Goal: Task Accomplishment & Management: Manage account settings

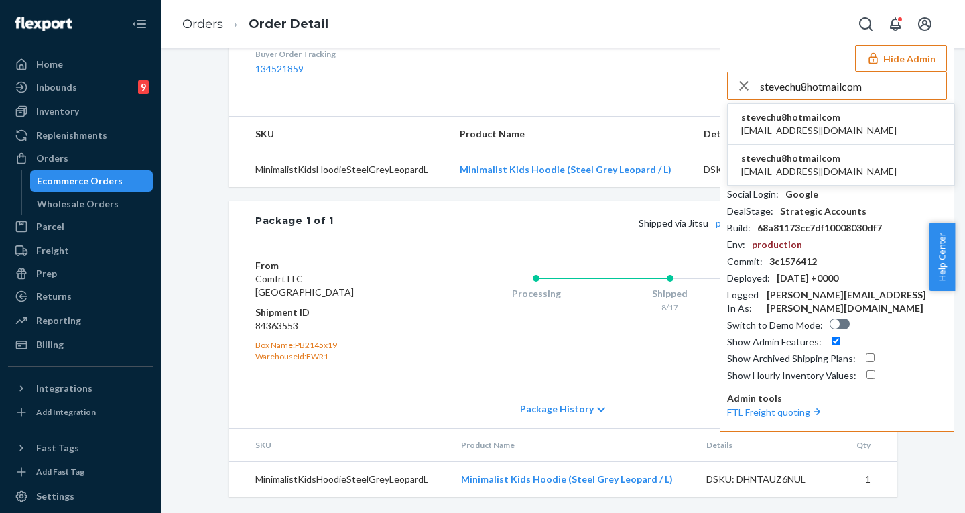
type input "stevechu8hotmailcom"
click at [791, 125] on span "[EMAIL_ADDRESS][DOMAIN_NAME]" at bounding box center [818, 130] width 155 height 13
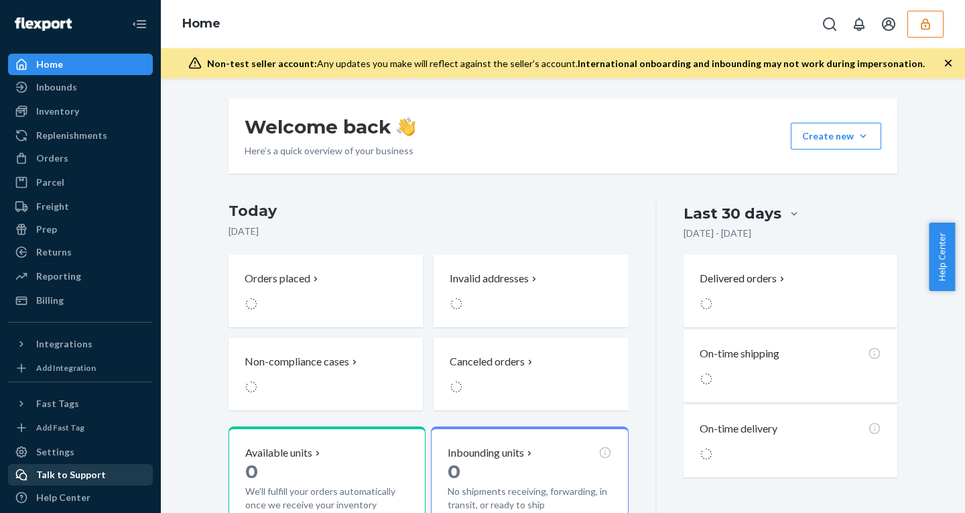
scroll to position [1, 0]
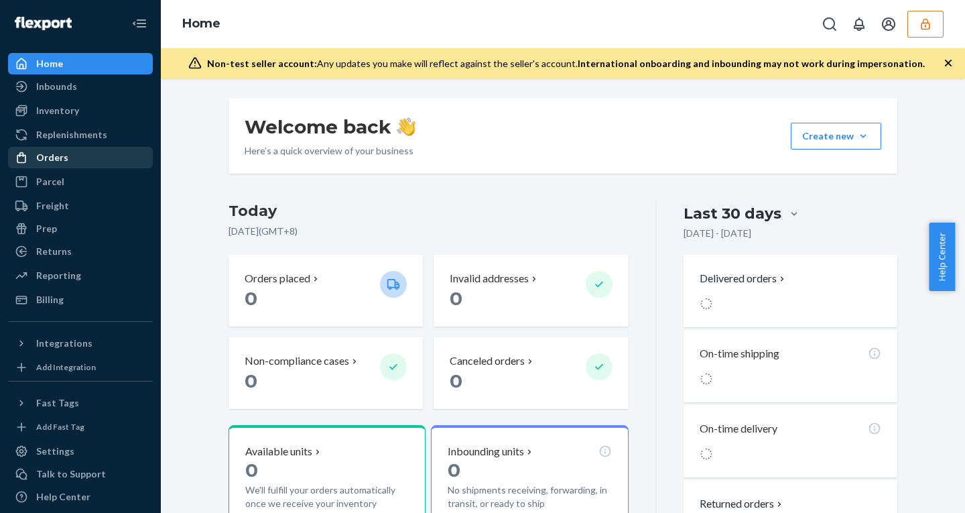
click at [45, 153] on div "Orders" at bounding box center [52, 157] width 32 height 13
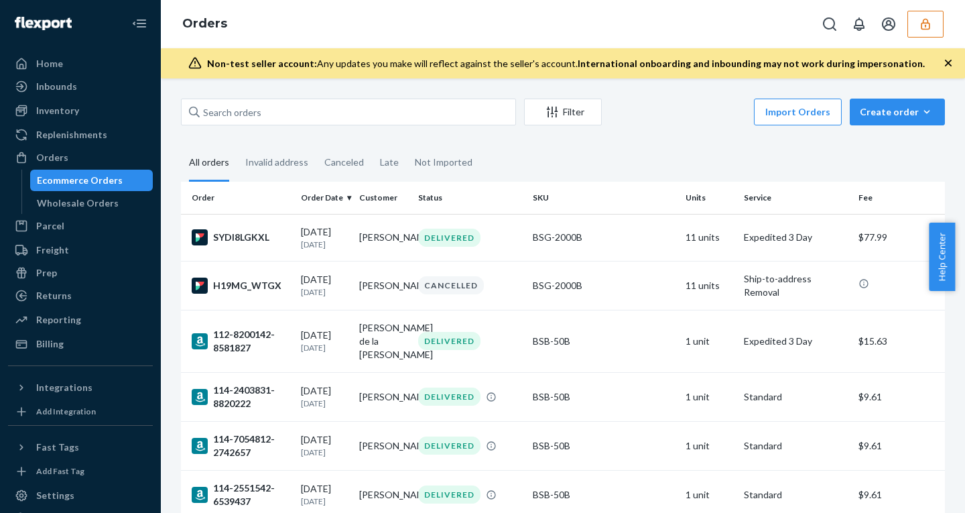
click at [947, 59] on icon "button" at bounding box center [947, 62] width 13 height 13
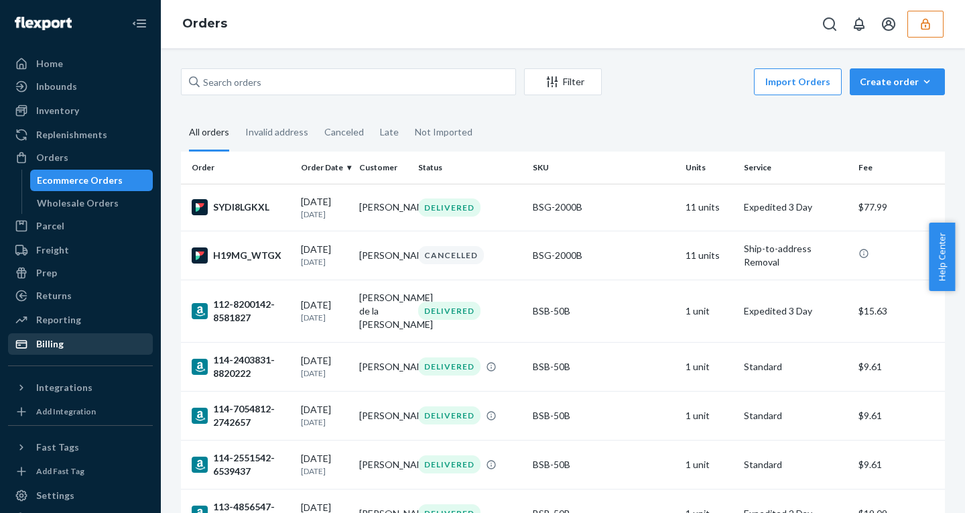
click at [60, 347] on div "Billing" at bounding box center [49, 343] width 27 height 13
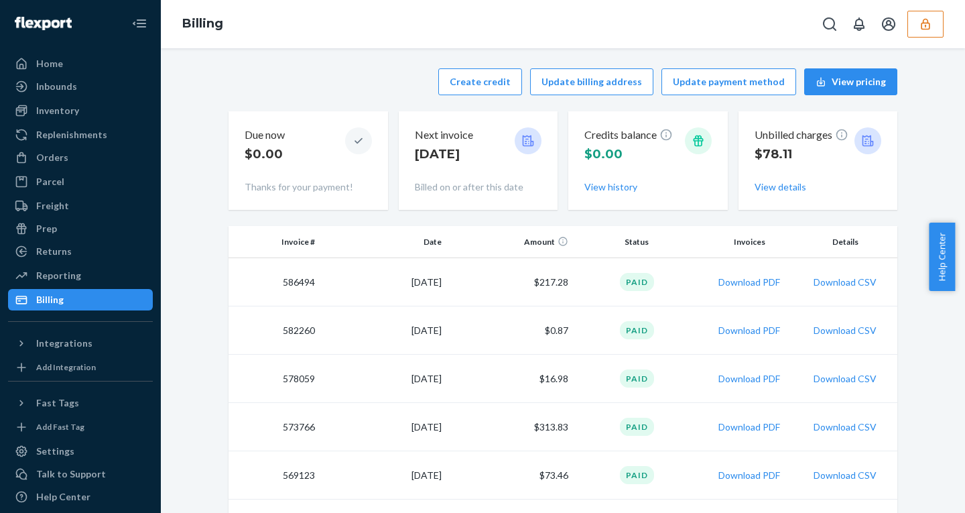
click at [927, 34] on button "button" at bounding box center [925, 24] width 36 height 27
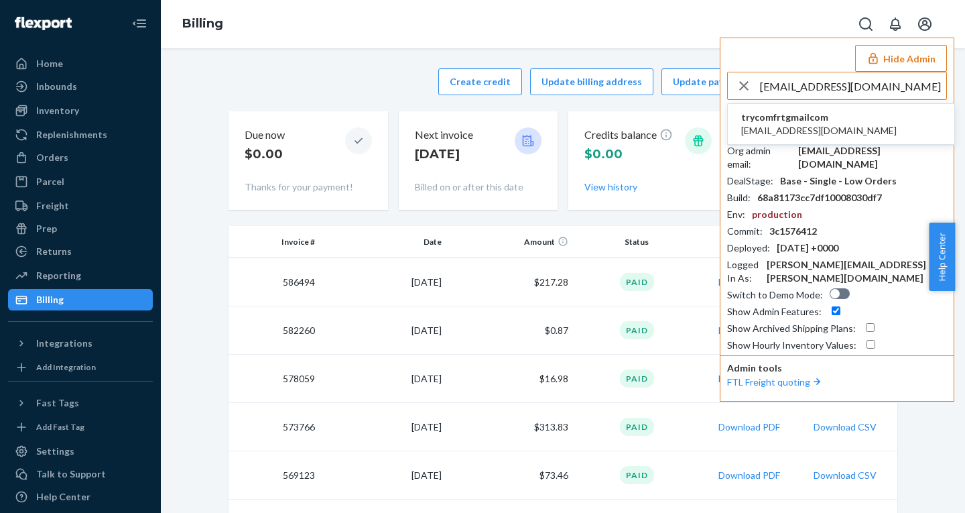
type input "jrmongcal@gmail.com"
click at [796, 121] on span "trycomfrtgmailcom" at bounding box center [818, 117] width 155 height 13
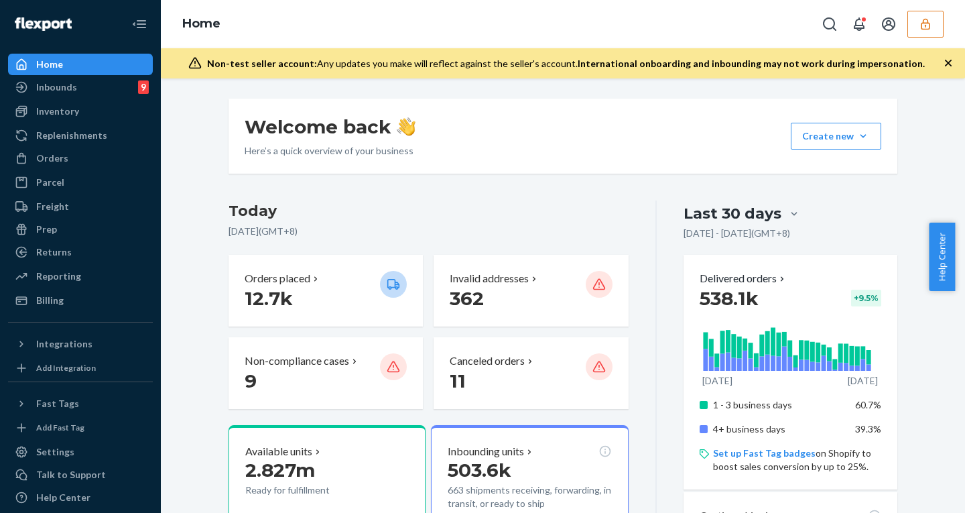
click at [87, 146] on ul "Home Inbounds 9 Shipping Plans Problems 9 Inventory Products Replenishments Ord…" at bounding box center [80, 182] width 145 height 257
click at [64, 156] on div "Orders" at bounding box center [52, 157] width 32 height 13
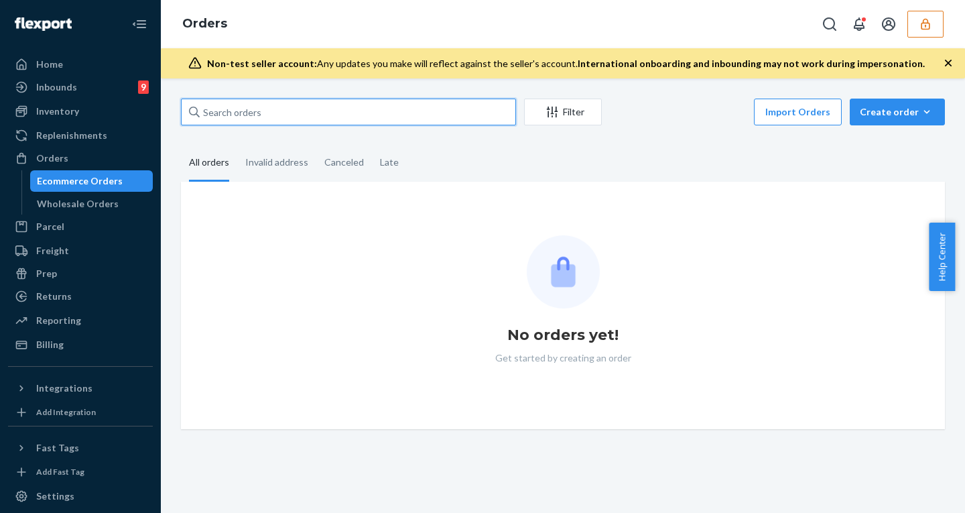
click at [255, 107] on input "text" at bounding box center [348, 111] width 335 height 27
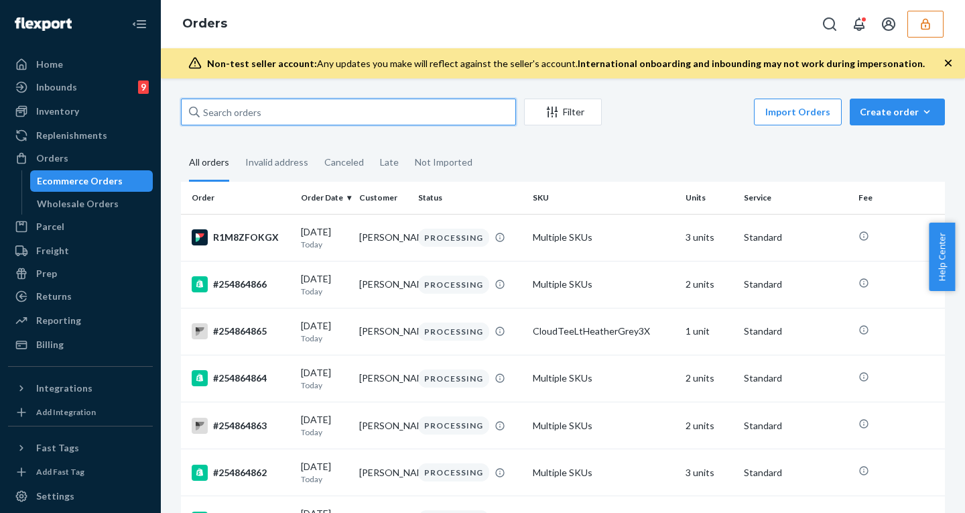
paste input "133481004"
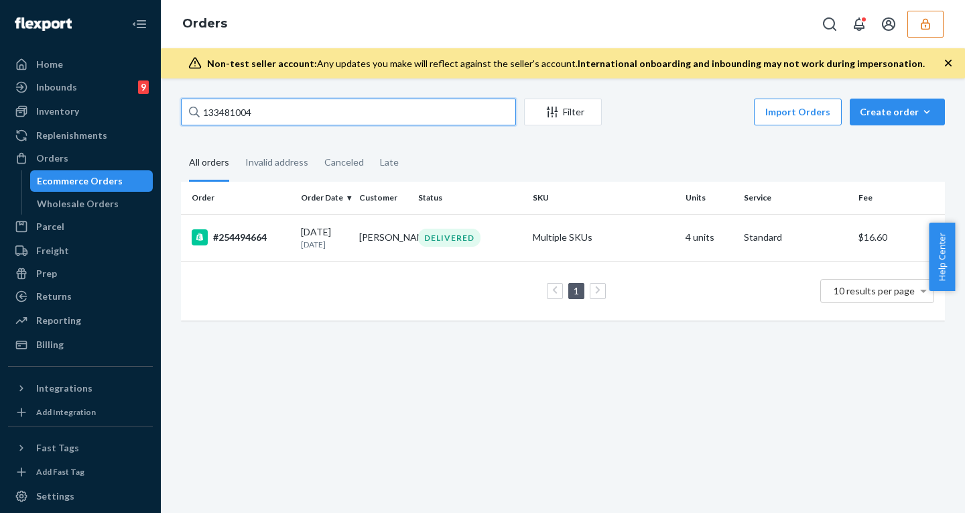
type input "133481004"
click at [375, 251] on td "Katherine Williams" at bounding box center [383, 237] width 58 height 47
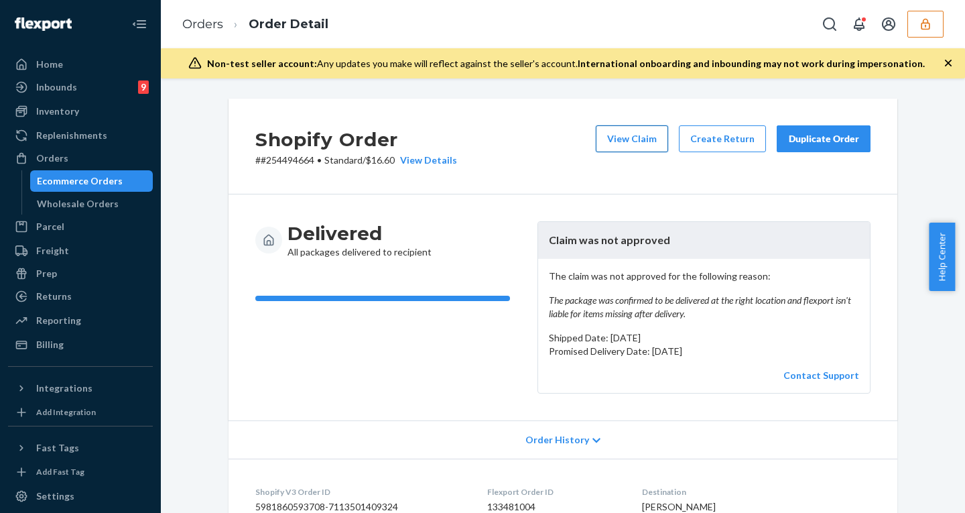
click at [606, 143] on button "View Claim" at bounding box center [632, 138] width 72 height 27
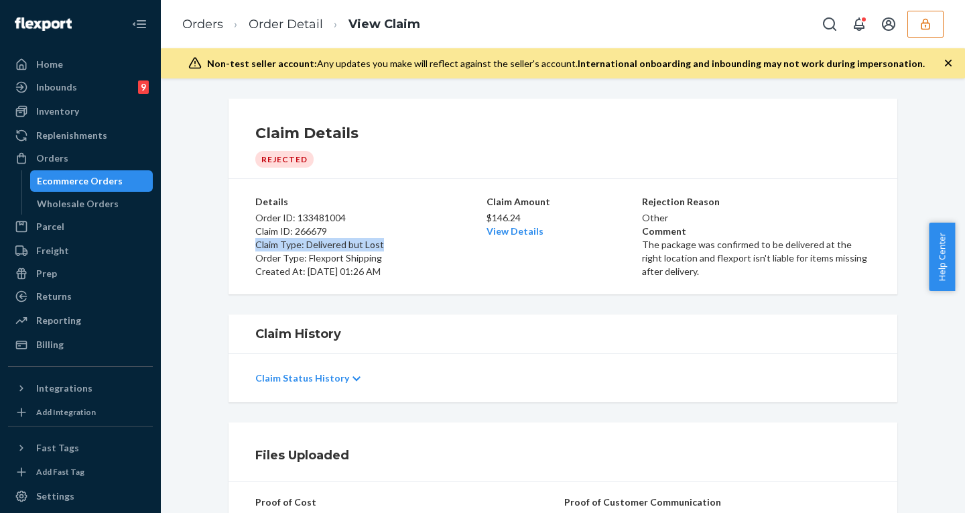
drag, startPoint x: 384, startPoint y: 242, endPoint x: 208, endPoint y: 243, distance: 176.2
click at [208, 243] on div "Claim Details Rejected Details Order ID: 133481004 Claim ID: 266679 Claim Type:…" at bounding box center [563, 196] width 784 height 196
copy p "Claim Type: Delivered but Lost"
click at [922, 23] on icon "button" at bounding box center [925, 23] width 9 height 11
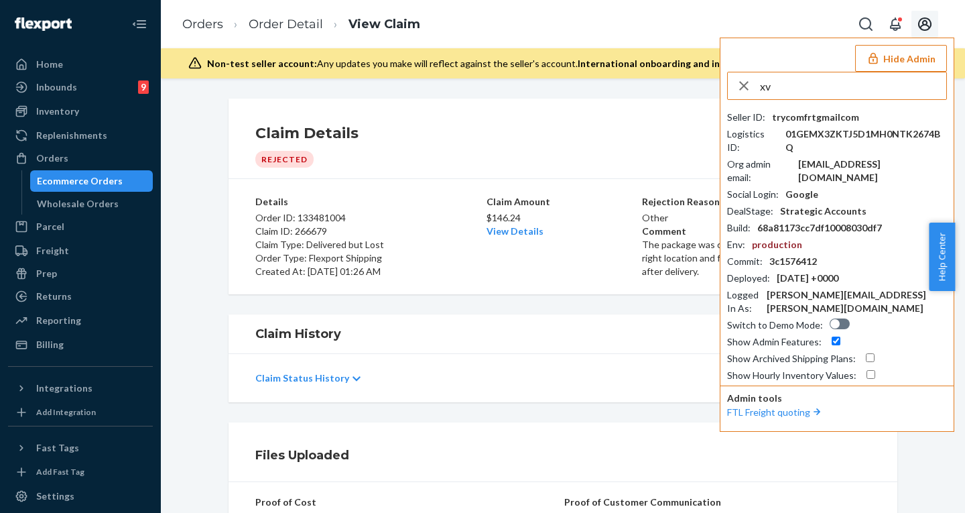
type input "x"
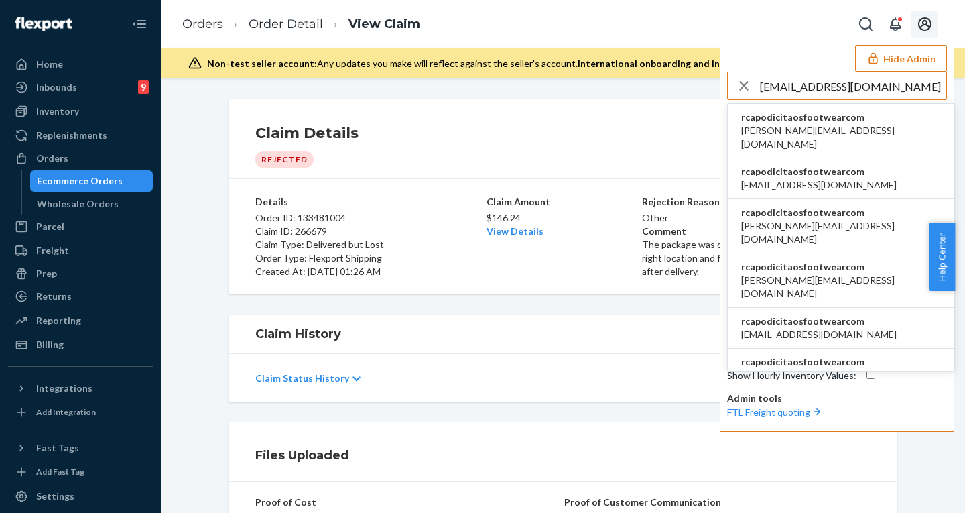
type input "rcapodici@taosfootwear.com"
click at [778, 115] on span "rcapodicitaosfootwearcom" at bounding box center [841, 117] width 200 height 13
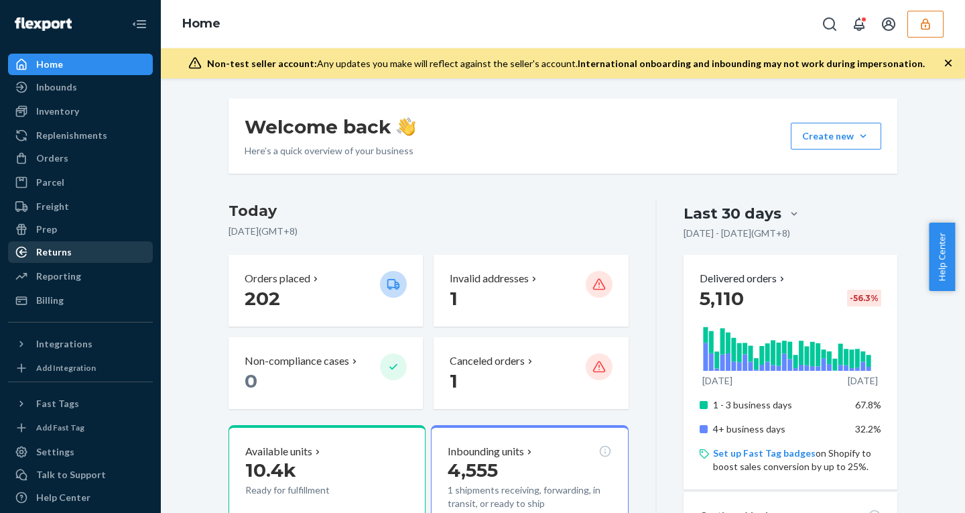
click at [56, 253] on div "Returns" at bounding box center [54, 251] width 36 height 13
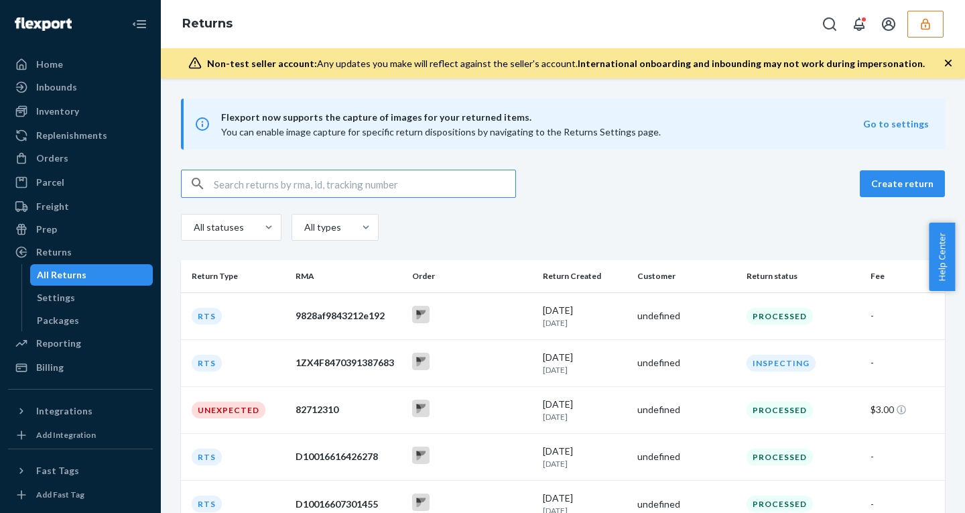
click at [287, 190] on input "text" at bounding box center [364, 183] width 301 height 27
paste input "1629872/details -"
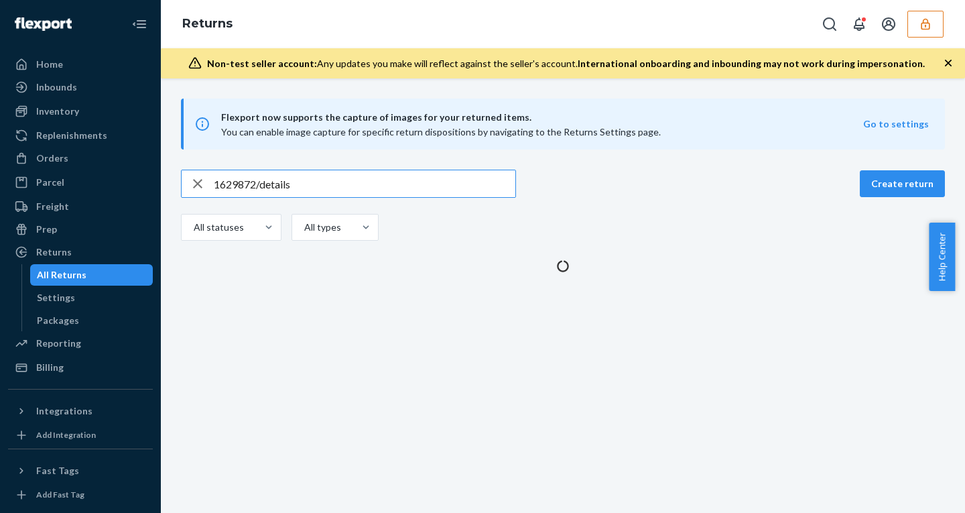
click at [269, 180] on input "1629872/details" at bounding box center [364, 183] width 301 height 27
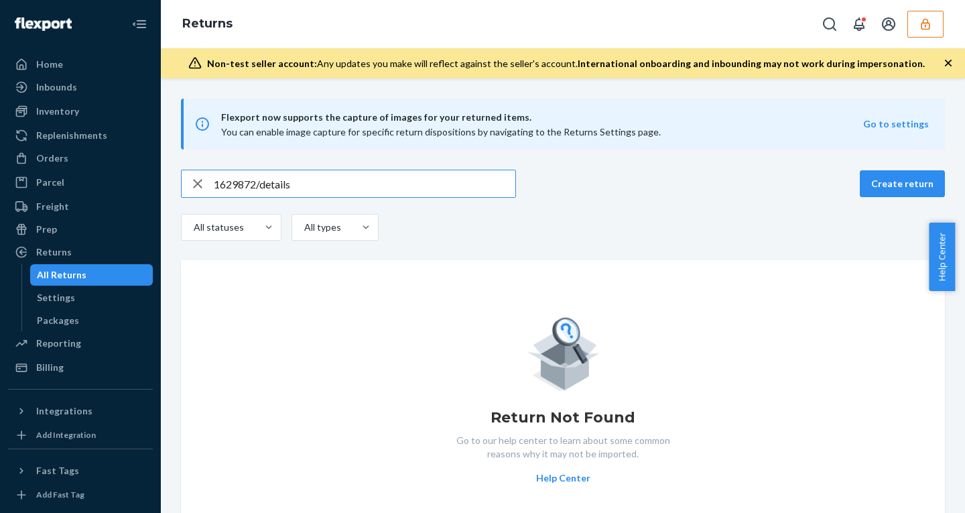
click at [269, 180] on input "1629872/details" at bounding box center [364, 183] width 301 height 27
type input "1629872"
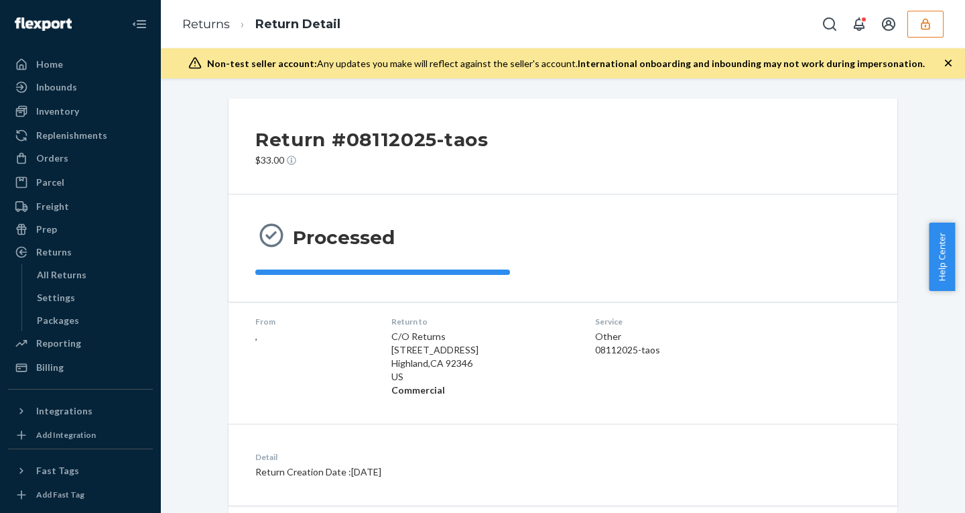
click at [609, 347] on div "08112025-taos" at bounding box center [674, 349] width 159 height 13
copy div "08112025"
click at [64, 157] on div "Orders" at bounding box center [52, 157] width 32 height 13
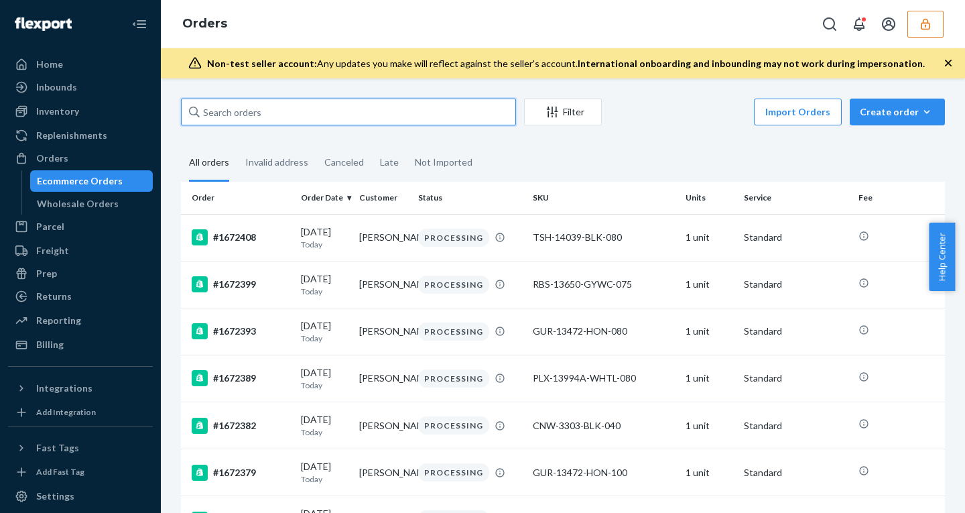
click at [255, 118] on input "text" at bounding box center [348, 111] width 335 height 27
paste input "08112025"
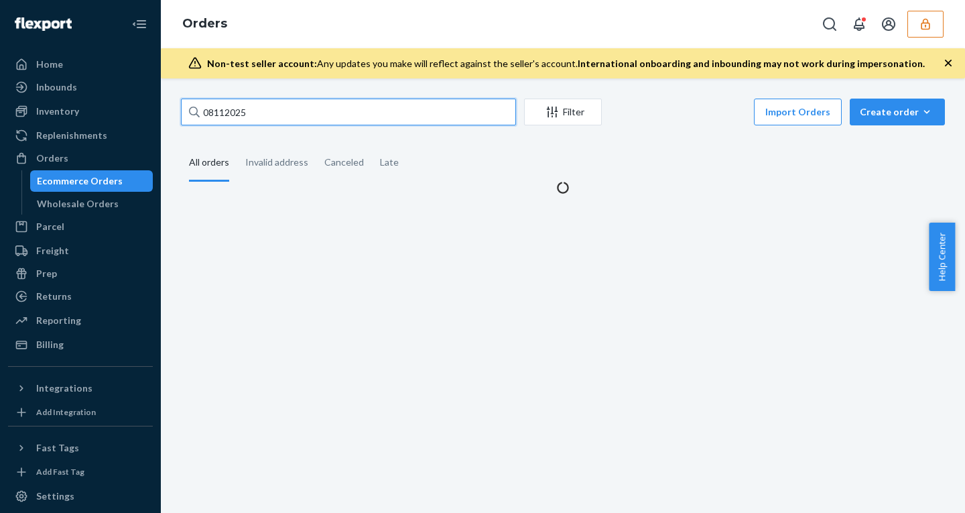
drag, startPoint x: 208, startPoint y: 110, endPoint x: 160, endPoint y: 110, distance: 47.6
click at [161, 110] on div "08112025 Filter Import Orders Create order Ecommerce order Removal order All or…" at bounding box center [563, 295] width 804 height 434
type input "8112025"
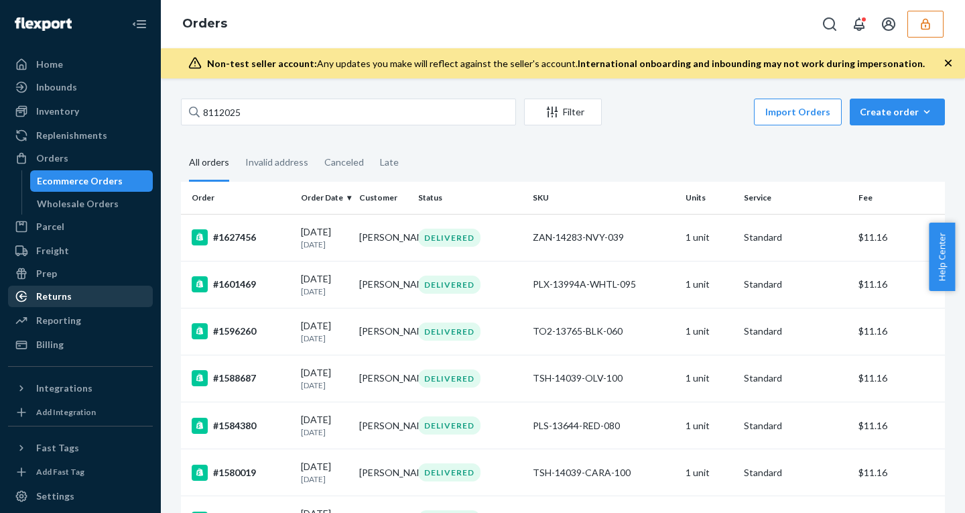
click at [52, 297] on div "Returns" at bounding box center [54, 295] width 36 height 13
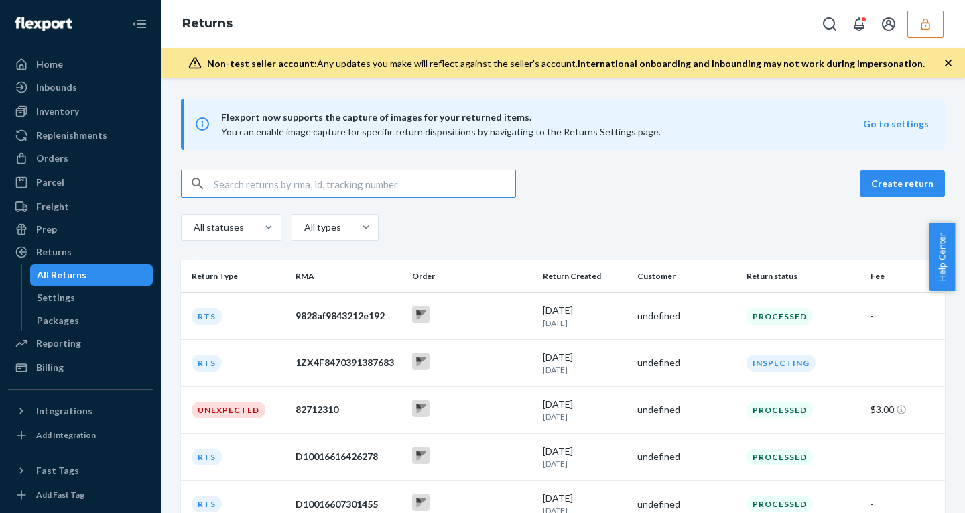
click at [259, 187] on input "text" at bounding box center [364, 183] width 301 height 27
click at [214, 184] on input "text" at bounding box center [364, 183] width 301 height 27
click at [226, 186] on input "text" at bounding box center [364, 183] width 301 height 27
paste input "08112025"
type input "08112025"
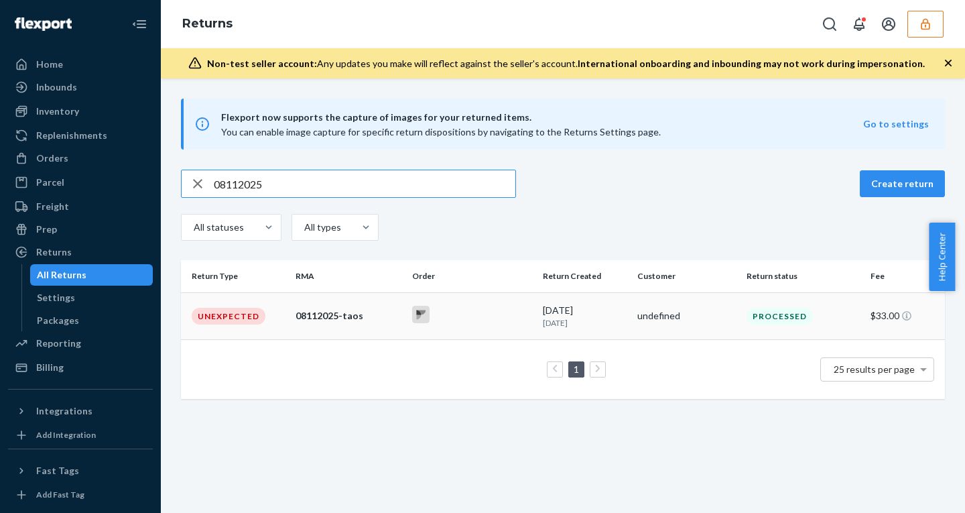
click at [318, 328] on td "08112025-taos" at bounding box center [348, 315] width 117 height 47
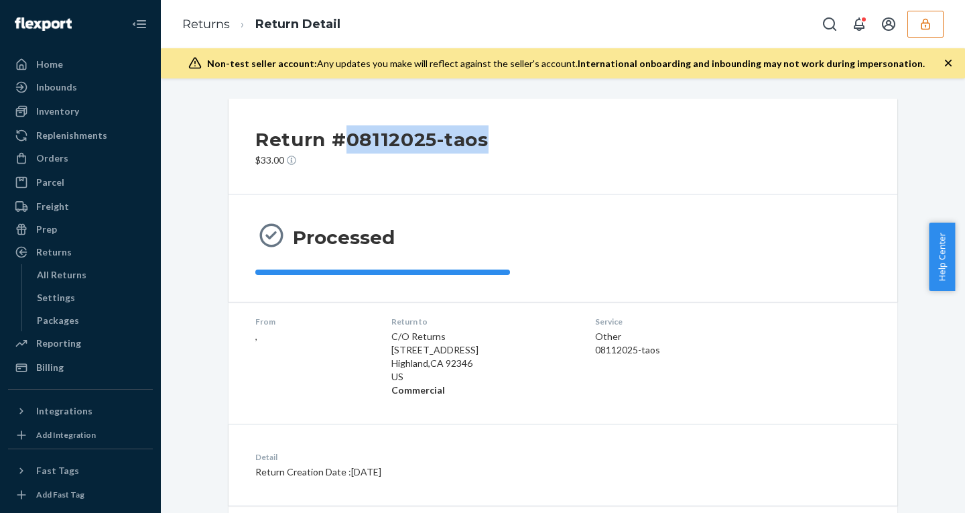
drag, startPoint x: 486, startPoint y: 139, endPoint x: 335, endPoint y: 131, distance: 151.7
click at [335, 131] on div "Return #08112025-taos $33.00" at bounding box center [562, 146] width 669 height 96
copy h2 "08112025-taos"
click at [74, 163] on div "Orders" at bounding box center [80, 158] width 142 height 19
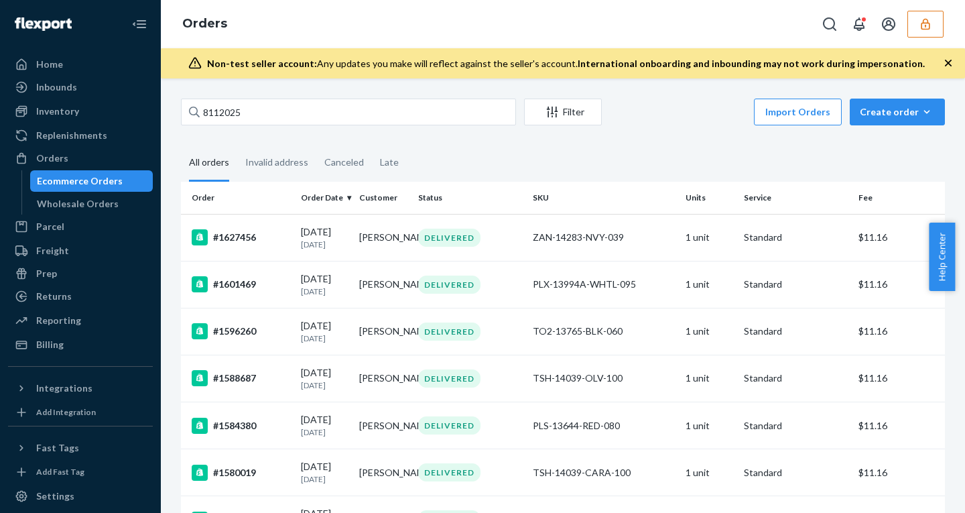
click at [327, 257] on td "06/29/2025 1 month ago" at bounding box center [324, 237] width 58 height 47
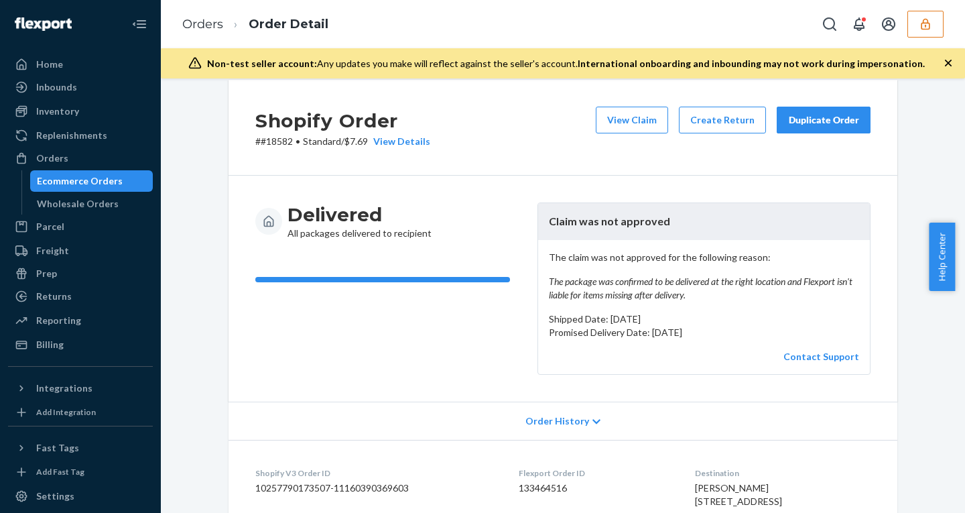
scroll to position [20, 0]
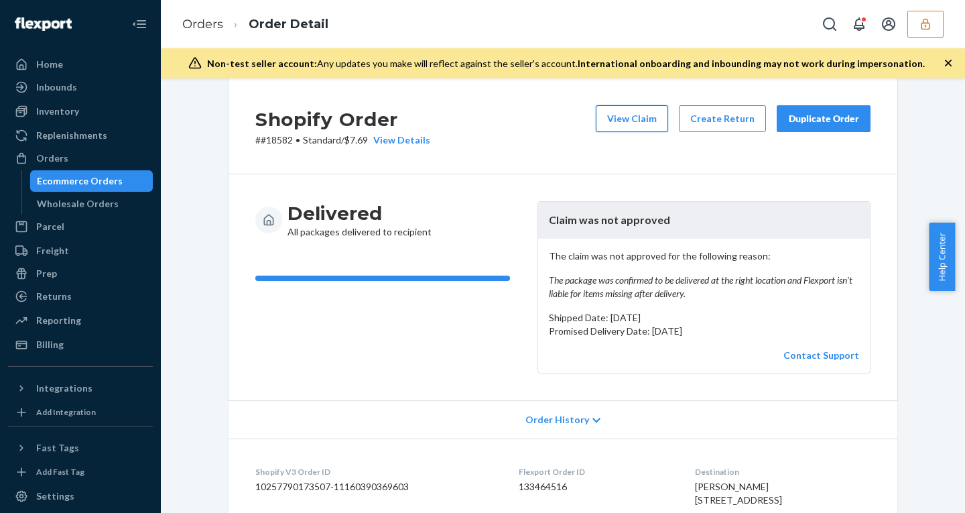
click at [620, 117] on button "View Claim" at bounding box center [632, 118] width 72 height 27
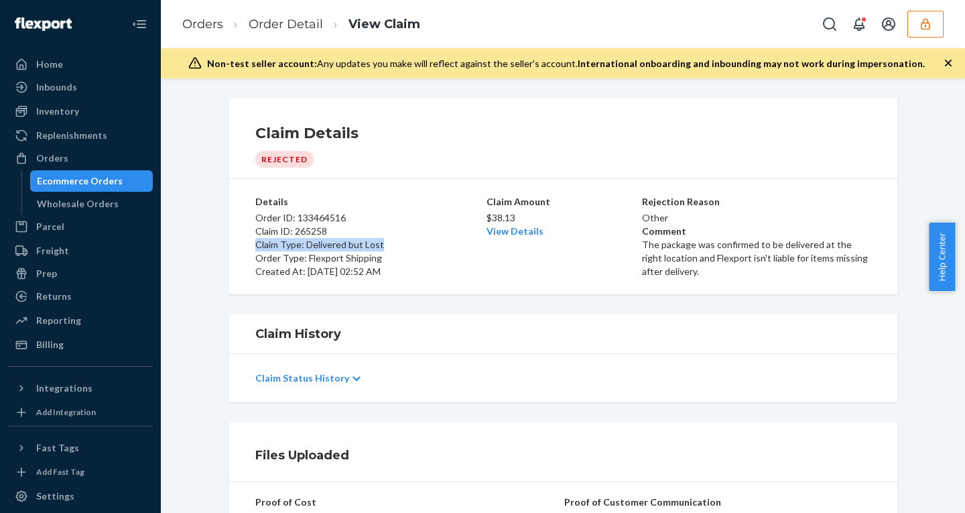
drag, startPoint x: 394, startPoint y: 245, endPoint x: 251, endPoint y: 241, distance: 143.4
click at [248, 243] on div "Details Order ID: 133464516 Claim ID: 265258 Claim Type: Delivered but Lost Ord…" at bounding box center [562, 236] width 669 height 115
copy p "Claim Type: Delivered but Lost"
click at [922, 25] on icon "button" at bounding box center [925, 23] width 9 height 11
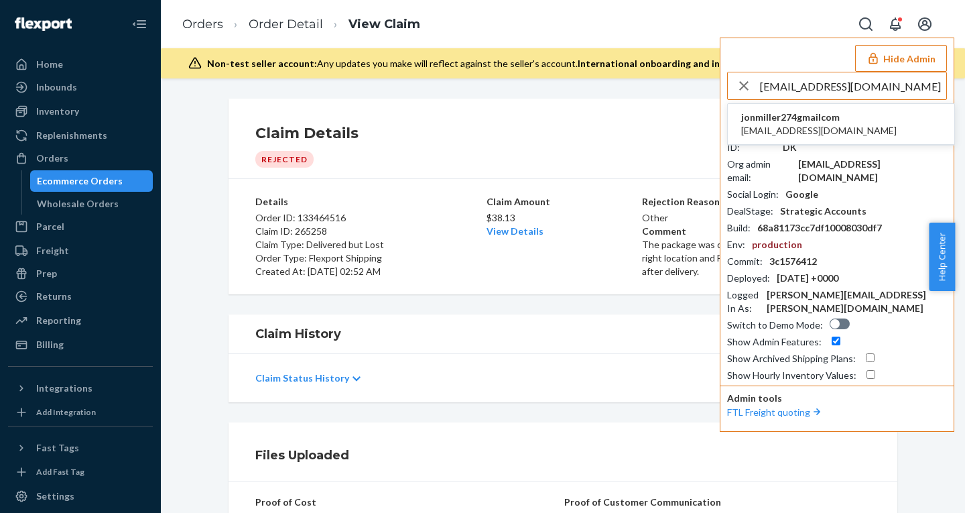
type input "jonmiller274@gmail.com"
click at [810, 125] on span "jonmiller274@gmail.com" at bounding box center [818, 130] width 155 height 13
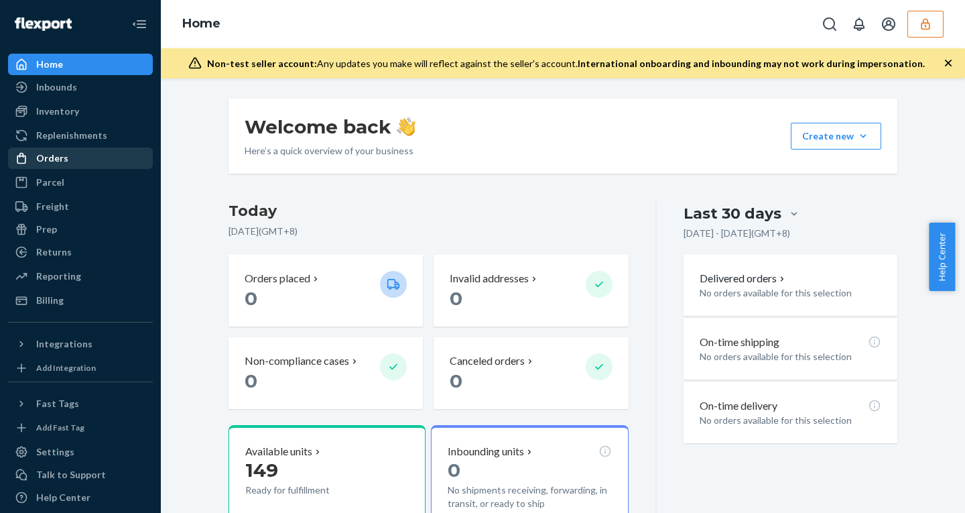
click at [54, 155] on div "Orders" at bounding box center [52, 157] width 32 height 13
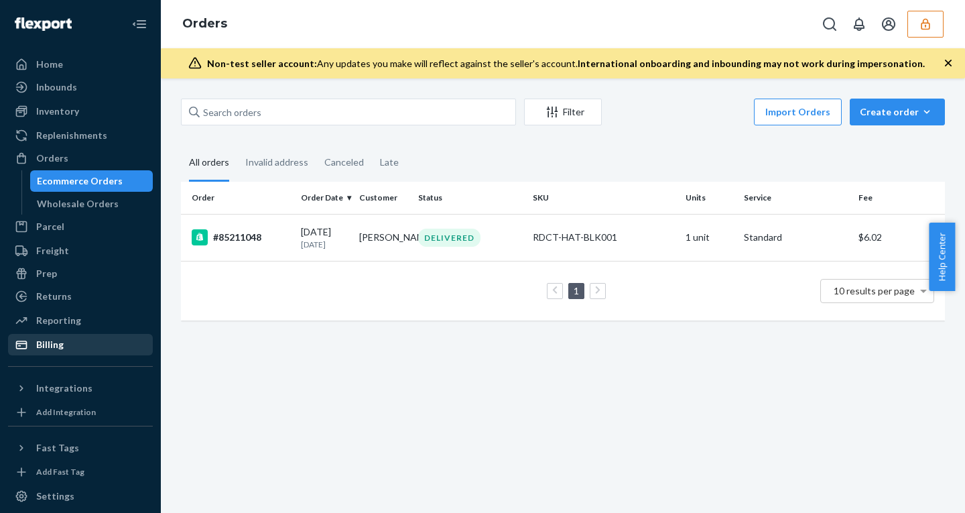
click at [61, 345] on div "Billing" at bounding box center [49, 344] width 27 height 13
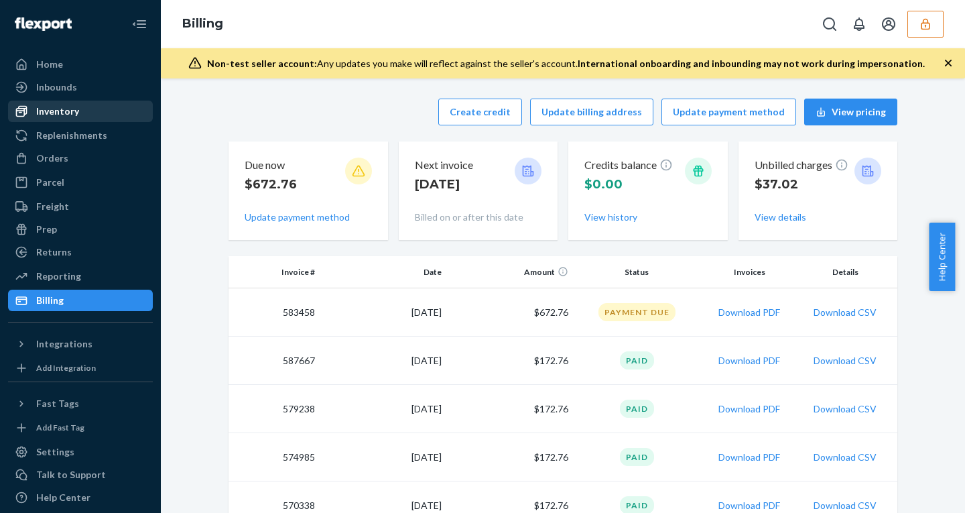
click at [64, 113] on div "Inventory" at bounding box center [57, 111] width 43 height 13
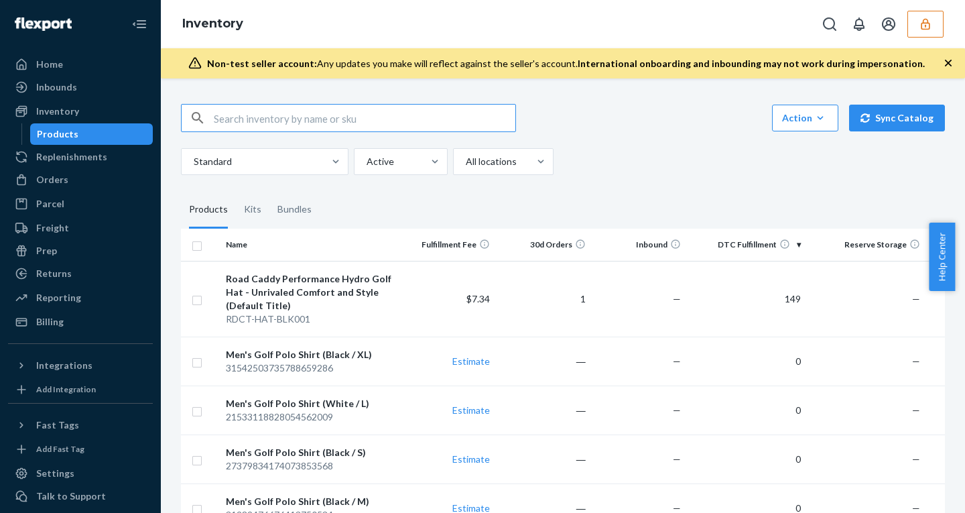
click at [918, 27] on button "button" at bounding box center [925, 24] width 36 height 27
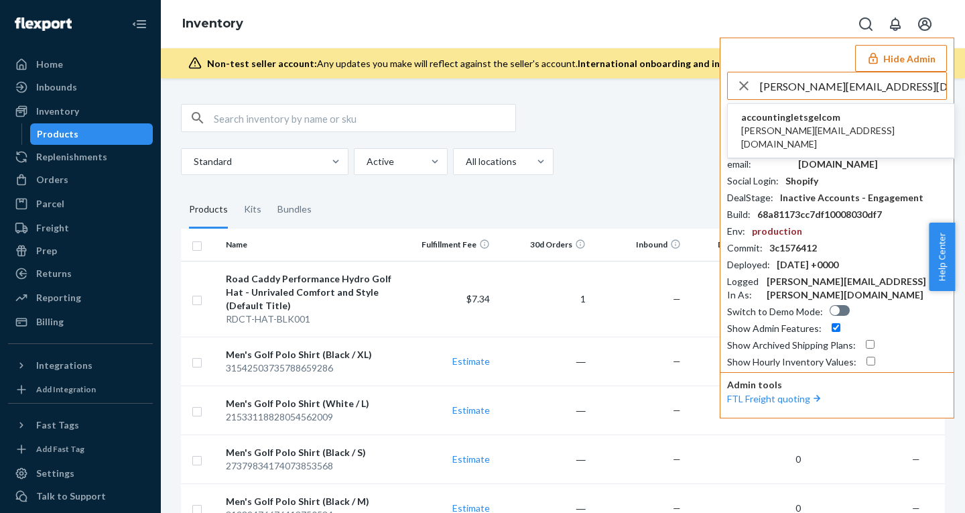
type input "jeffp@letsgel.com"
click at [770, 127] on span "jeffp@letsgel.com" at bounding box center [841, 137] width 200 height 27
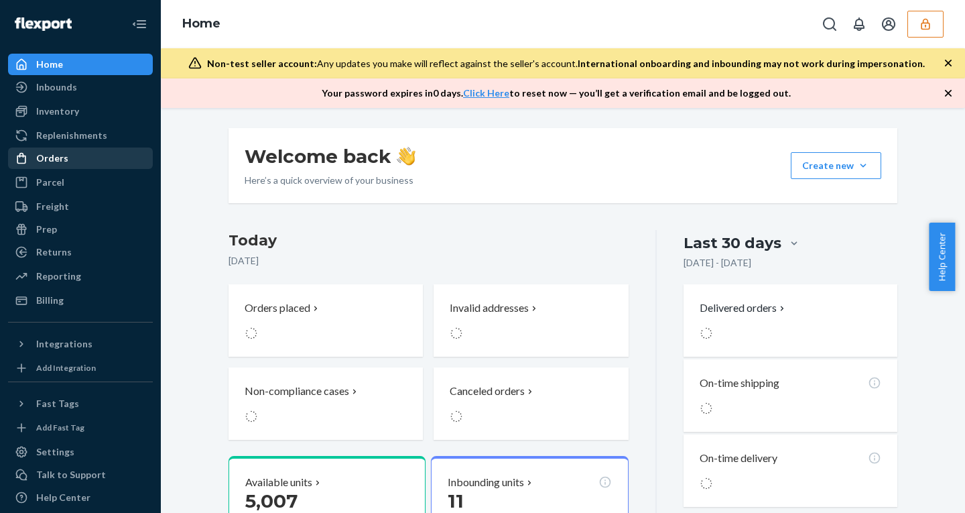
click at [55, 160] on div "Orders" at bounding box center [52, 157] width 32 height 13
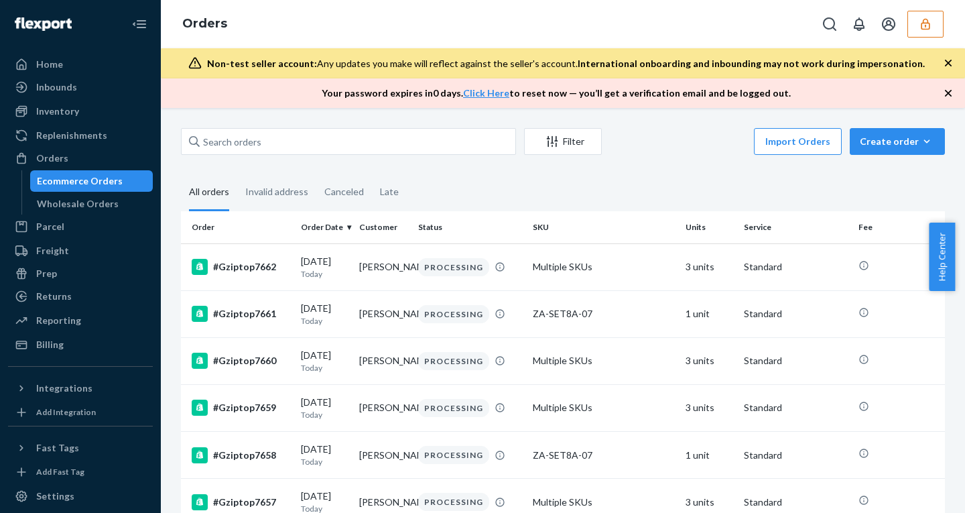
click at [265, 155] on div "Filter Import Orders Create order Ecommerce order Removal order" at bounding box center [563, 143] width 764 height 30
click at [255, 139] on input "text" at bounding box center [348, 141] width 335 height 27
paste input "Gziptop4060"
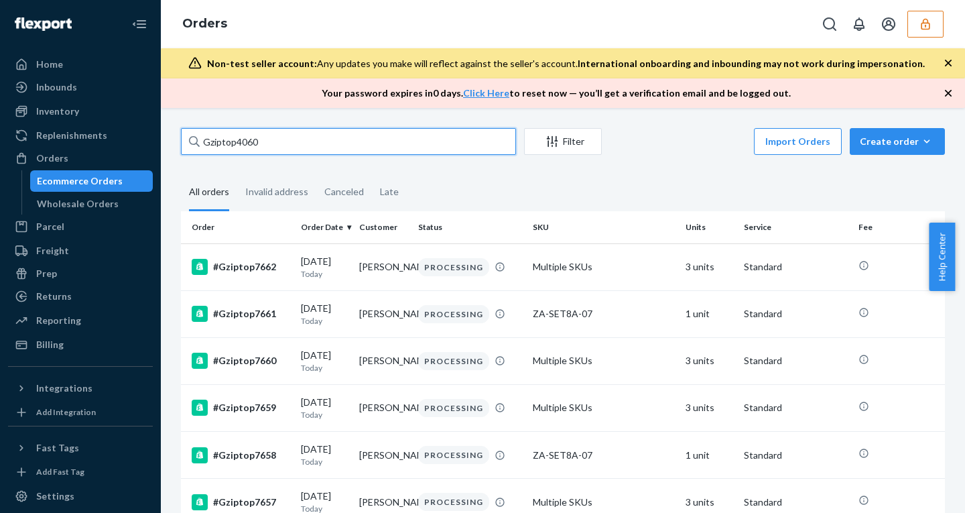
type input "Gziptop4060"
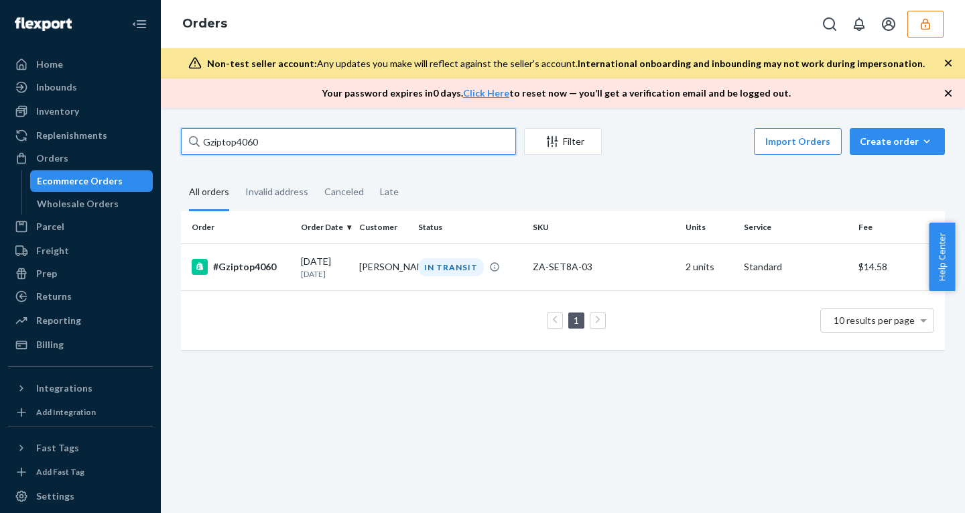
drag, startPoint x: 305, startPoint y: 149, endPoint x: 163, endPoint y: 149, distance: 141.4
click at [164, 149] on div "Gziptop4060 Filter Import Orders Create order Ecommerce order Removal order All…" at bounding box center [563, 310] width 804 height 405
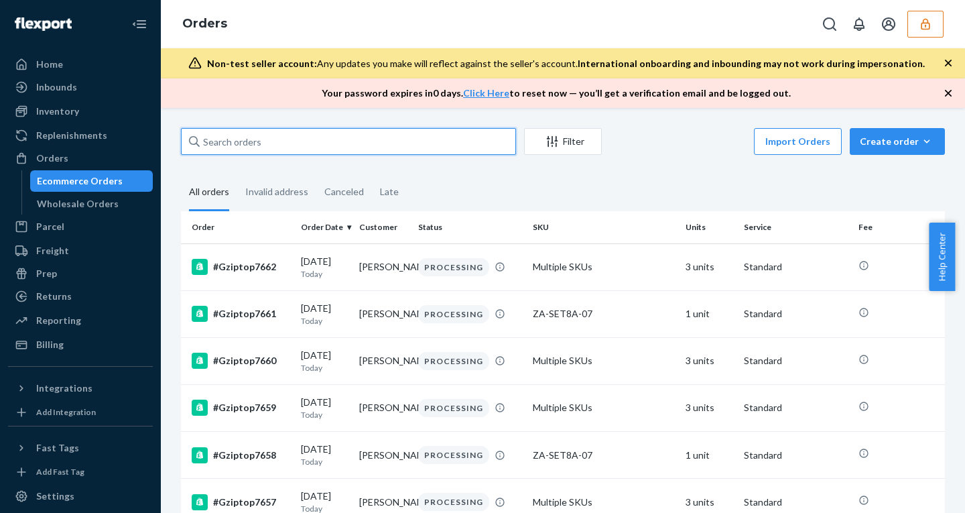
click at [230, 143] on input "text" at bounding box center [348, 141] width 335 height 27
paste input "Gziptop4194"
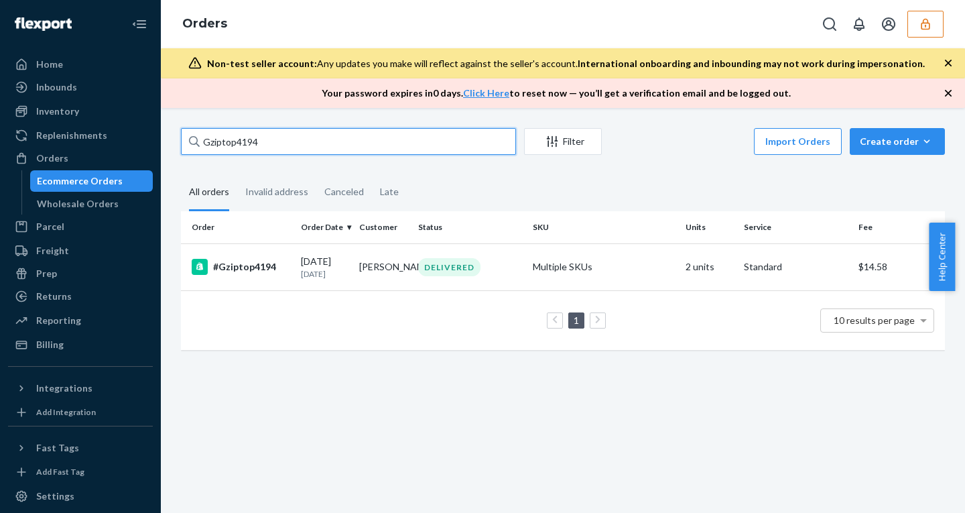
click at [234, 132] on input "Gziptop4194" at bounding box center [348, 141] width 335 height 27
paste input "1"
type input "Gziptop4114"
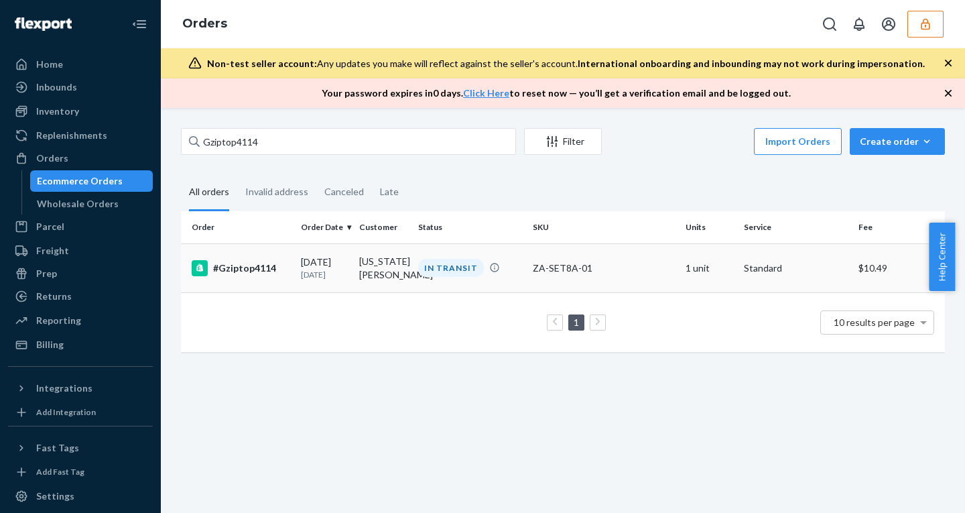
click at [312, 253] on td "08/22/2025 2 days ago" at bounding box center [324, 267] width 58 height 49
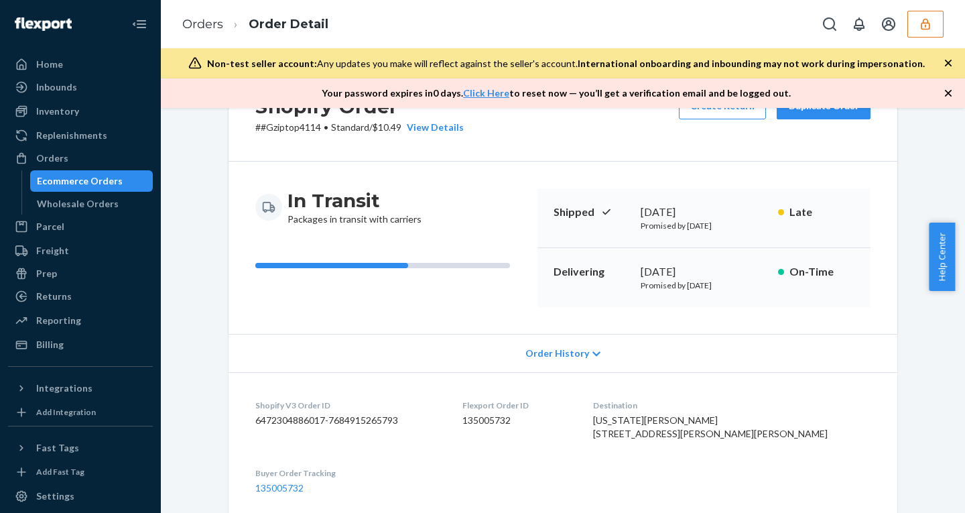
scroll to position [85, 0]
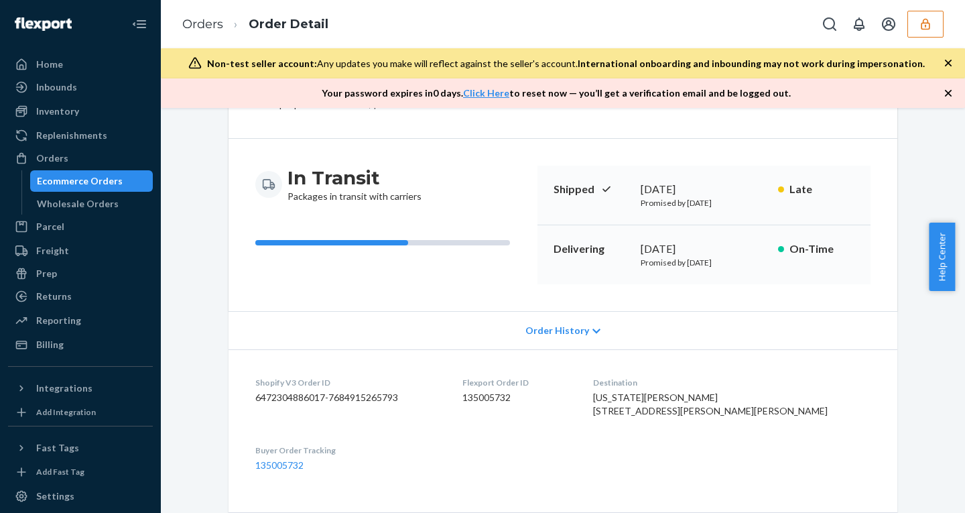
click at [553, 327] on span "Order History" at bounding box center [557, 330] width 64 height 13
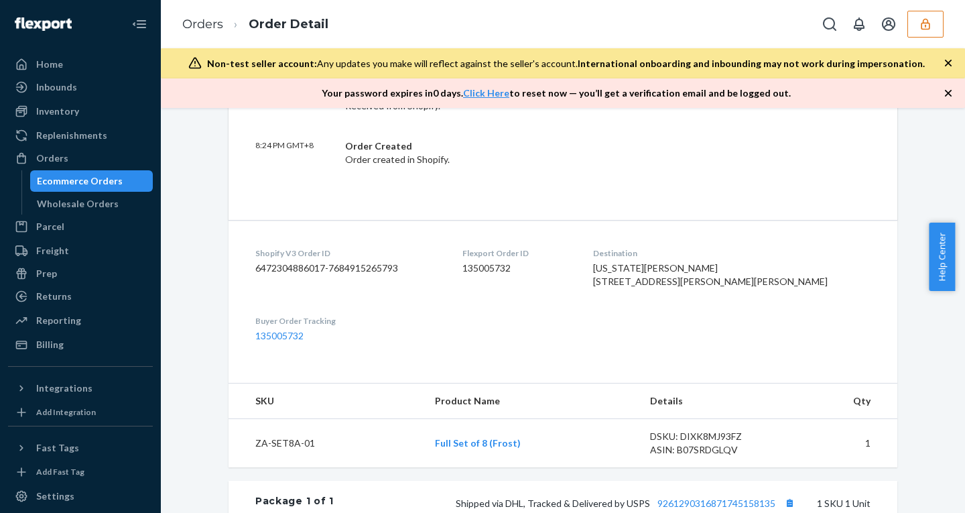
scroll to position [802, 0]
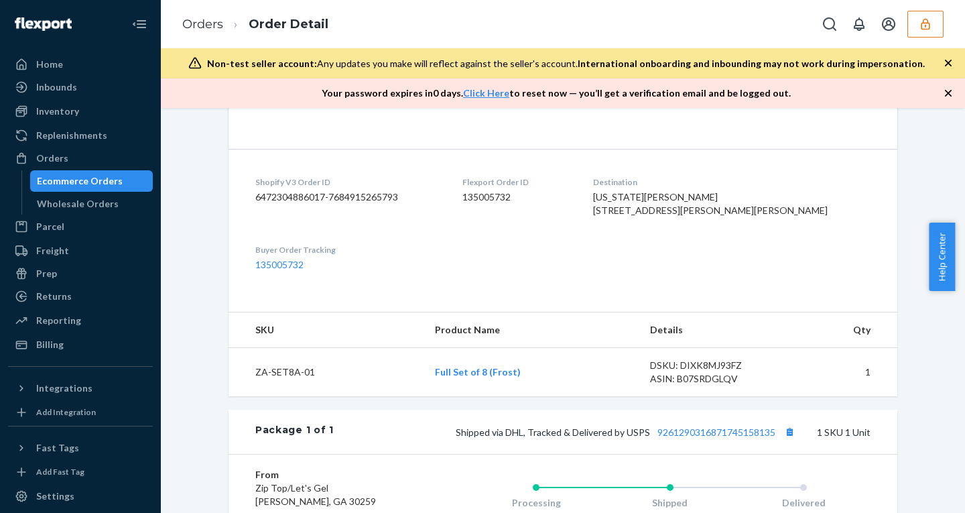
click at [523, 198] on dd "135005732" at bounding box center [516, 196] width 109 height 13
copy dd "135005732"
click at [111, 181] on div "Ecommerce Orders" at bounding box center [80, 180] width 86 height 13
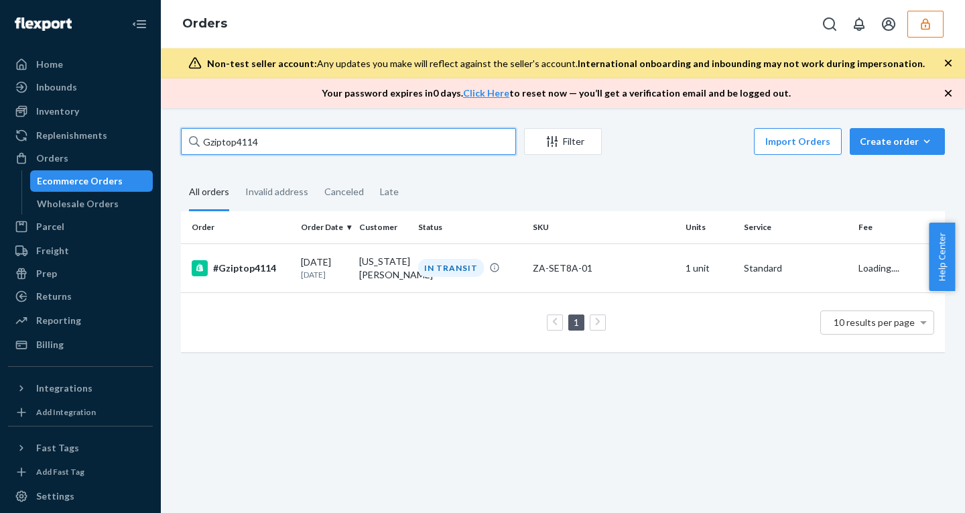
click at [221, 137] on input "Gziptop4114" at bounding box center [348, 141] width 335 height 27
paste input "47"
type input "Gziptop4147"
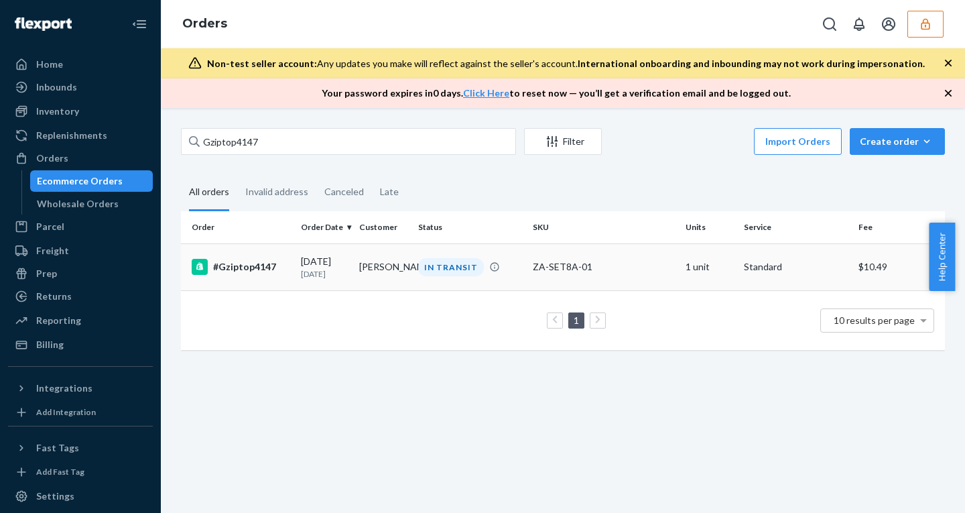
click at [295, 254] on td "08/22/2025 2 days ago" at bounding box center [324, 266] width 58 height 47
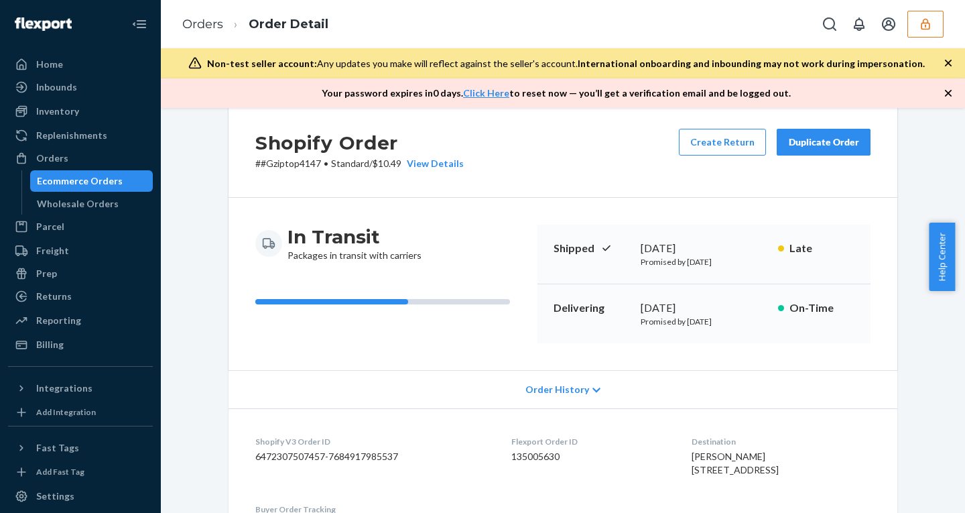
scroll to position [367, 0]
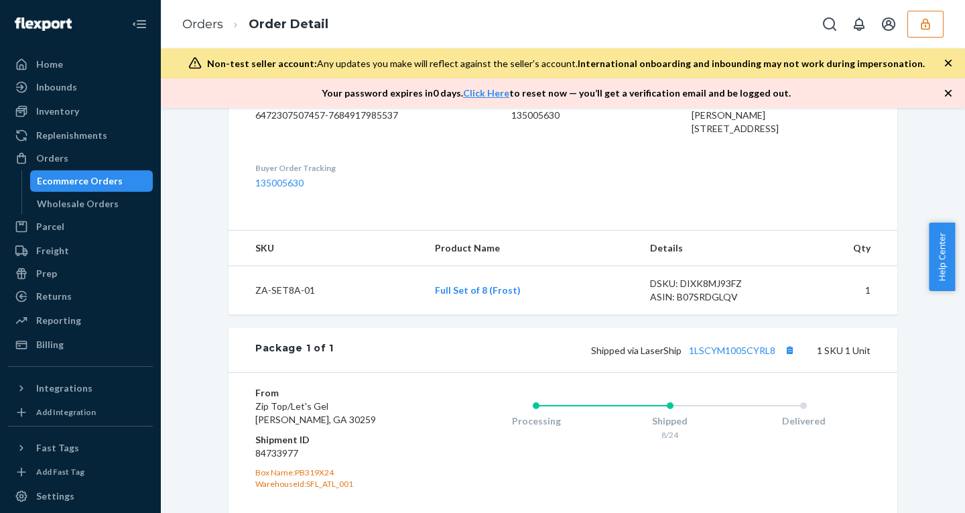
click at [113, 185] on div "Ecommerce Orders" at bounding box center [80, 180] width 86 height 13
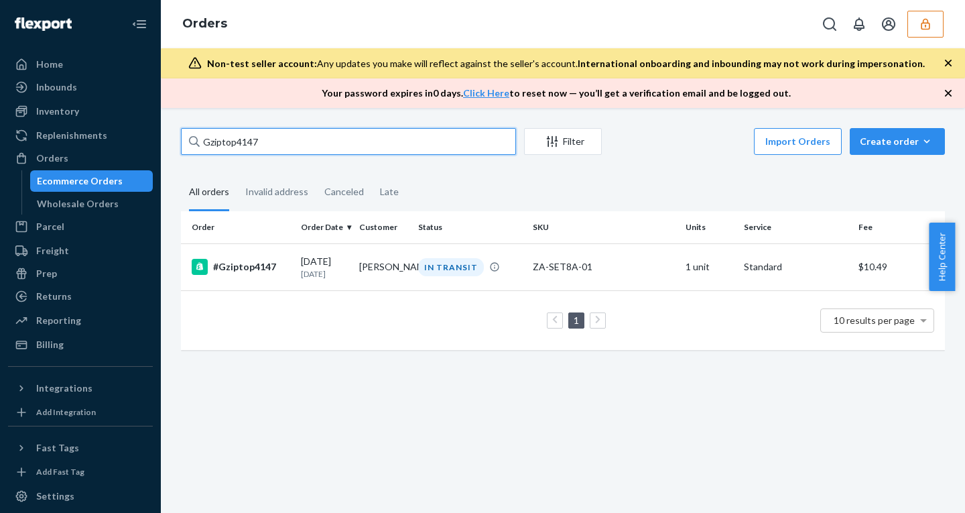
click at [219, 144] on input "Gziptop4147" at bounding box center [348, 141] width 335 height 27
paste input "94"
click at [234, 139] on input "Gziptop4194" at bounding box center [348, 141] width 335 height 27
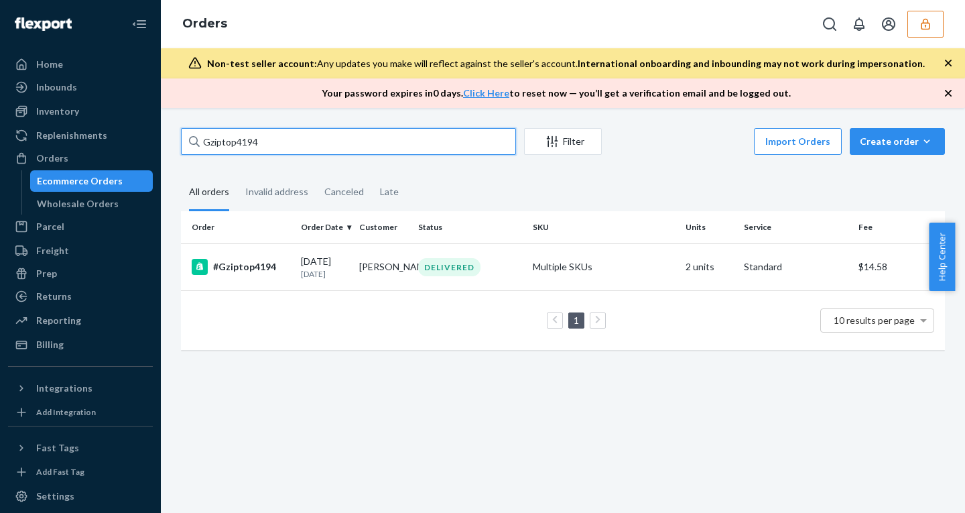
paste input "6728"
type input "Gziptop6728"
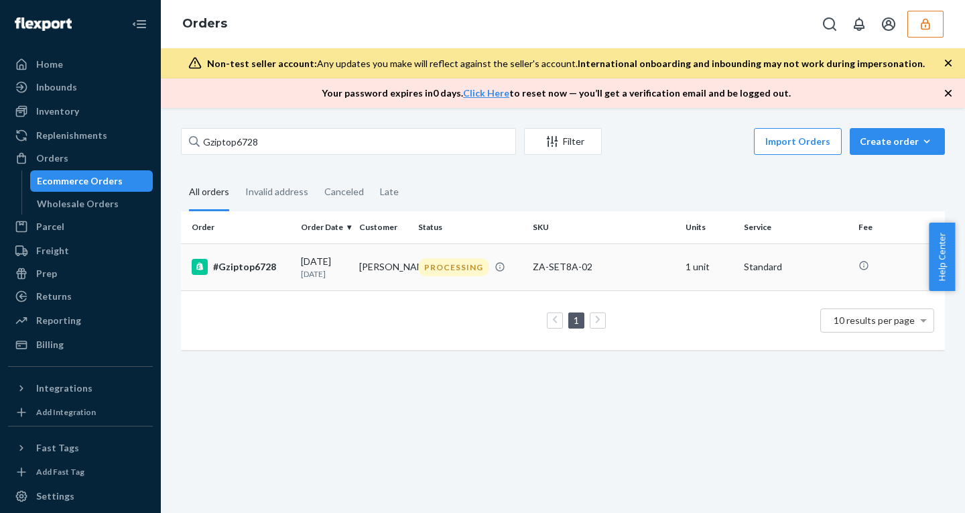
click at [367, 253] on td "Linda Thomas" at bounding box center [383, 266] width 58 height 47
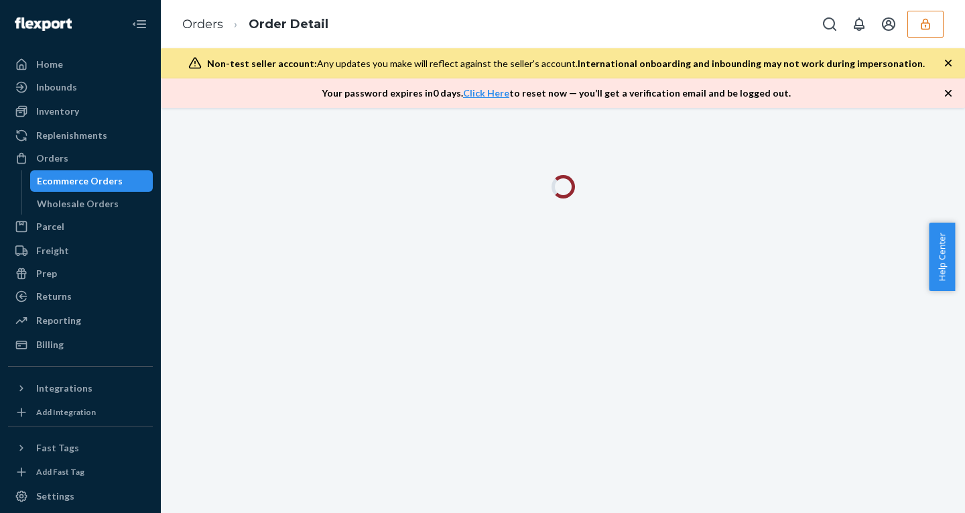
click at [947, 93] on icon "button" at bounding box center [947, 92] width 13 height 13
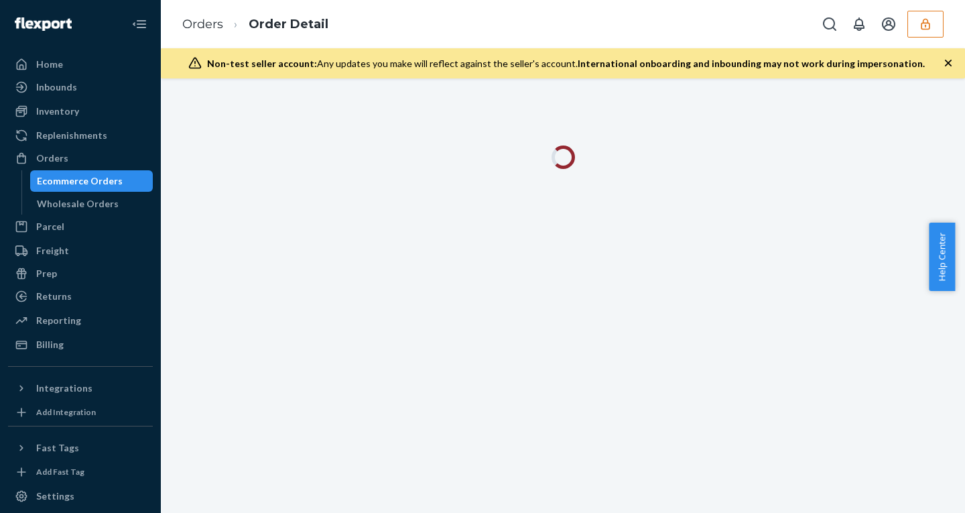
click at [947, 69] on icon "button" at bounding box center [947, 62] width 13 height 13
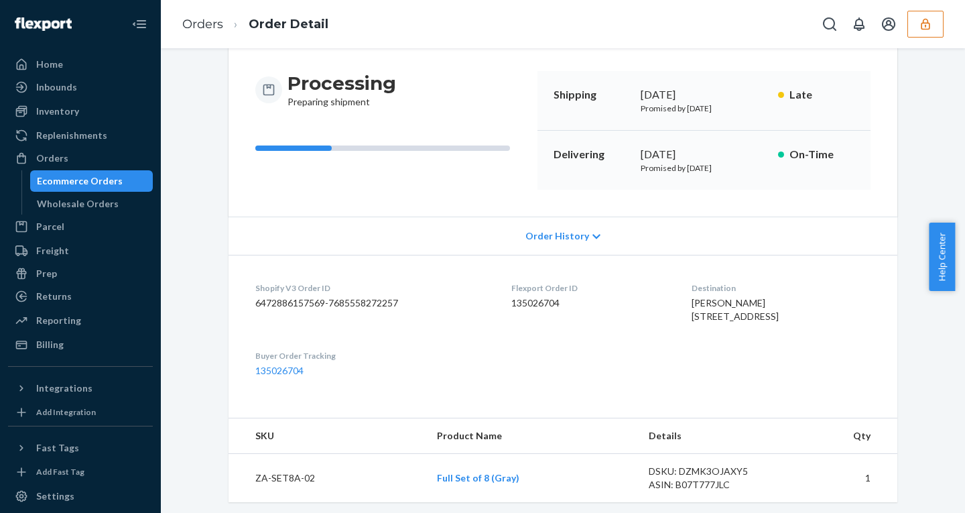
scroll to position [118, 0]
click at [511, 304] on dd "135026704" at bounding box center [590, 304] width 158 height 13
copy dd "135026704"
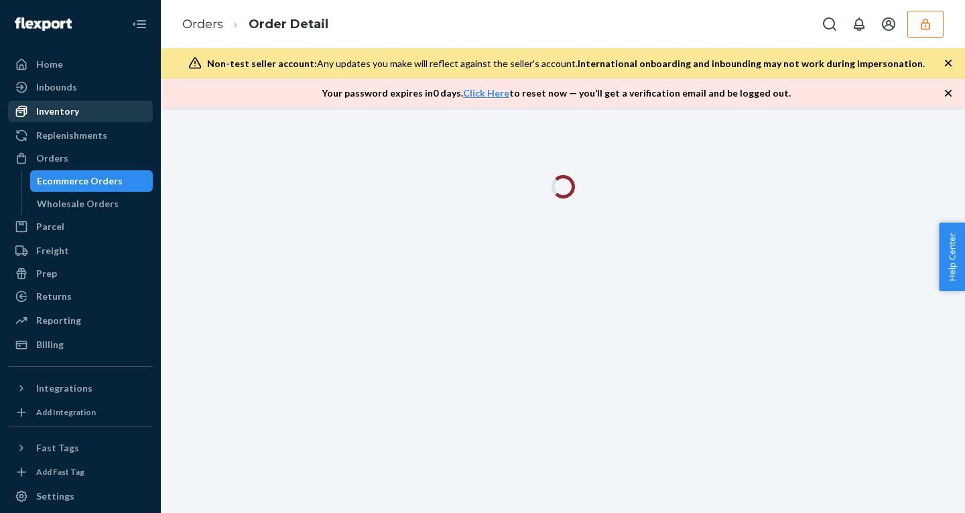
click at [68, 112] on div "Inventory" at bounding box center [57, 111] width 43 height 13
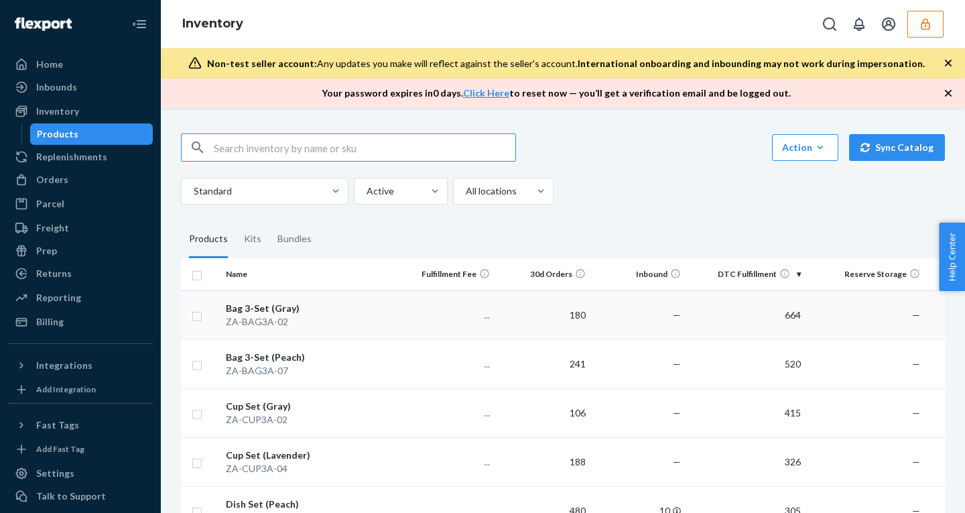
click at [380, 293] on td "Bag 3-Set (Gray) ZA-BAG3A-02" at bounding box center [309, 314] width 179 height 49
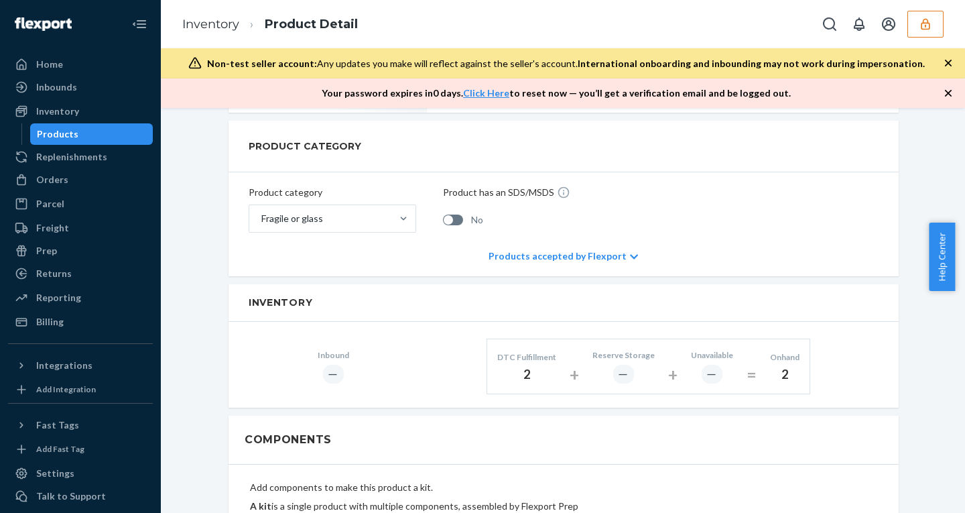
scroll to position [475, 0]
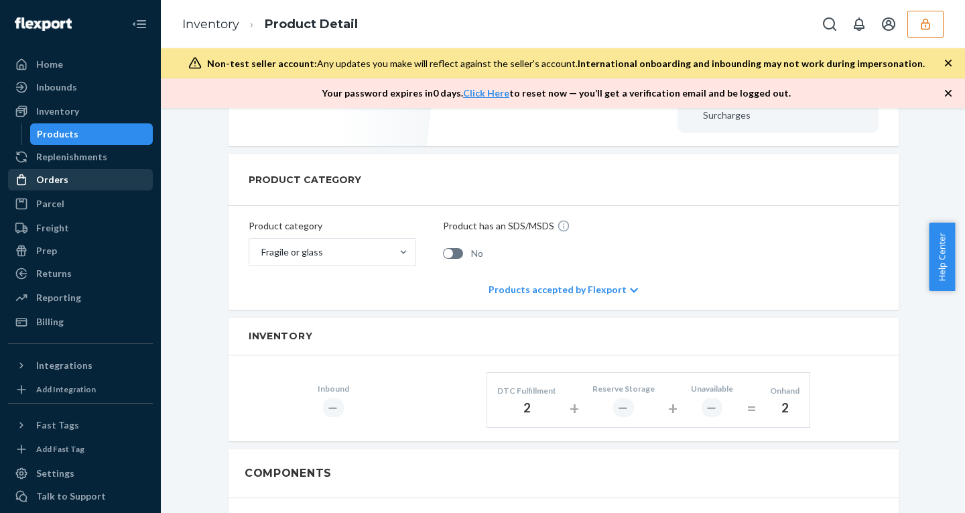
click at [49, 182] on div "Orders" at bounding box center [52, 179] width 32 height 13
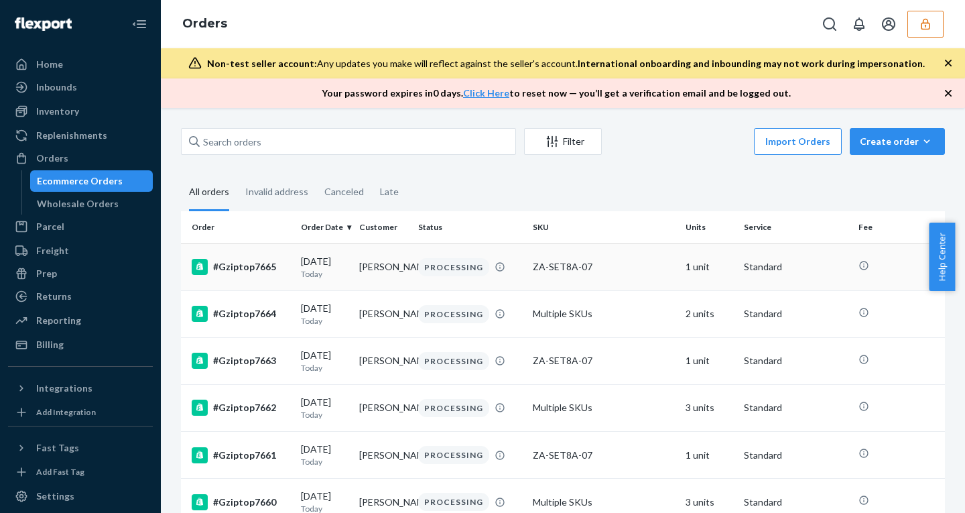
click at [298, 264] on td "08/24/2025 Today" at bounding box center [324, 266] width 58 height 47
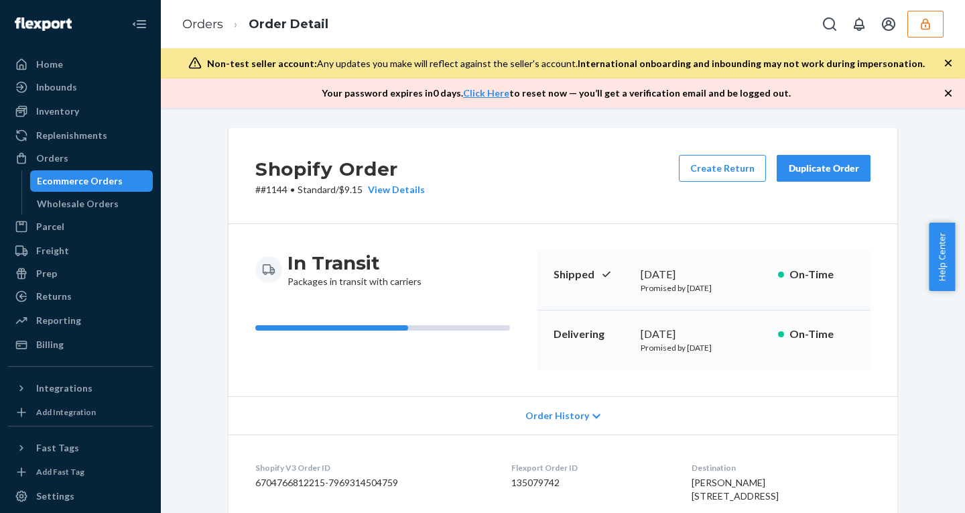
click at [842, 204] on div "Shopify Order # #1144 • Standard / $9.15 View Details Create Return Duplicate O…" at bounding box center [562, 176] width 669 height 96
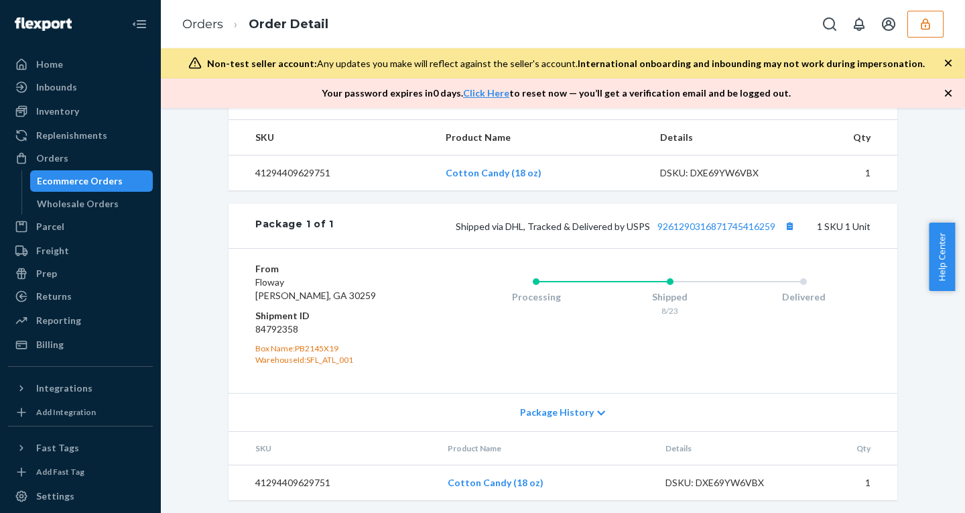
scroll to position [508, 0]
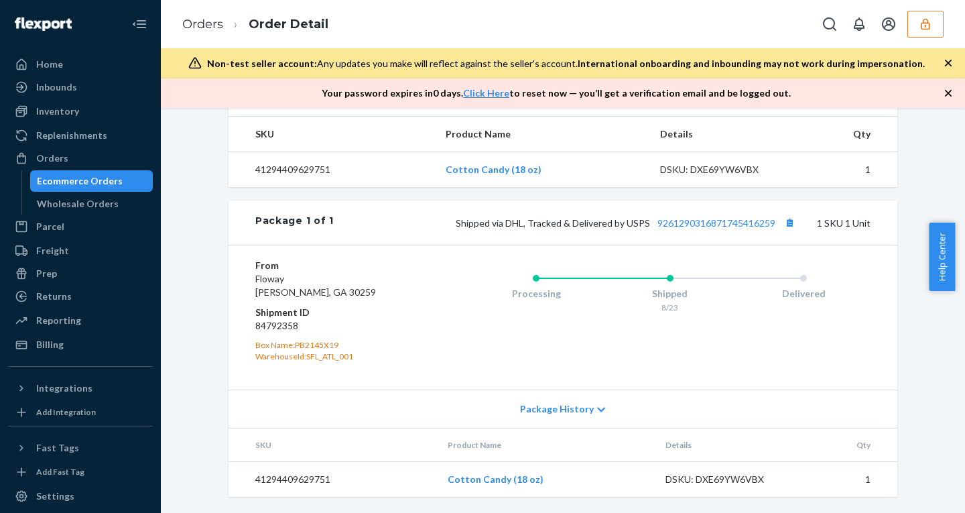
click at [557, 416] on div "Package History" at bounding box center [562, 408] width 669 height 38
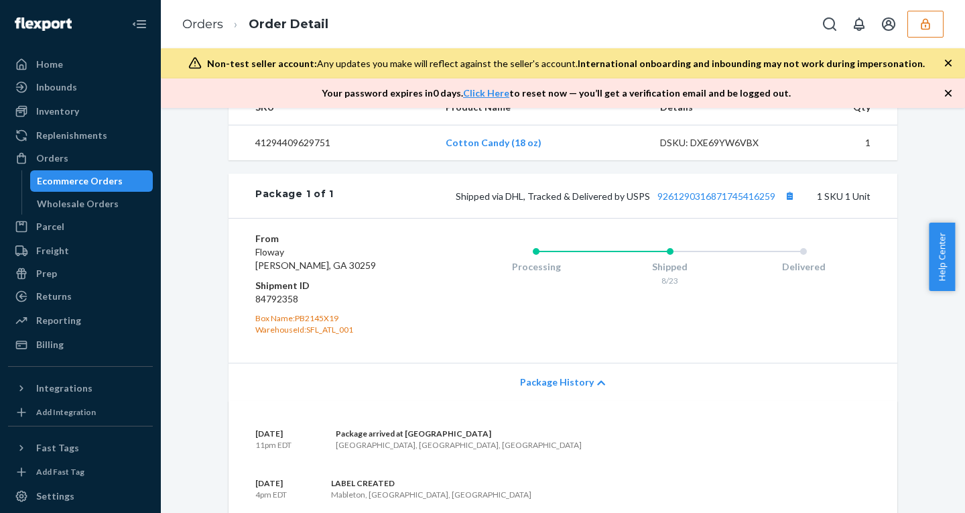
click at [557, 401] on div "Package History" at bounding box center [562, 381] width 669 height 38
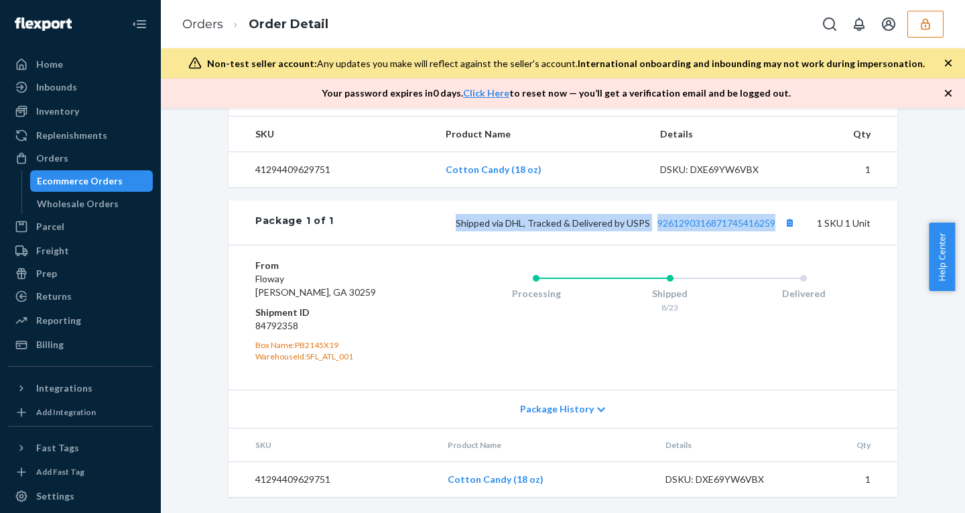
drag, startPoint x: 425, startPoint y: 226, endPoint x: 767, endPoint y: 239, distance: 341.9
click at [767, 239] on div "Package 1 of 1 Shipped via DHL, Tracked & Delivered by USPS 9261290316871745416…" at bounding box center [562, 222] width 669 height 44
copy span "Shipped via DHL, Tracked & Delivered by USPS 926129031687174541625"
click at [921, 32] on button "button" at bounding box center [925, 24] width 36 height 27
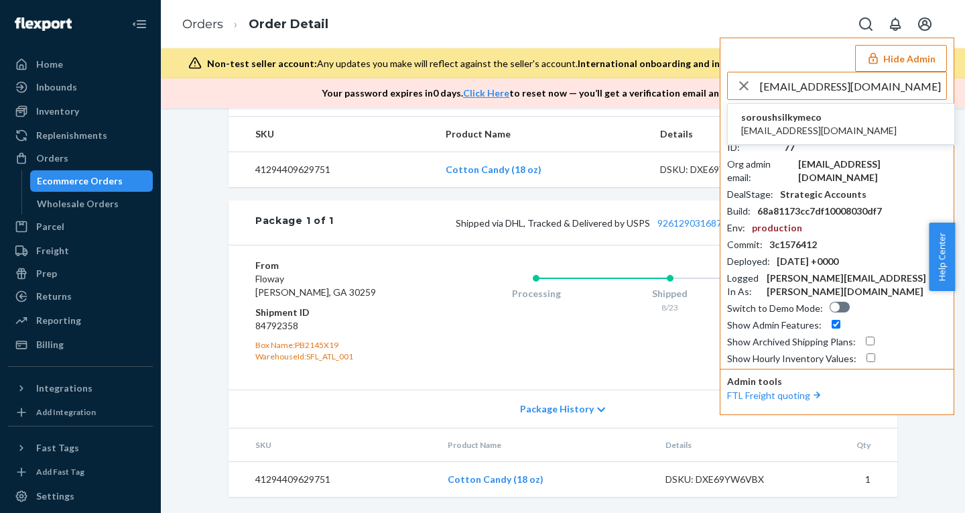
type input "[EMAIL_ADDRESS][DOMAIN_NAME]"
click at [795, 129] on span "[EMAIL_ADDRESS][DOMAIN_NAME]" at bounding box center [818, 130] width 155 height 13
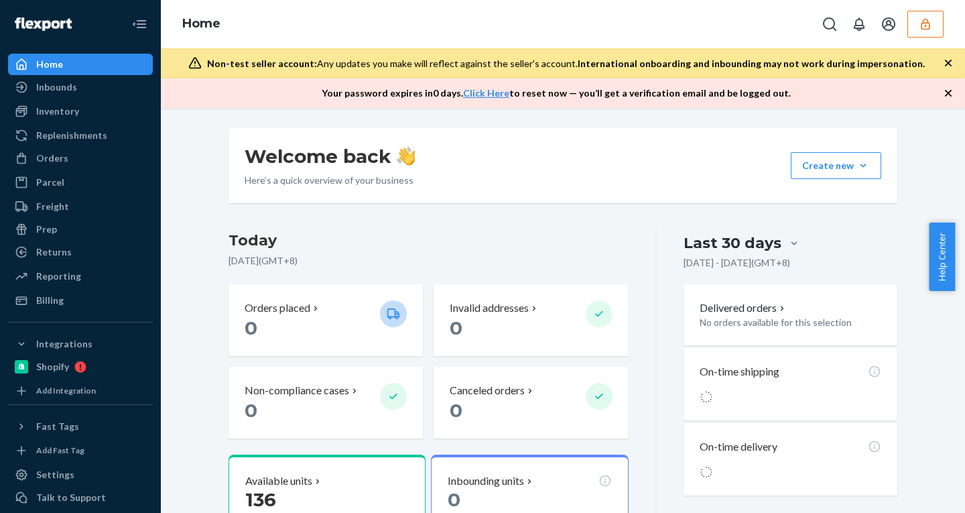
click at [928, 27] on icon "button" at bounding box center [925, 23] width 13 height 13
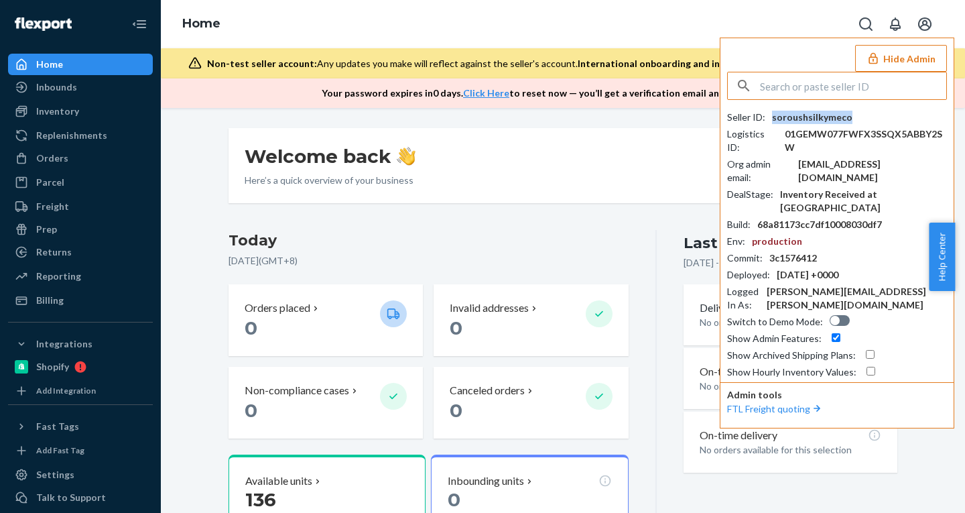
click at [803, 117] on div "soroushsilkymeco" at bounding box center [812, 117] width 80 height 13
click at [839, 72] on input "text" at bounding box center [853, 85] width 186 height 27
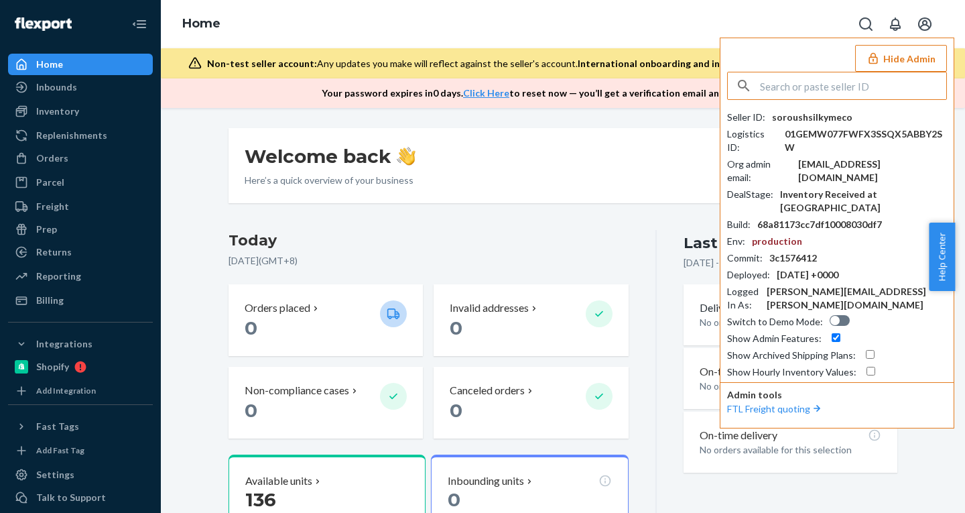
paste input "diegoclutchchargercom"
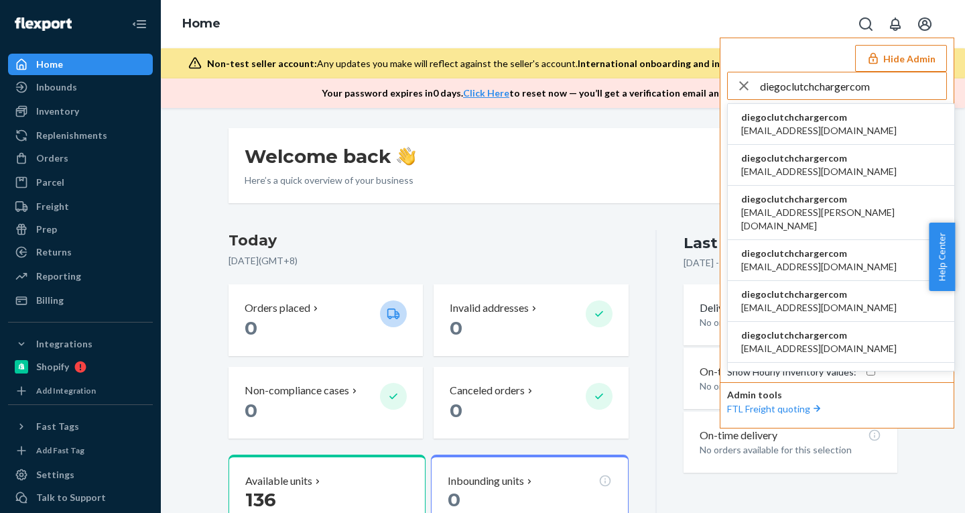
type input "diegoclutchchargercom"
click at [786, 124] on span "[EMAIL_ADDRESS][DOMAIN_NAME]" at bounding box center [818, 130] width 155 height 13
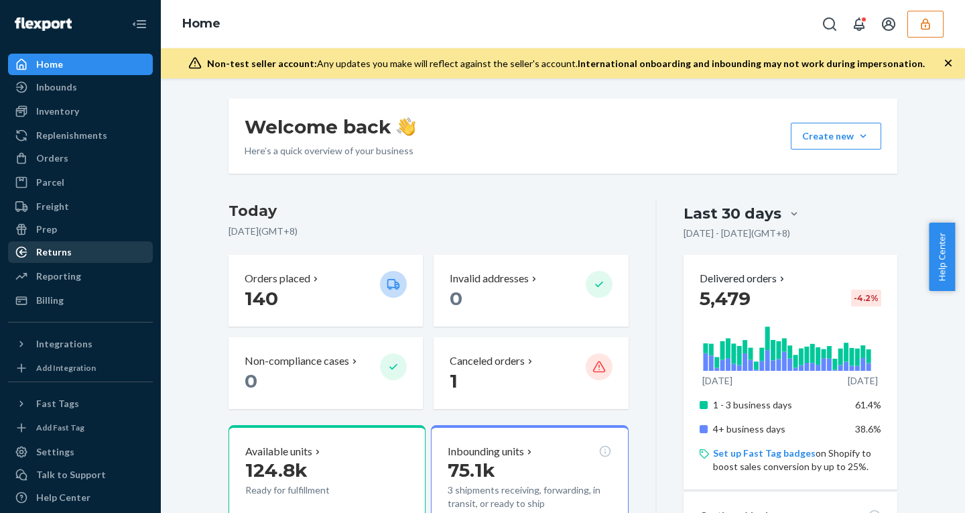
click at [48, 251] on div "Returns" at bounding box center [54, 251] width 36 height 13
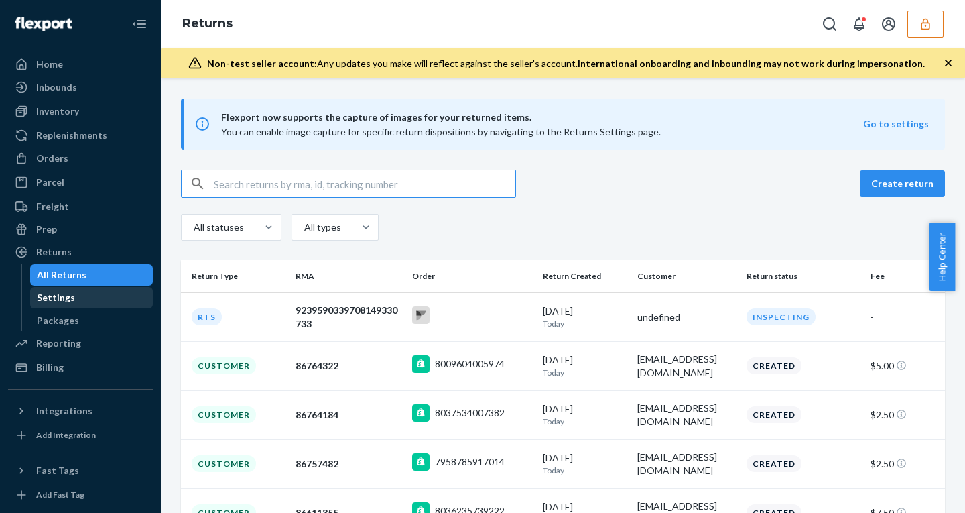
click at [63, 299] on div "Settings" at bounding box center [56, 297] width 38 height 13
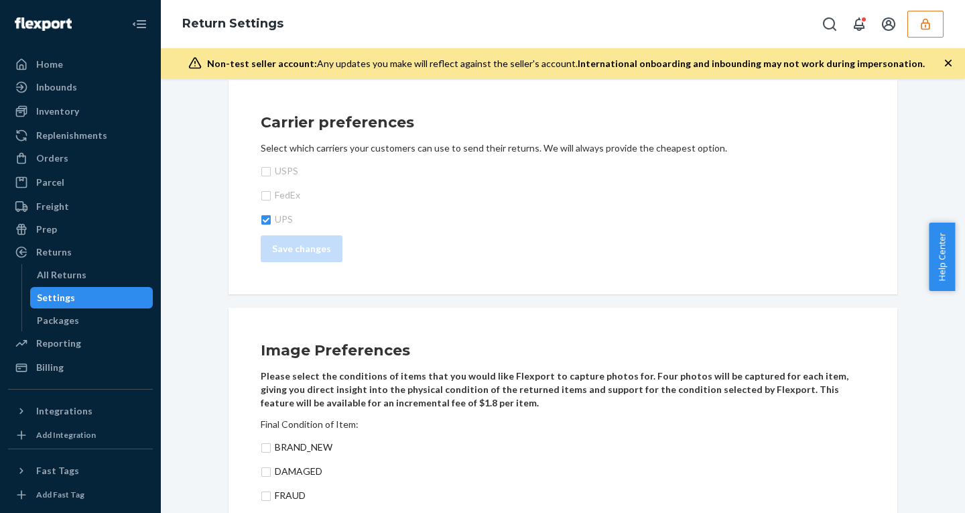
scroll to position [854, 0]
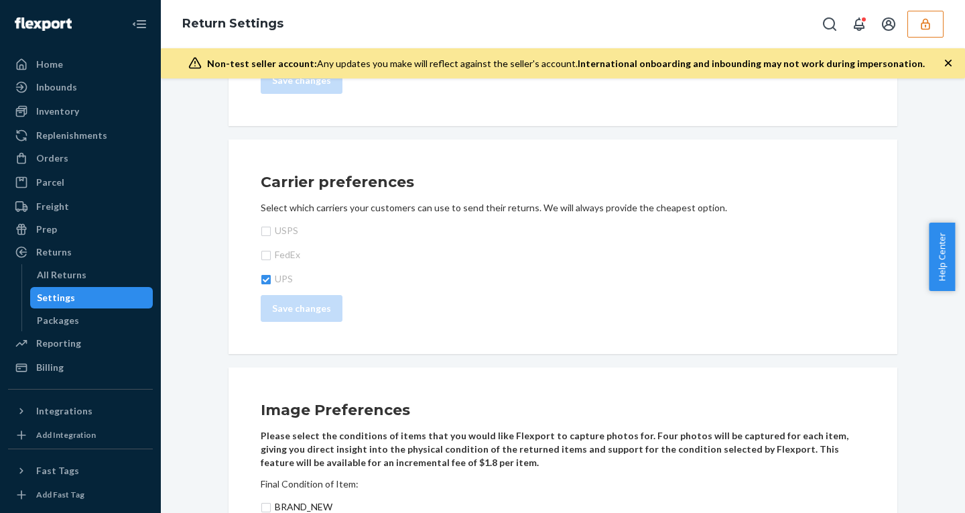
click at [269, 195] on div "Carrier preferences Select which carriers your customers can use to send their …" at bounding box center [563, 246] width 604 height 158
click at [439, 257] on div "FedEx" at bounding box center [563, 255] width 604 height 16
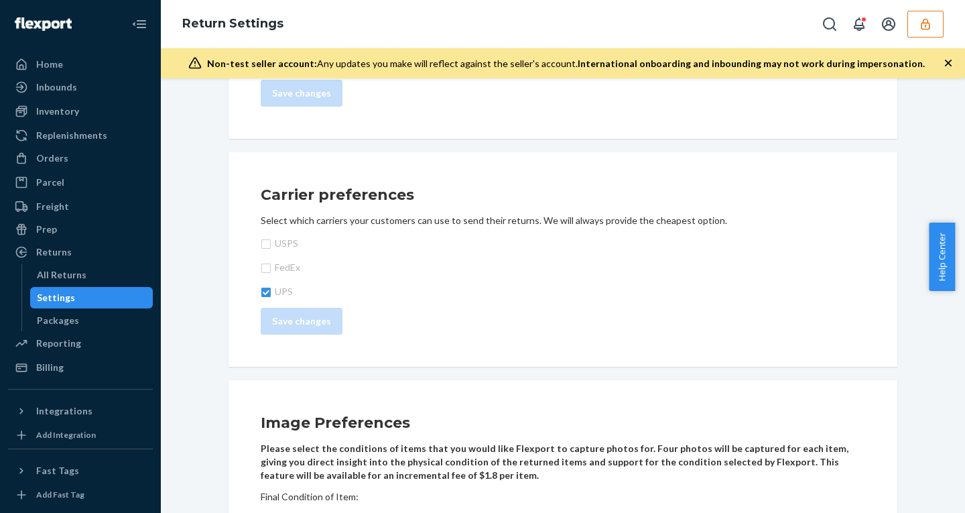
scroll to position [841, 0]
click at [870, 357] on div "Carrier preferences Select which carriers your customers can use to send their …" at bounding box center [562, 260] width 669 height 214
click at [917, 30] on button "button" at bounding box center [925, 24] width 36 height 27
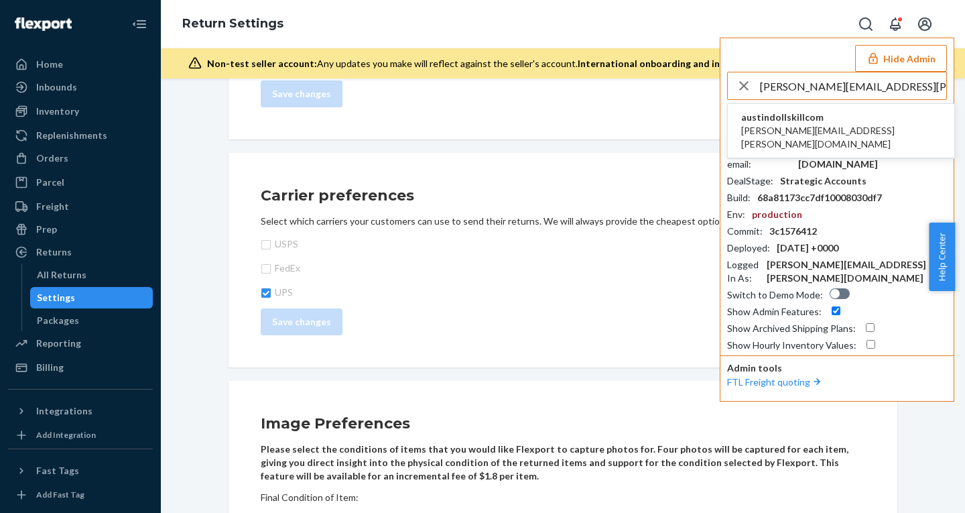
type input "paige.cox@dollskill.com"
click at [774, 124] on span "paige.cox@dollskill.com" at bounding box center [841, 137] width 200 height 27
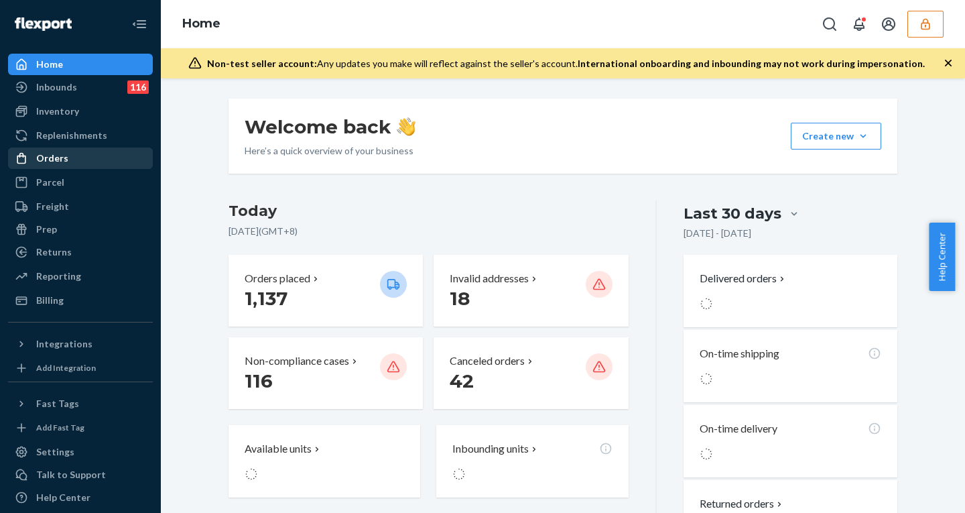
click at [59, 155] on div "Orders" at bounding box center [52, 157] width 32 height 13
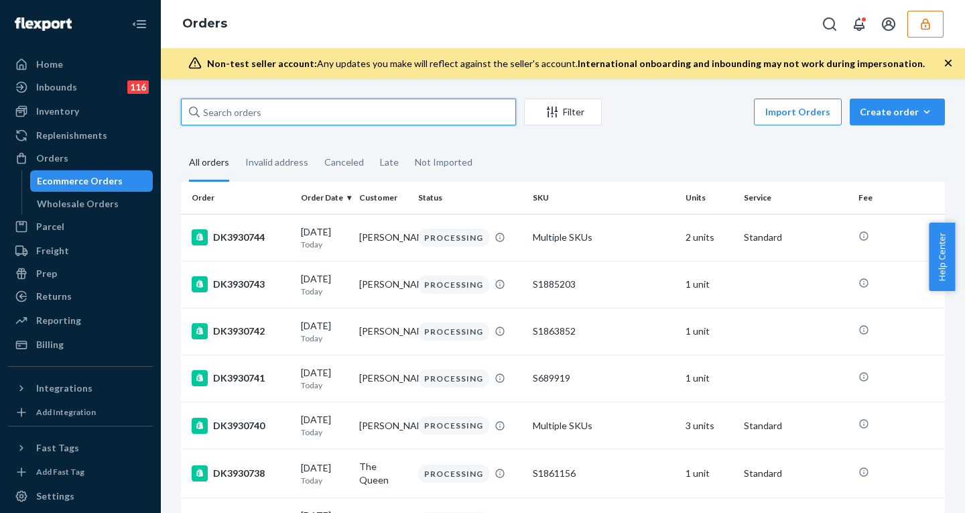
click at [291, 111] on input "text" at bounding box center [348, 111] width 335 height 27
paste input "DK3906466"
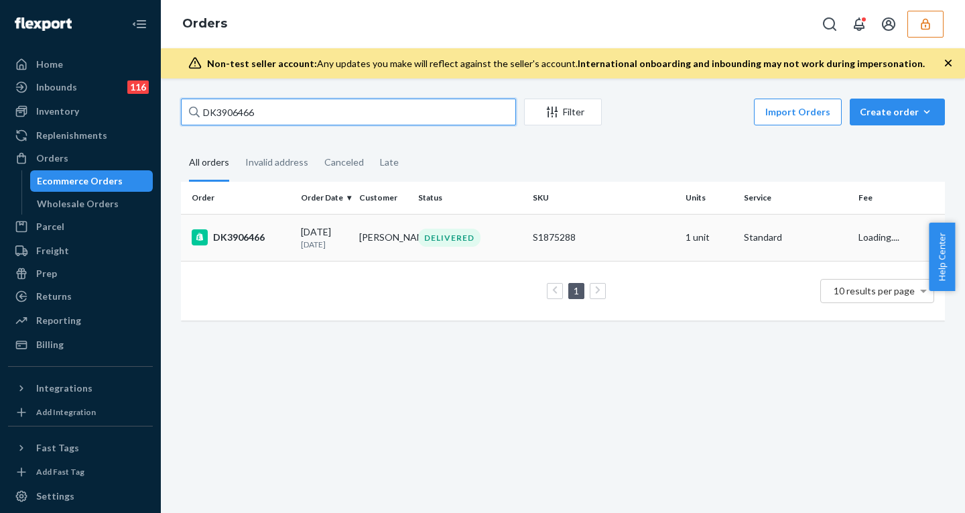
type input "DK3906466"
click at [301, 227] on div "08/11/2025 13 days ago" at bounding box center [325, 237] width 48 height 25
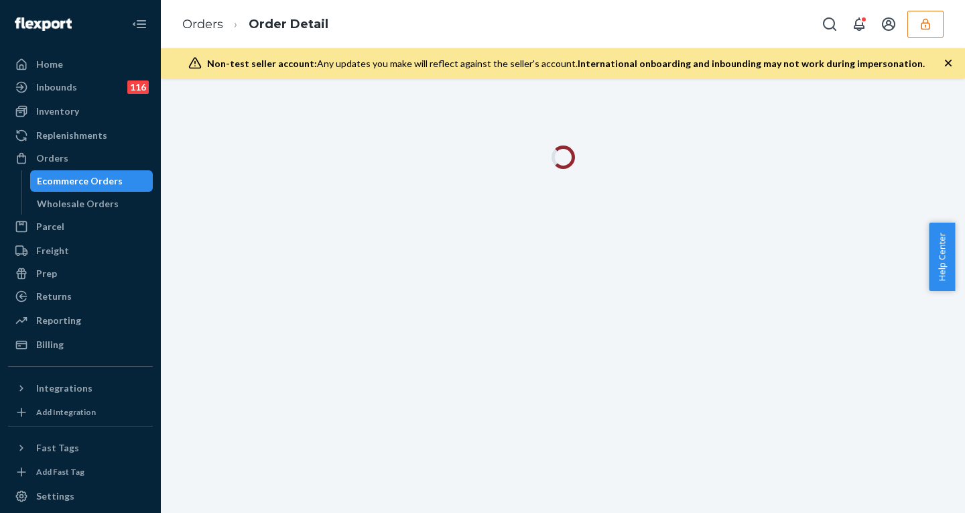
click at [943, 56] on icon "button" at bounding box center [947, 62] width 13 height 13
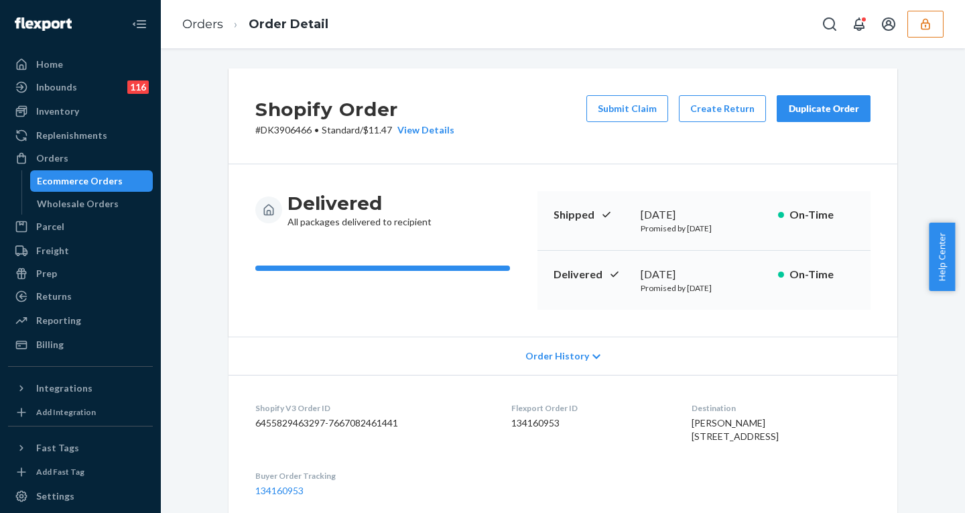
click at [357, 423] on dd "6455829463297-7667082461441" at bounding box center [372, 422] width 234 height 13
copy dd "7667082461441"
click at [558, 360] on span "Order History" at bounding box center [557, 355] width 64 height 13
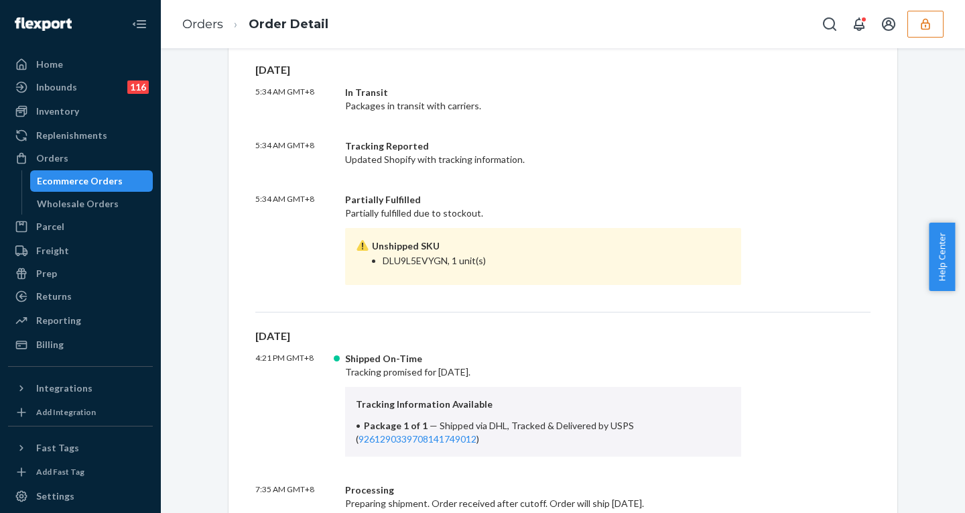
scroll to position [446, 0]
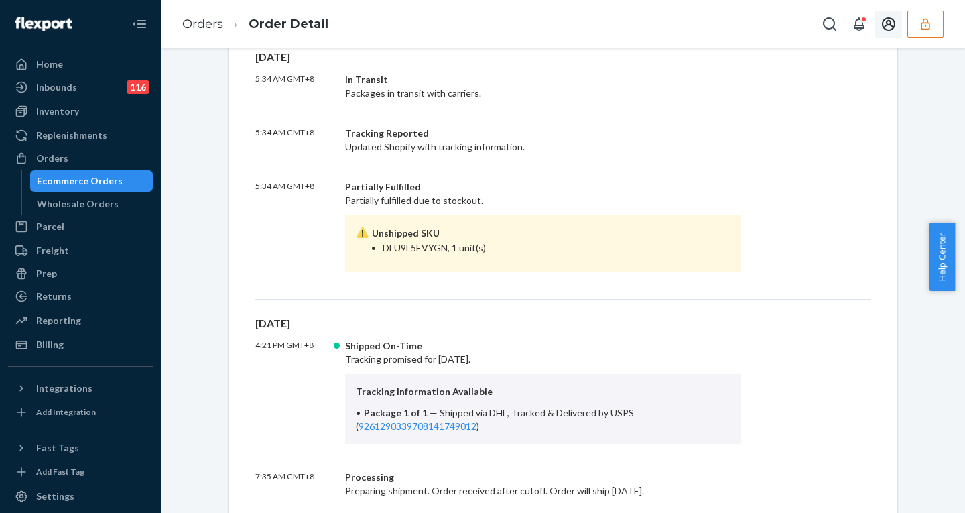
click at [924, 26] on icon "button" at bounding box center [925, 23] width 13 height 13
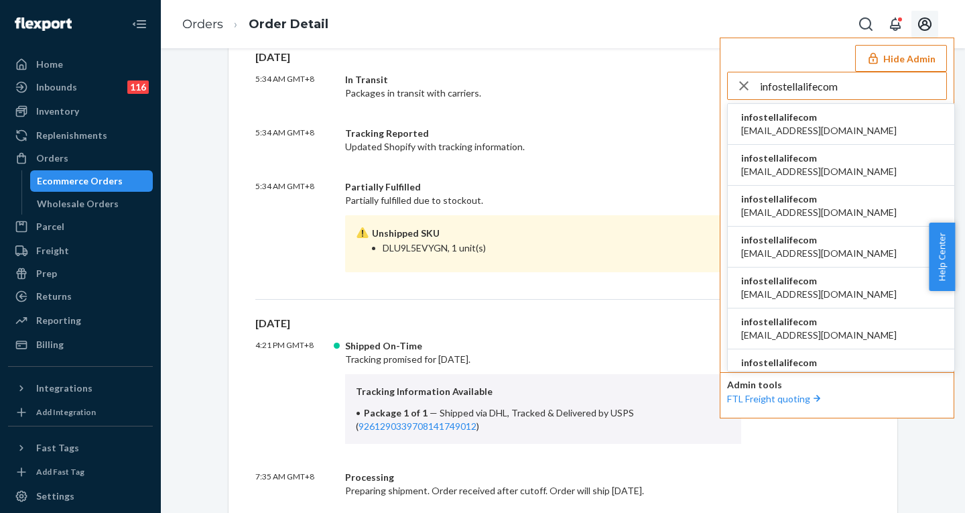
type input "infostellalifecom"
click at [795, 110] on li "infostellalifecom aaeschliman@stellalife.com" at bounding box center [841, 124] width 226 height 41
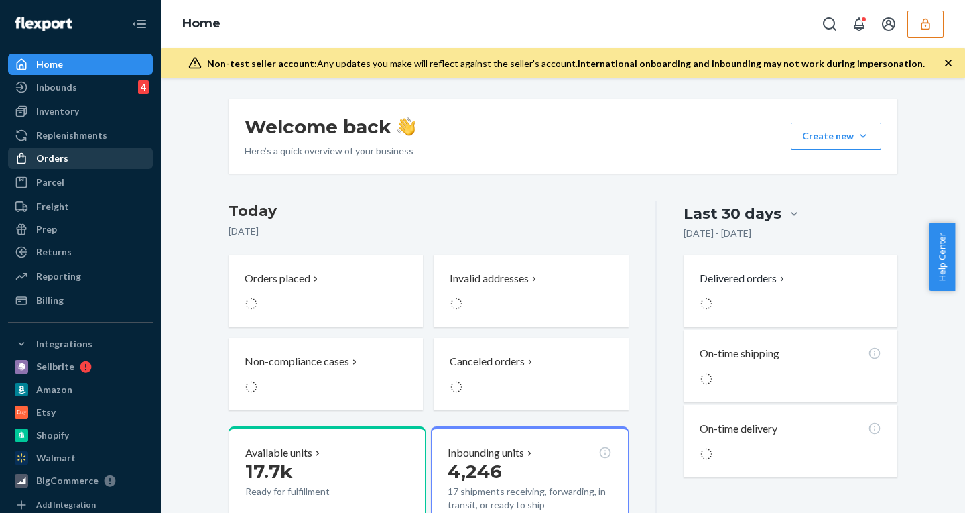
click at [68, 157] on div "Orders" at bounding box center [80, 158] width 142 height 19
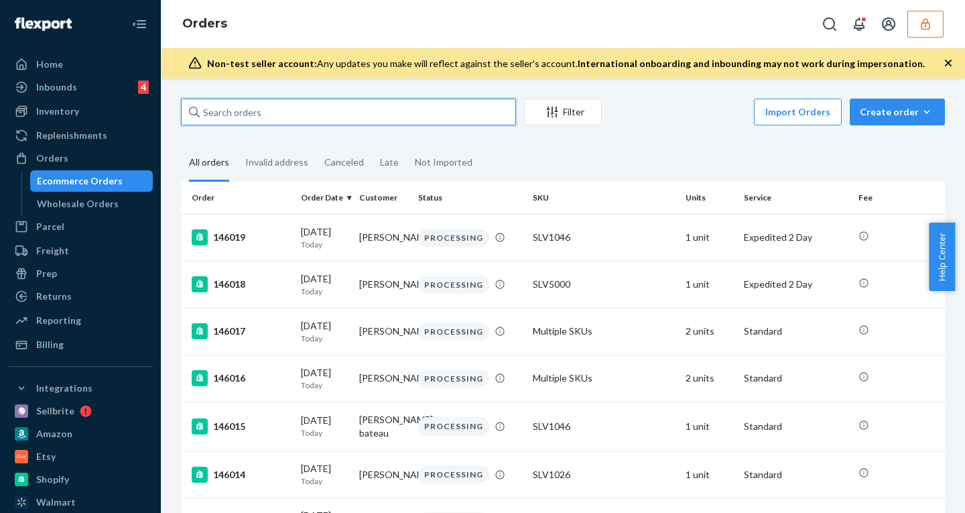
click at [257, 115] on input "text" at bounding box center [348, 111] width 335 height 27
paste input "[PERSON_NAME]"
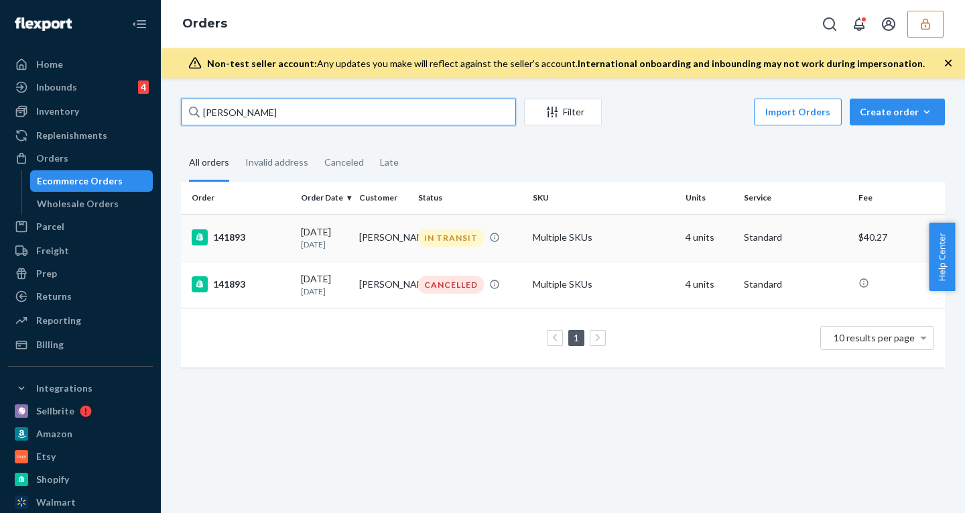
type input "[PERSON_NAME]"
click at [394, 246] on td "[PERSON_NAME]" at bounding box center [383, 237] width 58 height 47
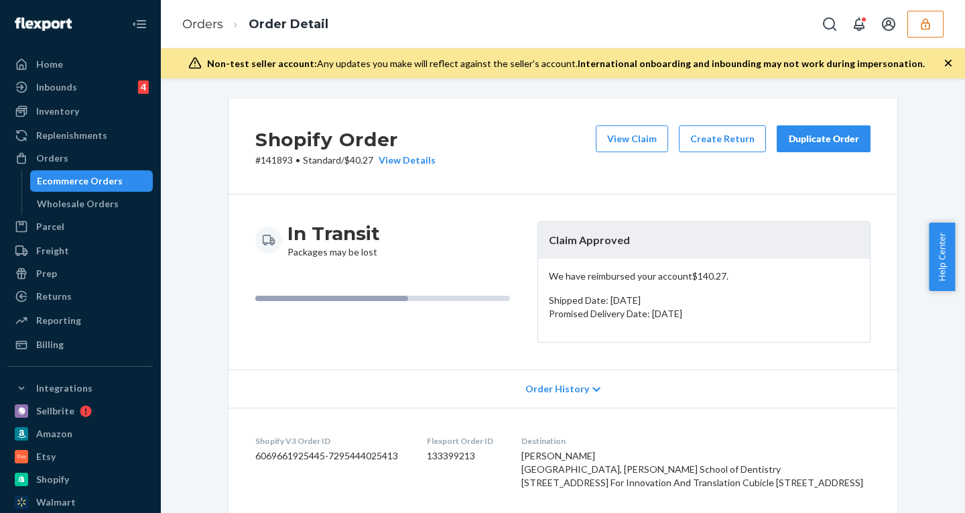
click at [926, 25] on icon "button" at bounding box center [925, 23] width 9 height 11
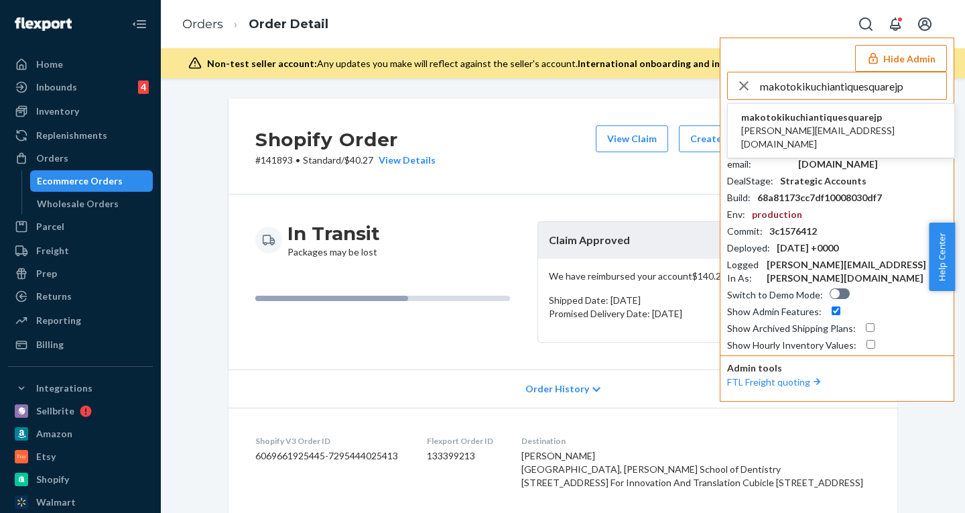
type input "makotokikuchiantiquesquarejp"
click at [805, 115] on span "makotokikuchiantiquesquarejp" at bounding box center [841, 117] width 200 height 13
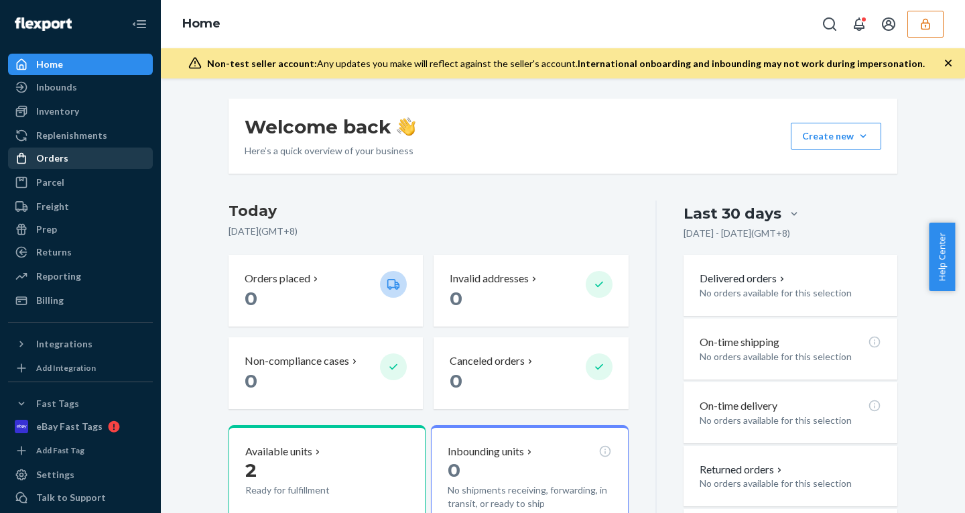
click at [64, 151] on div "Orders" at bounding box center [52, 157] width 32 height 13
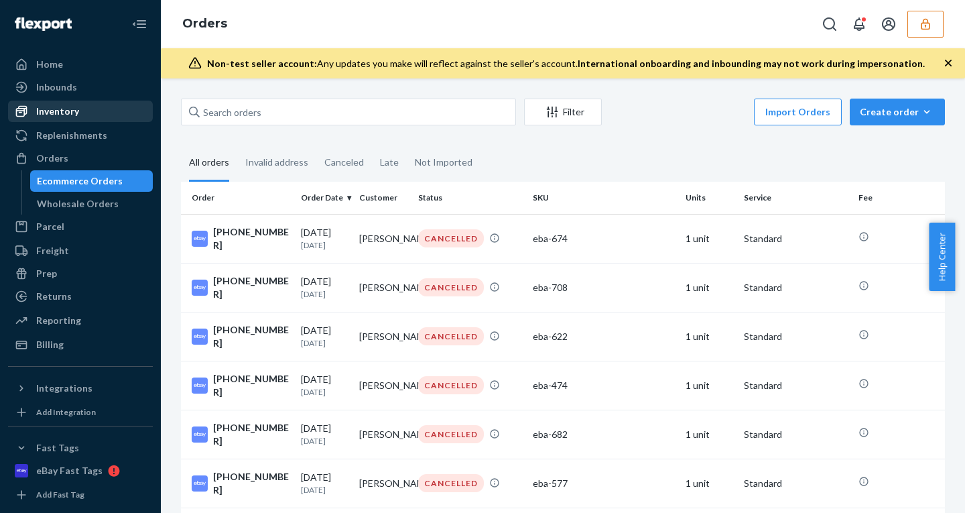
click at [58, 106] on div "Inventory" at bounding box center [57, 111] width 43 height 13
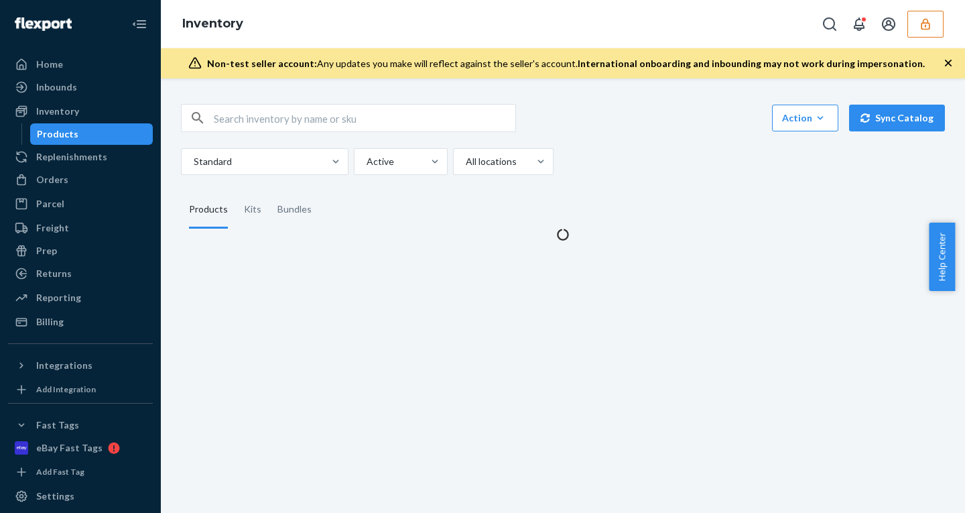
click at [933, 29] on button "button" at bounding box center [925, 24] width 36 height 27
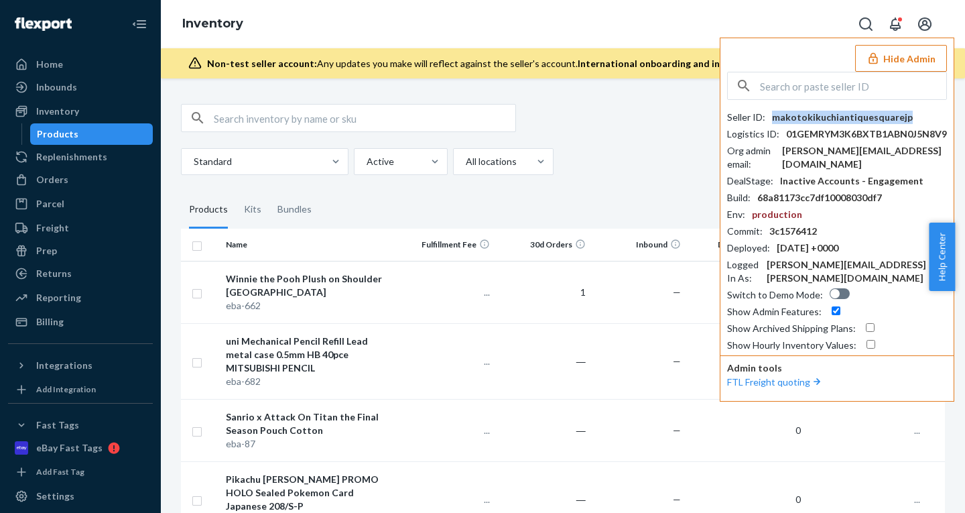
click at [819, 116] on div "makotokikuchiantiquesquarejp" at bounding box center [842, 117] width 141 height 13
click at [865, 112] on div "makotokikuchiantiquesquarejp" at bounding box center [842, 117] width 141 height 13
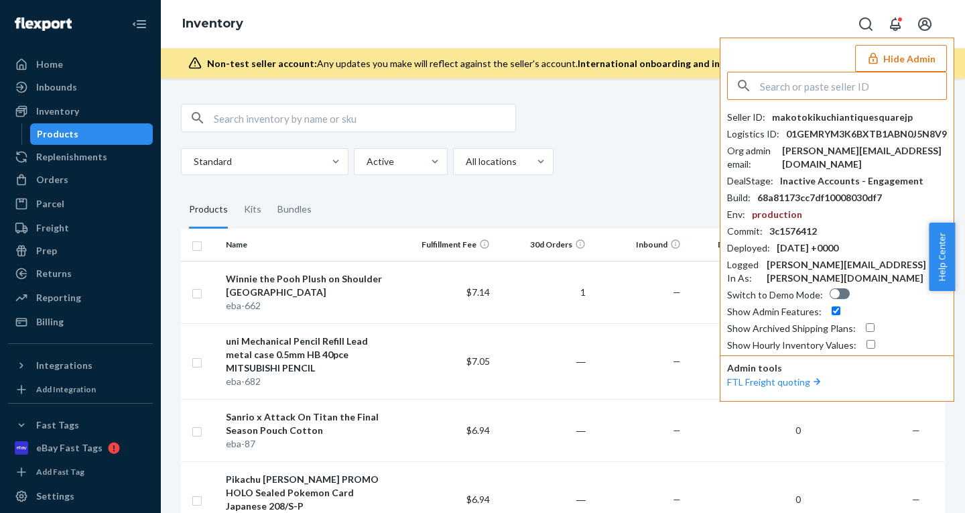
click at [823, 87] on input "text" at bounding box center [853, 85] width 186 height 27
paste input "watkin92@gmail.com"
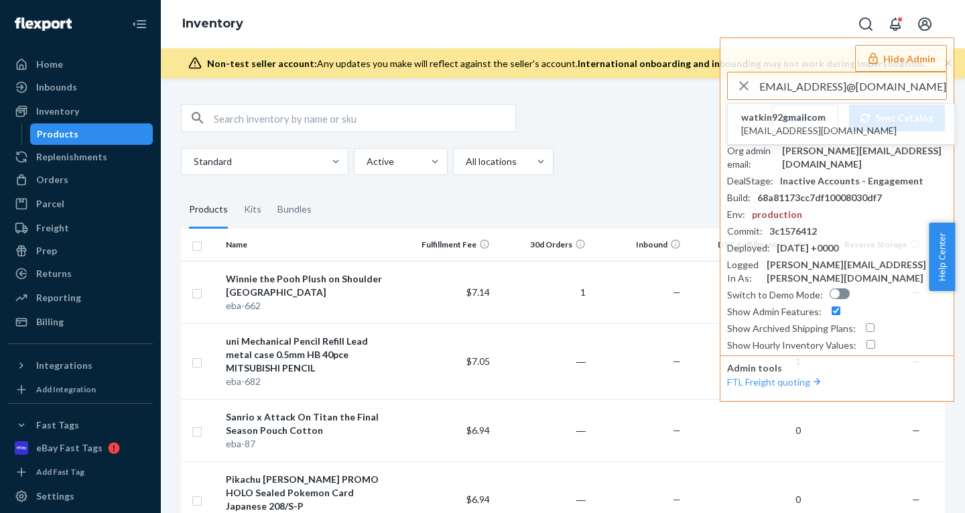
drag, startPoint x: 848, startPoint y: 84, endPoint x: 540, endPoint y: 72, distance: 308.4
click at [541, 72] on div "Inventory Hide Admin watkin92@gmail.comwatkin92@gmail.com watkin92gmailcom watk…" at bounding box center [563, 39] width 804 height 78
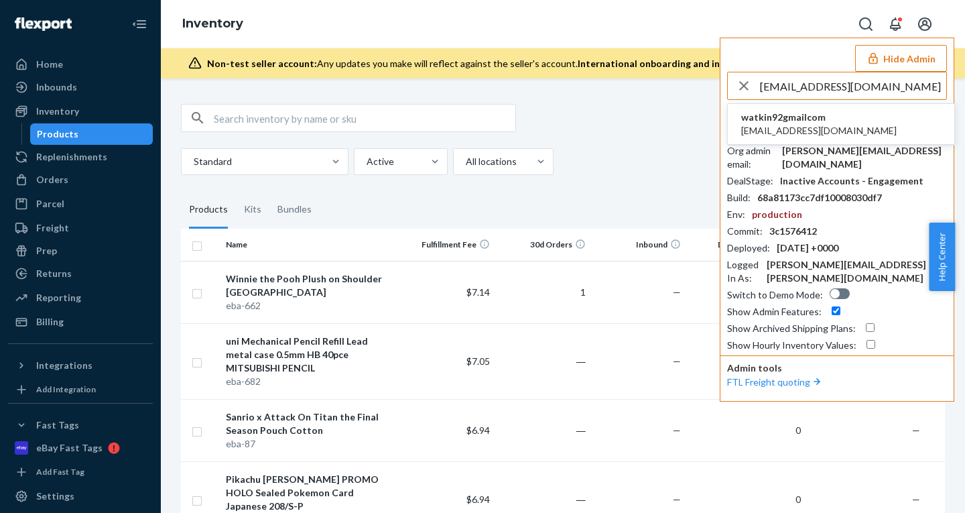
type input "watkin92@gmail.com"
click at [777, 126] on span "watkin92@gmail.com" at bounding box center [818, 130] width 155 height 13
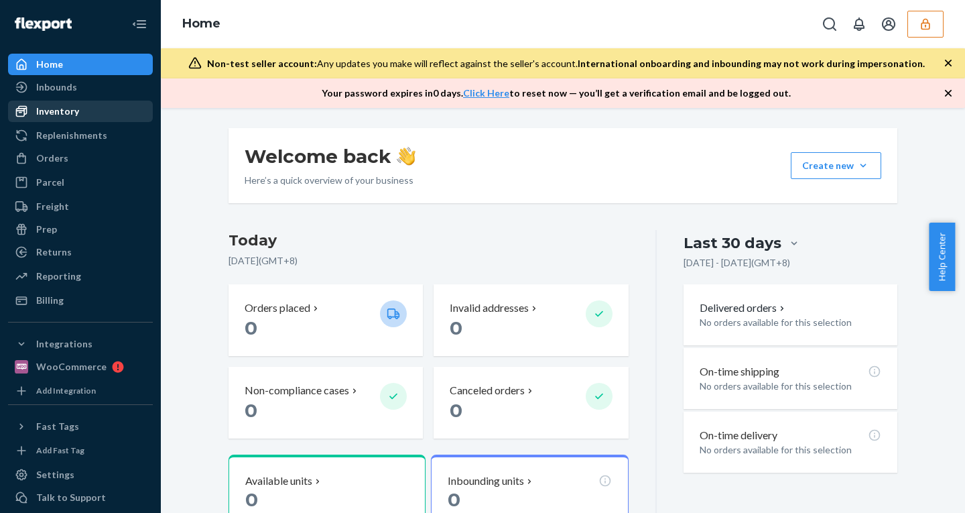
click at [62, 105] on div "Inventory" at bounding box center [57, 111] width 43 height 13
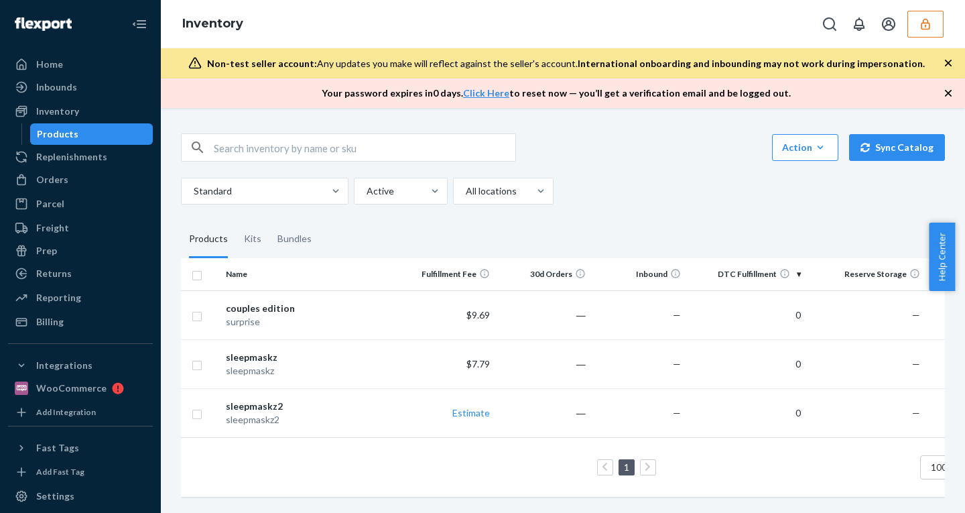
click at [947, 63] on icon "button" at bounding box center [947, 62] width 13 height 13
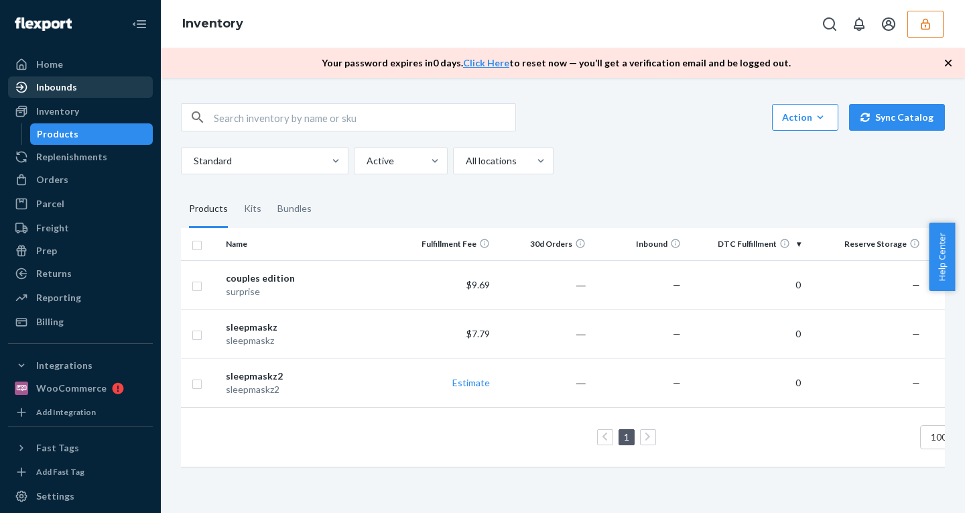
click at [62, 88] on div "Inbounds" at bounding box center [56, 86] width 41 height 13
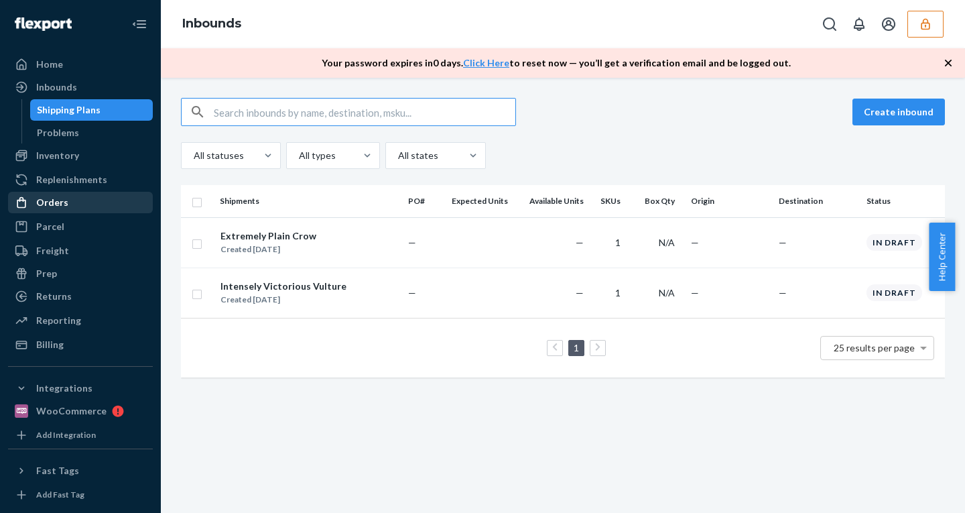
click at [54, 204] on div "Orders" at bounding box center [52, 202] width 32 height 13
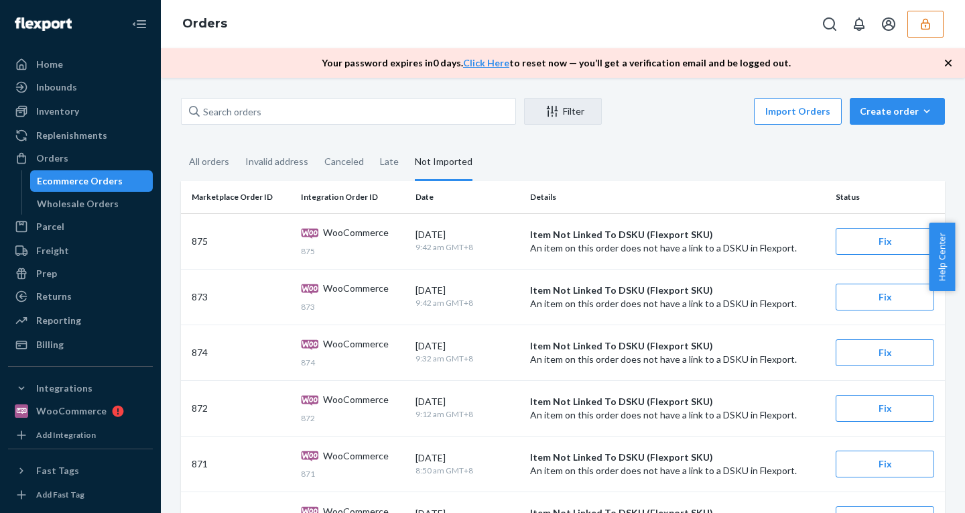
click at [62, 332] on ul "Home Inbounds Shipping Plans Problems Inventory Products Replenishments Orders …" at bounding box center [80, 204] width 145 height 301
click at [917, 25] on button "button" at bounding box center [925, 24] width 36 height 27
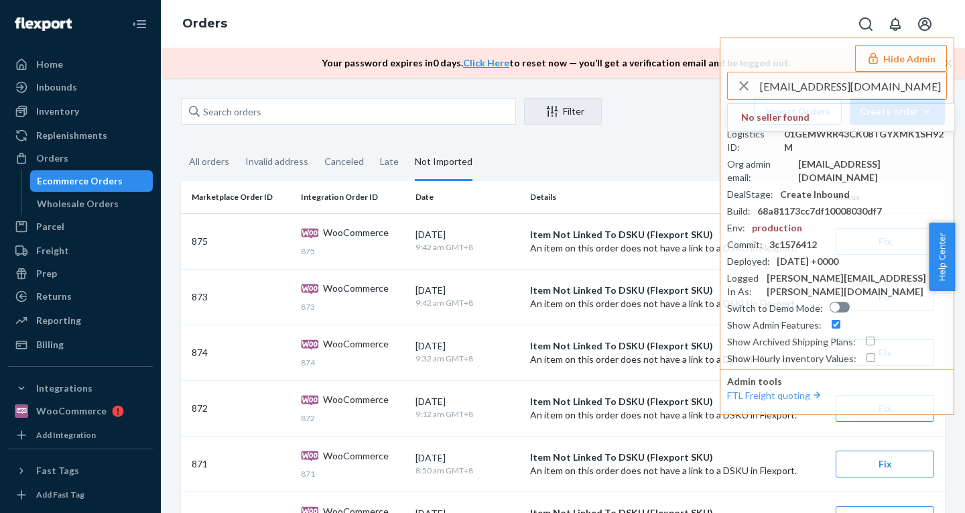
drag, startPoint x: 825, startPoint y: 86, endPoint x: 570, endPoint y: 32, distance: 260.2
click at [573, 32] on div "Orders Hide Admin acallandrello@dxagency.com No seller found Seller ID : watkin…" at bounding box center [563, 24] width 804 height 48
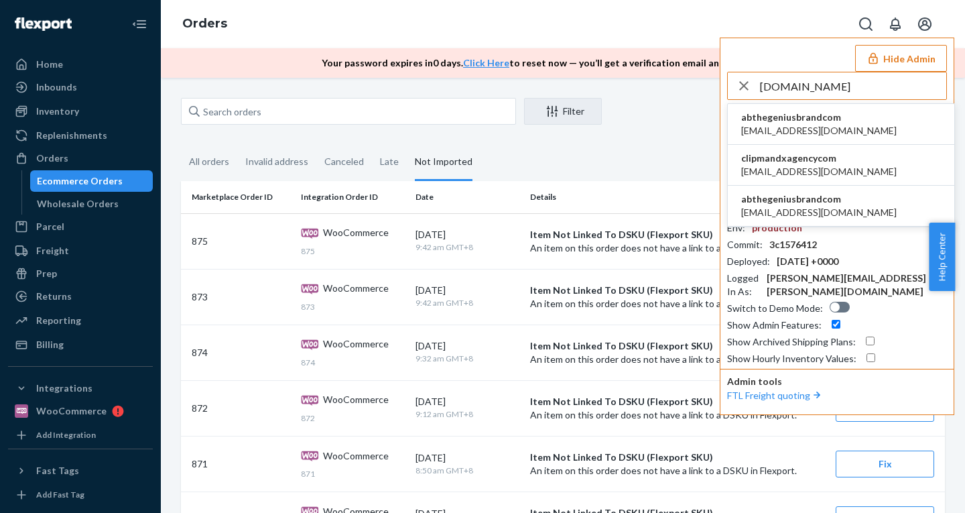
type input "dxagency.com"
click at [775, 121] on span "abthegeniusbrandcom" at bounding box center [818, 117] width 155 height 13
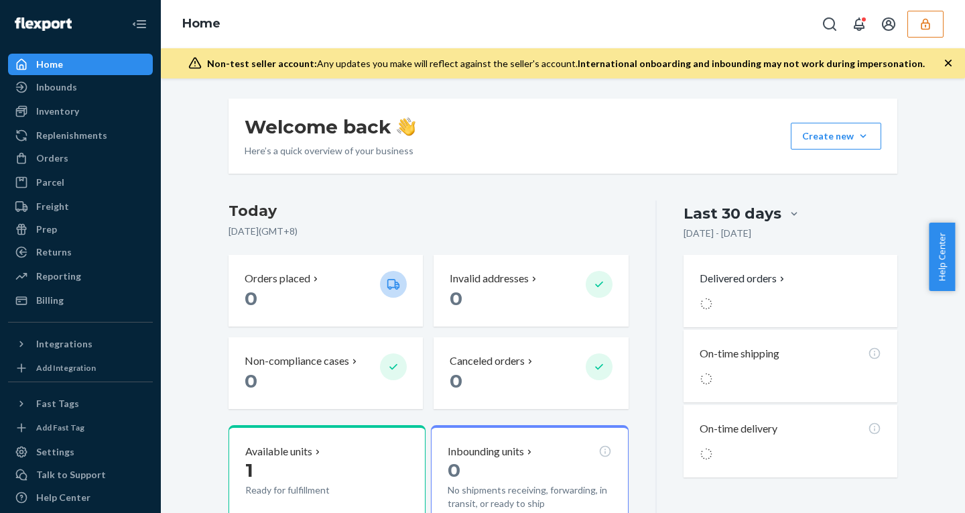
click at [928, 29] on icon "button" at bounding box center [925, 23] width 9 height 11
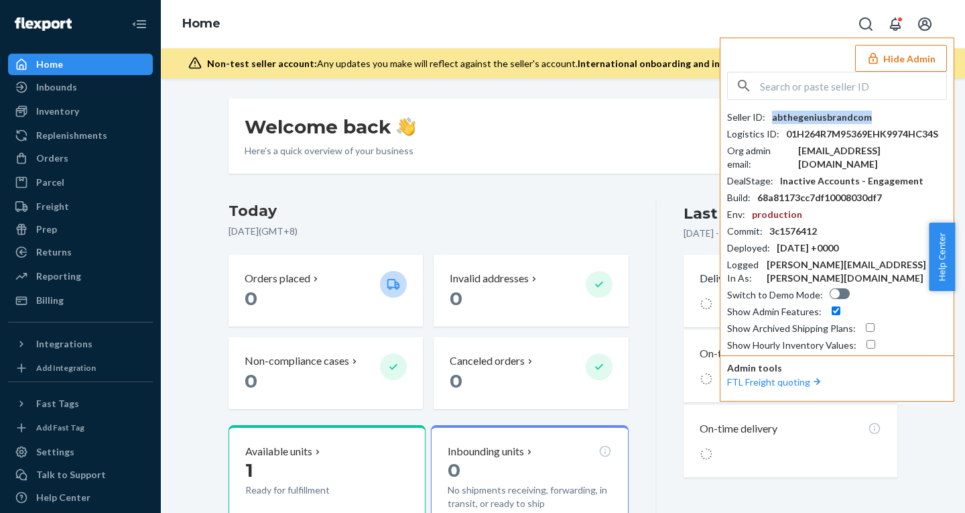
click at [802, 119] on div "abthegeniusbrandcom" at bounding box center [822, 117] width 100 height 13
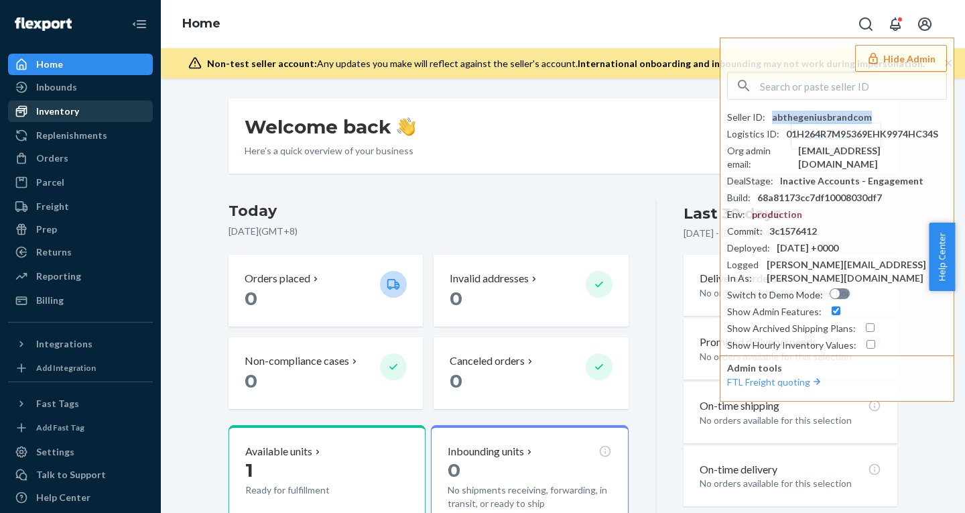
click at [45, 115] on div "Inventory" at bounding box center [57, 111] width 43 height 13
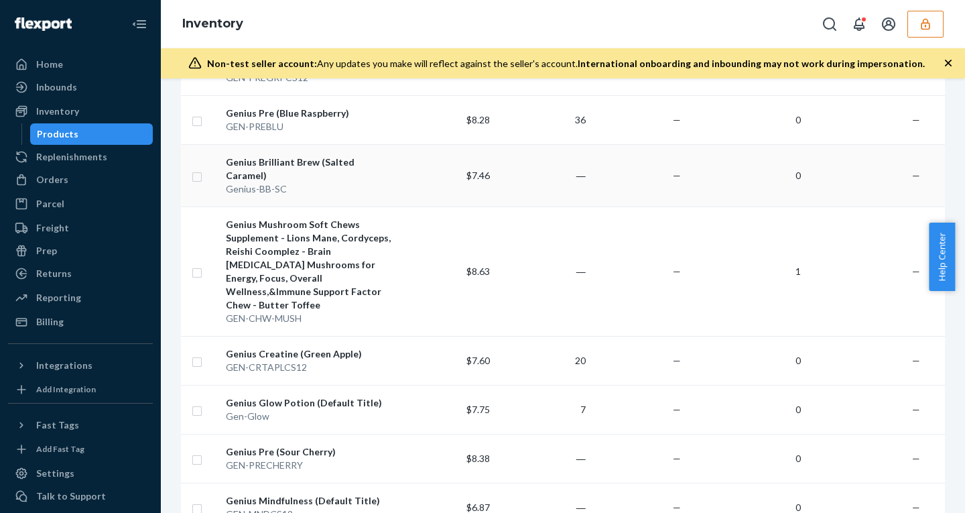
scroll to position [269, 0]
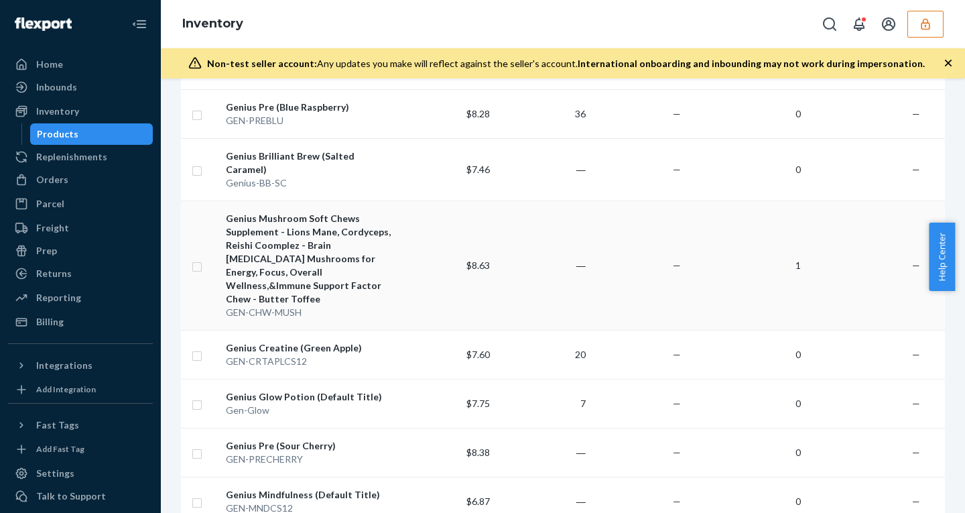
click at [381, 267] on div "Genius Mushroom Soft Chews Supplement - Lions Mane, Cordyceps, Reishi Coomplez …" at bounding box center [310, 259] width 168 height 94
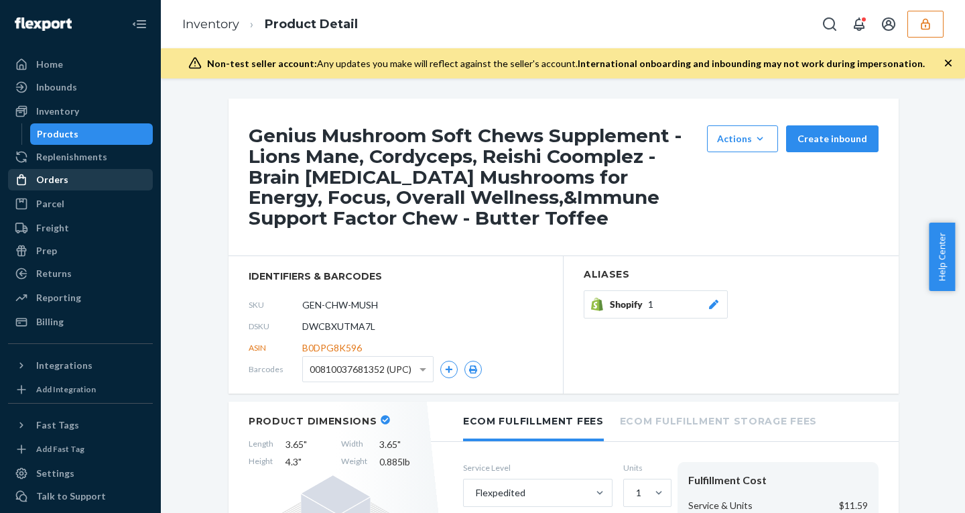
click at [42, 178] on div "Orders" at bounding box center [52, 179] width 32 height 13
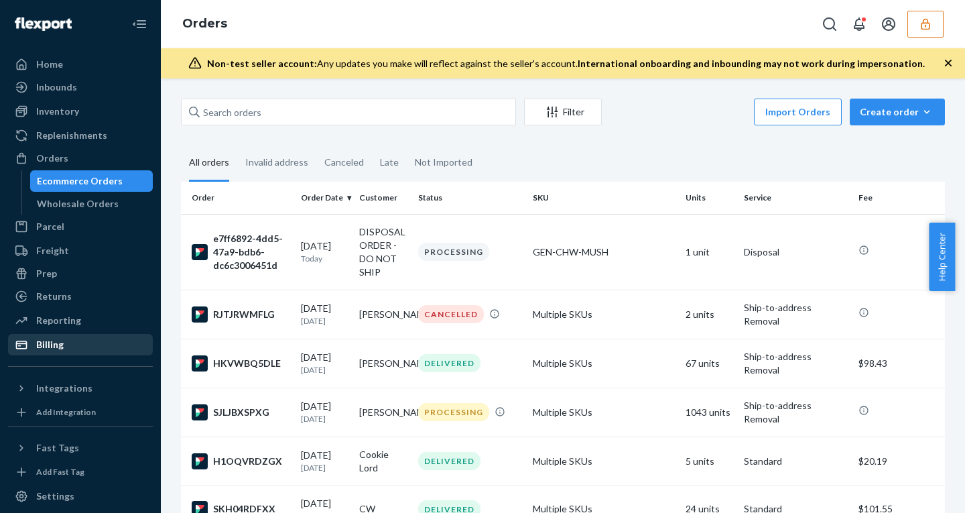
click at [52, 344] on div "Billing" at bounding box center [49, 344] width 27 height 13
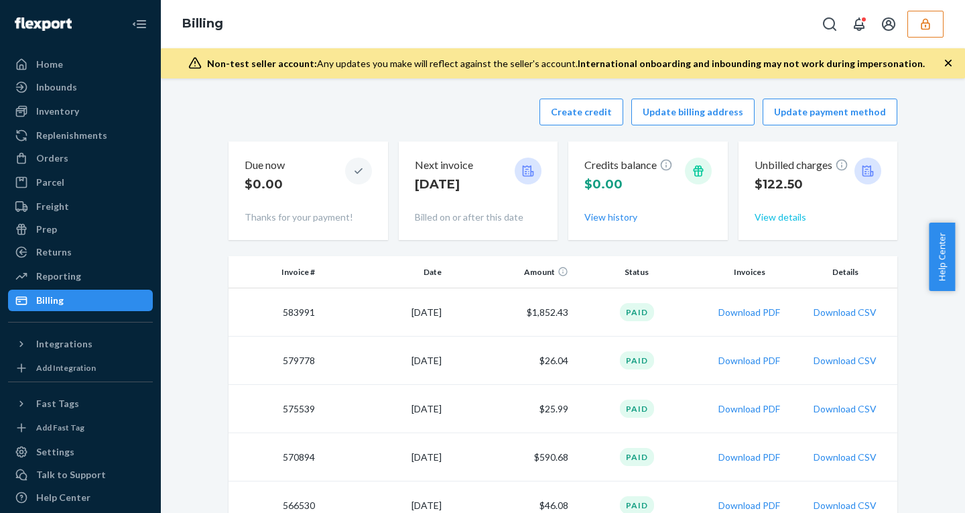
click at [764, 218] on button "View details" at bounding box center [780, 216] width 52 height 13
click at [823, 212] on div "Home Inbounds Shipping Plans Problems Inventory Products Replenishments Orders …" at bounding box center [482, 256] width 965 height 513
click at [744, 308] on button "Download PDF" at bounding box center [749, 312] width 62 height 13
click at [927, 34] on button "button" at bounding box center [925, 24] width 36 height 27
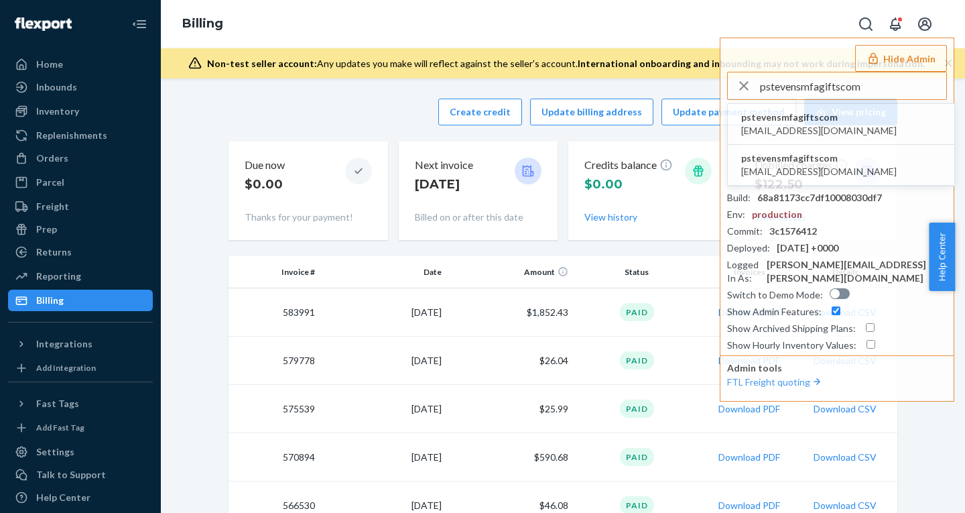
type input "pstevensmfagiftscom"
click at [825, 118] on span "pstevensmfagiftscom" at bounding box center [818, 117] width 155 height 13
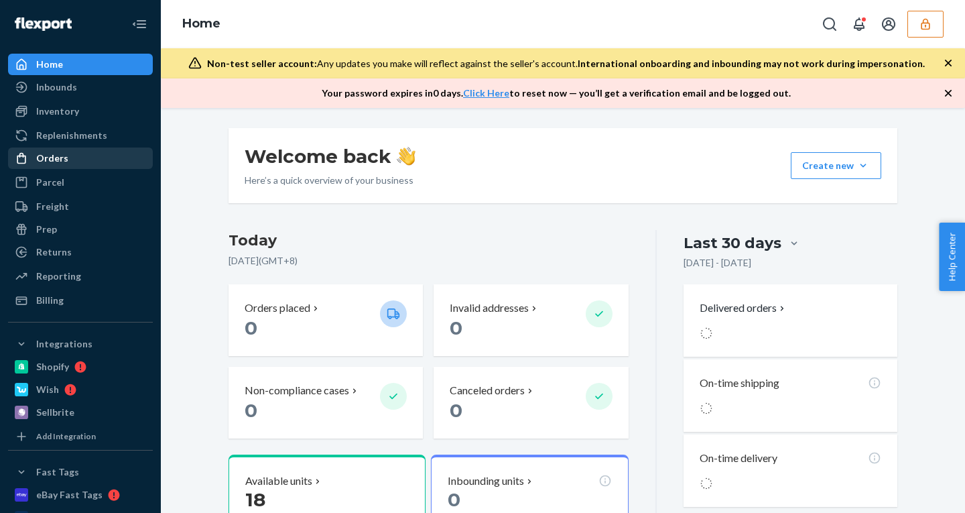
click at [81, 149] on div "Orders" at bounding box center [80, 158] width 142 height 19
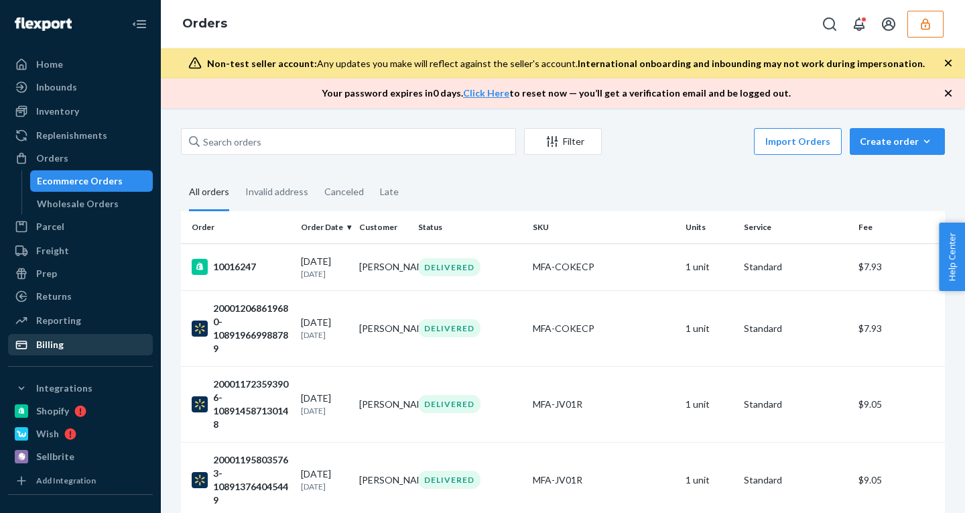
click at [45, 348] on div "Billing" at bounding box center [49, 344] width 27 height 13
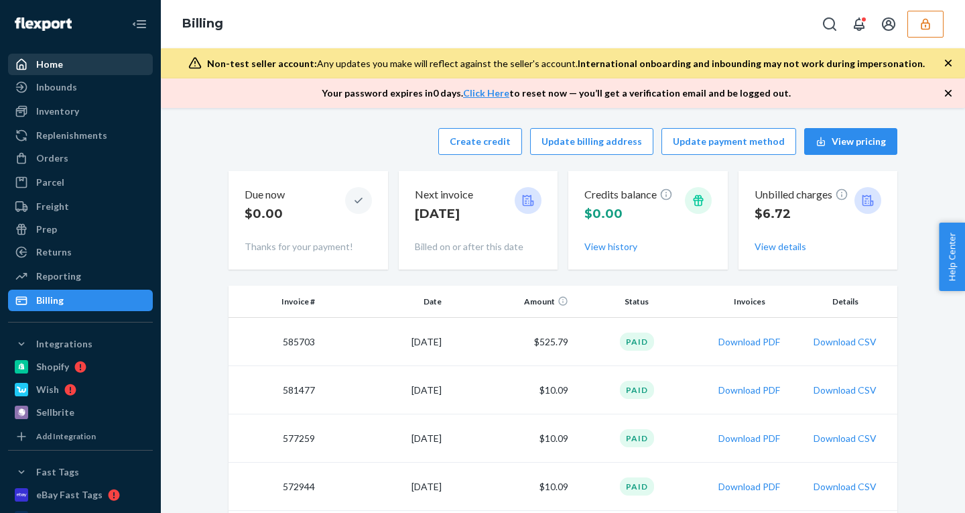
click at [46, 63] on div "Home" at bounding box center [49, 64] width 27 height 13
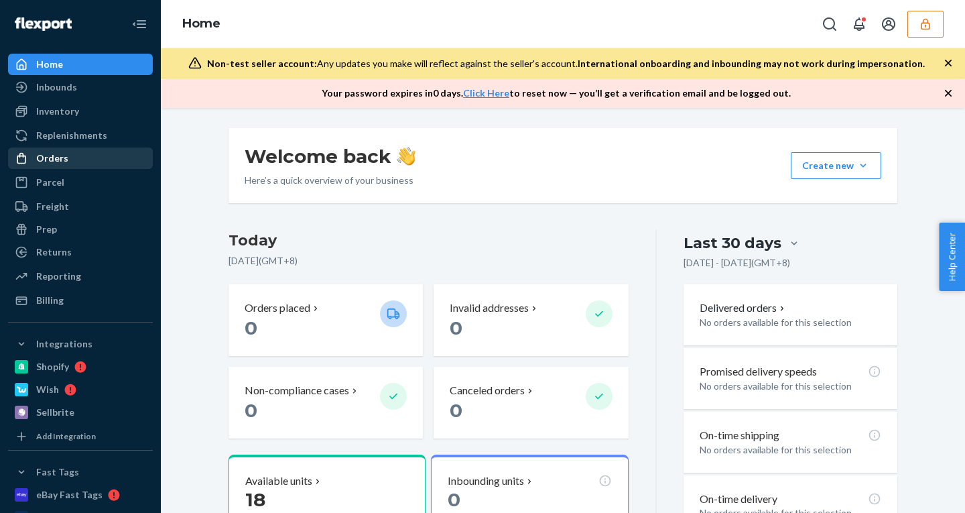
click at [52, 153] on div "Orders" at bounding box center [52, 157] width 32 height 13
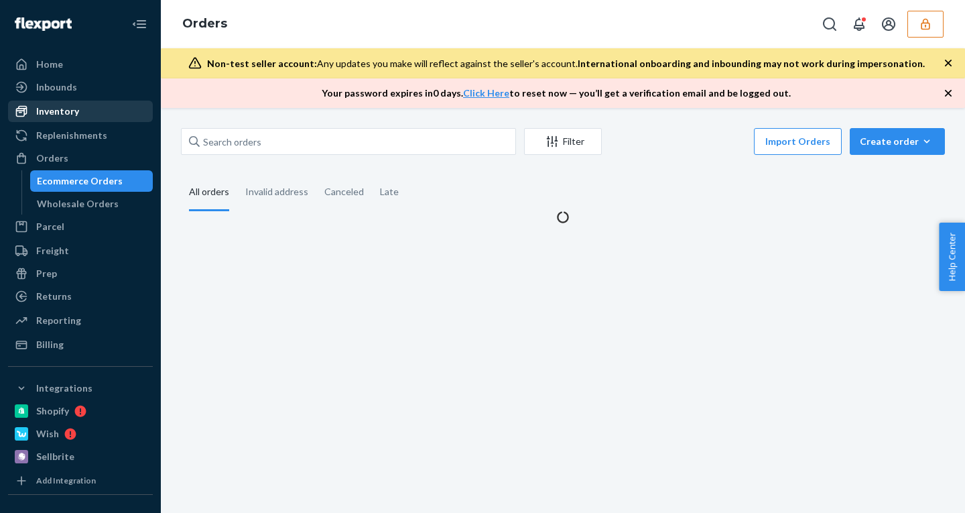
click at [66, 107] on div "Inventory" at bounding box center [57, 111] width 43 height 13
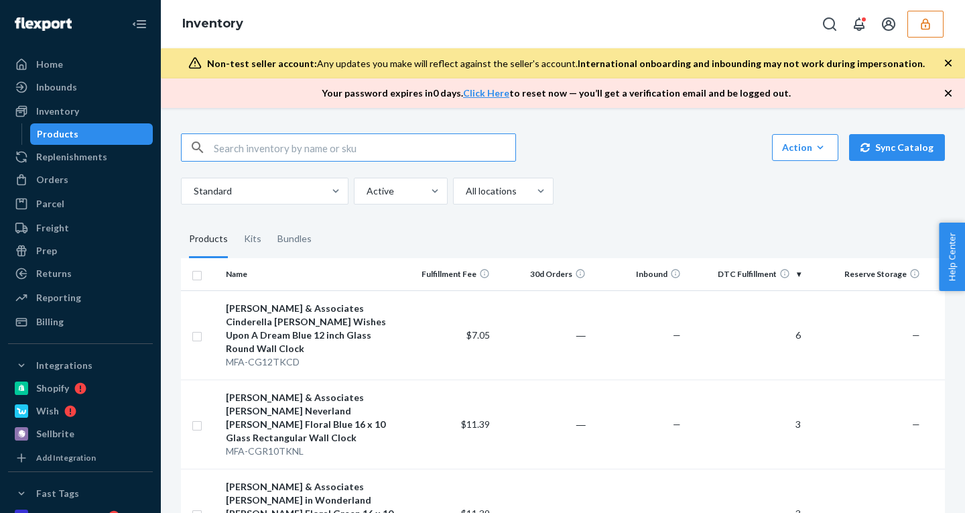
click at [927, 23] on icon "button" at bounding box center [925, 23] width 9 height 11
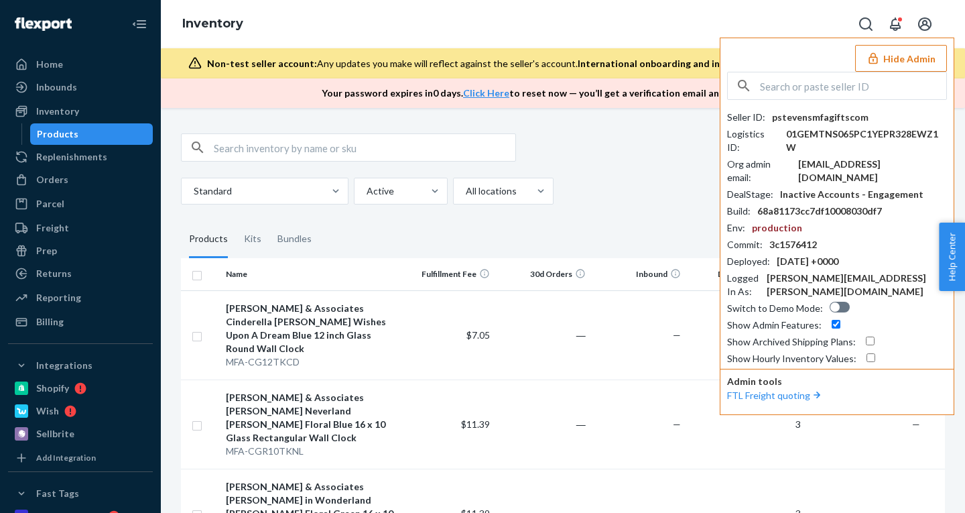
click at [834, 78] on input "text" at bounding box center [853, 85] width 186 height 27
paste input "infofitteroycom"
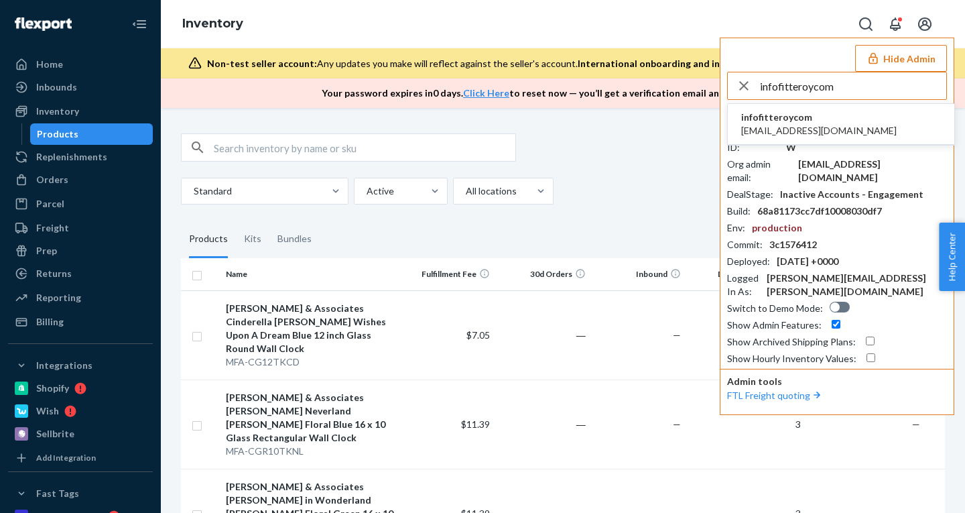
type input "infofitteroycom"
click at [784, 126] on span "info@fitteroy.com" at bounding box center [818, 130] width 155 height 13
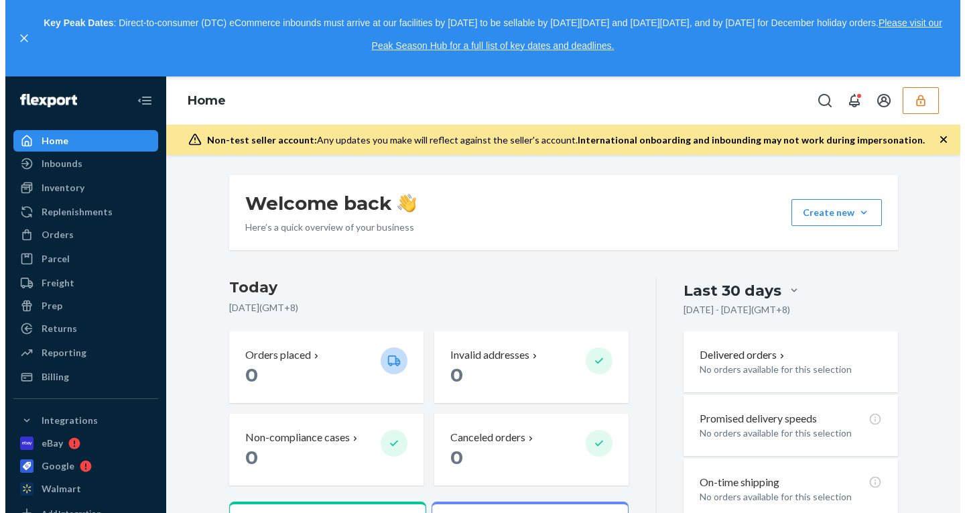
scroll to position [152, 0]
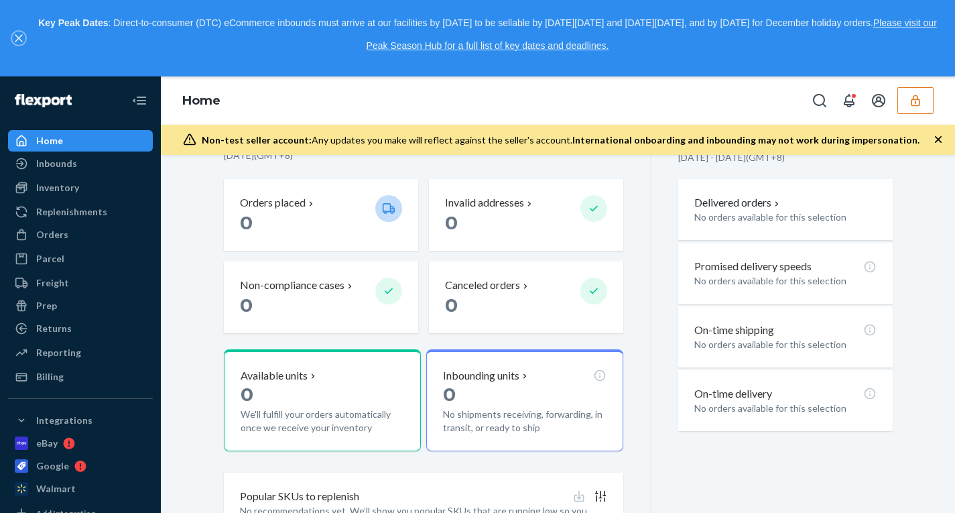
click at [21, 40] on icon "close," at bounding box center [18, 38] width 7 height 7
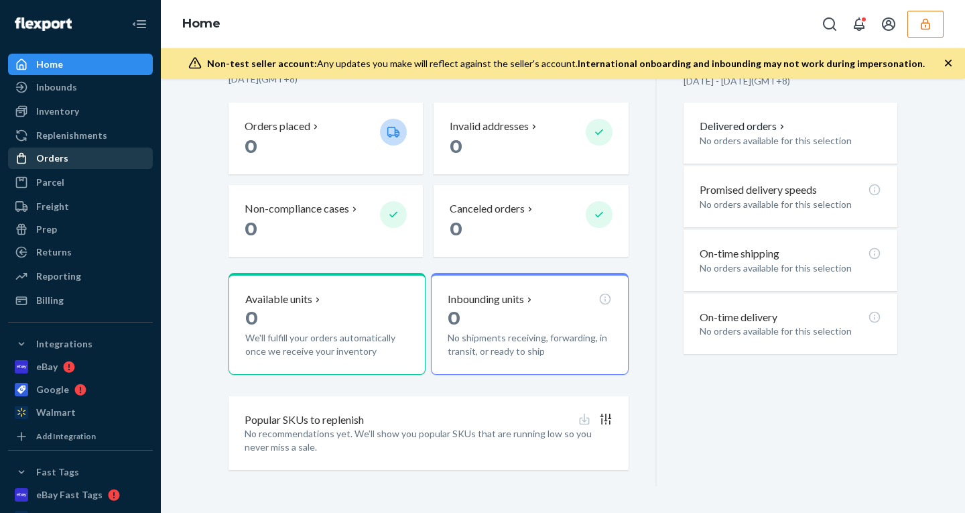
click at [43, 157] on div "Orders" at bounding box center [52, 157] width 32 height 13
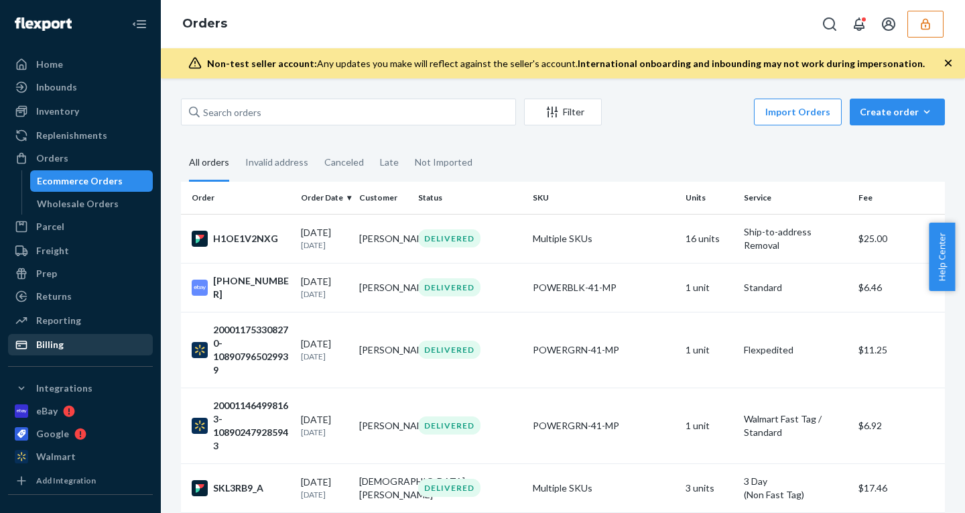
click at [45, 340] on div "Billing" at bounding box center [49, 344] width 27 height 13
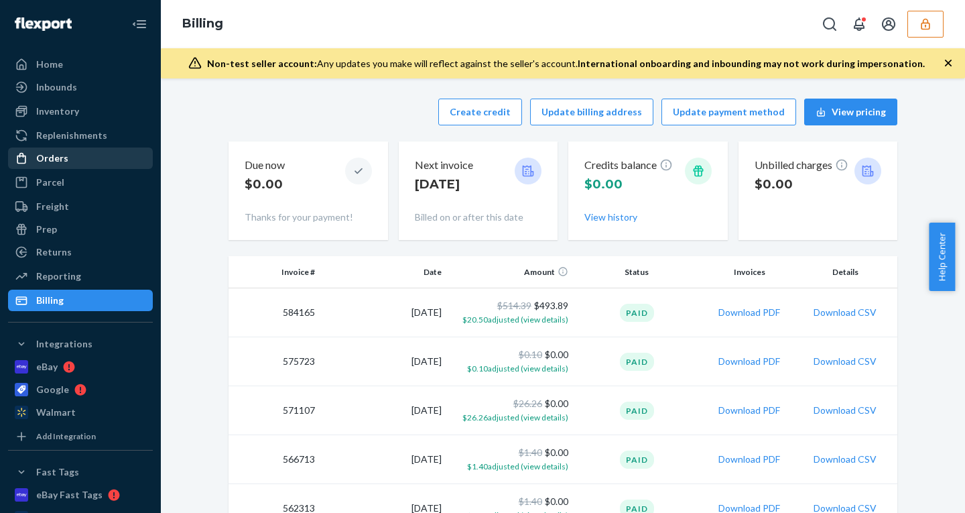
click at [35, 149] on div "Orders" at bounding box center [80, 158] width 142 height 19
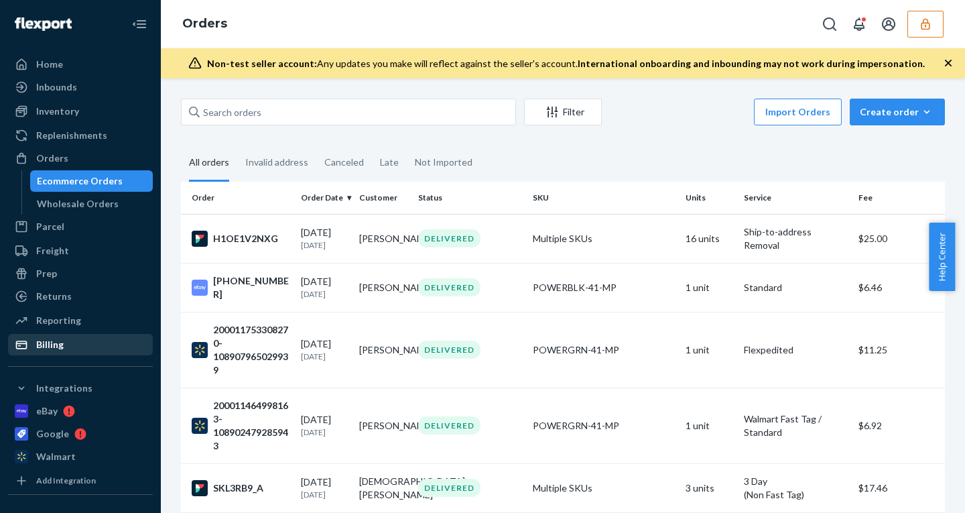
click at [75, 338] on div "Billing" at bounding box center [80, 344] width 142 height 19
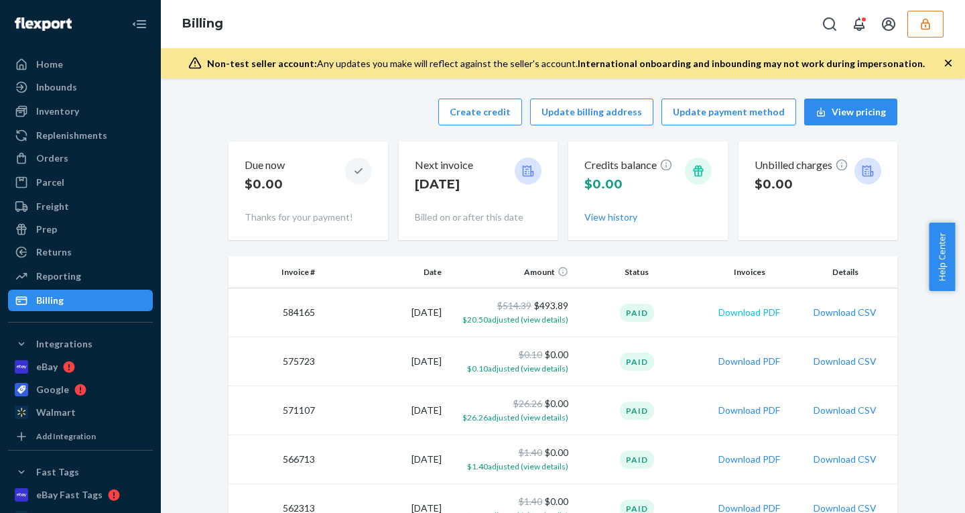
click at [728, 312] on button "Download PDF" at bounding box center [749, 312] width 62 height 13
click at [54, 67] on div "Home" at bounding box center [49, 64] width 27 height 13
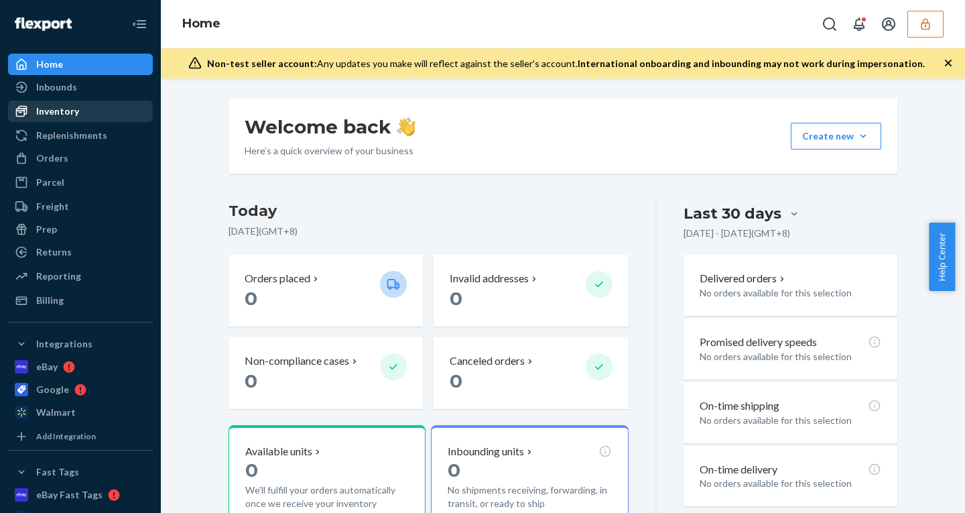
click at [59, 114] on div "Inventory" at bounding box center [57, 111] width 43 height 13
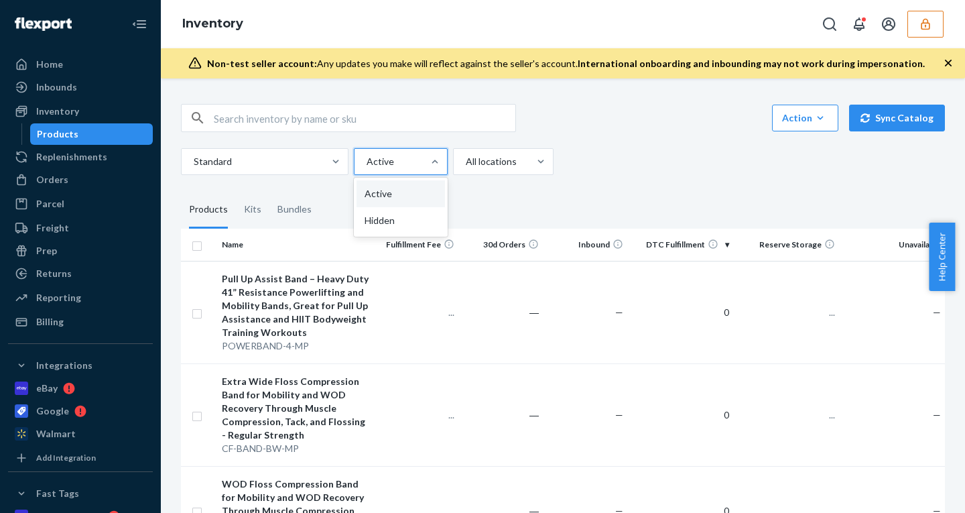
click at [401, 163] on div at bounding box center [399, 161] width 68 height 16
click at [366, 163] on input "option Active focused, 1 of 2. 2 results available. Use Up and Down to choose o…" at bounding box center [365, 161] width 1 height 13
click at [395, 216] on div "Hidden" at bounding box center [400, 220] width 88 height 27
click at [366, 168] on input "option Hidden focused, 0 of 2. 2 results available. Use Up and Down to choose o…" at bounding box center [365, 161] width 1 height 13
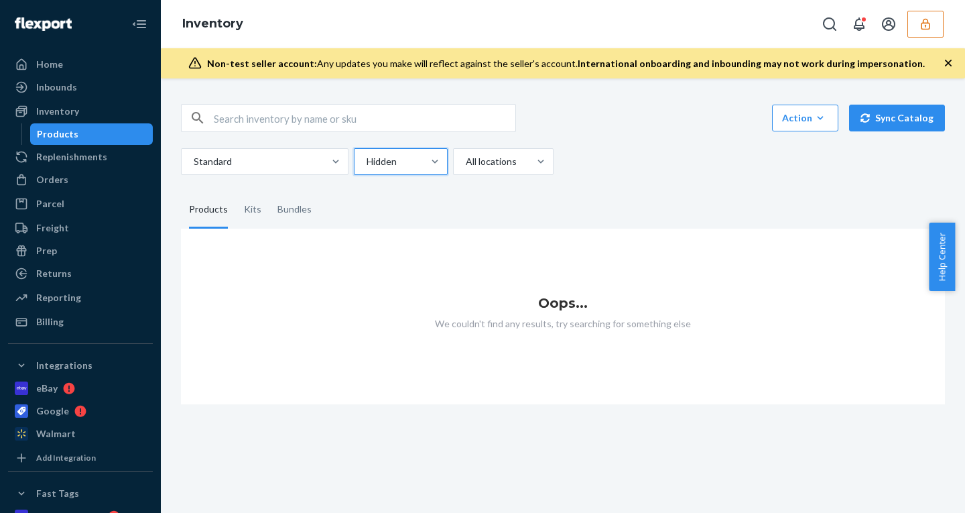
click at [397, 167] on div at bounding box center [399, 161] width 68 height 16
click at [366, 167] on input "option Hidden, selected. 0 results available. Select is focused ,type to refine…" at bounding box center [365, 161] width 1 height 13
click at [387, 201] on div "Active" at bounding box center [400, 193] width 88 height 27
click at [366, 168] on input "option Hidden, selected. option Active focused, 1 of 2. 2 results available. Us…" at bounding box center [365, 161] width 1 height 13
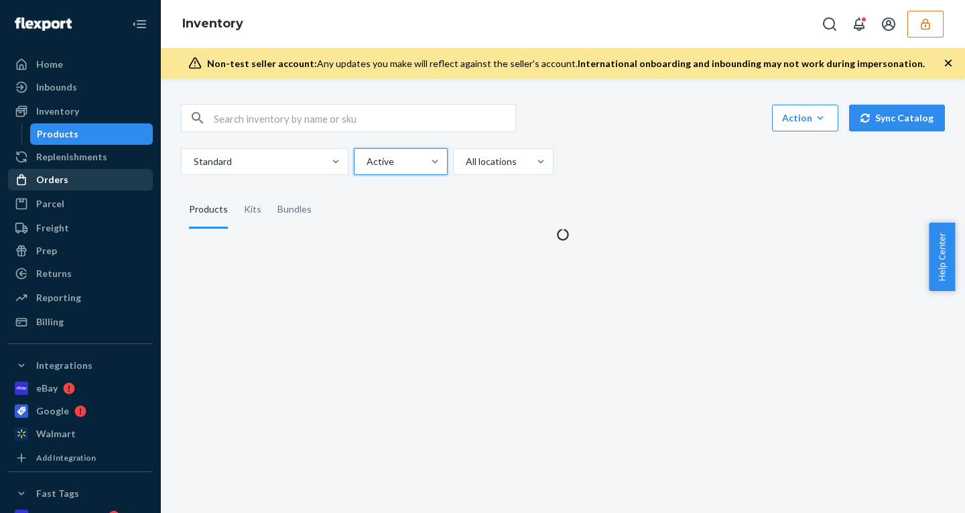
click at [54, 175] on div "Orders" at bounding box center [52, 179] width 32 height 13
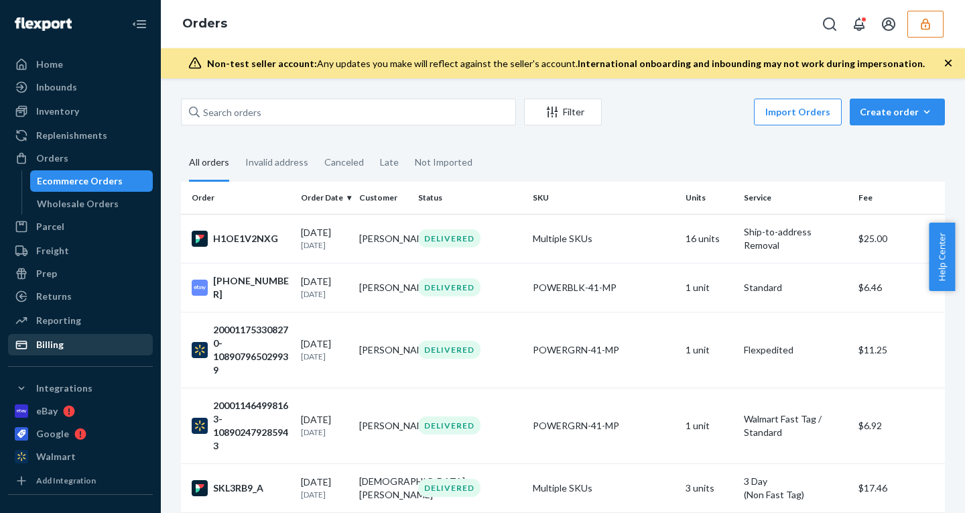
click at [67, 348] on div "Billing" at bounding box center [80, 344] width 142 height 19
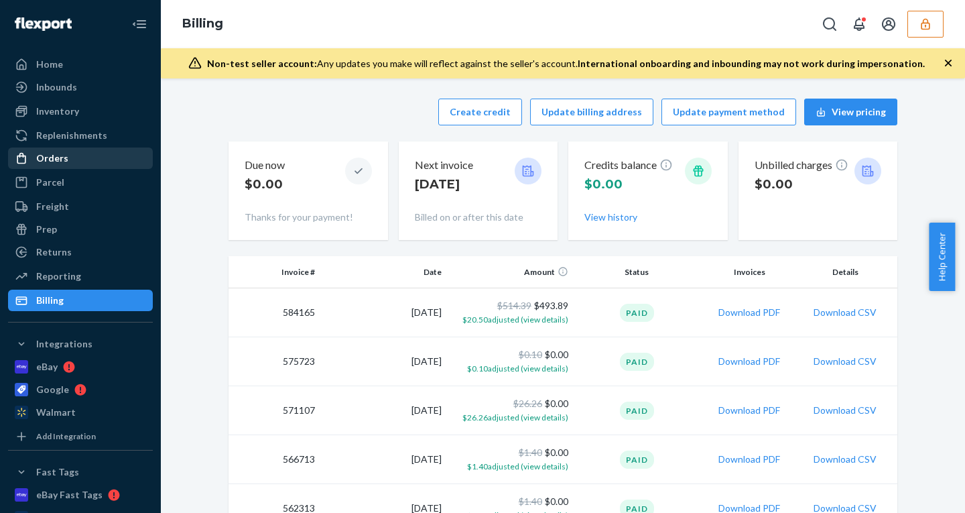
click at [90, 154] on div "Orders" at bounding box center [80, 158] width 142 height 19
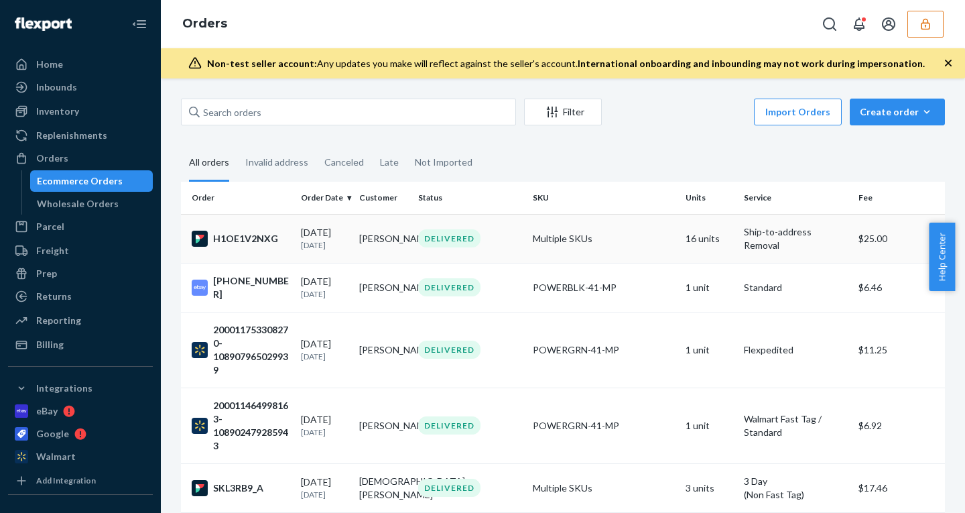
click at [520, 255] on td "DELIVERED" at bounding box center [470, 238] width 115 height 49
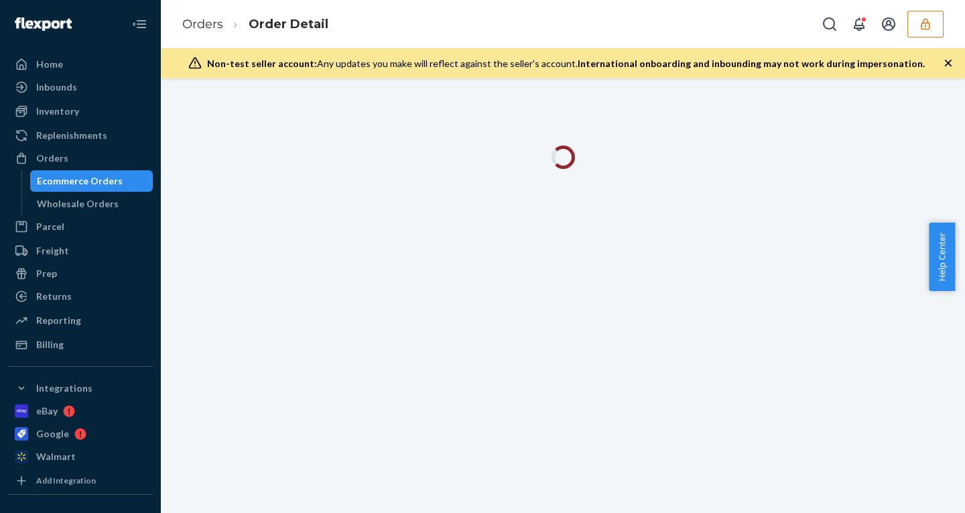
click at [949, 62] on icon "button" at bounding box center [948, 63] width 7 height 7
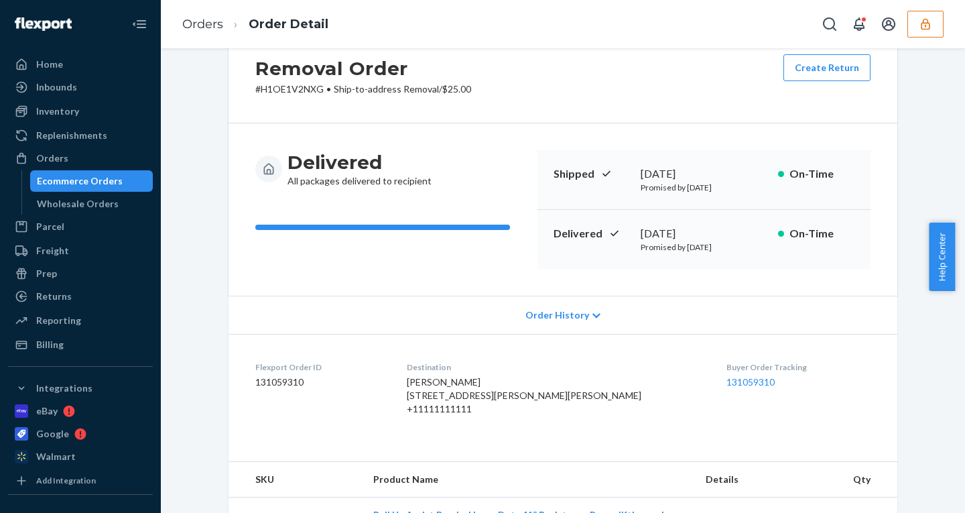
scroll to position [42, 0]
click at [565, 314] on span "Order History" at bounding box center [557, 314] width 64 height 13
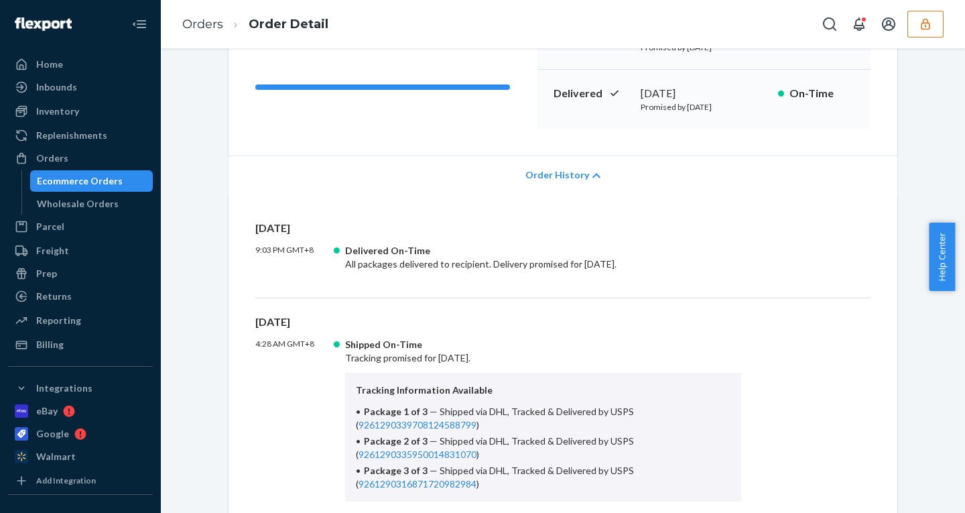
scroll to position [0, 0]
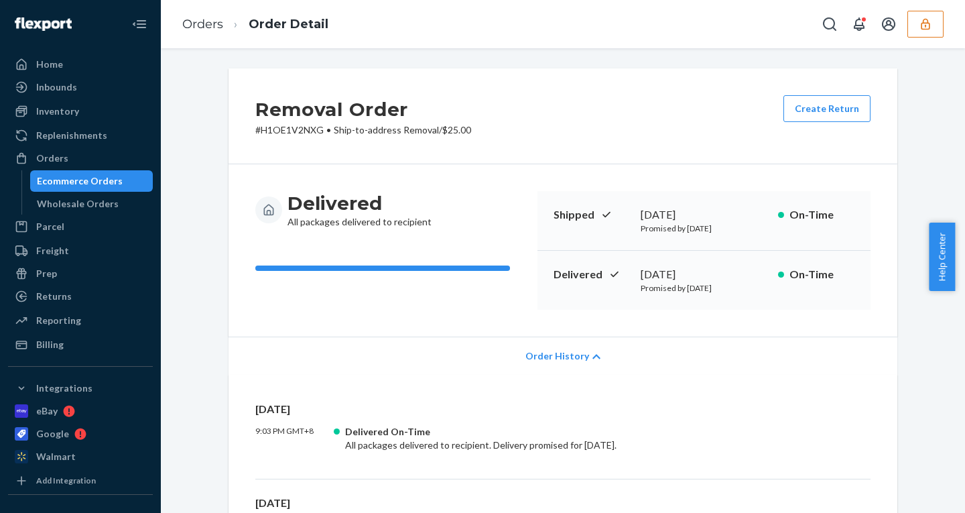
click at [864, 310] on div "Delivered All packages delivered to recipient Shipped July 8, 2025 Promised by …" at bounding box center [562, 250] width 669 height 172
click at [921, 25] on icon "button" at bounding box center [925, 23] width 13 height 13
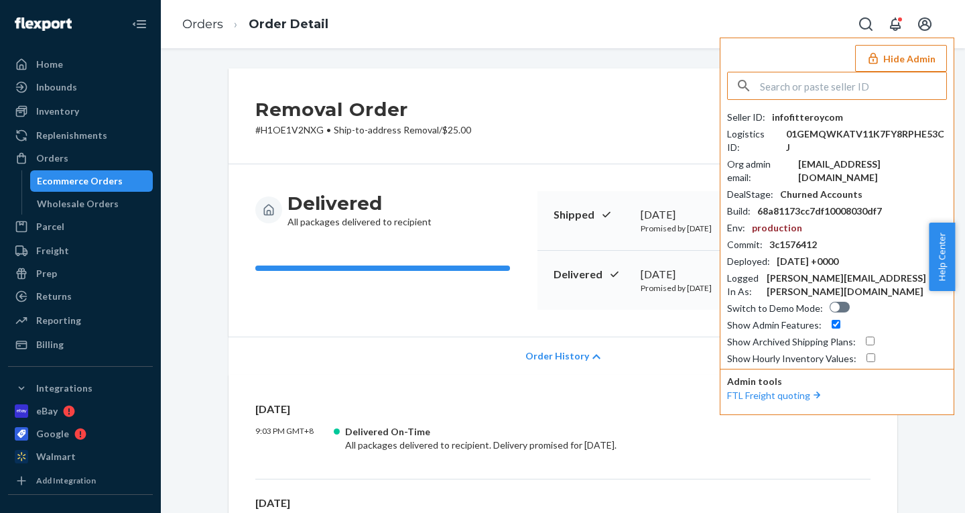
click at [843, 75] on input "text" at bounding box center [853, 85] width 186 height 27
paste input "dave@connetixtiles.com"
drag, startPoint x: 790, startPoint y: 85, endPoint x: 668, endPoint y: 85, distance: 121.9
click at [671, 85] on div "Orders Order Detail Hide Admin dave@connetixtiles.com No seller found Seller ID…" at bounding box center [563, 256] width 804 height 513
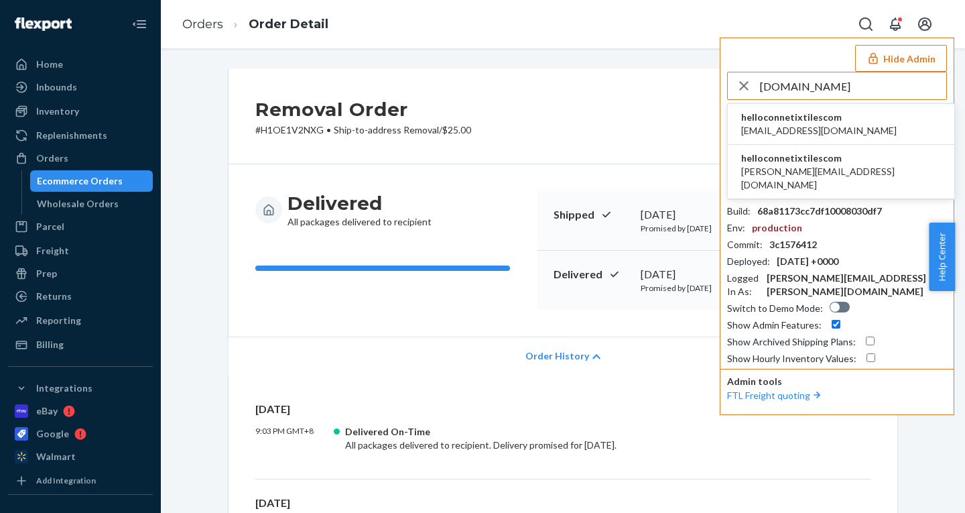
type input "connetixtiles.com"
click at [772, 122] on span "helloconnetixtilescom" at bounding box center [818, 117] width 155 height 13
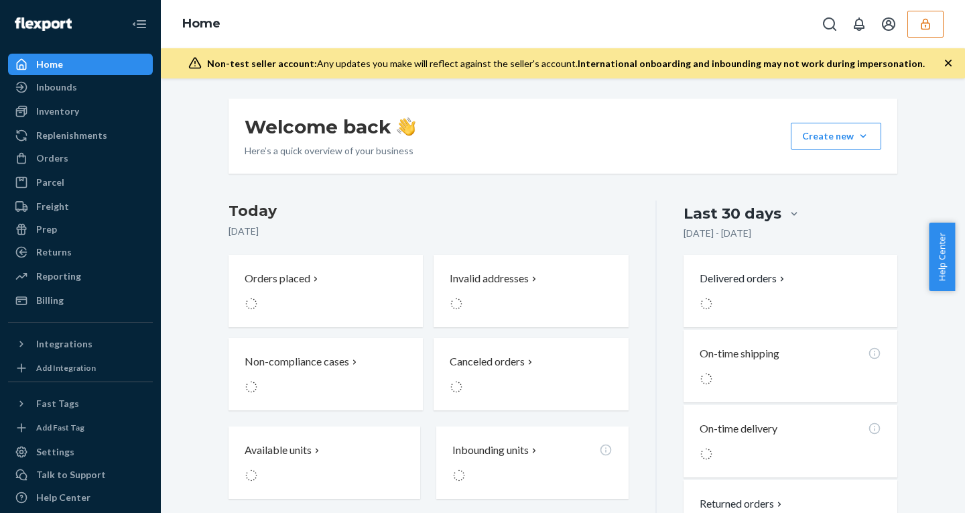
click at [916, 27] on button "button" at bounding box center [925, 24] width 36 height 27
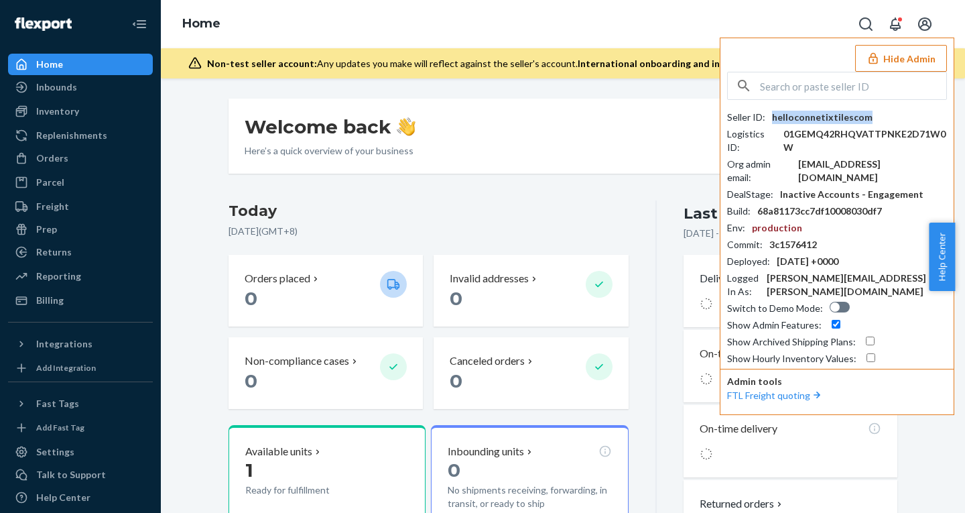
click at [820, 115] on div "helloconnetixtilescom" at bounding box center [822, 117] width 100 height 13
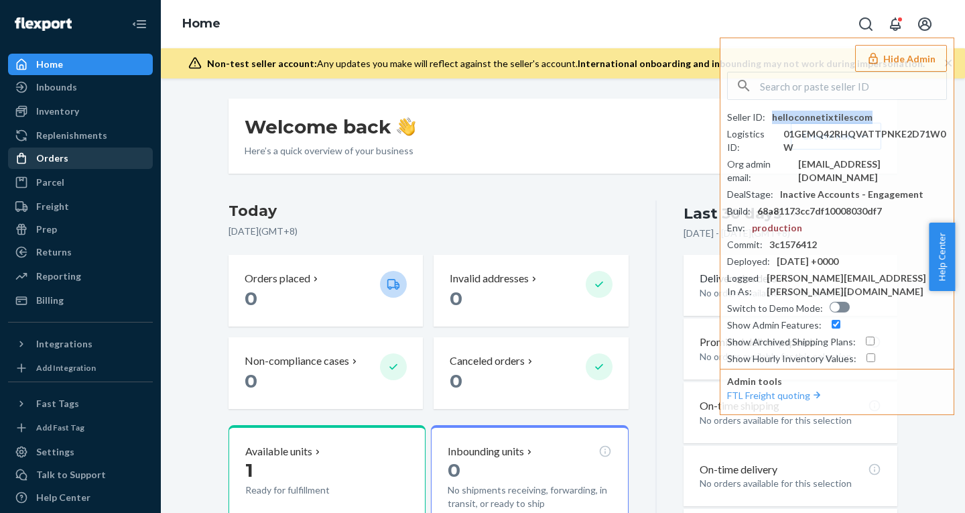
click at [57, 155] on div "Orders" at bounding box center [52, 157] width 32 height 13
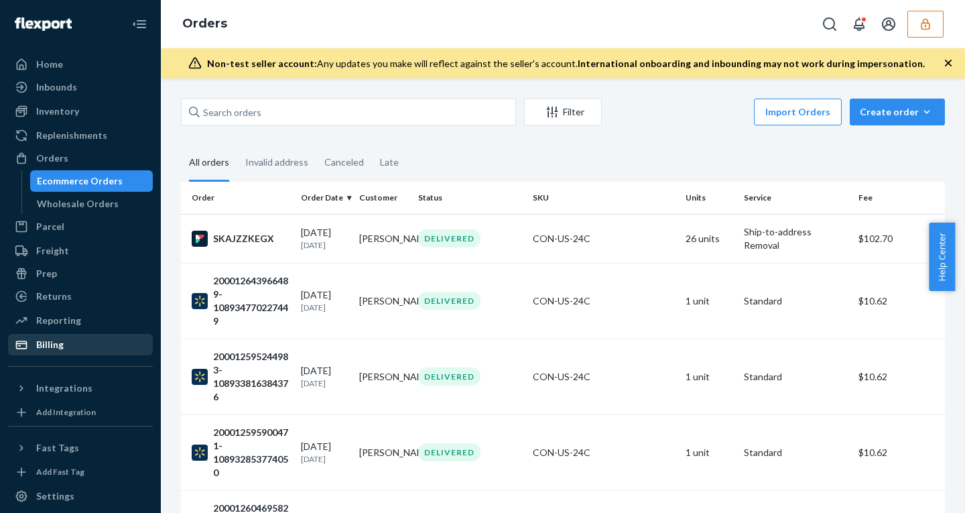
click at [63, 341] on div "Billing" at bounding box center [80, 344] width 142 height 19
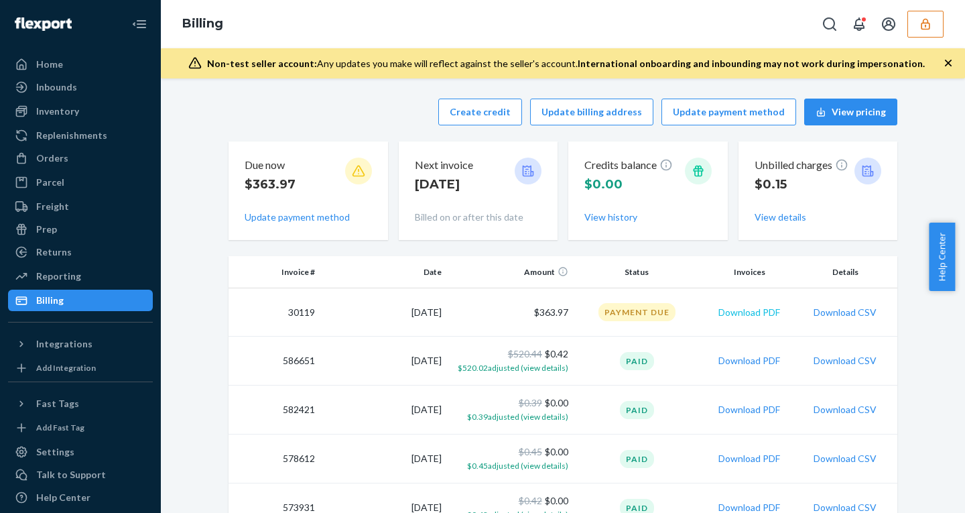
click at [734, 311] on button "Download PDF" at bounding box center [749, 312] width 62 height 13
click at [920, 24] on icon "button" at bounding box center [925, 23] width 13 height 13
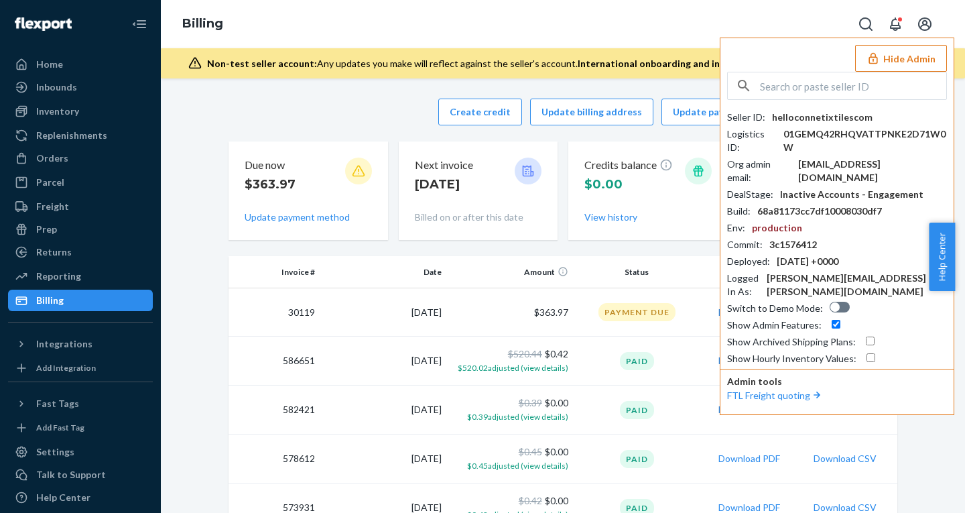
click at [648, 21] on div "Billing Hide Admin Seller ID : helloconnetixtilescom Logistics ID : 01GEMQ42RHQ…" at bounding box center [563, 24] width 804 height 48
click at [689, 313] on td "Payment Due" at bounding box center [636, 312] width 127 height 48
click at [898, 56] on button "Hide Admin" at bounding box center [901, 58] width 92 height 27
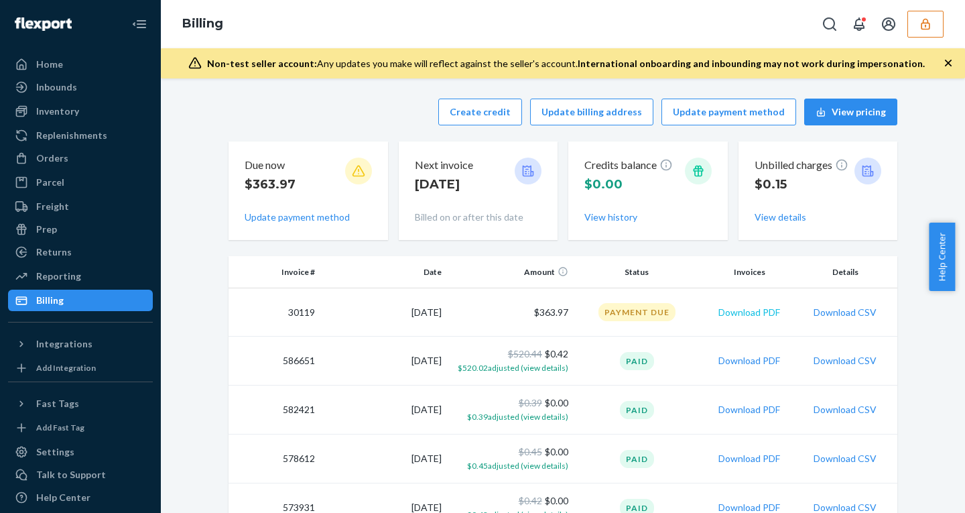
click at [740, 308] on button "Download PDF" at bounding box center [749, 312] width 62 height 13
click at [691, 346] on td "Paid" at bounding box center [636, 360] width 127 height 49
click at [727, 314] on button "Download PDF" at bounding box center [749, 312] width 62 height 13
click at [578, 46] on div "Billing" at bounding box center [563, 24] width 804 height 48
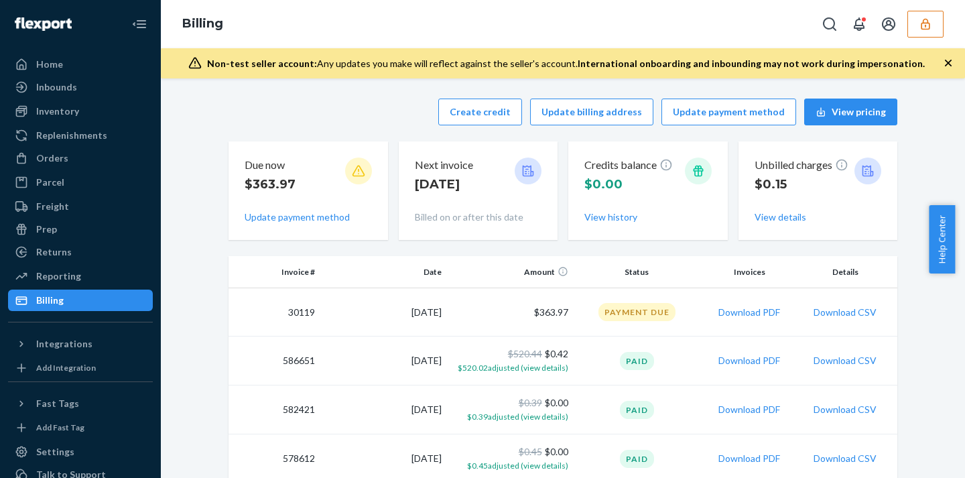
drag, startPoint x: 461, startPoint y: 44, endPoint x: 461, endPoint y: 9, distance: 34.8
click at [461, 9] on div "Billing" at bounding box center [563, 24] width 804 height 48
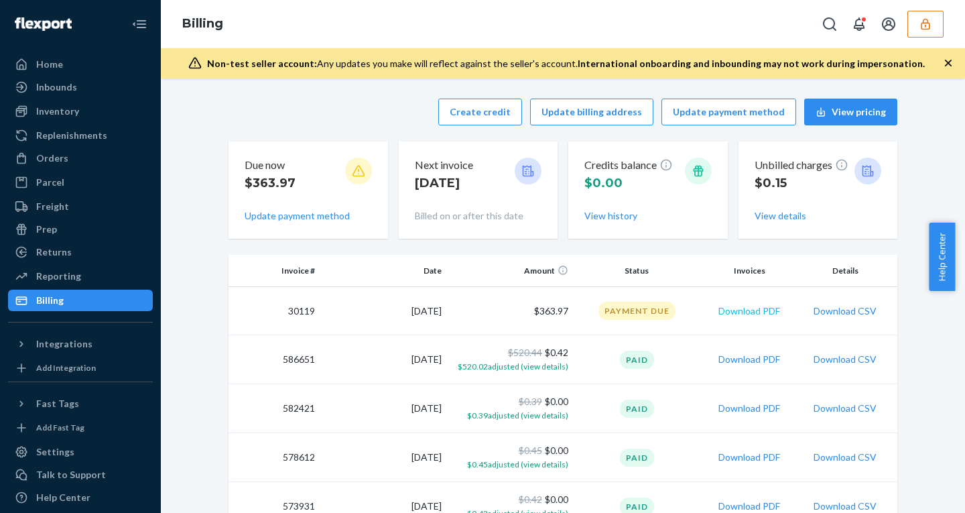
click at [748, 309] on button "Download PDF" at bounding box center [749, 310] width 62 height 13
click at [591, 65] on span "International onboarding and inbounding may not work during impersonation." at bounding box center [751, 63] width 347 height 11
click at [931, 21] on icon "button" at bounding box center [925, 23] width 13 height 13
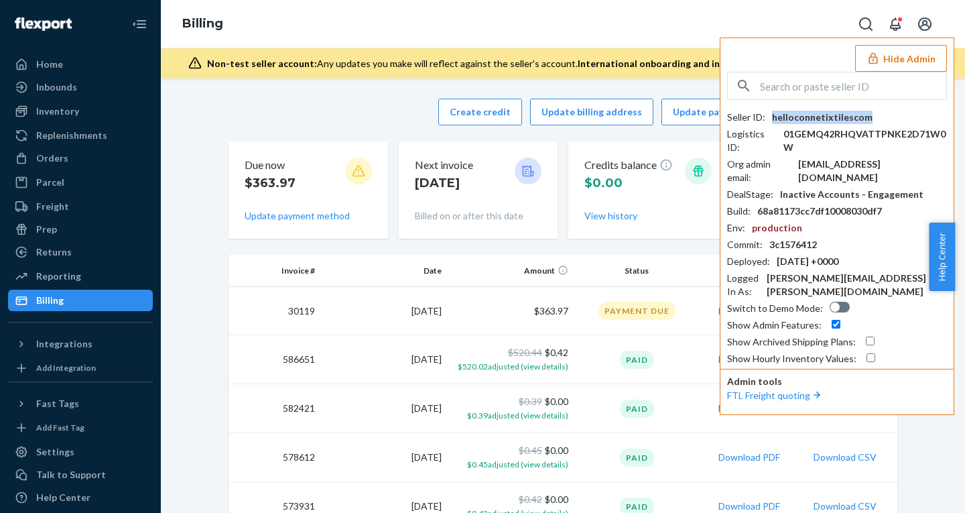
click at [813, 118] on div "helloconnetixtilescom" at bounding box center [822, 117] width 100 height 13
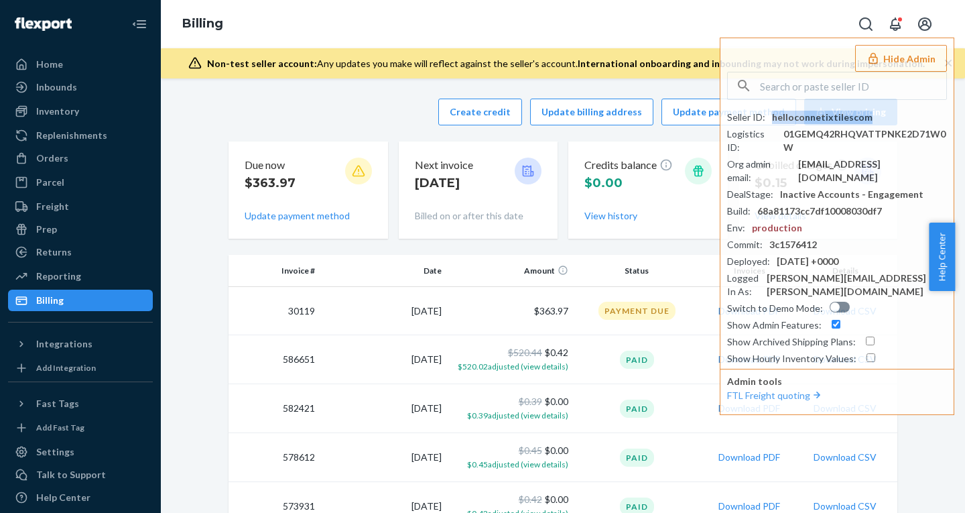
click at [890, 53] on button "Hide Admin" at bounding box center [901, 58] width 92 height 27
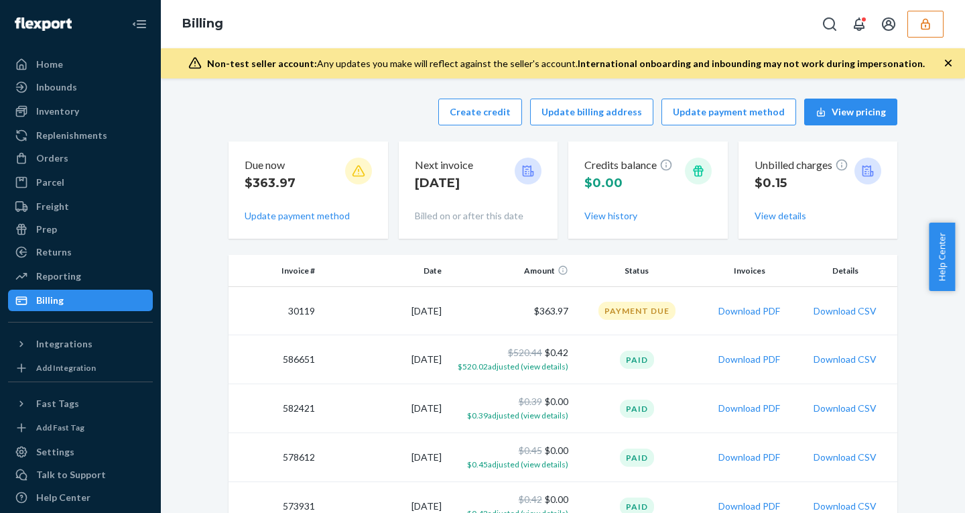
click at [312, 27] on div "Billing" at bounding box center [563, 24] width 804 height 48
click at [50, 110] on div "Inventory" at bounding box center [57, 111] width 43 height 13
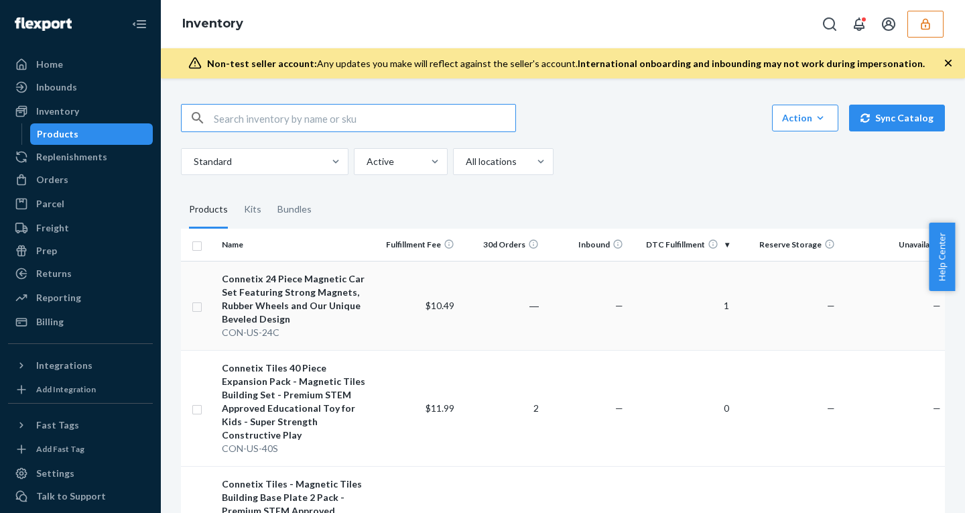
click at [385, 306] on td "$10.49" at bounding box center [417, 305] width 84 height 89
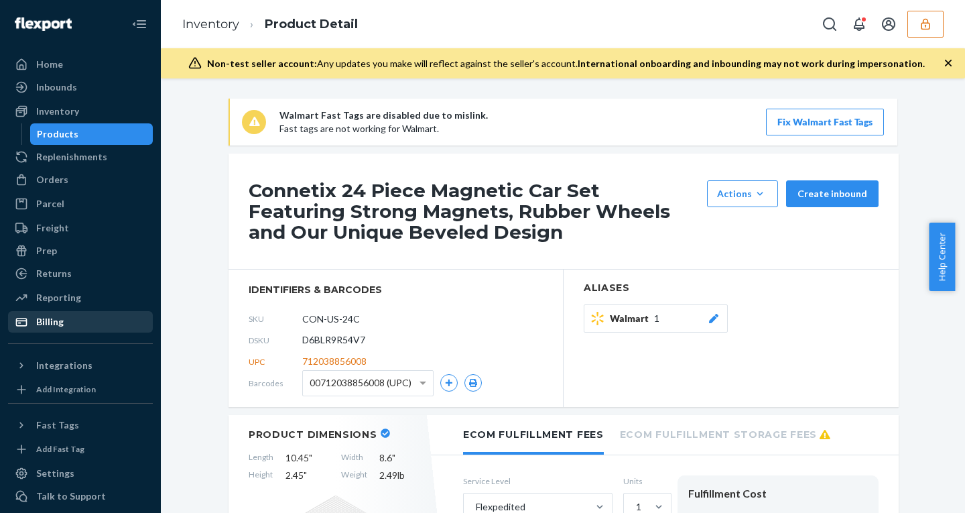
click at [61, 315] on div "Billing" at bounding box center [49, 321] width 27 height 13
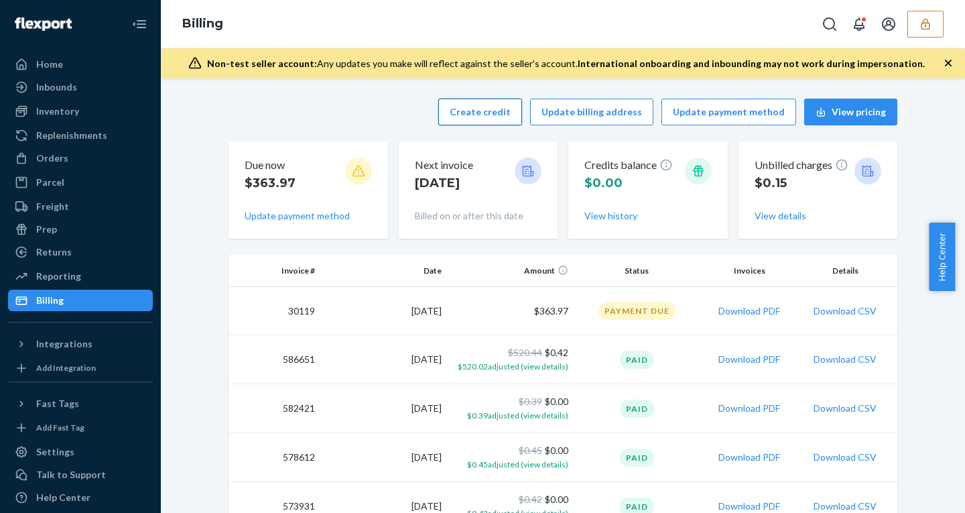
click at [478, 116] on button "Create credit" at bounding box center [480, 111] width 84 height 27
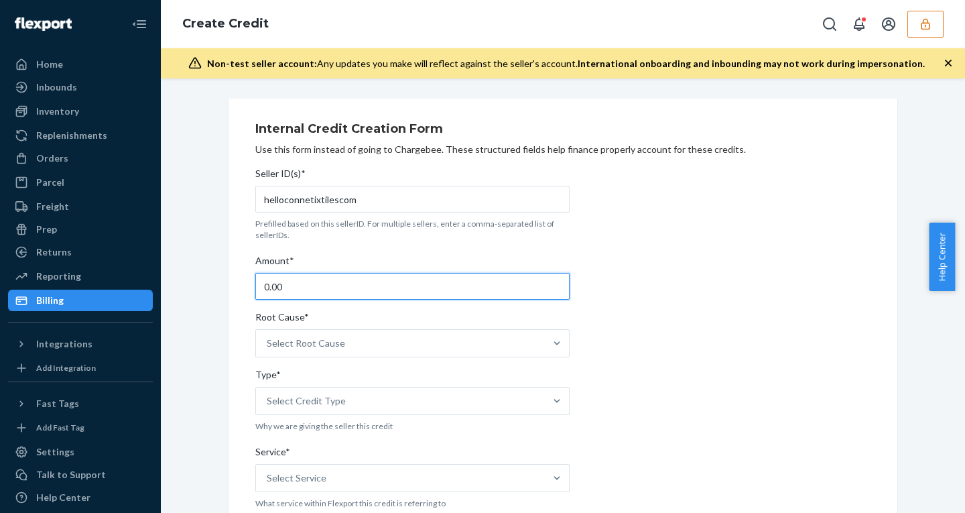
drag, startPoint x: 300, startPoint y: 279, endPoint x: 155, endPoint y: 280, distance: 145.4
click at [162, 279] on div "Internal Credit Creation Form Use this form instead of going to Chargebee. Thes…" at bounding box center [563, 295] width 804 height 434
type input "26"
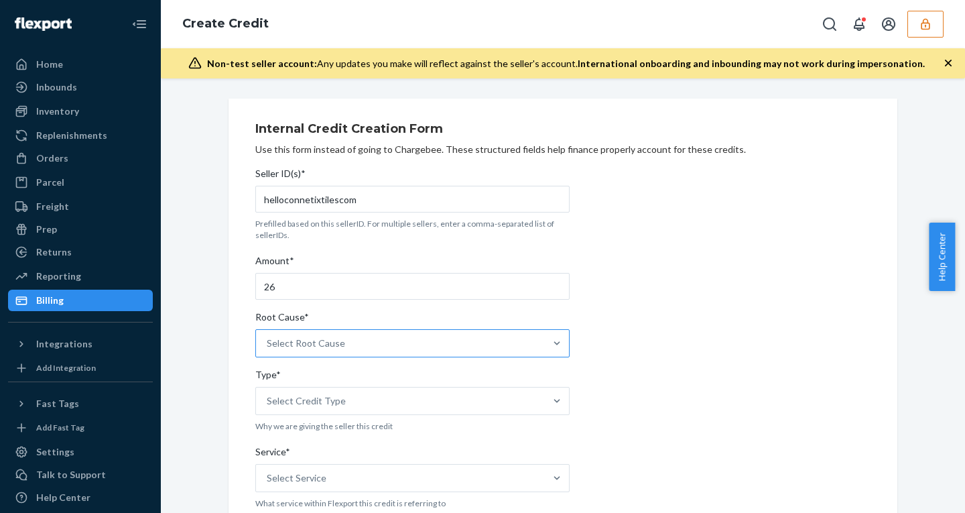
click at [277, 329] on div "Select Root Cause" at bounding box center [412, 343] width 314 height 28
click at [268, 336] on input "Root Cause* Select Root Cause" at bounding box center [267, 342] width 1 height 13
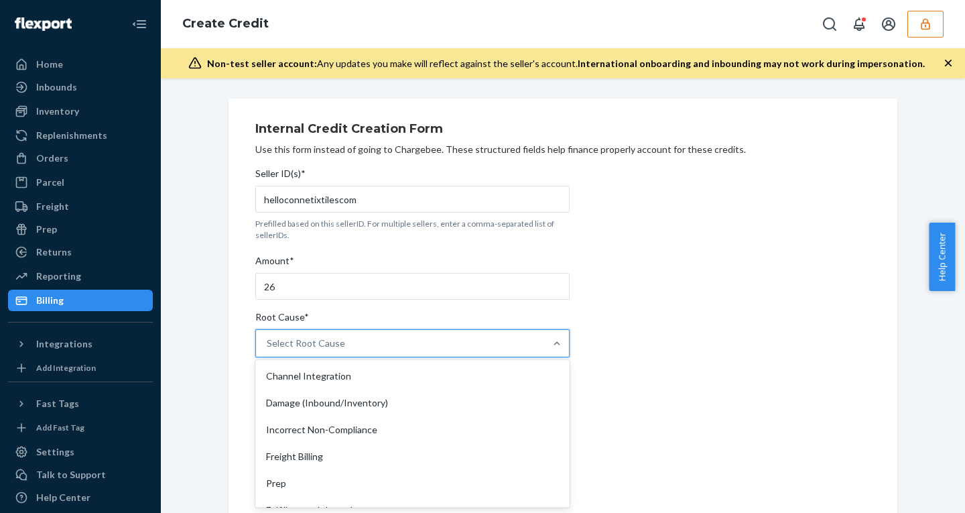
type input "f"
type input "inve"
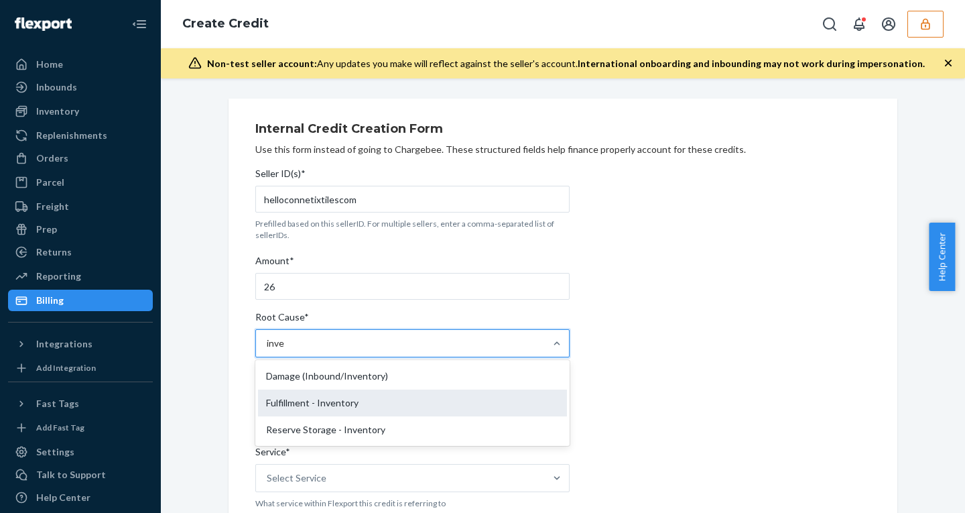
click at [324, 389] on div "Fulfillment - Inventory" at bounding box center [412, 402] width 309 height 27
click at [285, 350] on input "inve" at bounding box center [276, 342] width 18 height 13
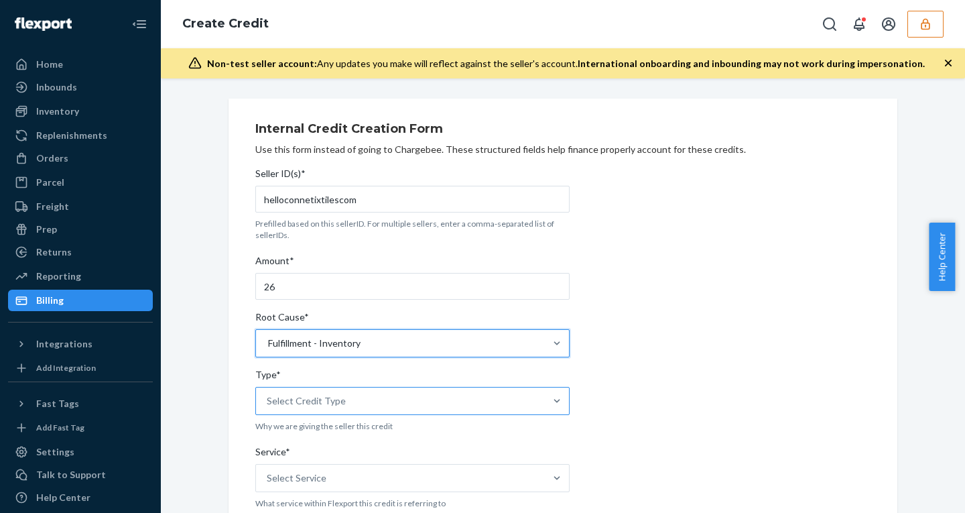
click at [331, 391] on div "Select Credit Type" at bounding box center [400, 400] width 289 height 27
click at [268, 394] on input "Type* Select Credit Type" at bounding box center [267, 400] width 1 height 13
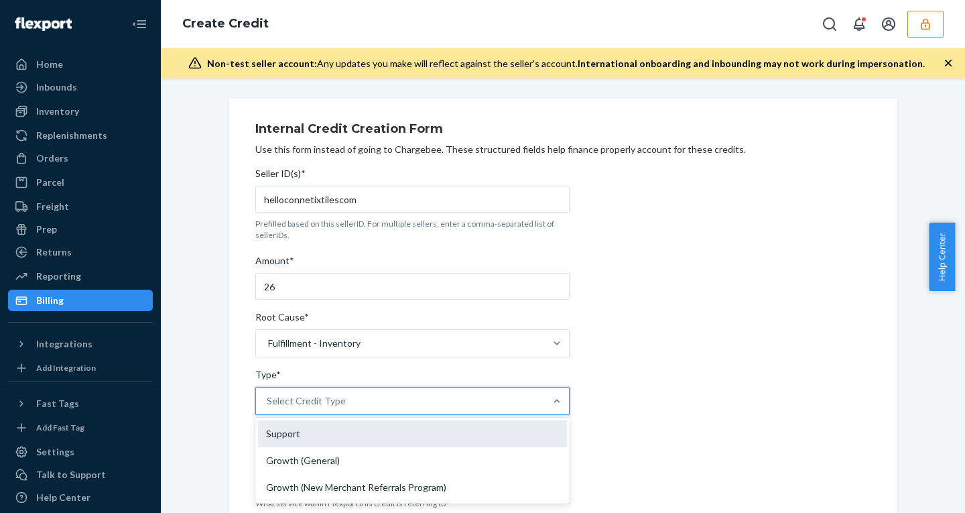
click at [306, 433] on div "Support" at bounding box center [412, 433] width 309 height 27
click at [268, 407] on input "Type* option Support focused, 1 of 3. 3 results available. Use Up and Down to c…" at bounding box center [267, 400] width 1 height 13
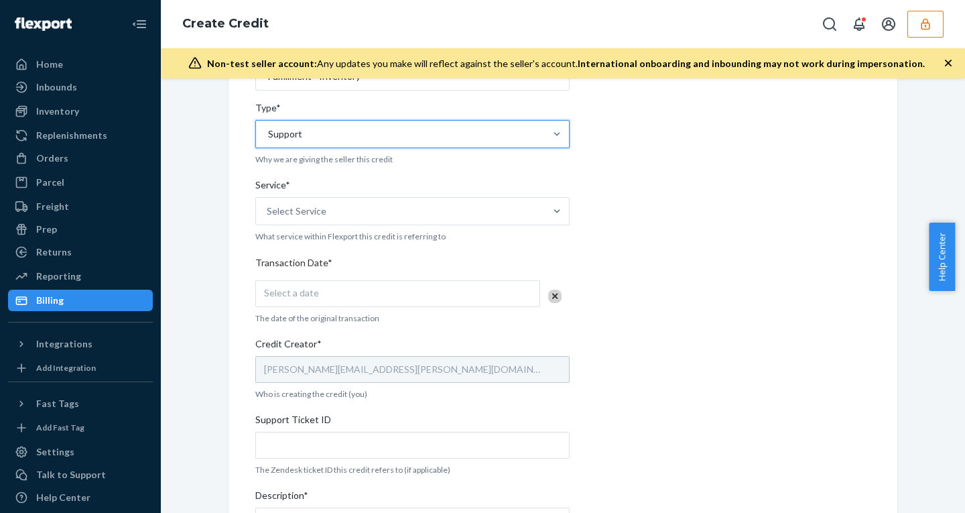
scroll to position [279, 0]
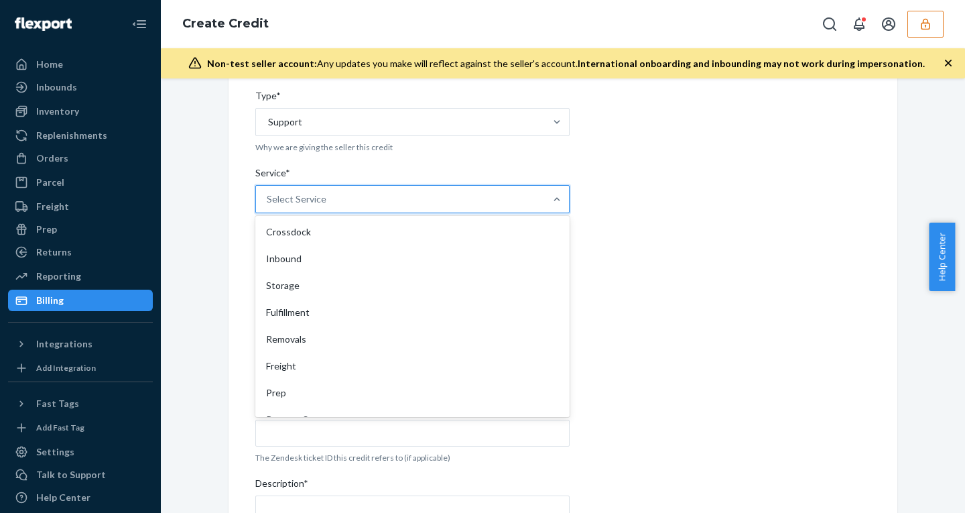
click at [337, 192] on div "Select Service" at bounding box center [400, 199] width 289 height 27
click at [268, 192] on input "Service* option Crossdock focused, 1 of 10. 10 results available. Use Up and Do…" at bounding box center [267, 198] width 1 height 13
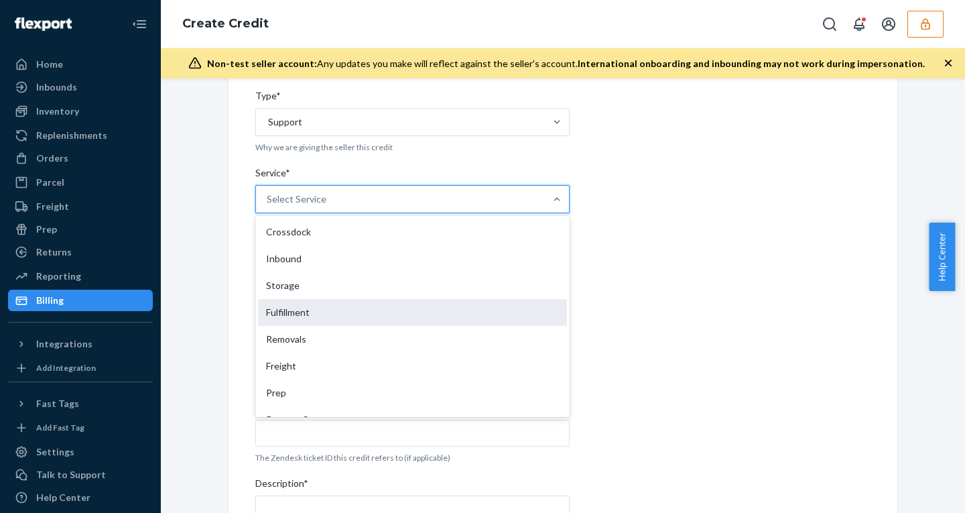
click at [313, 313] on div "Fulfillment" at bounding box center [412, 312] width 309 height 27
click at [268, 206] on input "Service* option Fulfillment focused, 4 of 10. 10 results available. Use Up and …" at bounding box center [267, 198] width 1 height 13
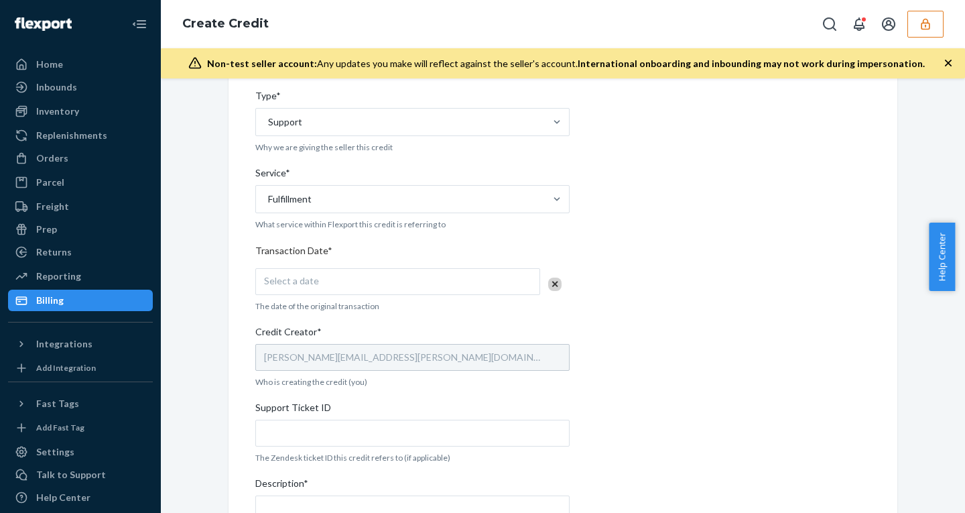
click at [307, 279] on span "Select a date" at bounding box center [291, 280] width 55 height 11
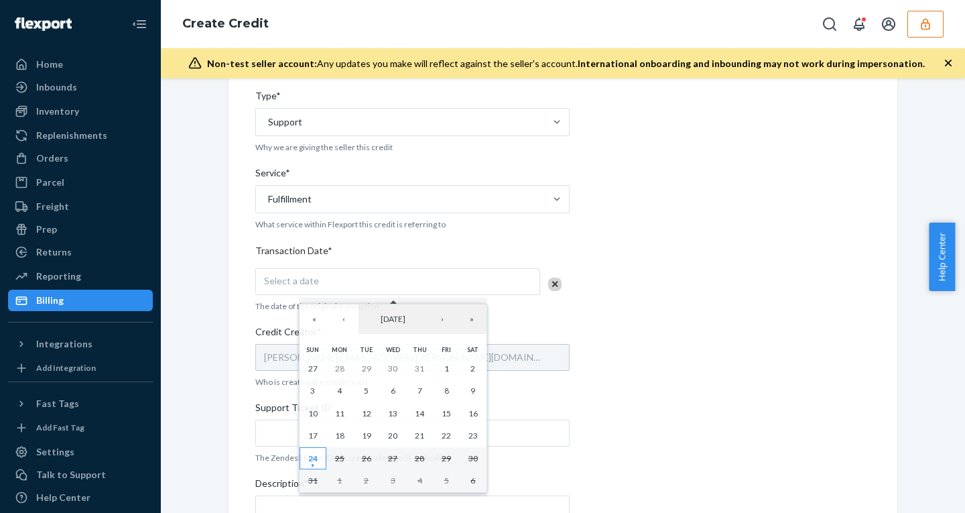
click at [313, 458] on abbr "24" at bounding box center [312, 458] width 9 height 10
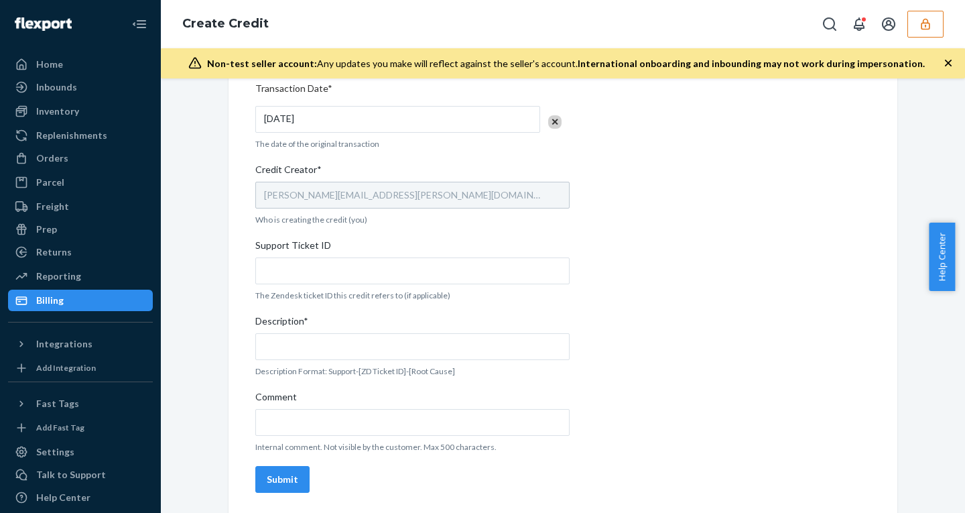
scroll to position [442, 0]
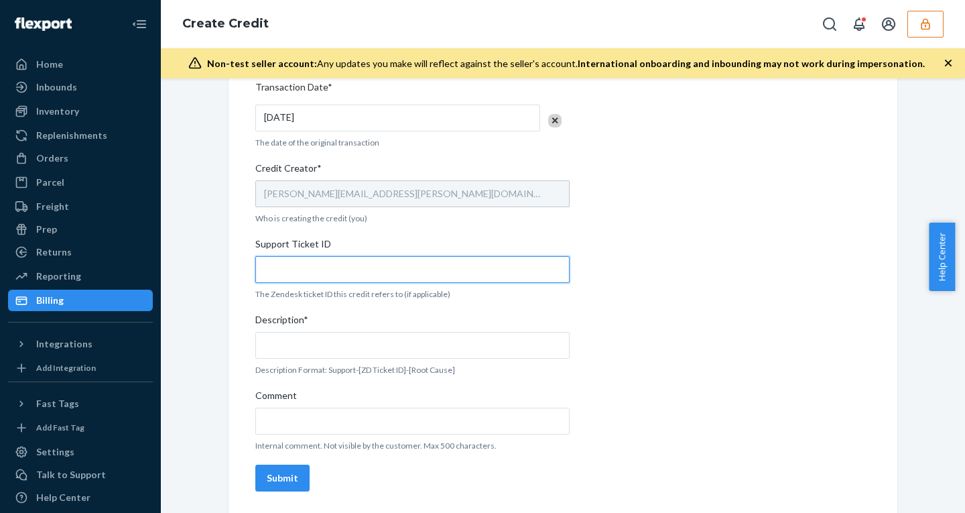
click at [307, 262] on input "Support Ticket ID" at bounding box center [412, 269] width 314 height 27
paste input "801866"
type input "801866"
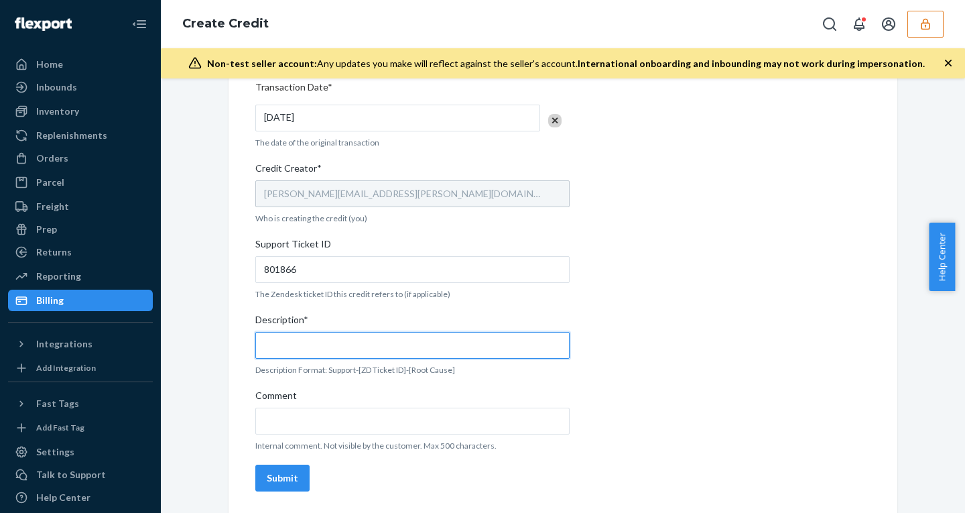
click at [301, 343] on input "Description*" at bounding box center [412, 345] width 314 height 27
paste input "801866"
type input "Support - 801866 - Fulfillment - inventory"
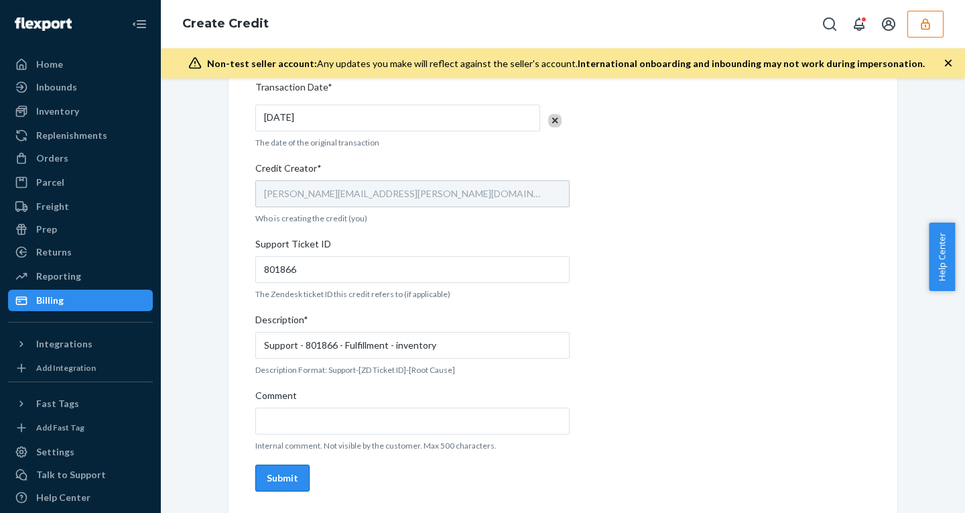
click at [278, 473] on div "Submit" at bounding box center [282, 477] width 31 height 13
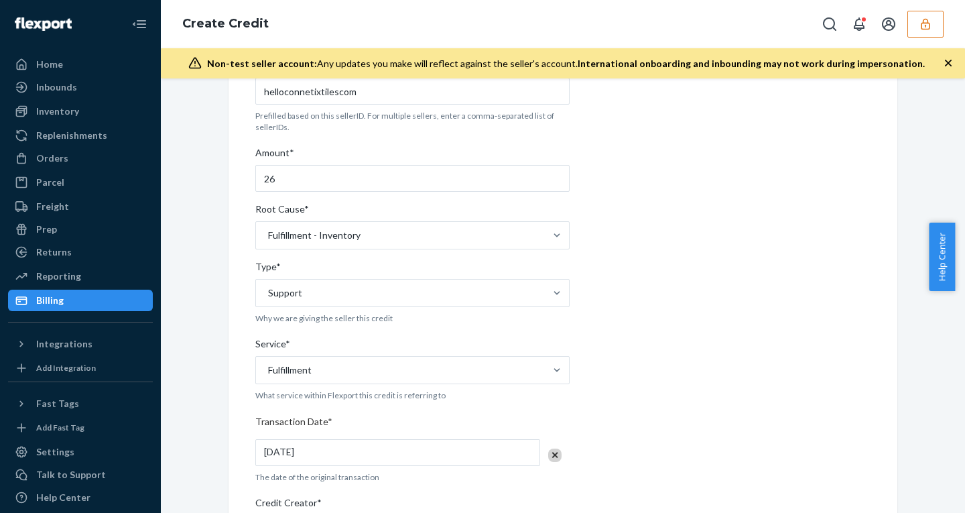
scroll to position [0, 0]
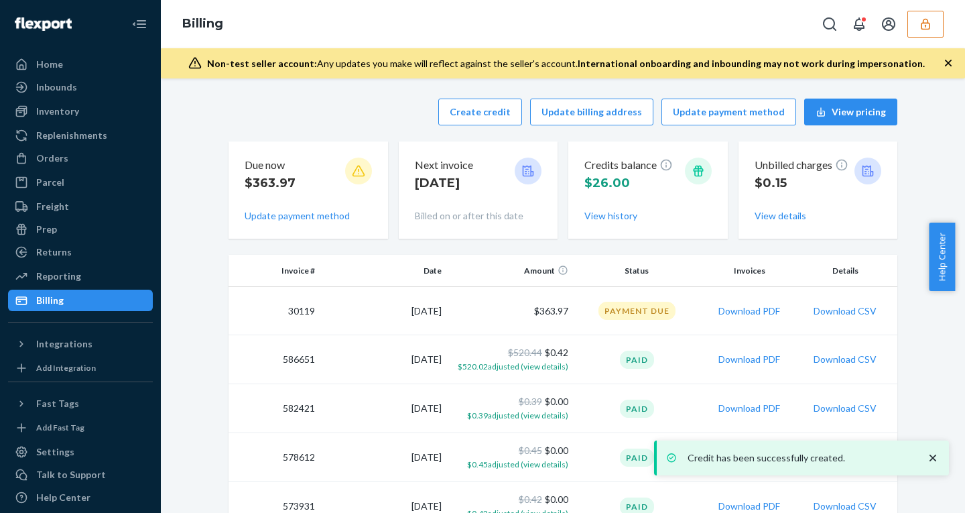
click at [923, 27] on icon "button" at bounding box center [925, 23] width 13 height 13
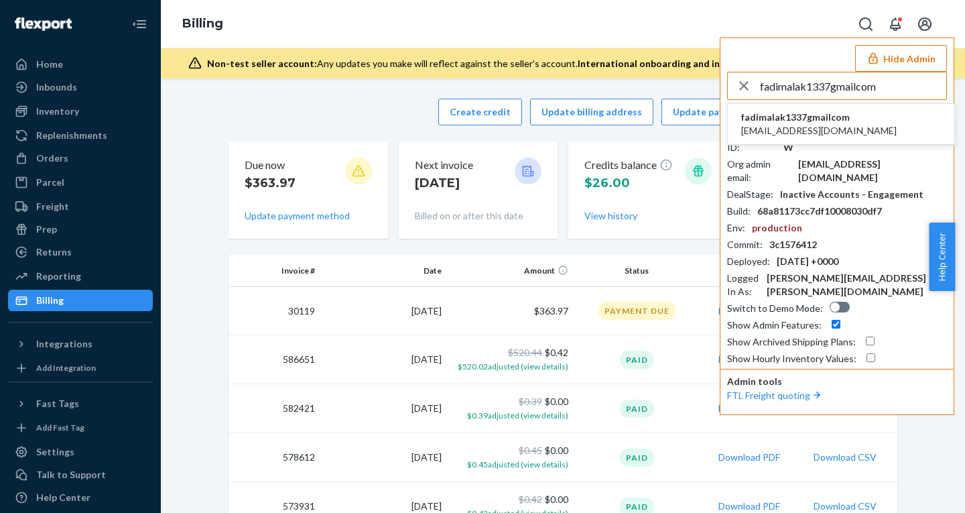
type input "fadimalak1337gmailcom"
click at [765, 123] on span "fadimalak1337gmailcom" at bounding box center [818, 117] width 155 height 13
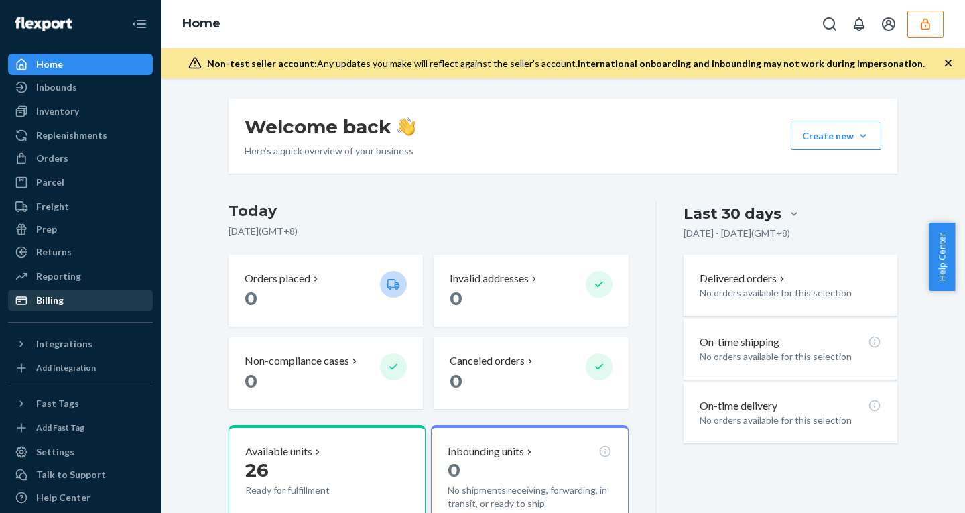
click at [36, 296] on div at bounding box center [25, 299] width 21 height 13
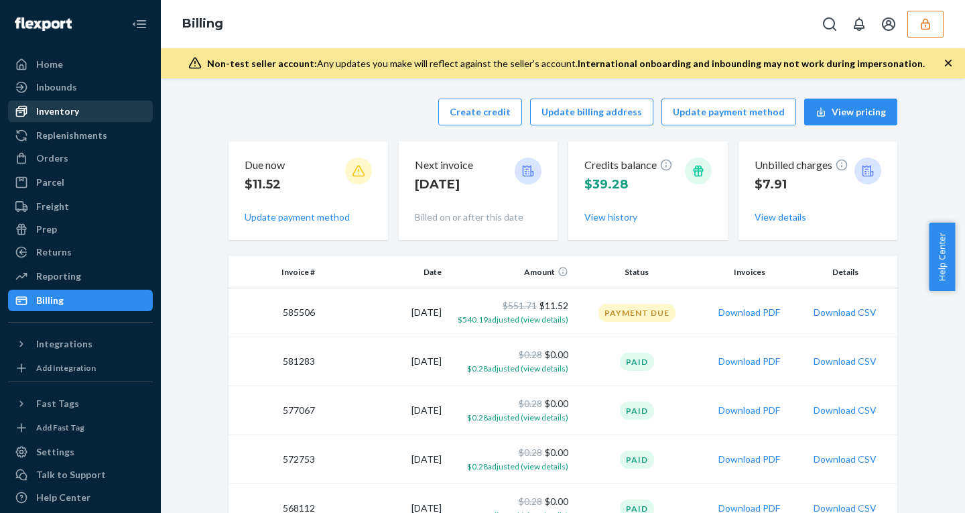
click at [50, 109] on div "Inventory" at bounding box center [57, 111] width 43 height 13
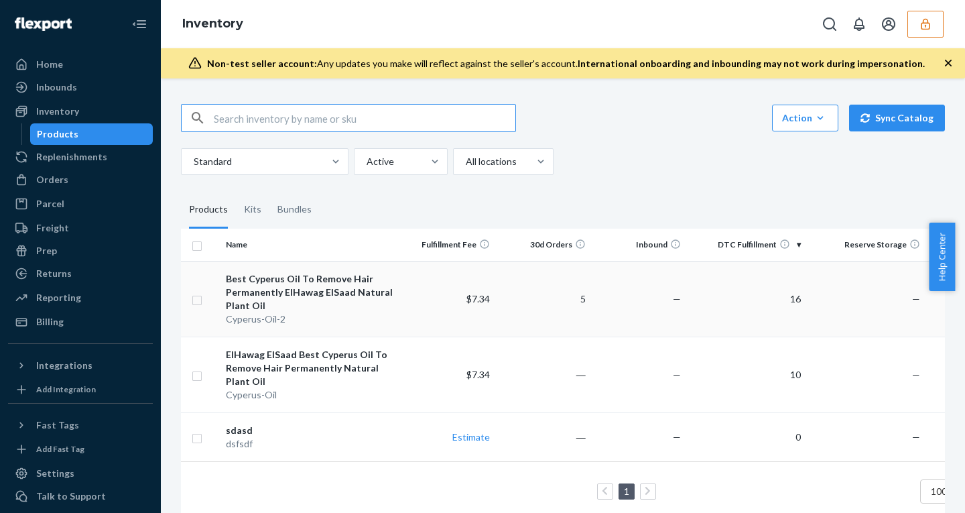
click at [359, 285] on div "Best Cyperus Oil To Remove Hair Permanently ElHawag ElSaad Natural Plant Oil" at bounding box center [310, 292] width 168 height 40
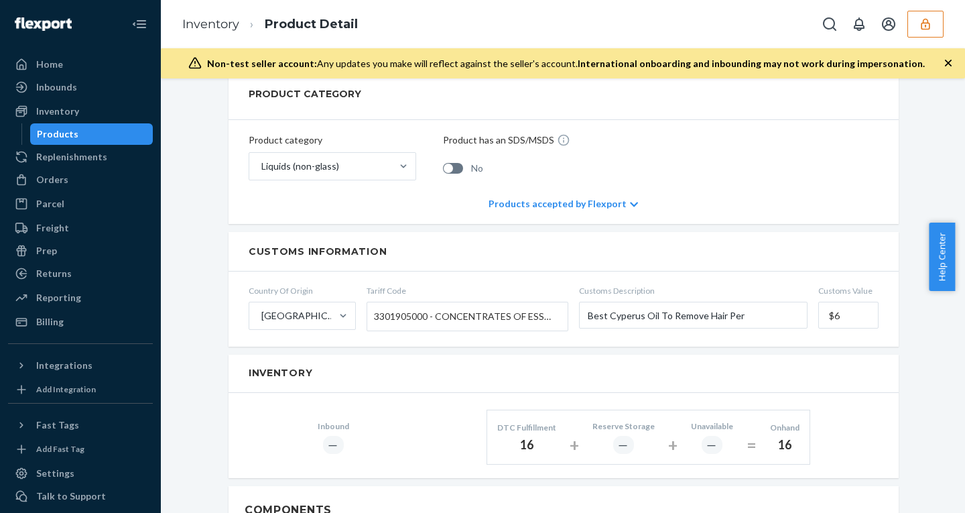
scroll to position [547, 0]
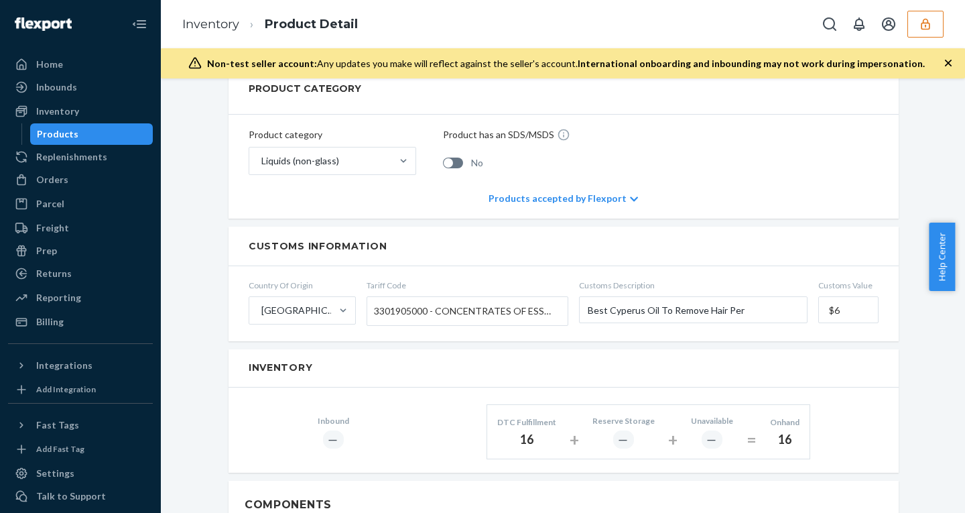
click at [51, 140] on div "Products" at bounding box center [58, 133] width 42 height 13
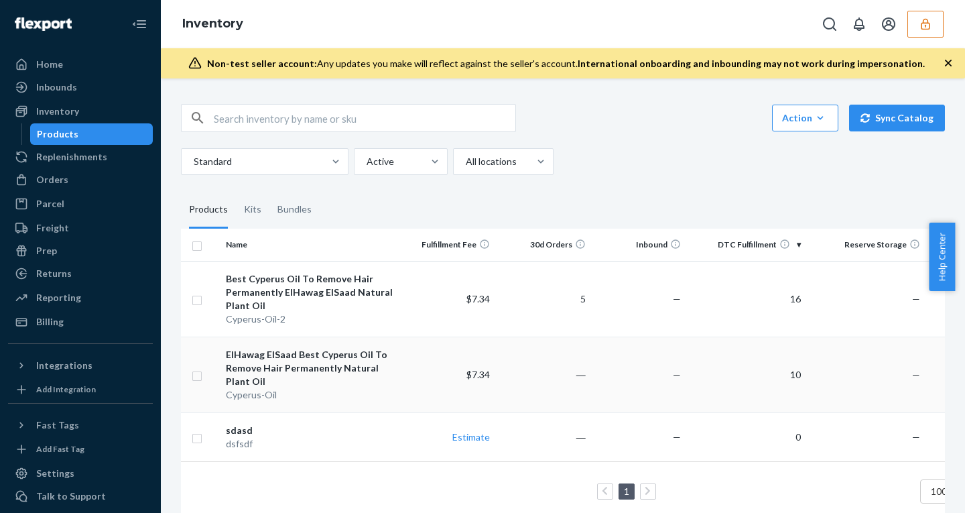
click at [411, 397] on td "$7.34" at bounding box center [448, 374] width 96 height 76
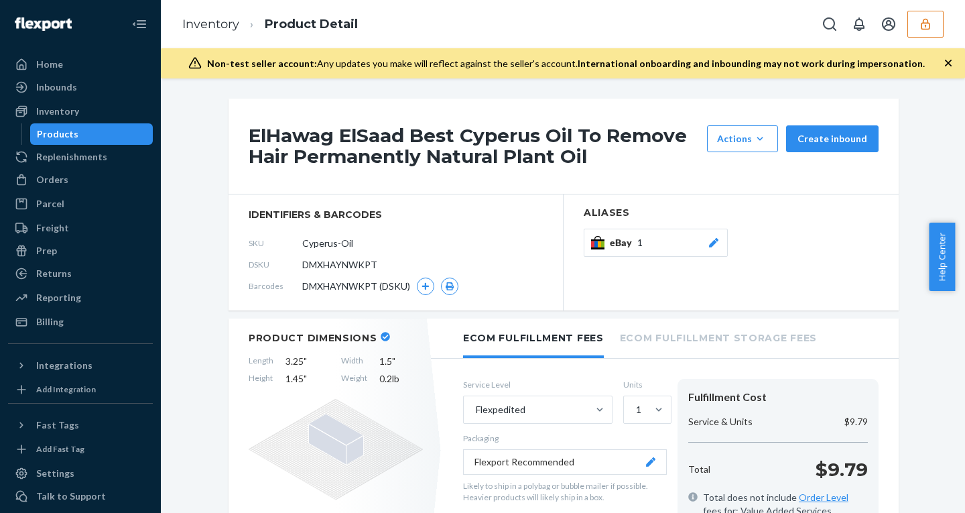
click at [939, 15] on button "button" at bounding box center [925, 24] width 36 height 27
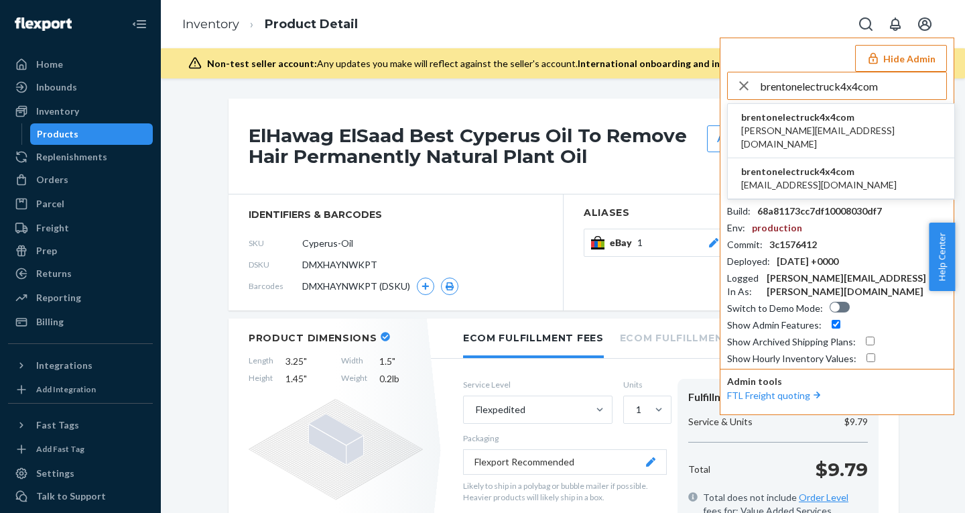
type input "brentonelectruck4x4com"
click at [809, 119] on span "brentonelectruck4x4com" at bounding box center [841, 117] width 200 height 13
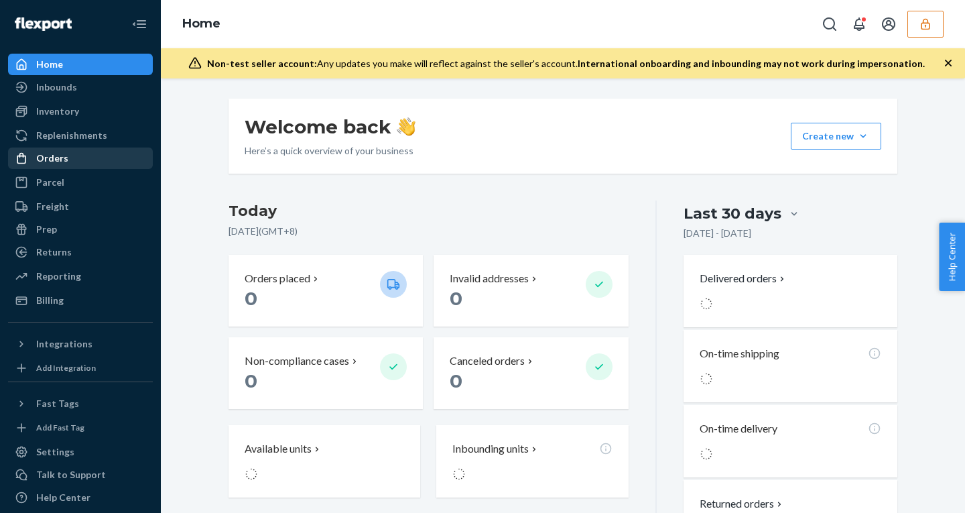
click at [60, 160] on div "Orders" at bounding box center [52, 157] width 32 height 13
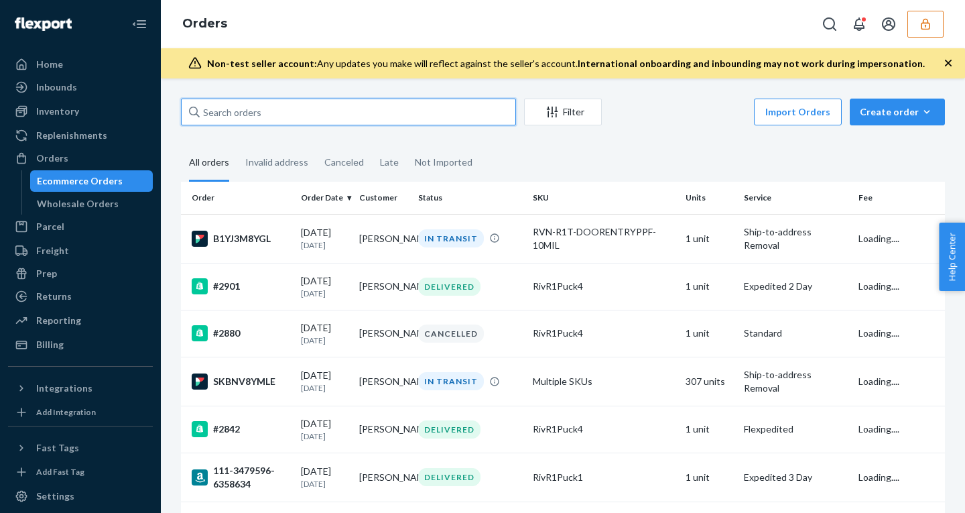
click at [269, 121] on input "text" at bounding box center [348, 111] width 335 height 27
paste input "SKBNV8YMLE"
type input "SKBNV8YMLE"
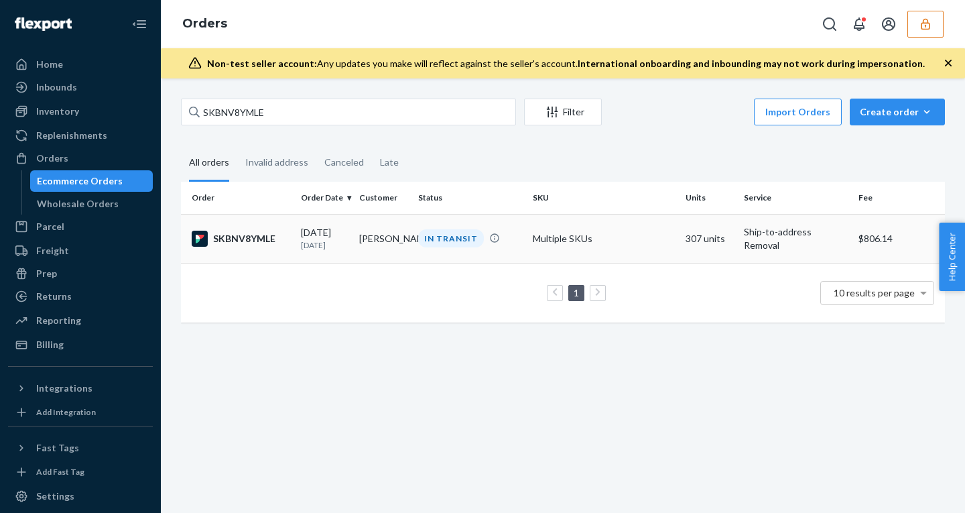
click at [484, 219] on td "IN TRANSIT" at bounding box center [470, 238] width 115 height 49
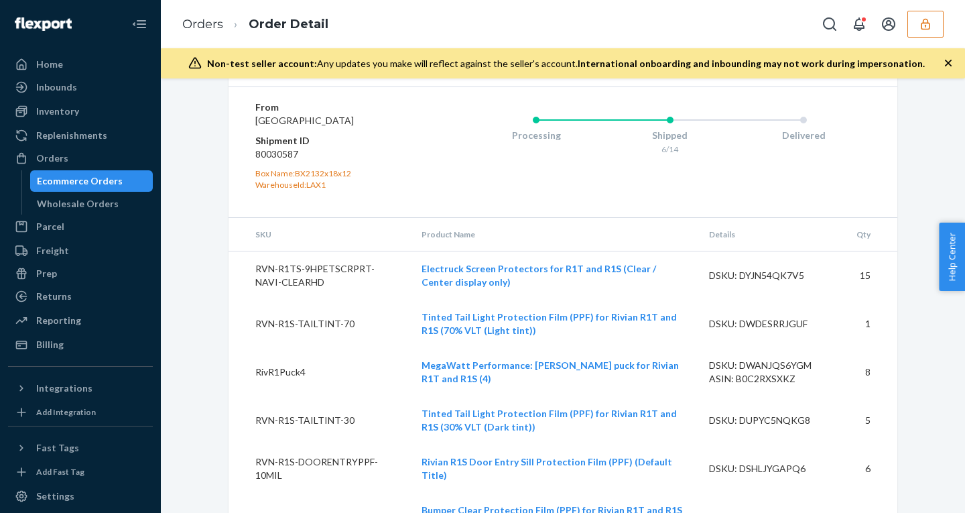
scroll to position [2019, 0]
click at [273, 161] on dd "80030587" at bounding box center [335, 154] width 160 height 13
copy dd "80030587"
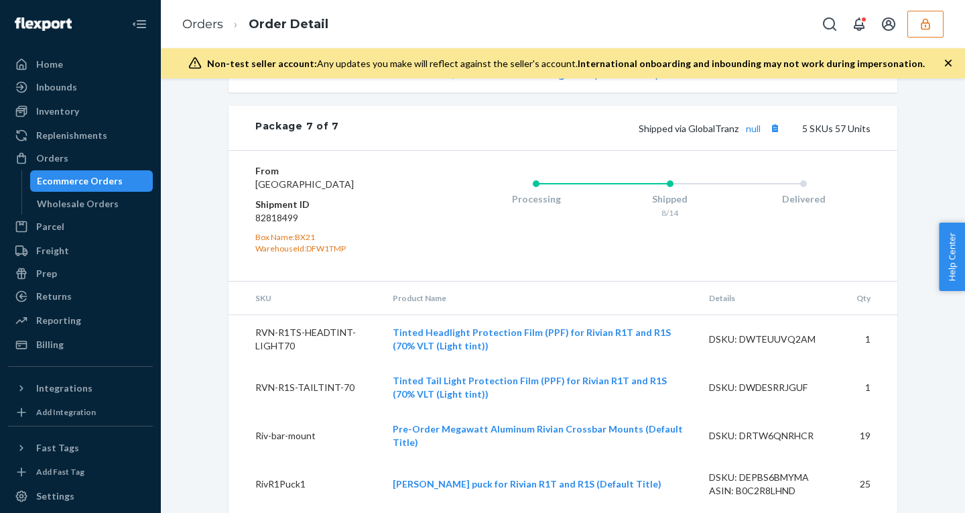
scroll to position [4483, 0]
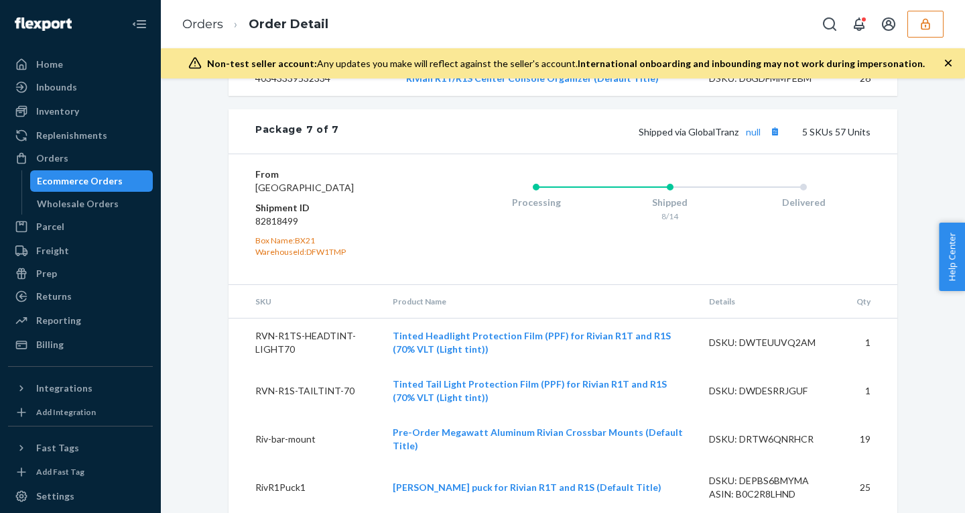
click at [267, 214] on dd "82818499" at bounding box center [335, 220] width 160 height 13
copy dd "82818499"
click at [90, 174] on div "Ecommerce Orders" at bounding box center [80, 180] width 86 height 13
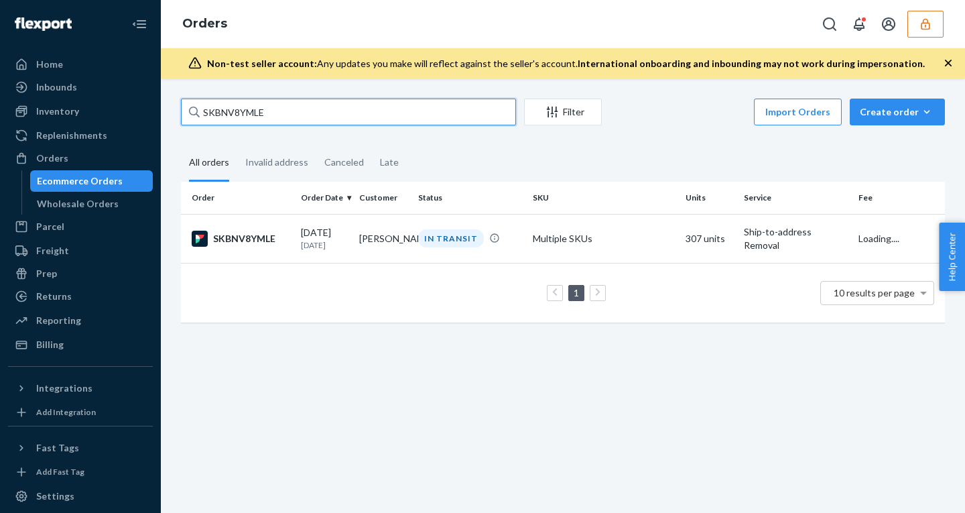
drag, startPoint x: 269, startPoint y: 103, endPoint x: 150, endPoint y: 104, distance: 119.3
click at [150, 104] on div "Home Inbounds Shipping Plans Problems Inventory Products Replenishments Orders …" at bounding box center [482, 256] width 965 height 513
paste input "#SYNJ5-EG1G"
type input "#SYNJ5-EG1G"
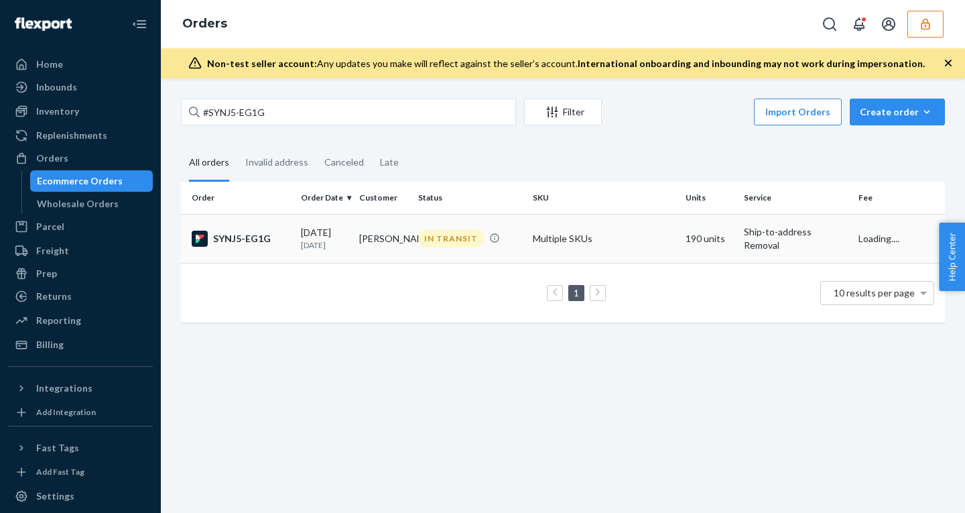
click at [314, 237] on div "11/12/2024 9 months ago" at bounding box center [325, 238] width 48 height 25
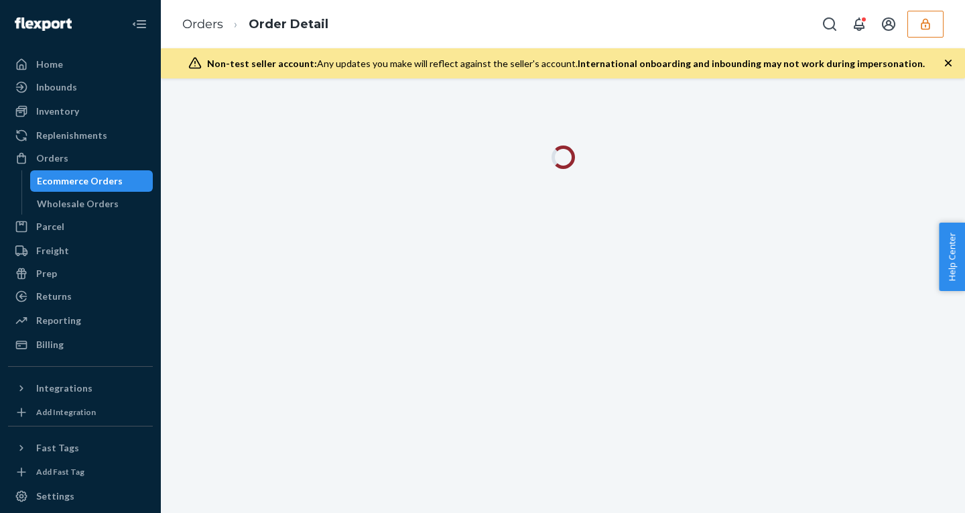
click at [947, 62] on icon "button" at bounding box center [948, 63] width 7 height 7
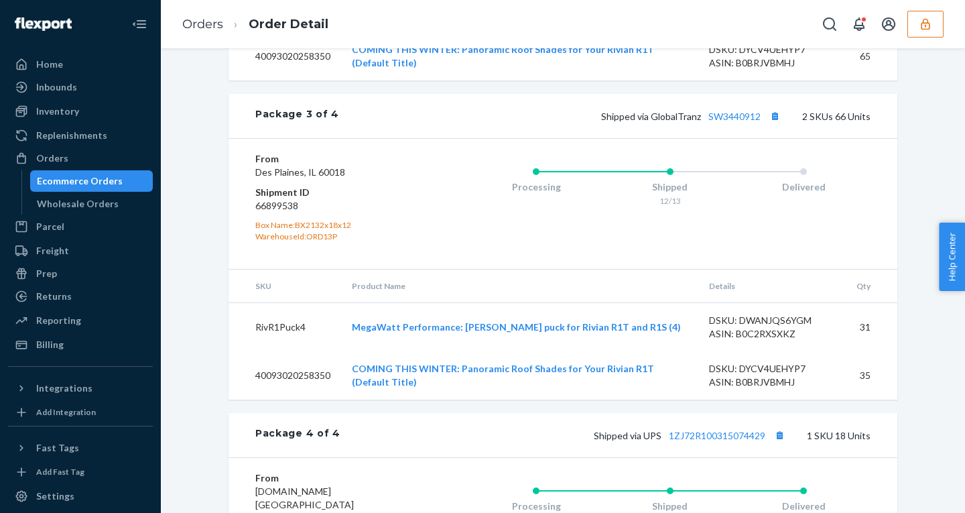
scroll to position [1097, 0]
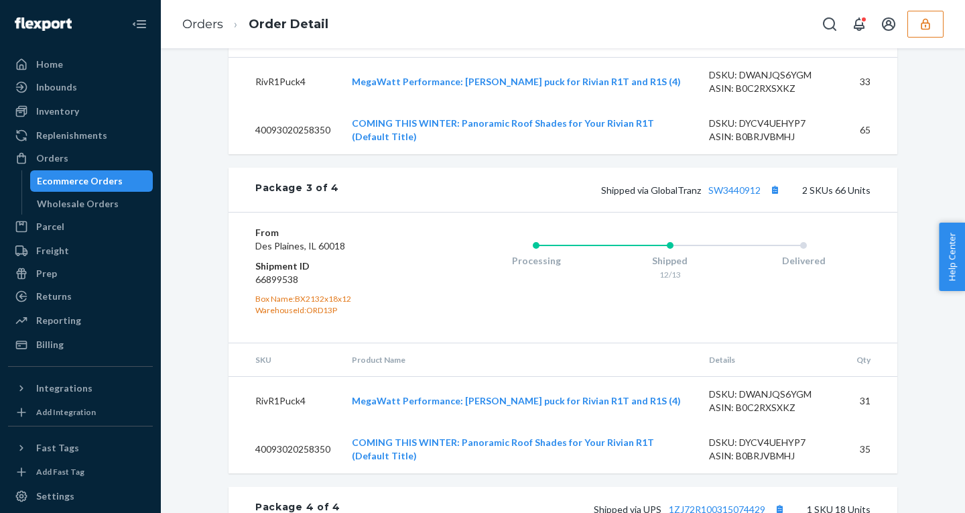
click at [275, 314] on dl "From Des Plaines, IL 60018 Shipment ID 66899538 Box Name: BX2132x18x12 Warehous…" at bounding box center [335, 271] width 160 height 90
click at [269, 286] on dd "66899538" at bounding box center [335, 279] width 160 height 13
copy dd "66899538"
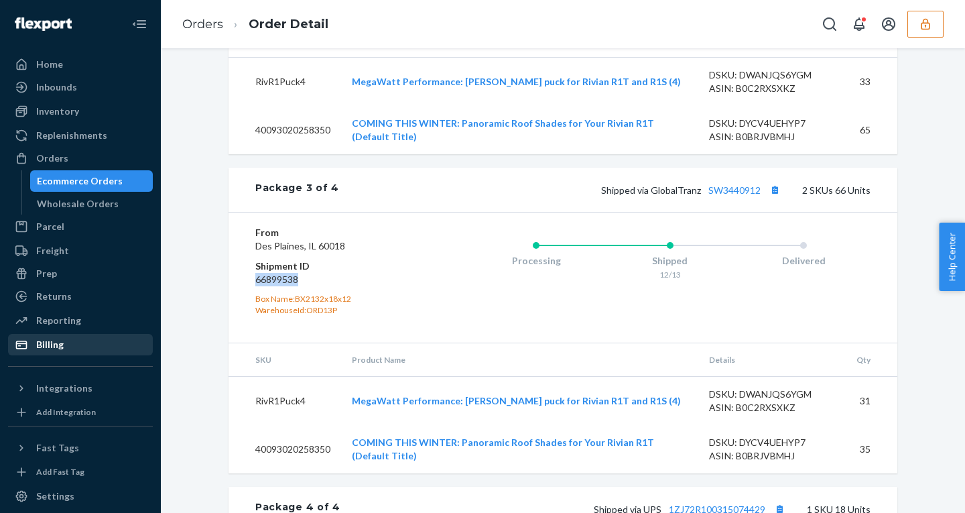
click at [71, 352] on div "Billing" at bounding box center [80, 344] width 142 height 19
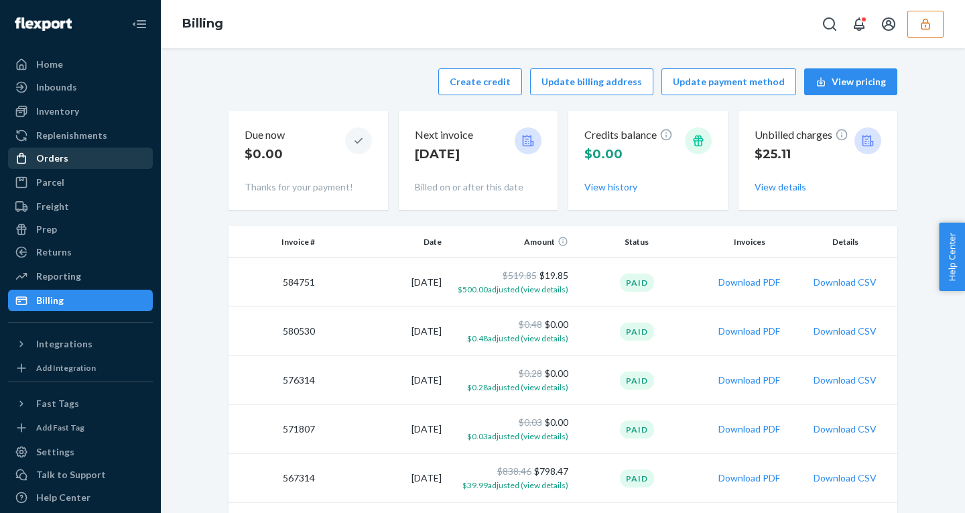
click at [86, 153] on div "Orders" at bounding box center [80, 158] width 142 height 19
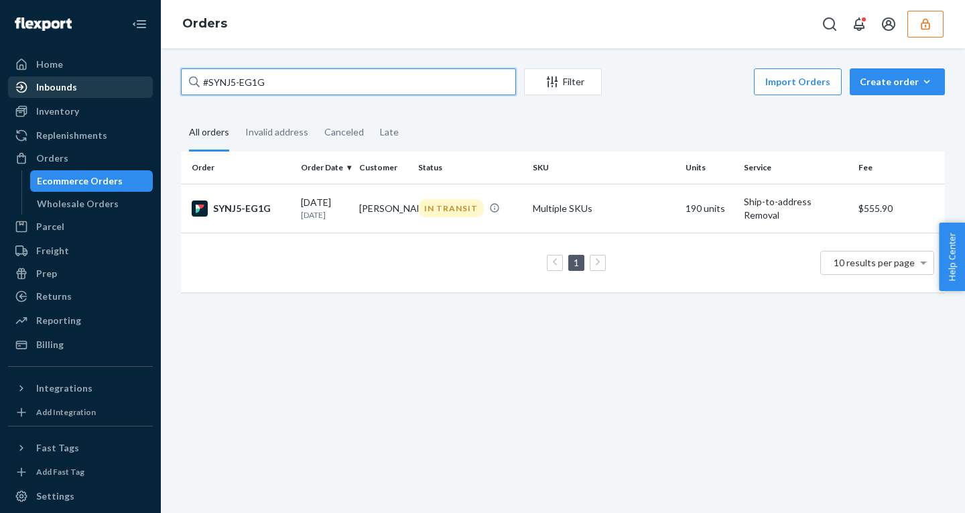
drag, startPoint x: 307, startPoint y: 78, endPoint x: 48, endPoint y: 78, distance: 258.6
click at [50, 78] on div "Home Inbounds Shipping Plans Problems Inventory Products Replenishments Orders …" at bounding box center [482, 256] width 965 height 513
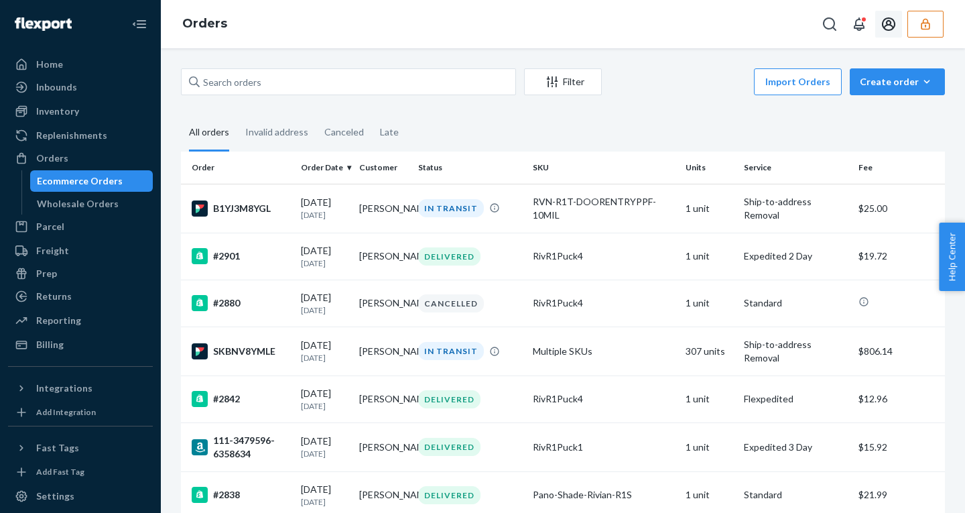
click at [927, 23] on icon "button" at bounding box center [925, 23] width 13 height 13
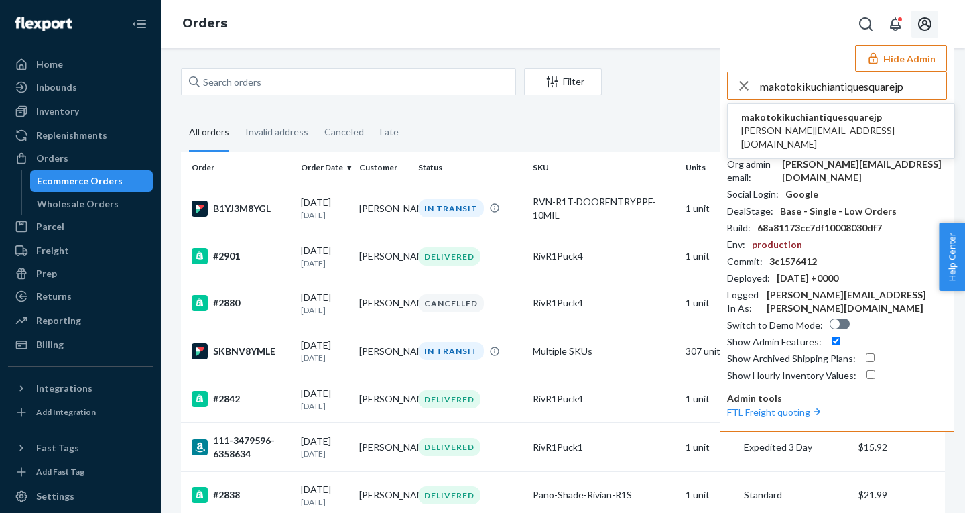
type input "makotokikuchiantiquesquarejp"
click at [795, 121] on span "makotokikuchiantiquesquarejp" at bounding box center [841, 117] width 200 height 13
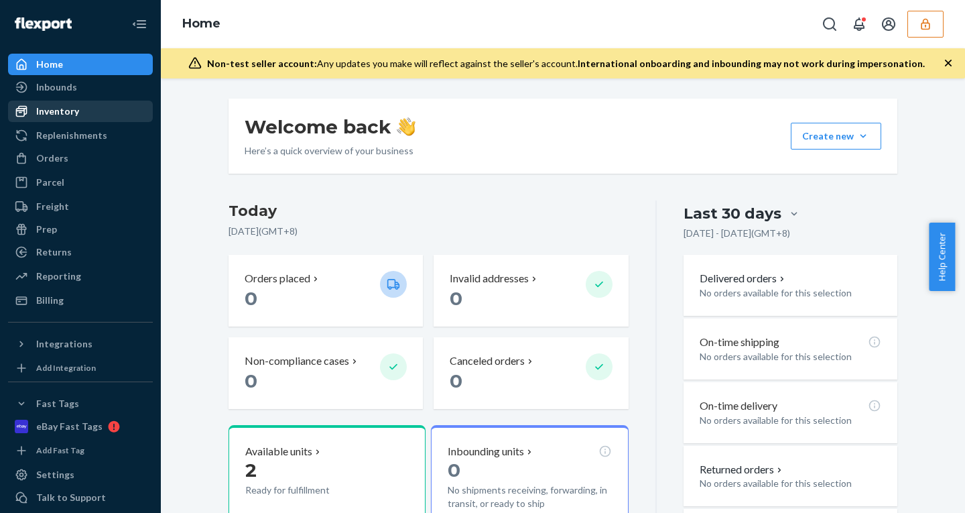
click at [62, 111] on div "Inventory" at bounding box center [57, 111] width 43 height 13
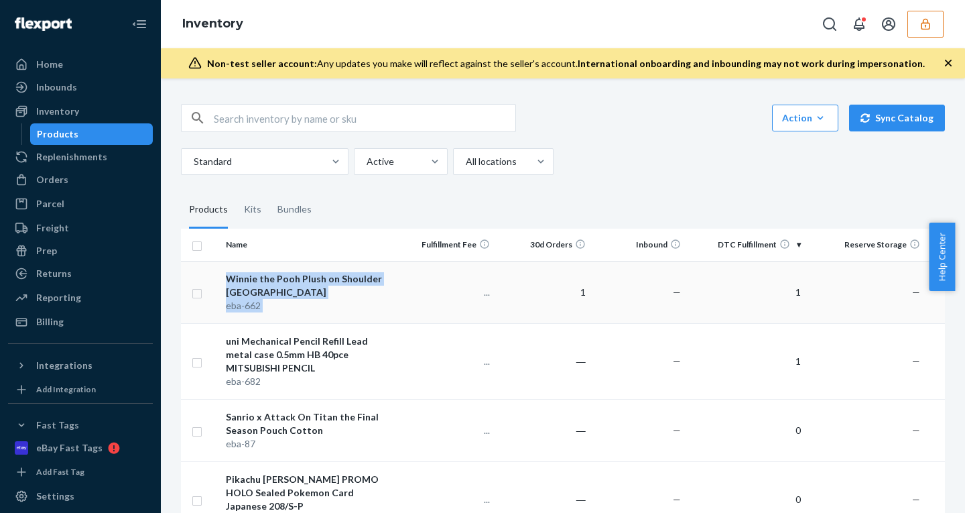
drag, startPoint x: 403, startPoint y: 293, endPoint x: 216, endPoint y: 273, distance: 188.1
click at [216, 274] on tr "Winnie the Pooh Plush on Shoulder Tokyo Disney Resort Disney parks eba-662 ... …" at bounding box center [613, 292] width 864 height 62
copy tr "Winnie the Pooh Plush on Shoulder Tokyo Disney Resort Disney parks eba-662"
click at [910, 17] on button "button" at bounding box center [925, 24] width 36 height 27
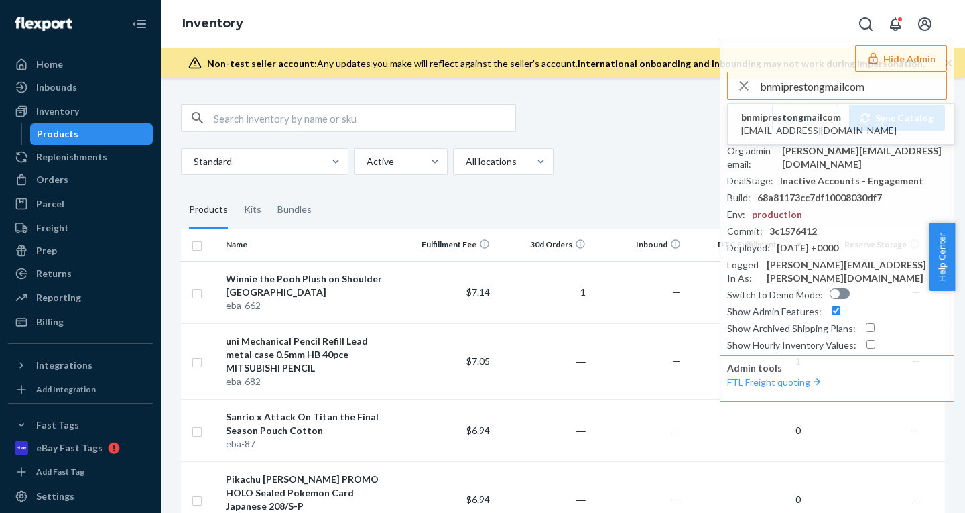
type input "bnmiprestongmailcom"
click at [781, 122] on span "bnmiprestongmailcom" at bounding box center [818, 117] width 155 height 13
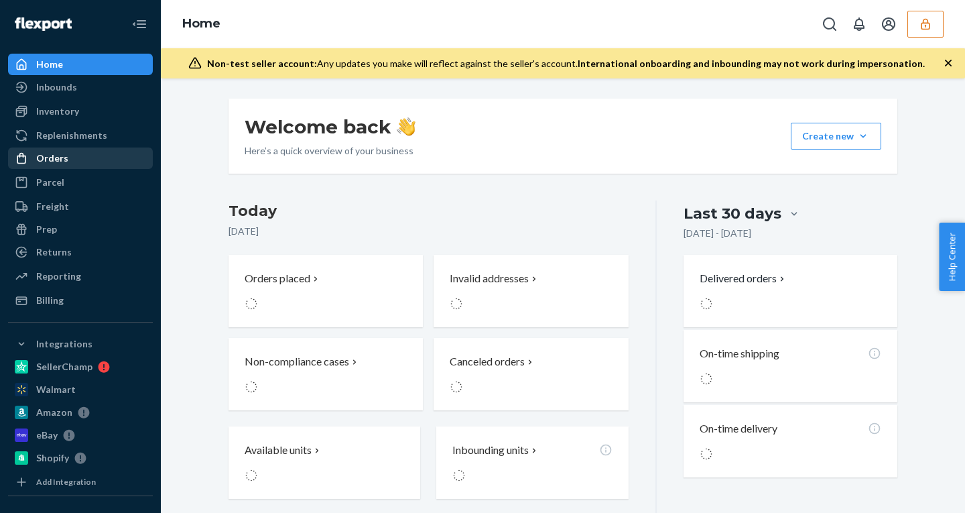
click at [78, 157] on div "Orders" at bounding box center [80, 158] width 142 height 19
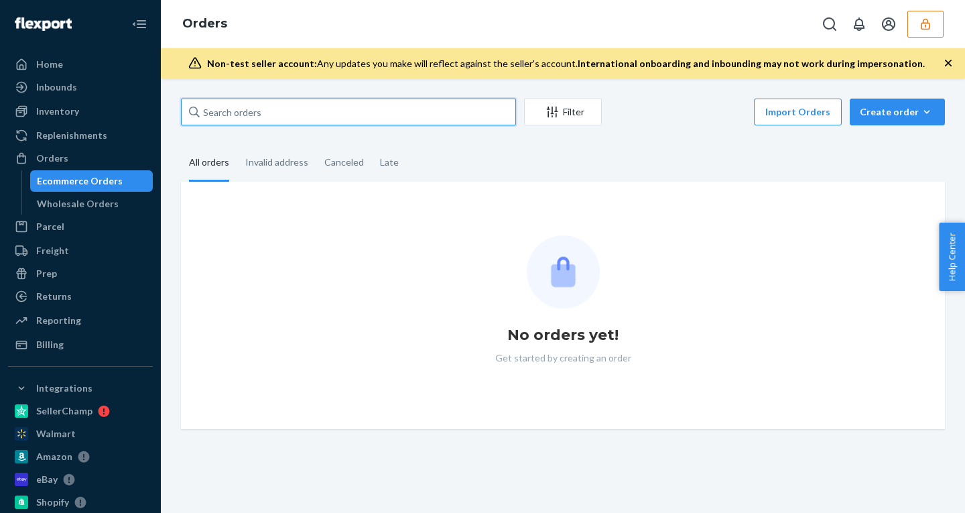
click at [285, 109] on input "text" at bounding box center [348, 111] width 335 height 27
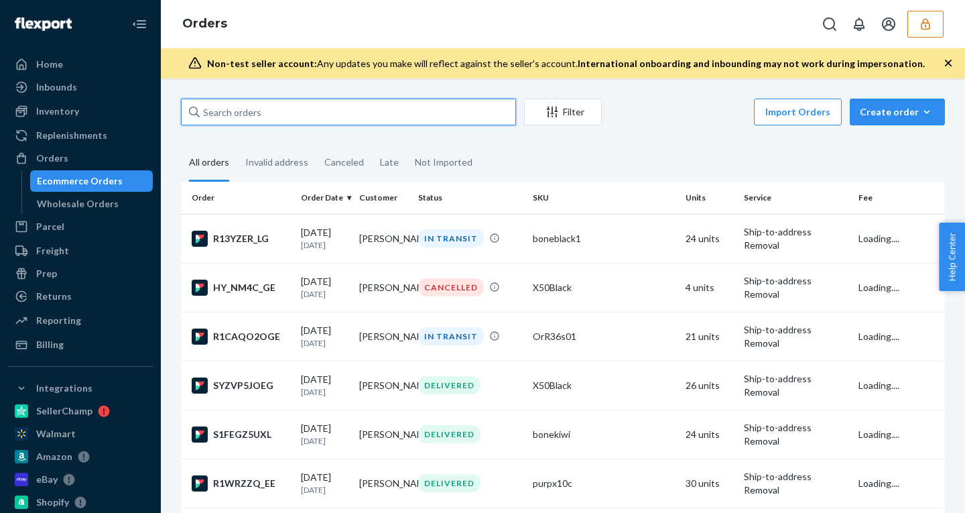
paste input "134133499"
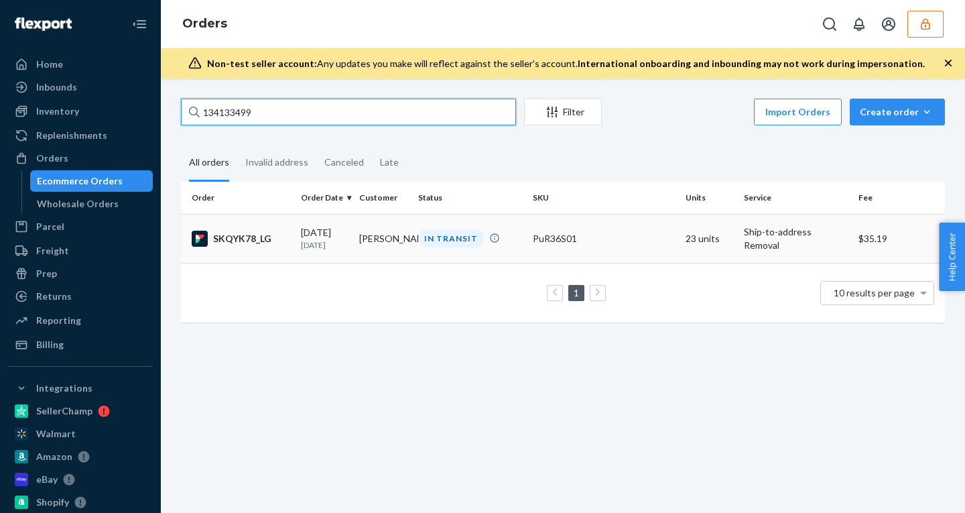
type input "134133499"
click at [335, 233] on div "[DATE] [DATE]" at bounding box center [325, 238] width 48 height 25
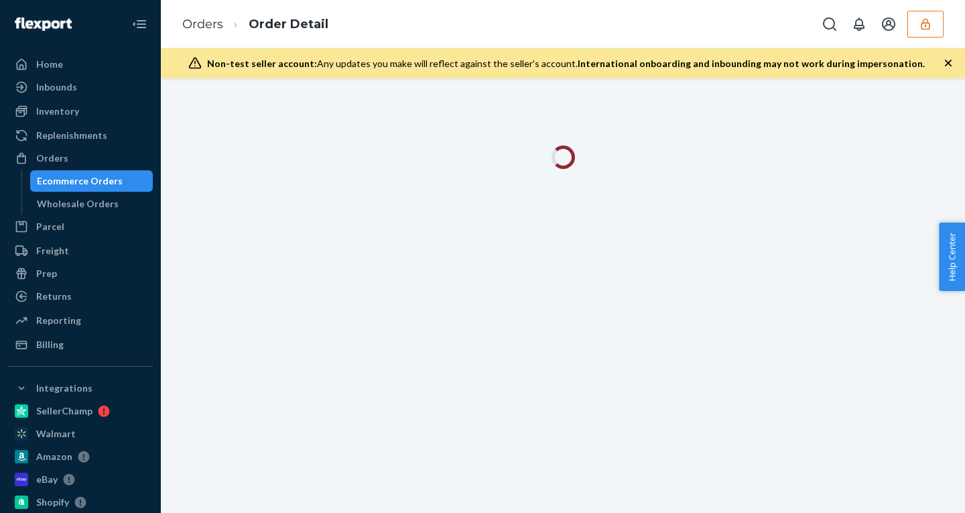
click at [945, 62] on icon "button" at bounding box center [947, 62] width 13 height 13
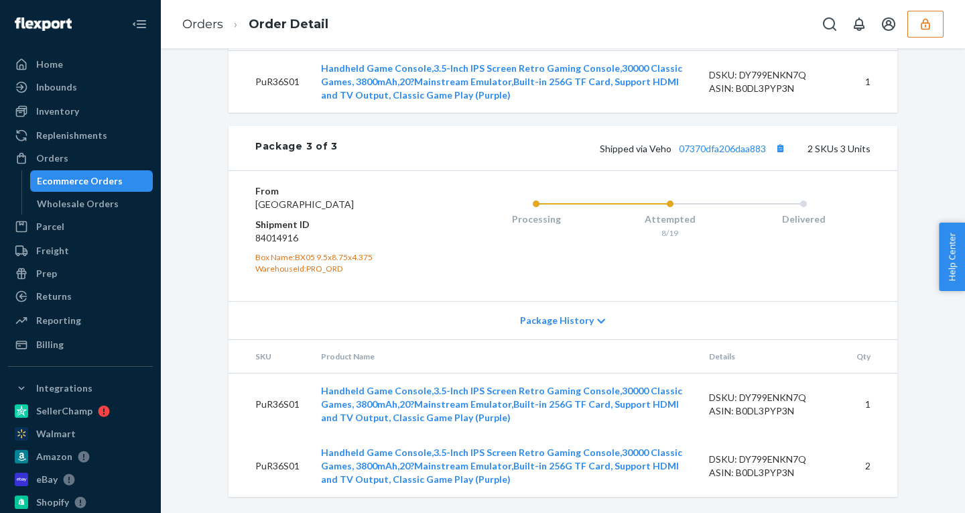
scroll to position [1226, 0]
click at [563, 318] on span "Package History" at bounding box center [557, 320] width 74 height 13
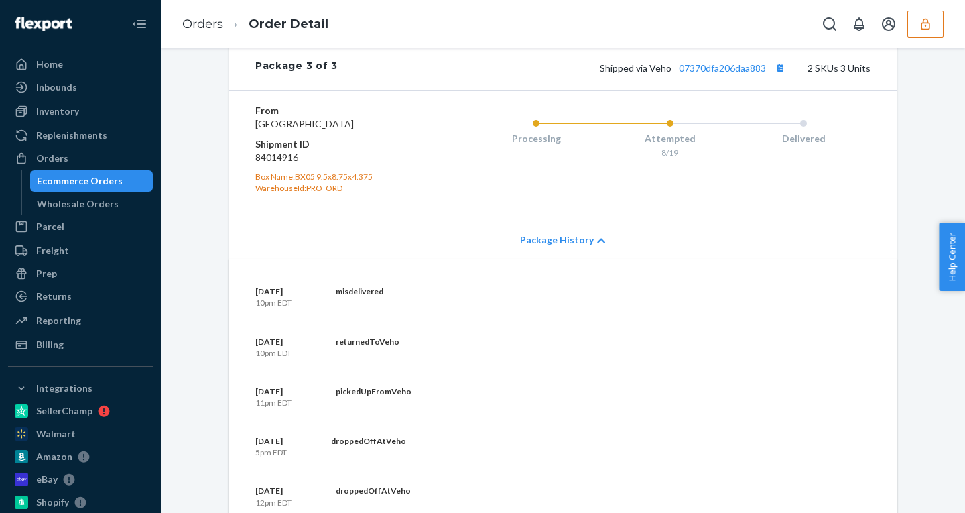
click at [563, 247] on span "Package History" at bounding box center [557, 239] width 74 height 13
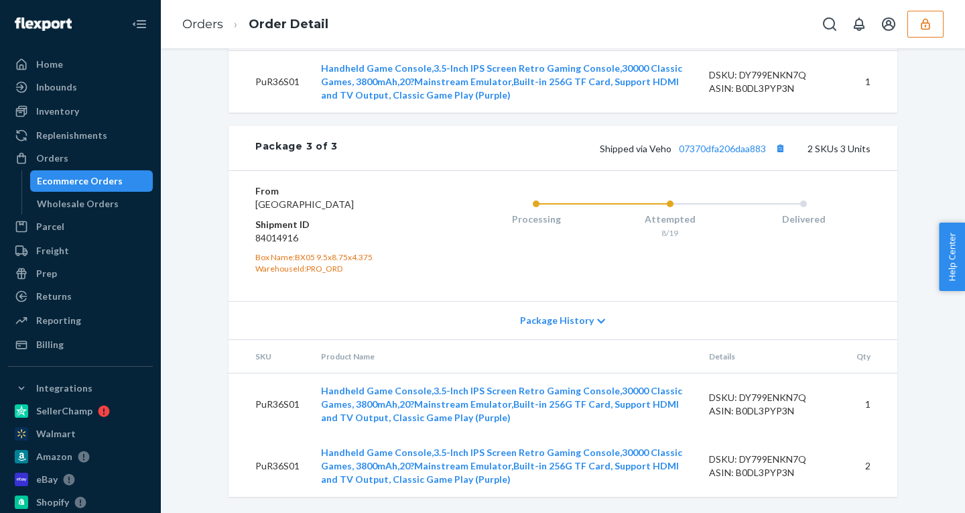
click at [551, 320] on span "Package History" at bounding box center [557, 320] width 74 height 13
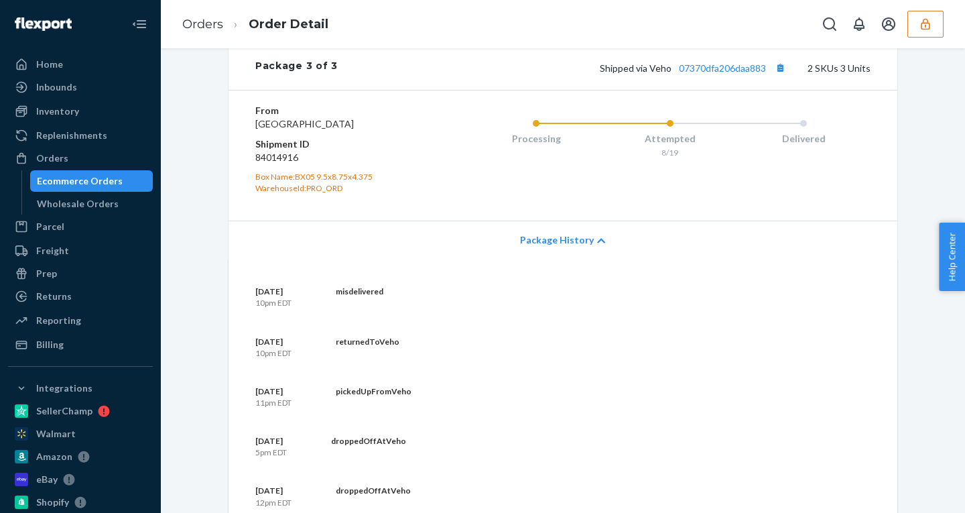
click at [551, 247] on span "Package History" at bounding box center [557, 239] width 74 height 13
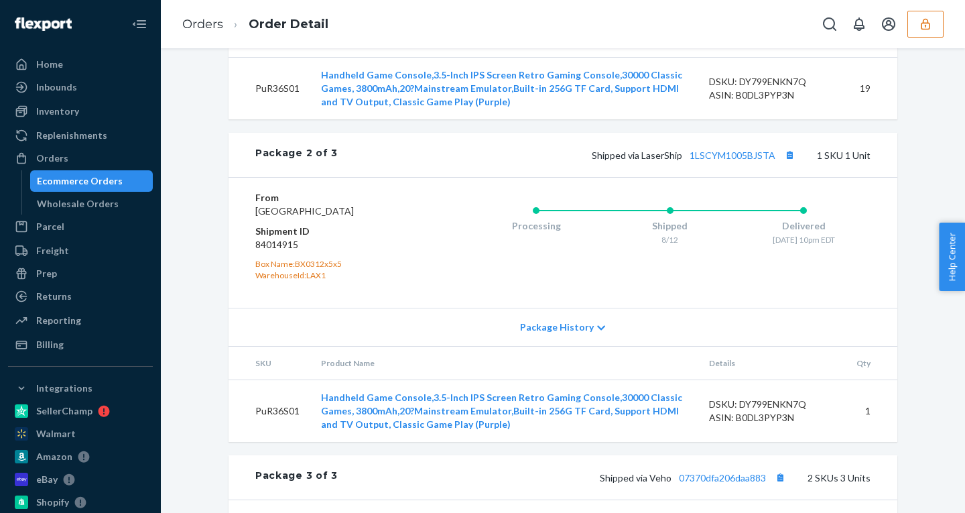
scroll to position [752, 0]
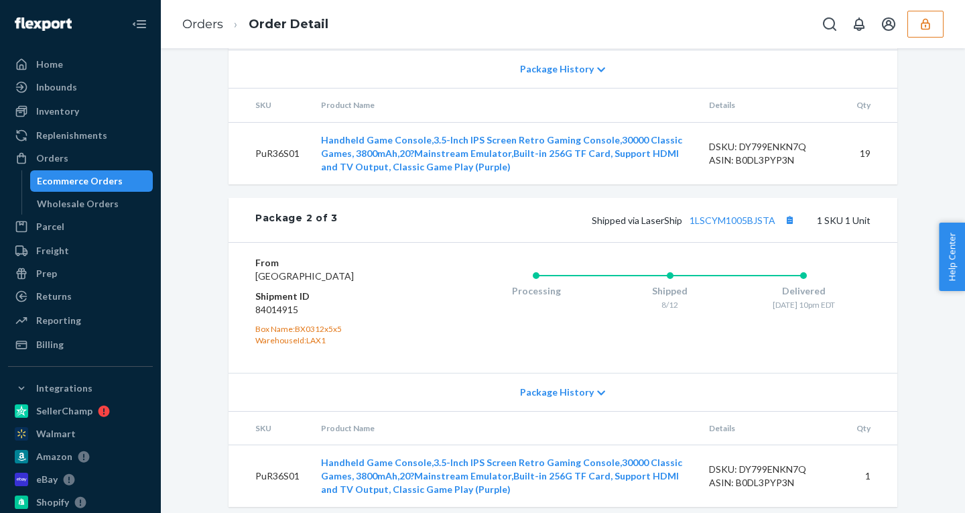
click at [936, 21] on button "button" at bounding box center [925, 24] width 36 height 27
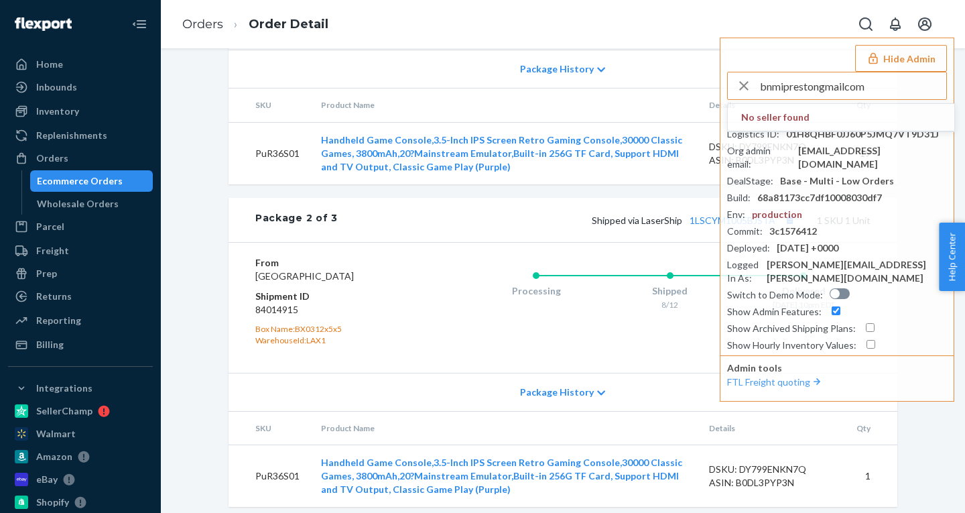
type input "bnmiprestongmailcom"
click at [45, 332] on div "Reporting Reports Analytics" at bounding box center [80, 321] width 145 height 23
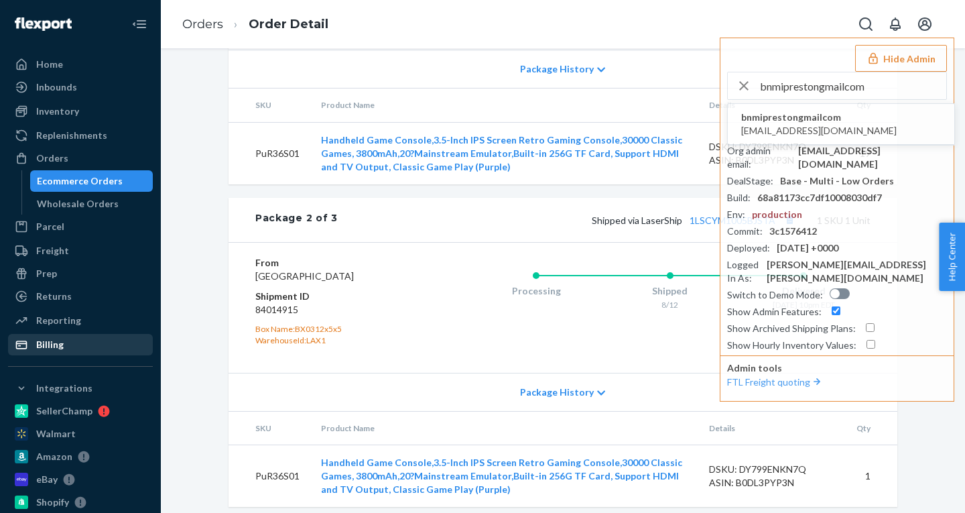
click at [68, 348] on div "Billing" at bounding box center [80, 344] width 142 height 19
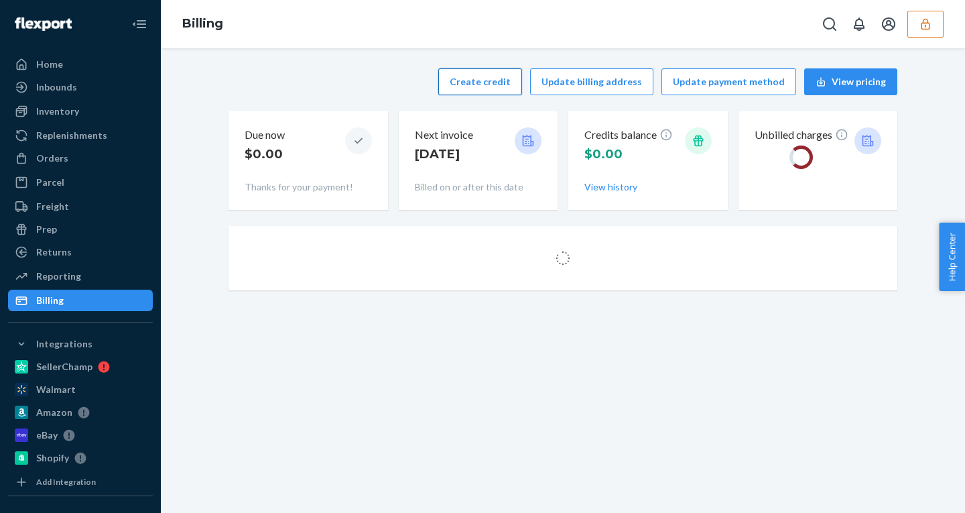
click at [490, 89] on button "Create credit" at bounding box center [480, 81] width 84 height 27
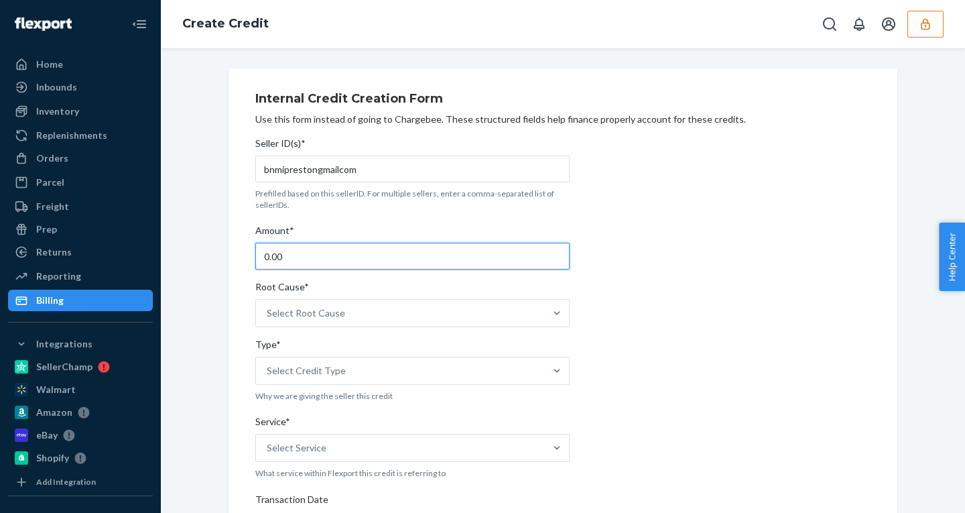
drag, startPoint x: 290, startPoint y: 260, endPoint x: 182, endPoint y: 260, distance: 107.9
click at [184, 260] on div "Internal Credit Creation Form Use this form instead of going to Chargebee. Thes…" at bounding box center [563, 496] width 784 height 856
type input "30.28"
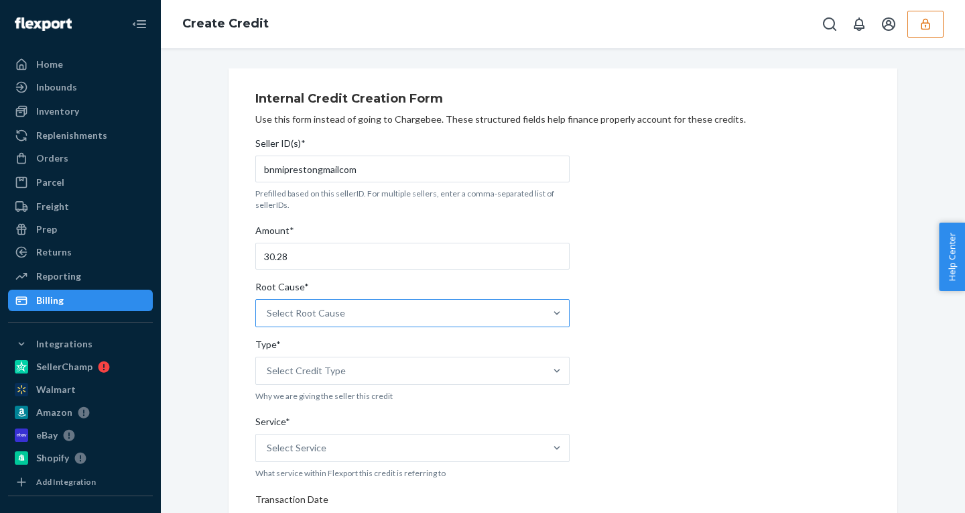
click at [289, 312] on div "Select Root Cause" at bounding box center [306, 312] width 78 height 13
click at [268, 312] on input "Root Cause* Select Root Cause" at bounding box center [267, 312] width 1 height 13
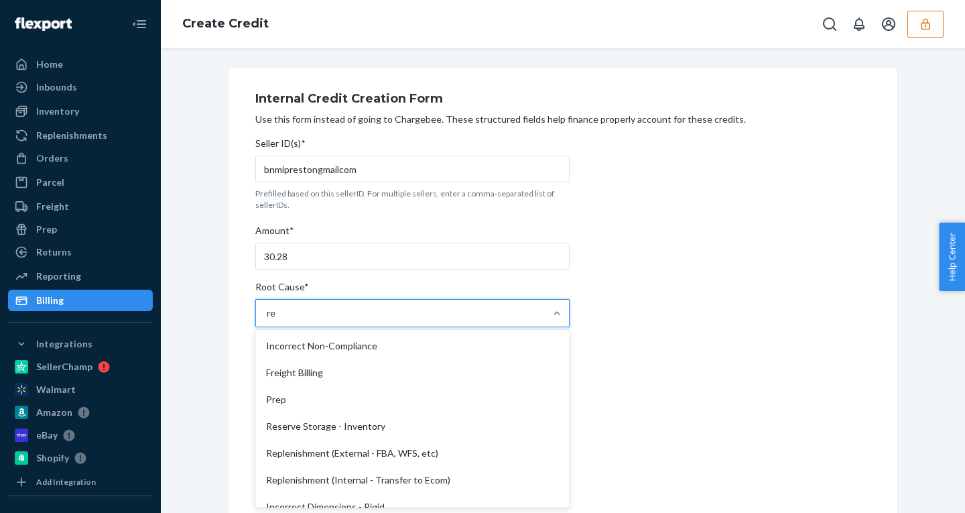
type input "r"
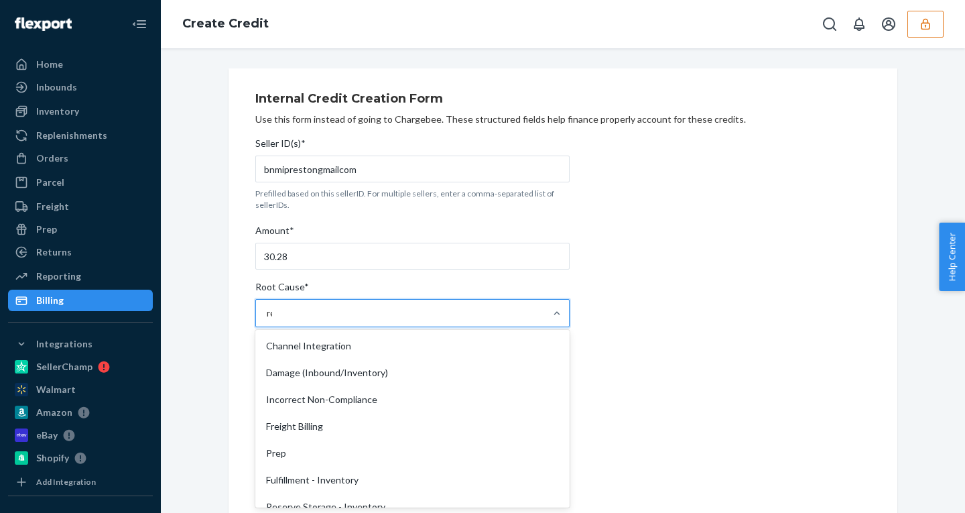
type input "remo"
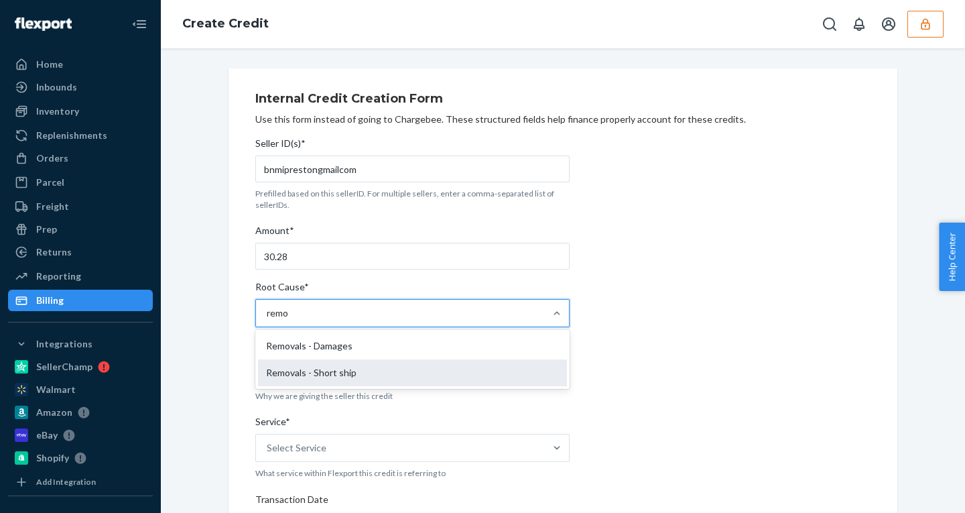
click at [320, 372] on div "Removals - Short ship" at bounding box center [412, 372] width 309 height 27
click at [289, 320] on input "remo" at bounding box center [278, 312] width 23 height 13
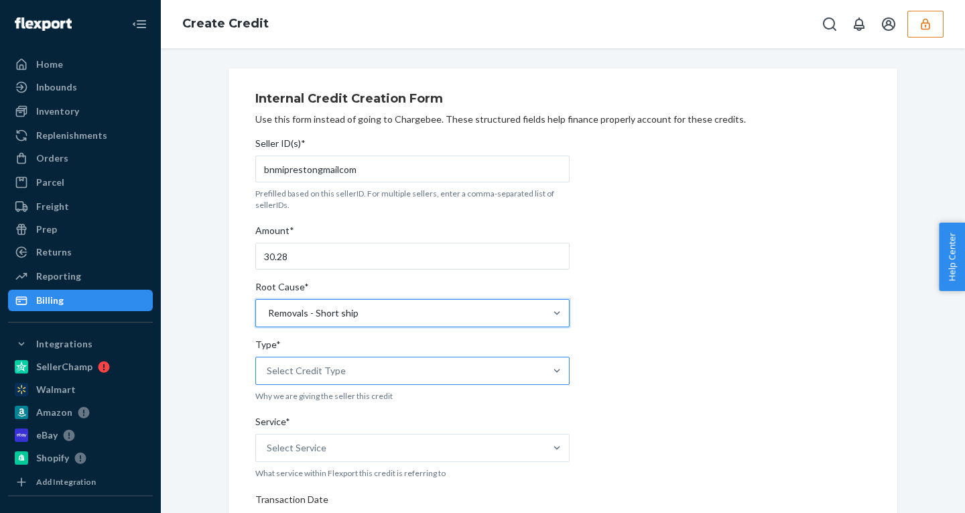
click at [320, 362] on div "Select Credit Type" at bounding box center [400, 370] width 289 height 27
click at [268, 364] on input "Type* Select Credit Type" at bounding box center [267, 370] width 1 height 13
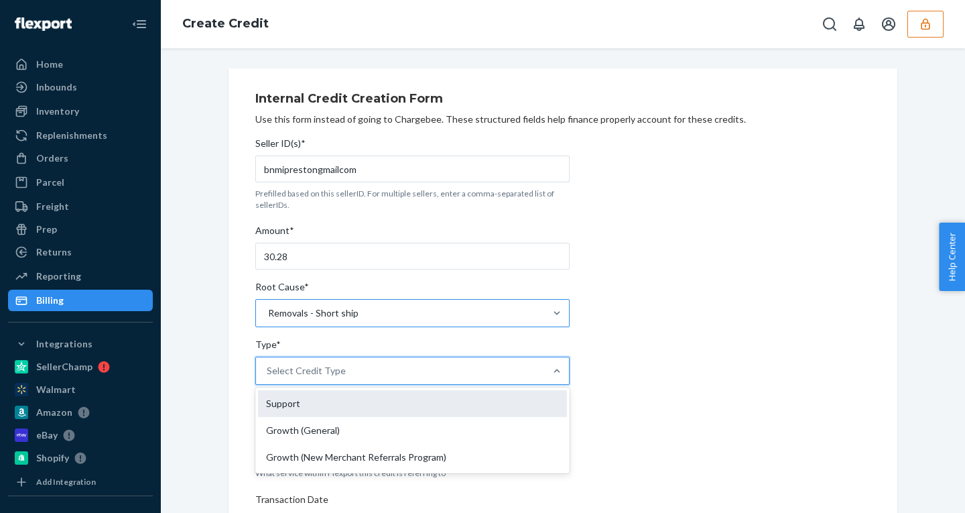
click at [297, 407] on div "Support" at bounding box center [412, 403] width 309 height 27
click at [268, 377] on input "Type* option Support focused, 1 of 3. 3 results available. Use Up and Down to c…" at bounding box center [267, 370] width 1 height 13
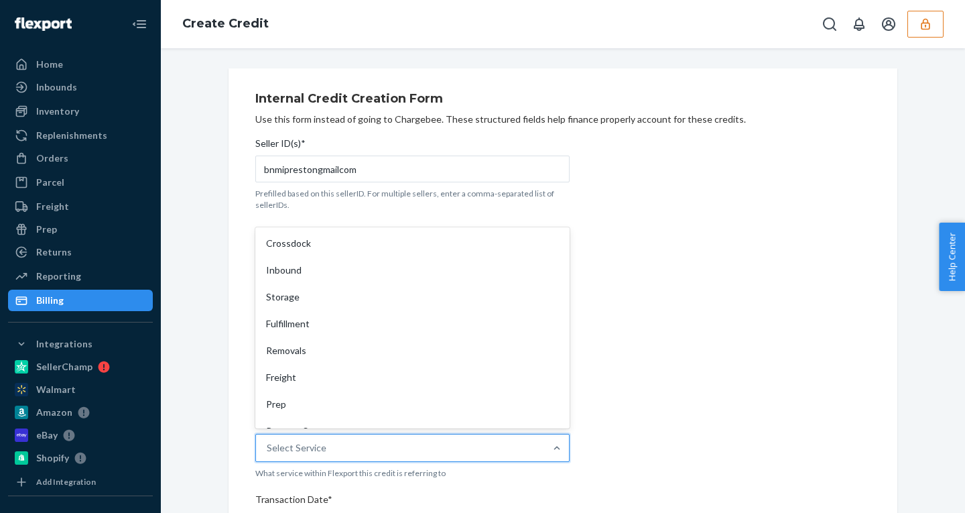
click at [332, 450] on div "Select Service" at bounding box center [400, 447] width 289 height 27
click at [268, 450] on input "Service* option Crossdock focused, 1 of 10. 10 results available. Use Up and Do…" at bounding box center [267, 447] width 1 height 13
type input "remo"
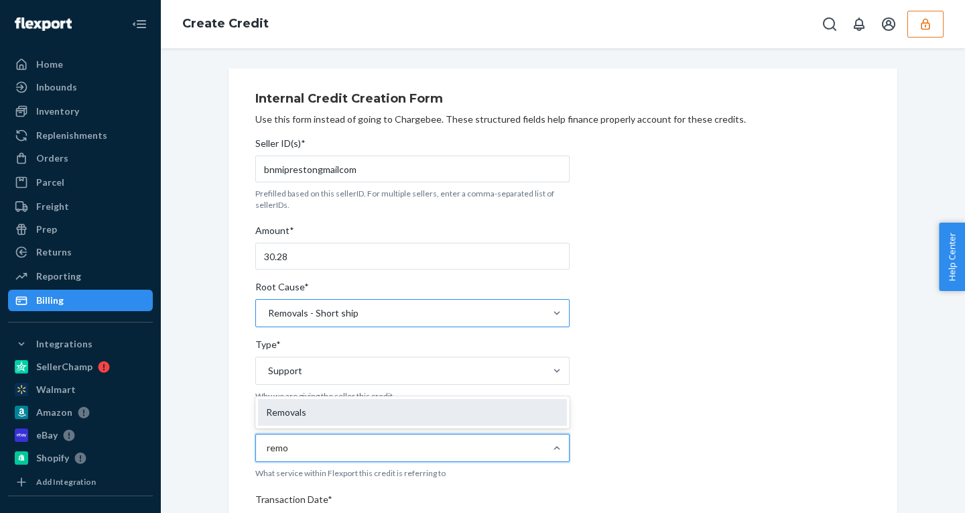
click at [310, 406] on div "Removals" at bounding box center [412, 412] width 309 height 27
click at [289, 441] on input "remo" at bounding box center [278, 447] width 23 height 13
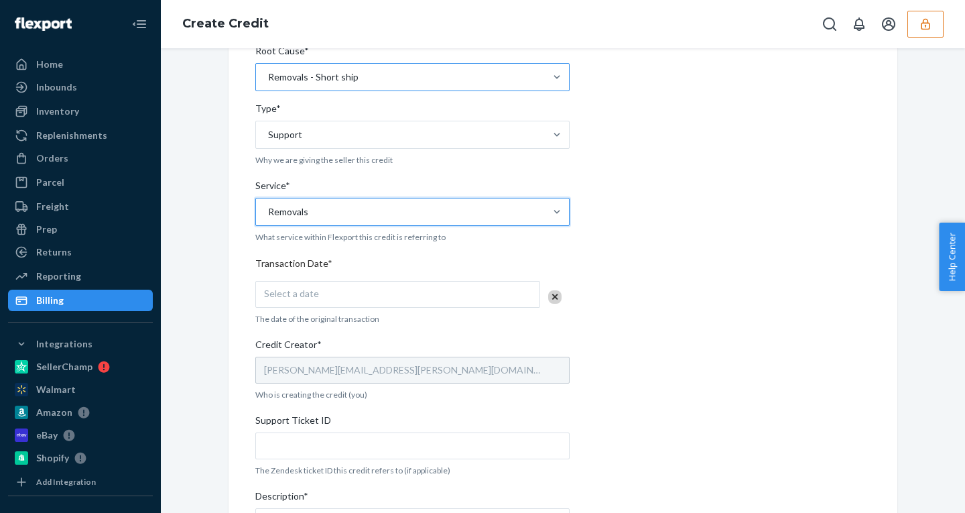
scroll to position [247, 0]
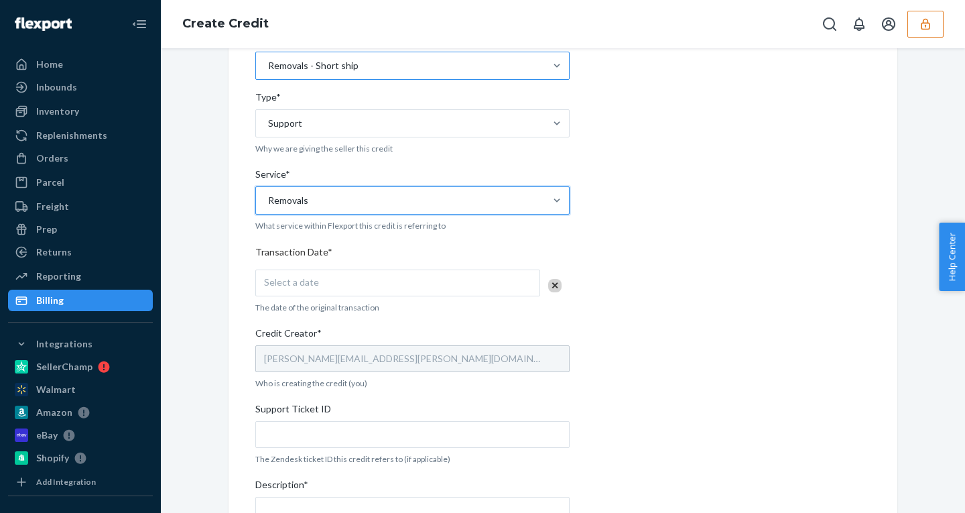
click at [328, 293] on div "Select a date" at bounding box center [397, 282] width 285 height 27
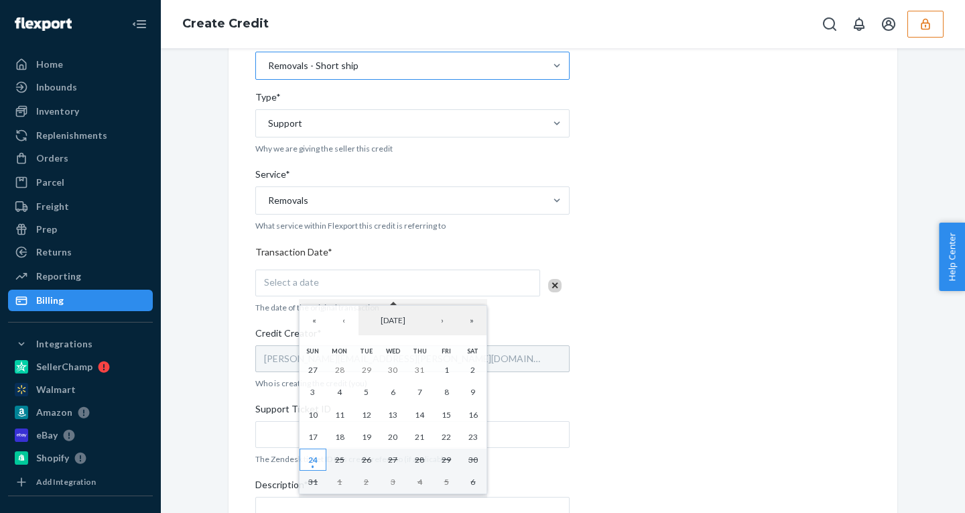
click at [314, 460] on abbr "24" at bounding box center [312, 459] width 9 height 10
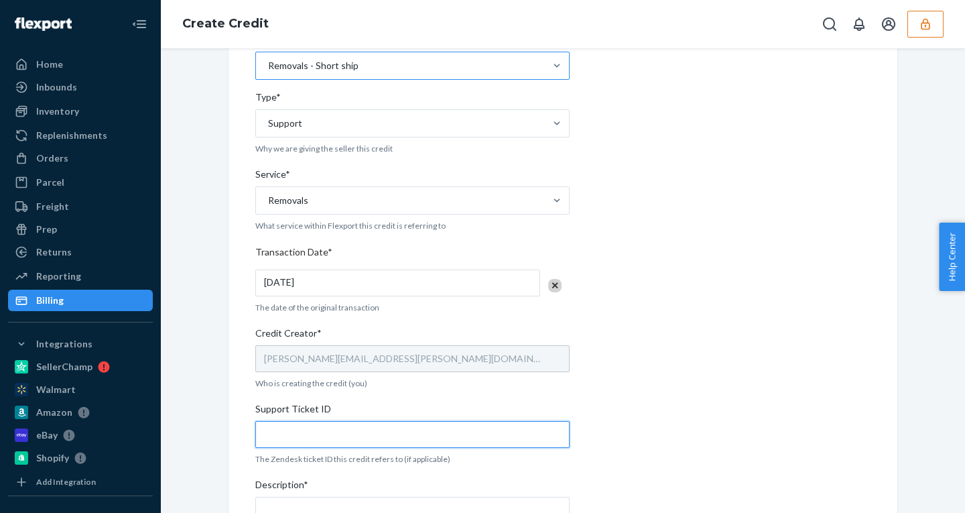
click at [307, 440] on input "Support Ticket ID" at bounding box center [412, 434] width 314 height 27
paste input "803504"
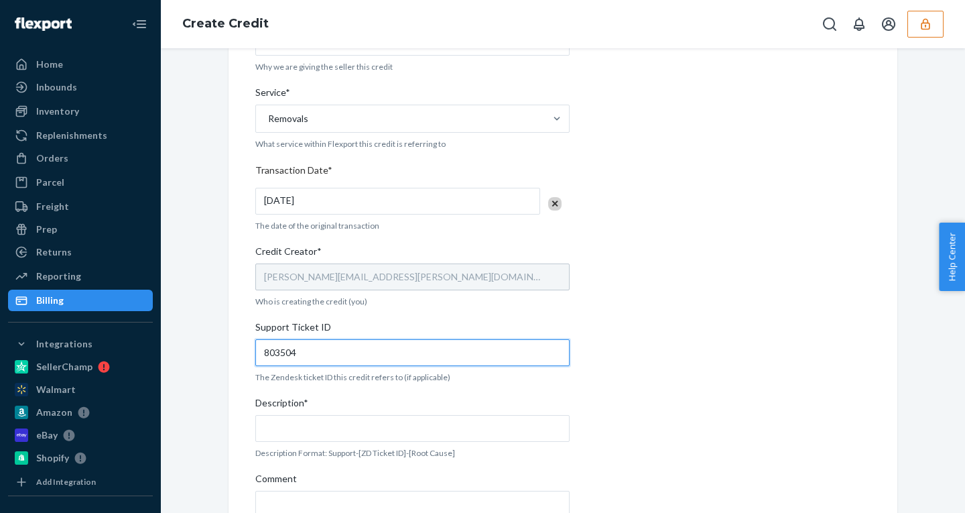
scroll to position [360, 0]
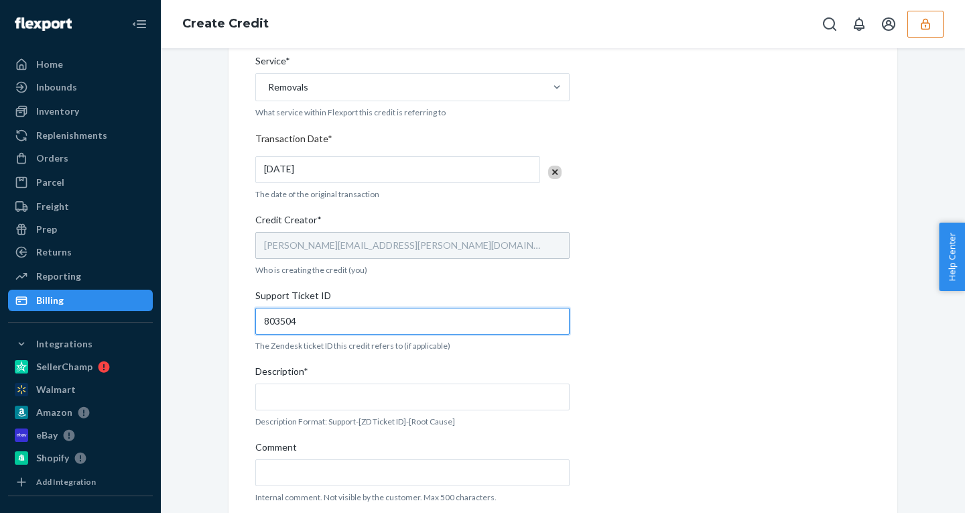
type input "803504"
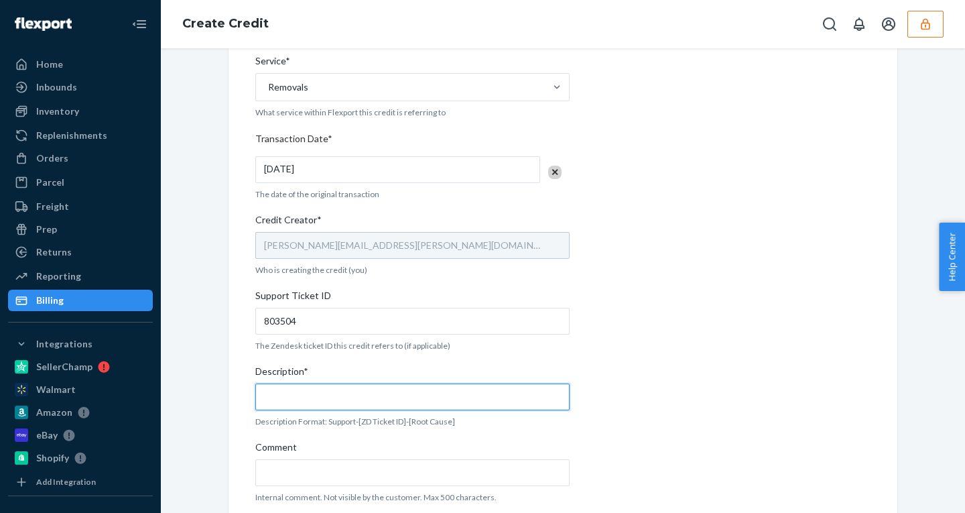
click at [282, 391] on input "Description*" at bounding box center [412, 396] width 314 height 27
paste input "803504"
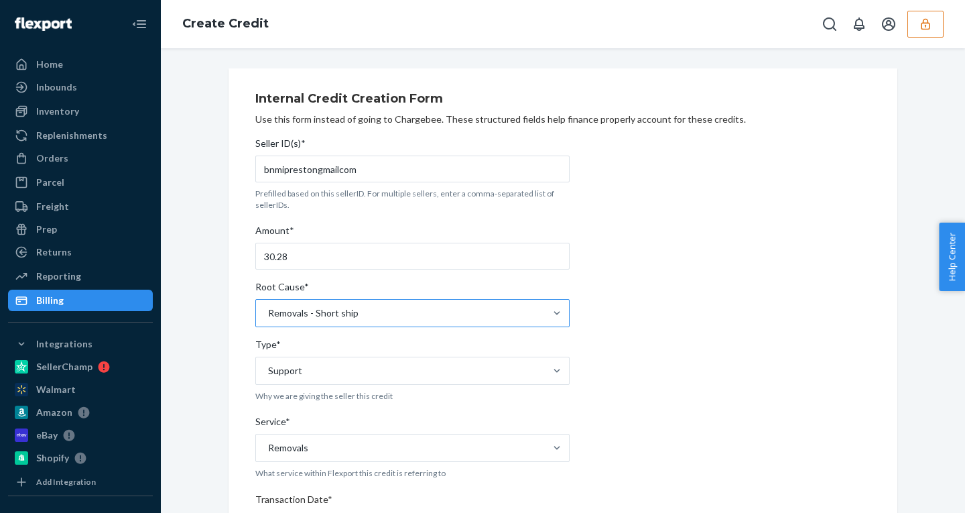
scroll to position [412, 0]
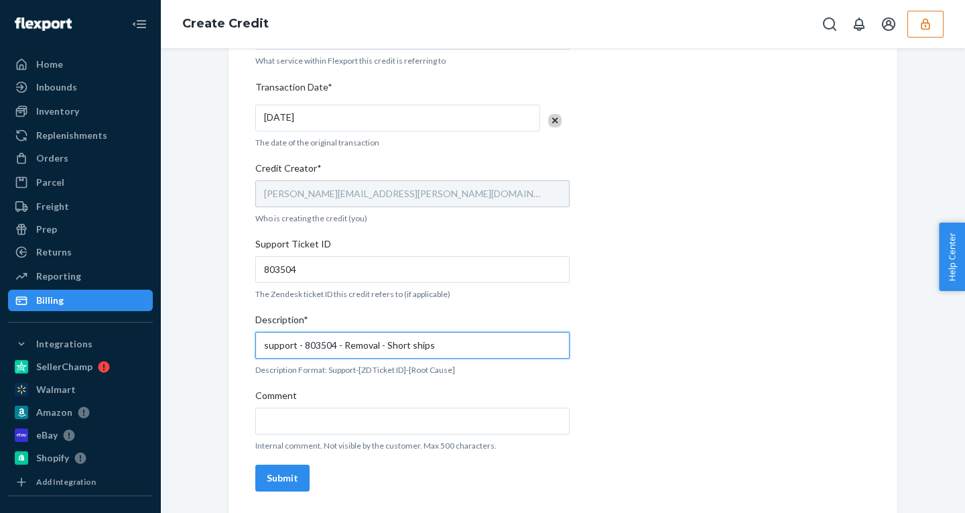
click at [402, 344] on input "support - 803504 - Removal - Short ships" at bounding box center [412, 345] width 314 height 27
click at [447, 346] on input "support - 803504 - Removal - Shorts ships" at bounding box center [412, 345] width 314 height 27
type input "support - 803504 - Removal - Shorts ship"
click at [267, 474] on div "Submit" at bounding box center [282, 477] width 31 height 13
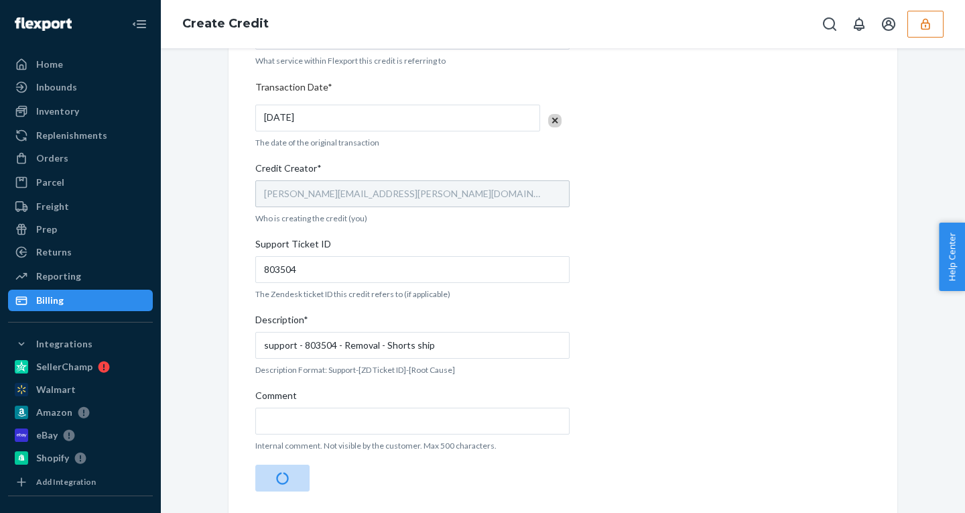
scroll to position [0, 0]
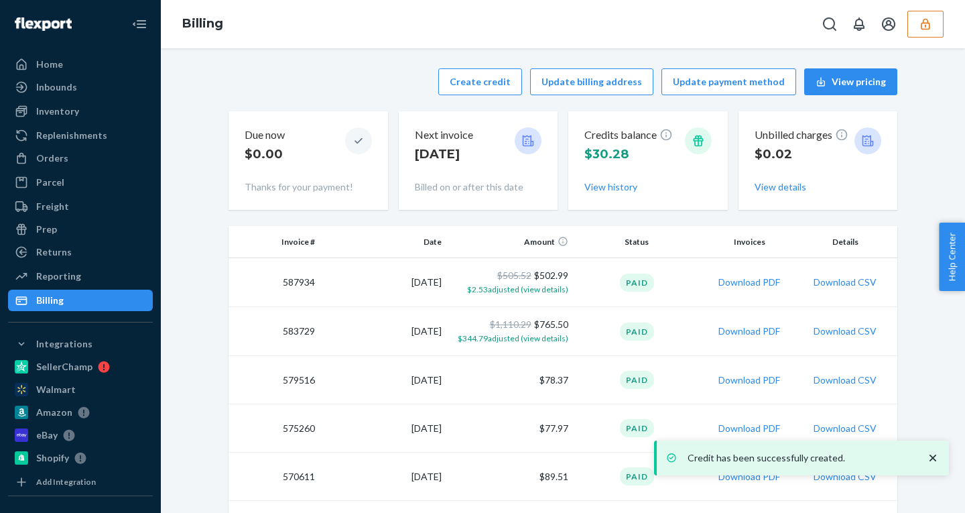
click at [914, 27] on button "button" at bounding box center [925, 24] width 36 height 27
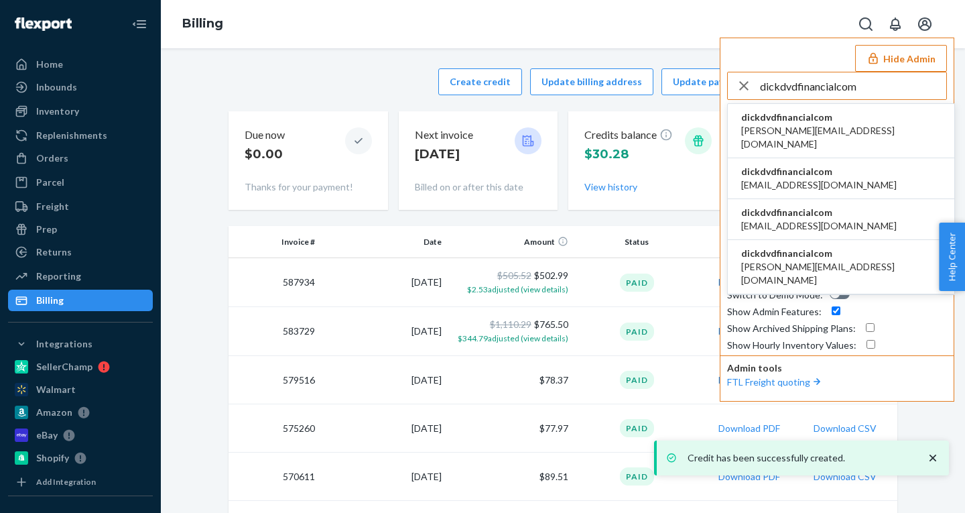
type input "dickdvdfinancialcom"
click at [805, 128] on span "alma@annuityguys.com" at bounding box center [841, 137] width 200 height 27
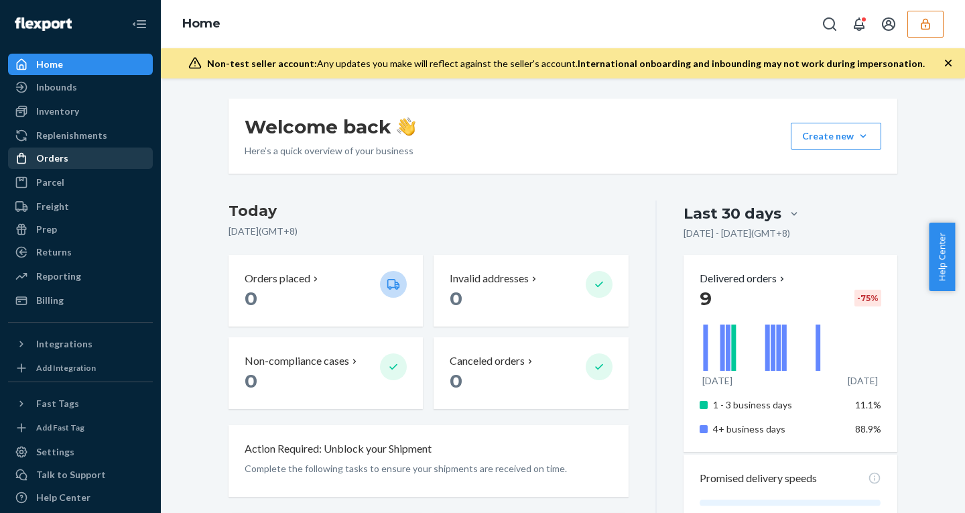
click at [76, 162] on div "Orders" at bounding box center [80, 158] width 142 height 19
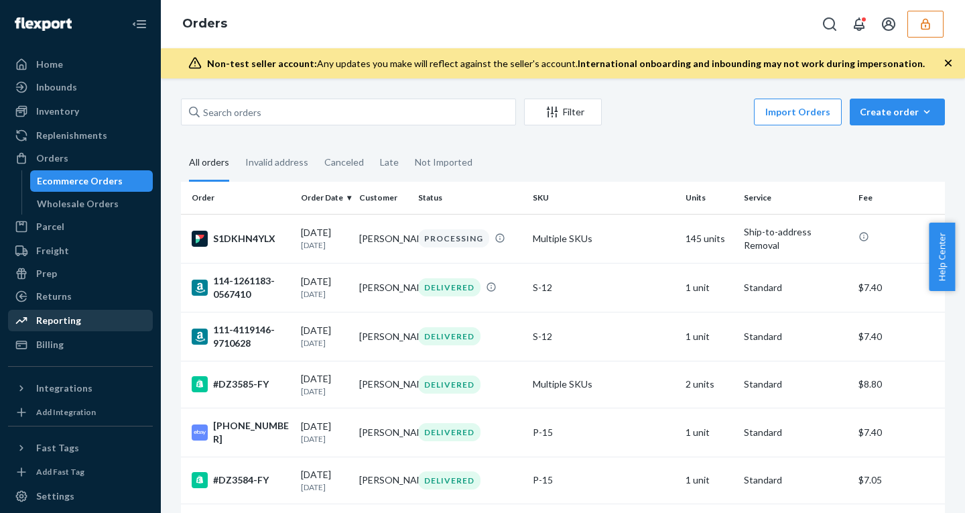
click at [61, 325] on div "Reporting" at bounding box center [58, 320] width 45 height 13
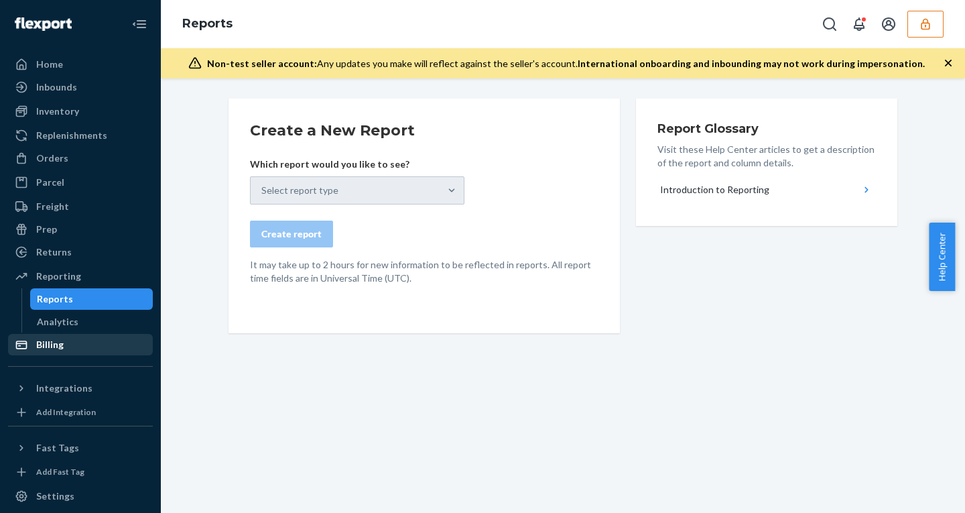
click at [61, 336] on div "Billing" at bounding box center [80, 344] width 142 height 19
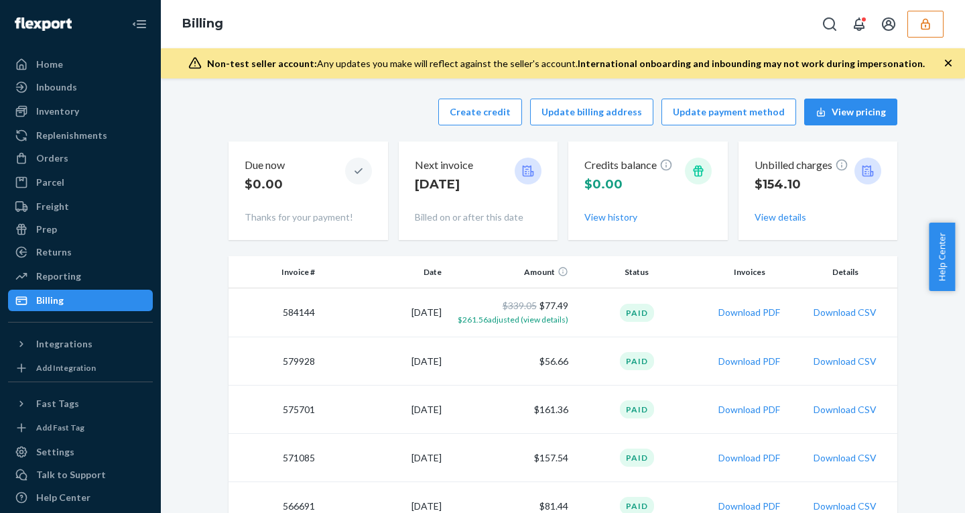
click at [947, 63] on icon "button" at bounding box center [947, 62] width 13 height 13
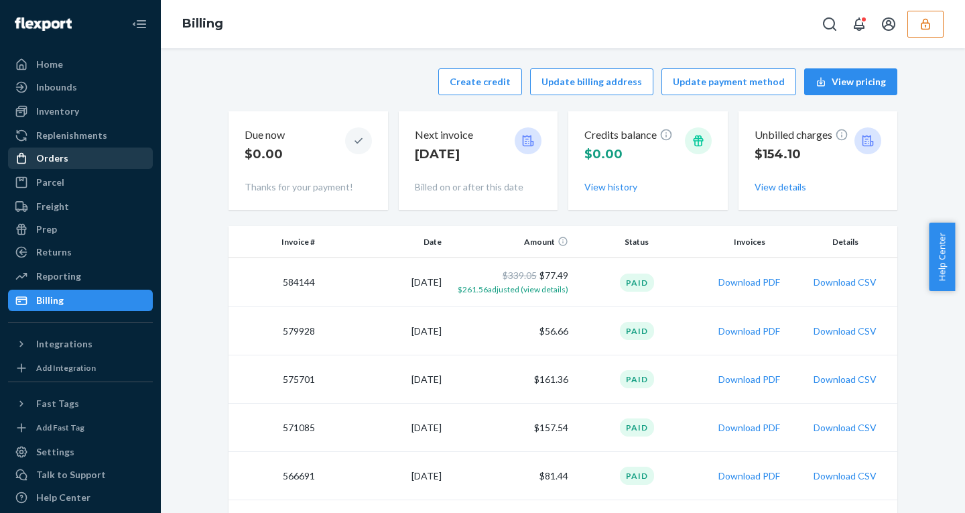
click at [56, 161] on div "Orders" at bounding box center [52, 157] width 32 height 13
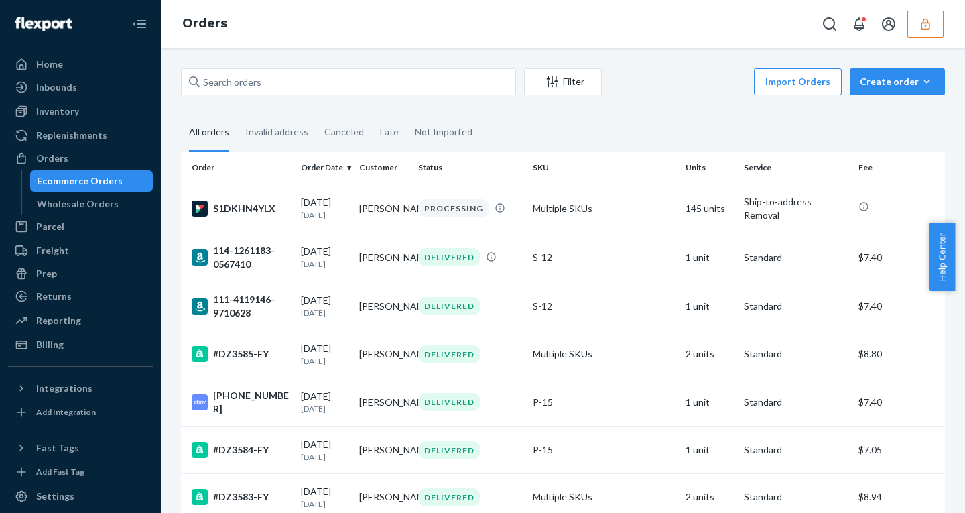
click at [921, 28] on icon "button" at bounding box center [925, 23] width 9 height 11
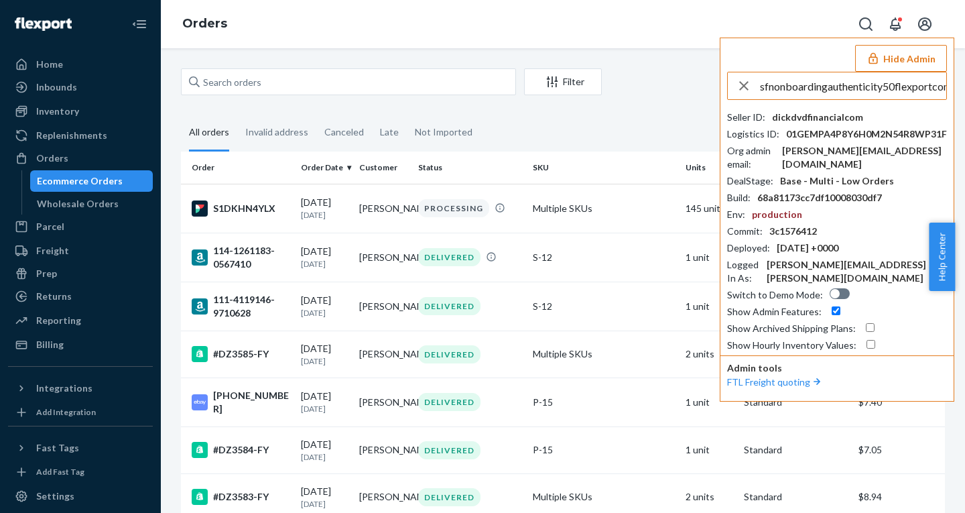
scroll to position [0, 8]
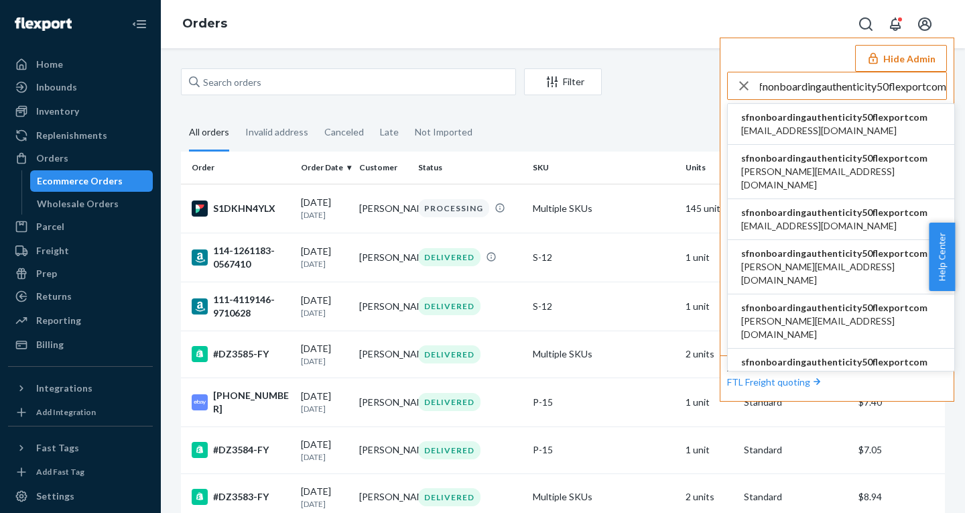
type input "sfnonboardingauthenticity50flexportcom"
click at [818, 120] on span "sfnonboardingauthenticity50flexportcom" at bounding box center [834, 117] width 186 height 13
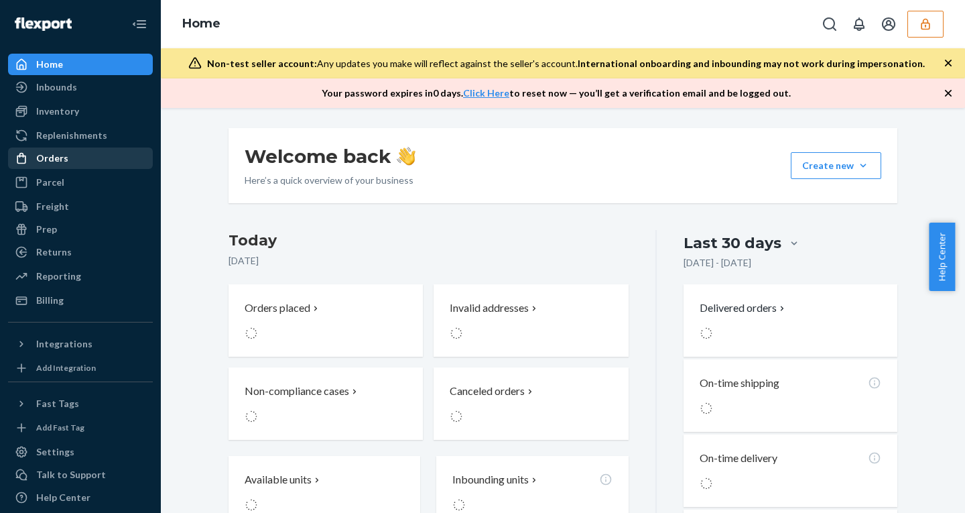
click at [63, 152] on div "Orders" at bounding box center [52, 157] width 32 height 13
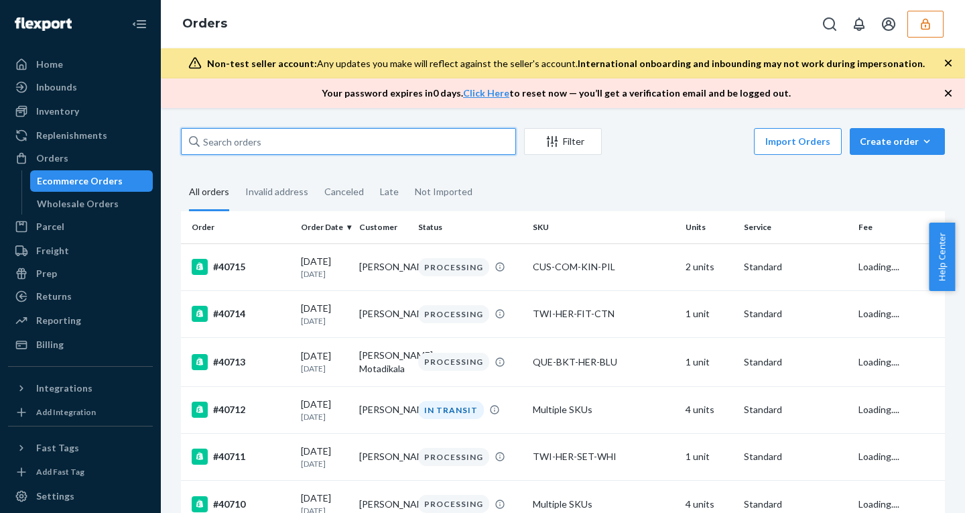
click at [265, 146] on input "text" at bounding box center [348, 141] width 335 height 27
type input "v"
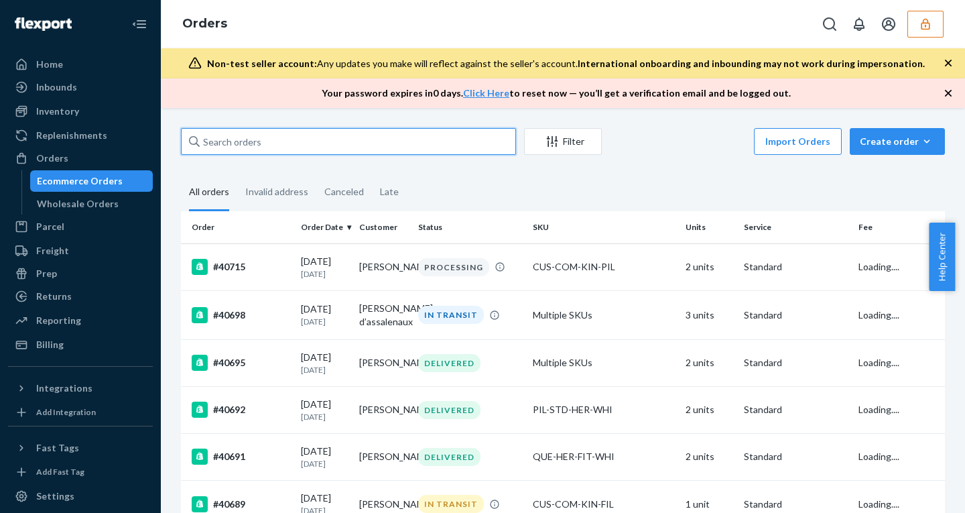
paste input "40526"
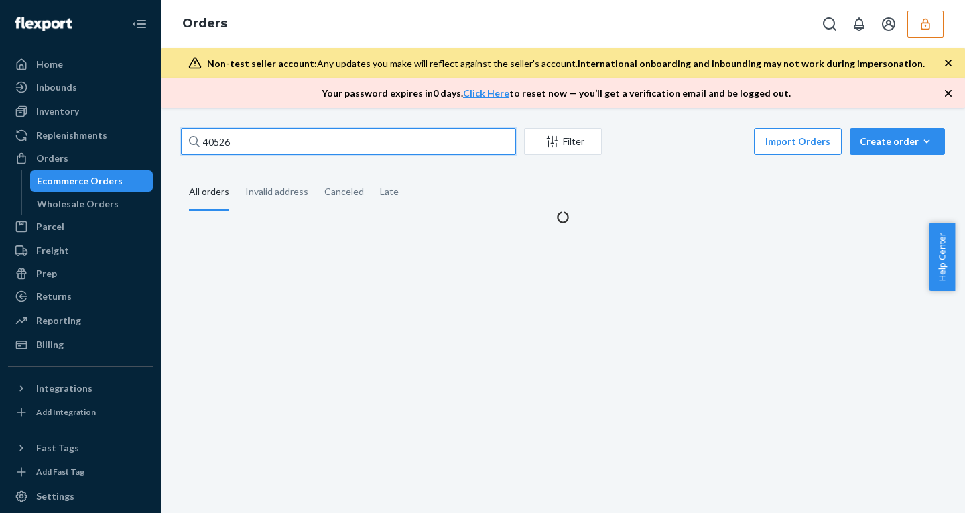
type input "40526"
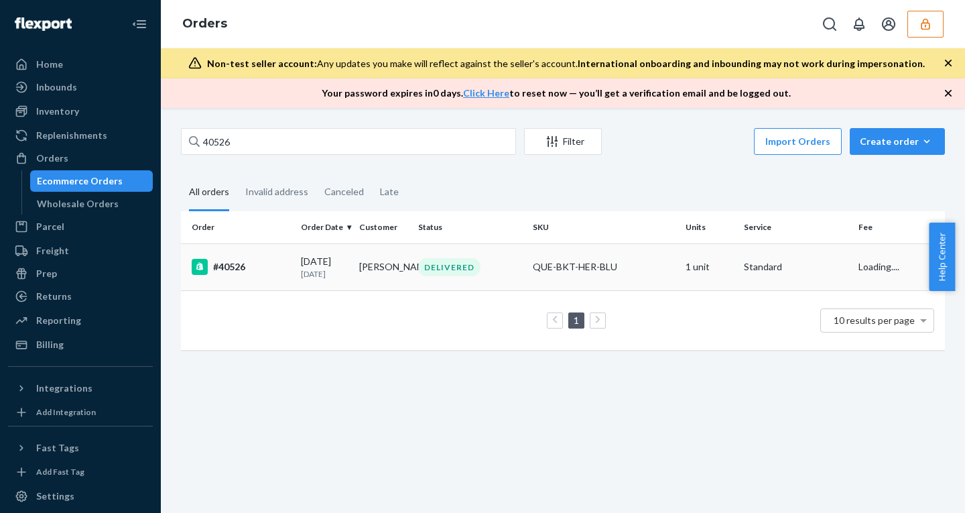
click at [295, 265] on td "08/04/2025 21 days ago" at bounding box center [324, 266] width 58 height 47
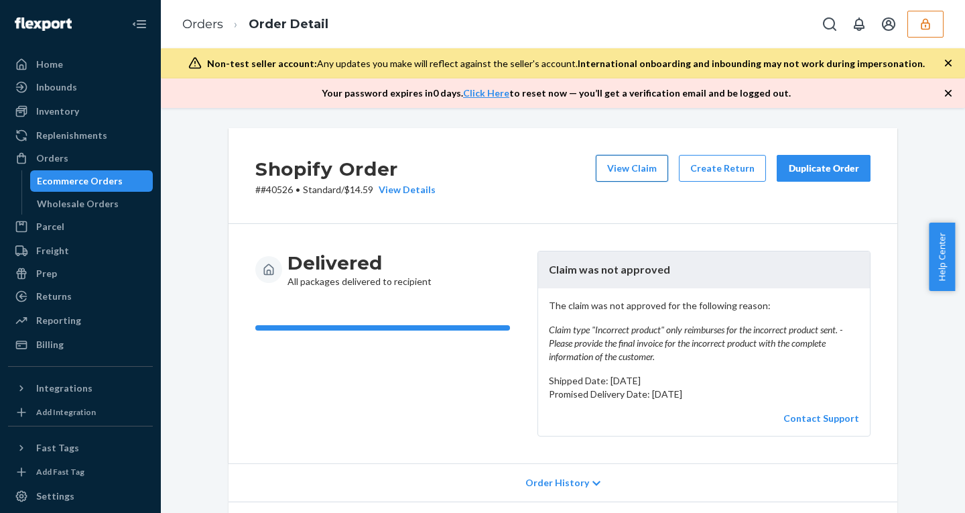
click at [636, 170] on button "View Claim" at bounding box center [632, 168] width 72 height 27
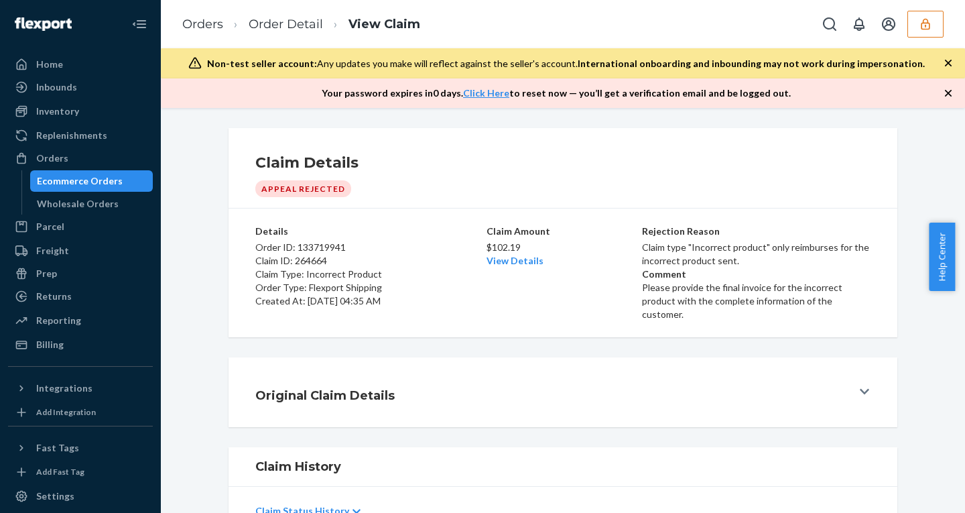
click at [494, 247] on p "$102.19" at bounding box center [562, 247] width 153 height 13
copy p "102.19"
click at [66, 337] on div "Billing" at bounding box center [80, 344] width 142 height 19
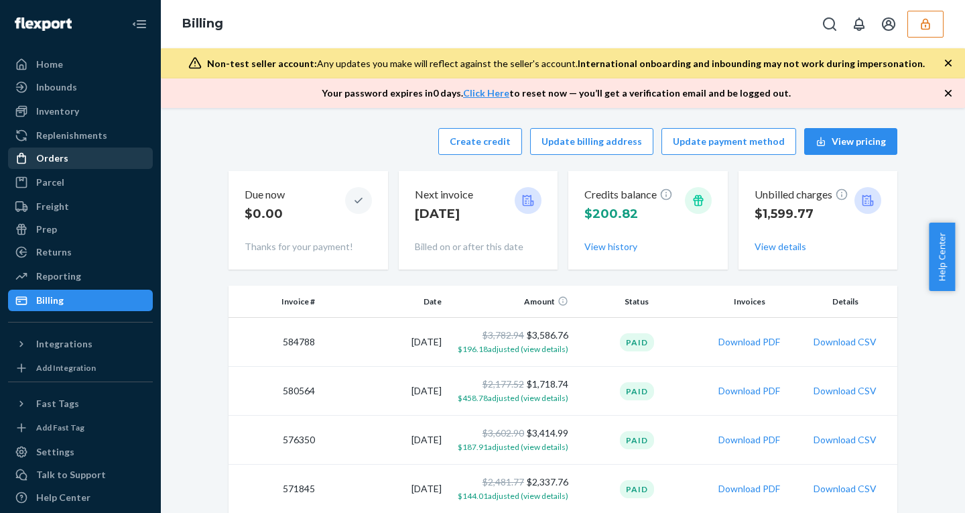
click at [53, 164] on div "Orders" at bounding box center [52, 157] width 32 height 13
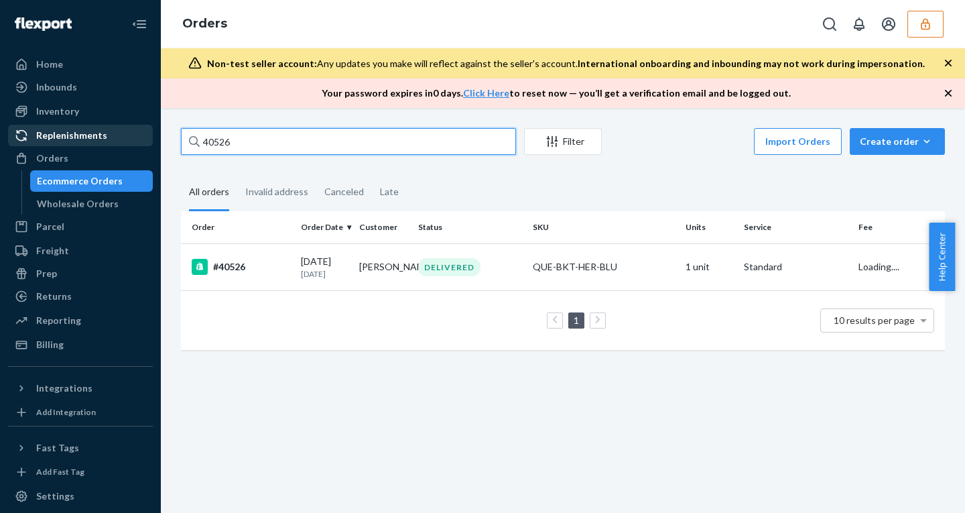
drag, startPoint x: 242, startPoint y: 140, endPoint x: 116, endPoint y: 136, distance: 126.0
click at [117, 136] on div "Home Inbounds Shipping Plans Problems Inventory Products Replenishments Orders …" at bounding box center [482, 256] width 965 height 513
paste input "629"
type input "40629"
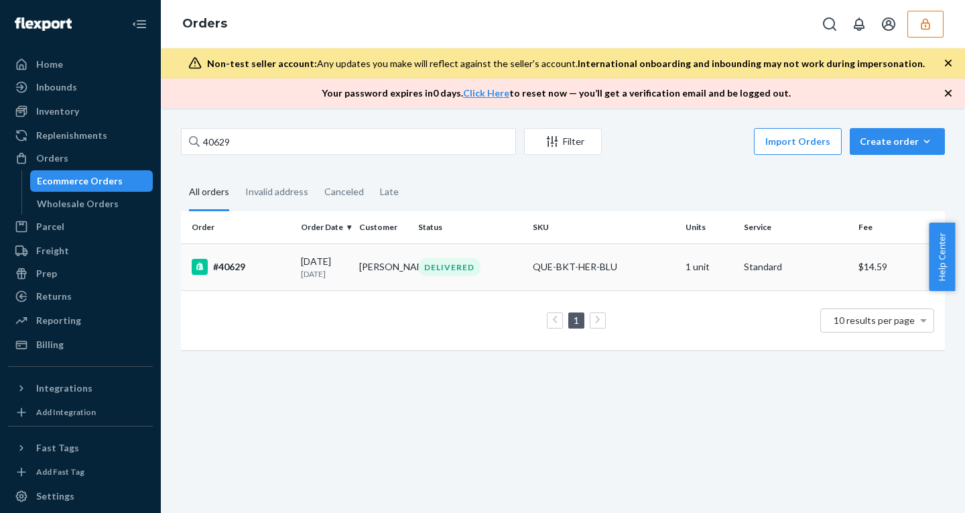
click at [315, 263] on div "08/12/2025 13 days ago" at bounding box center [325, 267] width 48 height 25
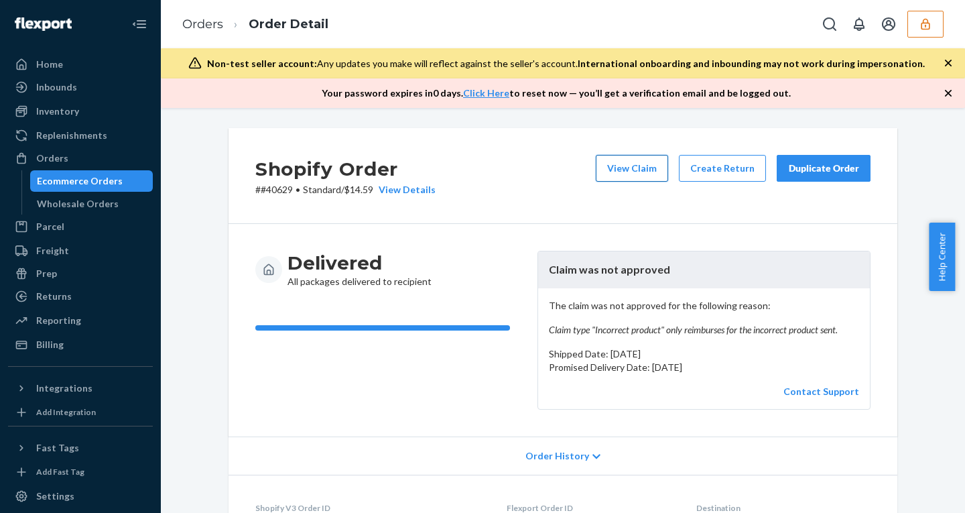
click at [619, 166] on button "View Claim" at bounding box center [632, 168] width 72 height 27
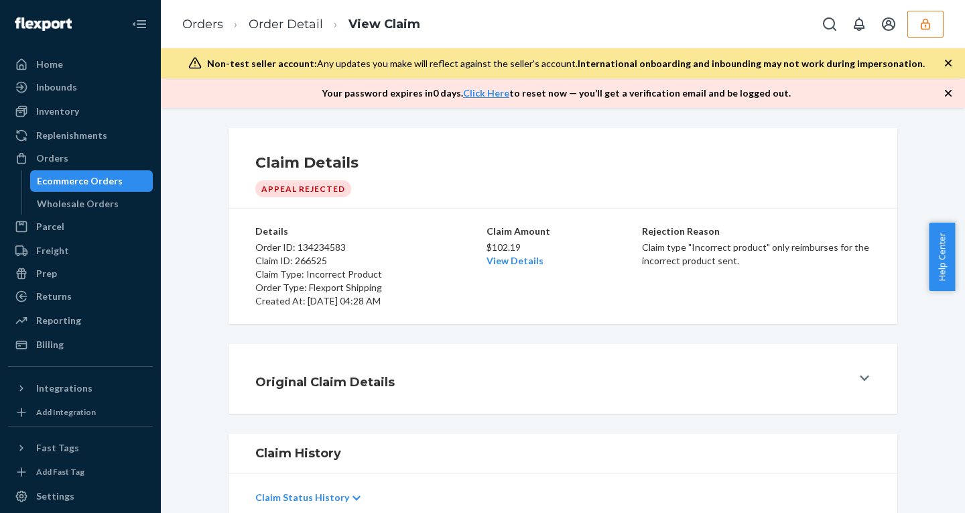
click at [492, 245] on p "$102.19" at bounding box center [562, 247] width 153 height 13
copy p "102.19"
click at [60, 337] on div "Billing" at bounding box center [80, 344] width 142 height 19
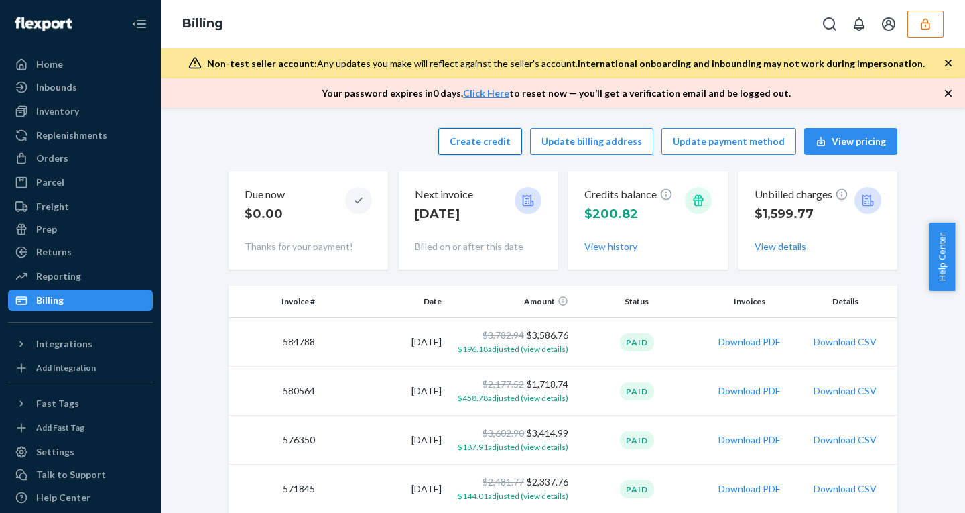
click at [490, 135] on button "Create credit" at bounding box center [480, 141] width 84 height 27
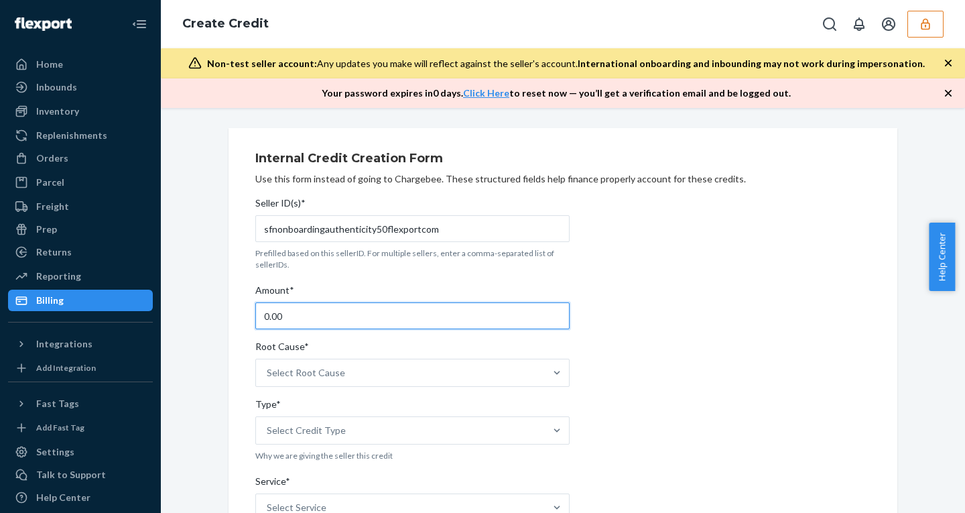
drag, startPoint x: 288, startPoint y: 314, endPoint x: 178, endPoint y: 308, distance: 110.0
paste input "204.38"
type input "204.38"
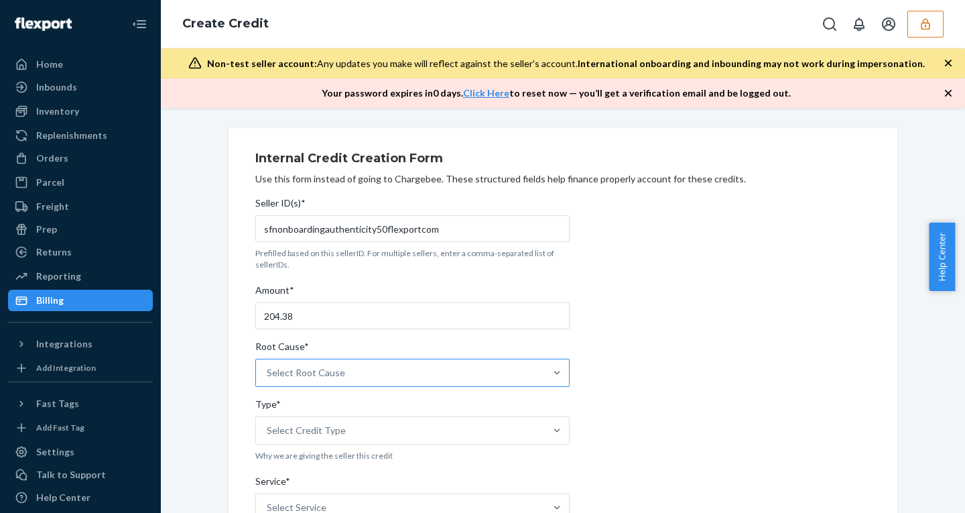
click at [338, 374] on div "Select Root Cause" at bounding box center [400, 372] width 289 height 27
click at [268, 374] on input "Root Cause* Select Root Cause" at bounding box center [267, 372] width 1 height 13
type input "inco"
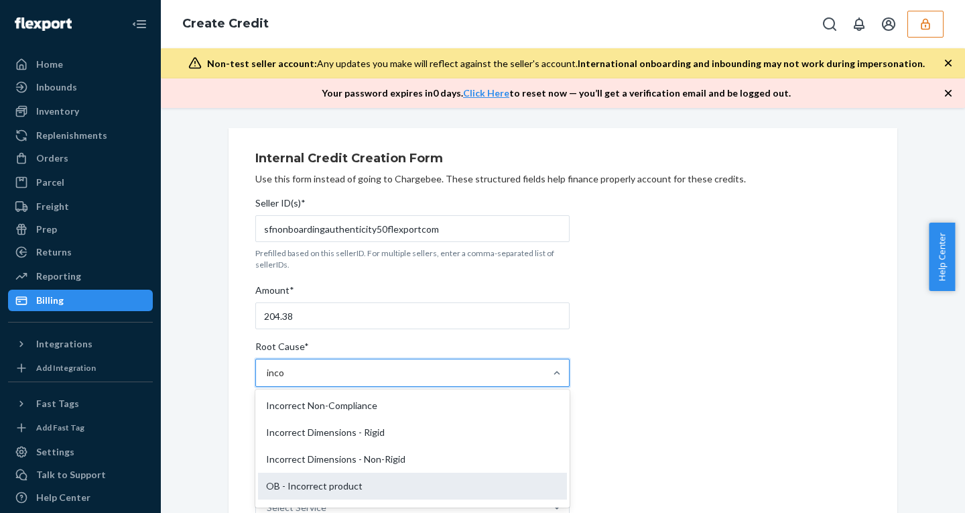
click at [340, 482] on div "OB - Incorrect product" at bounding box center [412, 485] width 309 height 27
click at [285, 379] on input "inco" at bounding box center [276, 372] width 19 height 13
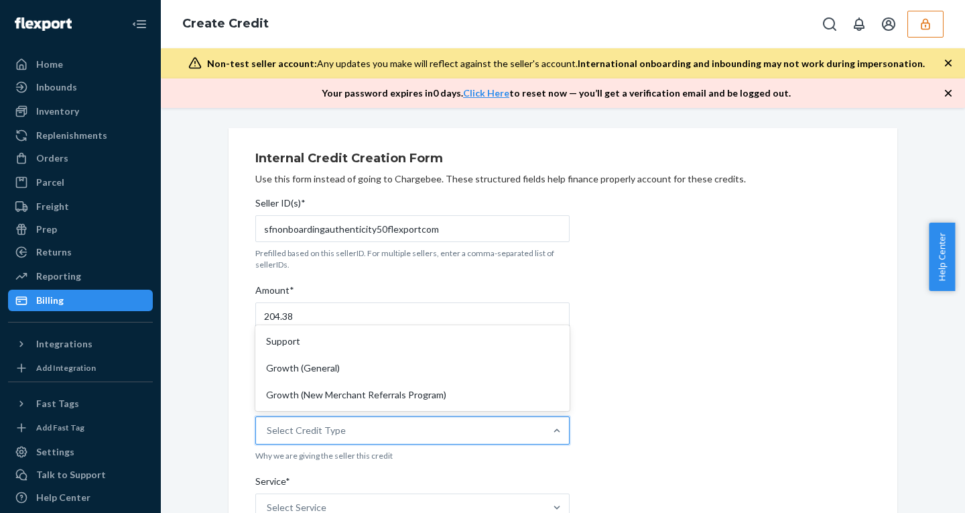
click at [311, 427] on div "Select Credit Type" at bounding box center [306, 429] width 79 height 13
click at [268, 427] on input "Type* option Support focused, 1 of 3. 3 results available. Use Up and Down to c…" at bounding box center [267, 429] width 1 height 13
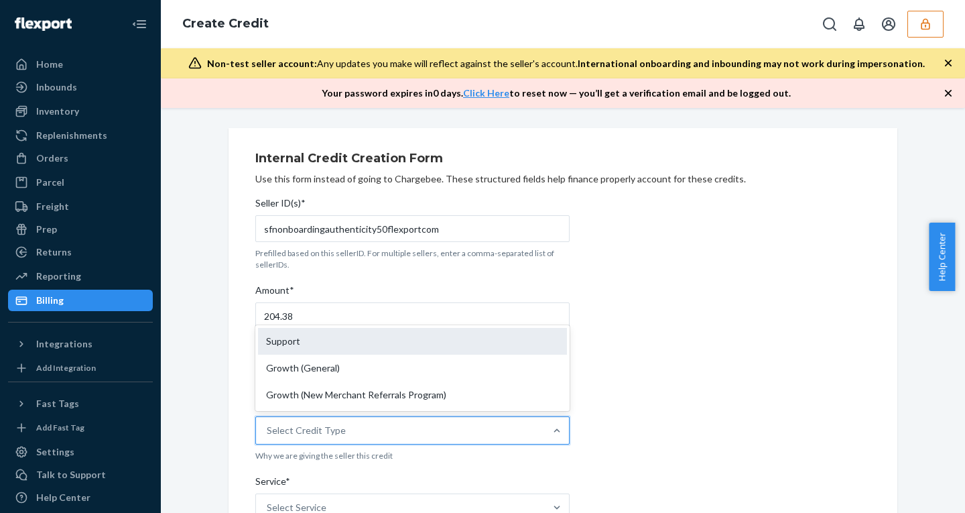
click at [295, 337] on div "Support" at bounding box center [412, 341] width 309 height 27
click at [268, 423] on input "Type* option Support focused, 1 of 3. 3 results available. Use Up and Down to c…" at bounding box center [267, 429] width 1 height 13
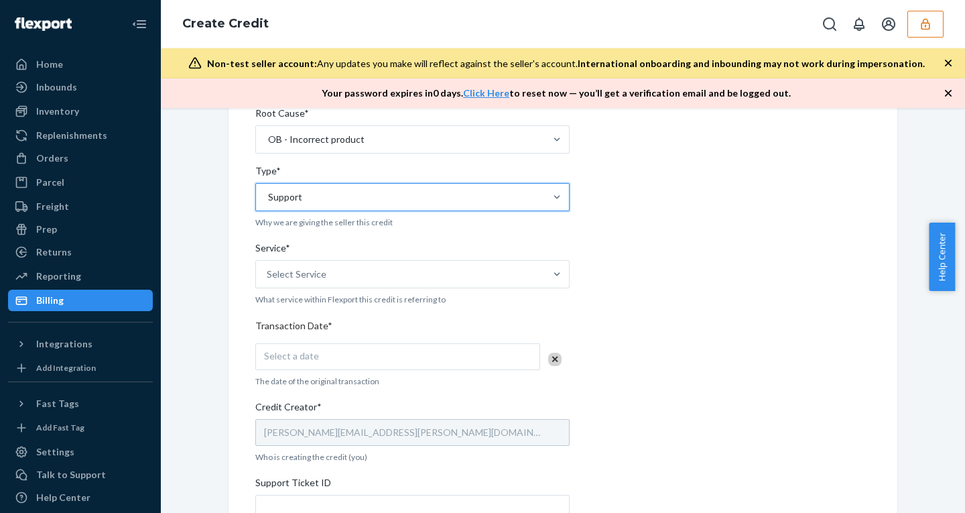
scroll to position [247, 0]
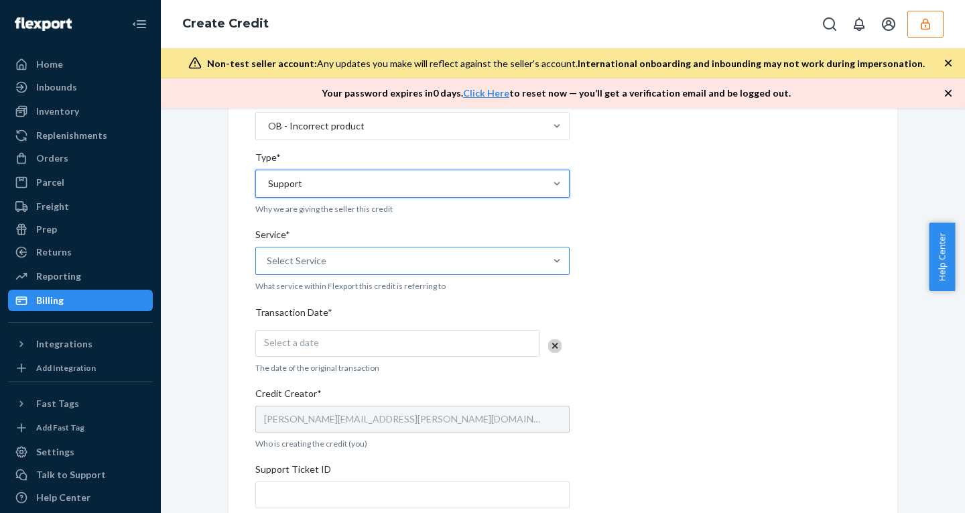
click at [343, 257] on div "Select Service" at bounding box center [400, 260] width 289 height 27
click at [268, 257] on input "Service* Select Service" at bounding box center [267, 260] width 1 height 13
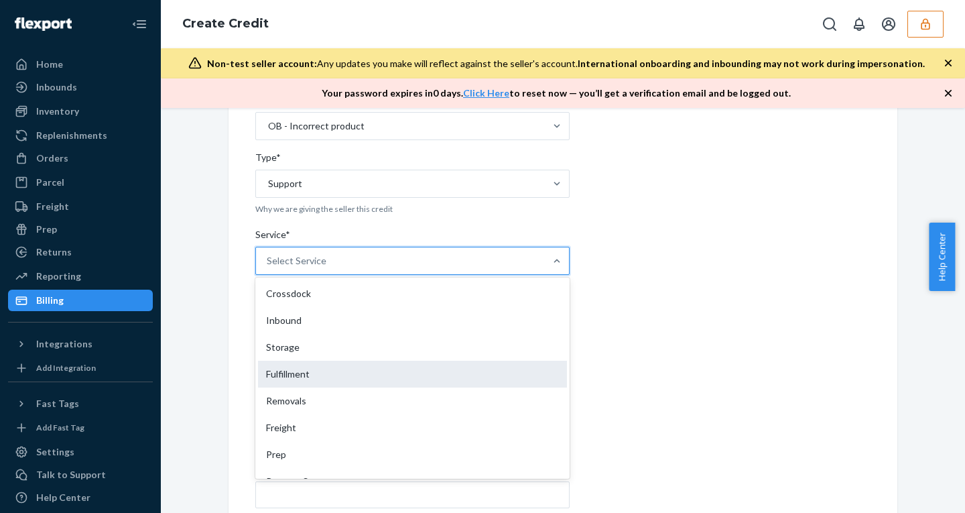
click at [287, 368] on div "Fulfillment" at bounding box center [412, 373] width 309 height 27
click at [268, 267] on input "Service* option Fulfillment focused, 4 of 10. 10 results available. Use Up and …" at bounding box center [267, 260] width 1 height 13
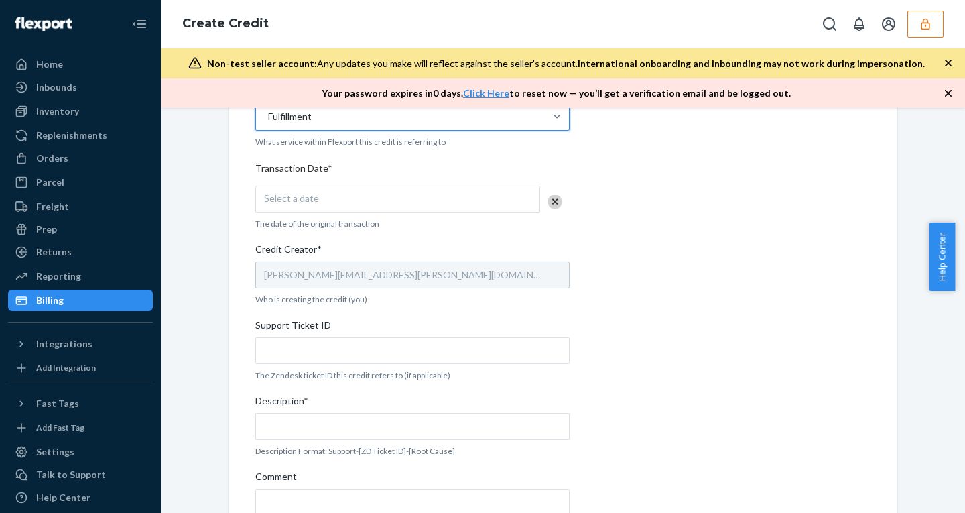
scroll to position [418, 0]
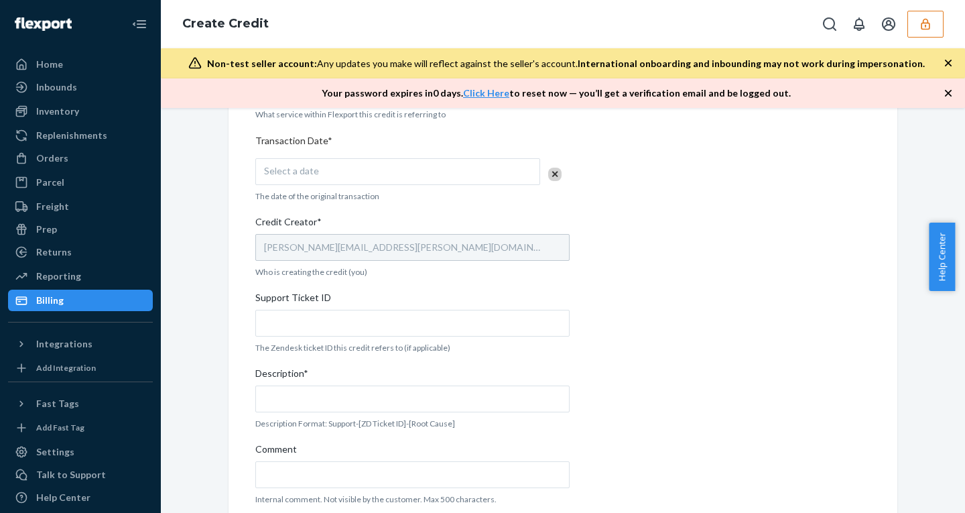
click at [324, 164] on div "Select a date" at bounding box center [397, 171] width 285 height 27
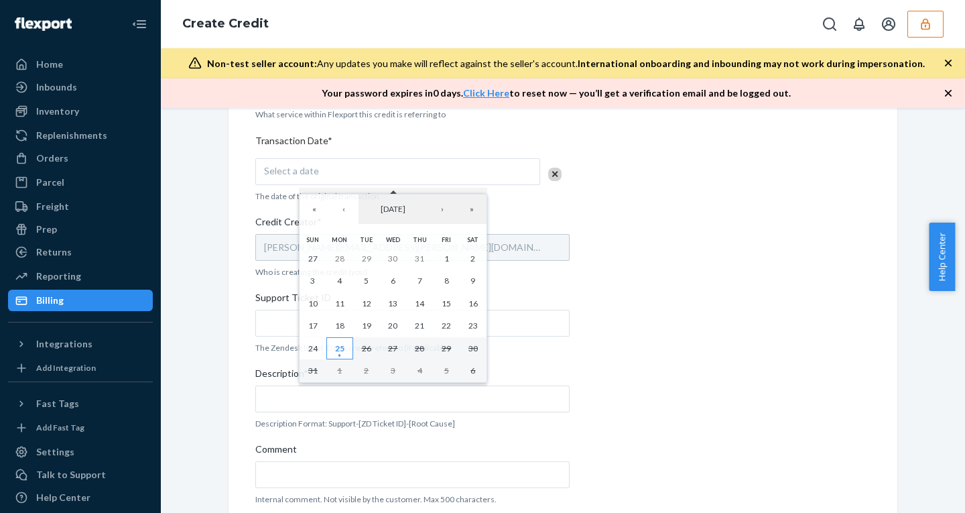
click at [344, 344] on button "25" at bounding box center [339, 348] width 27 height 23
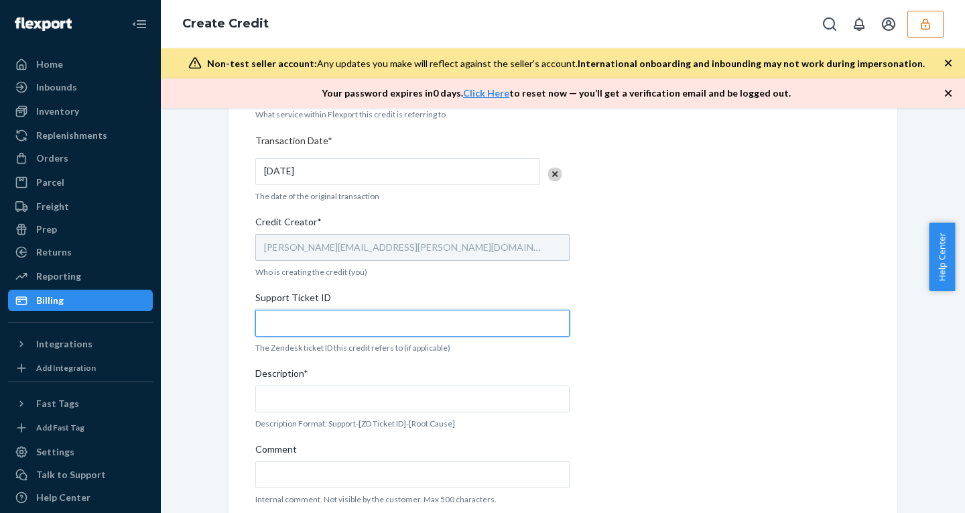
click at [298, 328] on input "Support Ticket ID" at bounding box center [412, 323] width 314 height 27
paste input "799808"
type input "799808"
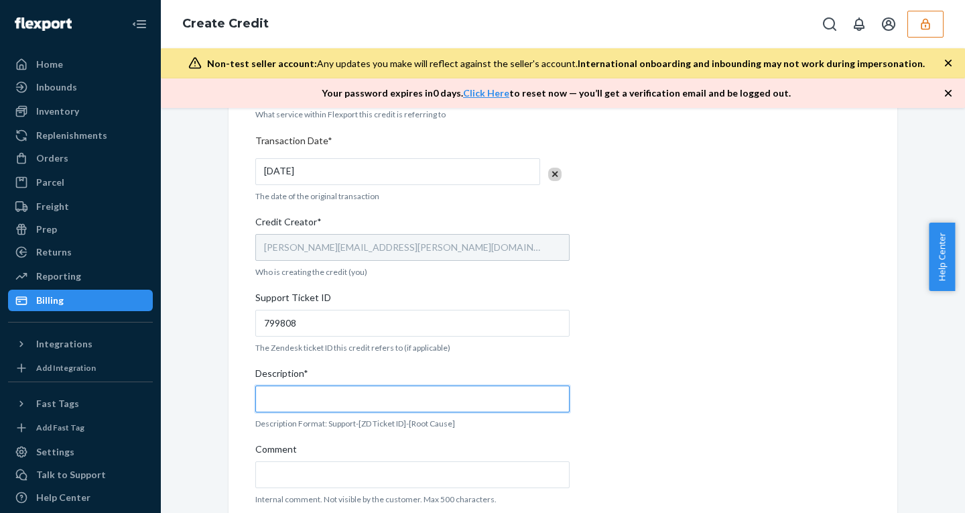
click at [315, 397] on input "Description*" at bounding box center [412, 398] width 314 height 27
paste input "799808"
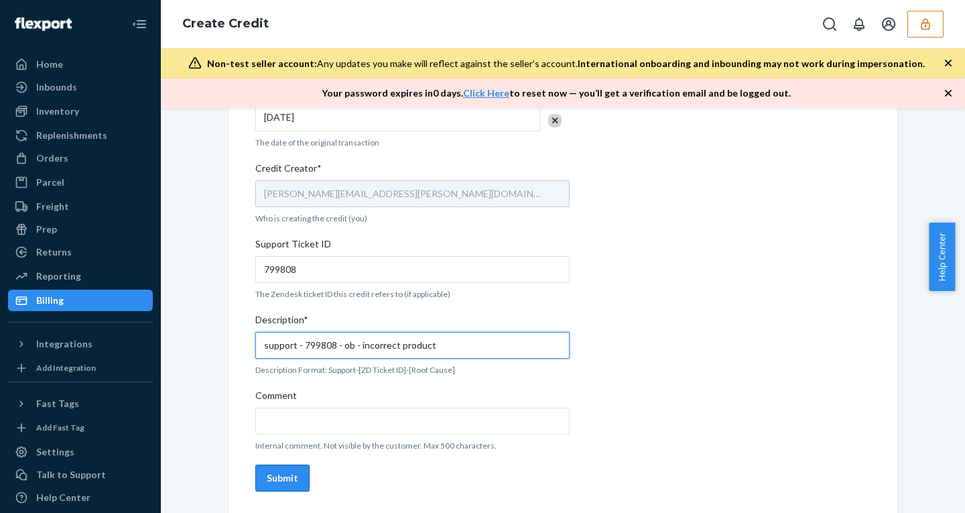
type input "support - 799808 - ob - incorrect product"
click at [275, 471] on div "Submit" at bounding box center [282, 477] width 31 height 13
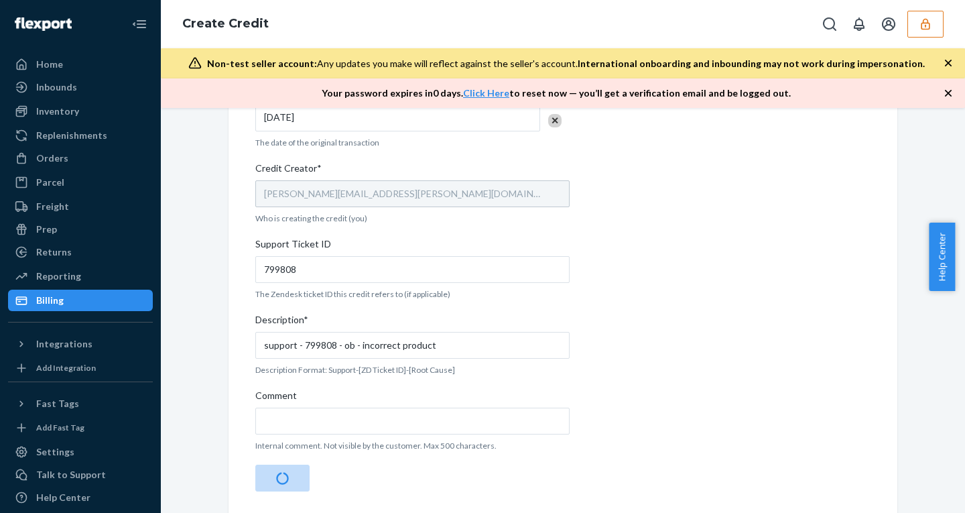
scroll to position [0, 0]
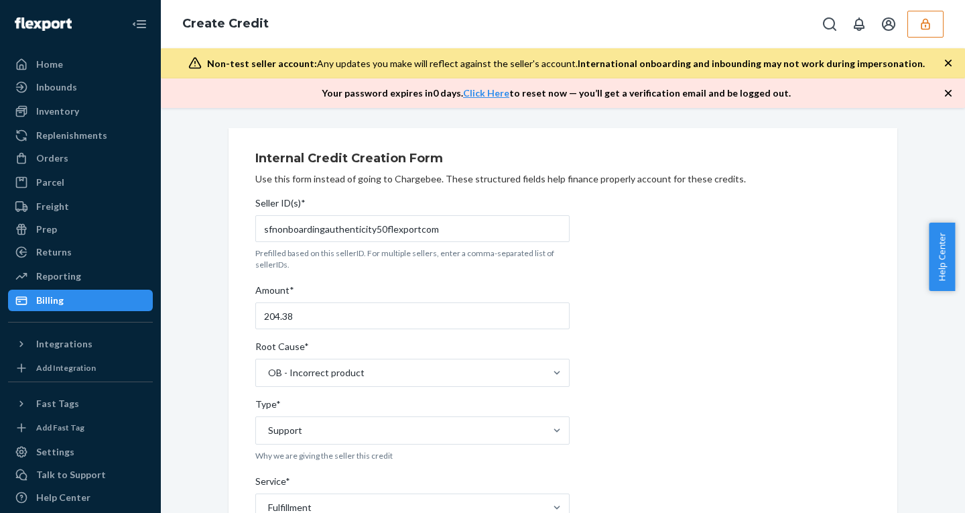
click at [947, 88] on icon "button" at bounding box center [947, 92] width 13 height 13
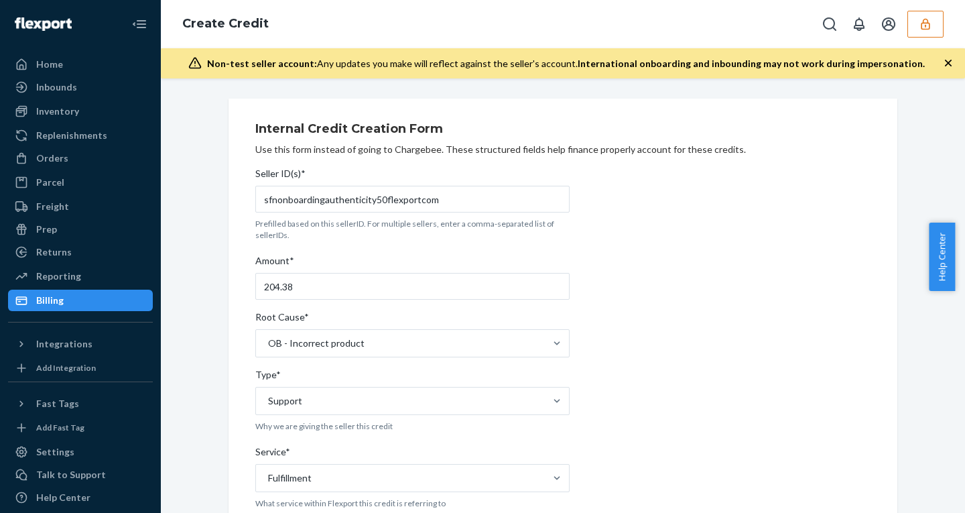
click at [949, 63] on icon "button" at bounding box center [948, 63] width 7 height 7
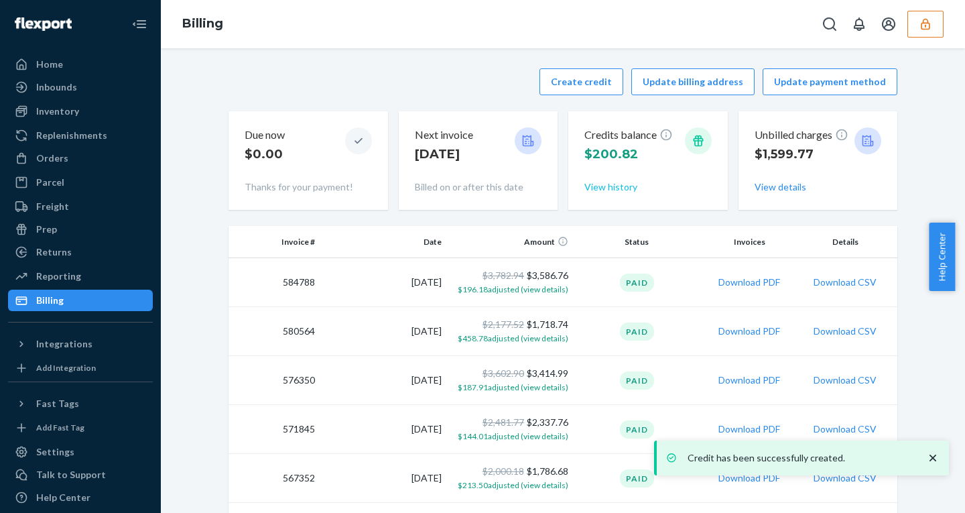
click at [590, 186] on button "View history" at bounding box center [610, 186] width 53 height 13
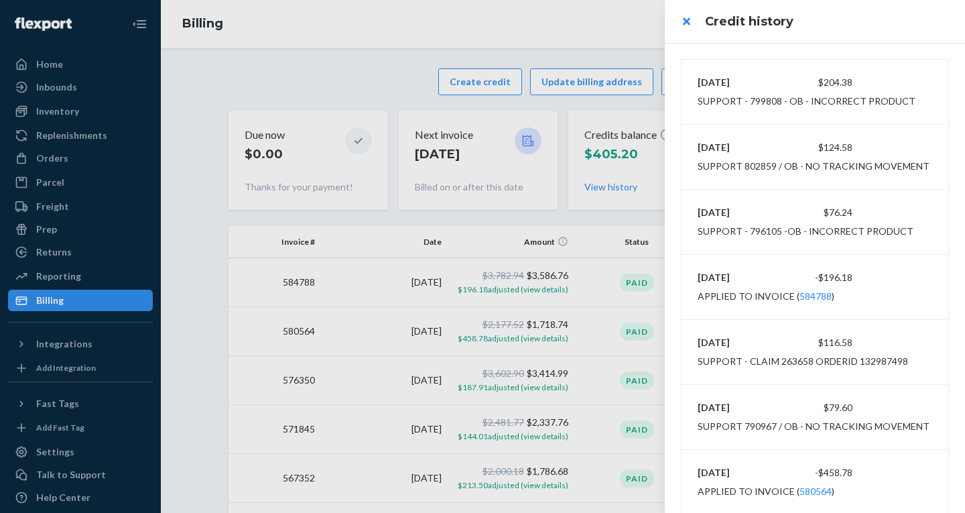
click at [882, 19] on h3 "Credit history" at bounding box center [827, 21] width 244 height 17
click at [80, 157] on div at bounding box center [482, 256] width 965 height 513
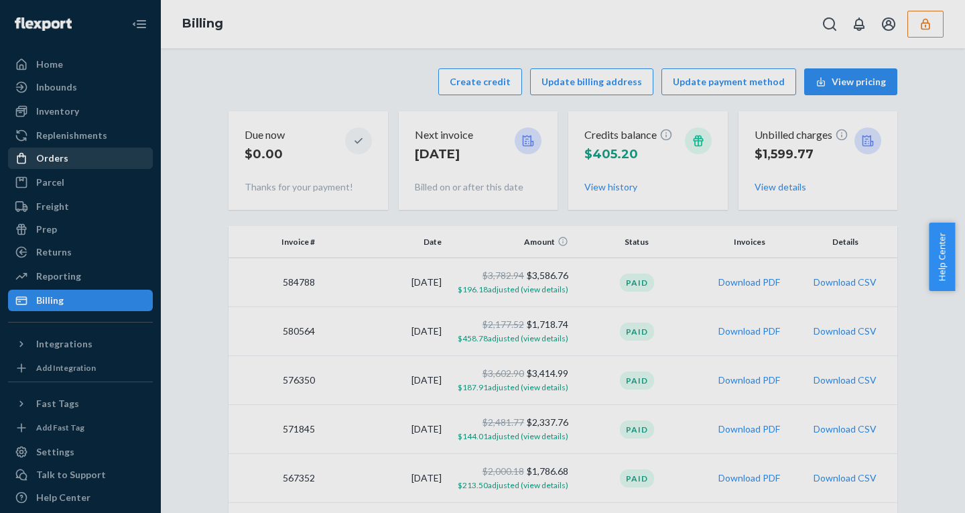
click at [80, 157] on div "Orders" at bounding box center [80, 158] width 142 height 19
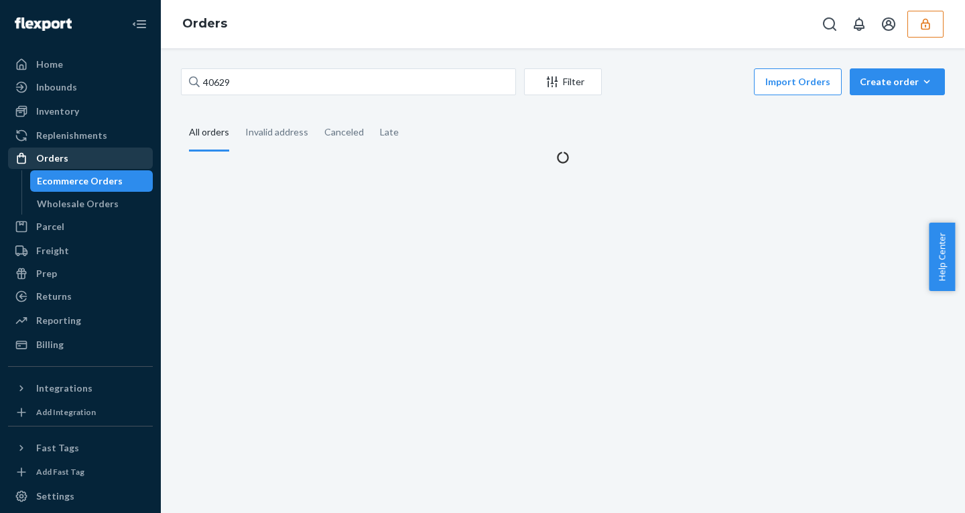
click at [80, 157] on div "Orders" at bounding box center [80, 158] width 142 height 19
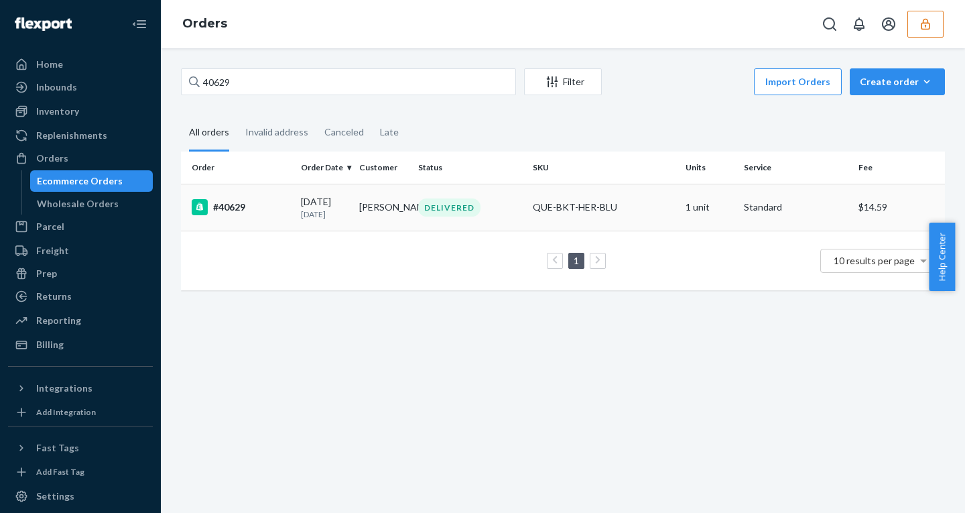
click at [307, 204] on div "08/12/2025 13 days ago" at bounding box center [325, 207] width 48 height 25
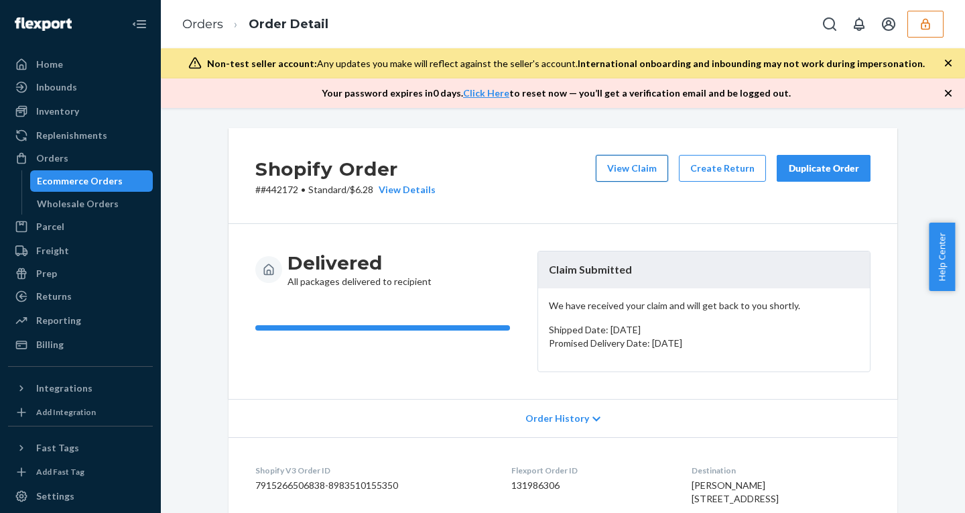
click at [616, 165] on button "View Claim" at bounding box center [632, 168] width 72 height 27
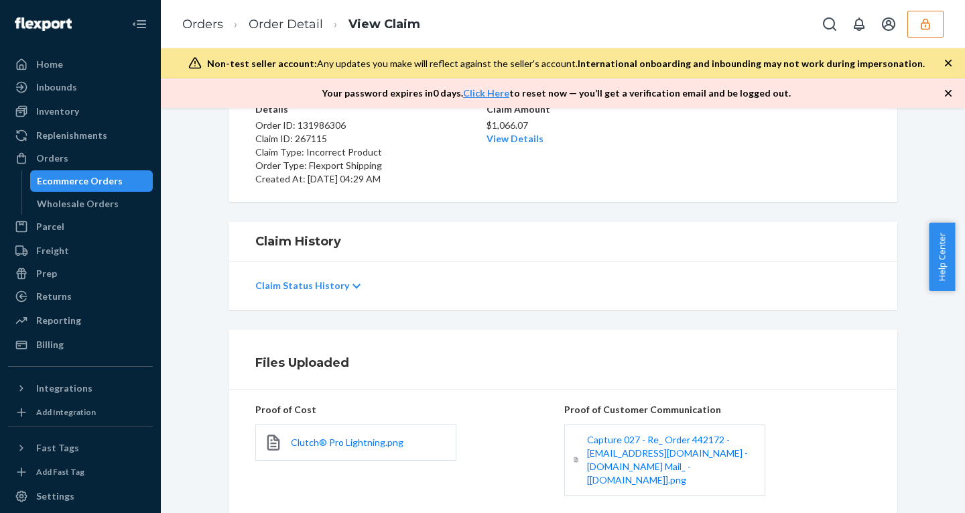
scroll to position [218, 0]
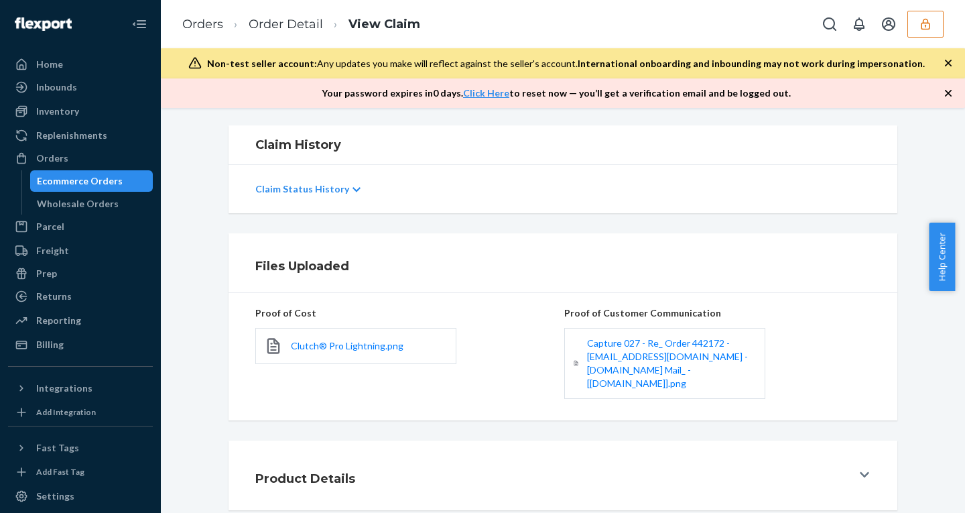
click at [308, 190] on p "Claim Status History" at bounding box center [302, 188] width 94 height 13
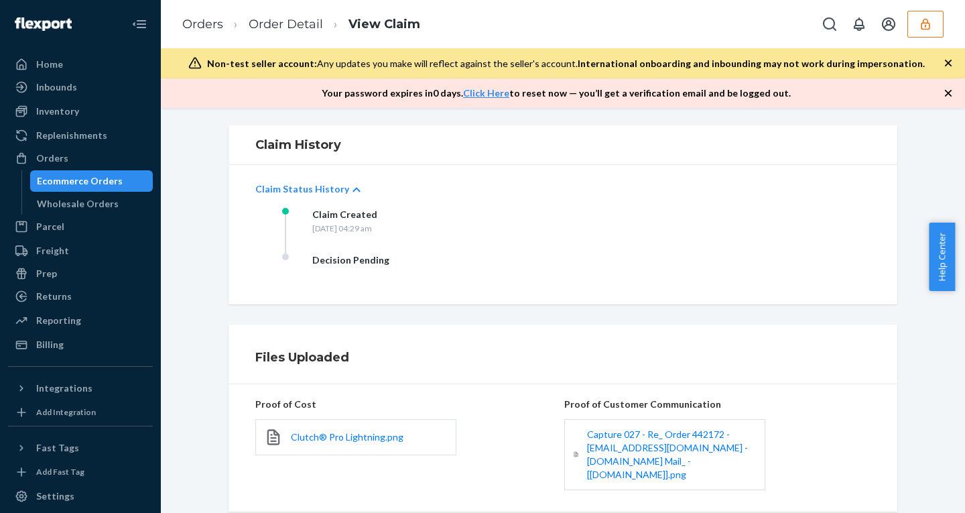
click at [308, 190] on p "Claim Status History" at bounding box center [302, 188] width 94 height 13
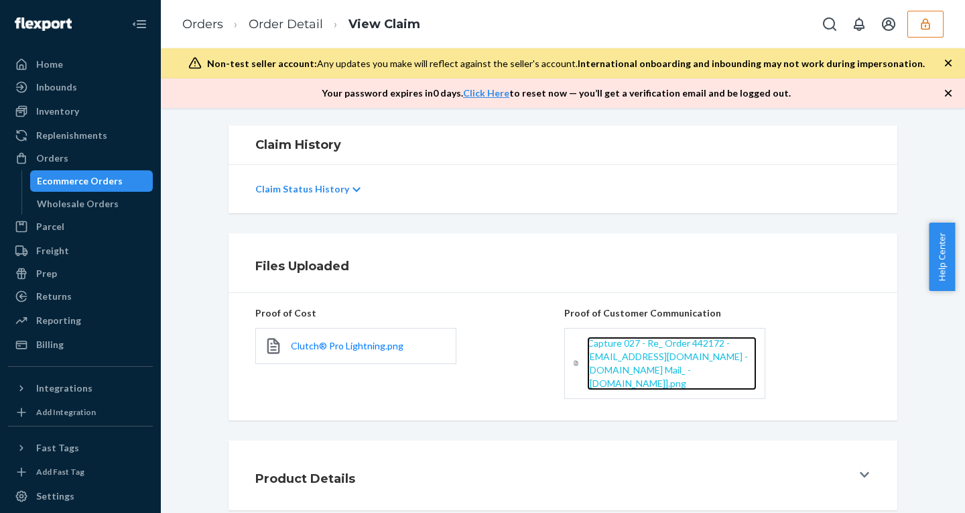
click at [636, 360] on span "Capture 027 - Re_ Order 442172 - hello@clutchcharger.com - clutchcharger.com Ma…" at bounding box center [667, 363] width 161 height 52
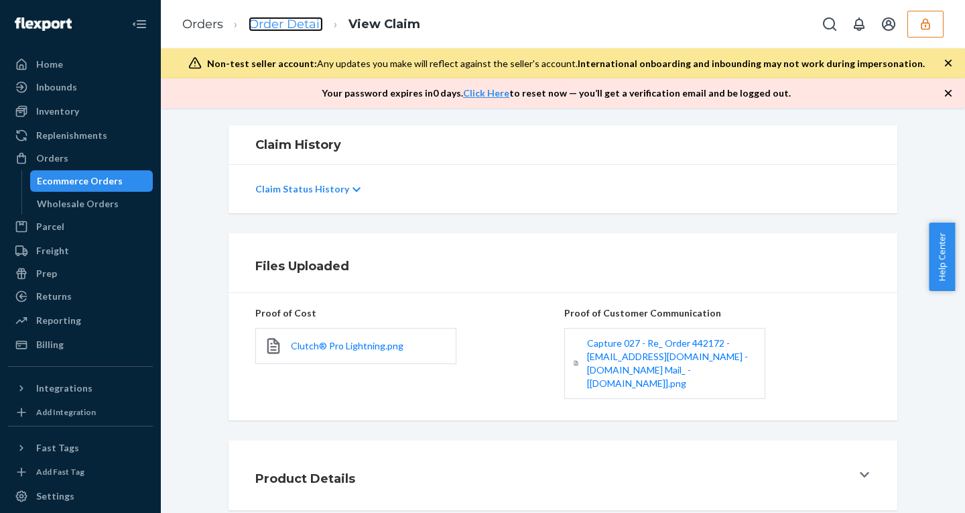
click at [281, 27] on link "Order Detail" at bounding box center [286, 24] width 74 height 15
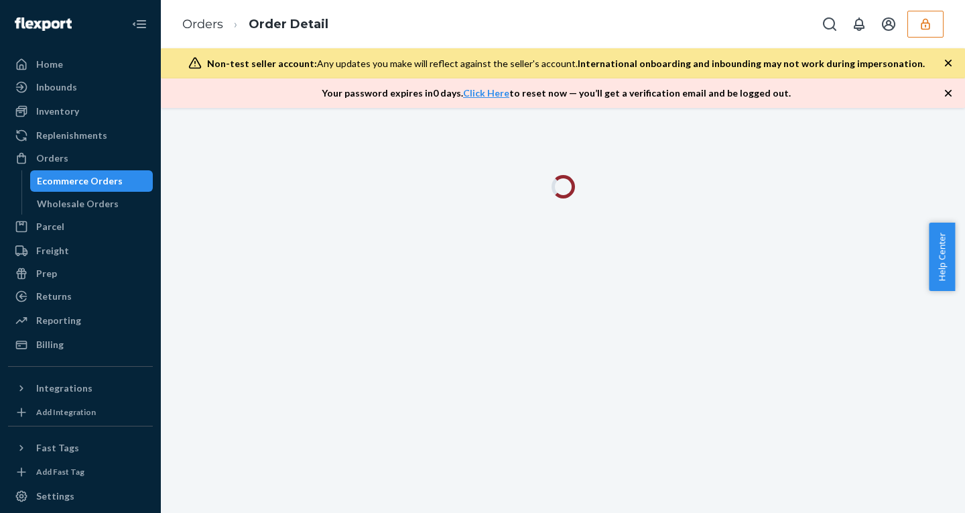
click at [947, 94] on icon "button" at bounding box center [948, 93] width 7 height 7
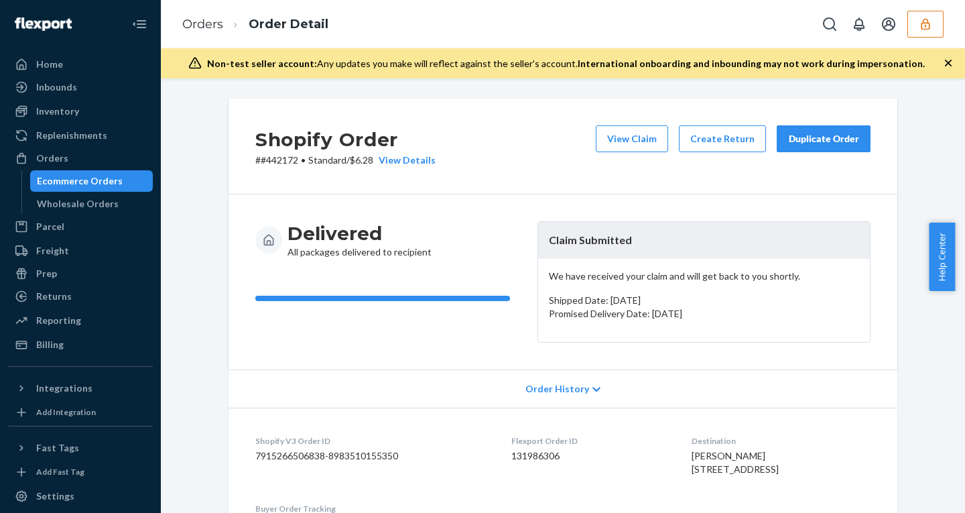
click at [921, 13] on button "button" at bounding box center [925, 24] width 36 height 27
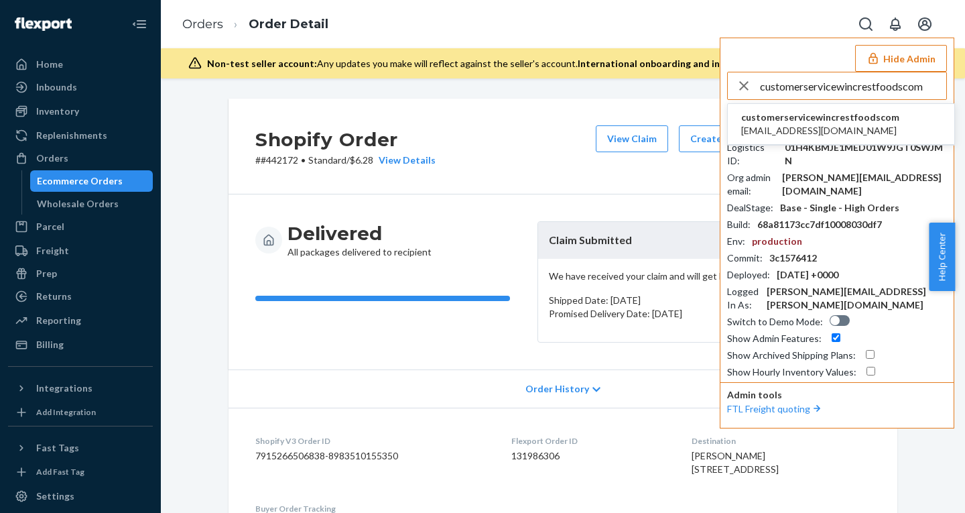
type input "customerservicewincrestfoodscom"
click at [823, 118] on span "customerservicewincrestfoodscom" at bounding box center [820, 117] width 158 height 13
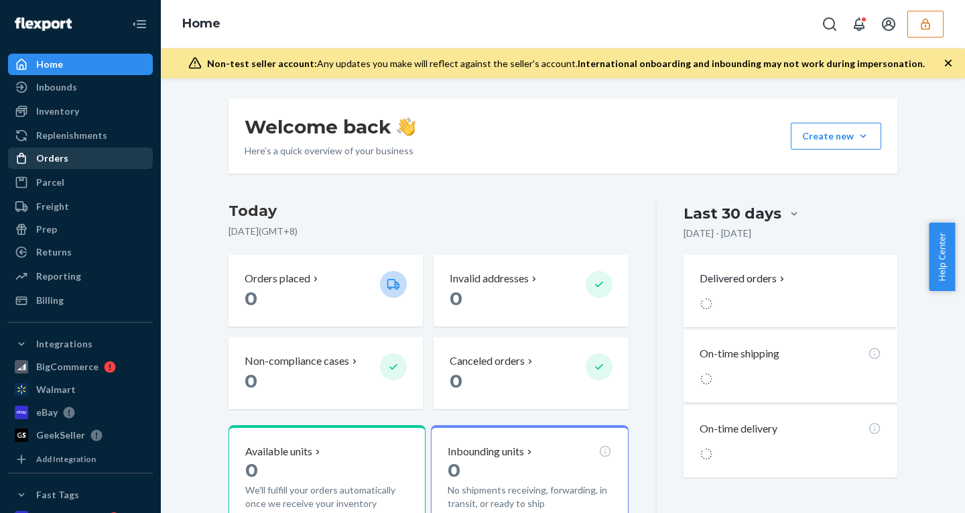
click at [54, 161] on div "Orders" at bounding box center [52, 157] width 32 height 13
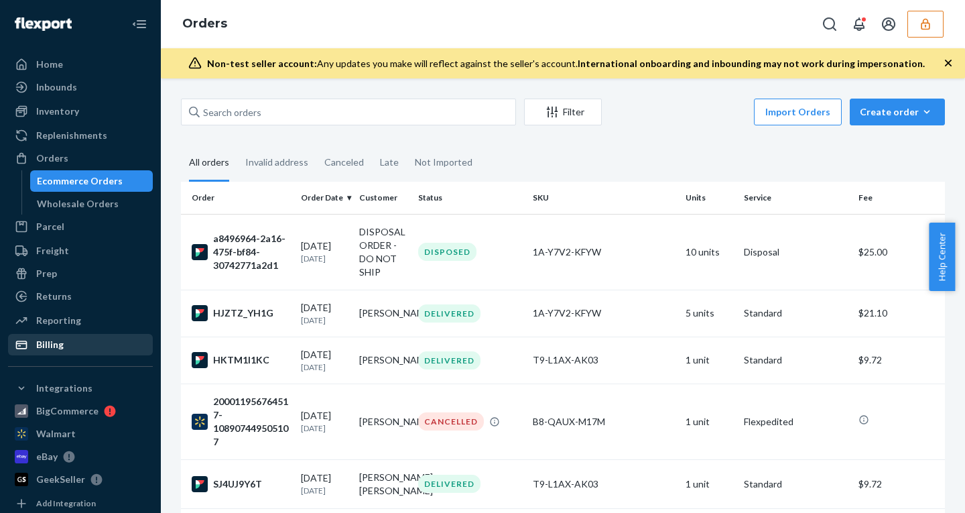
click at [50, 342] on div "Billing" at bounding box center [49, 344] width 27 height 13
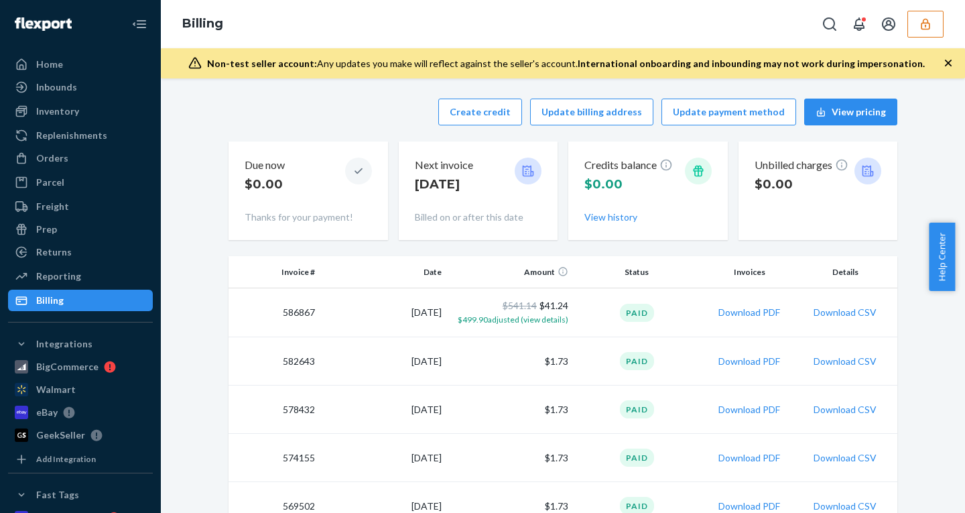
click at [917, 25] on button "button" at bounding box center [925, 24] width 36 height 27
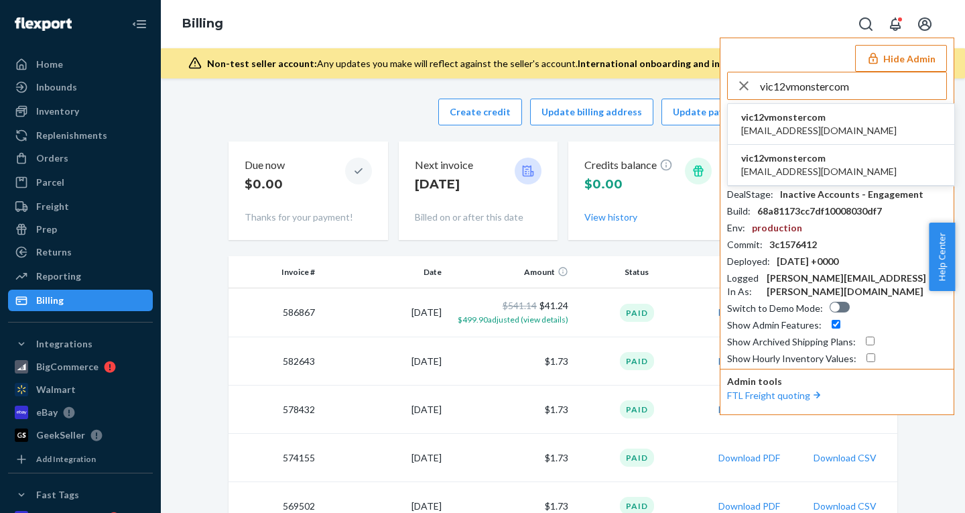
click at [846, 86] on input "vic12vmonstercom" at bounding box center [853, 85] width 186 height 27
type input "vic12vmonstercom"
click at [803, 119] on span "vic12vmonstercom" at bounding box center [818, 117] width 155 height 13
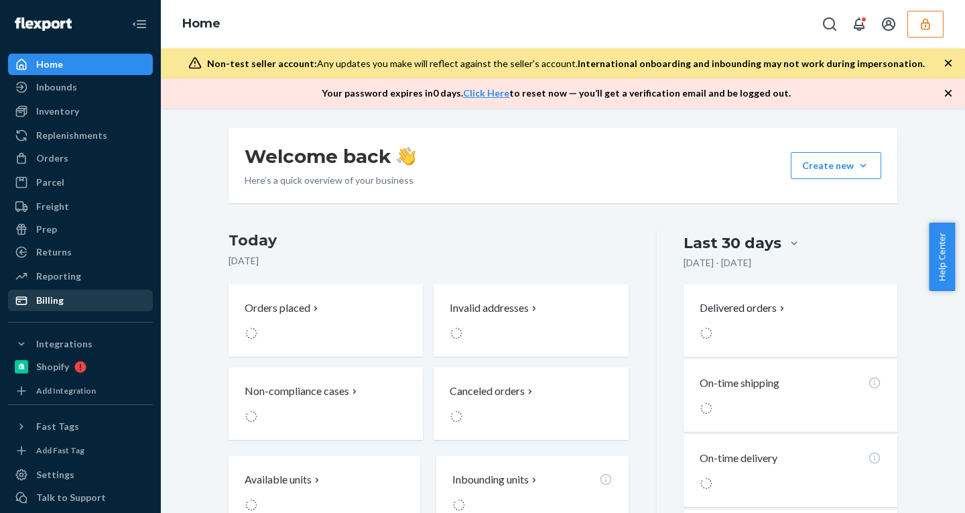
click at [70, 295] on div "Billing" at bounding box center [80, 300] width 142 height 19
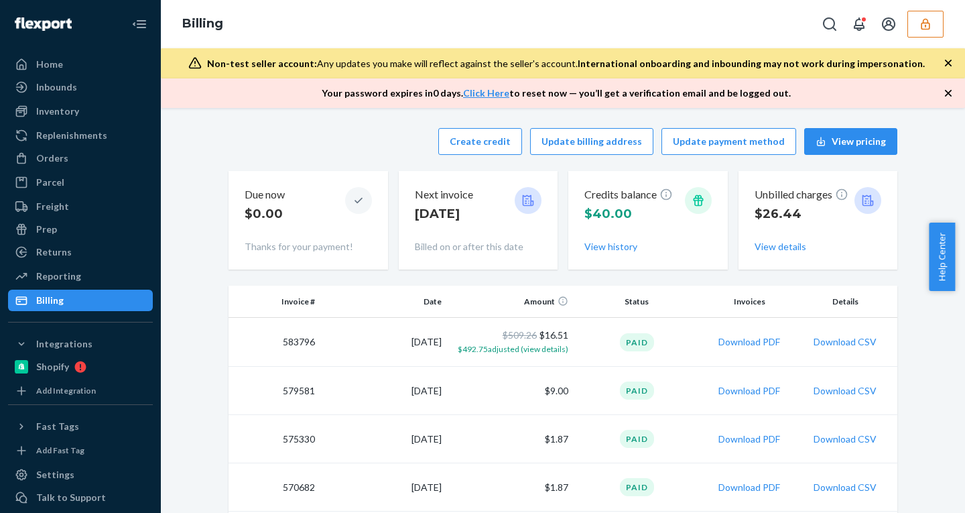
click at [917, 19] on button "button" at bounding box center [925, 24] width 36 height 27
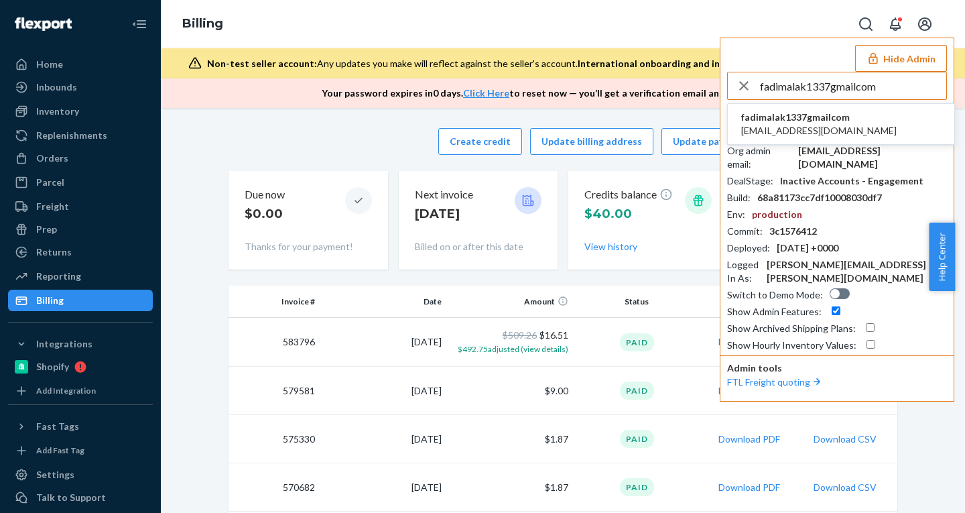
type input "fadimalak1337gmailcom"
click at [766, 127] on span "[EMAIL_ADDRESS][DOMAIN_NAME]" at bounding box center [818, 130] width 155 height 13
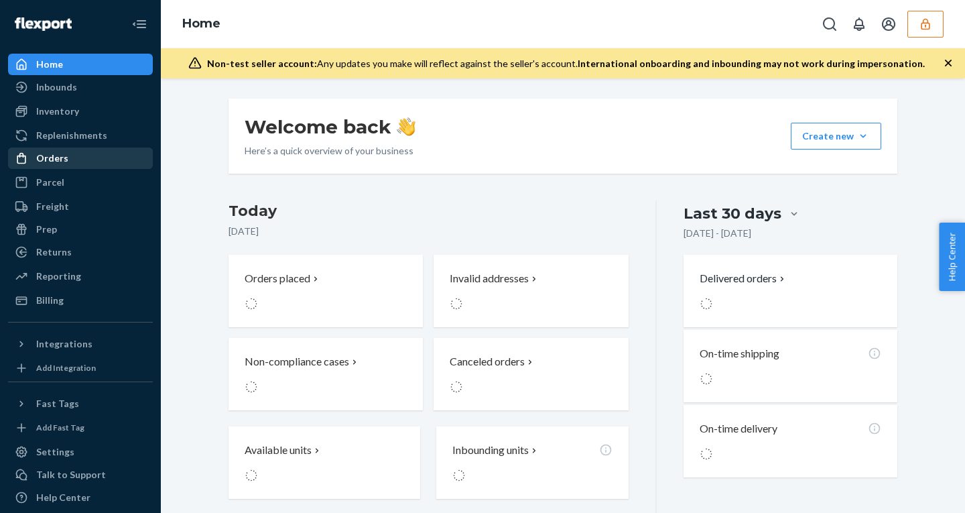
click at [63, 159] on div "Orders" at bounding box center [52, 157] width 32 height 13
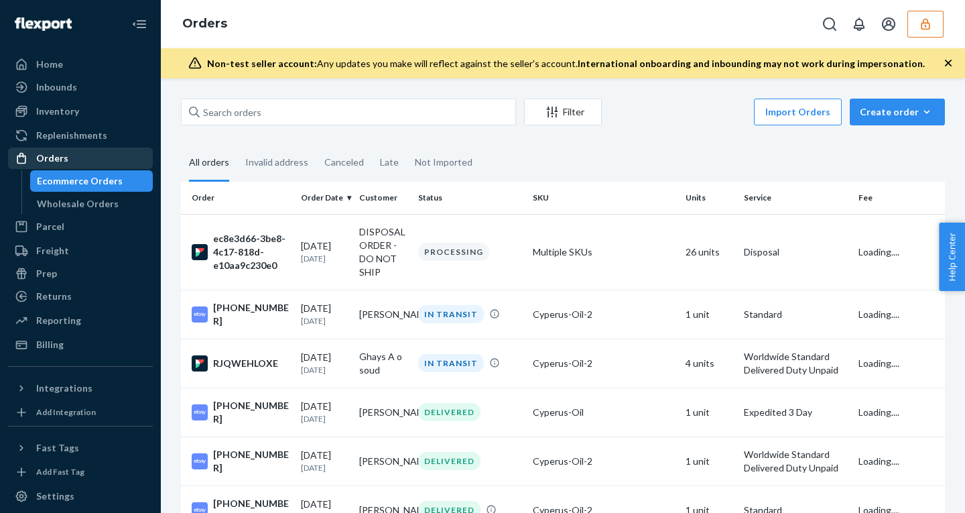
click at [59, 158] on div "Orders" at bounding box center [52, 157] width 32 height 13
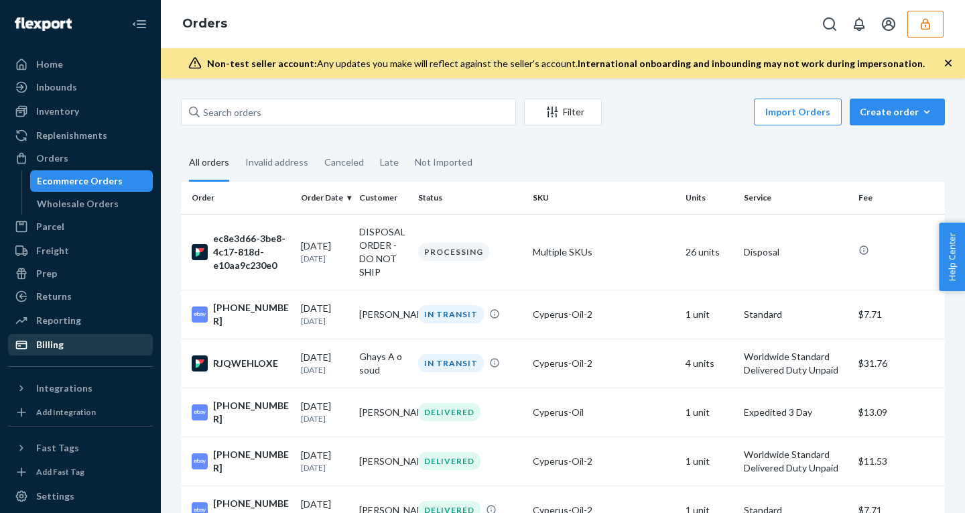
click at [54, 346] on div "Billing" at bounding box center [49, 344] width 27 height 13
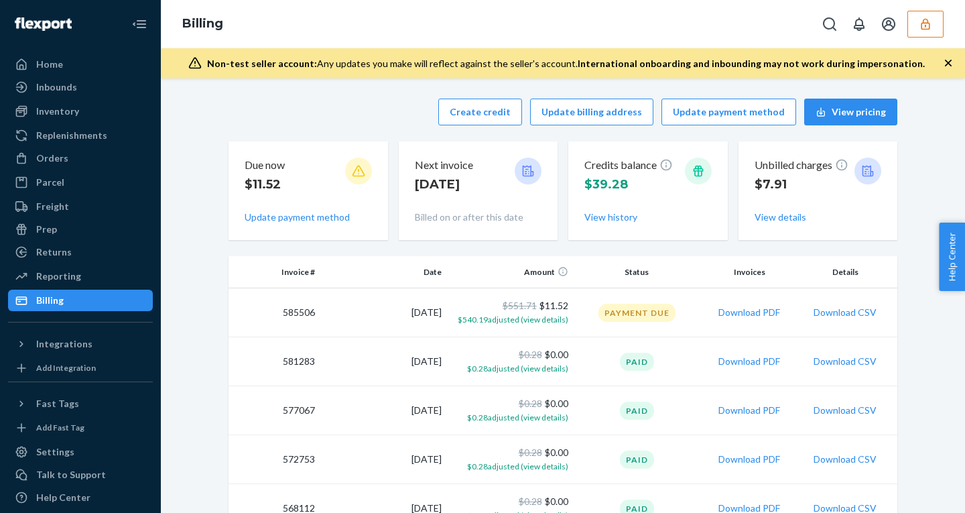
click at [843, 204] on div "Unbilled charges $7.91 View details" at bounding box center [817, 190] width 127 height 77
drag, startPoint x: 756, startPoint y: 184, endPoint x: 805, endPoint y: 188, distance: 49.1
click at [806, 188] on p "$7.91" at bounding box center [801, 184] width 94 height 17
click at [809, 190] on p "$7.91" at bounding box center [801, 184] width 94 height 17
drag, startPoint x: 796, startPoint y: 190, endPoint x: 762, endPoint y: 188, distance: 33.6
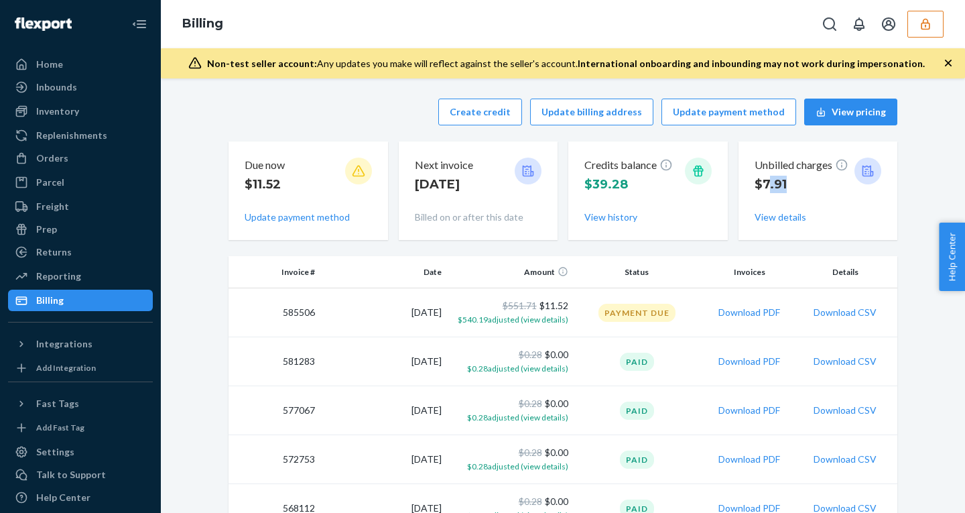
click at [762, 188] on p "$7.91" at bounding box center [801, 184] width 94 height 17
click at [600, 214] on button "View history" at bounding box center [610, 216] width 53 height 13
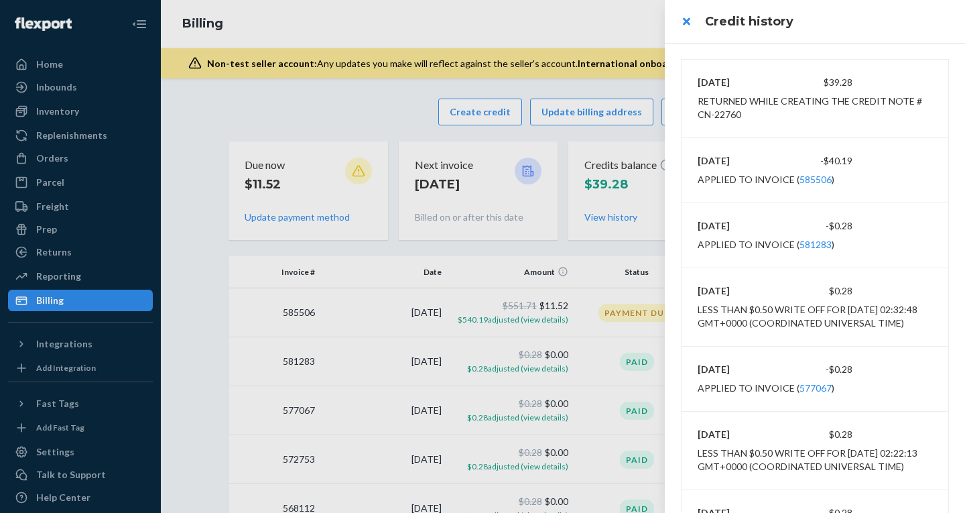
click at [620, 139] on div at bounding box center [482, 256] width 965 height 513
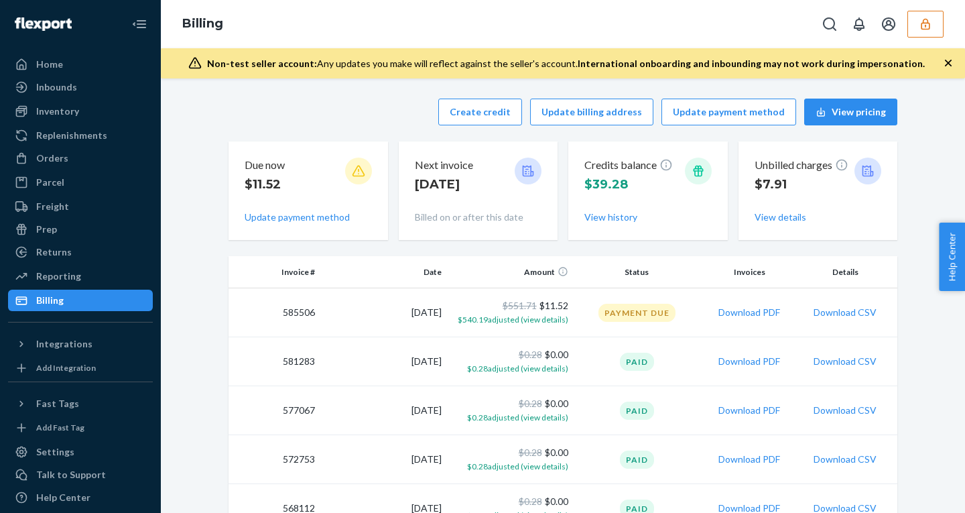
click at [934, 19] on button "button" at bounding box center [925, 24] width 36 height 27
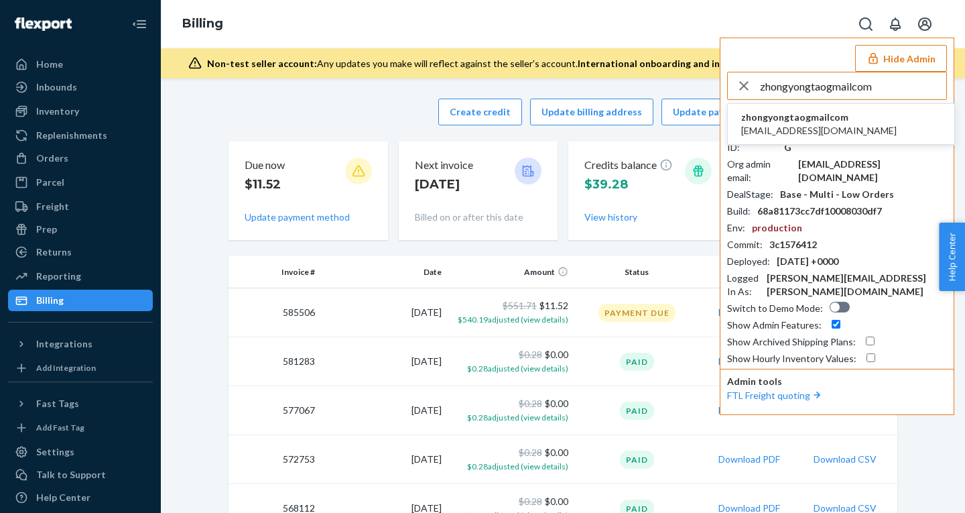
type input "zhongyongtaogmailcom"
click at [810, 122] on span "zhongyongtaogmailcom" at bounding box center [818, 117] width 155 height 13
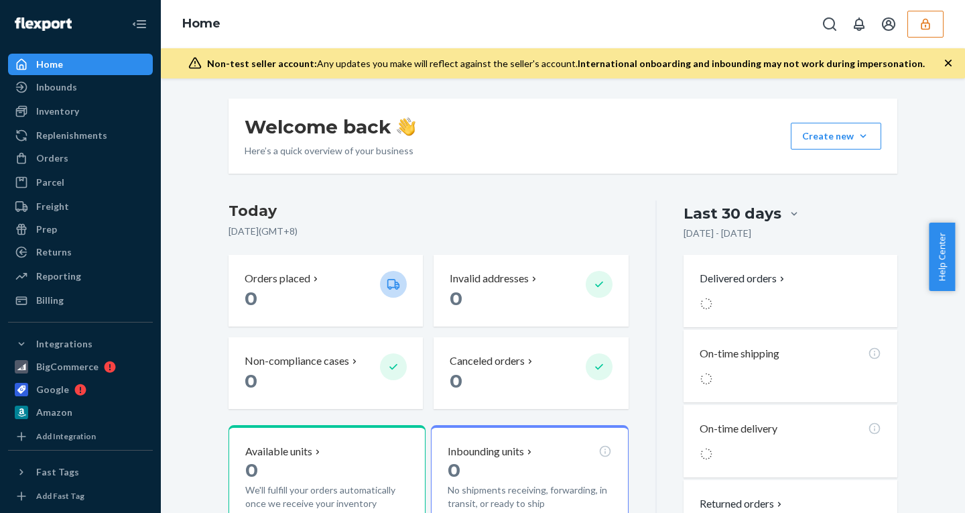
click at [72, 287] on div "Reporting Reports Analytics" at bounding box center [80, 276] width 145 height 23
click at [66, 291] on div "Billing" at bounding box center [80, 300] width 142 height 19
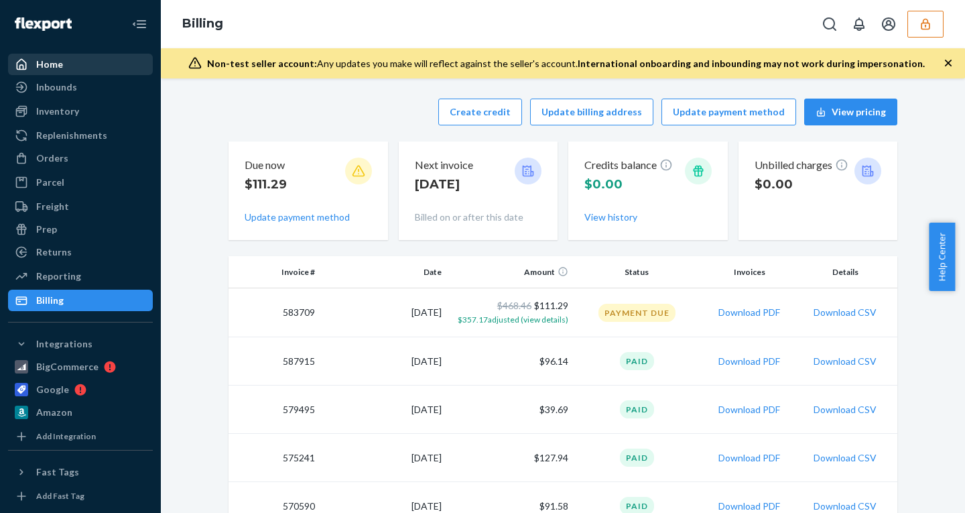
click at [60, 62] on div "Home" at bounding box center [49, 64] width 27 height 13
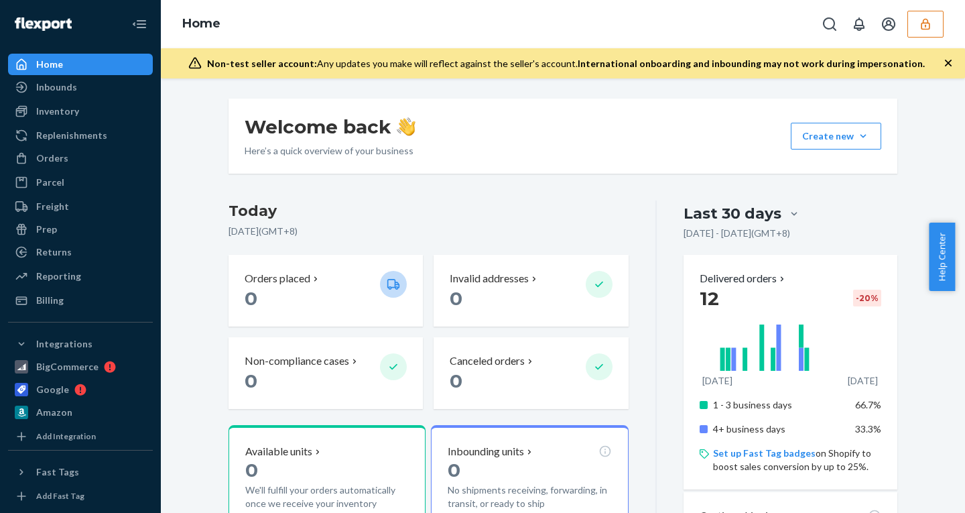
click at [934, 15] on button "button" at bounding box center [925, 24] width 36 height 27
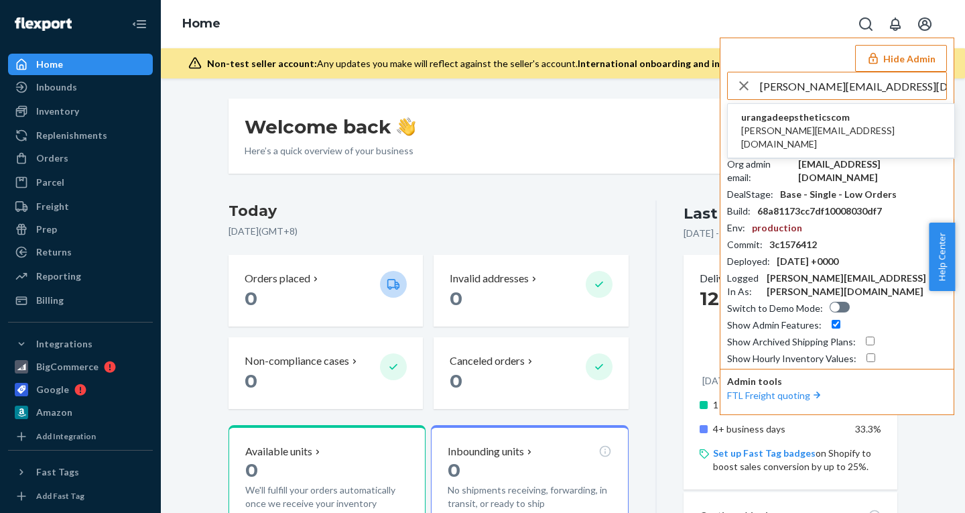
type input "[PERSON_NAME][EMAIL_ADDRESS][DOMAIN_NAME]"
click at [802, 117] on span "urangadeepstheticscom" at bounding box center [841, 117] width 200 height 13
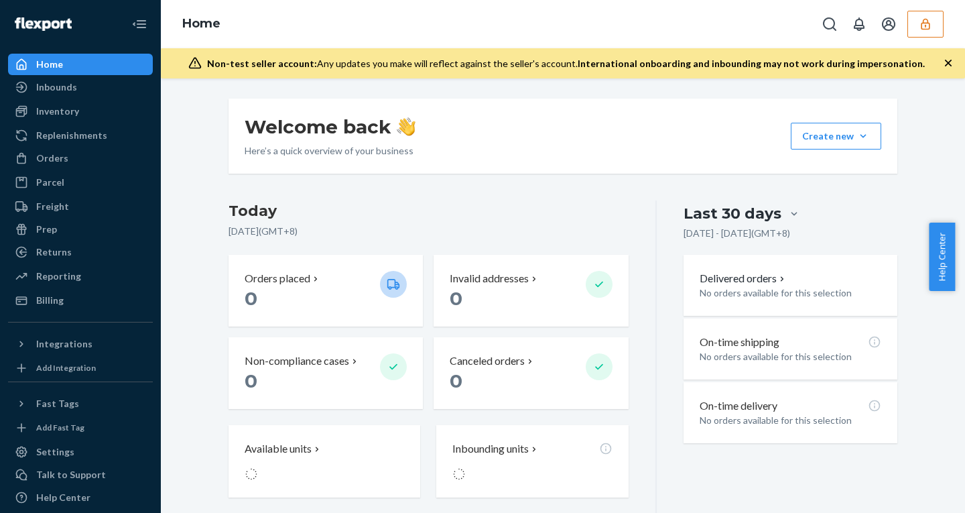
click at [925, 21] on icon "button" at bounding box center [925, 23] width 13 height 13
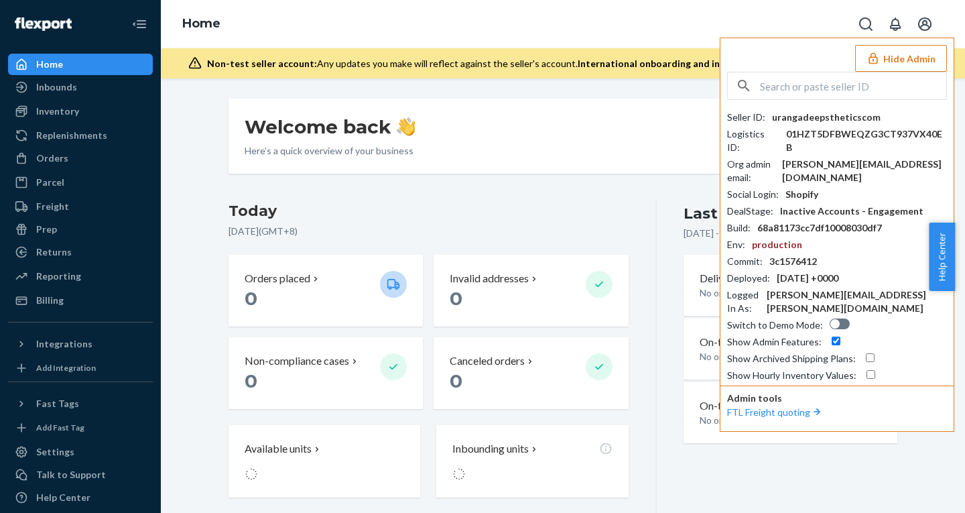
click at [819, 114] on div "urangadeepstheticscom" at bounding box center [826, 117] width 109 height 13
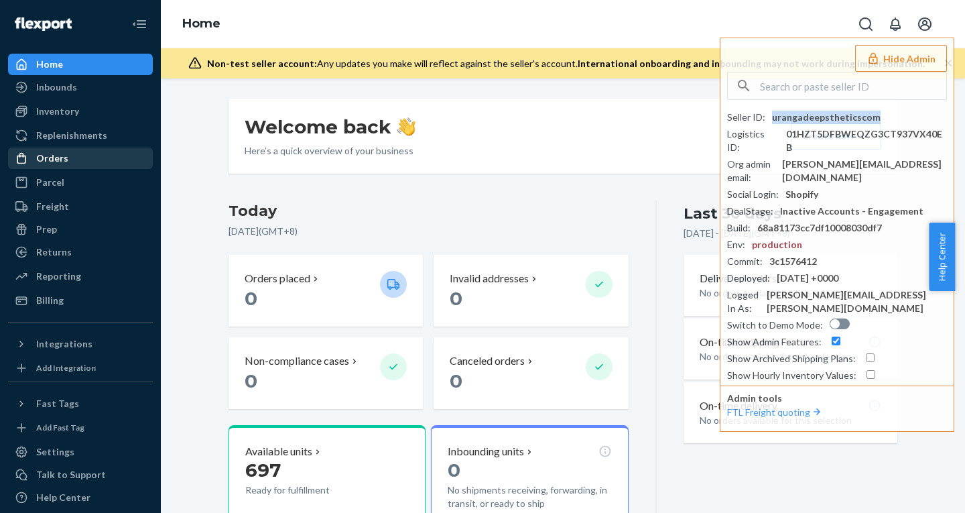
click at [62, 163] on div "Orders" at bounding box center [52, 157] width 32 height 13
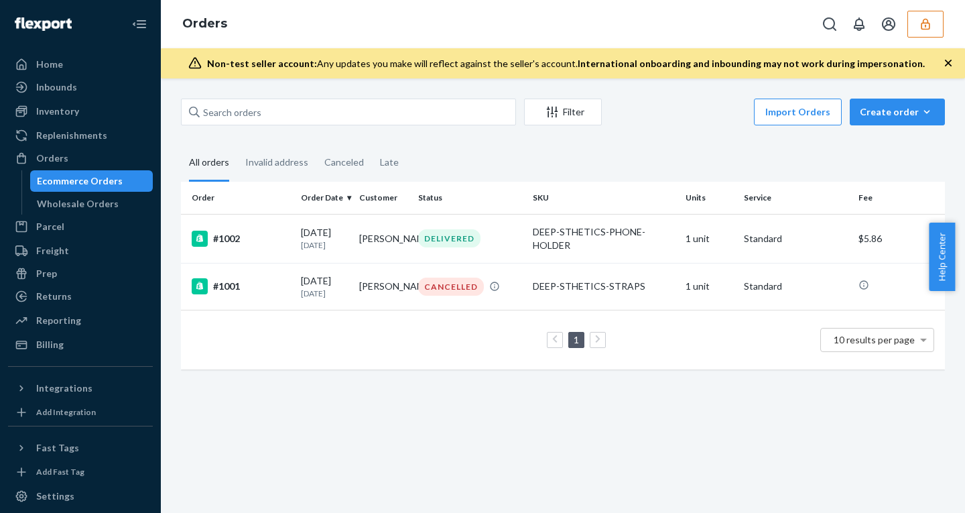
click at [80, 333] on ul "Home Inbounds Shipping Plans Problems Inventory Products Replenishments Orders …" at bounding box center [80, 204] width 145 height 301
click at [78, 341] on div "Billing" at bounding box center [80, 344] width 142 height 19
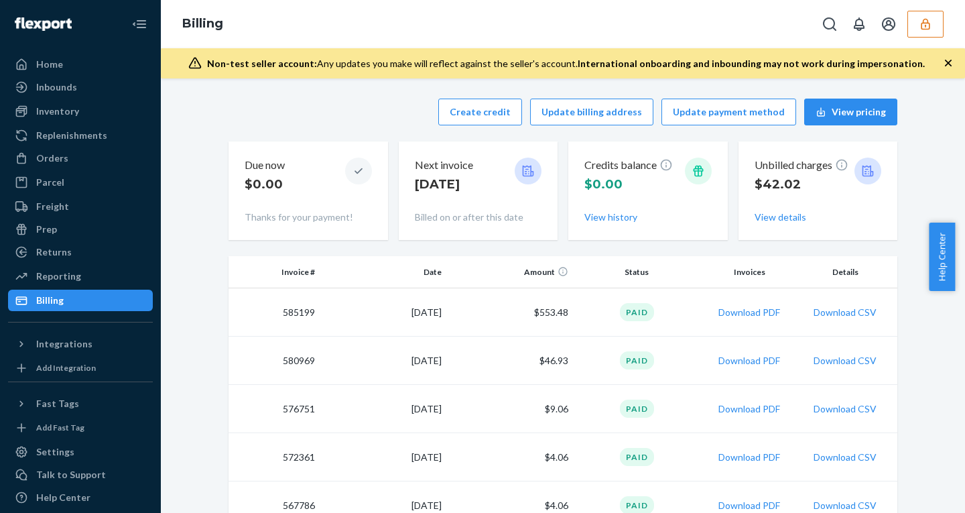
click at [931, 15] on button "button" at bounding box center [925, 24] width 36 height 27
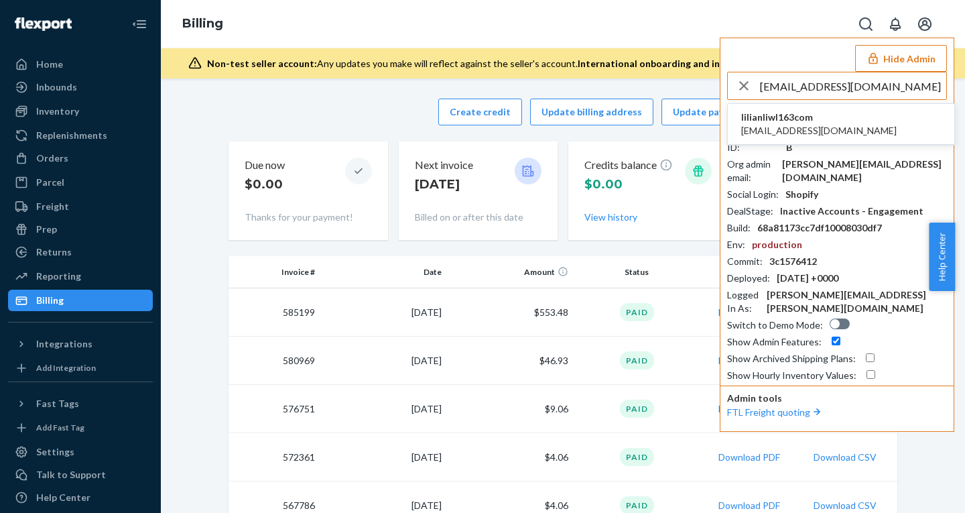
type input "[EMAIL_ADDRESS][DOMAIN_NAME]"
click at [789, 117] on span "lilianliwl163com" at bounding box center [818, 117] width 155 height 13
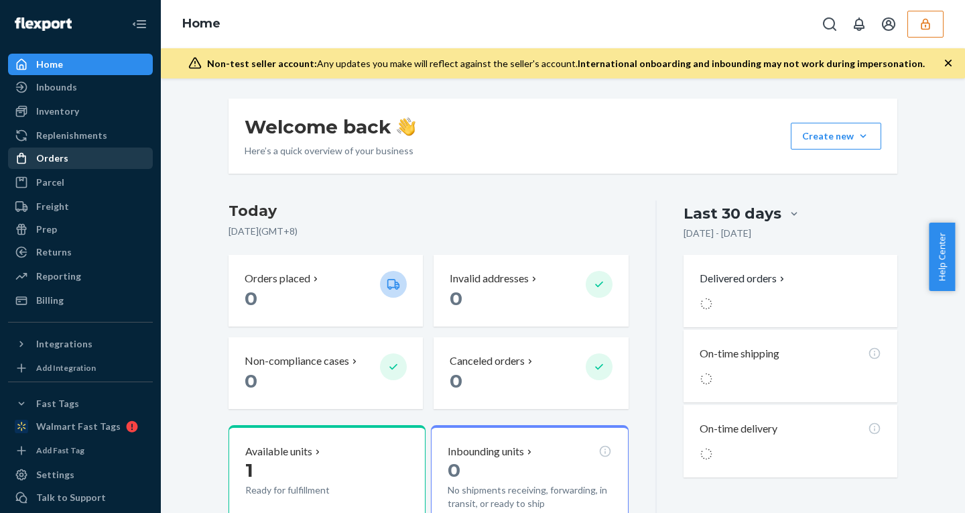
click at [53, 155] on div "Orders" at bounding box center [52, 157] width 32 height 13
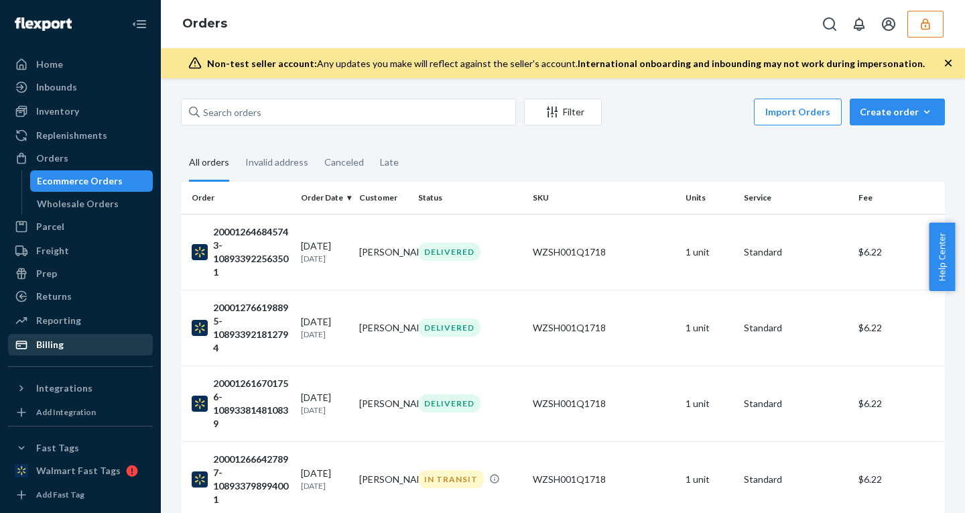
click at [59, 341] on div "Billing" at bounding box center [49, 344] width 27 height 13
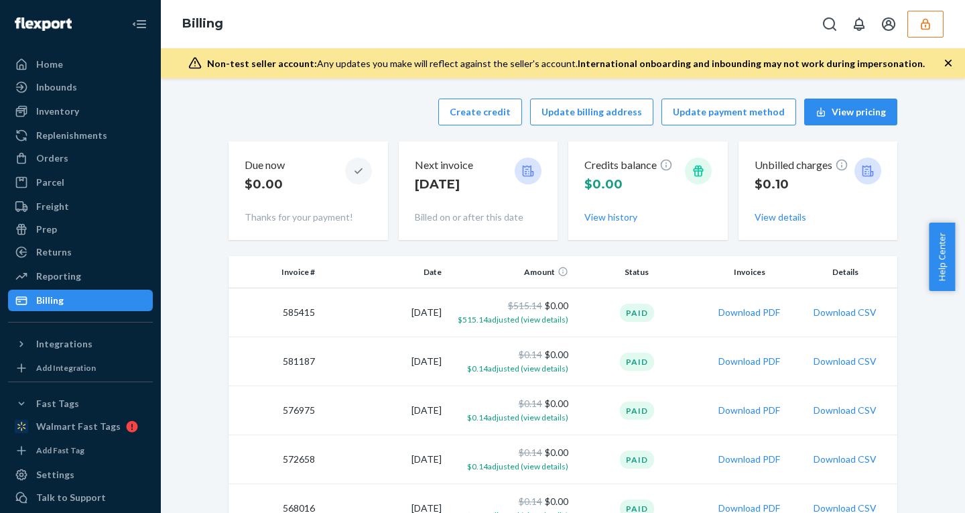
click at [916, 24] on button "button" at bounding box center [925, 24] width 36 height 27
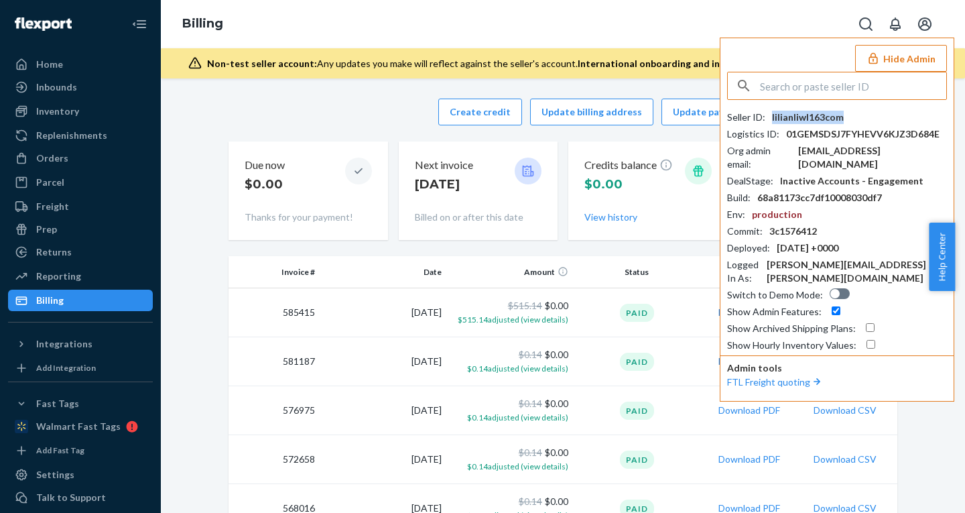
click at [805, 117] on div "lilianliwl163com" at bounding box center [808, 117] width 72 height 13
copy div "lilianliwl163com"
click at [810, 107] on div "Seller ID : lilianliwl163com Logistics ID : 01GEMSDSJ7FYHEVV6KJZ3D684E Org admi…" at bounding box center [837, 212] width 220 height 280
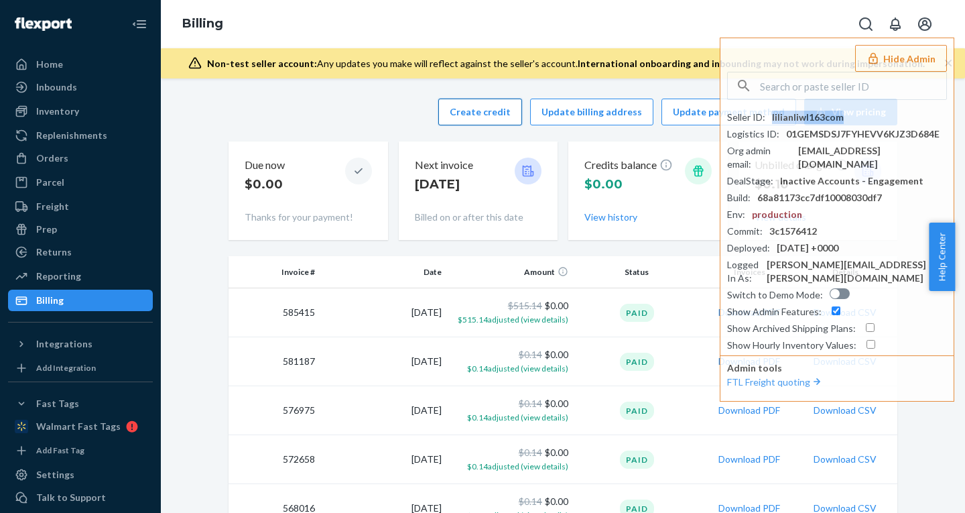
click at [492, 109] on button "Create credit" at bounding box center [480, 111] width 84 height 27
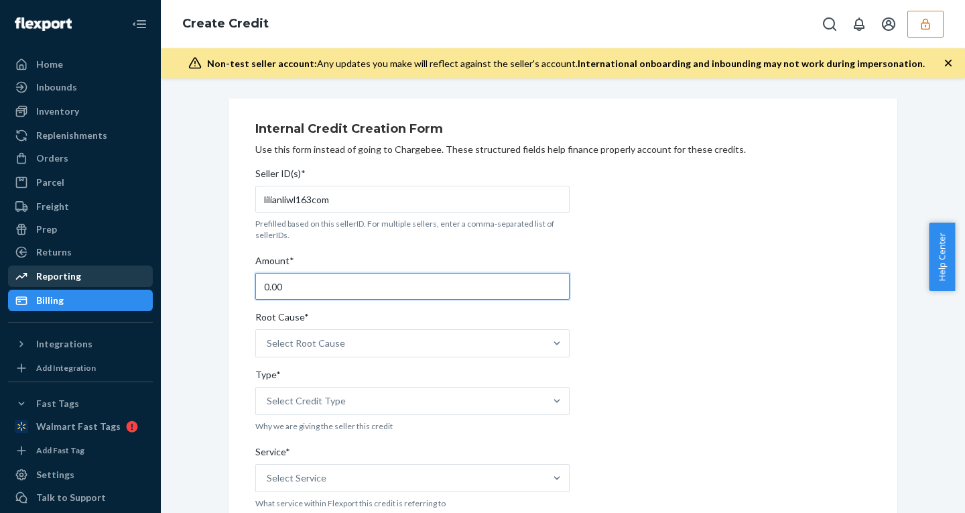
drag, startPoint x: 280, startPoint y: 285, endPoint x: 88, endPoint y: 269, distance: 192.9
click at [90, 270] on div "Home Inbounds Shipping Plans Problems Inventory Products Replenishments Orders …" at bounding box center [482, 256] width 965 height 513
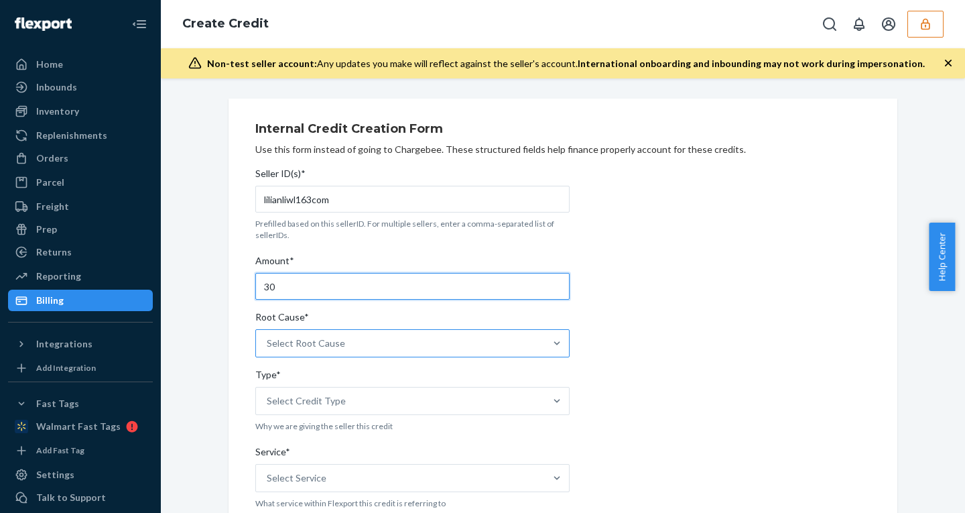
type input "30"
click at [290, 340] on div "Select Root Cause" at bounding box center [306, 342] width 78 height 13
click at [268, 340] on input "Root Cause* Select Root Cause" at bounding box center [267, 342] width 1 height 13
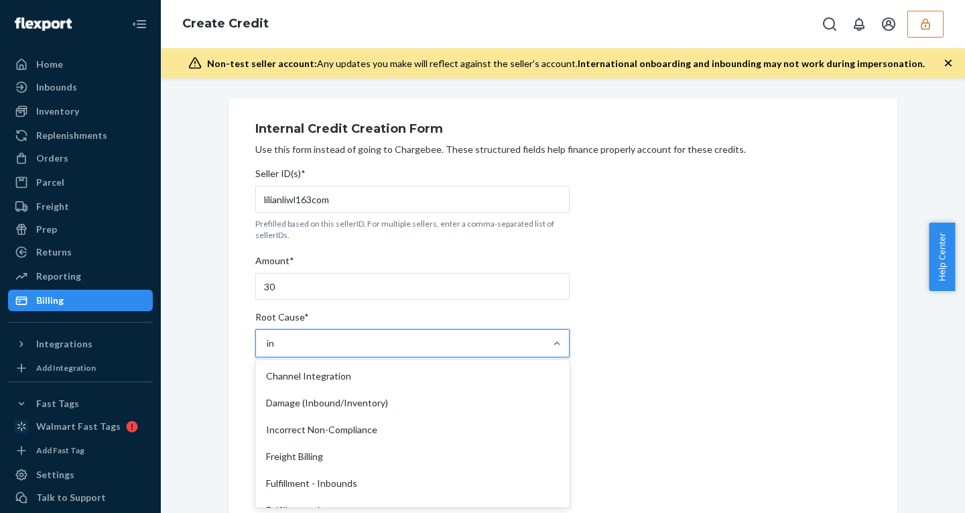
type input "inv"
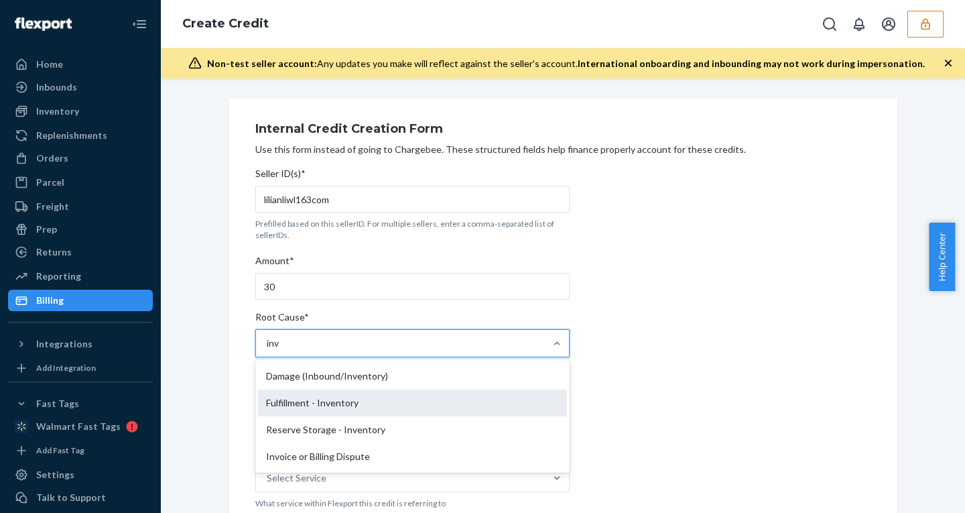
click at [307, 407] on div "Fulfillment - Inventory" at bounding box center [412, 402] width 309 height 27
click at [280, 350] on input "inv" at bounding box center [273, 342] width 13 height 13
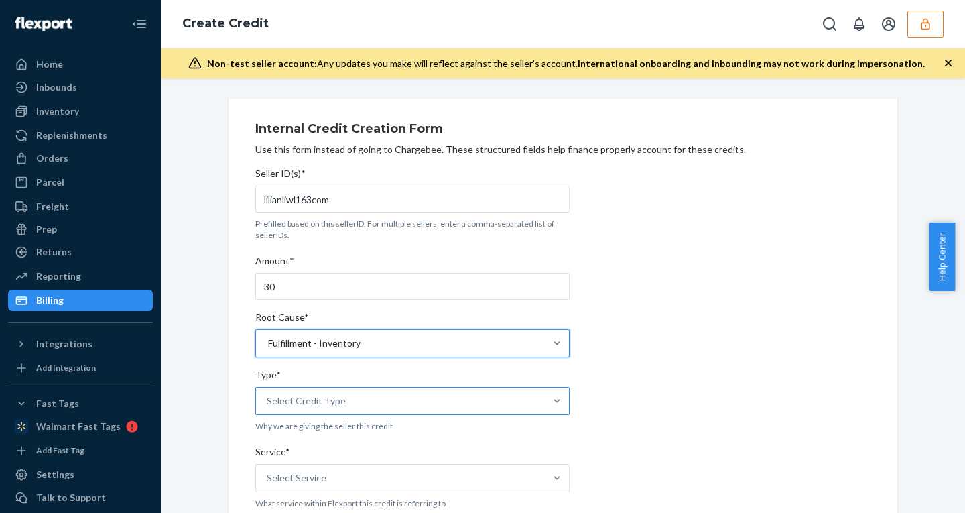
click at [291, 401] on div "Select Credit Type" at bounding box center [306, 400] width 79 height 13
click at [268, 401] on input "Type* Select Credit Type" at bounding box center [267, 400] width 1 height 13
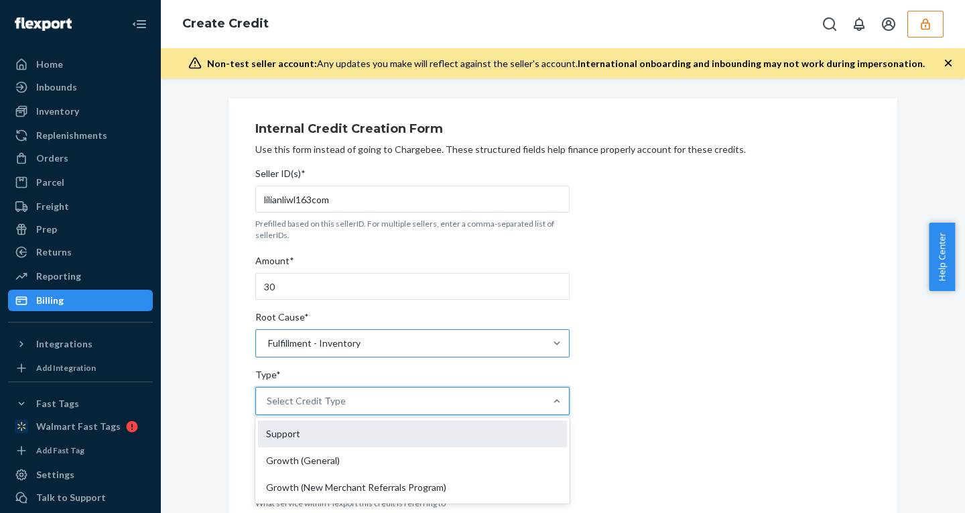
click at [283, 431] on div "Support" at bounding box center [412, 433] width 309 height 27
click at [268, 407] on input "Type* option Support focused, 1 of 3. 3 results available. Use Up and Down to c…" at bounding box center [267, 400] width 1 height 13
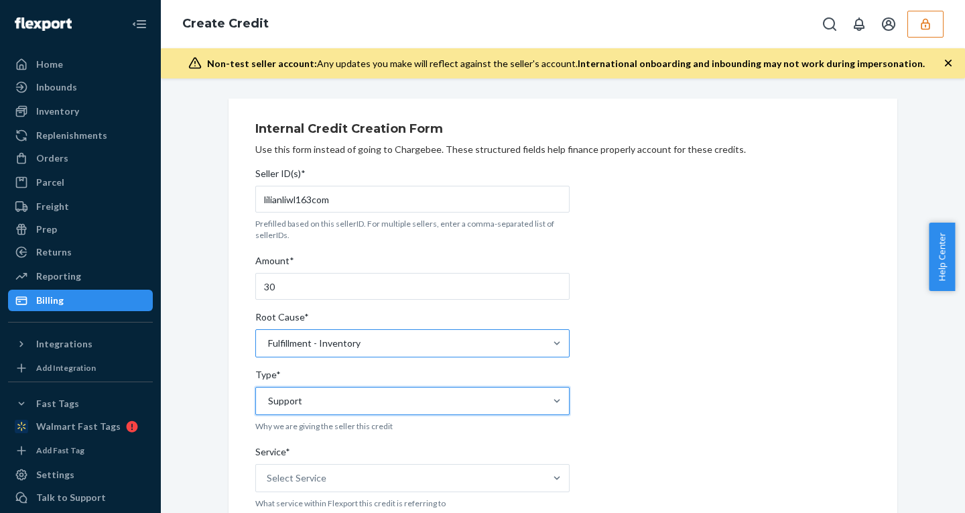
click at [314, 459] on div "Service*" at bounding box center [412, 454] width 314 height 19
click at [268, 471] on input "Service* Select Service" at bounding box center [267, 477] width 1 height 13
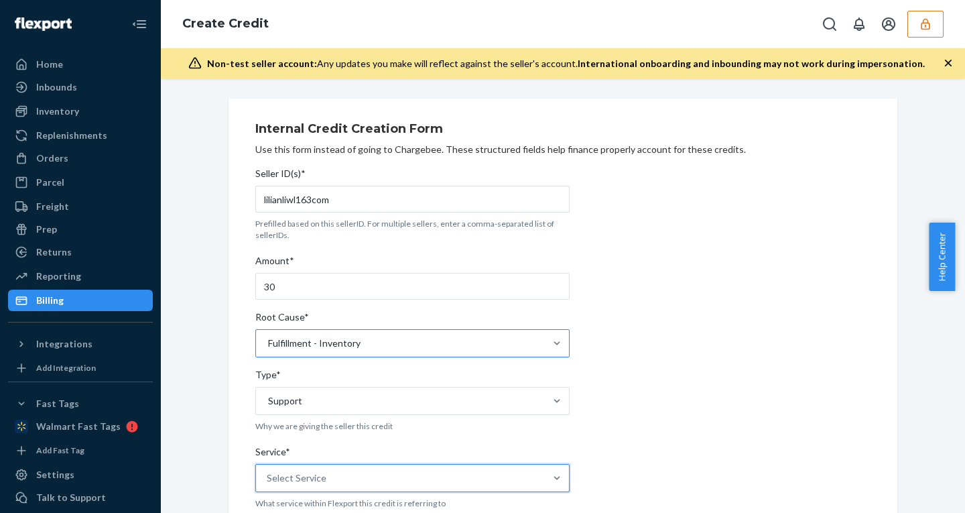
click at [314, 474] on div "Select Service" at bounding box center [297, 477] width 60 height 13
click at [268, 474] on input "Service* 0 results available. Select is focused ,type to refine list, press Dow…" at bounding box center [267, 477] width 1 height 13
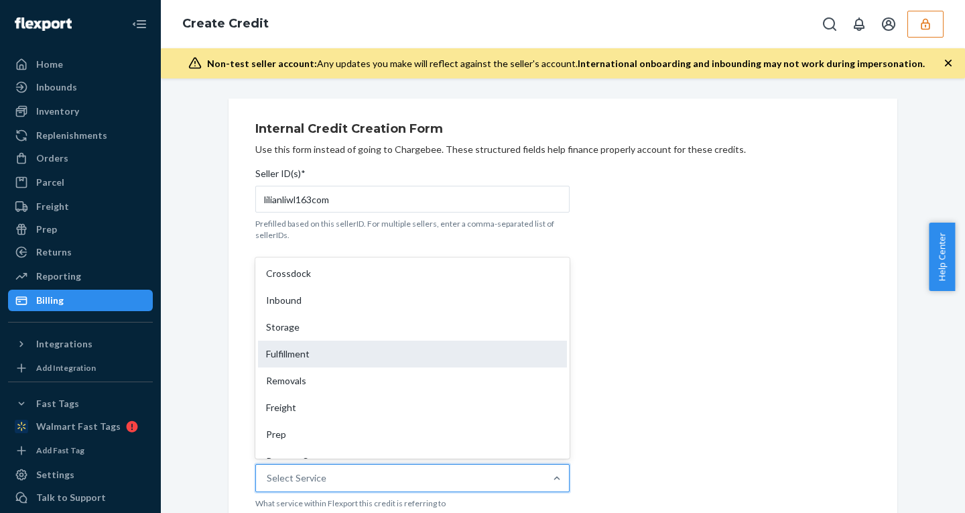
click at [293, 352] on div "Fulfillment" at bounding box center [412, 353] width 309 height 27
click at [268, 471] on input "Service* option Fulfillment focused, 4 of 10. 10 results available. Use Up and …" at bounding box center [267, 477] width 1 height 13
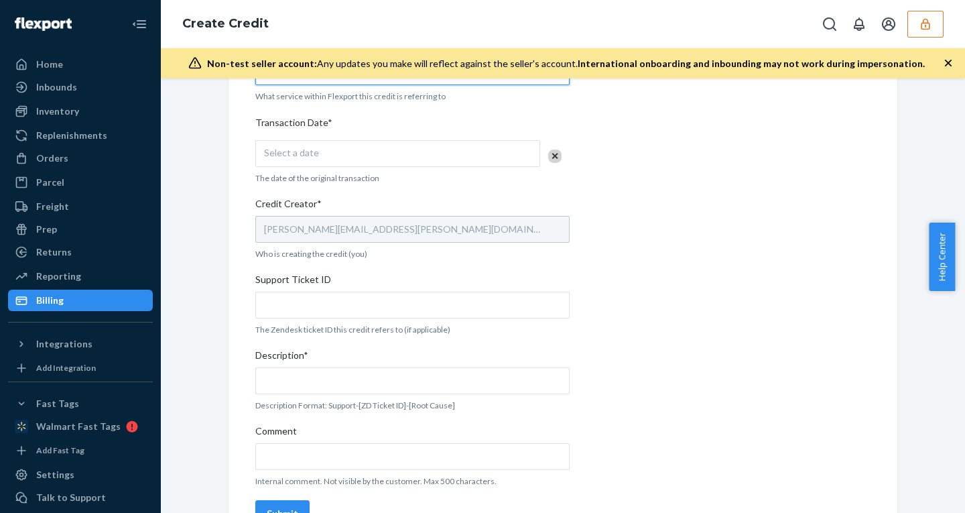
scroll to position [413, 0]
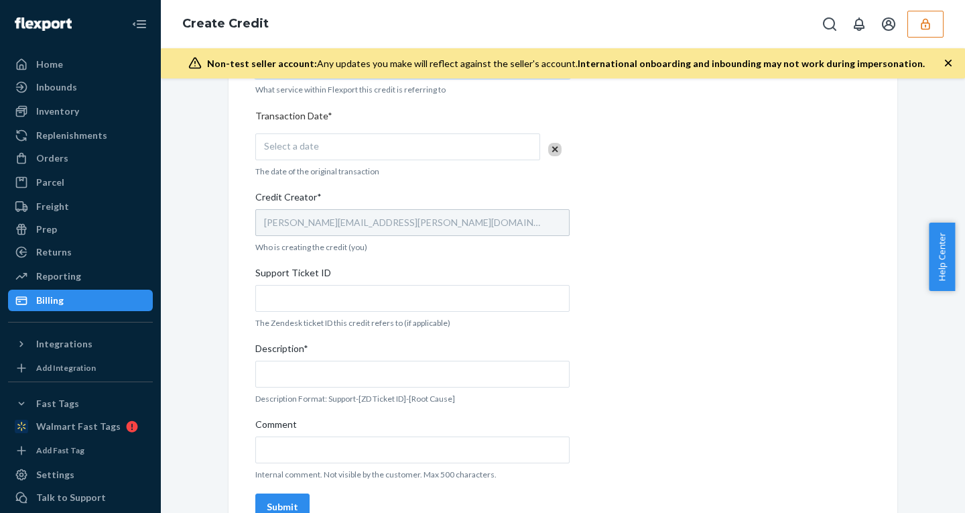
click at [316, 145] on div "Select a date" at bounding box center [397, 146] width 285 height 27
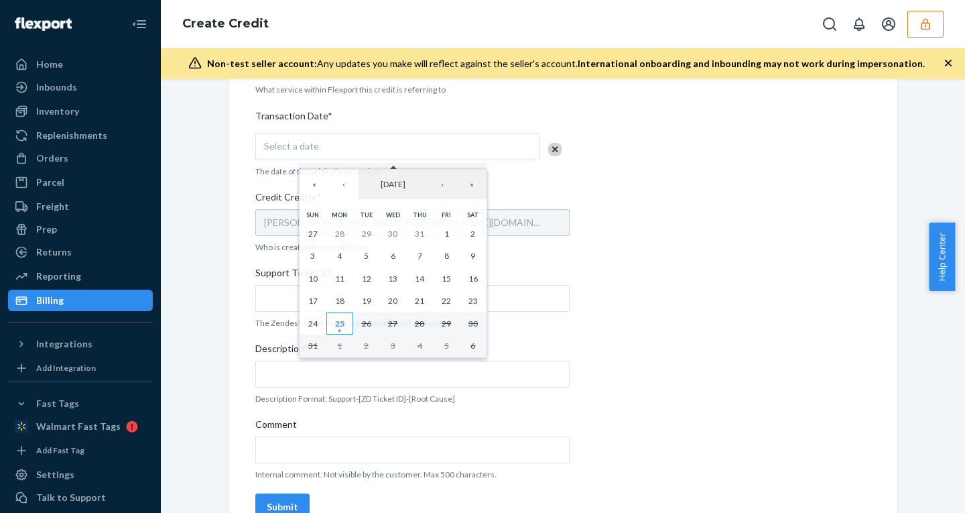
click at [339, 322] on abbr "25" at bounding box center [339, 323] width 9 height 10
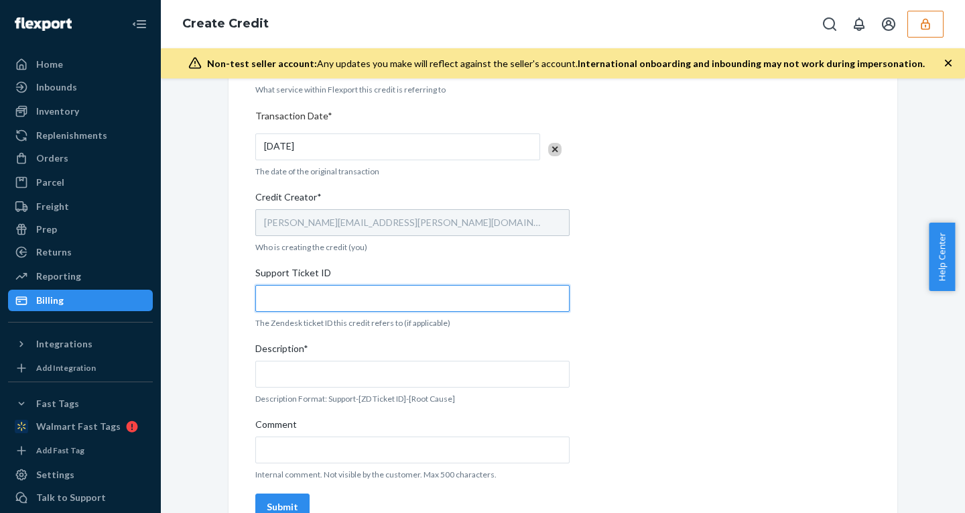
click at [283, 291] on input "Support Ticket ID" at bounding box center [412, 298] width 314 height 27
paste input "798953"
type input "798953"
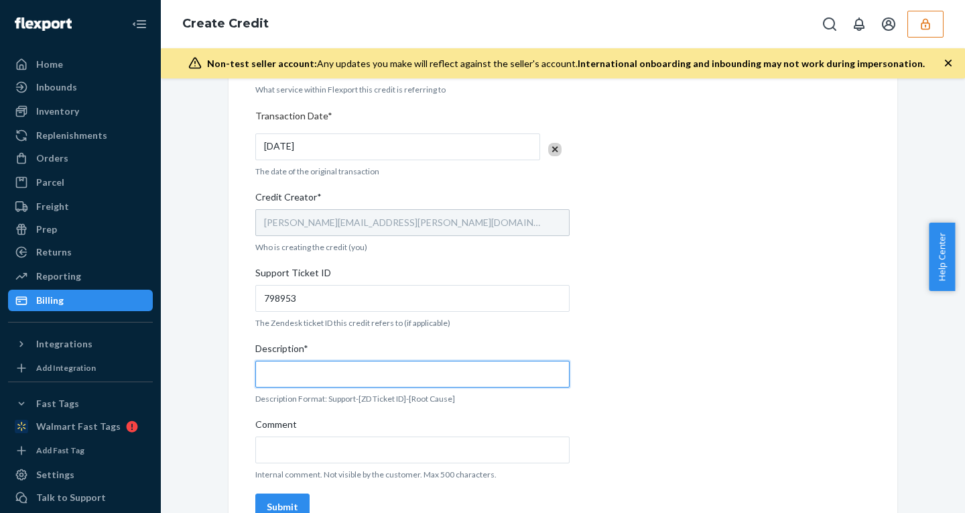
click at [298, 373] on input "Description*" at bounding box center [412, 373] width 314 height 27
paste input "798953"
type input "support - 798953 - fulfillment - inventory"
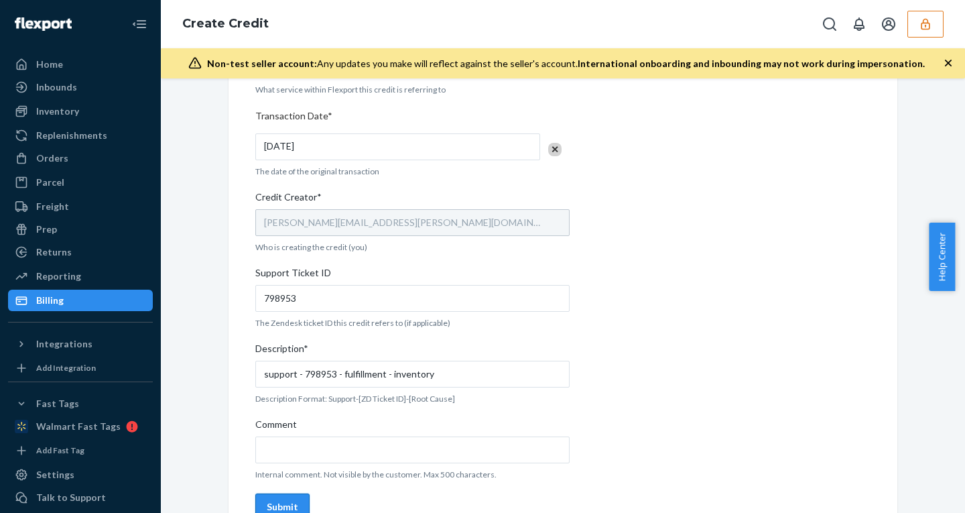
click at [276, 500] on div "Submit" at bounding box center [282, 506] width 31 height 13
click at [923, 27] on icon "button" at bounding box center [925, 23] width 13 height 13
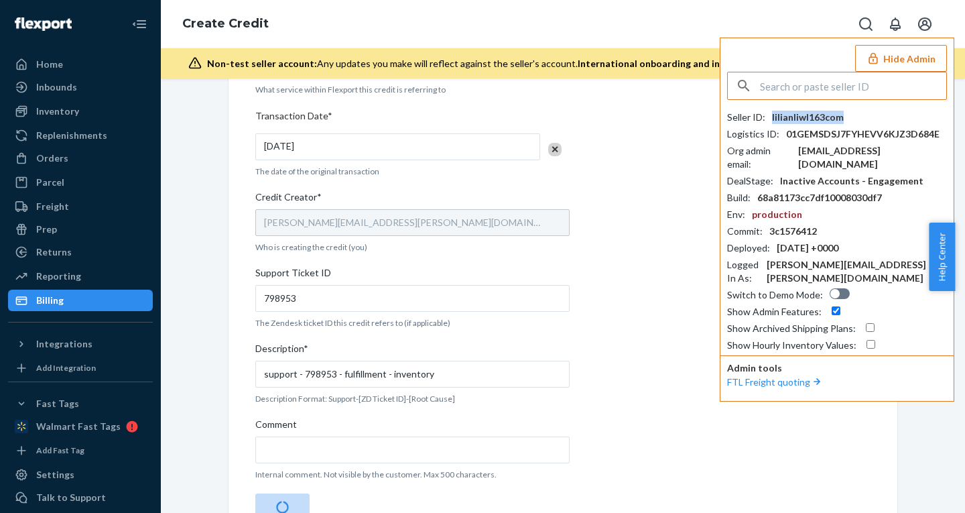
click at [789, 116] on div "lilianliwl163com" at bounding box center [808, 117] width 72 height 13
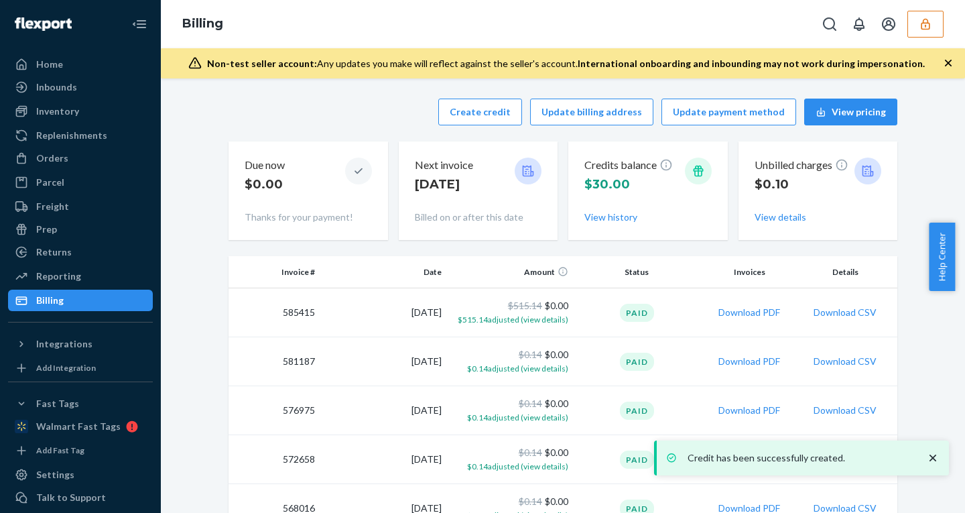
click at [918, 21] on button "button" at bounding box center [925, 24] width 36 height 27
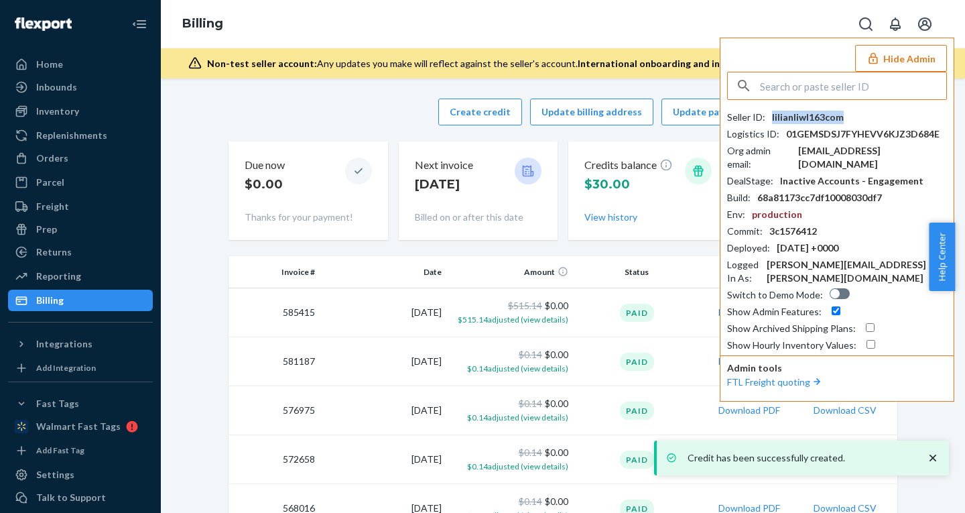
click at [780, 116] on div "lilianliwl163com" at bounding box center [808, 117] width 72 height 13
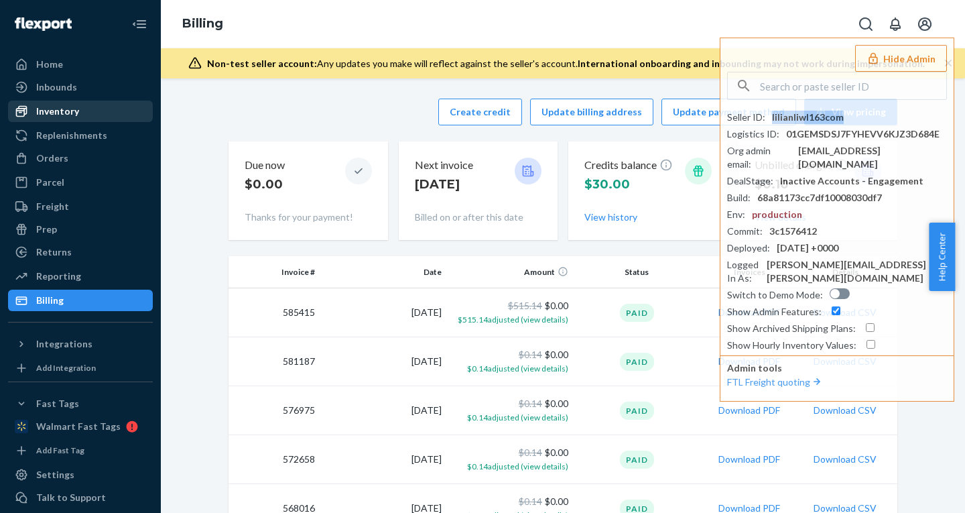
click at [56, 114] on div "Inventory" at bounding box center [57, 111] width 43 height 13
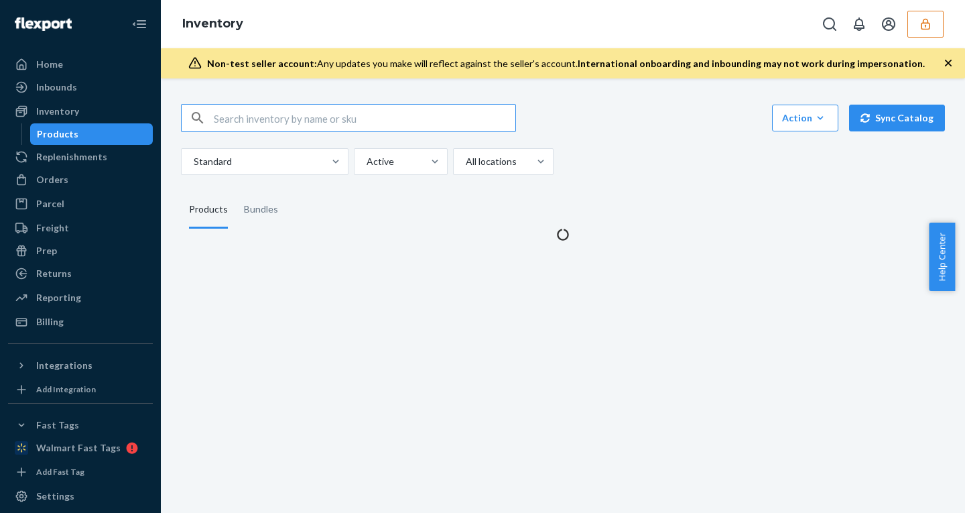
click at [952, 56] on div "Non-test seller account: Any updates you make will reflect against the seller's…" at bounding box center [563, 63] width 804 height 30
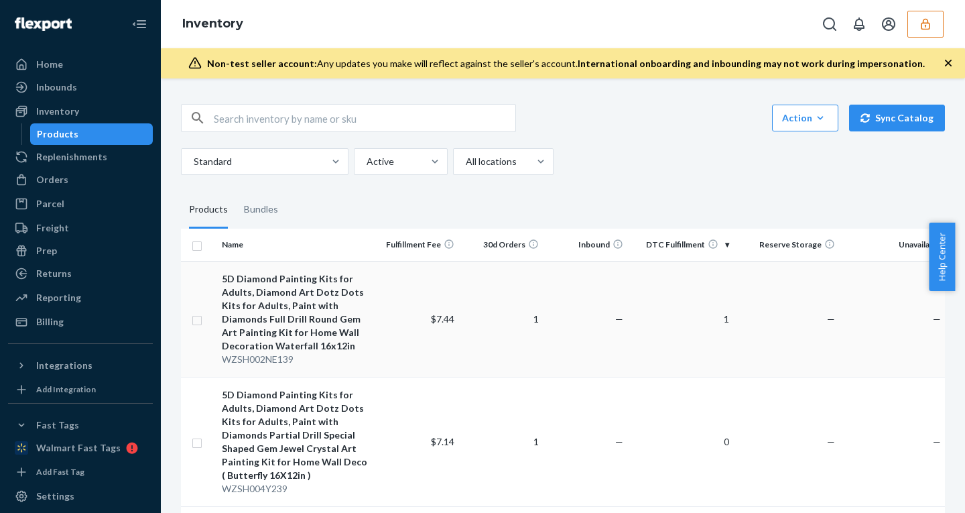
click at [422, 315] on td "$7.44" at bounding box center [417, 319] width 84 height 116
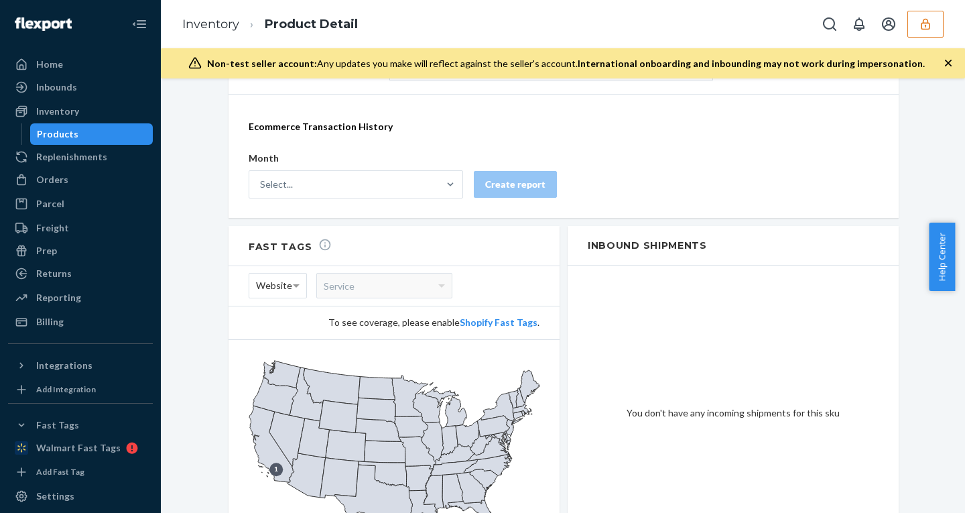
scroll to position [921, 0]
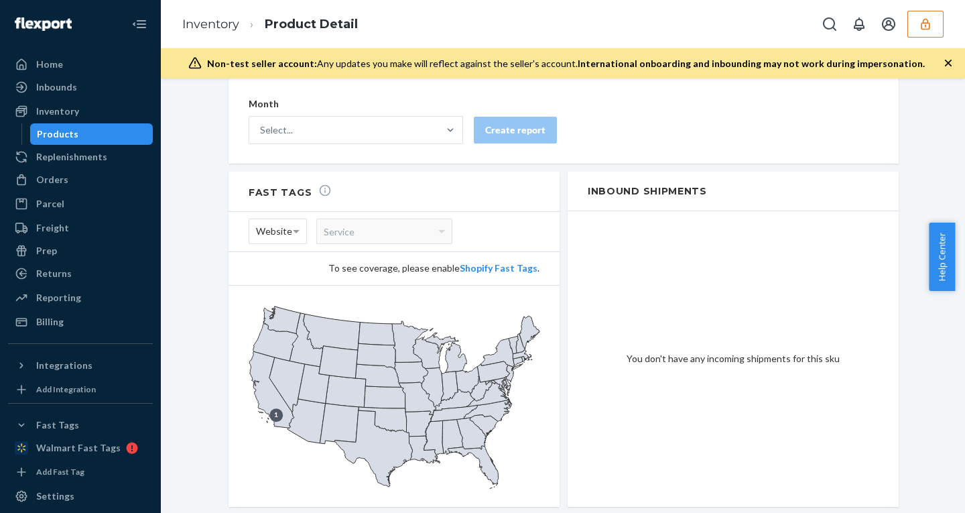
click at [933, 23] on button "button" at bounding box center [925, 24] width 36 height 27
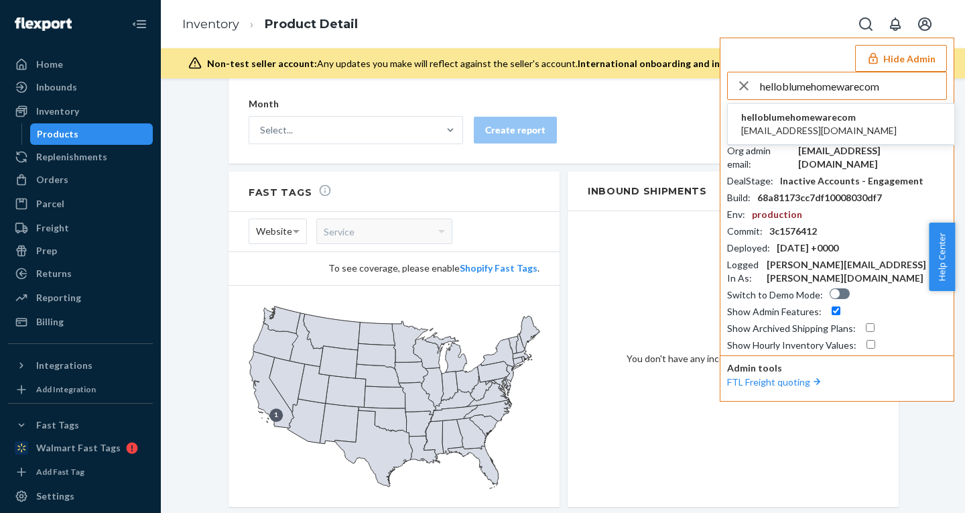
type input "helloblumehomewarecom"
click at [778, 132] on span "[EMAIL_ADDRESS][DOMAIN_NAME]" at bounding box center [818, 130] width 155 height 13
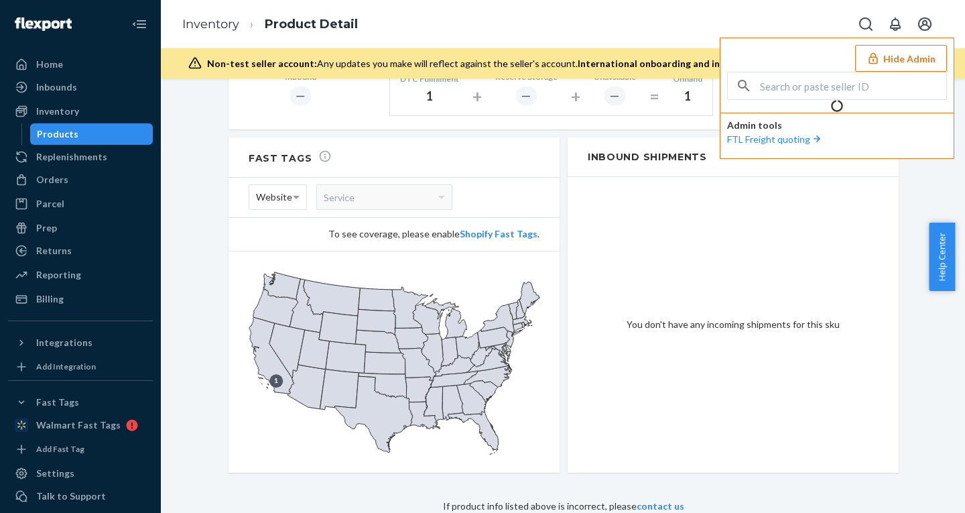
scroll to position [797, 0]
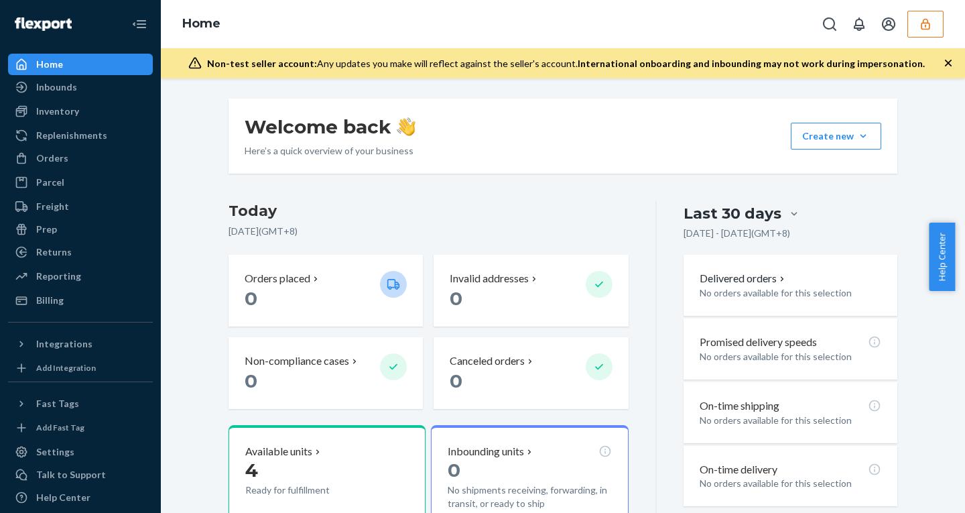
click at [930, 28] on icon "button" at bounding box center [925, 23] width 13 height 13
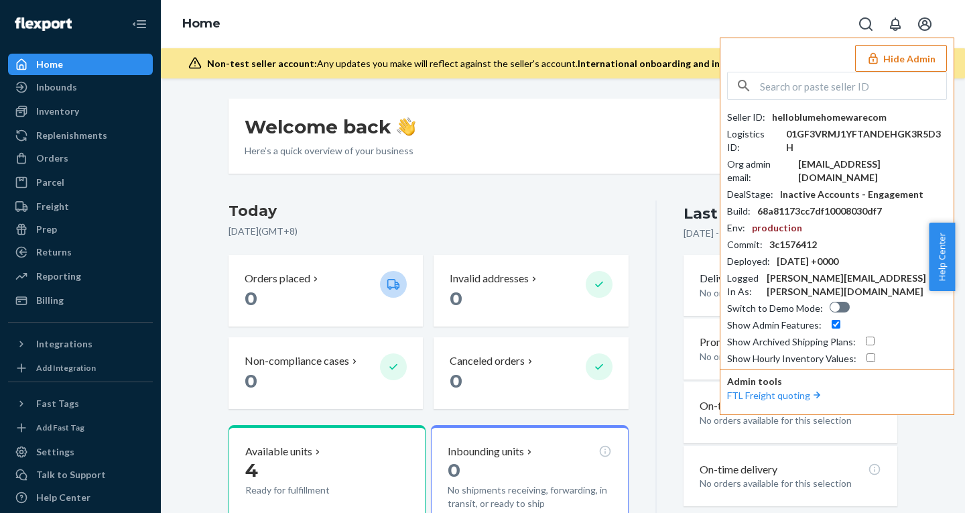
click at [854, 110] on div "Seller ID : helloblumehomewarecom Logistics ID : 01GF3VRMJ1YFTANDEHGK3R5D3H Org…" at bounding box center [837, 218] width 220 height 293
copy div "helloblumehomewarecom"
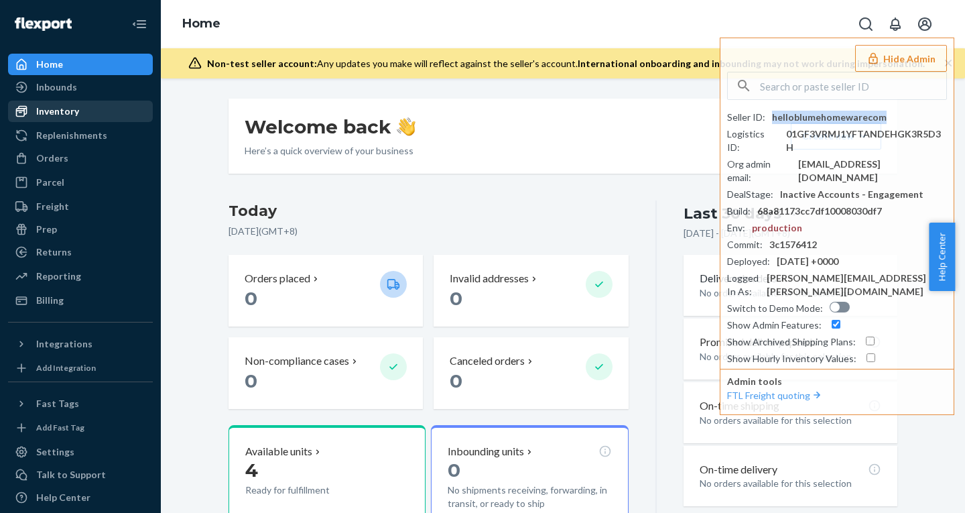
click at [68, 111] on div "Inventory" at bounding box center [57, 111] width 43 height 13
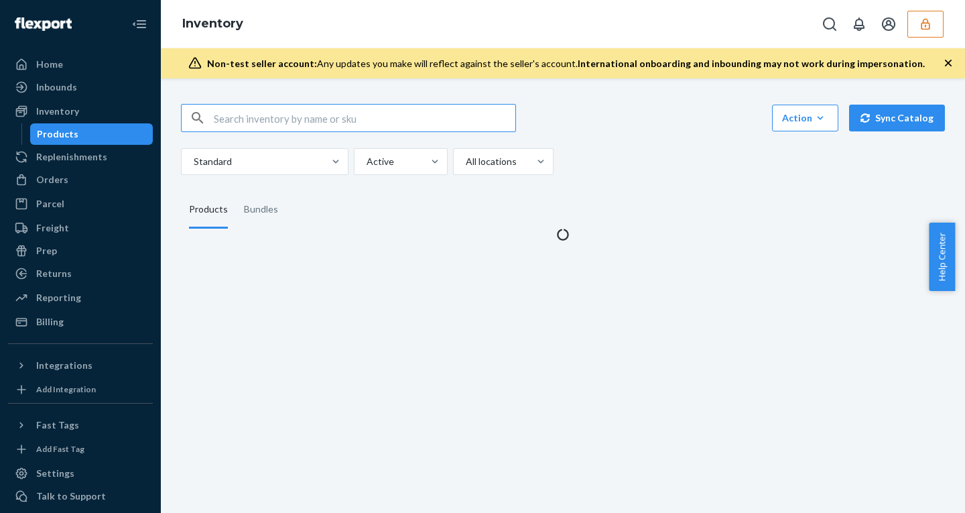
click at [911, 21] on button "button" at bounding box center [925, 24] width 36 height 27
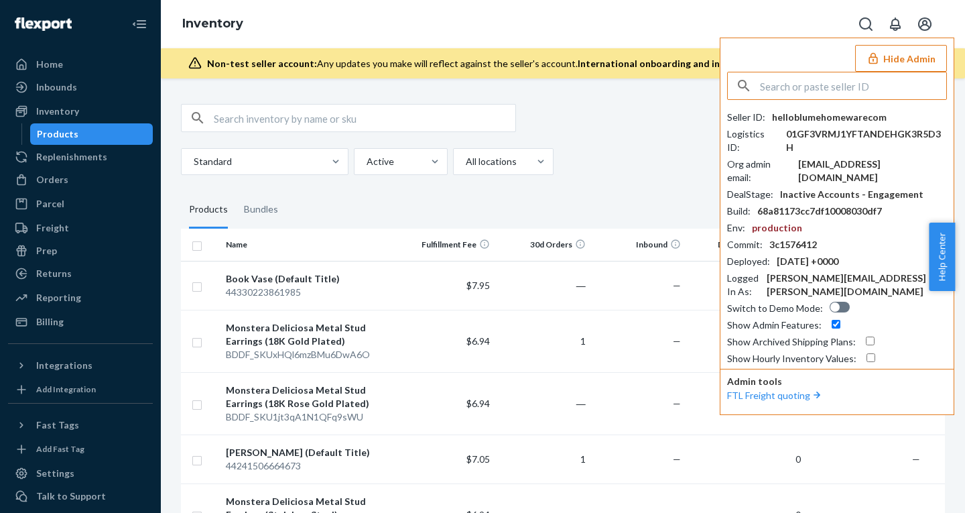
click at [916, 55] on button "Hide Admin" at bounding box center [901, 58] width 92 height 27
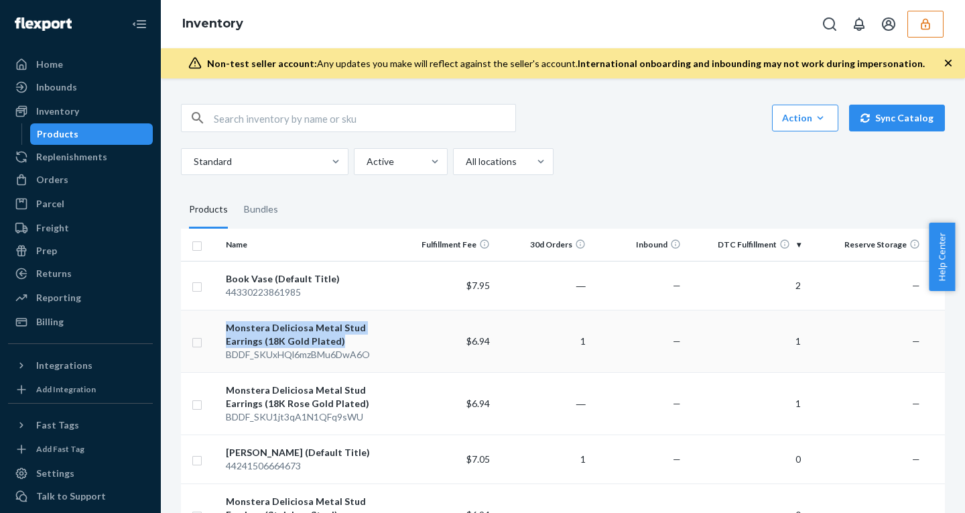
drag, startPoint x: 218, startPoint y: 322, endPoint x: 339, endPoint y: 340, distance: 121.8
click at [339, 340] on tr "Monstera Deliciosa Metal Stud Earrings (18K Gold Plated) BDDF_SKUxHQl6mzBMu6DwA…" at bounding box center [613, 341] width 864 height 62
copy tr "Monstera Deliciosa Metal Stud Earrings (18K Gold Plated)"
click at [927, 27] on icon "button" at bounding box center [925, 23] width 13 height 13
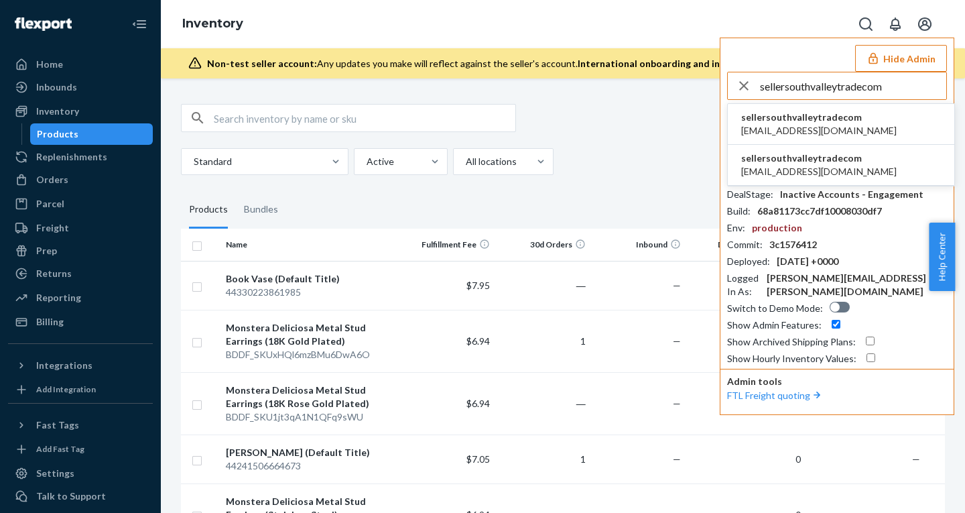
type input "sellersouthvalleytradecom"
click at [768, 129] on span "[EMAIL_ADDRESS][DOMAIN_NAME]" at bounding box center [818, 130] width 155 height 13
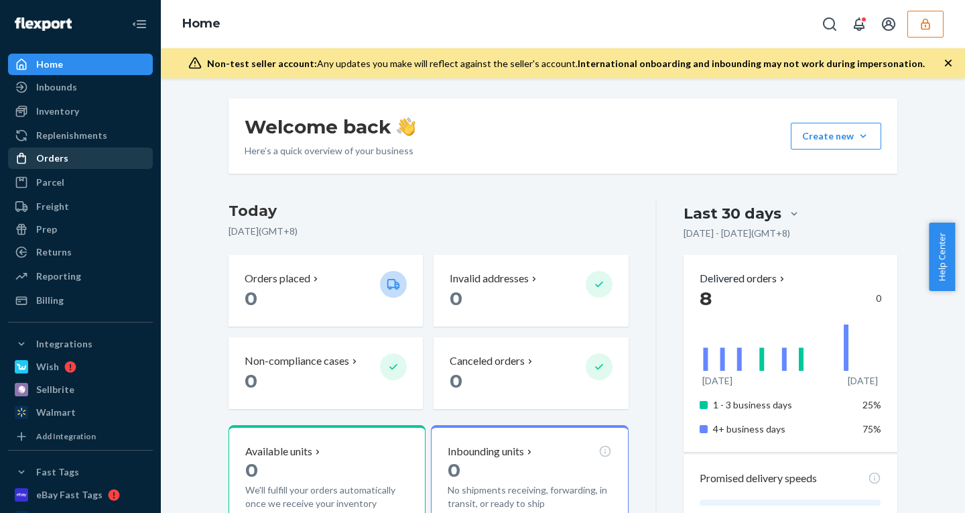
click at [73, 157] on div "Orders" at bounding box center [80, 158] width 142 height 19
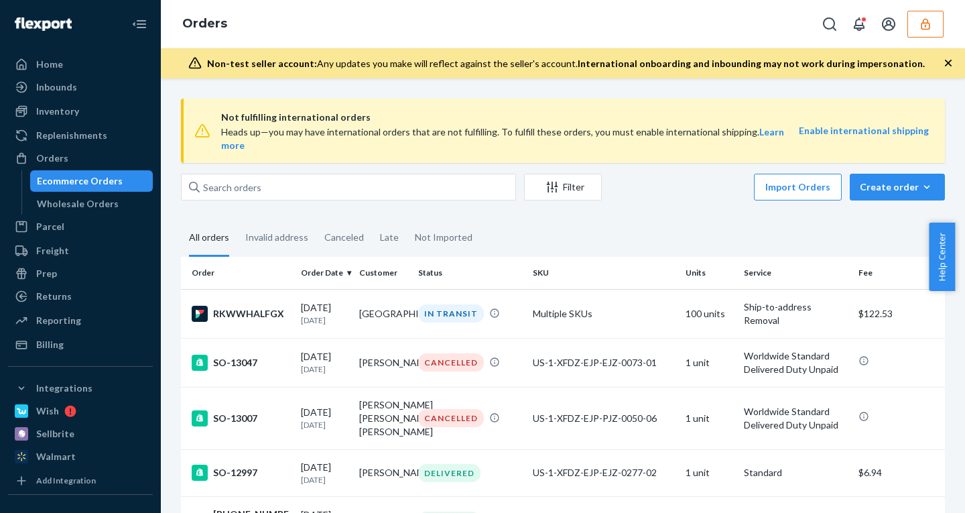
click at [919, 26] on button "button" at bounding box center [925, 24] width 36 height 27
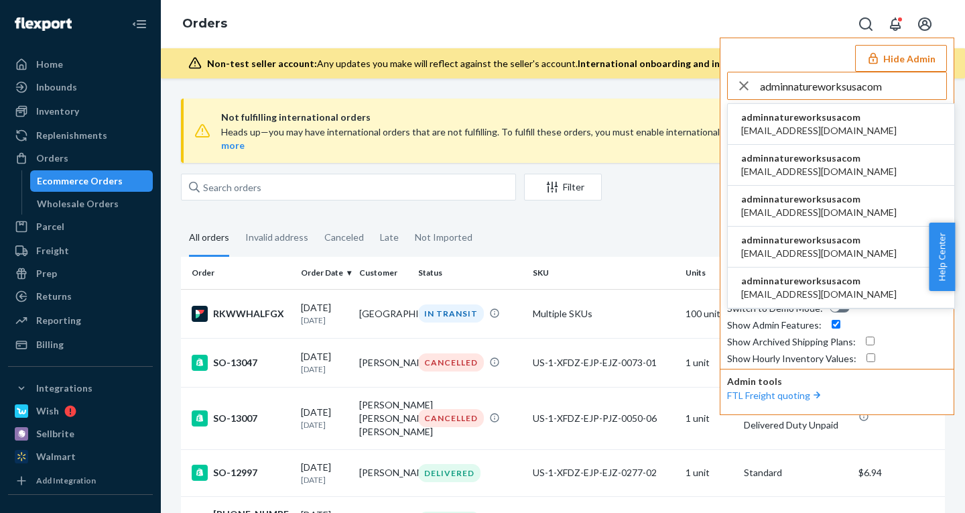
type input "adminnatureworksusacom"
click at [825, 128] on span "admin@natureworksusa.com" at bounding box center [818, 130] width 155 height 13
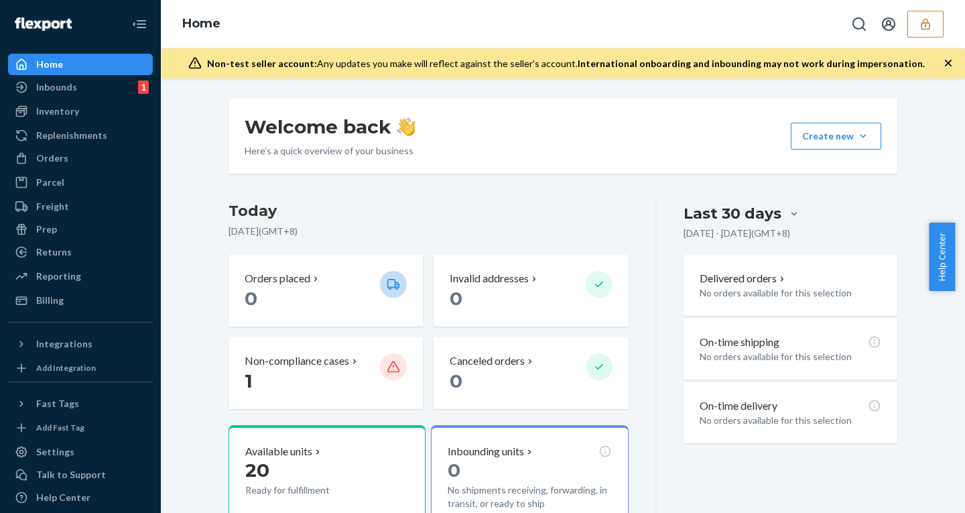
click at [74, 149] on div "Orders" at bounding box center [80, 158] width 142 height 19
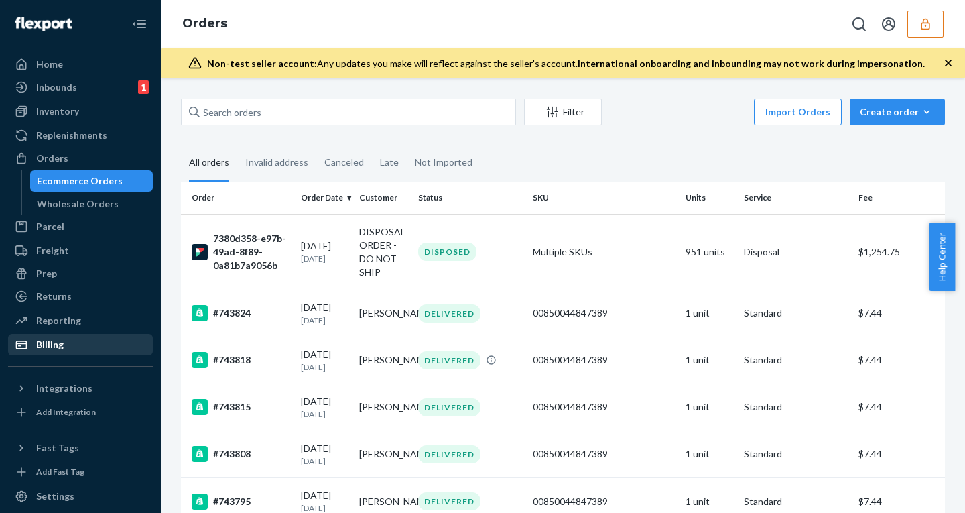
click at [38, 338] on div "Billing" at bounding box center [49, 344] width 27 height 13
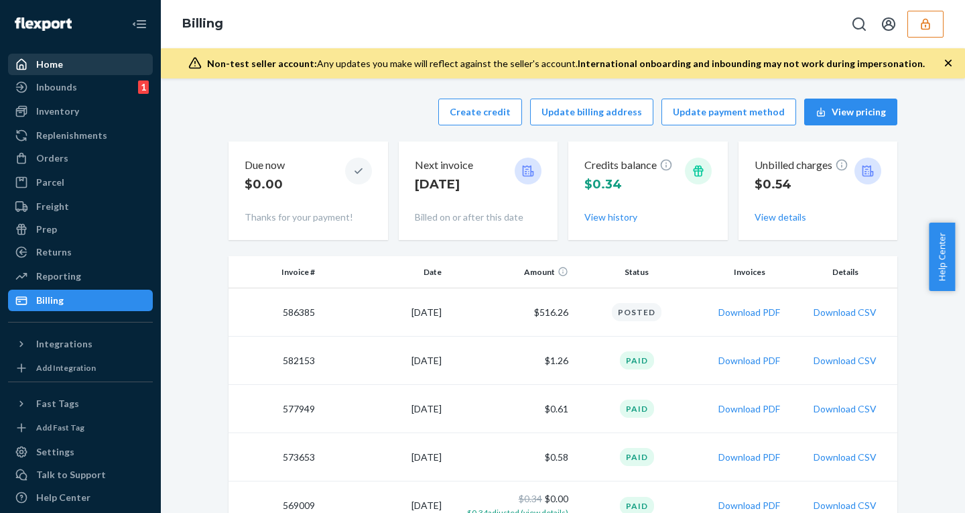
click at [41, 62] on div "Home" at bounding box center [49, 64] width 27 height 13
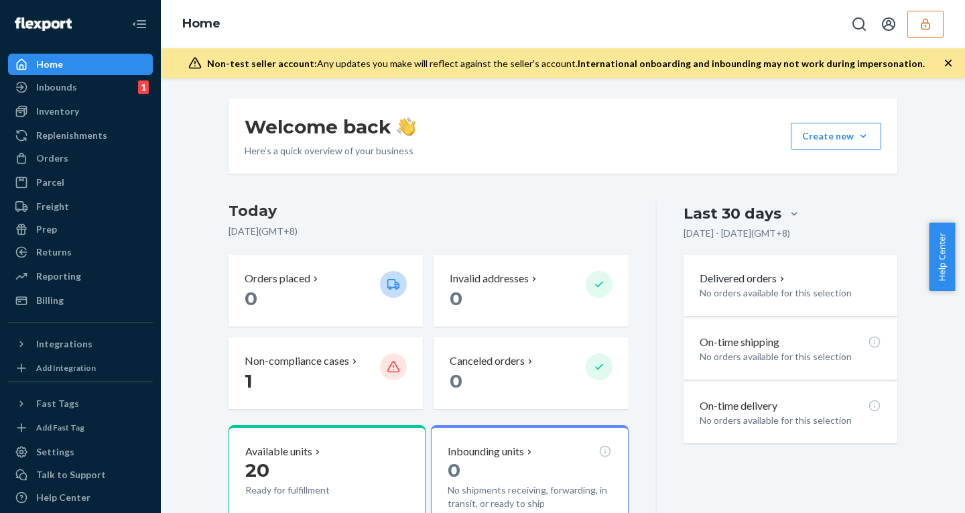
click at [923, 22] on icon "button" at bounding box center [925, 23] width 9 height 11
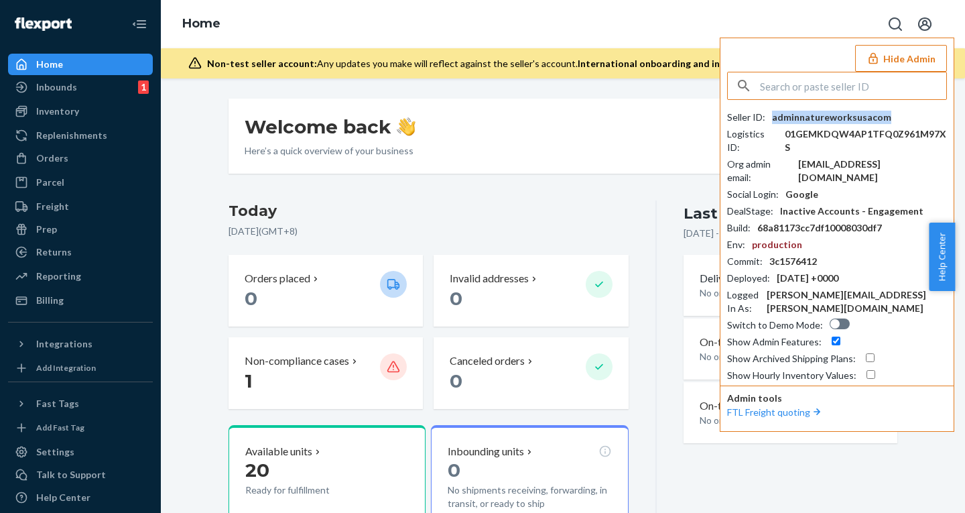
click at [820, 119] on div "adminnatureworksusacom" at bounding box center [831, 117] width 119 height 13
click at [874, 80] on input "text" at bounding box center [853, 85] width 186 height 27
paste input "01H6KGGGSPGKNB94QG2473PFZ4"
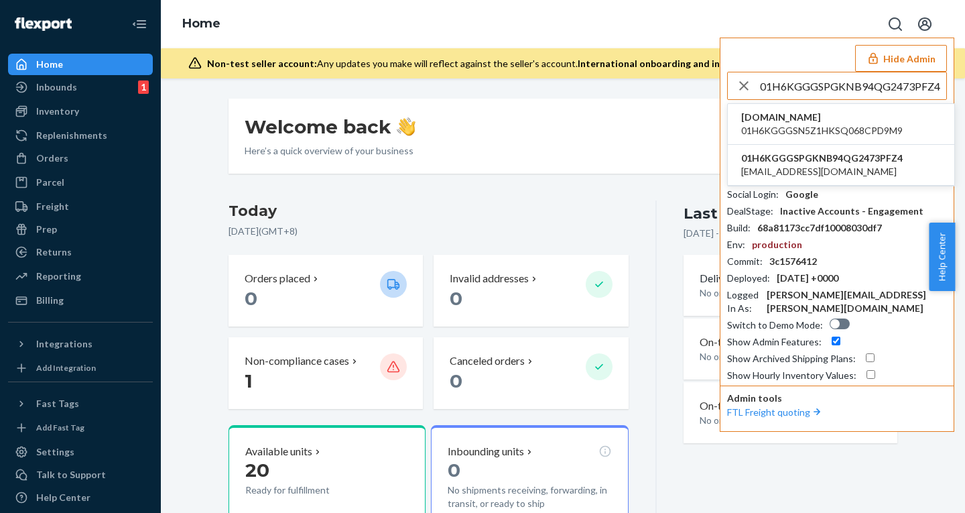
type input "01H6KGGGSPGKNB94QG2473PFZ4"
click at [811, 123] on span "[DOMAIN_NAME]" at bounding box center [821, 117] width 161 height 13
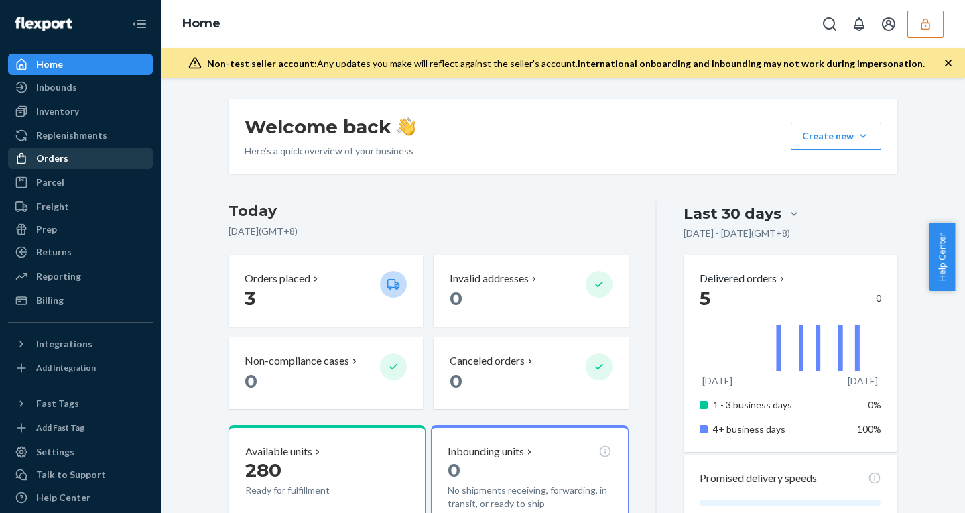
click at [86, 148] on link "Orders" at bounding box center [80, 157] width 145 height 21
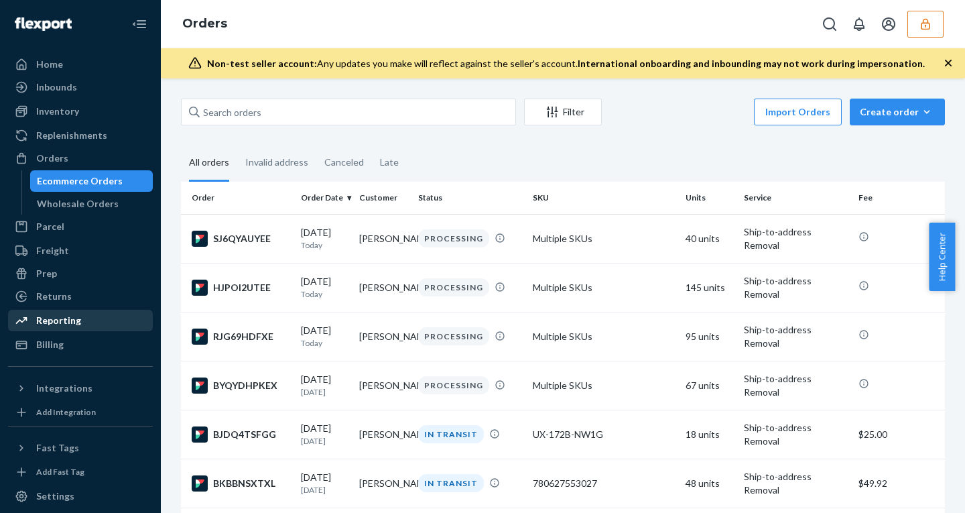
scroll to position [78, 0]
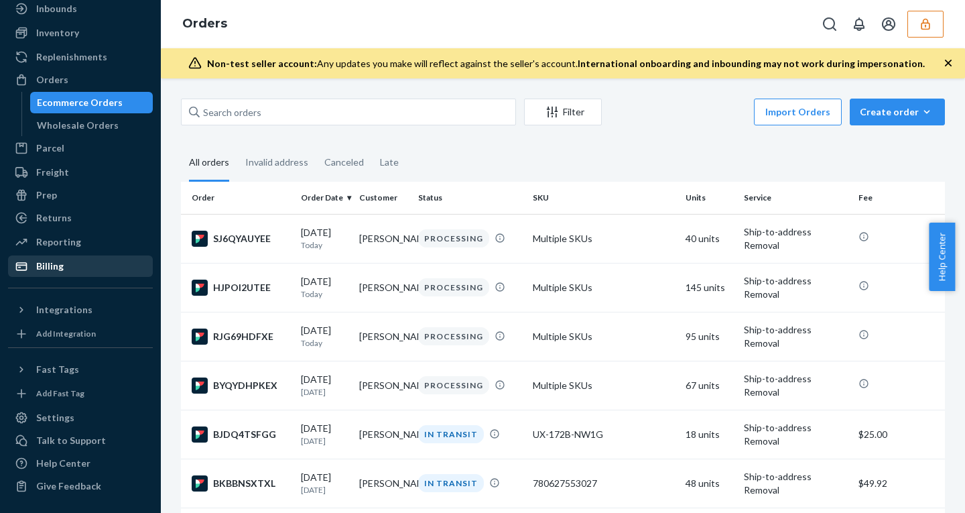
click at [66, 265] on div "Billing" at bounding box center [80, 266] width 142 height 19
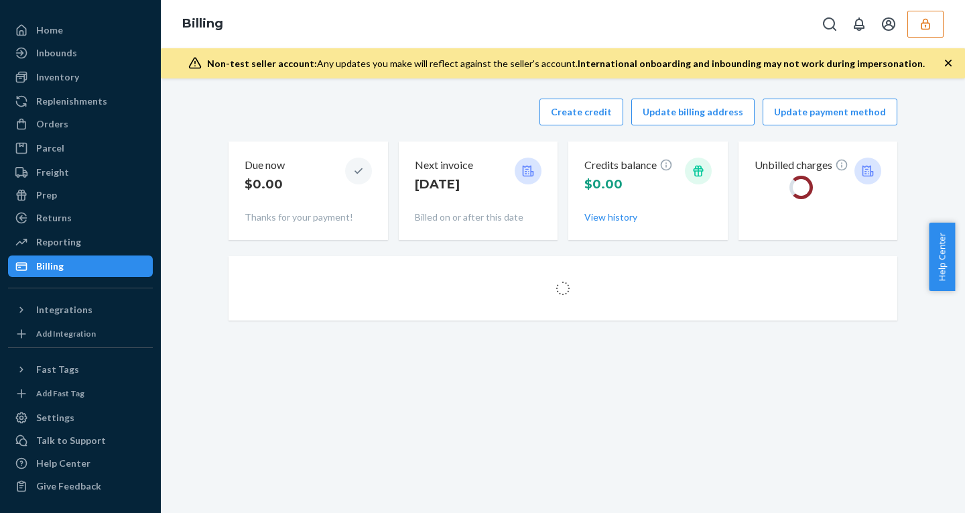
scroll to position [34, 0]
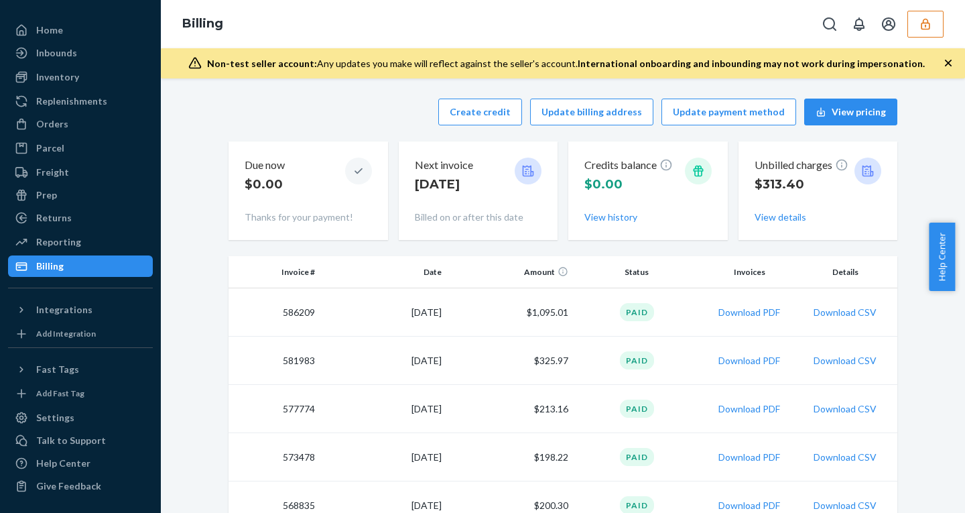
click at [932, 19] on button "button" at bounding box center [925, 24] width 36 height 27
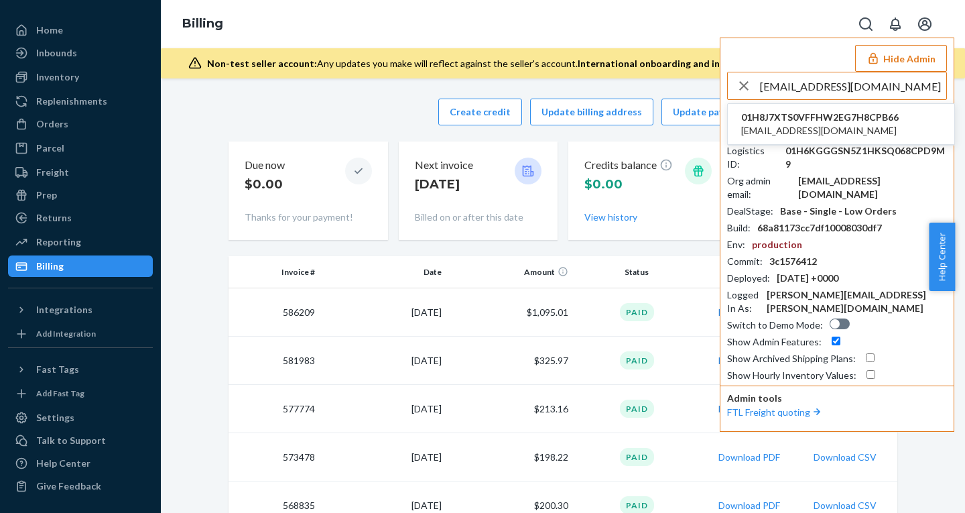
type input "nnabueze23@pm.me"
click at [795, 113] on span "01H8J7XTS0VFFHW2EG7H8CPB66" at bounding box center [819, 117] width 157 height 13
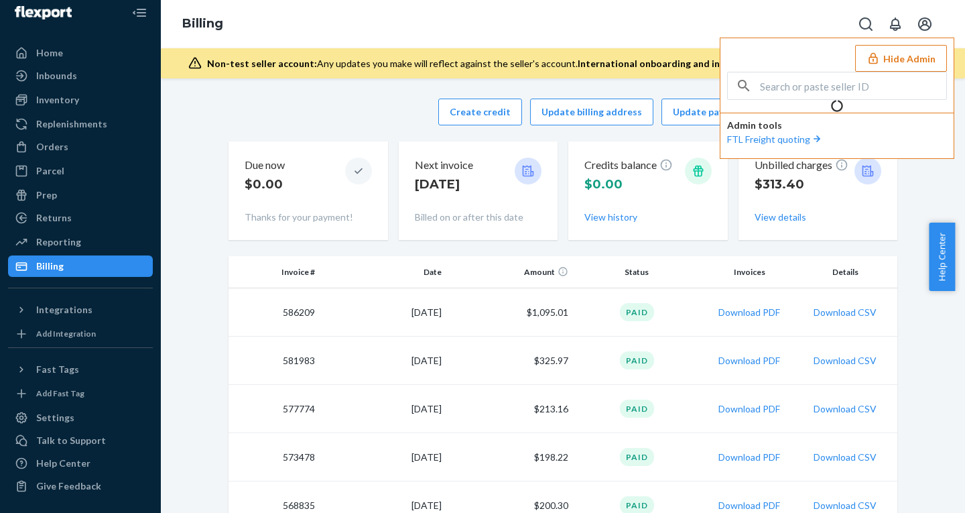
scroll to position [11, 0]
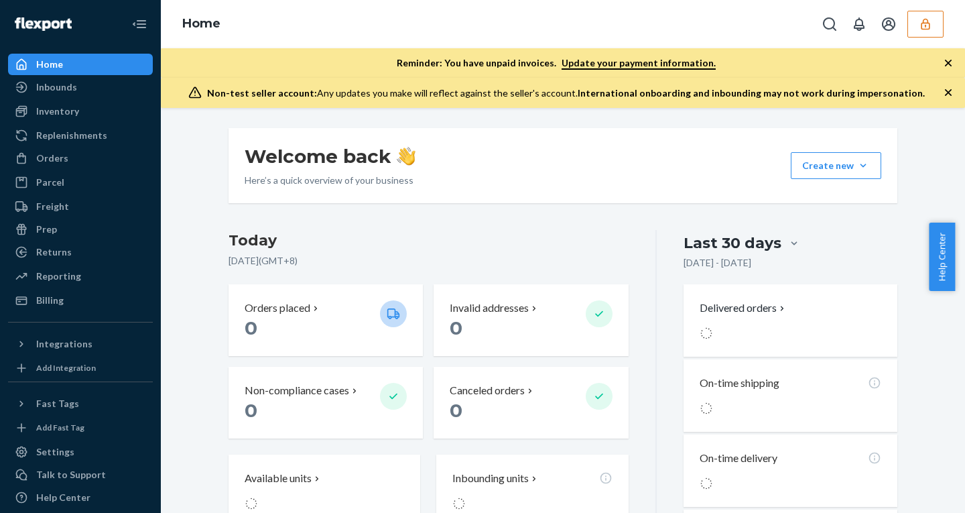
click at [916, 23] on button "button" at bounding box center [925, 24] width 36 height 27
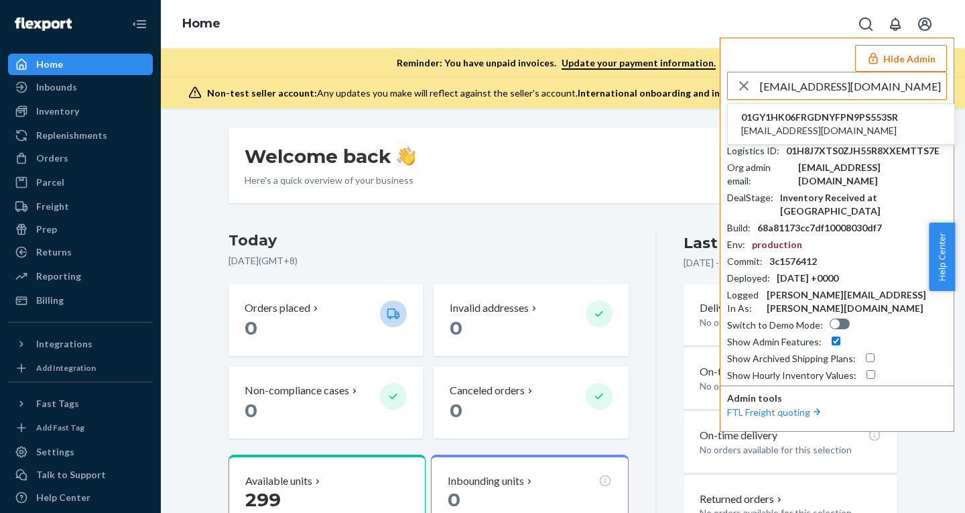
type input "[EMAIL_ADDRESS][DOMAIN_NAME]"
click at [788, 129] on span "[EMAIL_ADDRESS][DOMAIN_NAME]" at bounding box center [819, 130] width 157 height 13
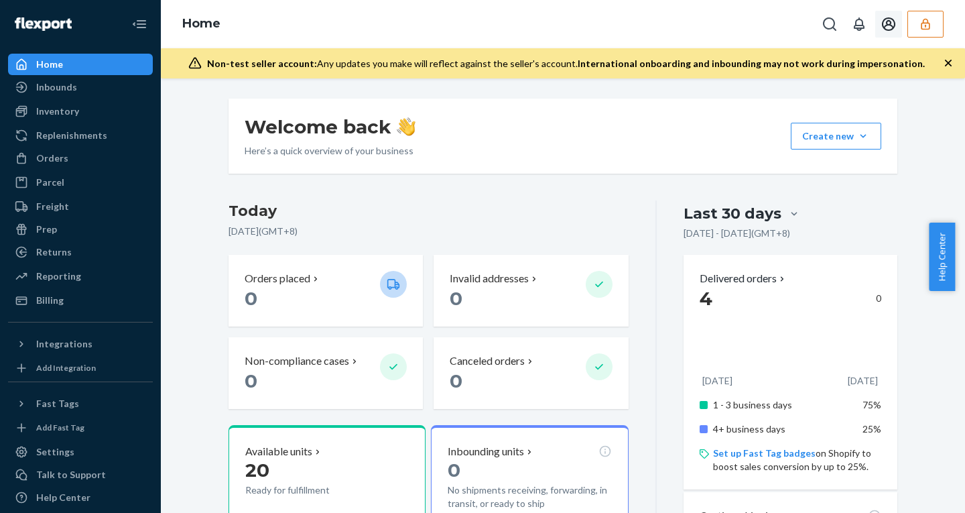
click at [921, 23] on icon "button" at bounding box center [925, 23] width 13 height 13
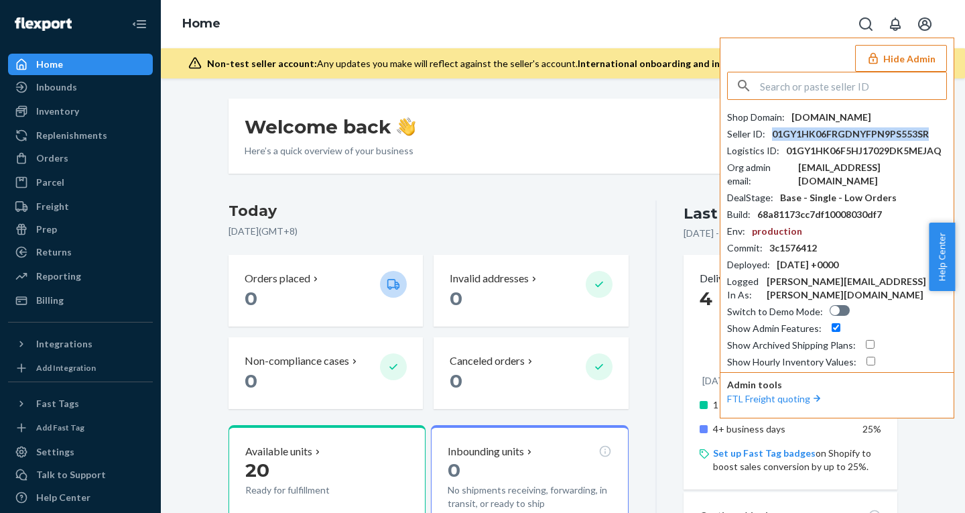
click at [845, 132] on div "01GY1HK06FRGDNYFPN9PS553SR" at bounding box center [850, 133] width 157 height 13
copy div "01GY1HK06FRGDNYFPN9PS553SR"
click at [796, 126] on div "Shop Domain : [DOMAIN_NAME] Seller ID : 01GY1HK06FRGDNYFPN9PS553SR Logistics ID…" at bounding box center [837, 240] width 220 height 258
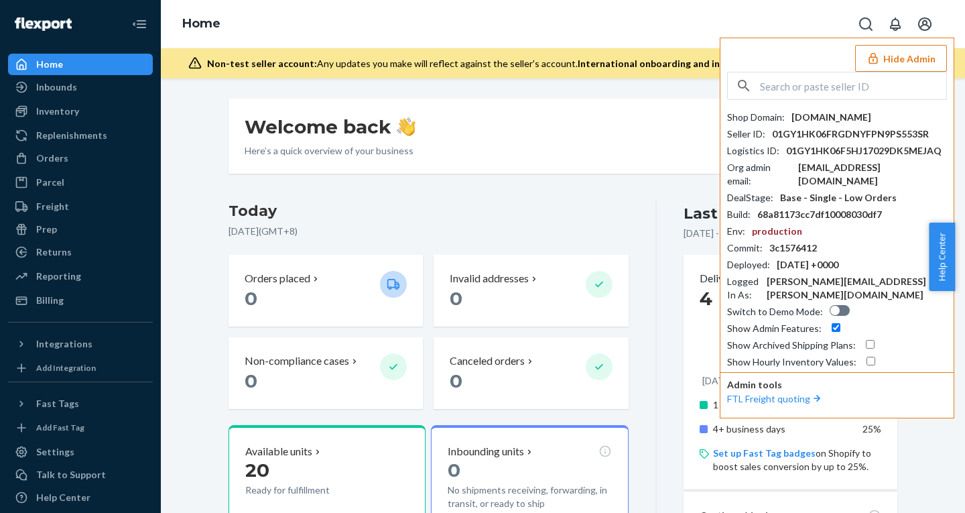
click at [892, 80] on input "text" at bounding box center [853, 85] width 186 height 27
paste input "[EMAIL_ADDRESS][DOMAIN_NAME]"
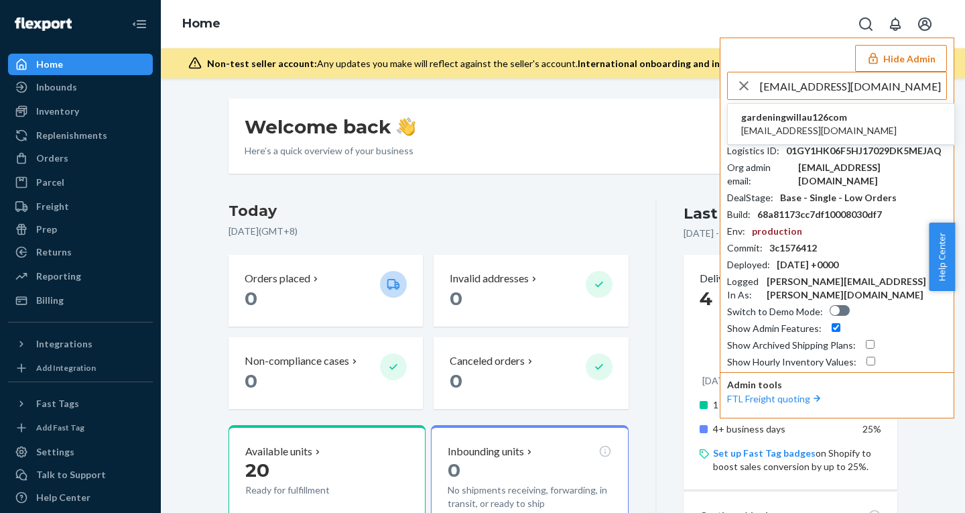
type input "[EMAIL_ADDRESS][DOMAIN_NAME]"
click at [817, 123] on span "gardeningwillau126com" at bounding box center [818, 117] width 155 height 13
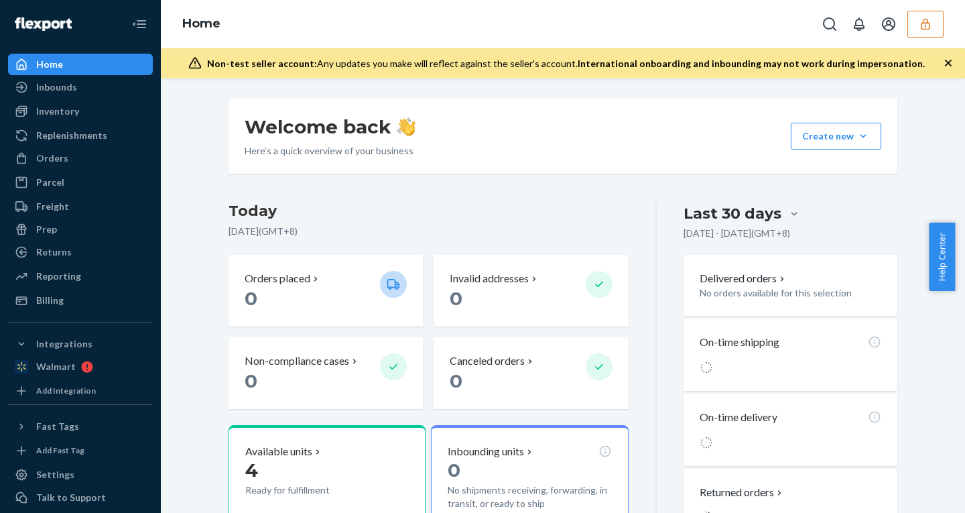
click at [918, 28] on button "button" at bounding box center [925, 24] width 36 height 27
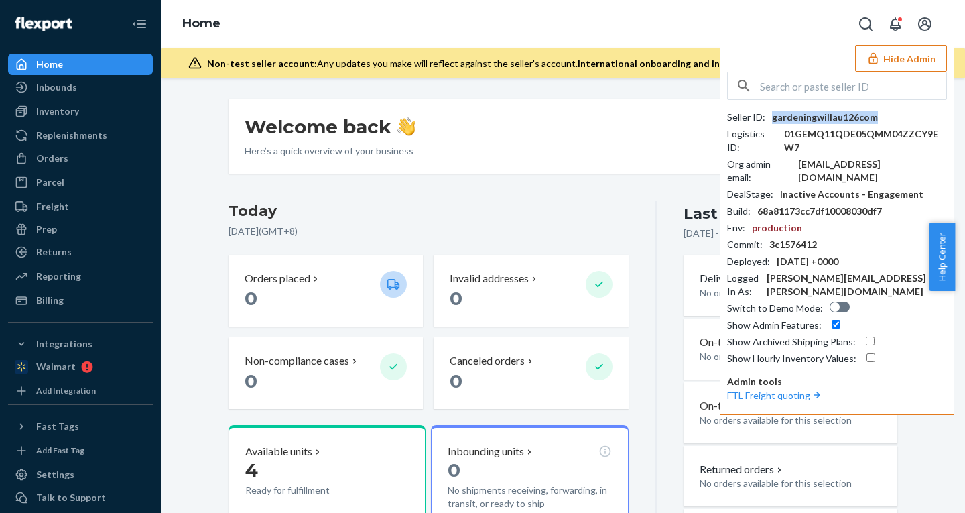
click at [817, 121] on div "gardeningwillau126com" at bounding box center [825, 117] width 106 height 13
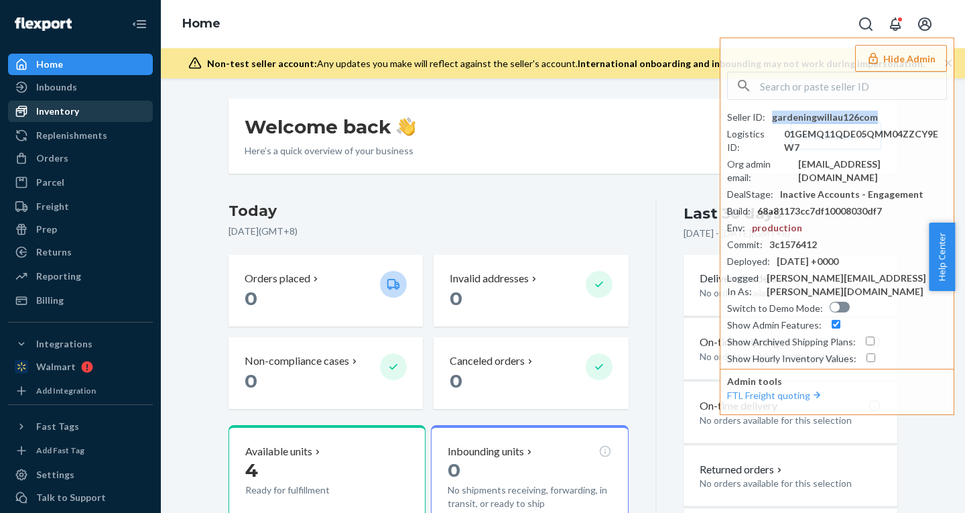
click at [74, 115] on div "Inventory" at bounding box center [57, 111] width 43 height 13
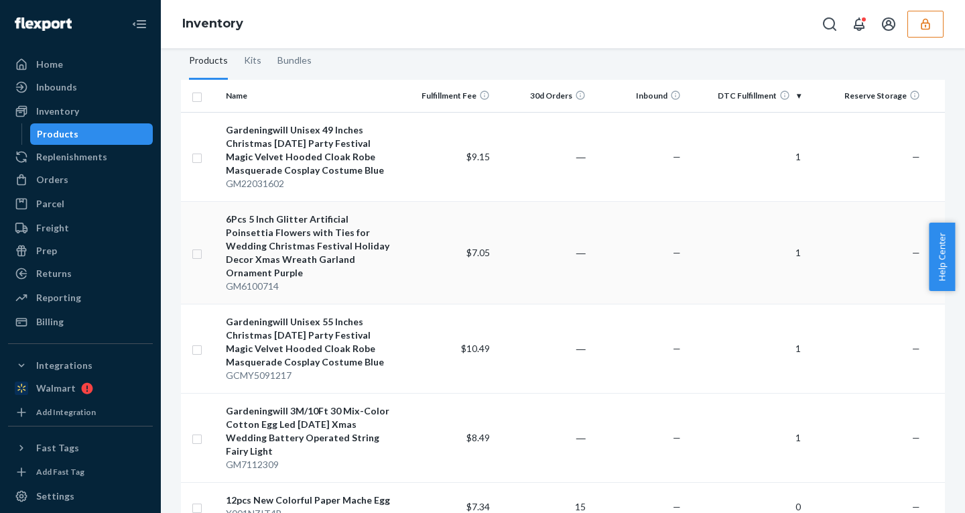
scroll to position [125, 0]
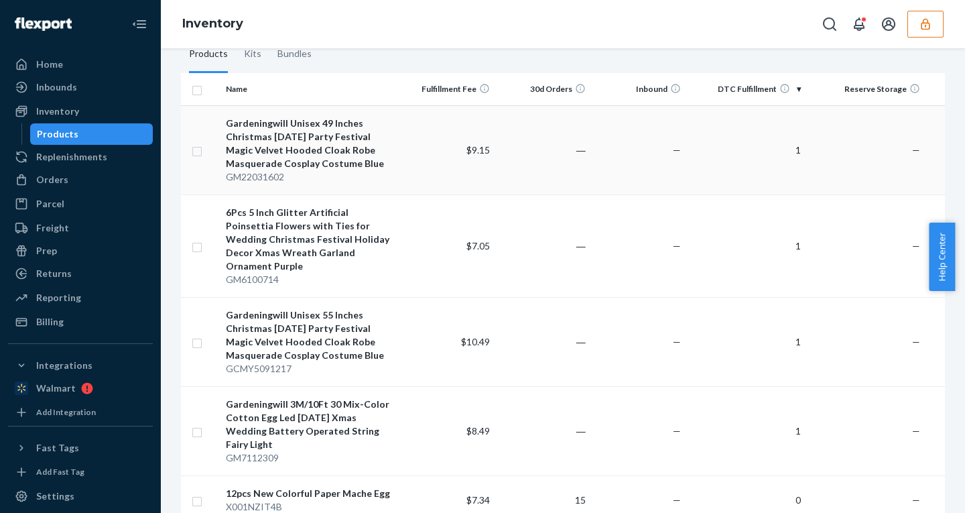
click at [343, 164] on div "Gardeningwill Unisex 49 Inches Christmas Halloween Party Festival Magic Velvet …" at bounding box center [310, 144] width 168 height 54
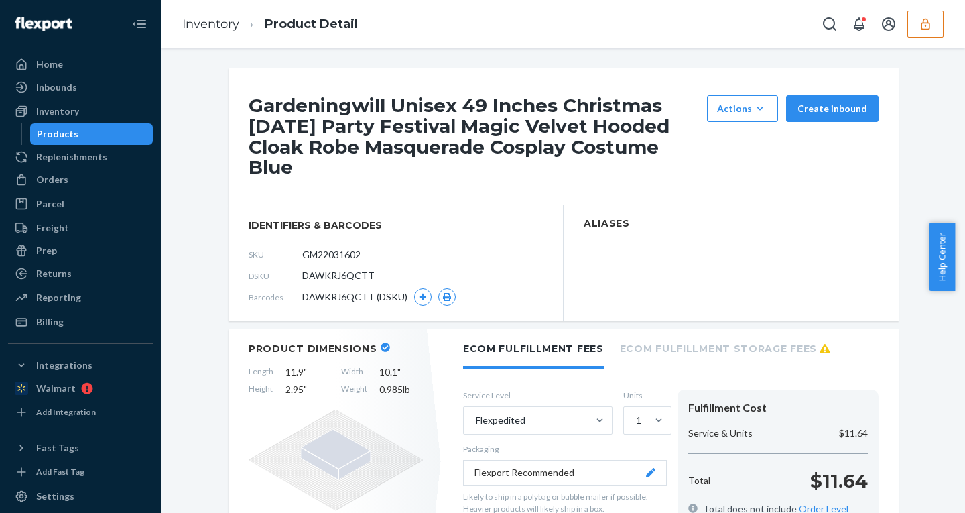
click at [72, 131] on div "Products" at bounding box center [58, 133] width 42 height 13
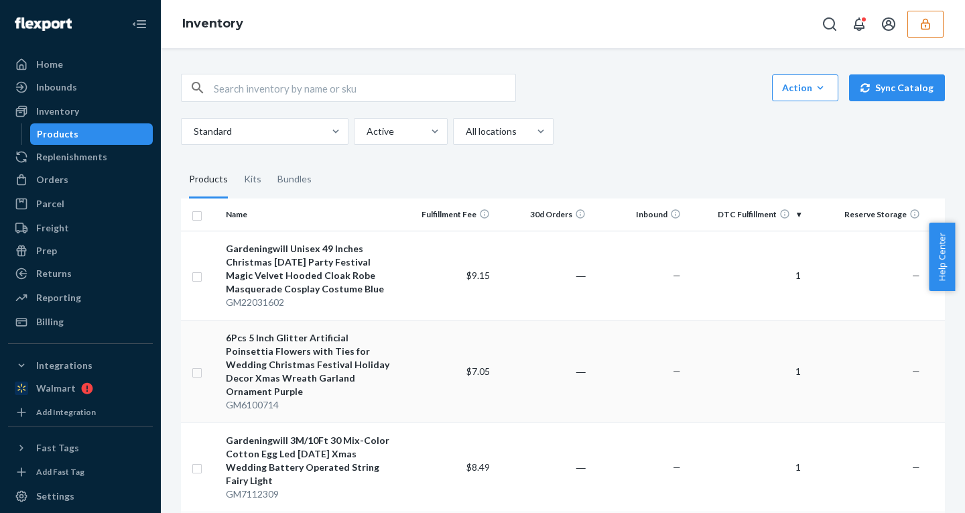
click at [356, 365] on div "6Pcs 5 Inch Glitter Artificial Poinsettia Flowers with Ties for Wedding Christm…" at bounding box center [310, 364] width 168 height 67
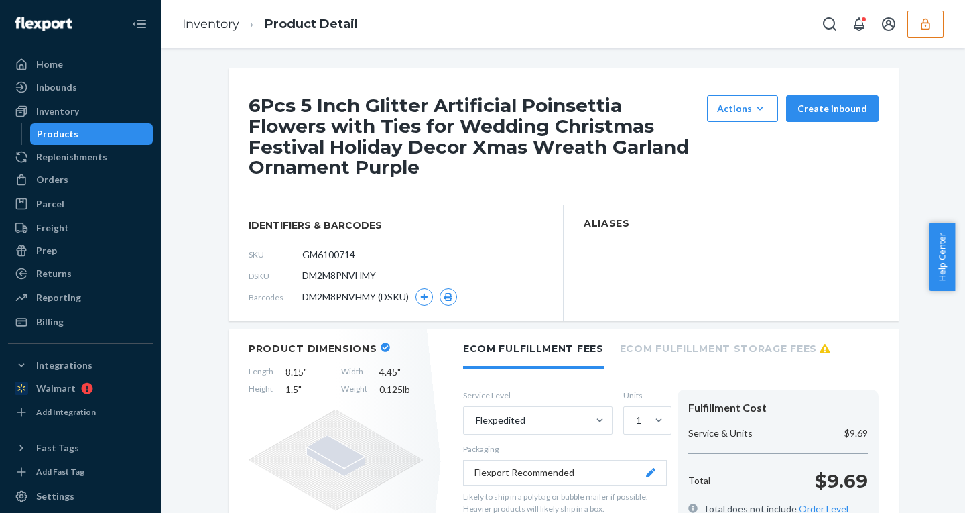
click at [78, 131] on div "Products" at bounding box center [91, 134] width 121 height 19
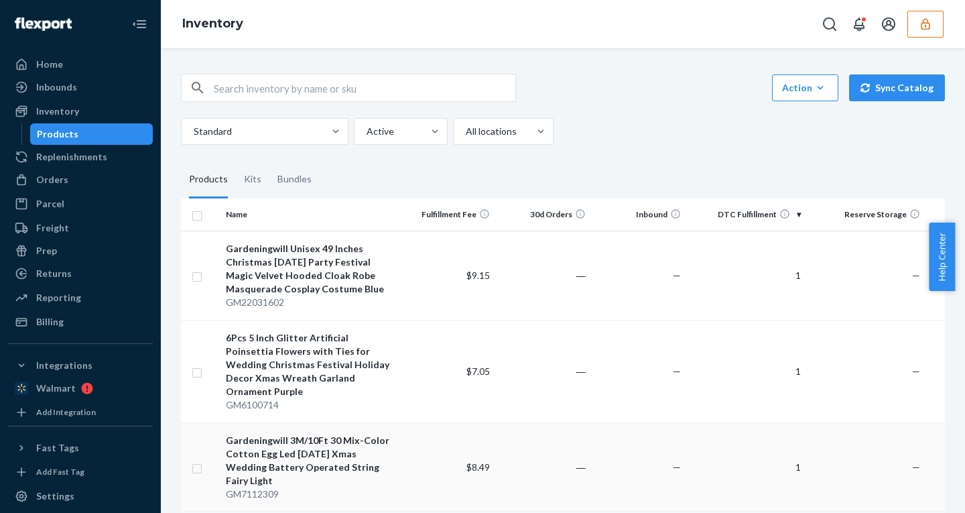
click at [452, 448] on td "$8.49" at bounding box center [448, 466] width 96 height 89
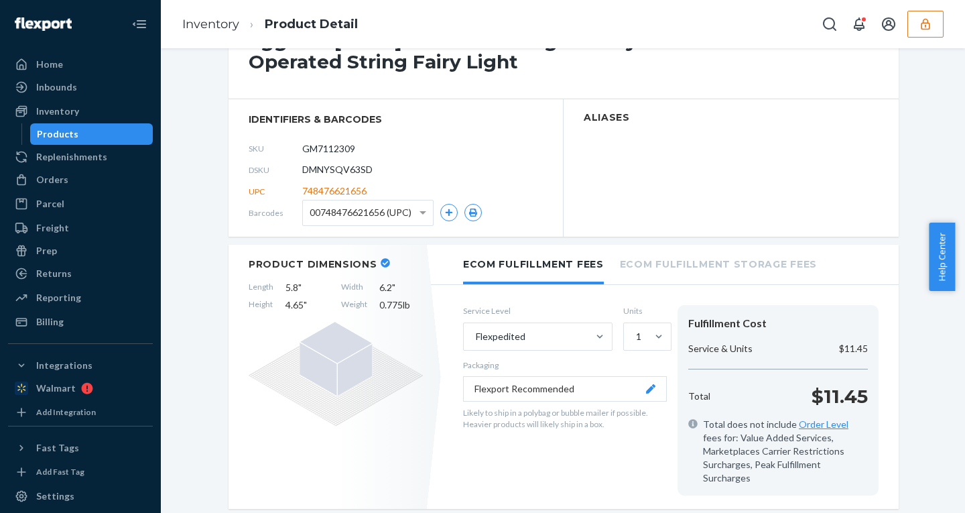
scroll to position [102, 0]
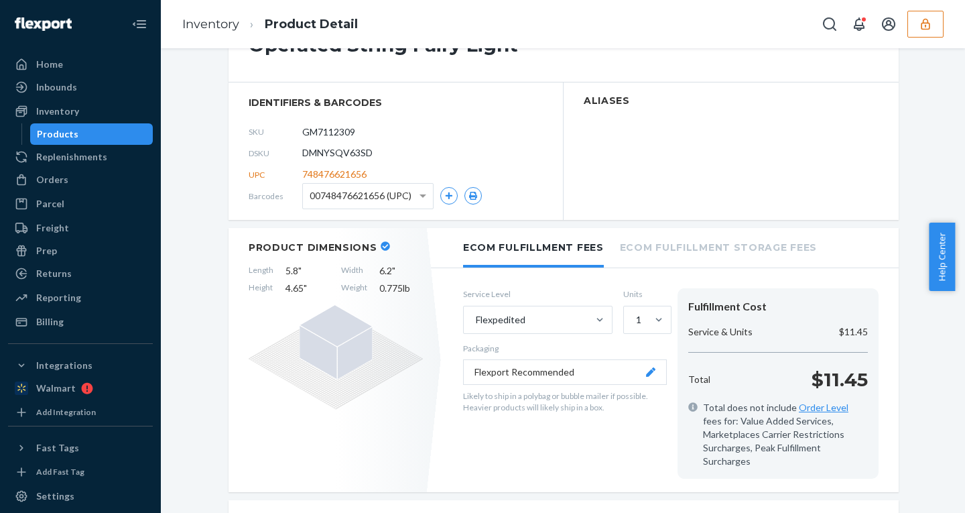
click at [84, 127] on div "Products" at bounding box center [91, 134] width 121 height 19
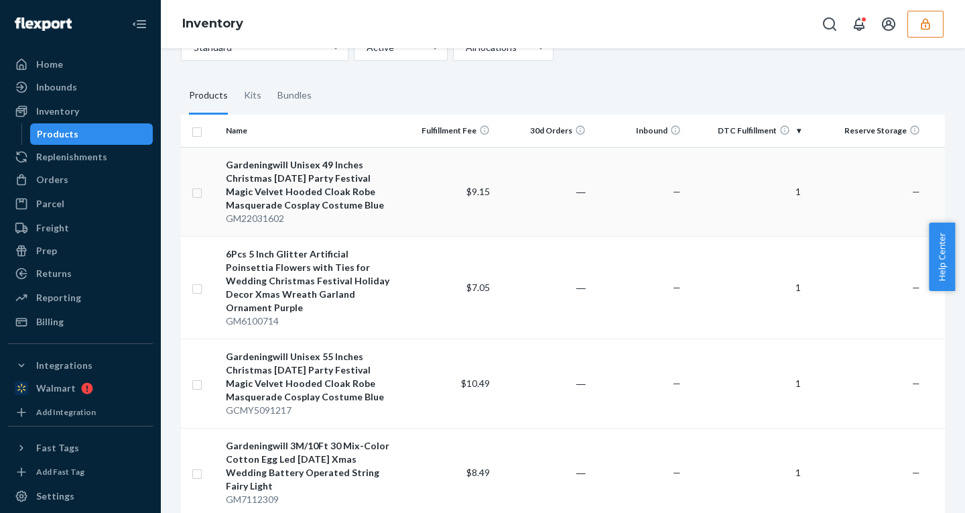
scroll to position [89, 0]
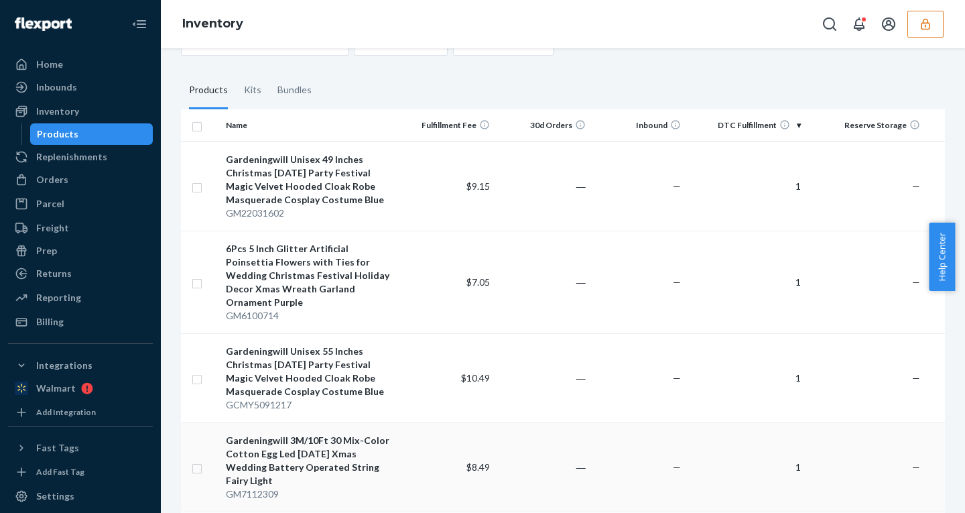
click at [370, 439] on div "Gardeningwill 3M/10Ft 30 Mix-Color Cotton Egg Led Easter Xmas Wedding Battery O…" at bounding box center [310, 460] width 168 height 54
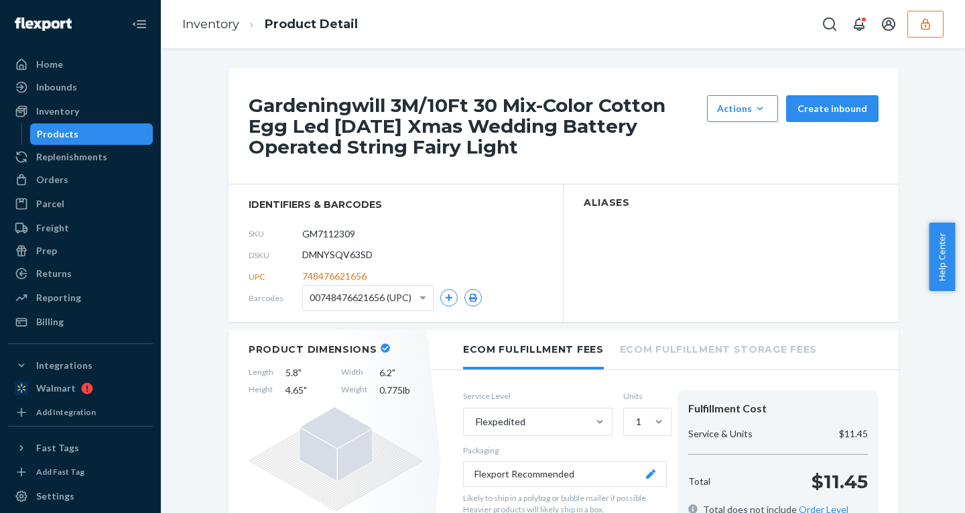
drag, startPoint x: 96, startPoint y: 132, endPoint x: 401, endPoint y: 260, distance: 330.0
click at [96, 132] on div "Products" at bounding box center [91, 134] width 121 height 19
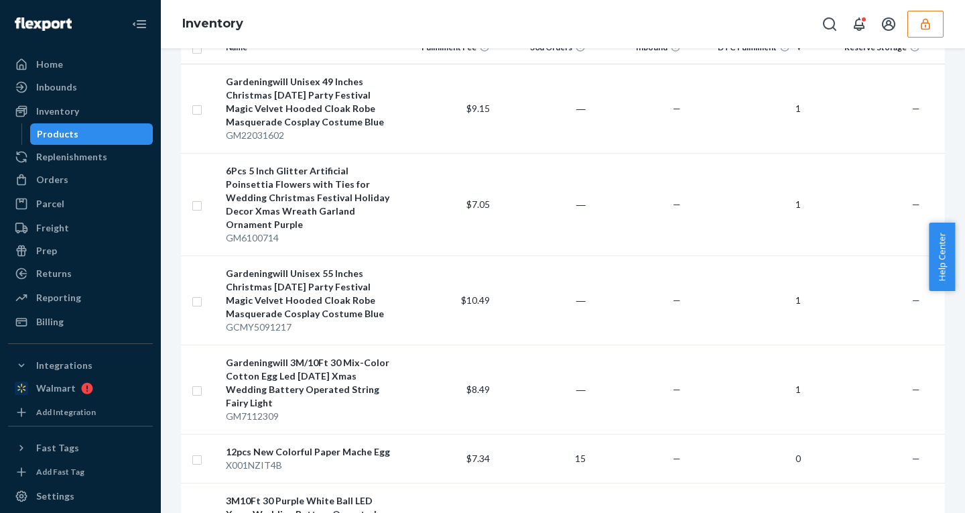
scroll to position [170, 0]
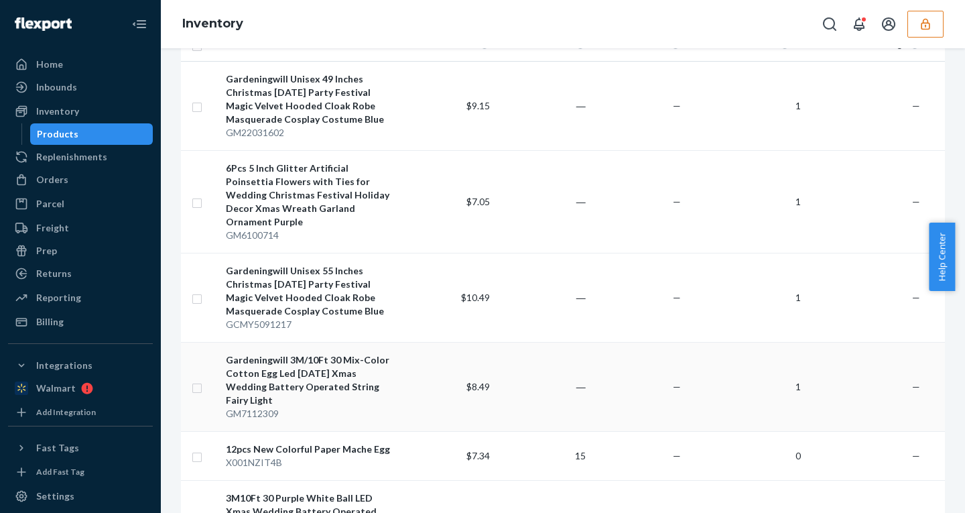
click at [411, 385] on td "$8.49" at bounding box center [448, 386] width 96 height 89
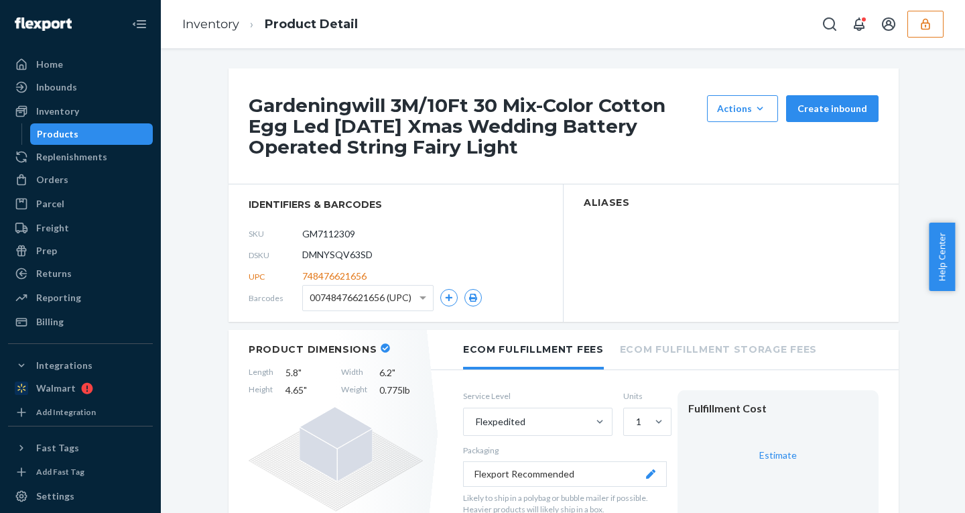
click at [105, 134] on div "Products" at bounding box center [91, 134] width 121 height 19
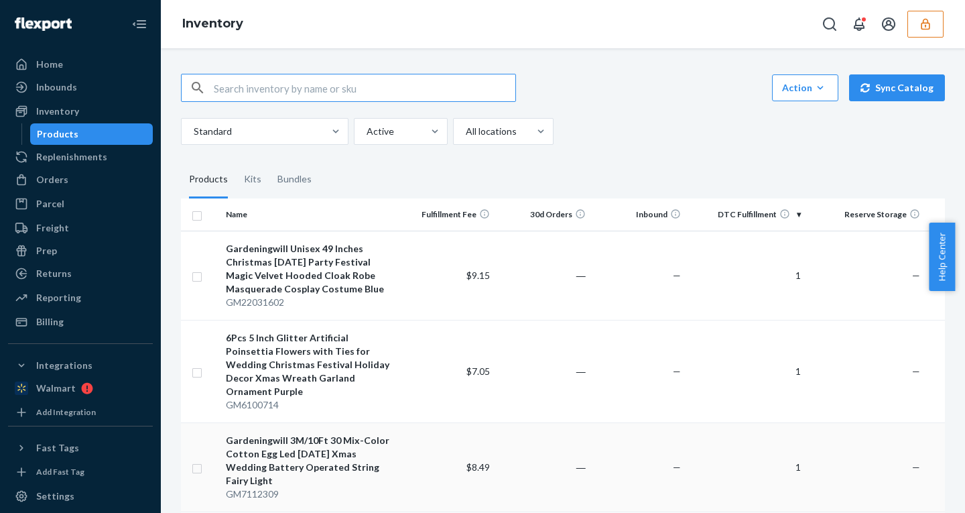
click at [379, 444] on div "Gardeningwill 3M/10Ft 30 Mix-Color Cotton Egg Led Easter Xmas Wedding Battery O…" at bounding box center [310, 460] width 168 height 54
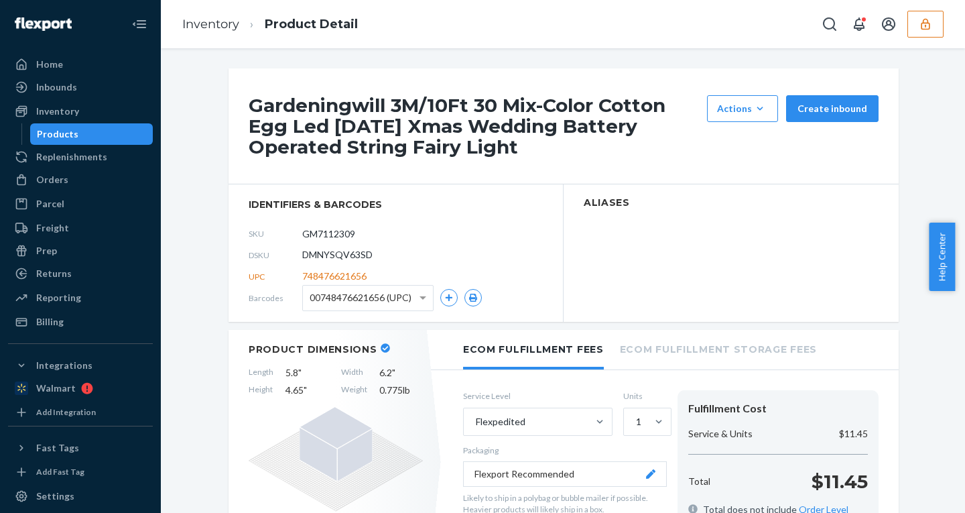
click at [98, 137] on div "Products" at bounding box center [91, 134] width 121 height 19
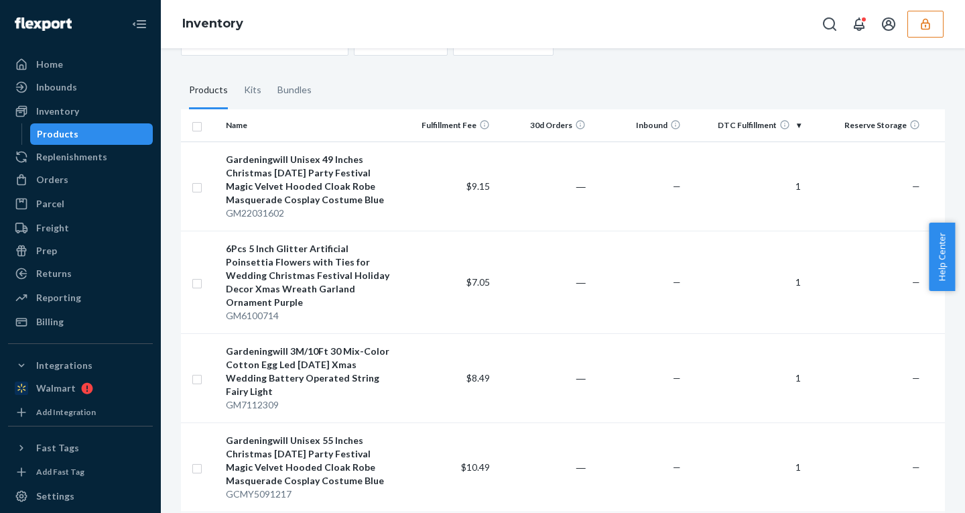
scroll to position [91, 0]
click at [407, 358] on td "$8.49" at bounding box center [448, 375] width 96 height 89
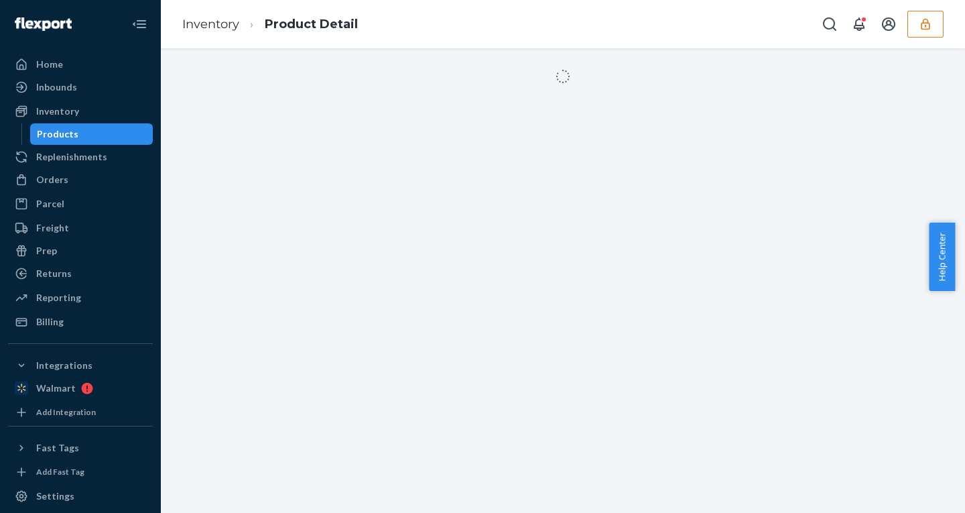
click at [114, 125] on div "Products" at bounding box center [91, 134] width 121 height 19
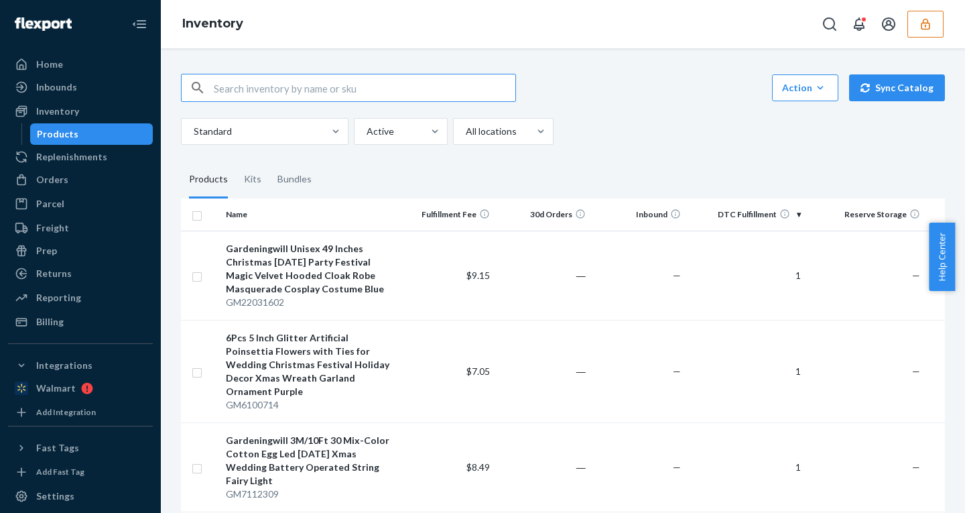
scroll to position [96, 0]
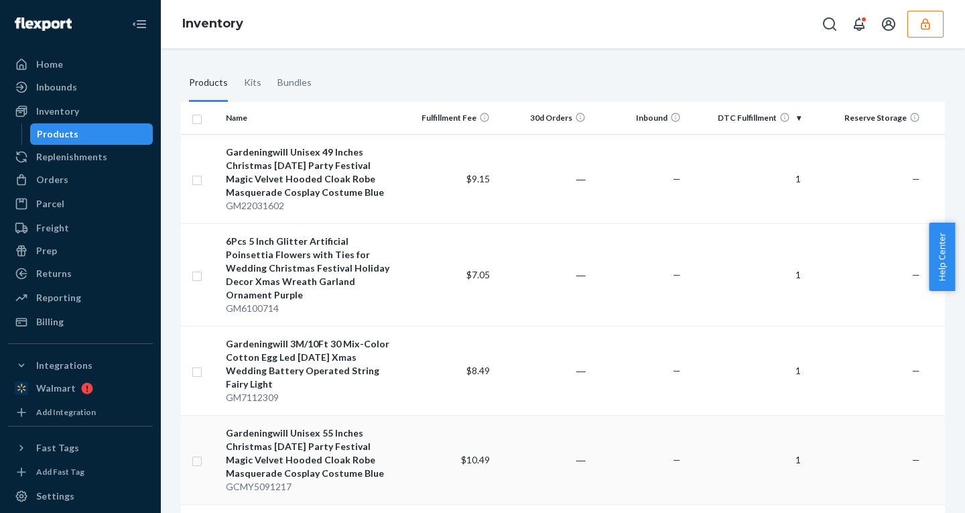
click at [400, 453] on td "$10.49" at bounding box center [448, 459] width 96 height 89
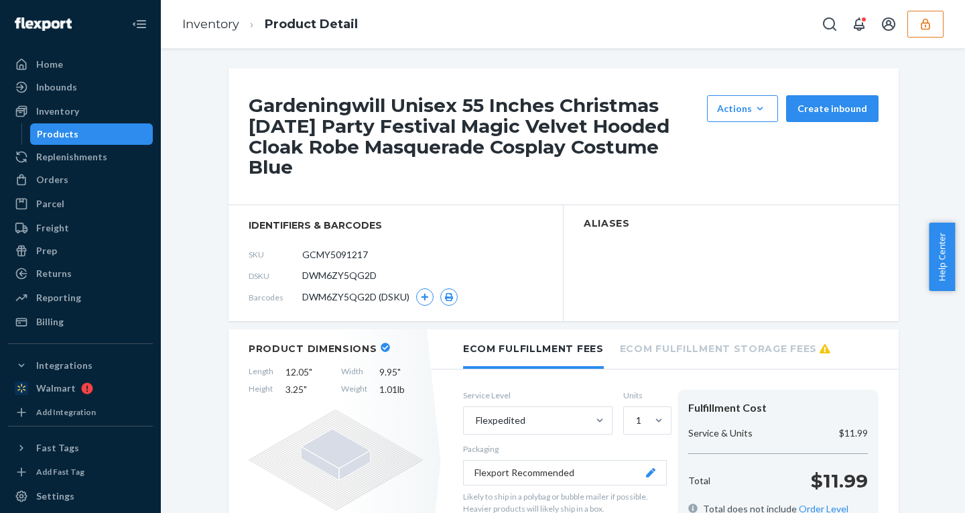
drag, startPoint x: 72, startPoint y: 131, endPoint x: 146, endPoint y: 133, distance: 73.7
click at [72, 131] on div "Products" at bounding box center [58, 133] width 42 height 13
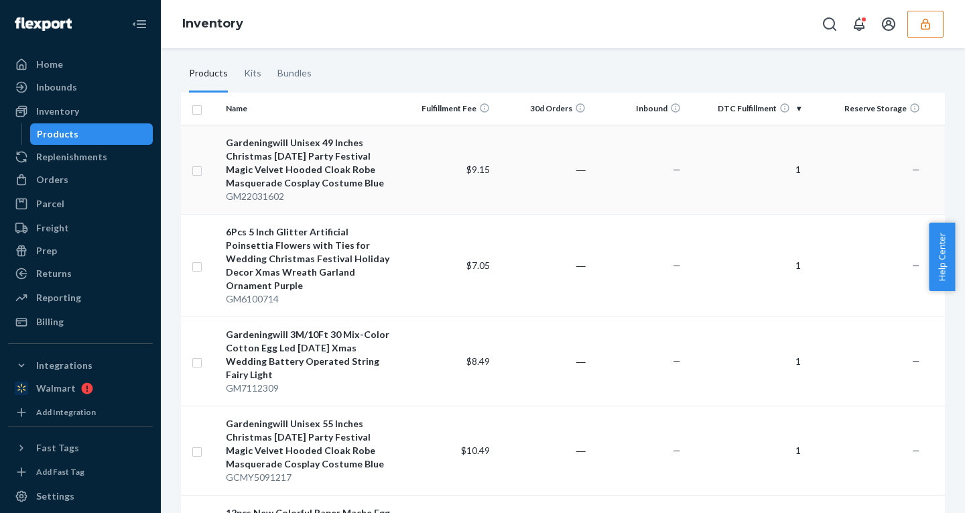
scroll to position [107, 0]
click at [196, 442] on input "checkbox" at bounding box center [197, 449] width 11 height 14
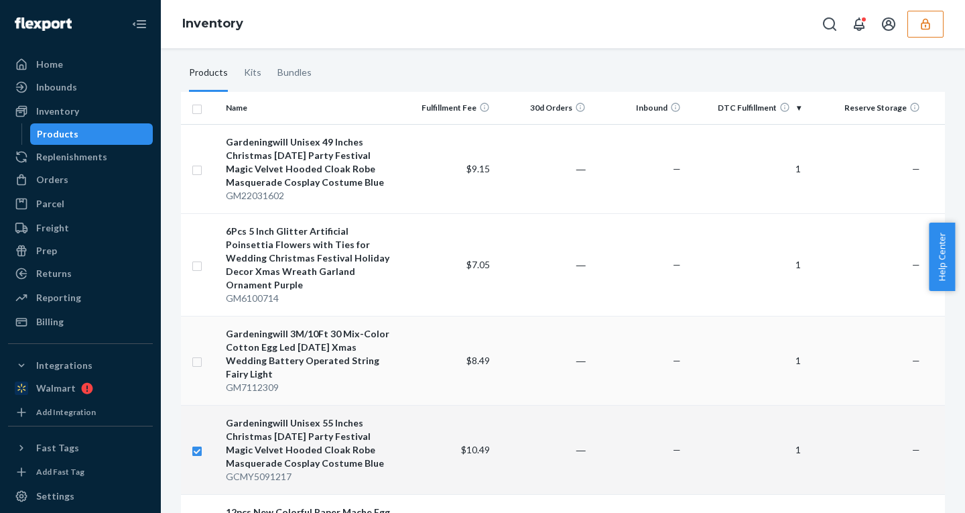
checkbox input "true"
click at [193, 353] on input "checkbox" at bounding box center [197, 360] width 11 height 14
checkbox input "true"
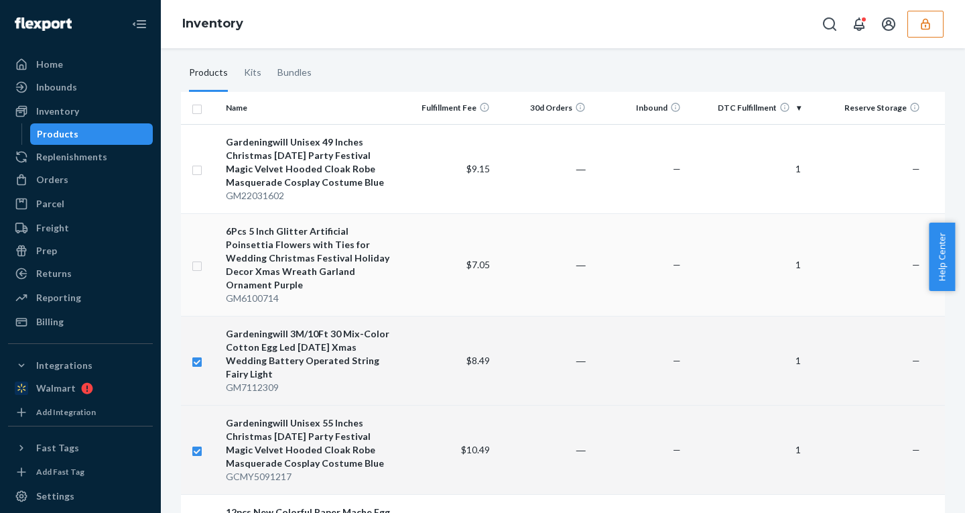
click at [198, 259] on input "checkbox" at bounding box center [197, 264] width 11 height 14
checkbox input "true"
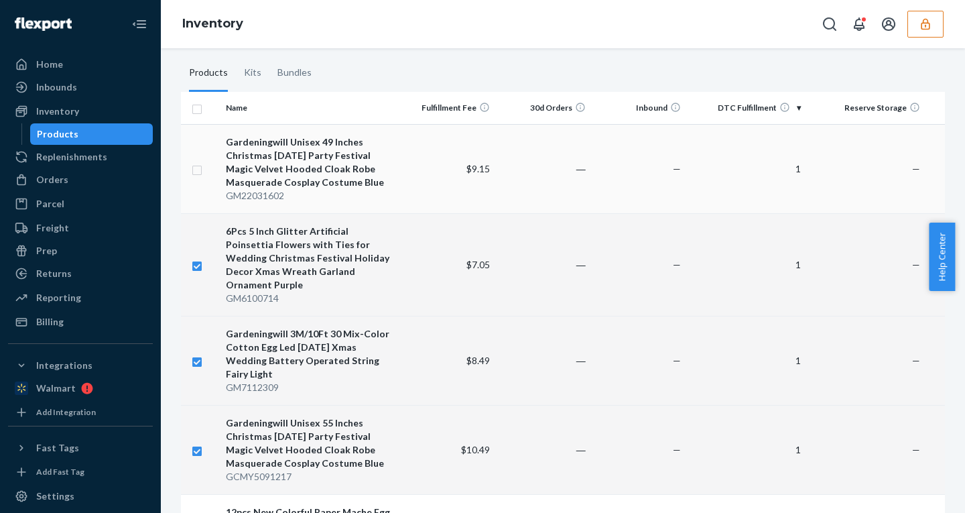
click at [196, 170] on input "checkbox" at bounding box center [197, 168] width 11 height 14
checkbox input "true"
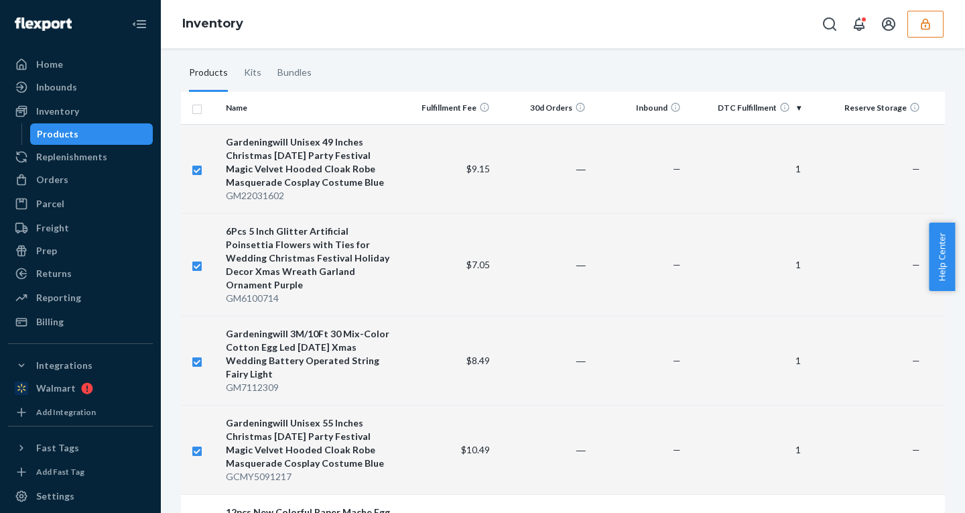
scroll to position [0, 0]
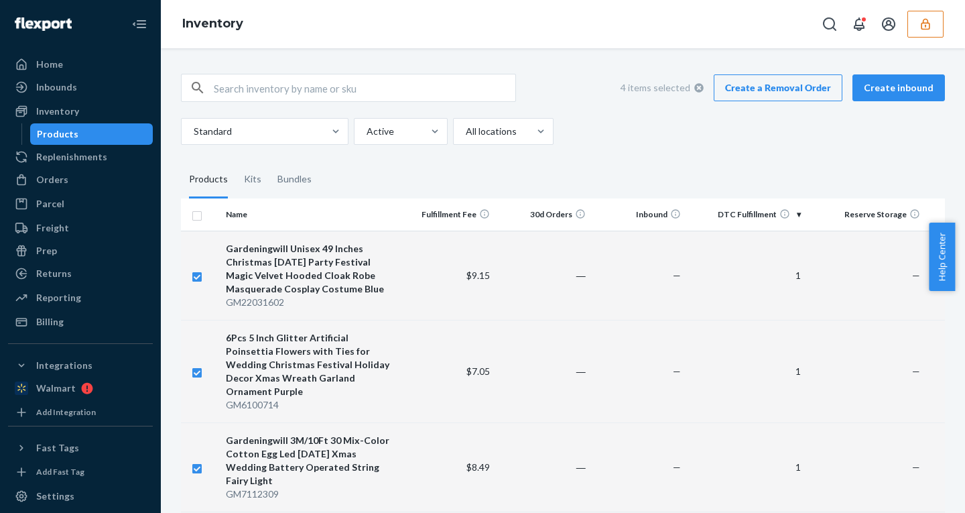
checkbox input "true"
click at [770, 91] on link "Create a Removal Order" at bounding box center [778, 87] width 129 height 27
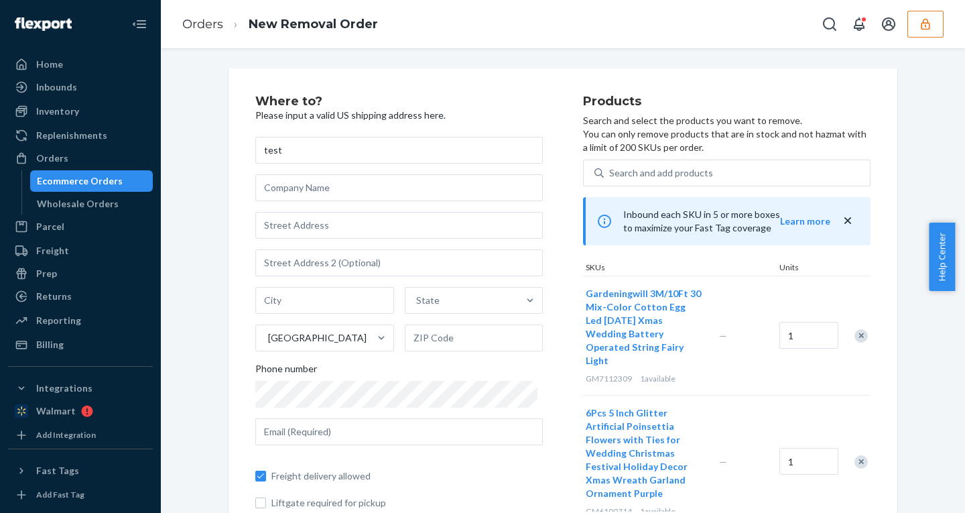
type input "test"
click at [342, 228] on input "text" at bounding box center [398, 225] width 287 height 27
type input "123 William St"
type input "Manhattan - New York"
type input "10038"
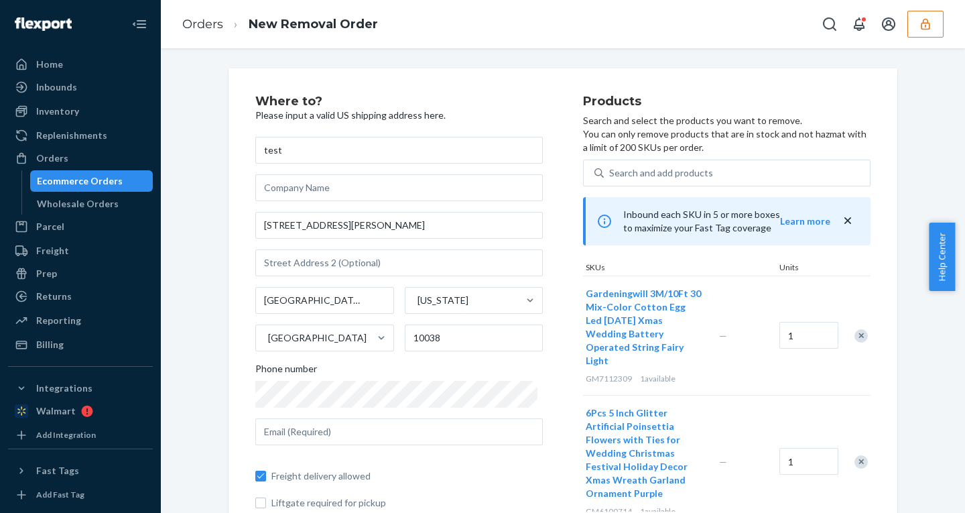
scroll to position [61, 0]
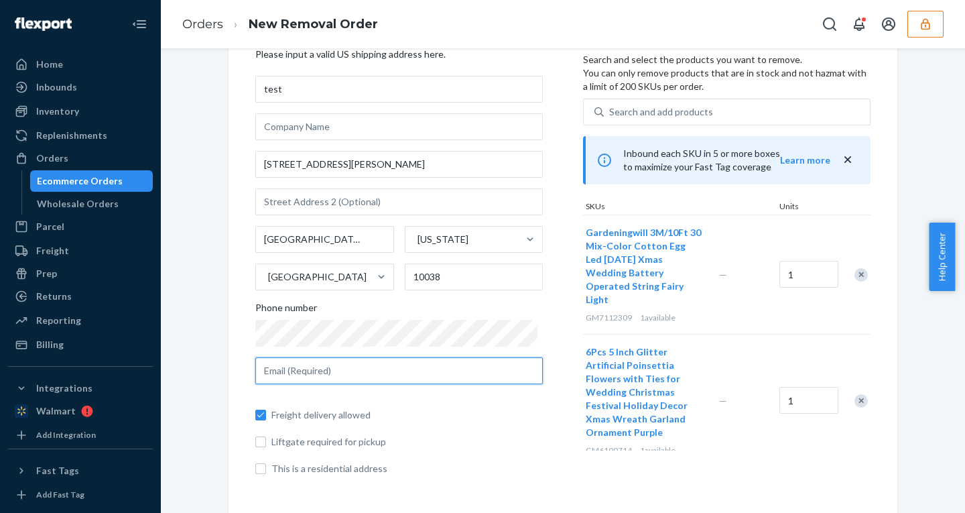
click at [357, 369] on input "text" at bounding box center [398, 370] width 287 height 27
click at [321, 372] on input "test@GMAILC.OM" at bounding box center [398, 370] width 287 height 27
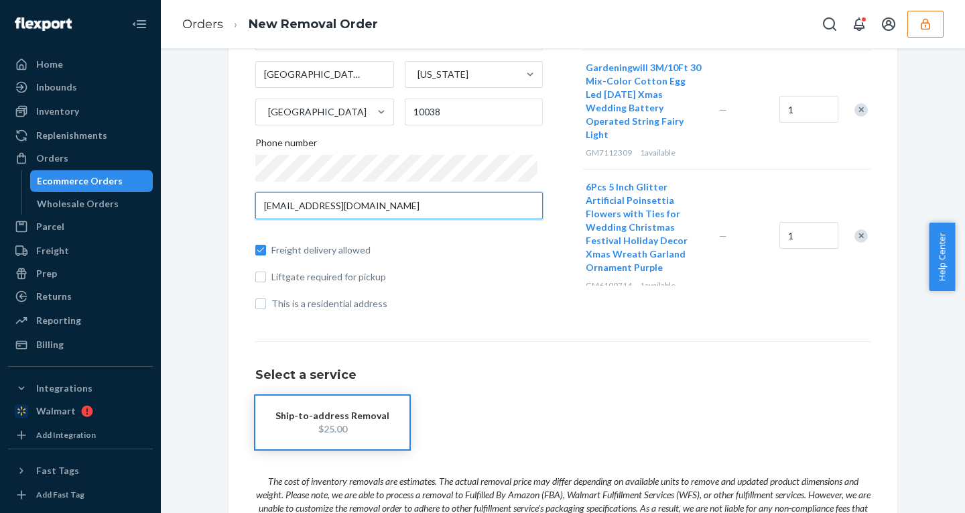
scroll to position [251, 0]
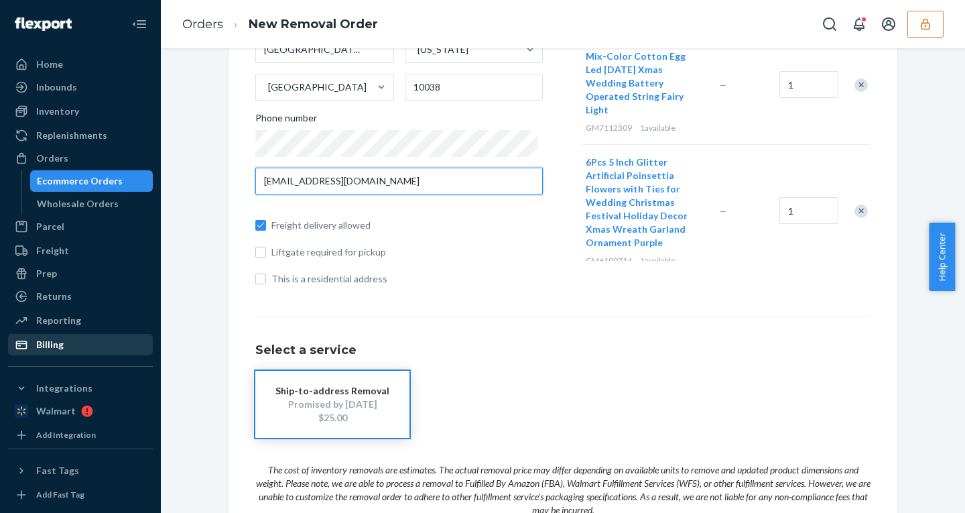
type input "test@GMAIL.cOM"
click at [50, 338] on div "Billing" at bounding box center [49, 344] width 27 height 13
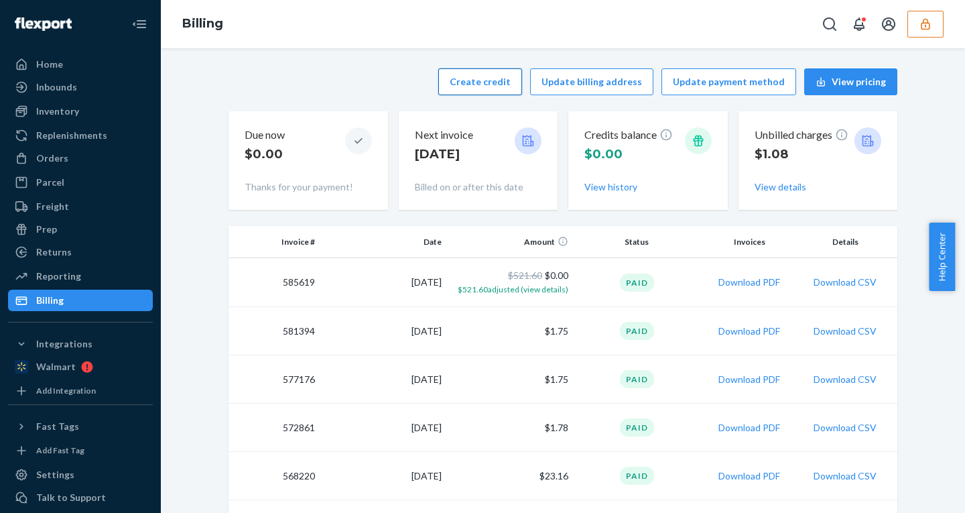
click at [476, 88] on button "Create credit" at bounding box center [480, 81] width 84 height 27
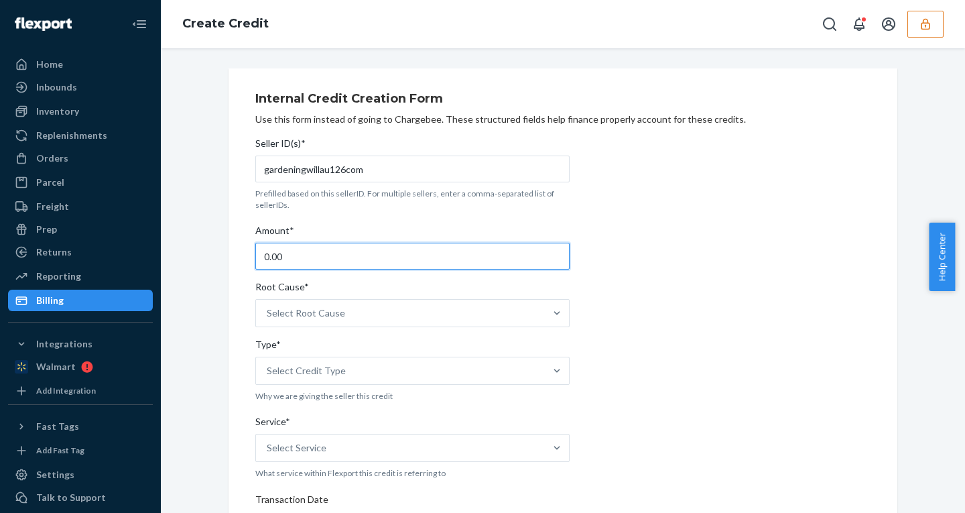
drag, startPoint x: 295, startPoint y: 255, endPoint x: 206, endPoint y: 253, distance: 88.5
click at [207, 253] on div "Internal Credit Creation Form Use this form instead of going to Chargebee. Thes…" at bounding box center [563, 496] width 784 height 856
type input "30"
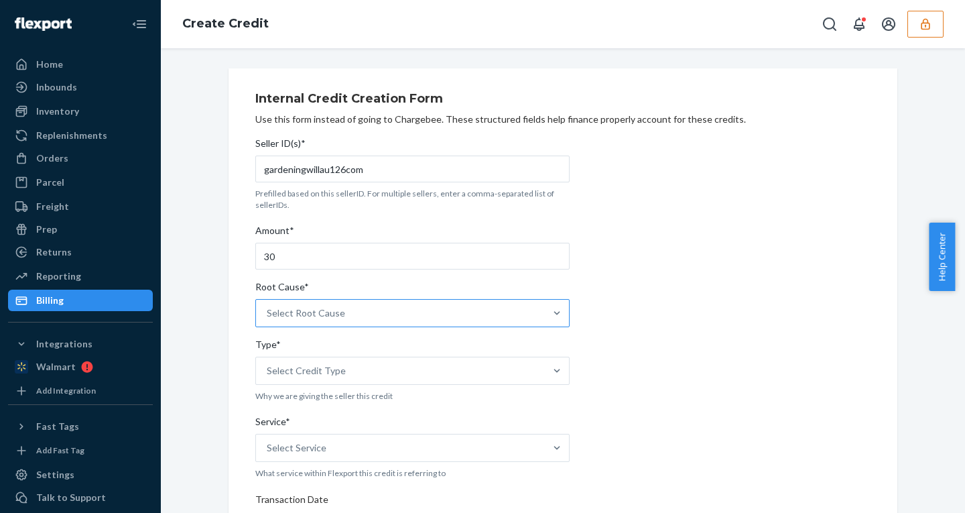
click at [348, 314] on div "Select Root Cause" at bounding box center [400, 312] width 289 height 27
click at [268, 314] on input "Root Cause* Select Root Cause" at bounding box center [267, 312] width 1 height 13
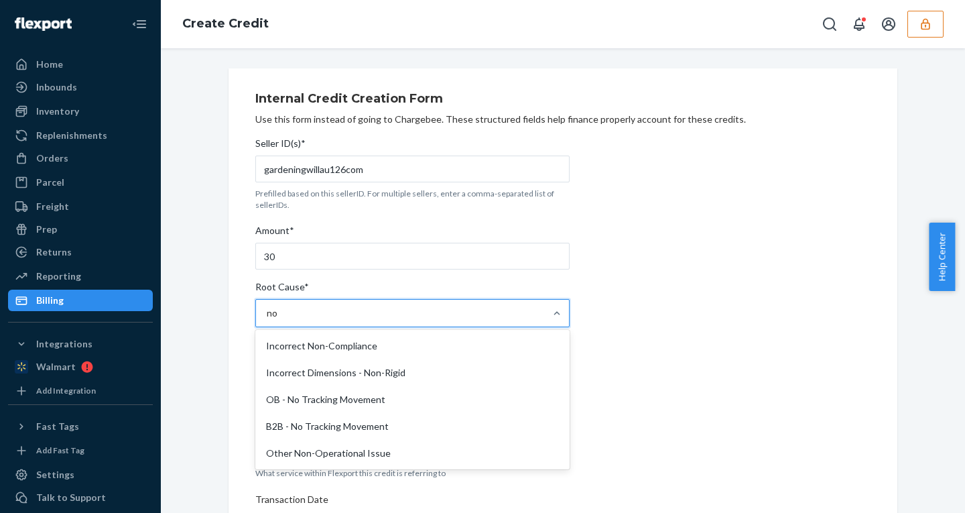
type input "n"
type input "ful"
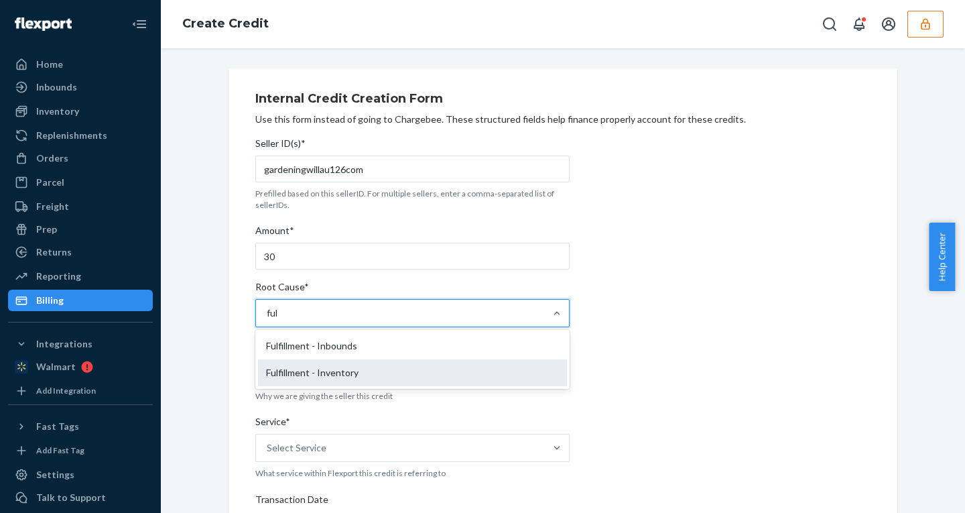
click at [331, 371] on div "Fulfillment - Inventory" at bounding box center [412, 372] width 309 height 27
click at [279, 320] on input "ful" at bounding box center [273, 312] width 12 height 13
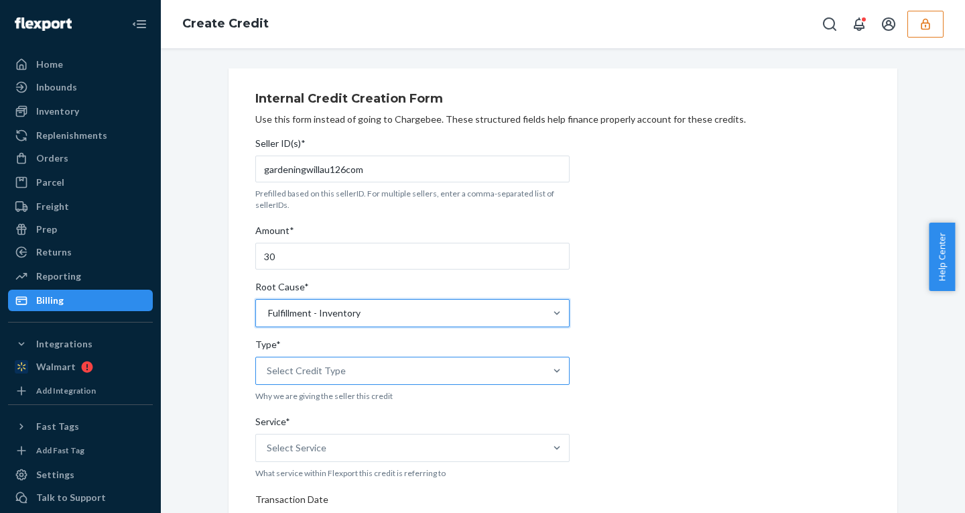
click at [317, 368] on div "Select Credit Type" at bounding box center [306, 370] width 79 height 13
click at [268, 368] on input "Type* Select Credit Type" at bounding box center [267, 370] width 1 height 13
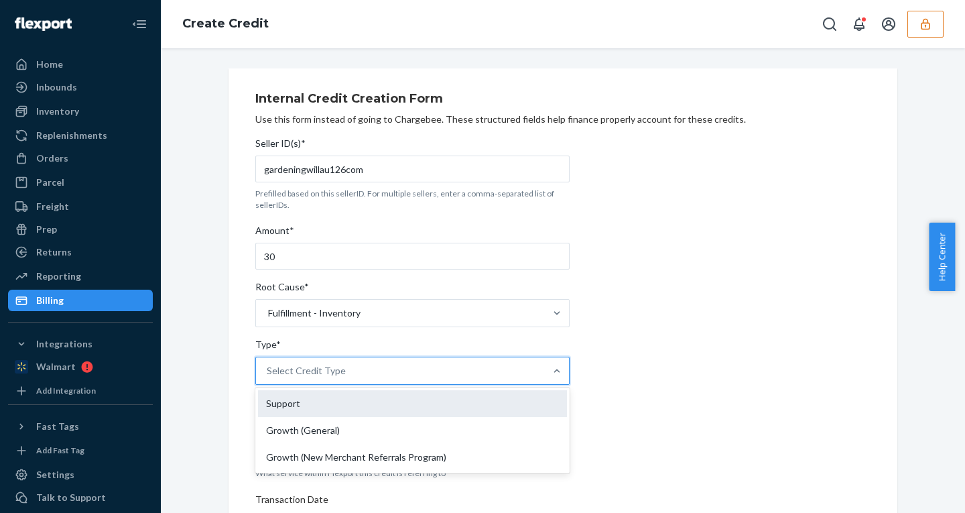
click at [272, 406] on div "Support" at bounding box center [412, 403] width 309 height 27
click at [268, 377] on input "Type* option Support focused, 1 of 3. 3 results available. Use Up and Down to c…" at bounding box center [267, 370] width 1 height 13
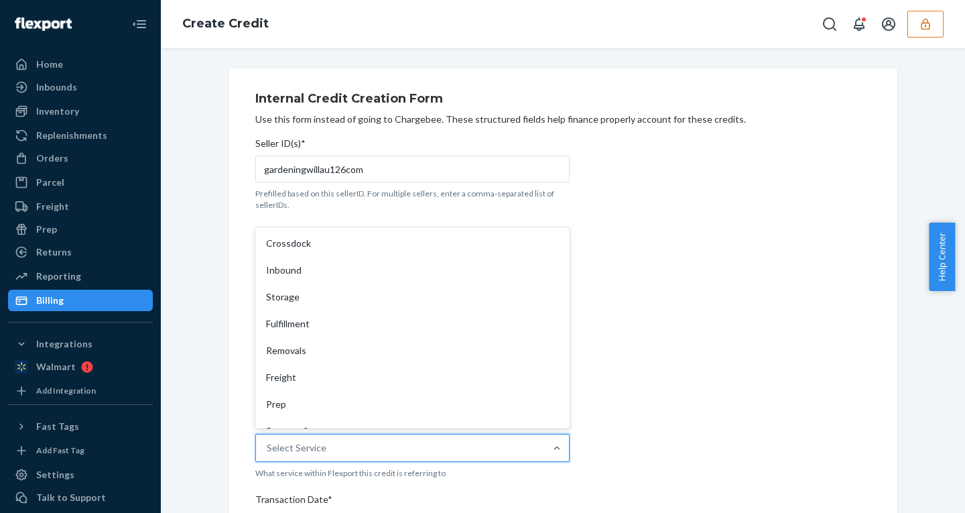
click at [314, 442] on div "Select Service" at bounding box center [297, 447] width 60 height 13
click at [268, 442] on input "Service* option Crossdock focused, 1 of 10. 10 results available. Use Up and Do…" at bounding box center [267, 447] width 1 height 13
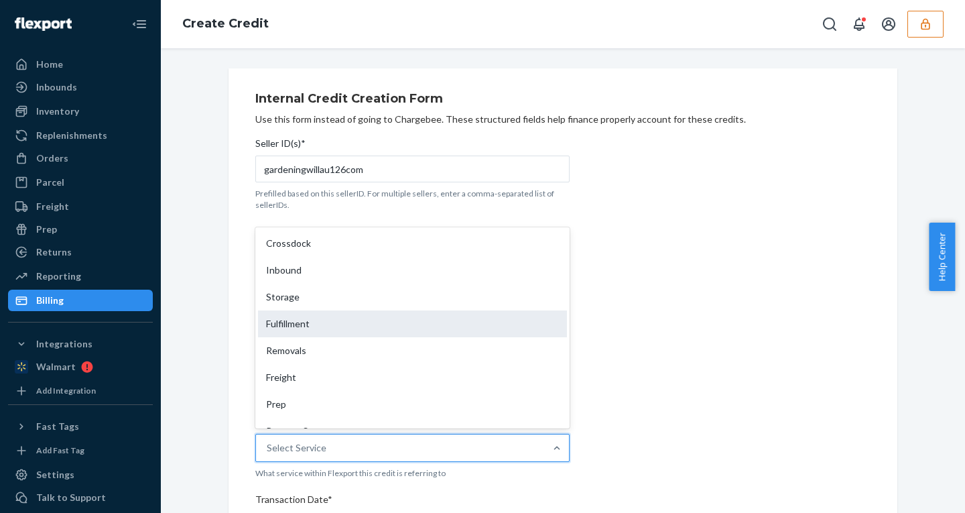
click at [291, 321] on div "Fulfillment" at bounding box center [412, 323] width 309 height 27
click at [268, 441] on input "Service* option Fulfillment focused, 4 of 10. 10 results available. Use Up and …" at bounding box center [267, 447] width 1 height 13
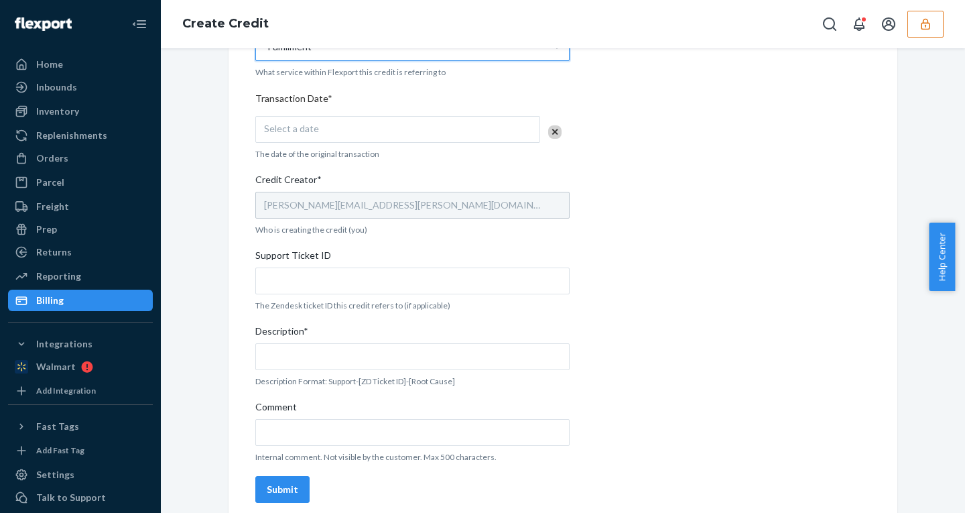
scroll to position [404, 0]
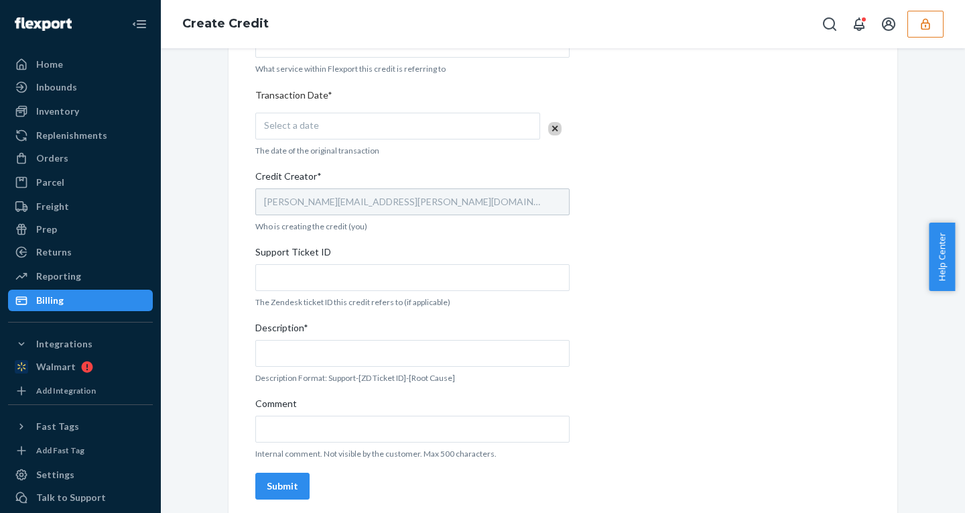
click at [346, 117] on div "Select a date" at bounding box center [397, 126] width 285 height 27
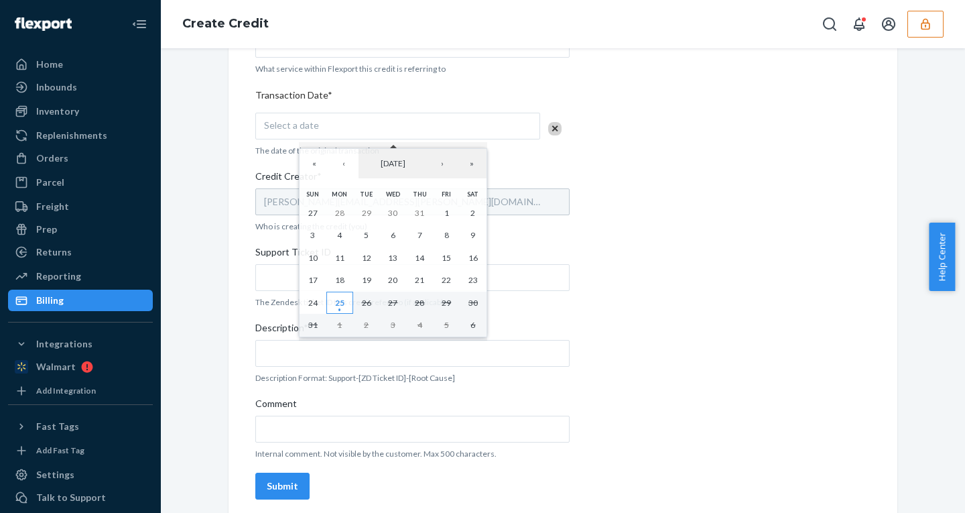
click at [344, 297] on abbr "25" at bounding box center [339, 302] width 9 height 10
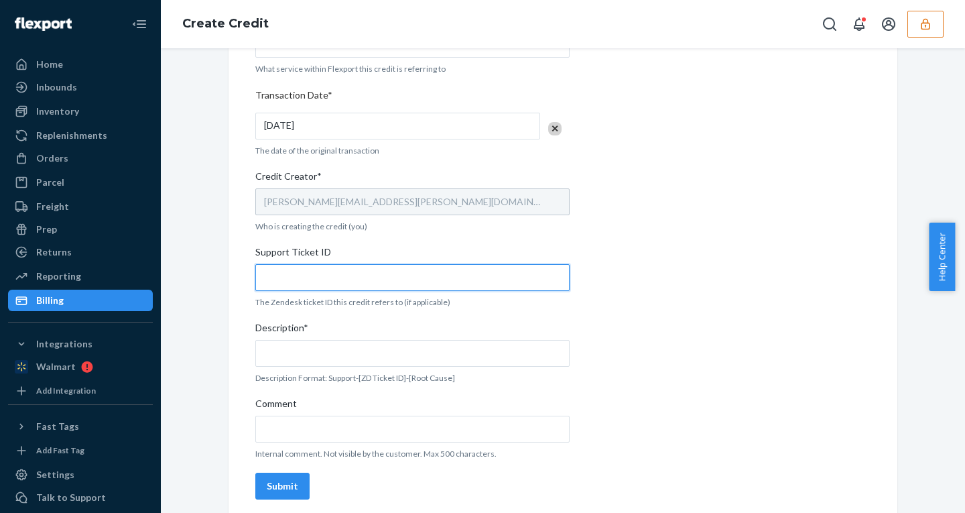
click at [291, 278] on input "Support Ticket ID" at bounding box center [412, 277] width 314 height 27
paste input "800108"
type input "800108"
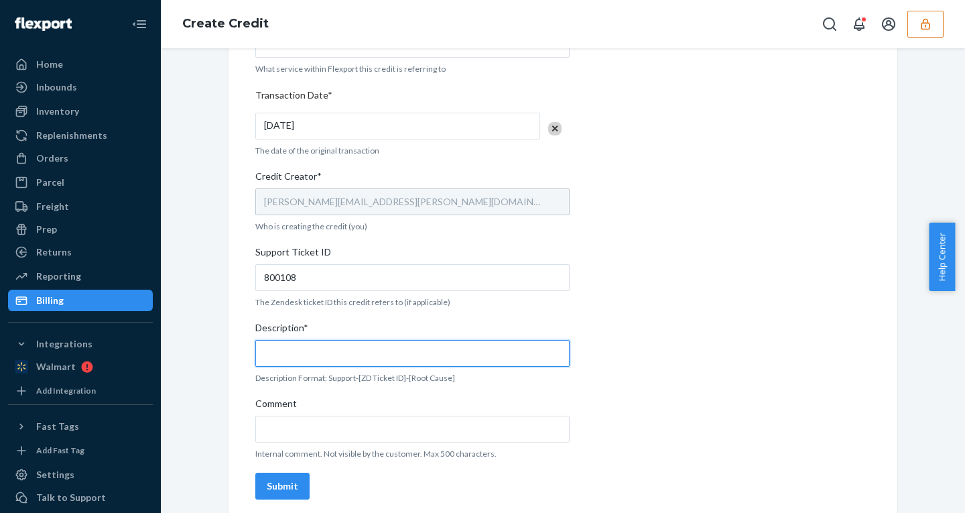
click at [322, 350] on input "Description*" at bounding box center [412, 353] width 314 height 27
paste input "800108"
type input "support - 800108 - fulfillment - inventory"
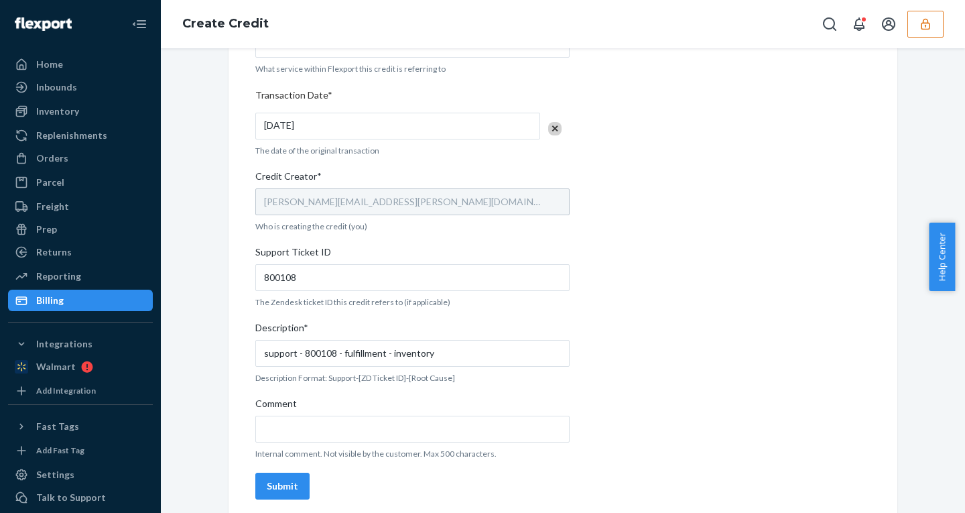
click at [277, 477] on button "Submit" at bounding box center [282, 485] width 54 height 27
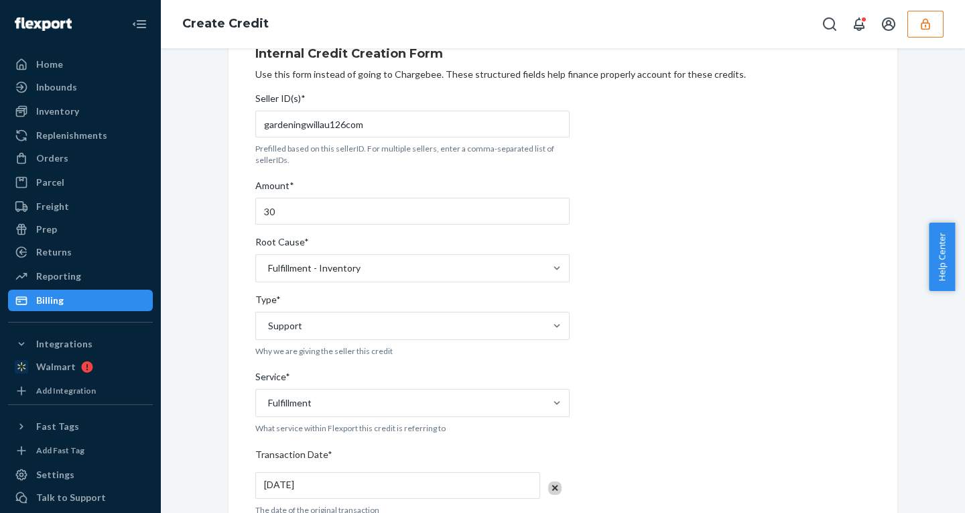
scroll to position [0, 0]
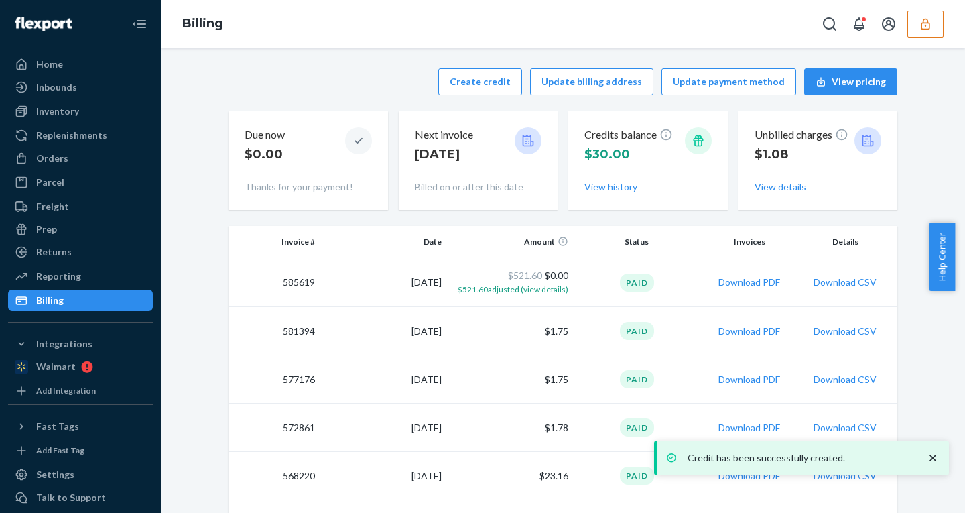
click at [923, 21] on icon "button" at bounding box center [925, 23] width 9 height 11
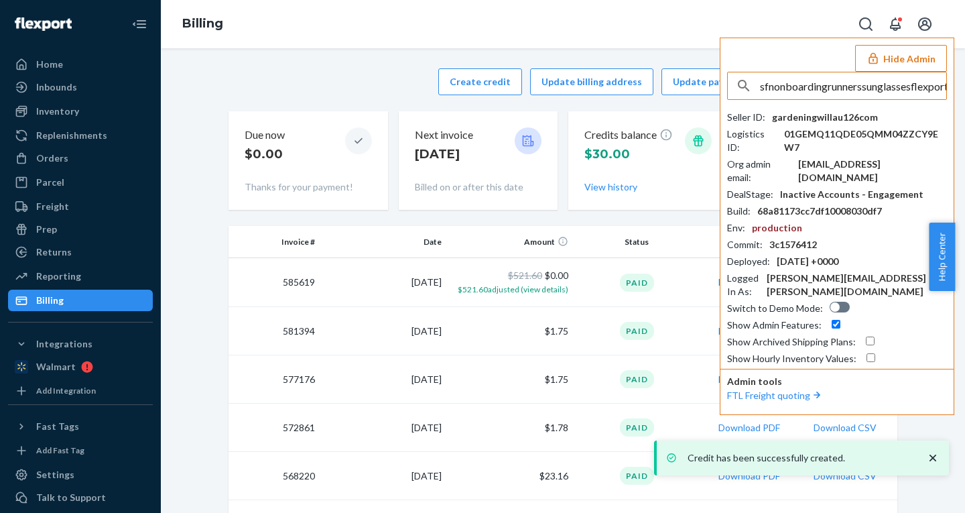
scroll to position [0, 25]
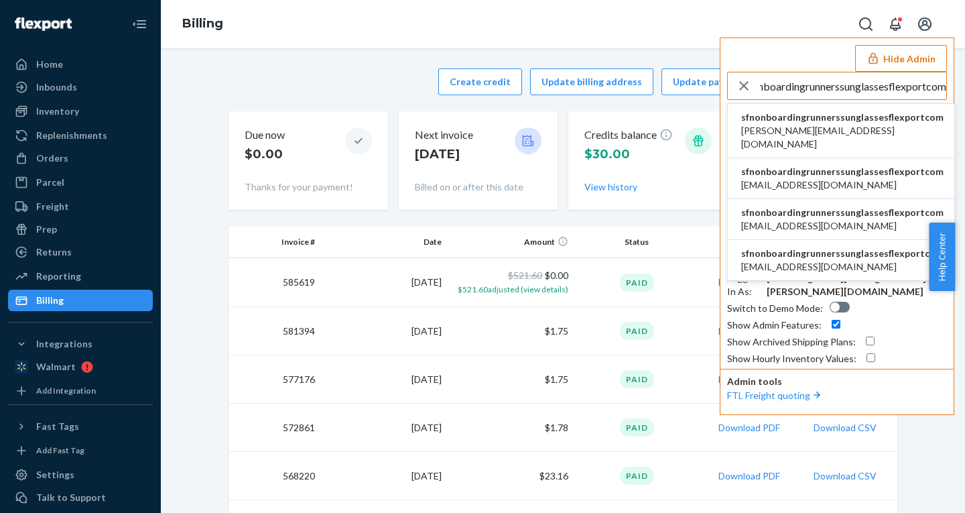
type input "sfnonboardingrunnerssunglassesflexportcom"
click at [815, 124] on span "joe@iwdagency.com" at bounding box center [842, 137] width 202 height 27
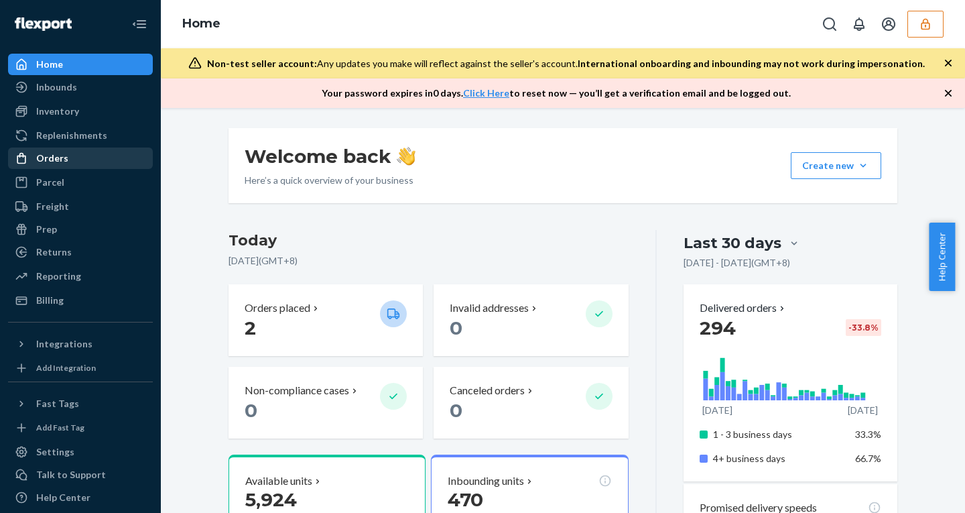
click at [33, 157] on div at bounding box center [25, 157] width 21 height 13
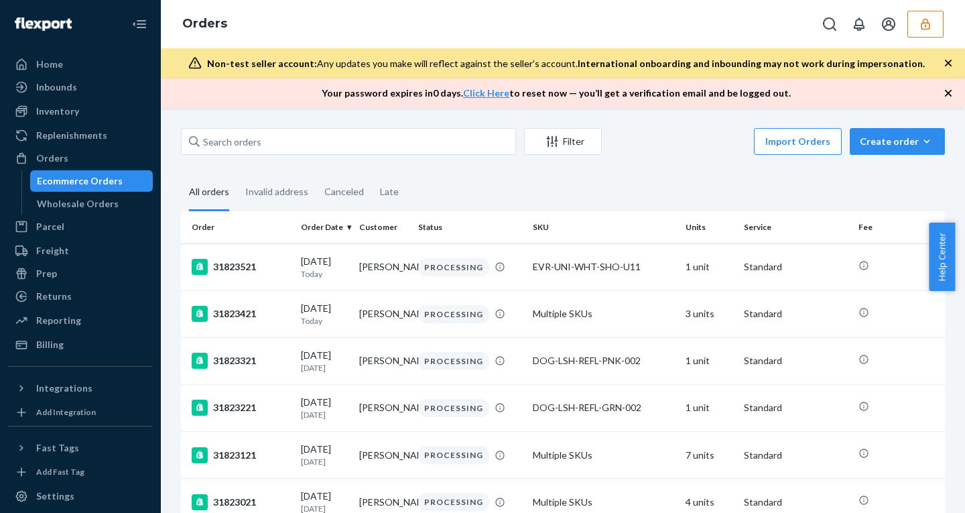
click at [946, 93] on icon "button" at bounding box center [947, 92] width 13 height 13
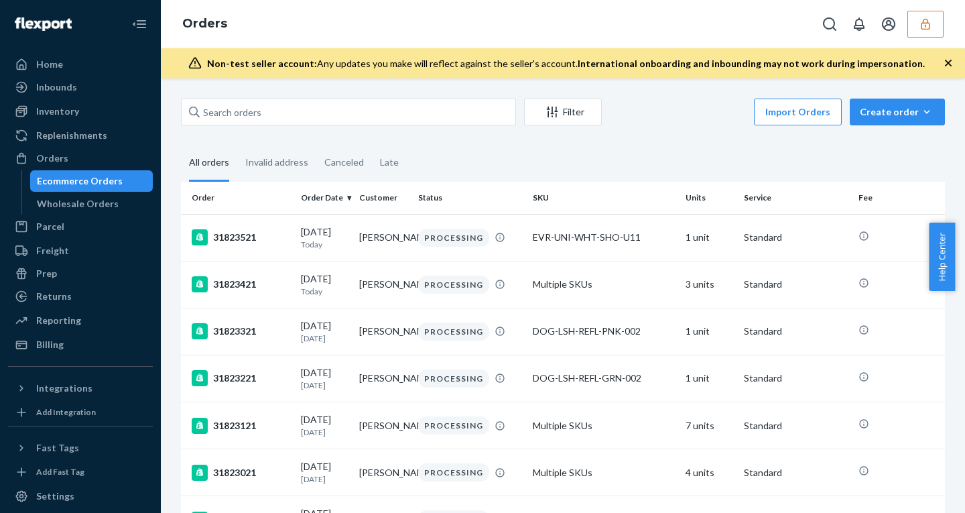
click at [946, 60] on icon "button" at bounding box center [948, 63] width 7 height 7
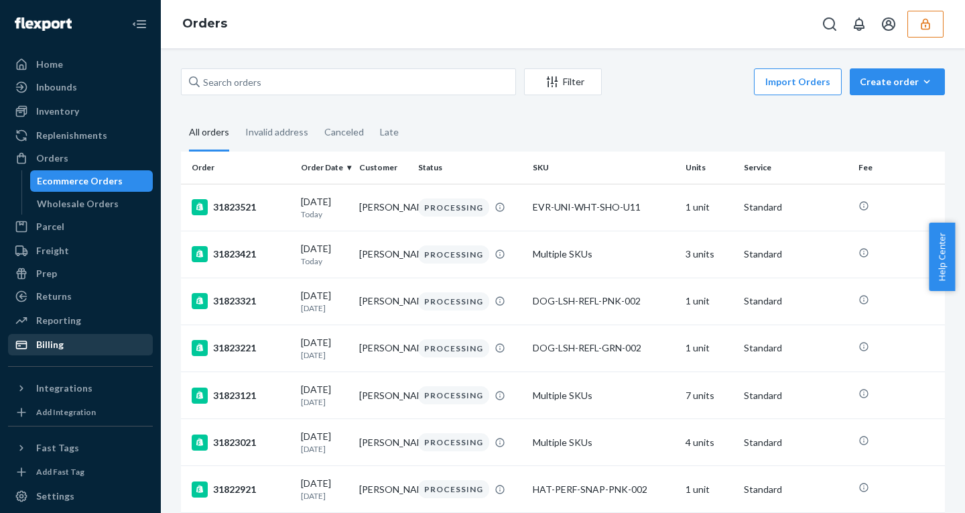
click at [61, 346] on div "Billing" at bounding box center [49, 344] width 27 height 13
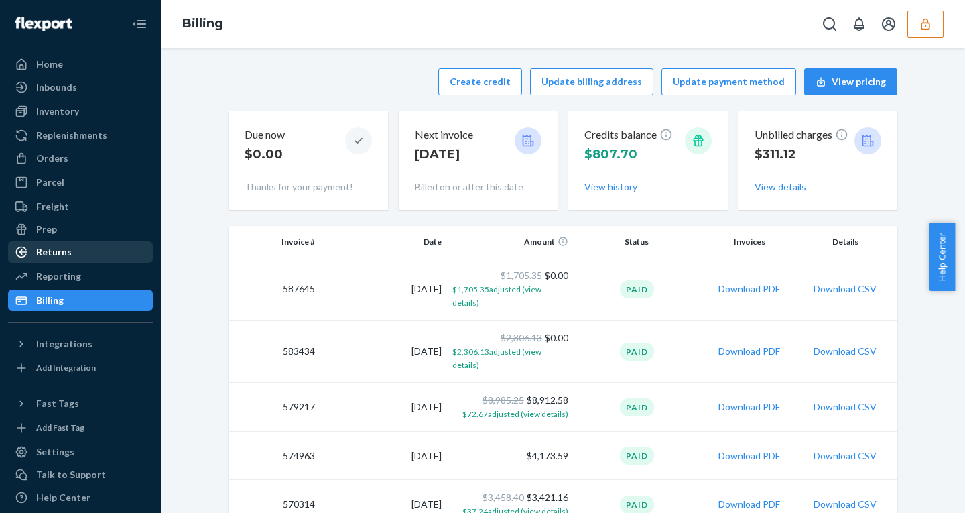
click at [80, 249] on div "Returns" at bounding box center [80, 252] width 142 height 19
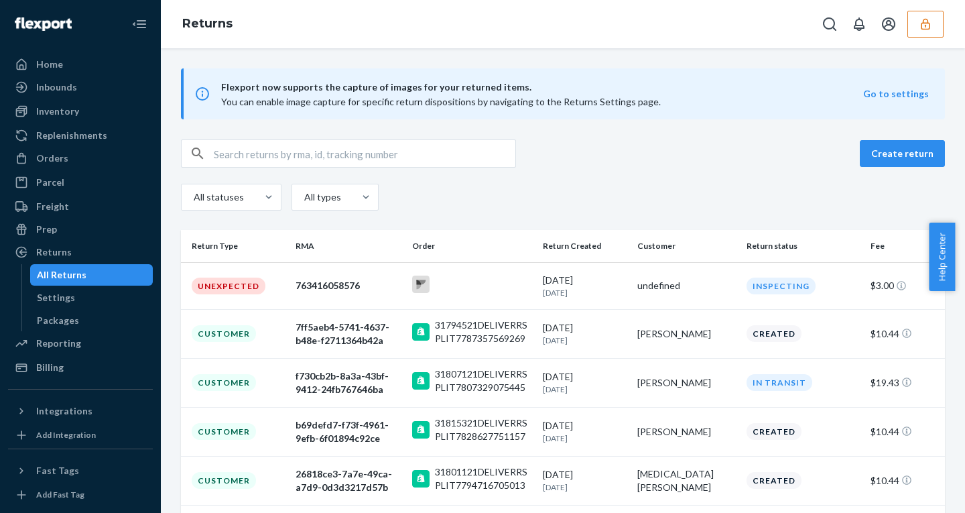
click at [919, 28] on icon "button" at bounding box center [925, 23] width 13 height 13
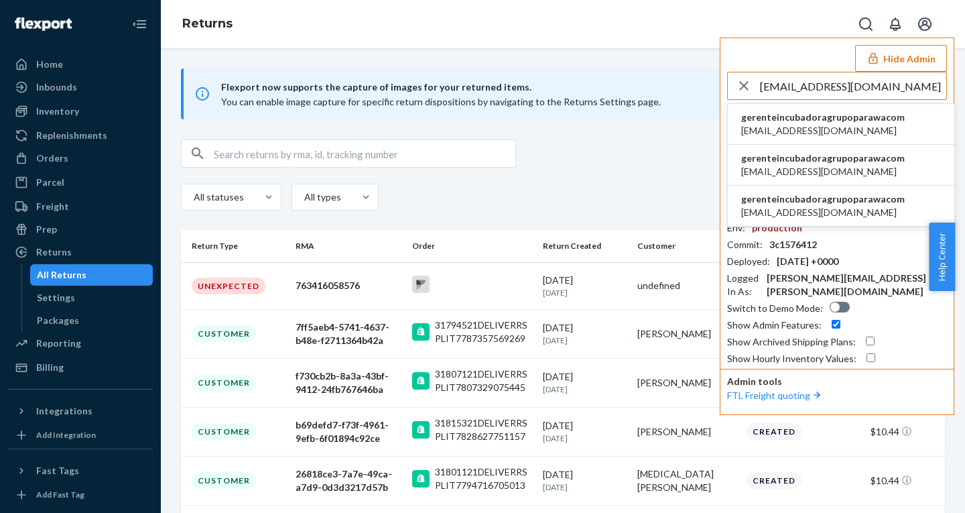
type input "gerente.incubadora@grupoparawa.com"
click at [827, 119] on span "gerenteincubadoragrupoparawacom" at bounding box center [822, 117] width 163 height 13
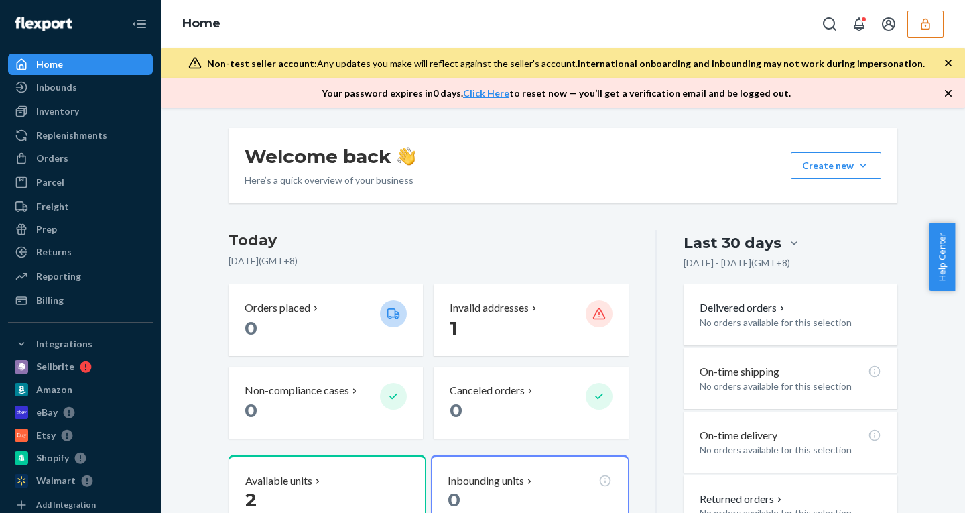
click at [927, 27] on icon "button" at bounding box center [925, 23] width 13 height 13
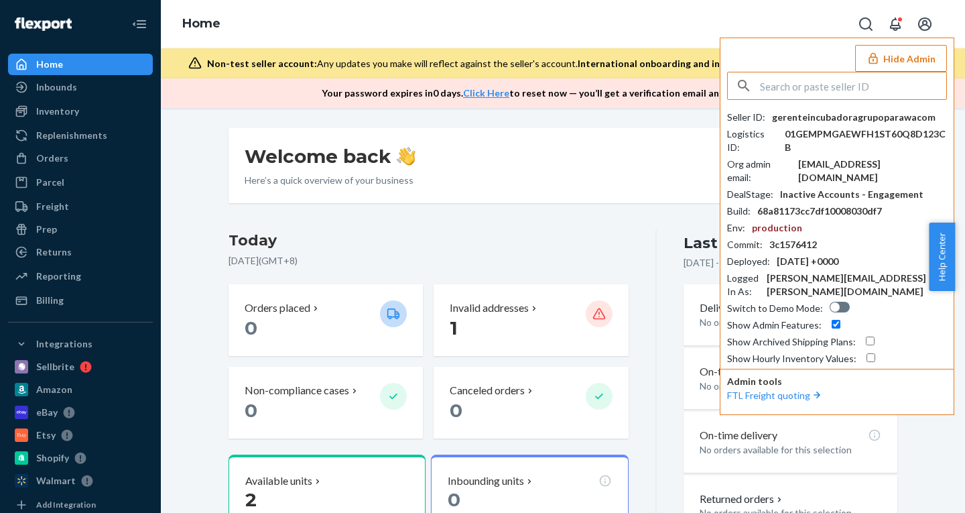
click at [839, 110] on div "Seller ID : gerenteincubadoragrupoparawacom Logistics ID : 01GEMPMGAEWFH1ST60Q8…" at bounding box center [837, 218] width 220 height 293
click at [839, 120] on div "gerenteincubadoragrupoparawacom" at bounding box center [853, 117] width 163 height 13
copy div "gerenteincubadoragrupoparawacom"
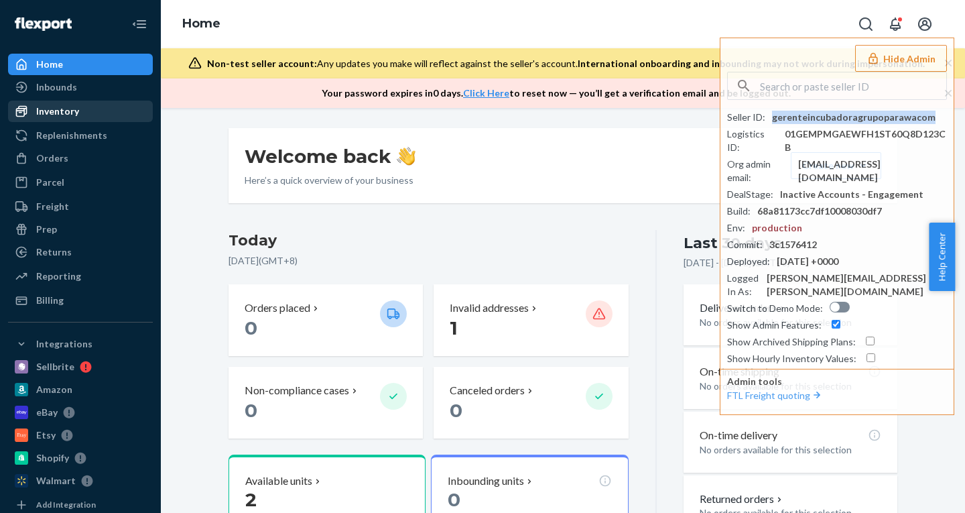
click at [58, 115] on div "Inventory" at bounding box center [57, 111] width 43 height 13
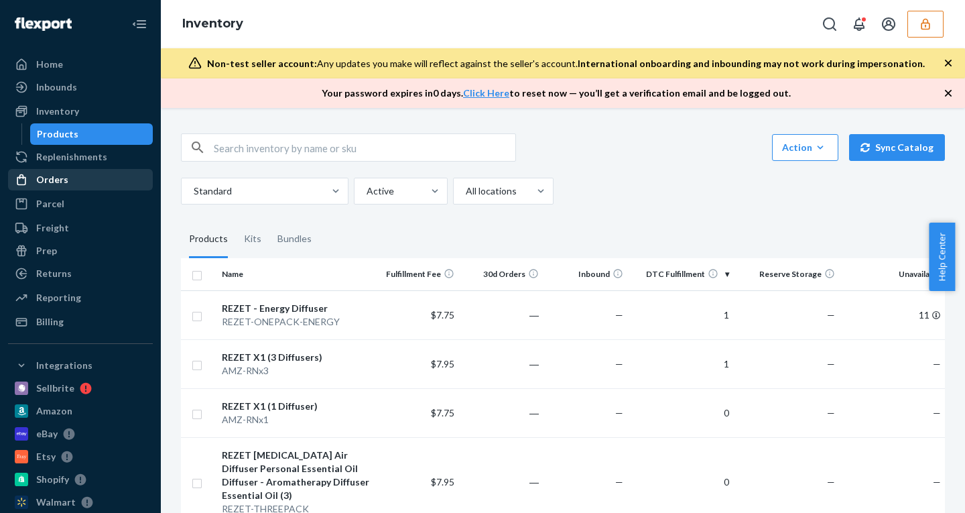
click at [42, 183] on div "Orders" at bounding box center [52, 179] width 32 height 13
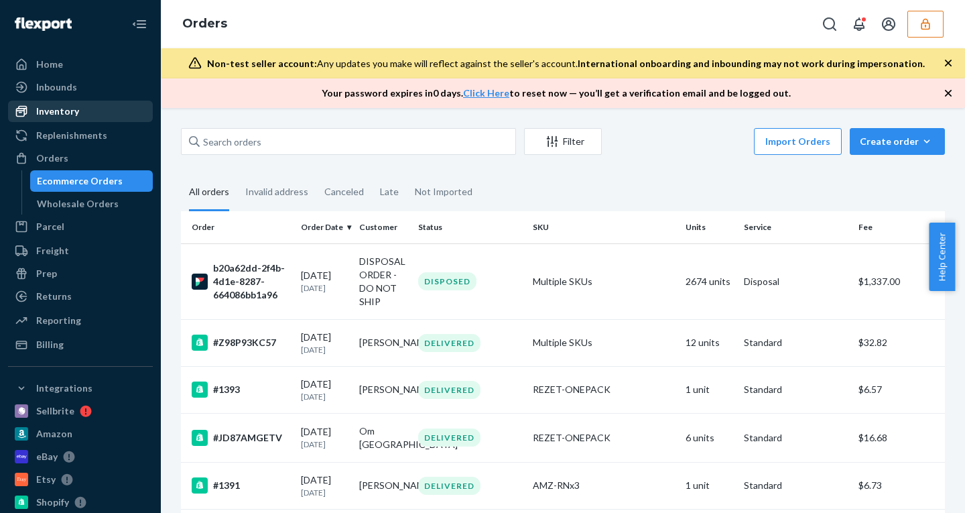
click at [82, 113] on div "Inventory" at bounding box center [80, 111] width 142 height 19
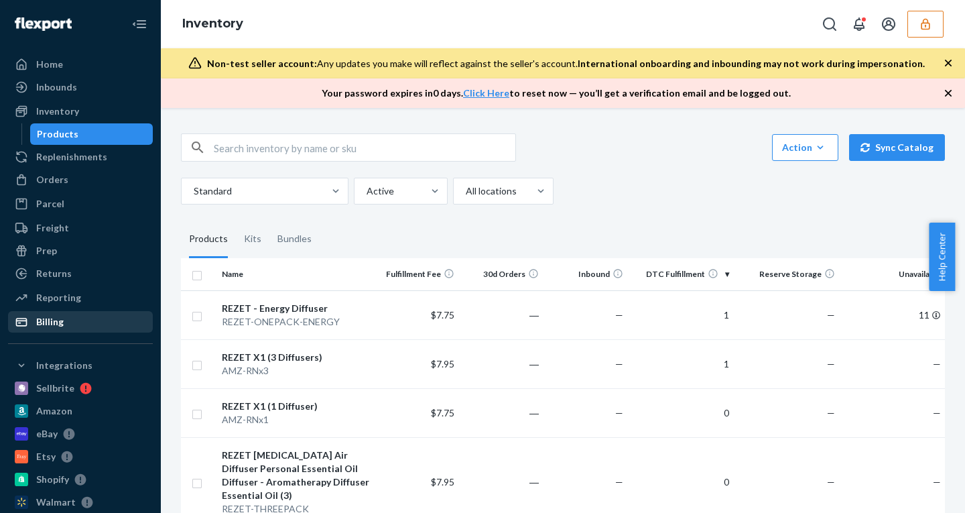
click at [66, 330] on div "Billing" at bounding box center [80, 321] width 142 height 19
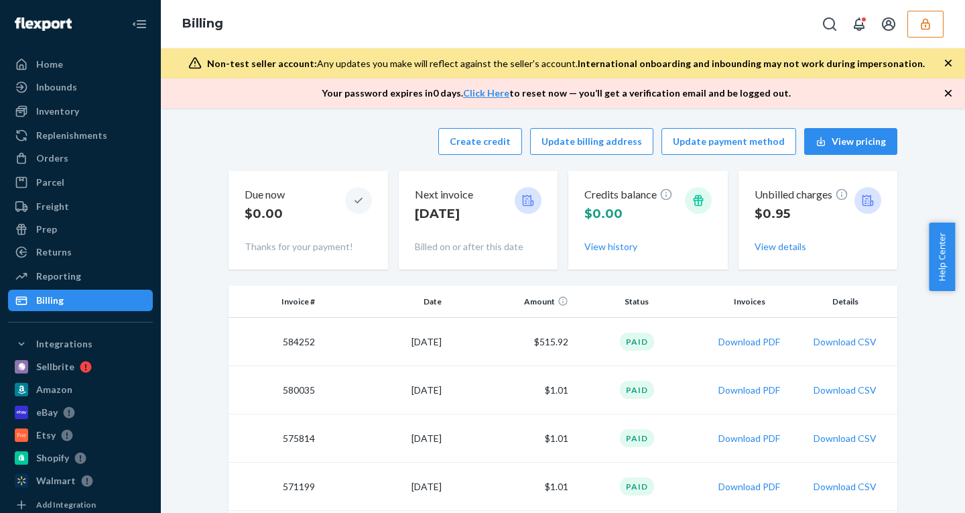
click at [922, 25] on icon "button" at bounding box center [925, 23] width 9 height 11
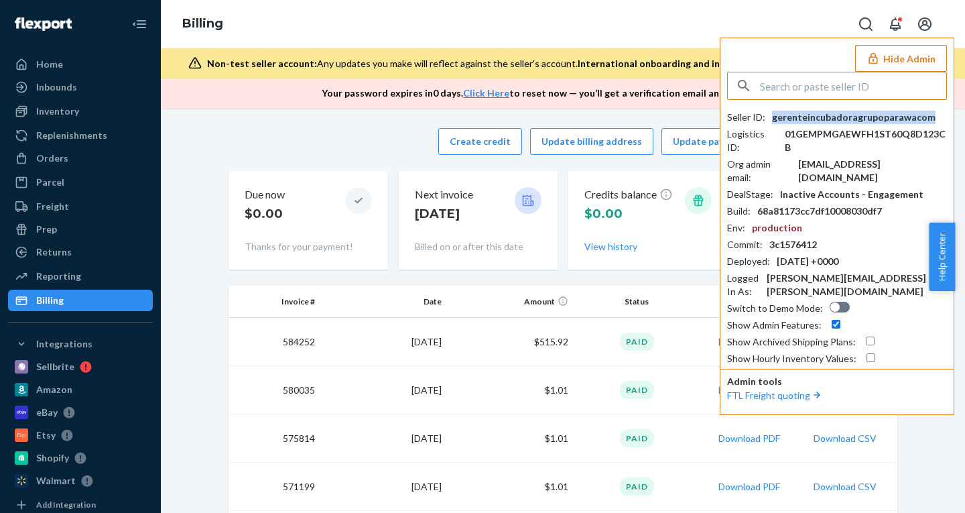
click at [857, 111] on div "gerenteincubadoragrupoparawacom" at bounding box center [853, 117] width 163 height 13
click at [813, 90] on input "text" at bounding box center [853, 85] width 186 height 27
paste input "ovulhealth@gmail.com"
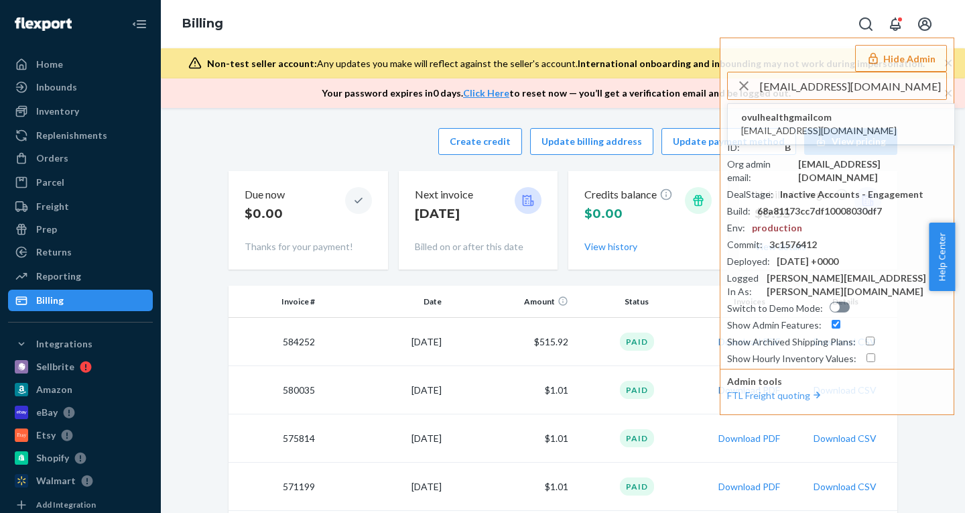
type input "ovulhealth@gmail.com"
click at [803, 119] on span "ovulhealthgmailcom" at bounding box center [818, 117] width 155 height 13
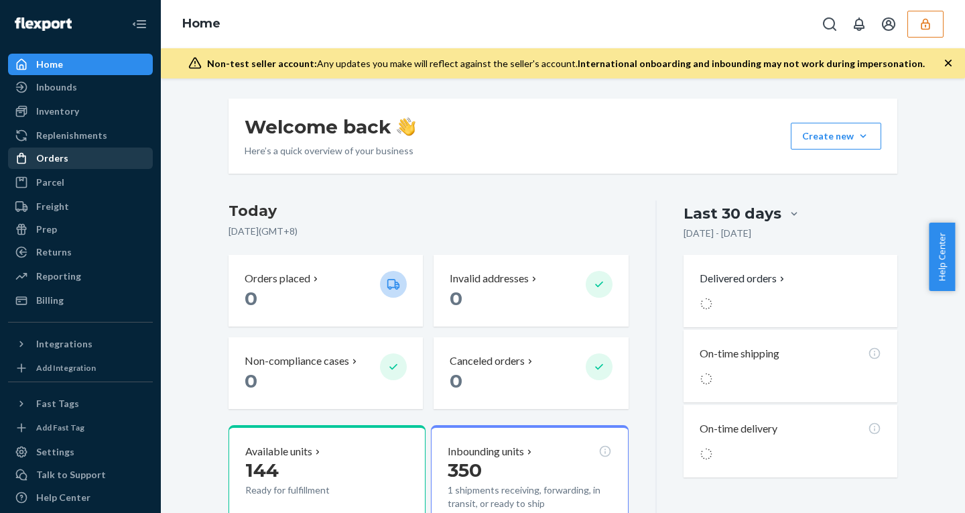
click at [55, 159] on div "Orders" at bounding box center [52, 157] width 32 height 13
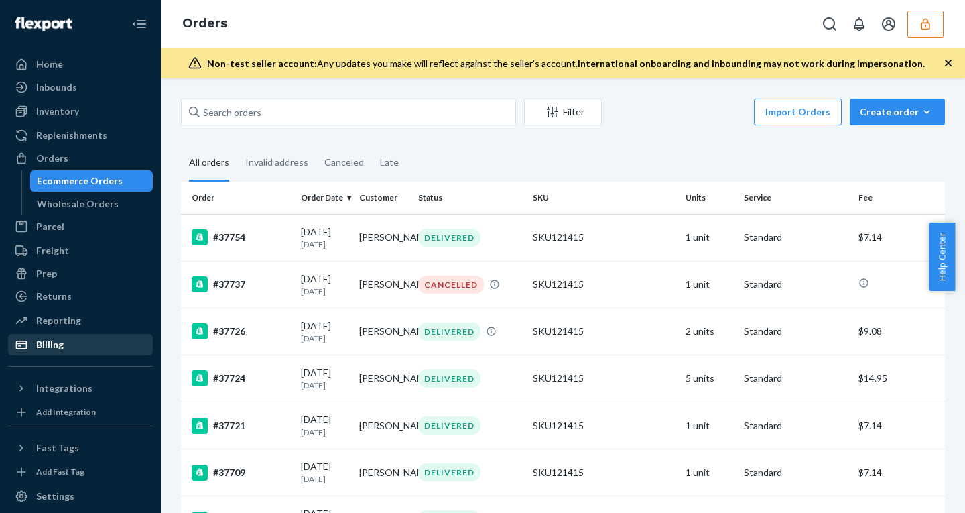
click at [64, 349] on div "Billing" at bounding box center [80, 344] width 142 height 19
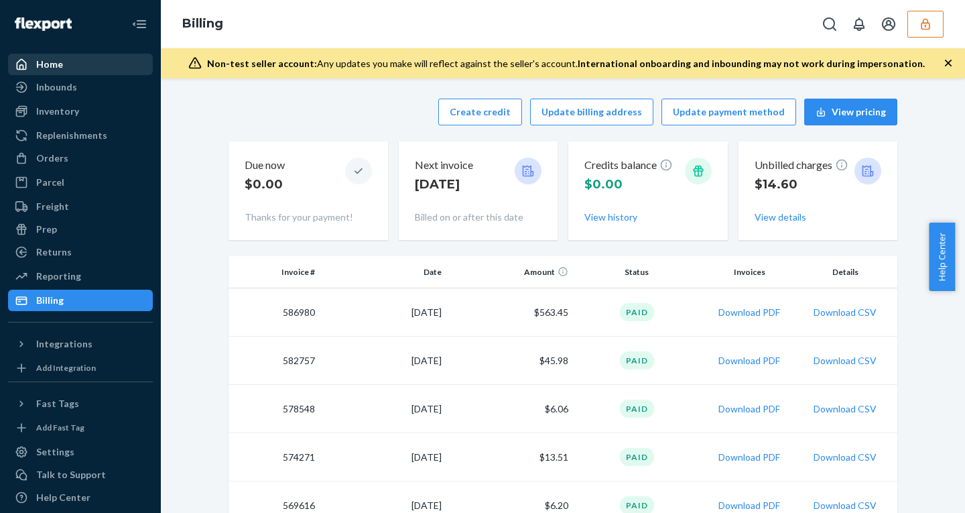
click at [61, 68] on div "Home" at bounding box center [49, 64] width 27 height 13
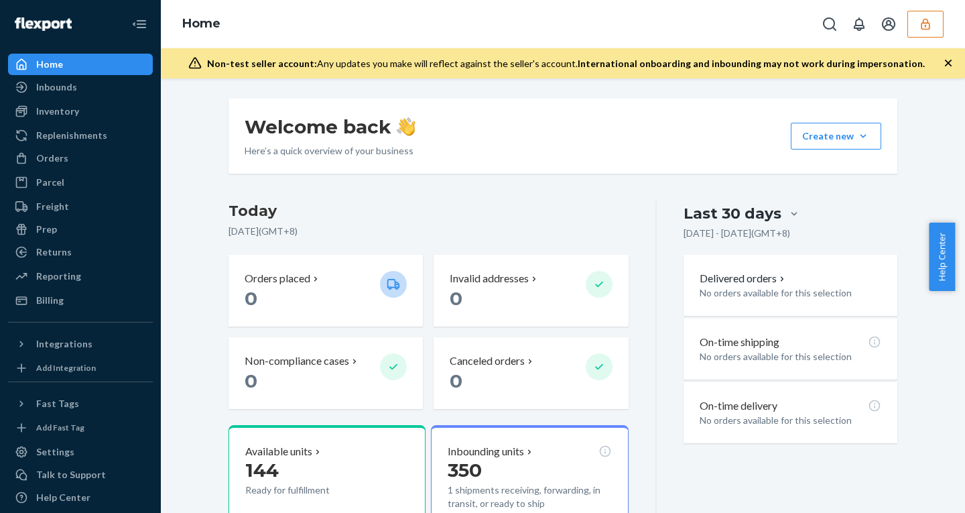
click at [924, 25] on icon "button" at bounding box center [925, 23] width 13 height 13
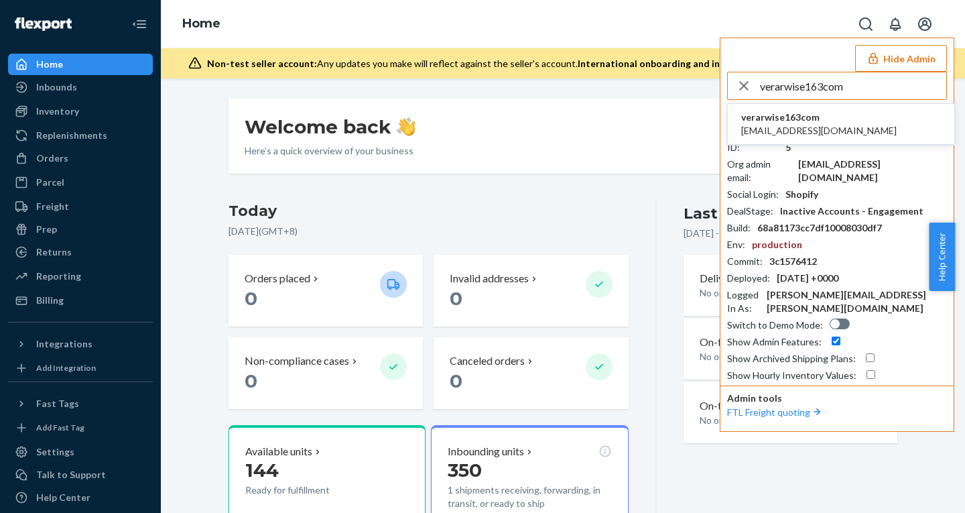
type input "verarwise163com"
click at [776, 119] on span "verarwise163com" at bounding box center [818, 117] width 155 height 13
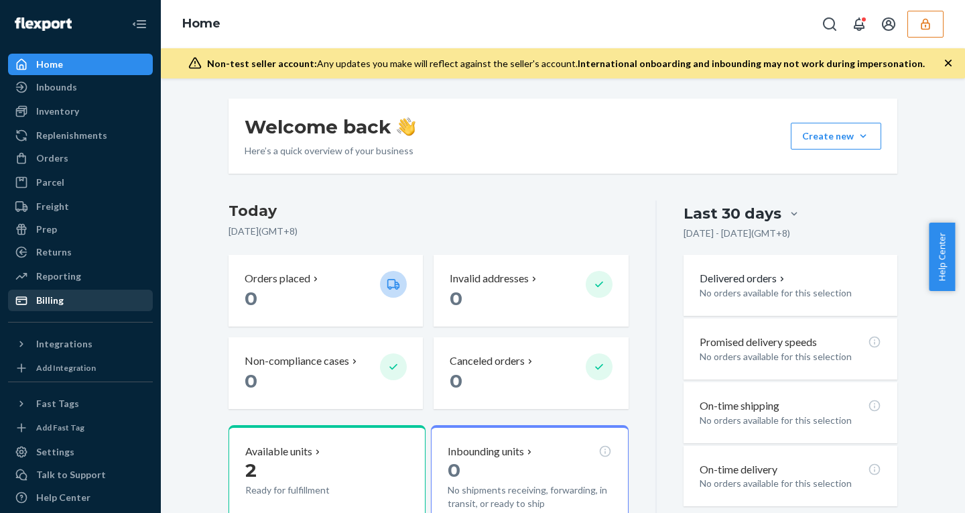
click at [61, 297] on div "Billing" at bounding box center [49, 299] width 27 height 13
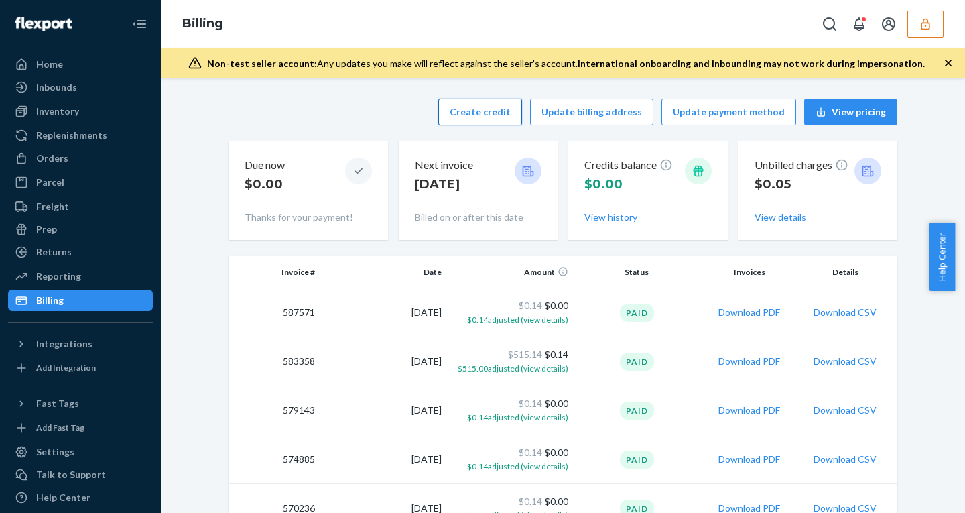
click at [484, 111] on button "Create credit" at bounding box center [480, 111] width 84 height 27
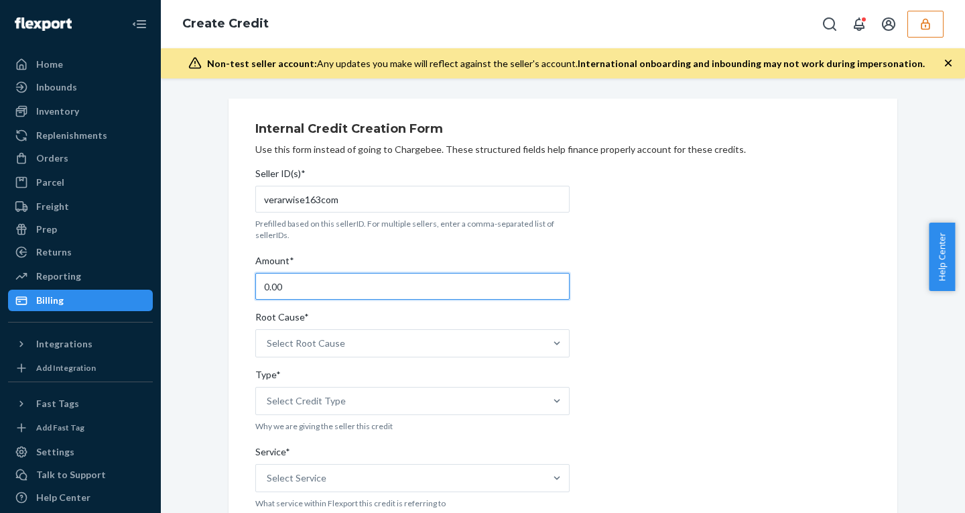
click at [261, 286] on input "0.00" at bounding box center [412, 286] width 314 height 27
type input "30.00"
click at [294, 328] on span "Root Cause*" at bounding box center [282, 319] width 54 height 19
click at [268, 336] on input "Root Cause* Select Root Cause" at bounding box center [267, 342] width 1 height 13
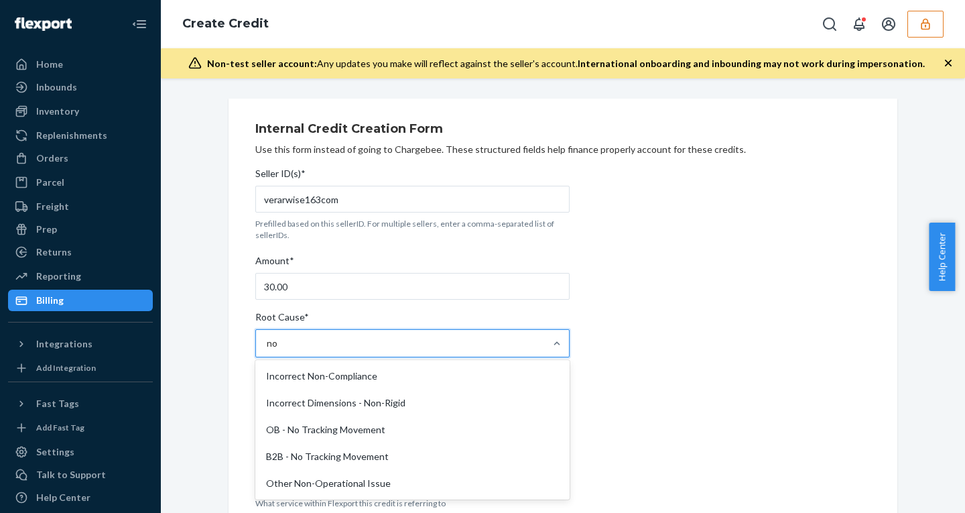
type input "n"
type input "ful"
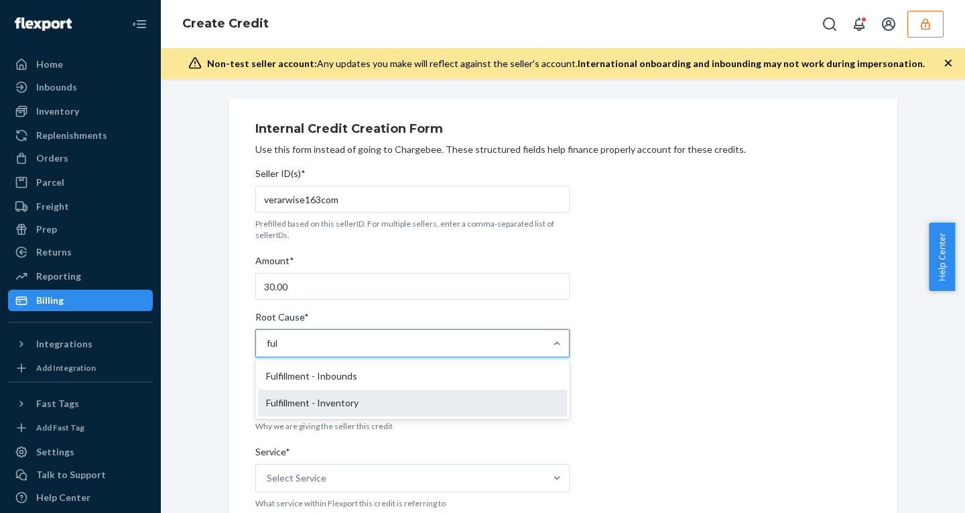
click at [344, 403] on div "Fulfillment - Inventory" at bounding box center [412, 402] width 309 height 27
click at [279, 350] on input "ful" at bounding box center [273, 342] width 12 height 13
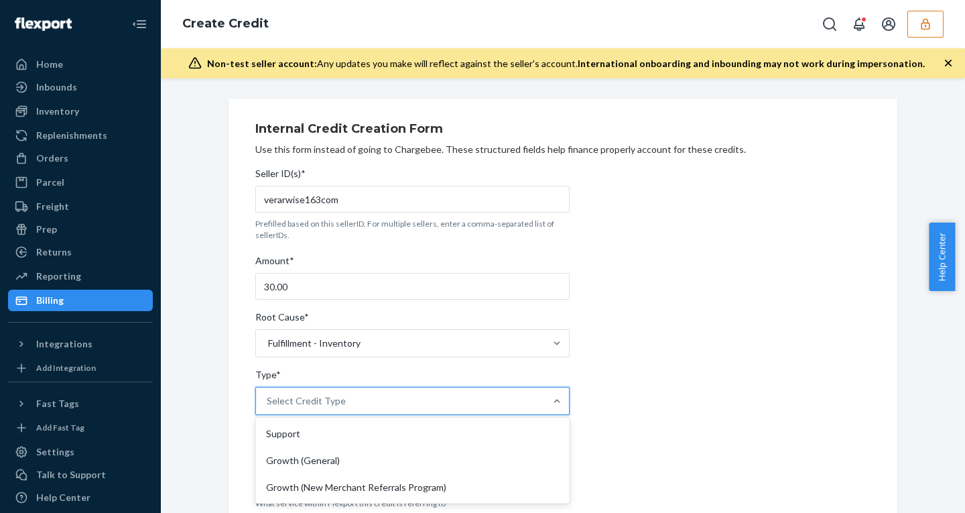
click at [322, 397] on div "Select Credit Type" at bounding box center [306, 400] width 79 height 13
click at [268, 397] on input "Type* option Support focused, 1 of 3. 3 results available. Use Up and Down to c…" at bounding box center [267, 400] width 1 height 13
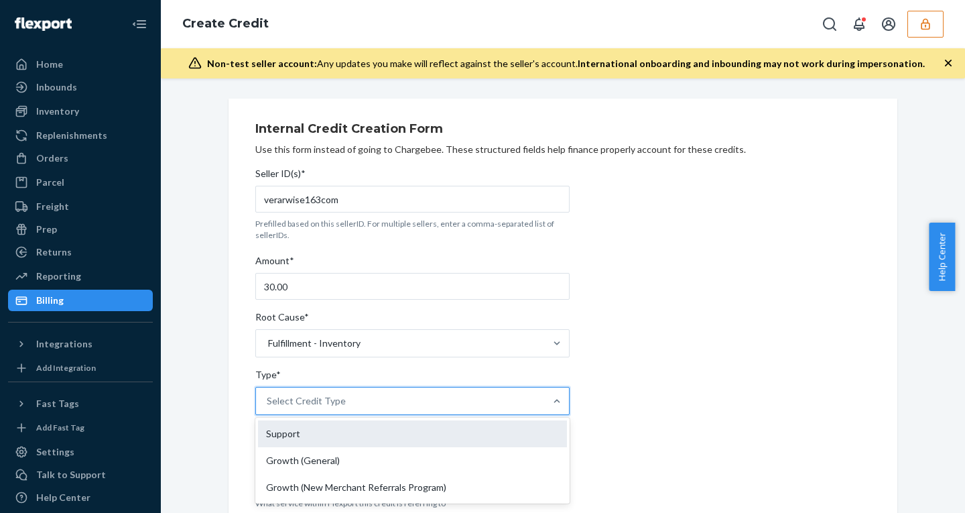
click at [301, 429] on div "Support" at bounding box center [412, 433] width 309 height 27
click at [268, 407] on input "Type* option Support focused, 1 of 3. 3 results available. Use Up and Down to c…" at bounding box center [267, 400] width 1 height 13
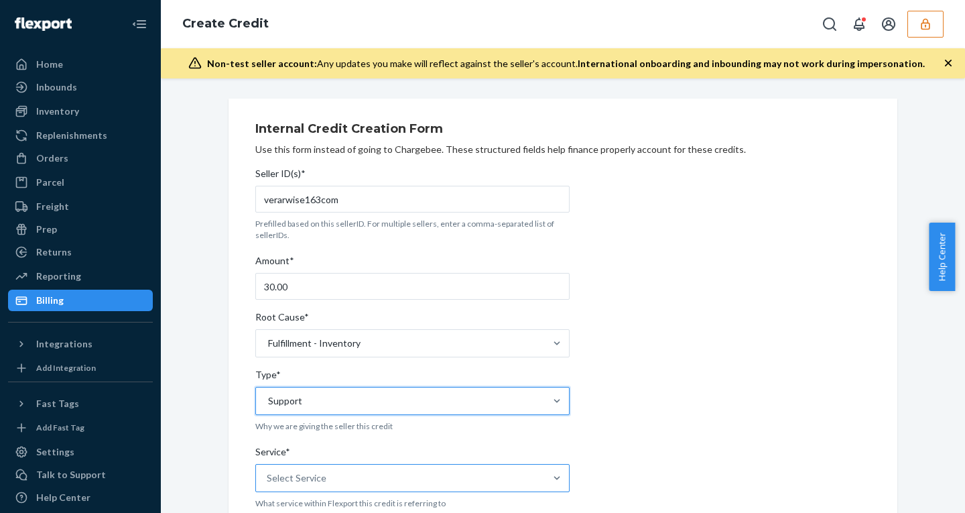
click at [329, 469] on div "Select Service" at bounding box center [400, 477] width 289 height 27
click at [268, 471] on input "Service* Select Service" at bounding box center [267, 477] width 1 height 13
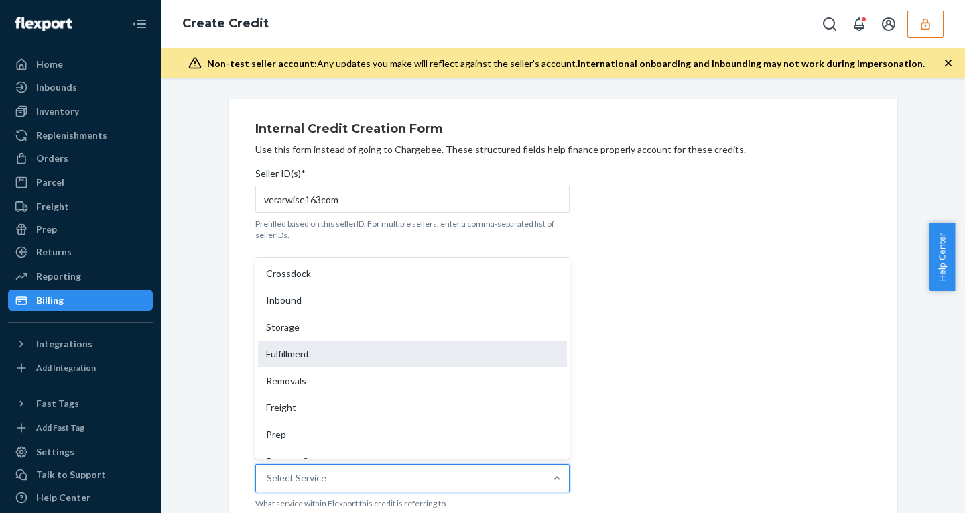
click at [302, 346] on div "Fulfillment" at bounding box center [412, 353] width 309 height 27
click at [268, 471] on input "Service* option Fulfillment focused, 4 of 10. 10 results available. Use Up and …" at bounding box center [267, 477] width 1 height 13
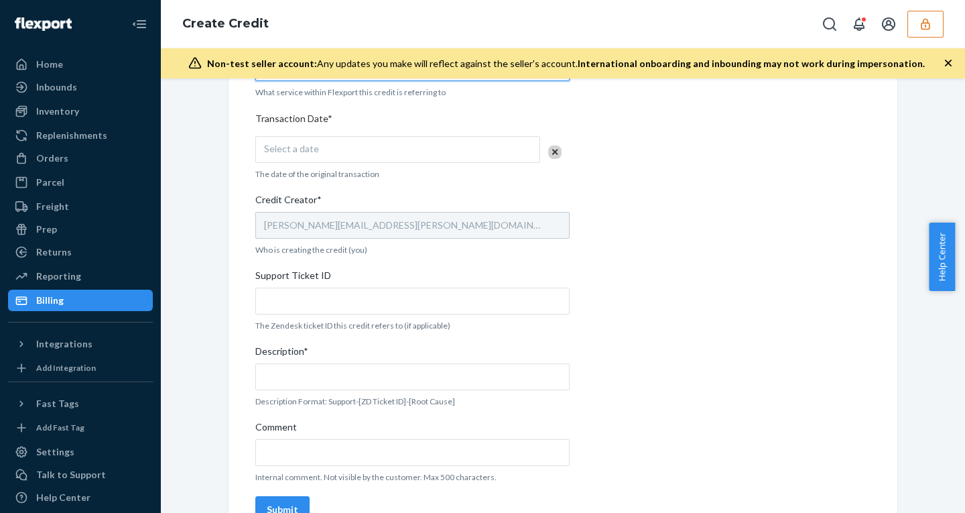
scroll to position [413, 0]
click at [333, 142] on div "Select a date" at bounding box center [397, 147] width 285 height 27
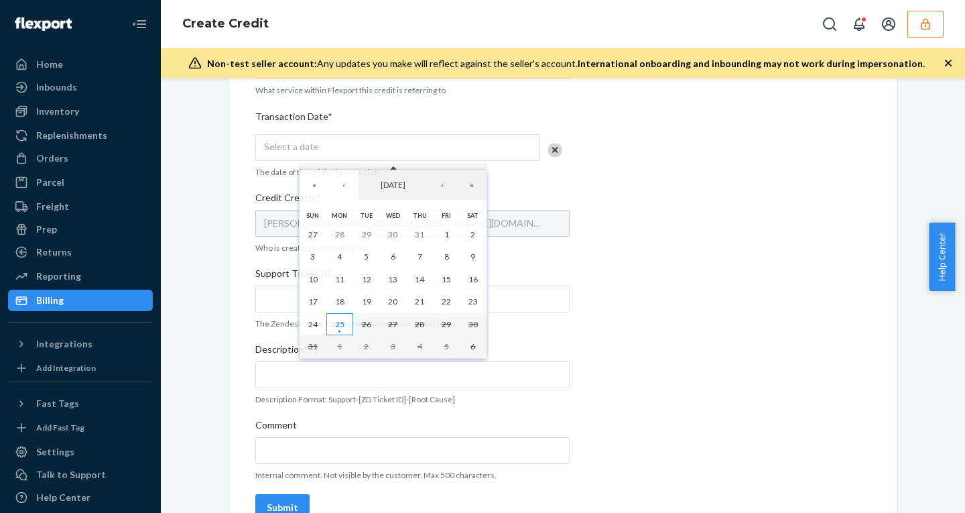
click at [336, 326] on abbr "25" at bounding box center [339, 324] width 9 height 10
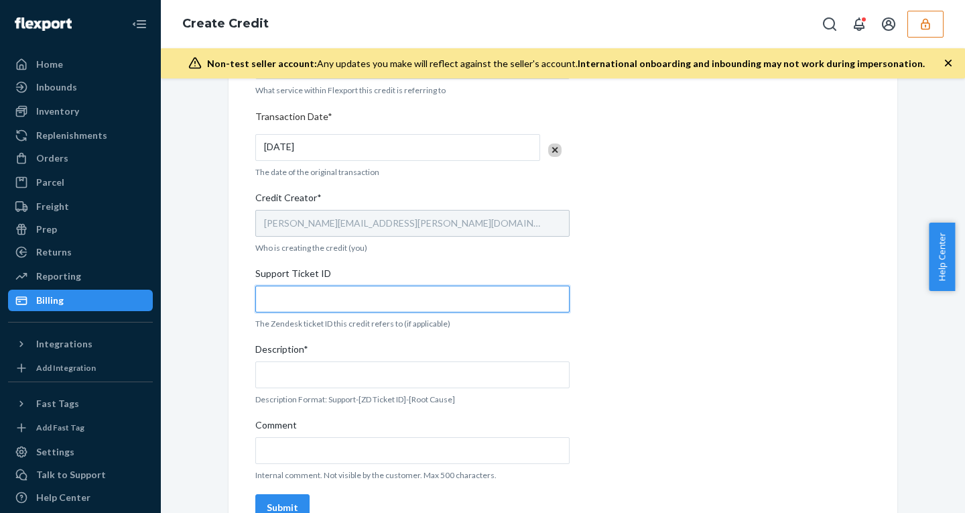
click at [300, 297] on input "Support Ticket ID" at bounding box center [412, 298] width 314 height 27
paste input "801924"
type input "801924"
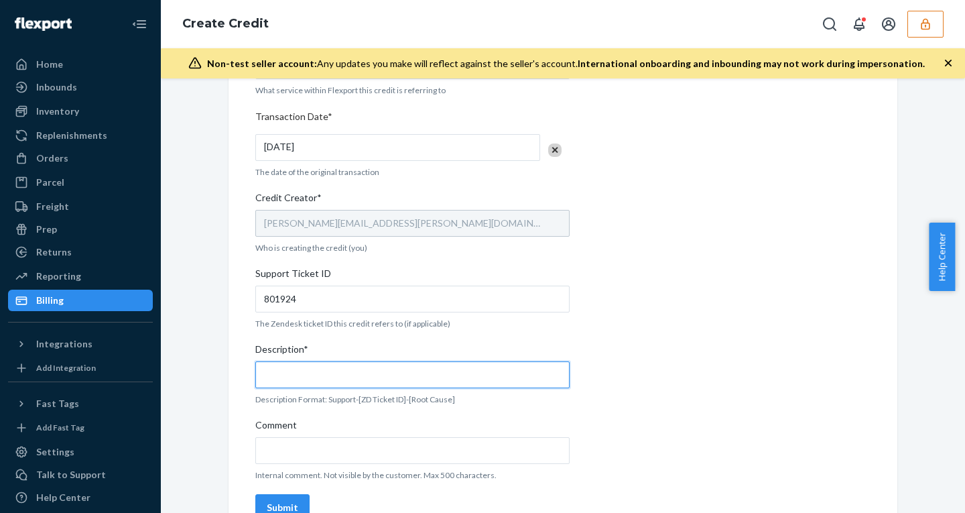
click at [309, 367] on input "Description*" at bounding box center [412, 374] width 314 height 27
paste input "801924"
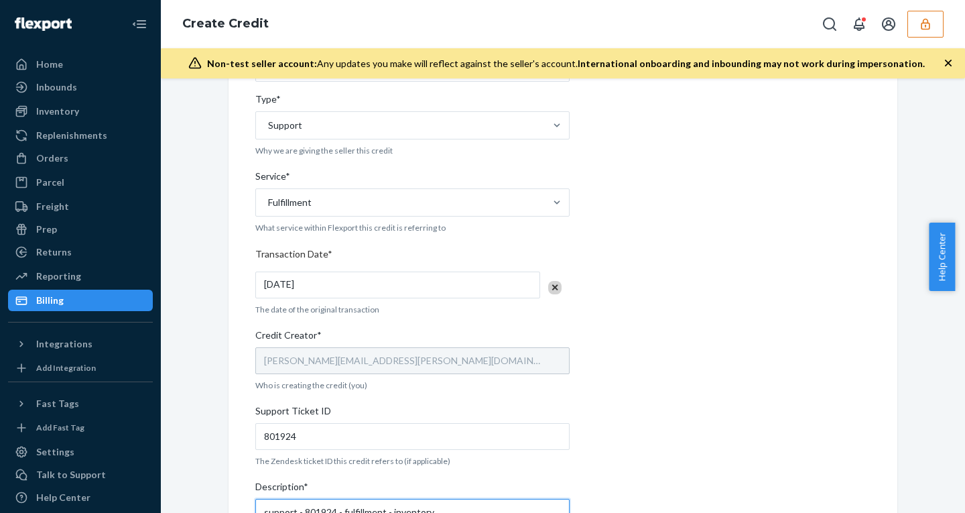
scroll to position [442, 0]
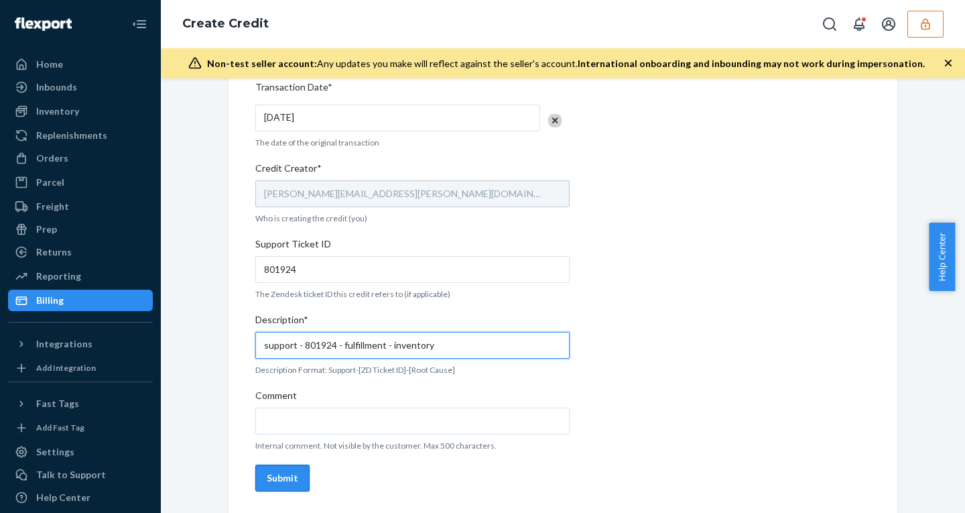
type input "support - 801924 - fulfillment - inventory"
click at [270, 474] on div "Submit" at bounding box center [282, 477] width 31 height 13
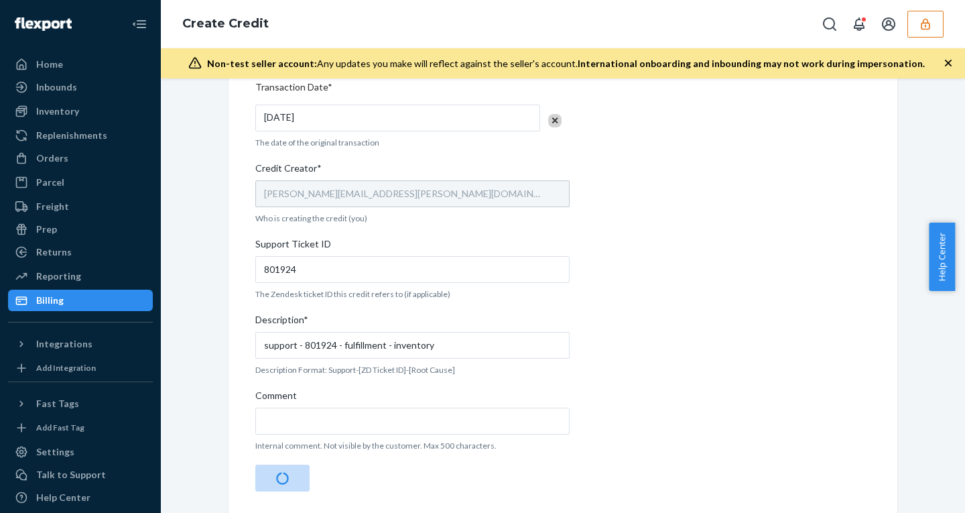
scroll to position [0, 0]
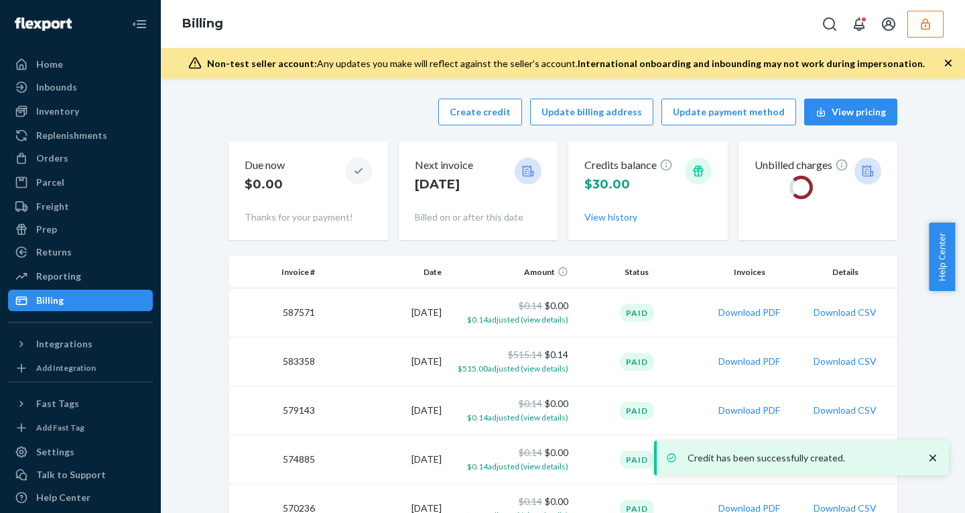
click at [933, 455] on icon "close toast" at bounding box center [932, 457] width 13 height 13
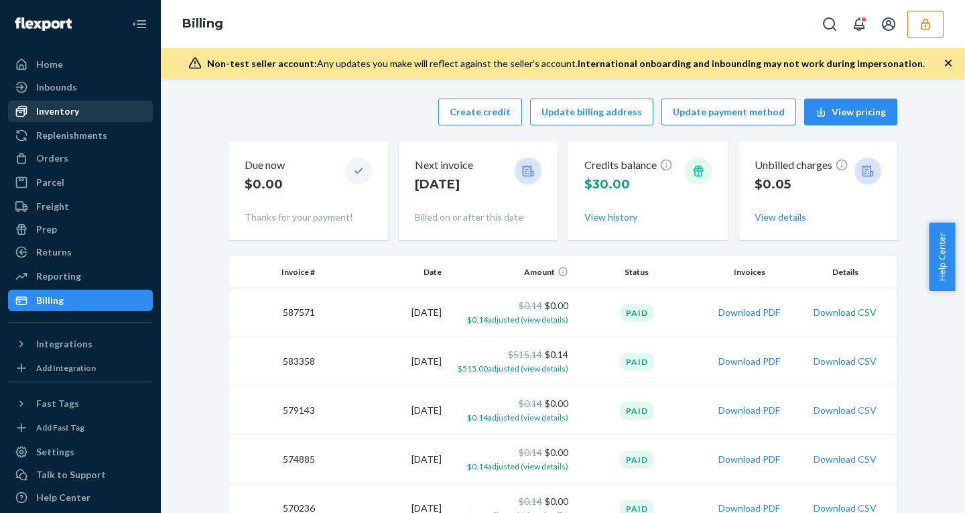
click at [82, 109] on div "Inventory" at bounding box center [80, 111] width 142 height 19
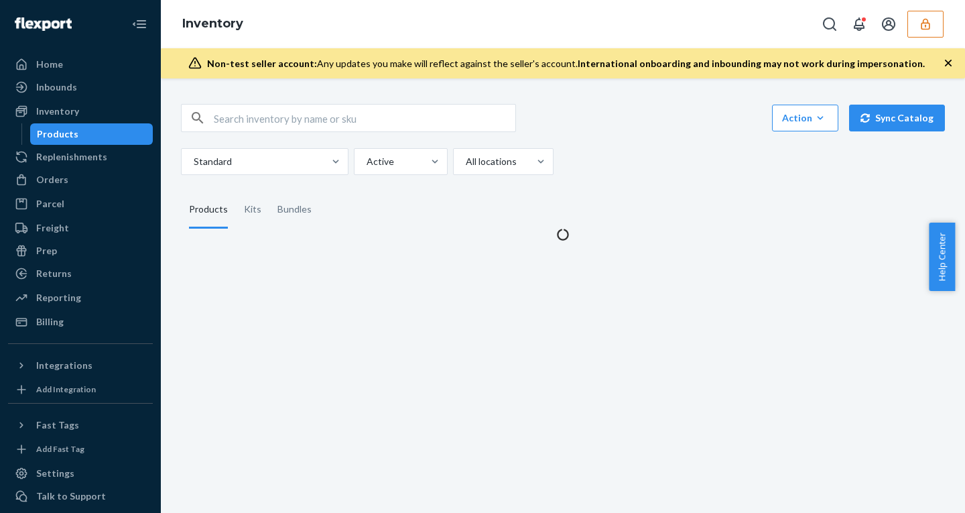
click at [926, 27] on icon "button" at bounding box center [925, 23] width 13 height 13
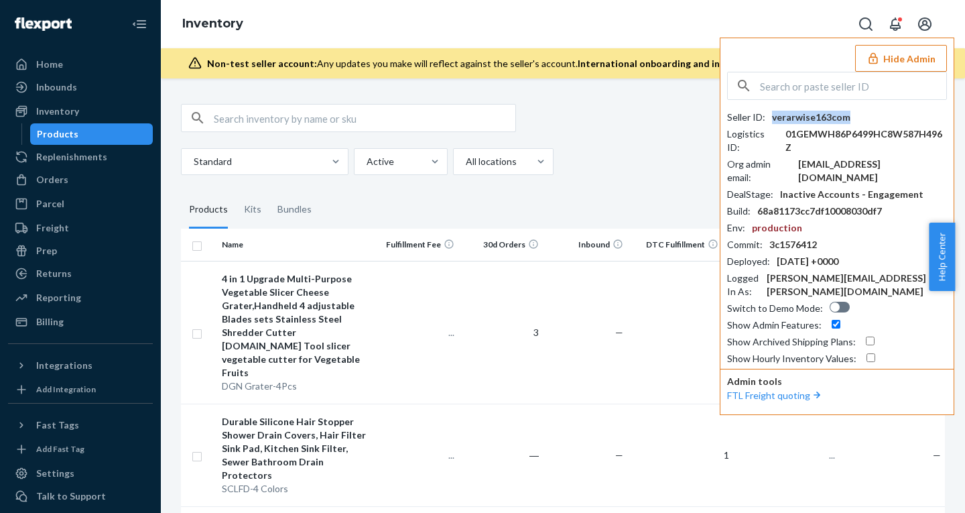
click at [814, 115] on div "verarwise163com" at bounding box center [811, 117] width 78 height 13
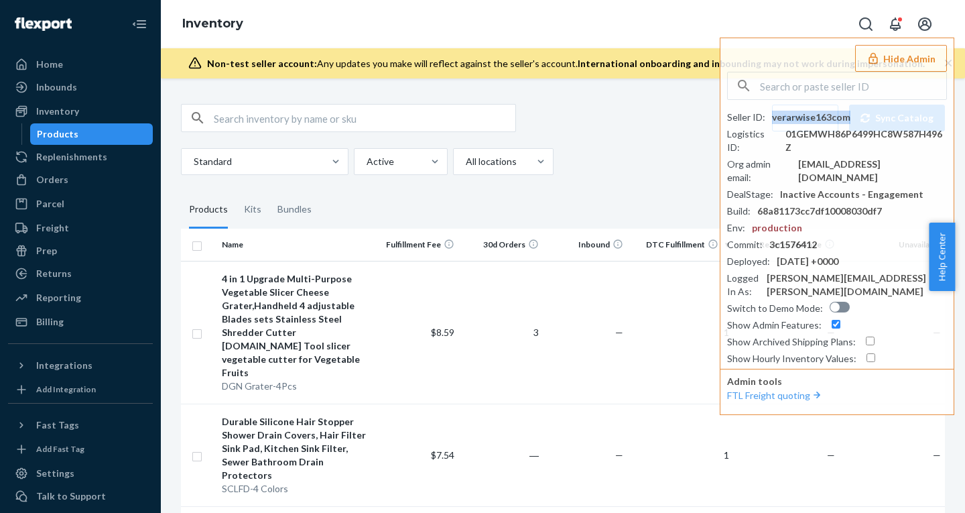
click at [886, 59] on button "Hide Admin" at bounding box center [901, 58] width 92 height 27
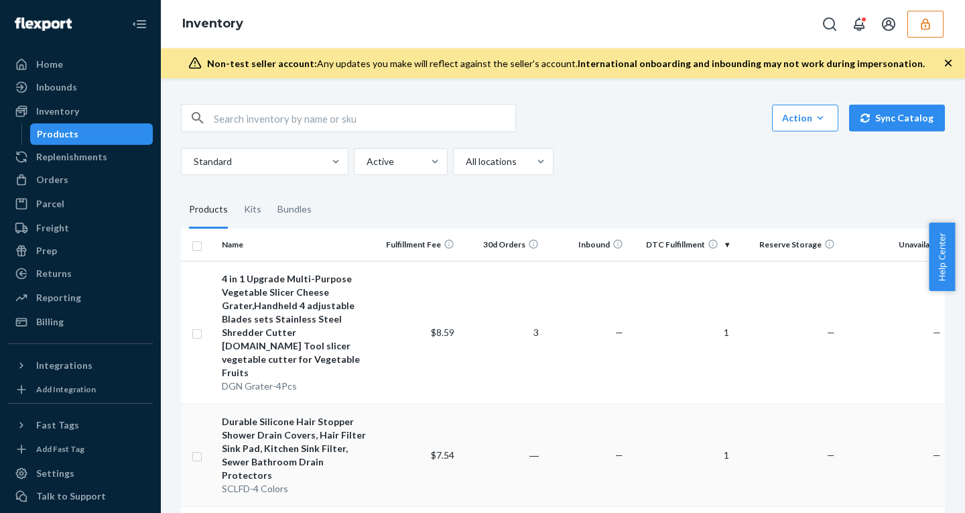
click at [376, 458] on td "$7.54" at bounding box center [417, 454] width 84 height 103
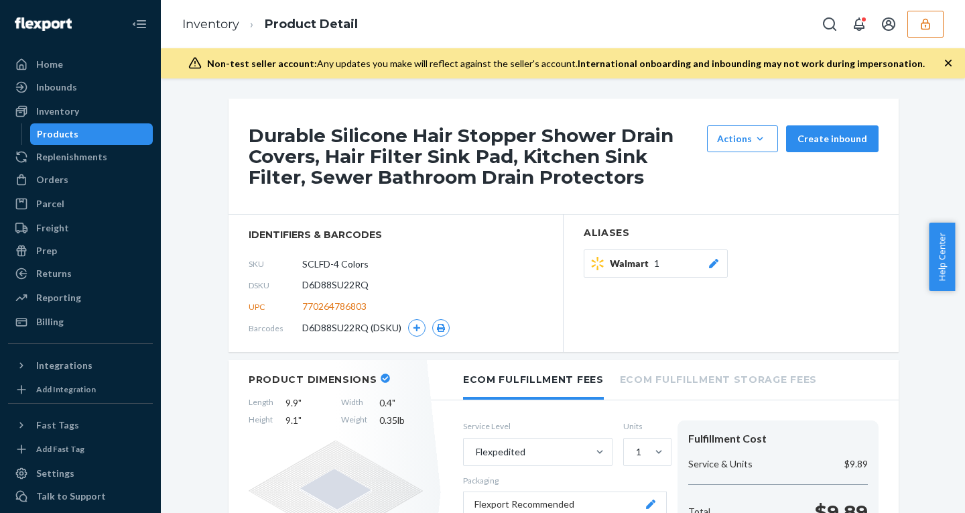
click at [309, 289] on span "D6D88SU22RQ" at bounding box center [335, 284] width 66 height 13
copy span "D6D88SU22RQ"
click at [116, 127] on div "Products" at bounding box center [91, 134] width 121 height 19
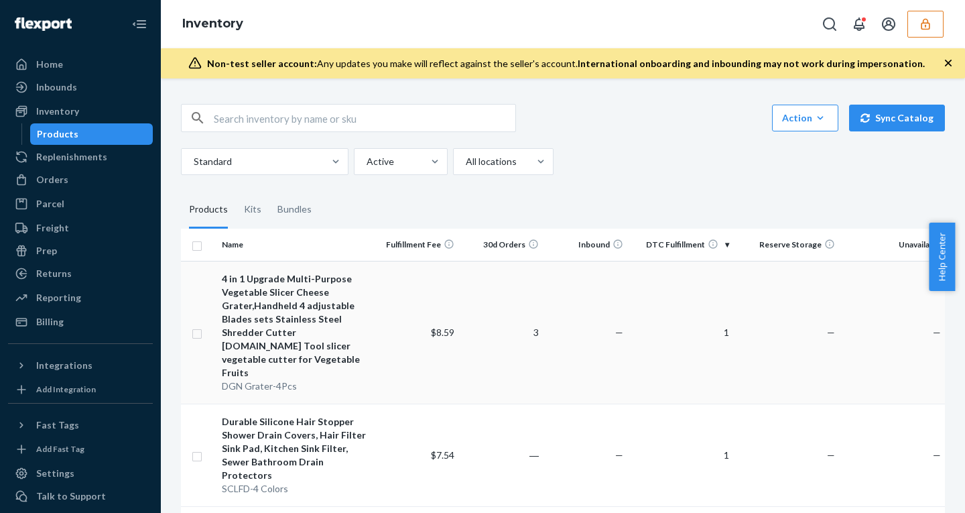
click at [340, 328] on div "4 in 1 Upgrade Multi-Purpose Vegetable Slicer Cheese Grater,Handheld 4 adjustab…" at bounding box center [296, 325] width 148 height 107
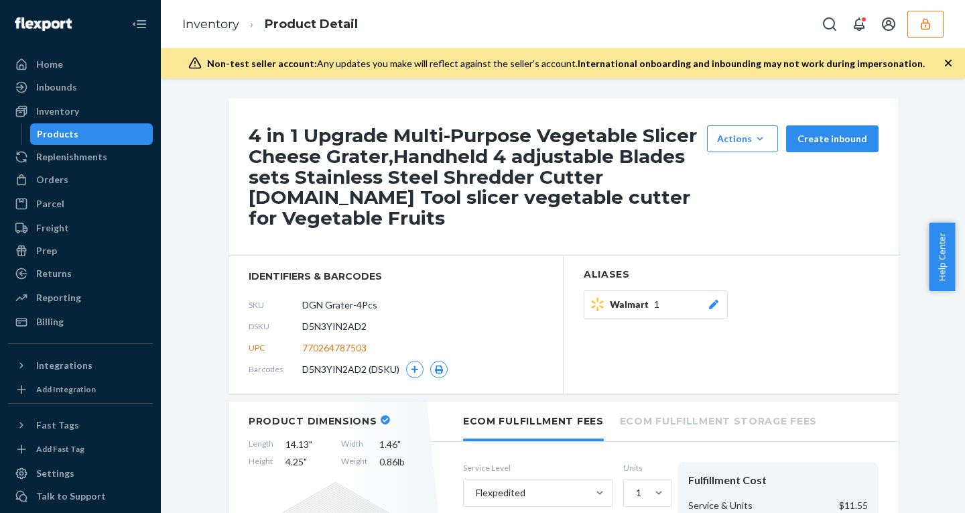
click at [926, 14] on button "button" at bounding box center [925, 24] width 36 height 27
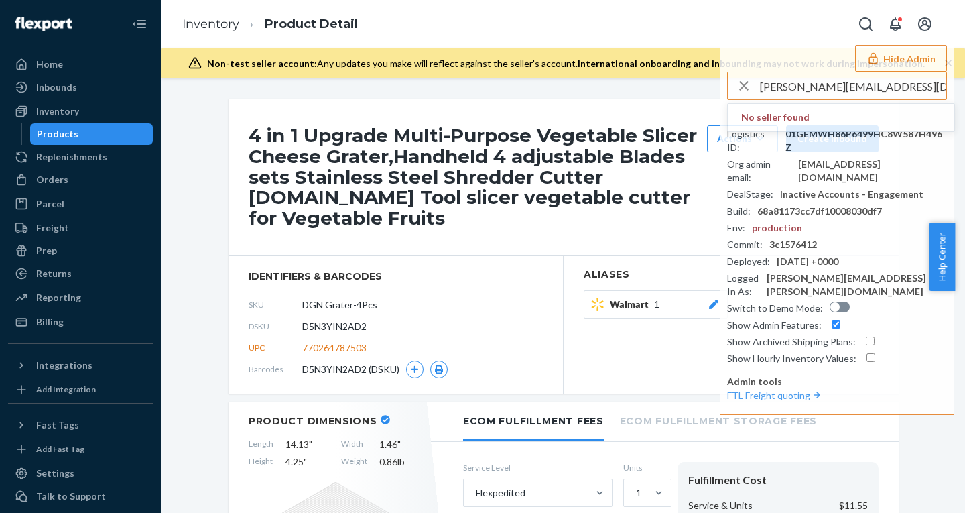
drag, startPoint x: 791, startPoint y: 85, endPoint x: 657, endPoint y: 85, distance: 134.0
click at [658, 85] on div "Inventory Product Detail Hide Admin wren@sirenzhaven.com No seller found Seller…" at bounding box center [563, 256] width 804 height 513
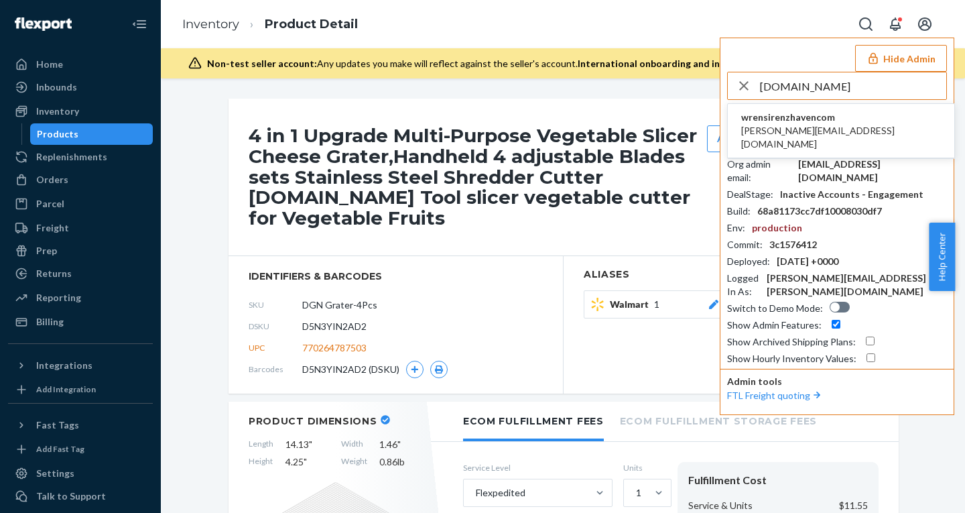
type input "sirenzhaven.com"
click at [766, 119] on span "wrensirenzhavencom" at bounding box center [841, 117] width 200 height 13
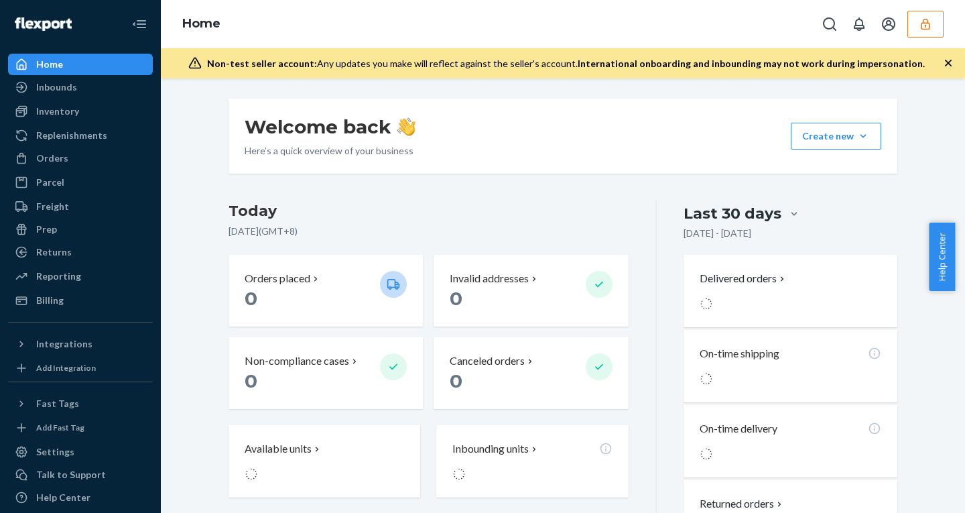
click at [926, 27] on icon "button" at bounding box center [925, 23] width 13 height 13
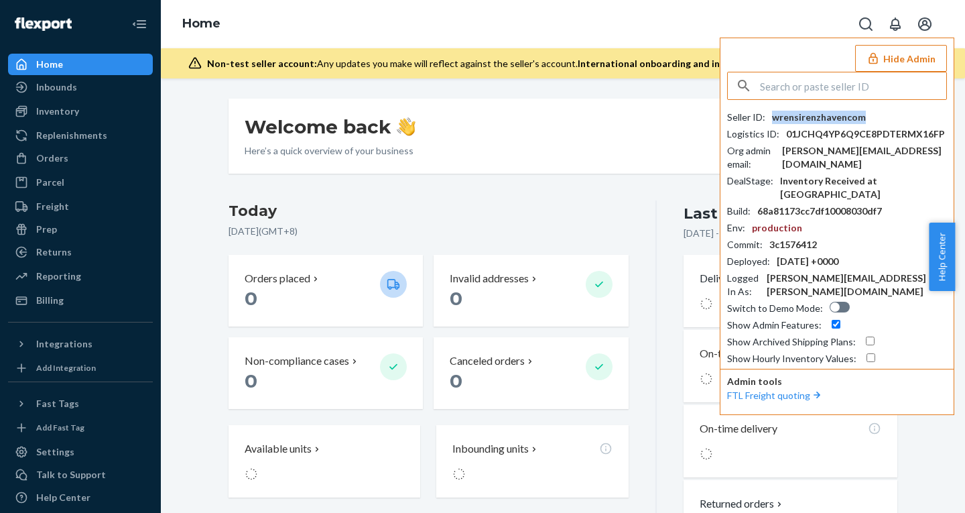
click at [803, 117] on div "wrensirenzhavencom" at bounding box center [819, 117] width 94 height 13
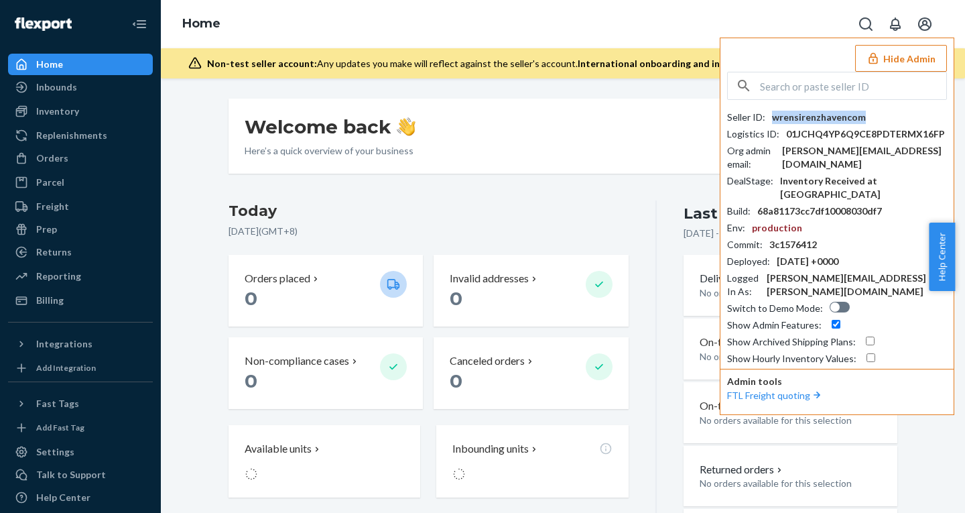
click at [803, 117] on div "wrensirenzhavencom" at bounding box center [819, 117] width 94 height 13
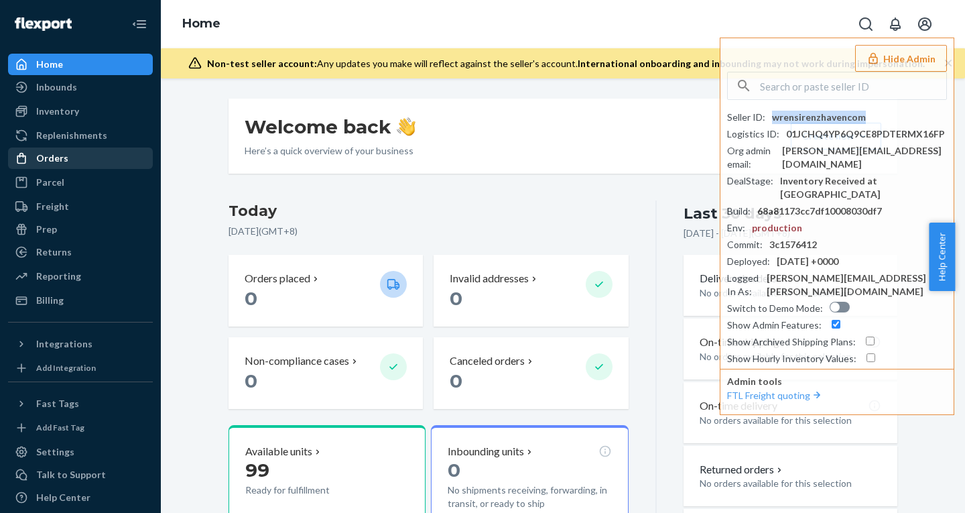
click at [35, 165] on div "Orders" at bounding box center [80, 158] width 142 height 19
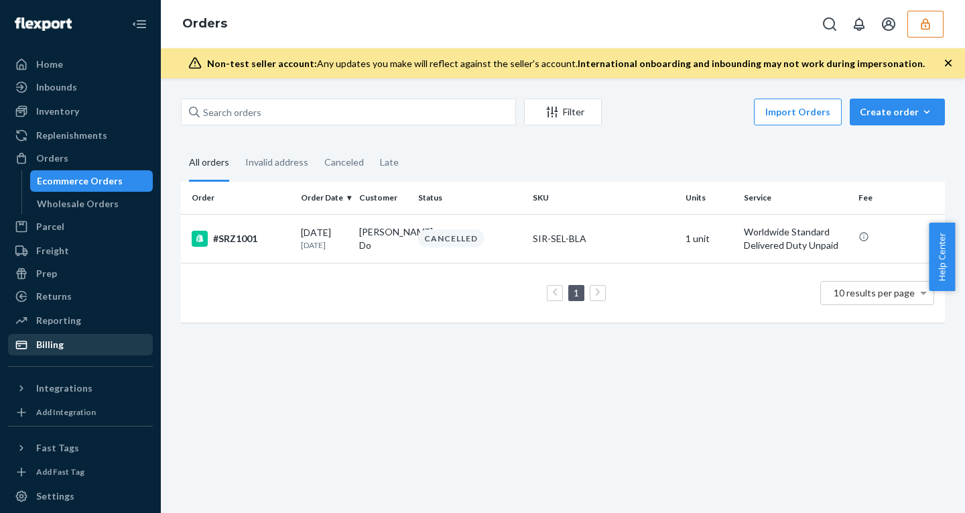
click at [57, 340] on div "Billing" at bounding box center [49, 344] width 27 height 13
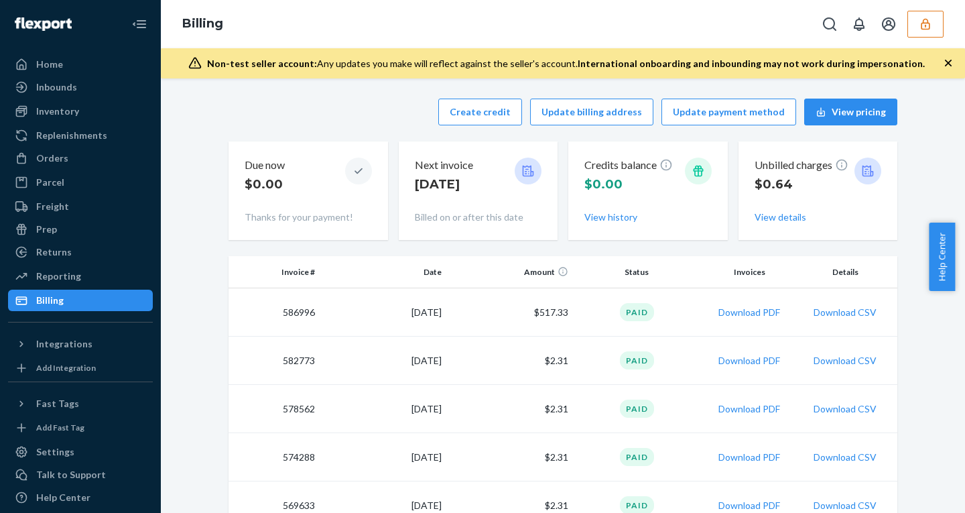
click at [927, 28] on icon "button" at bounding box center [925, 23] width 13 height 13
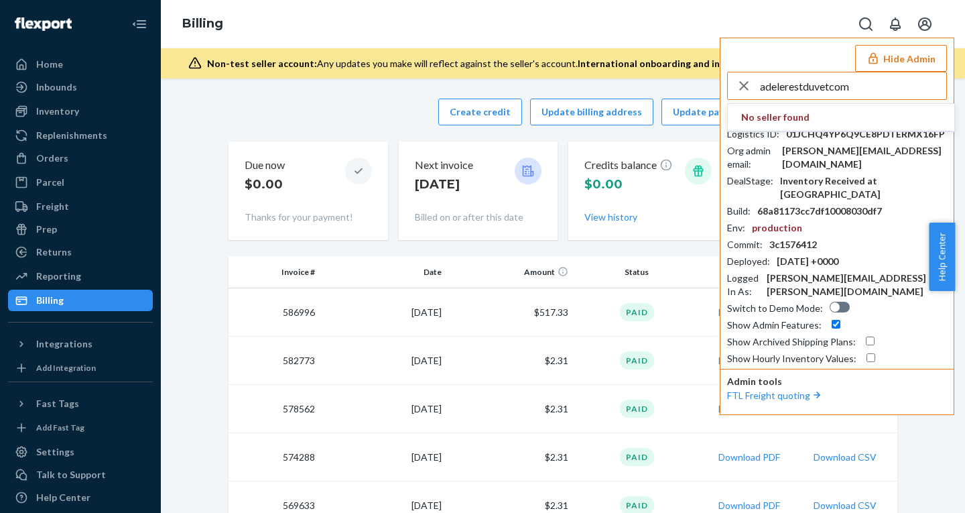
type input "adelerestduvetcom"
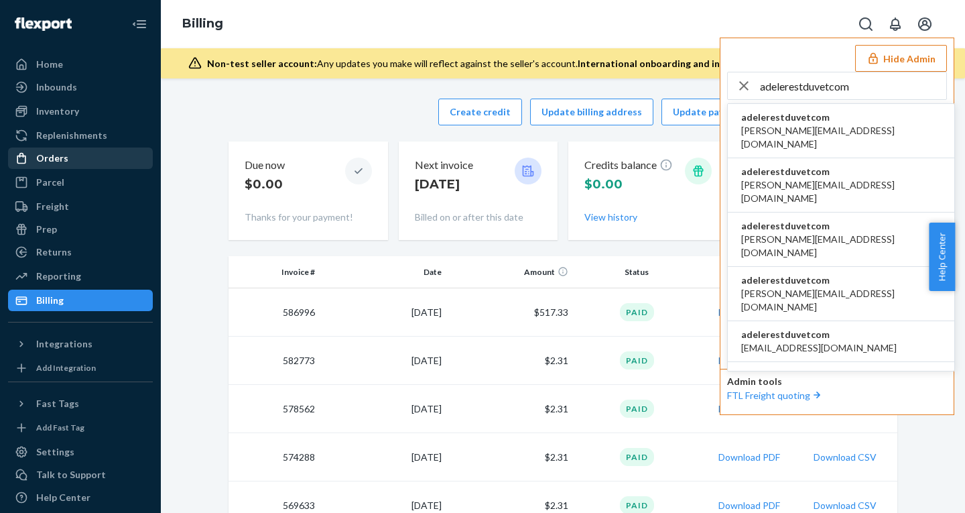
click at [66, 161] on div "Orders" at bounding box center [52, 157] width 32 height 13
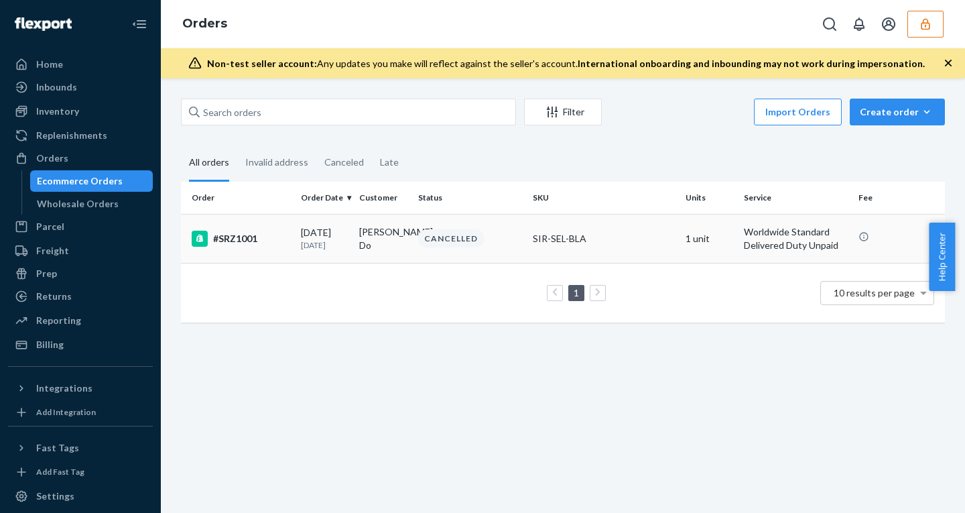
click at [346, 224] on td "[DATE] [DATE]" at bounding box center [324, 238] width 58 height 49
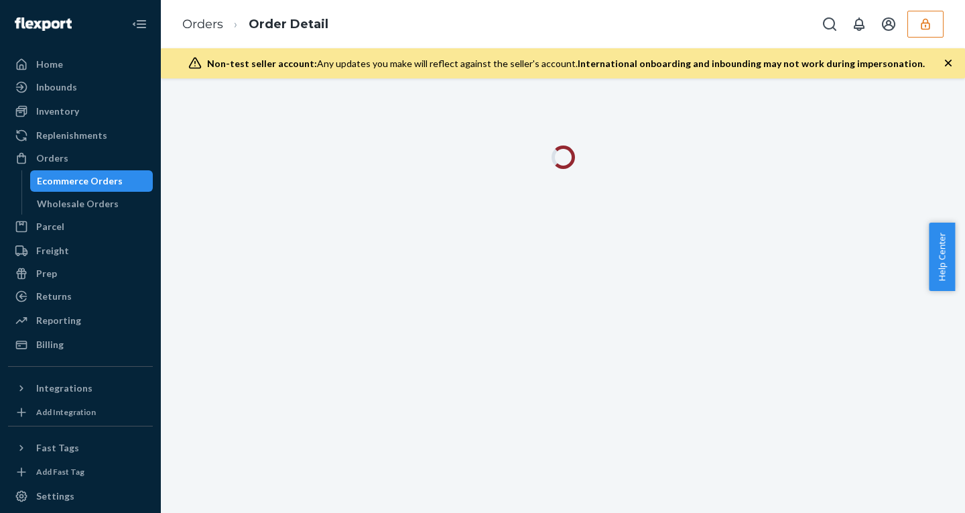
click at [944, 62] on icon "button" at bounding box center [947, 62] width 13 height 13
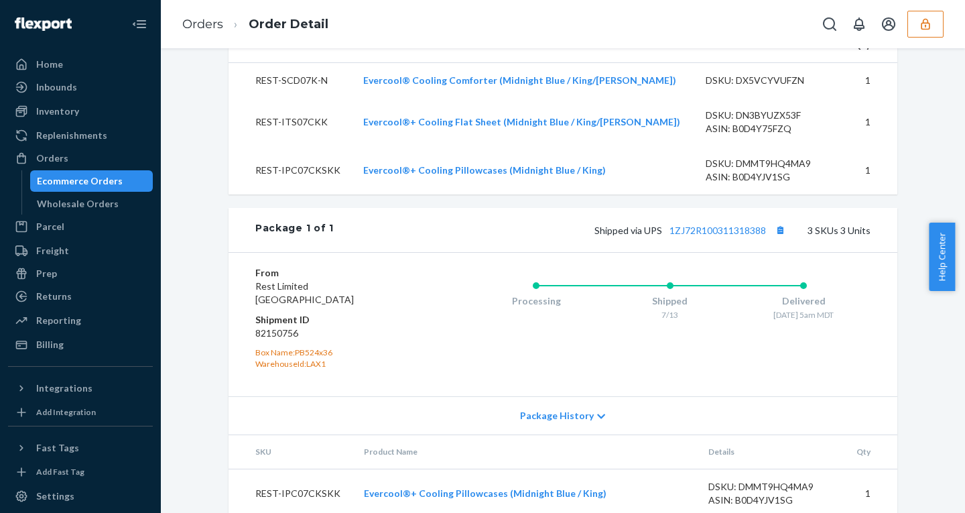
scroll to position [681, 0]
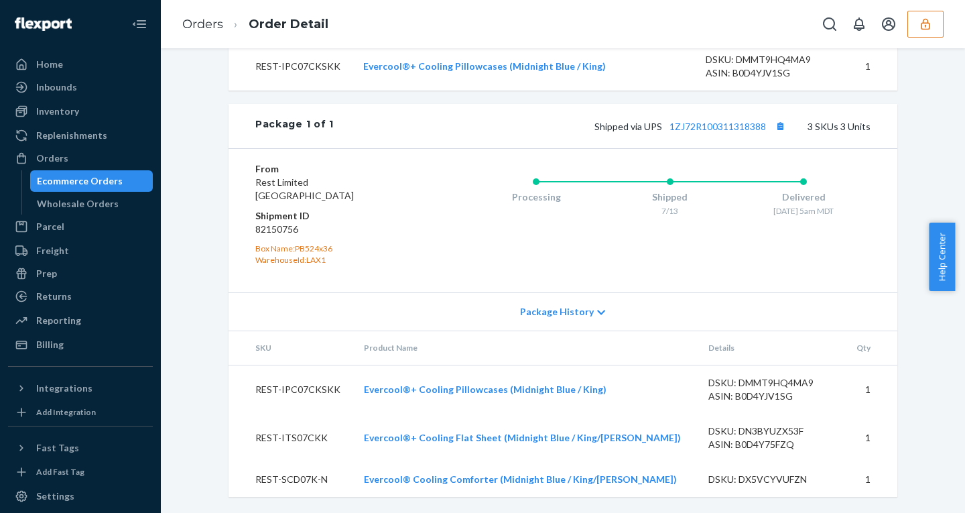
click at [536, 316] on span "Package History" at bounding box center [557, 311] width 74 height 13
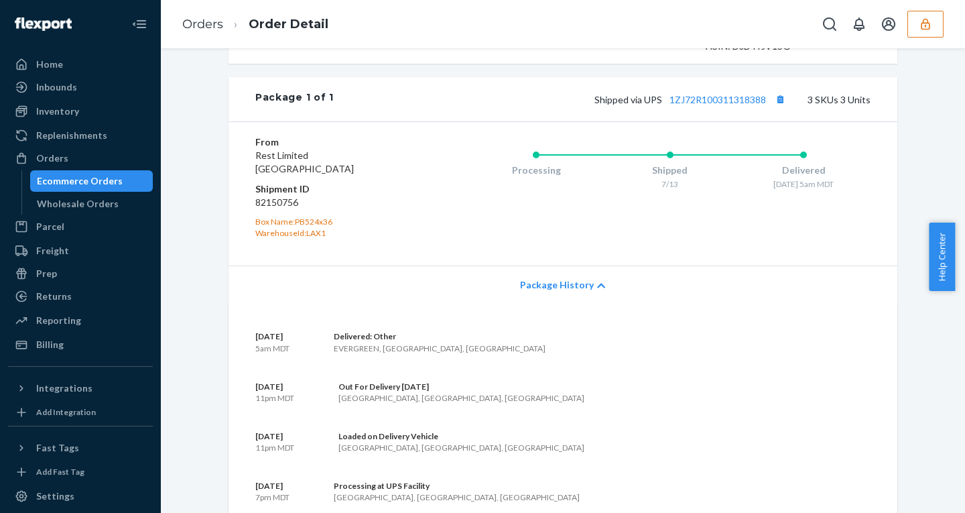
click at [536, 291] on span "Package History" at bounding box center [557, 284] width 74 height 13
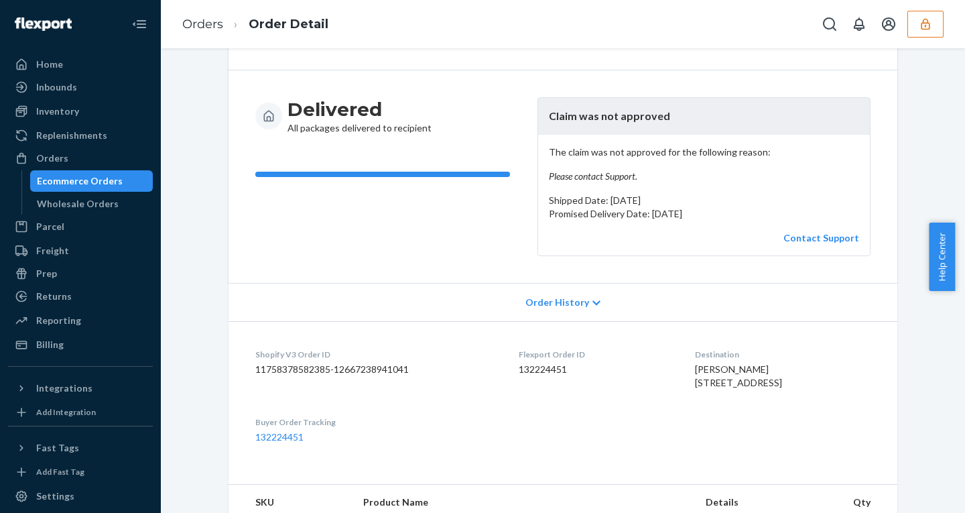
scroll to position [0, 0]
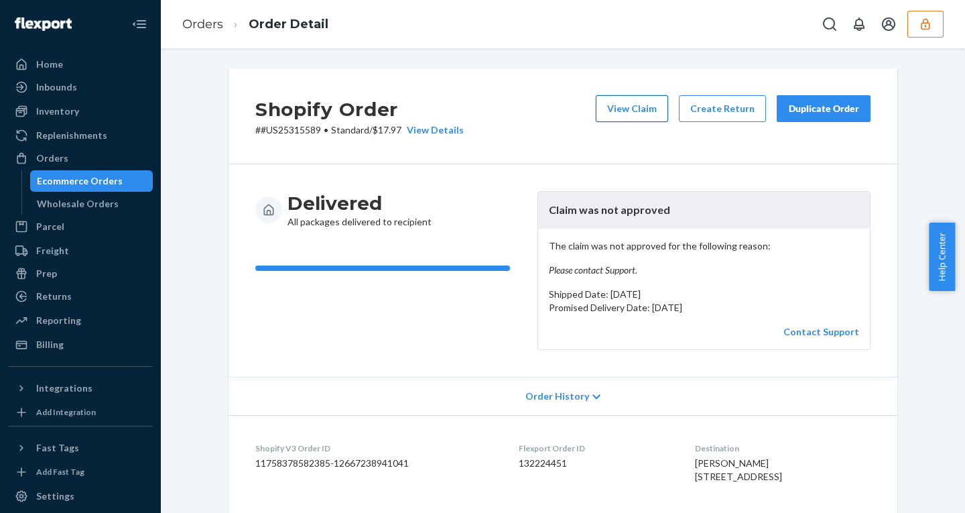
click at [617, 113] on button "View Claim" at bounding box center [632, 108] width 72 height 27
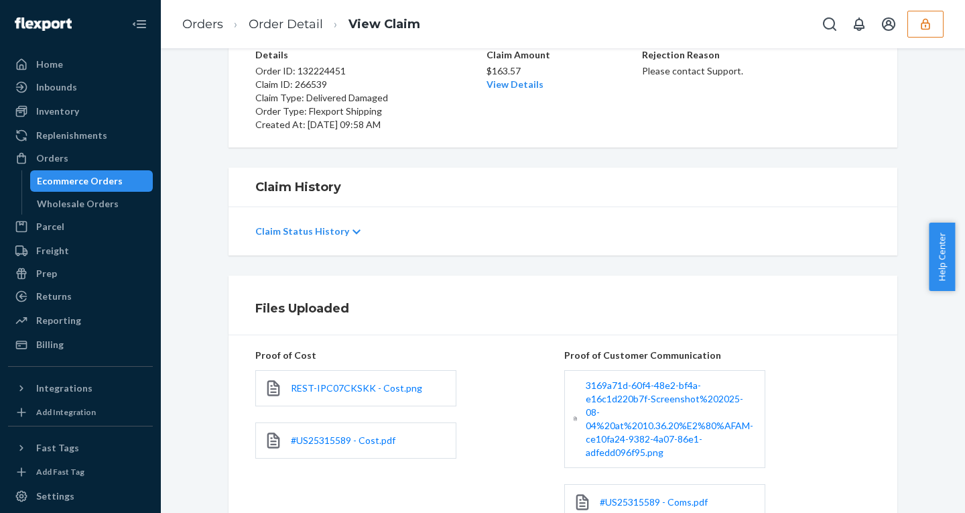
scroll to position [117, 0]
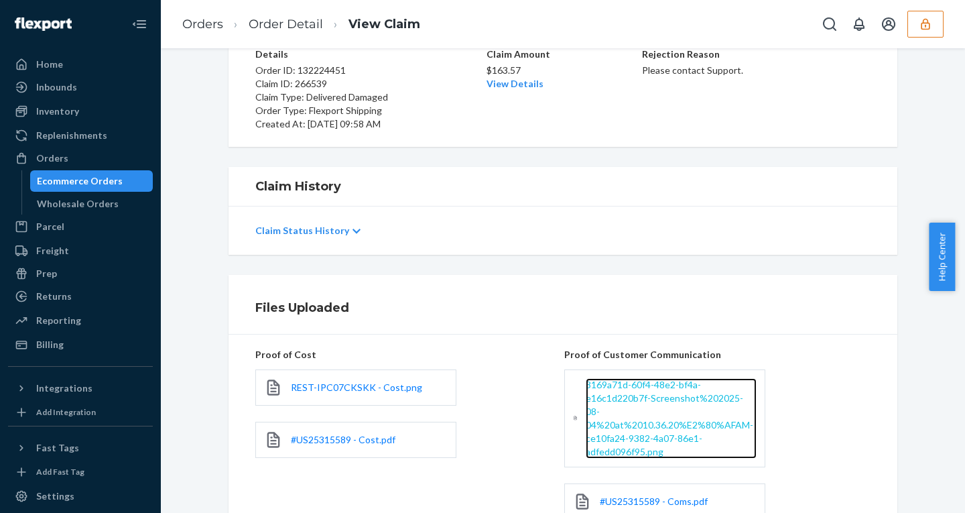
click at [606, 409] on span "3169a71d-60f4-48e2-bf4a-e16c1d220b7f-Screenshot%202025-08-04%20at%2010.36.20%E2…" at bounding box center [669, 418] width 167 height 78
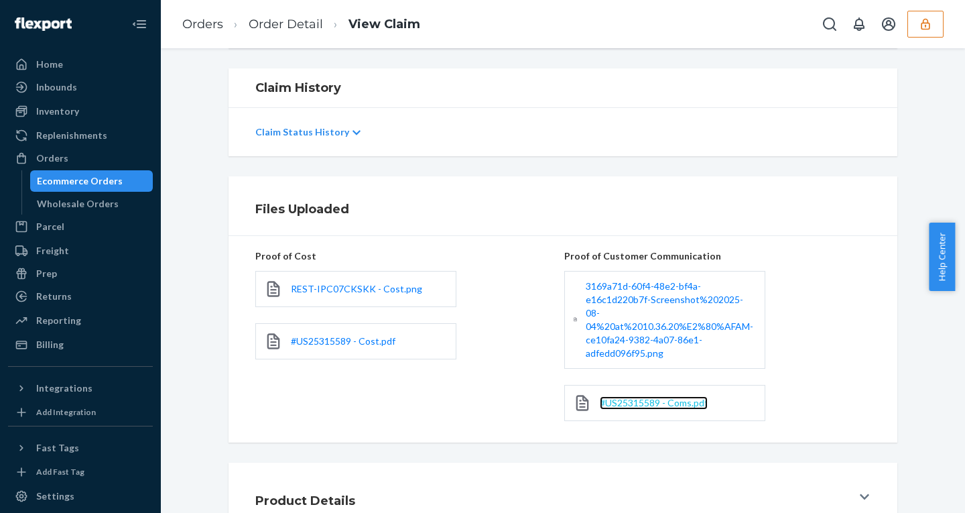
click at [647, 397] on span "#US25315589 - Coms.pdf" at bounding box center [654, 402] width 108 height 11
click at [271, 23] on link "Order Detail" at bounding box center [286, 24] width 74 height 15
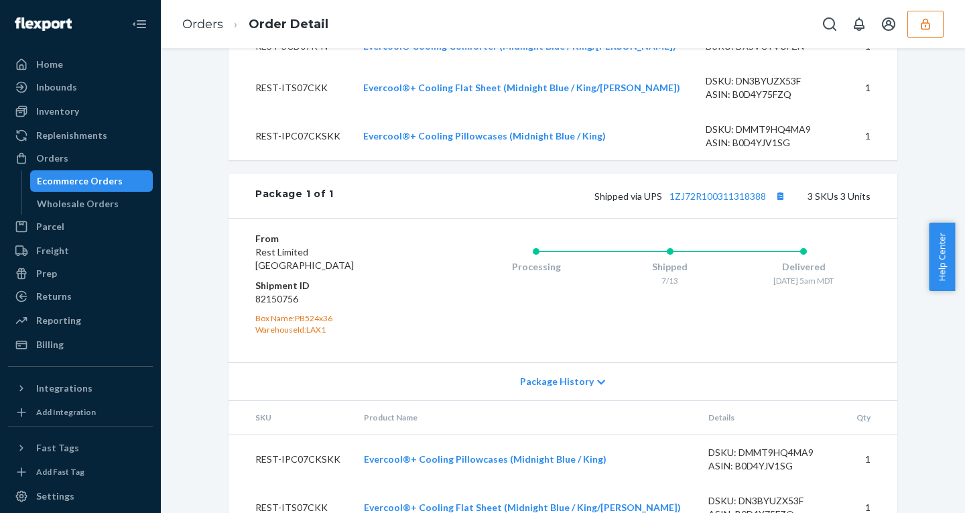
scroll to position [681, 0]
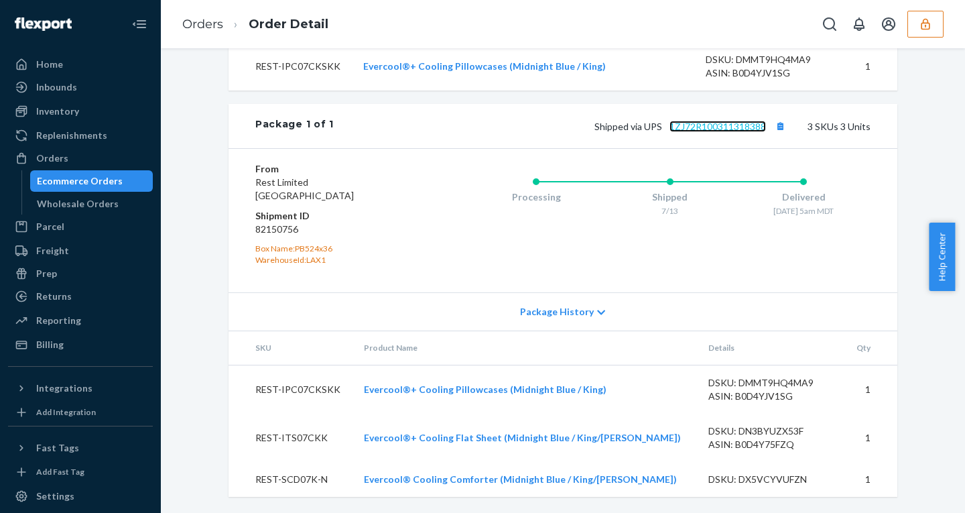
click at [711, 125] on link "1ZJ72R100311318388" at bounding box center [717, 126] width 96 height 11
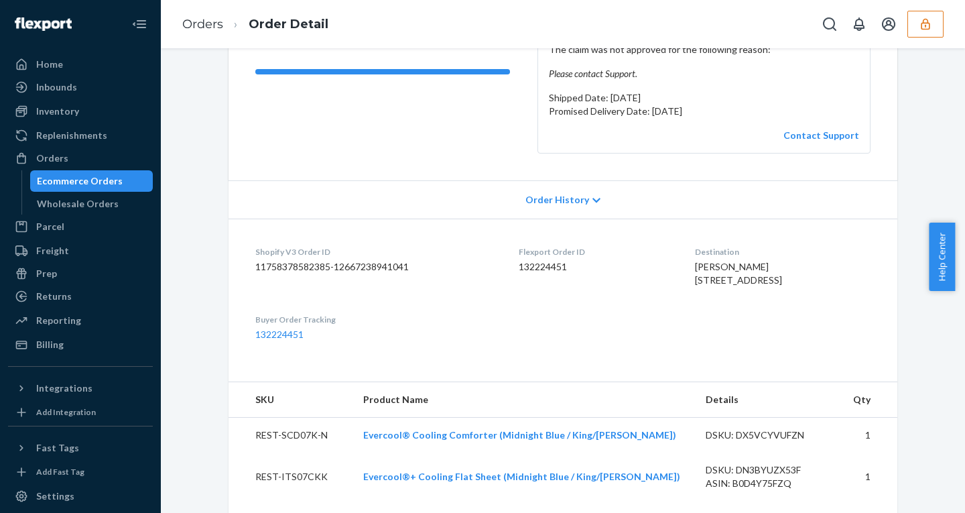
scroll to position [196, 0]
click at [742, 267] on div "Becca Friedman 33674 Elk Run Evergreen, CO 80439-6820 US" at bounding box center [783, 274] width 176 height 27
drag, startPoint x: 735, startPoint y: 295, endPoint x: 810, endPoint y: 295, distance: 75.0
click at [813, 287] on div "Becca Friedman 33674 Elk Run Evergreen, CO 80439-6820 US" at bounding box center [783, 274] width 176 height 27
copy span "80439-6820"
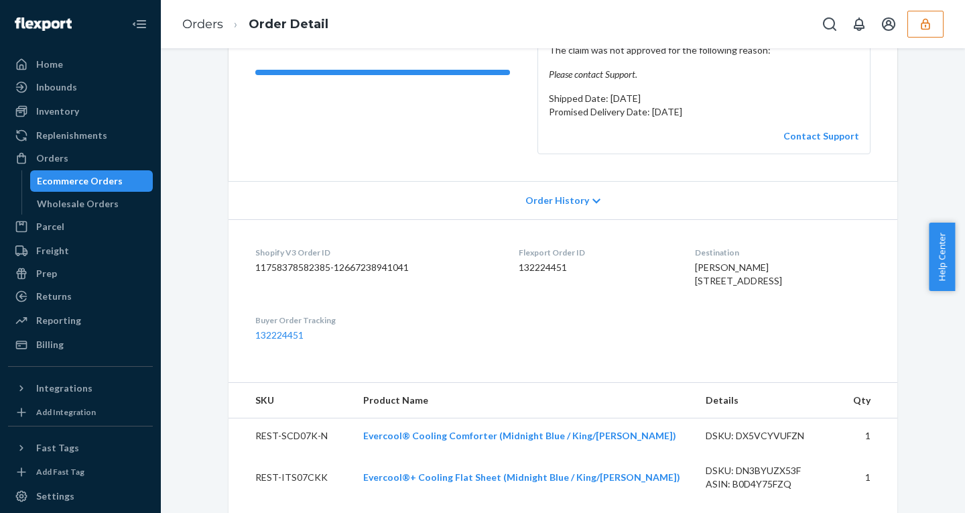
click at [932, 19] on button "button" at bounding box center [925, 24] width 36 height 27
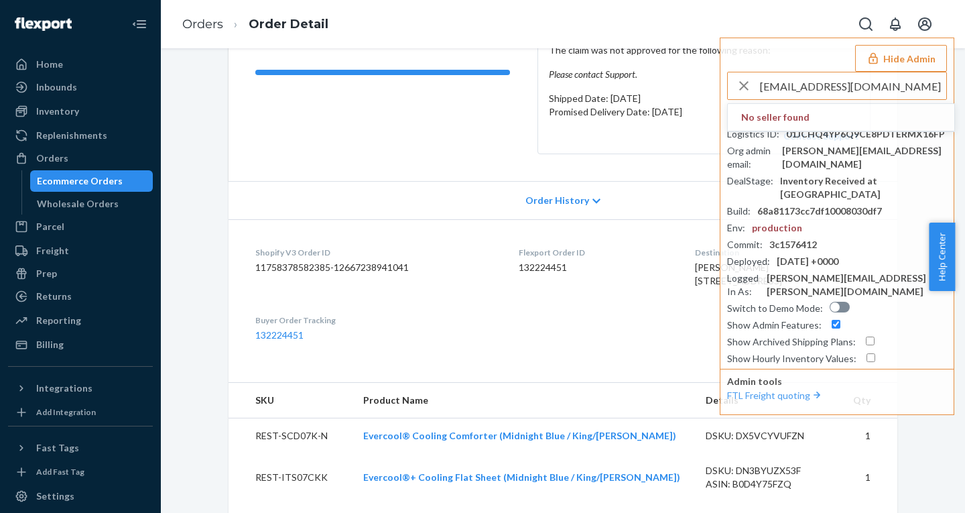
drag, startPoint x: 805, startPoint y: 88, endPoint x: 594, endPoint y: 56, distance: 214.2
click at [596, 56] on div "Orders Order Detail Hide Admin support@surpriseadventure.co.uk No seller found …" at bounding box center [563, 256] width 804 height 513
type input "surpriseadventure.co.uk"
click at [816, 129] on span "[EMAIL_ADDRESS][DOMAIN_NAME]" at bounding box center [818, 130] width 155 height 13
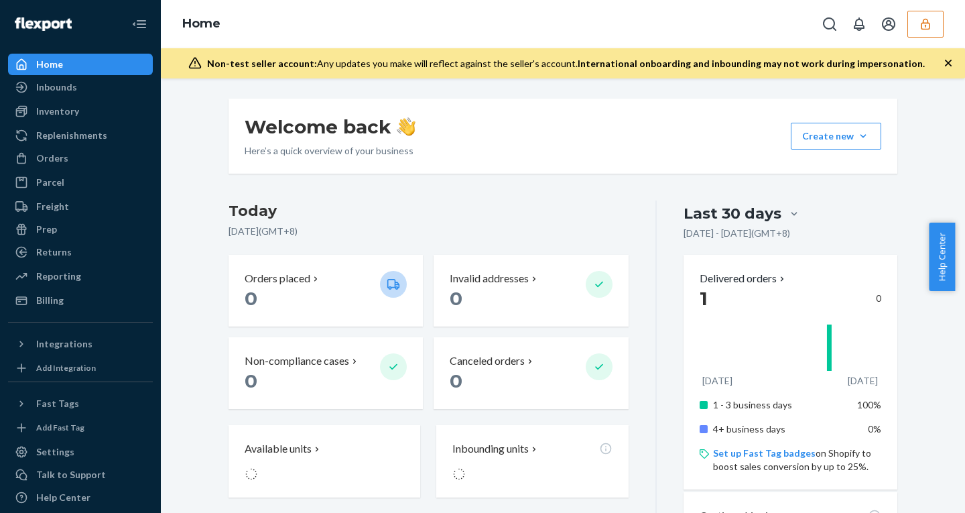
click at [912, 30] on button "button" at bounding box center [925, 24] width 36 height 27
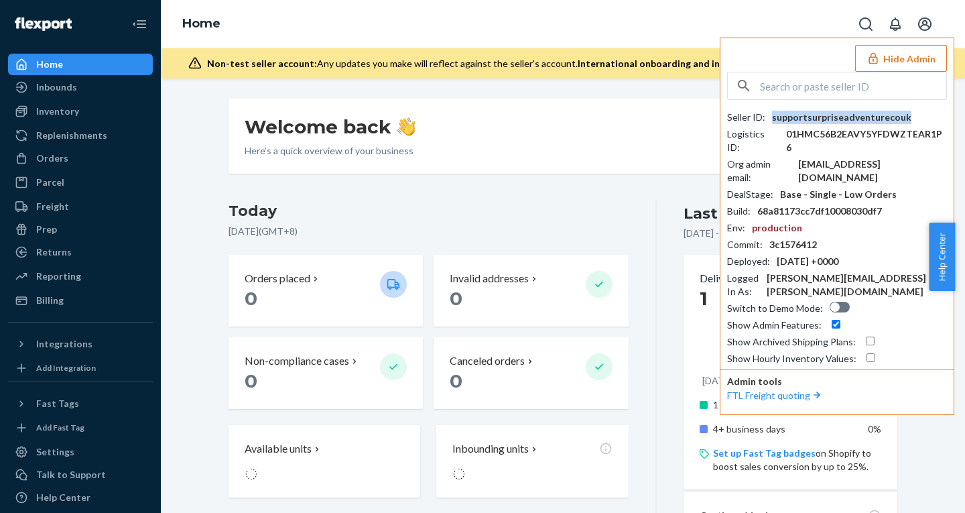
click at [821, 113] on div "supportsurpriseadventurecouk" at bounding box center [841, 117] width 139 height 13
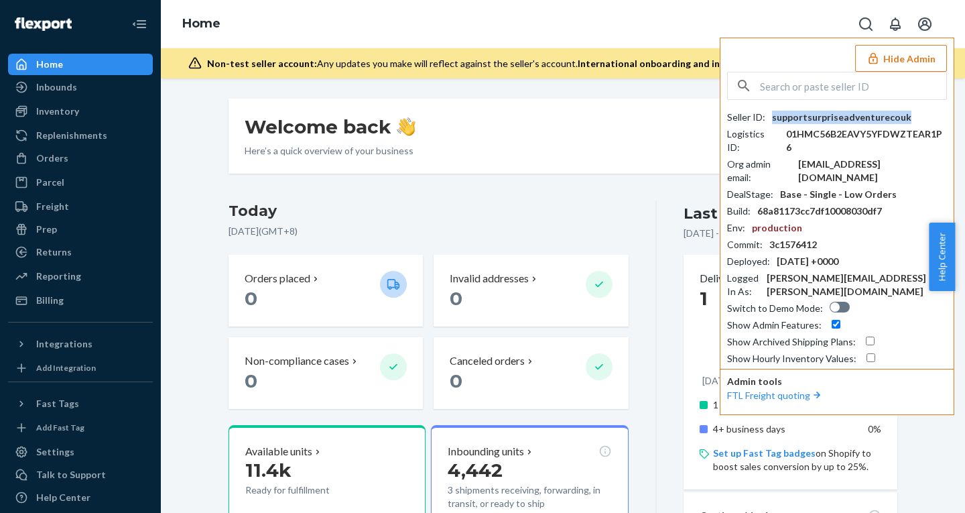
click at [821, 113] on div "supportsurpriseadventurecouk" at bounding box center [841, 117] width 139 height 13
copy div "supportsurpriseadventurecouk"
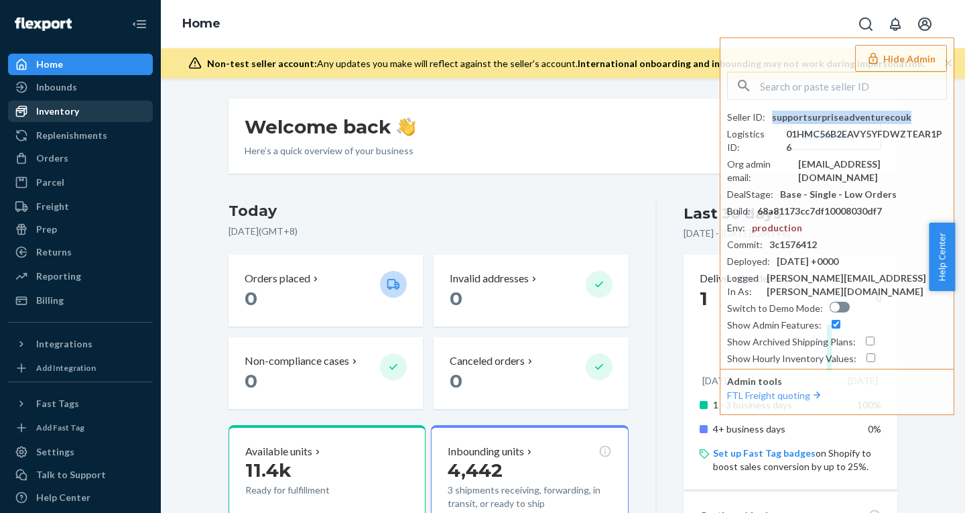
click at [82, 113] on div "Inventory" at bounding box center [80, 111] width 142 height 19
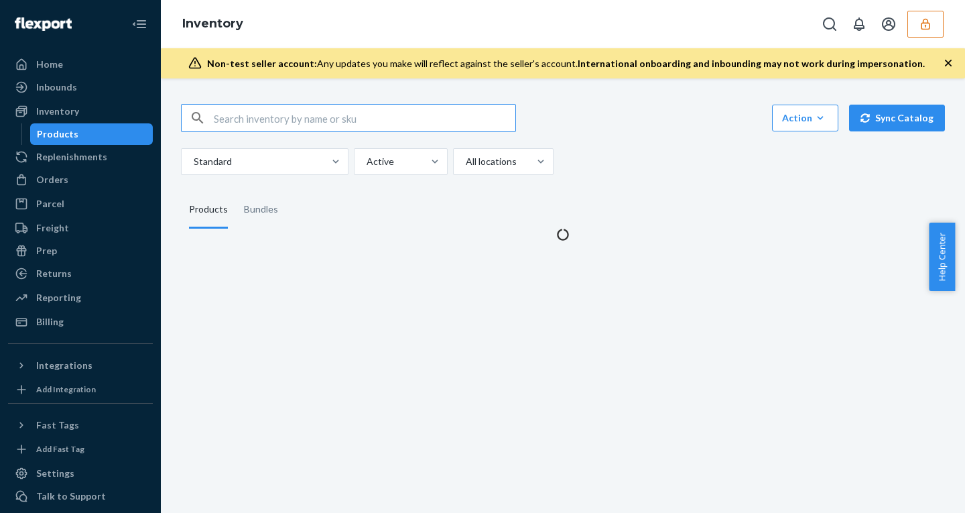
click at [945, 60] on icon "button" at bounding box center [948, 63] width 7 height 7
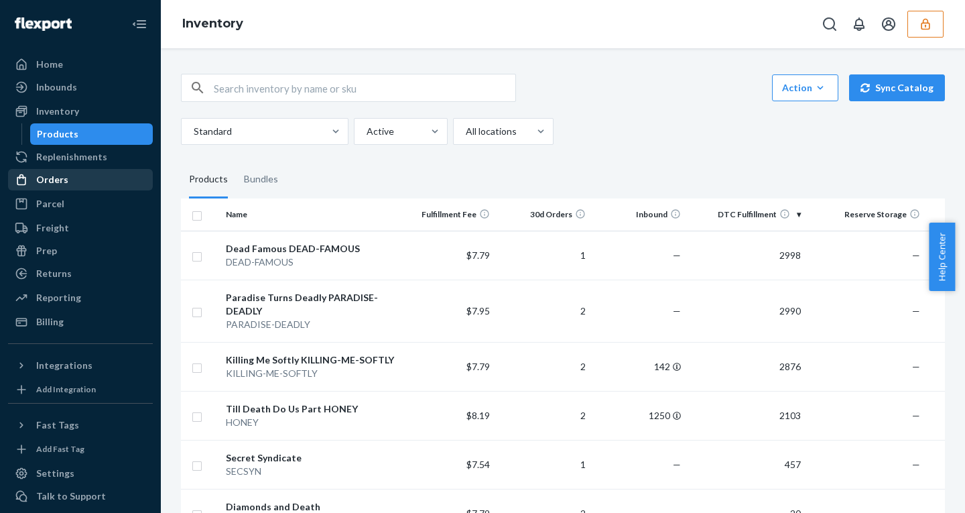
click at [42, 176] on div "Orders" at bounding box center [52, 179] width 32 height 13
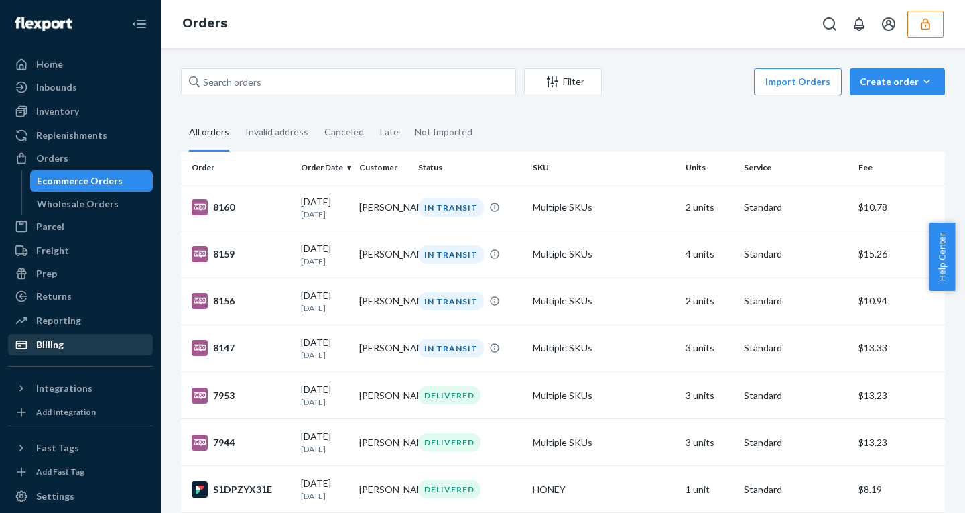
click at [44, 348] on div "Billing" at bounding box center [49, 344] width 27 height 13
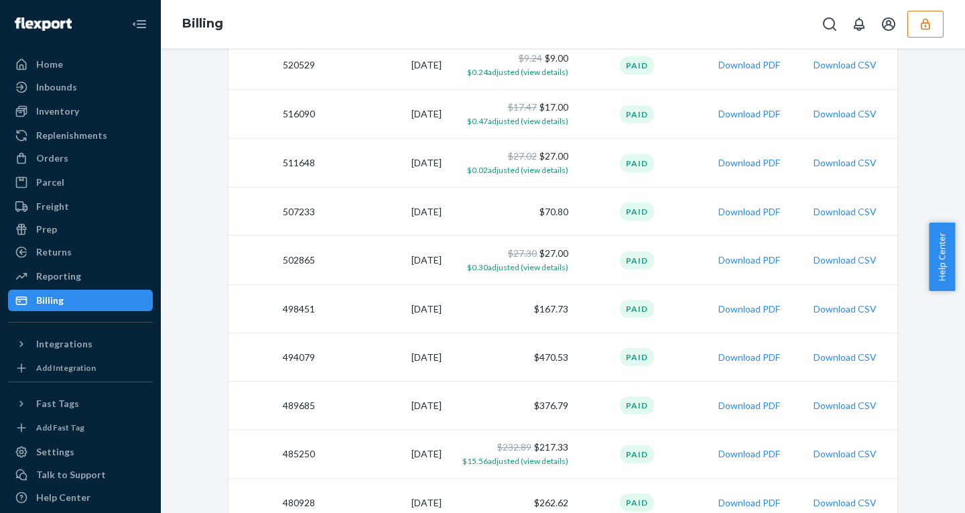
scroll to position [1023, 0]
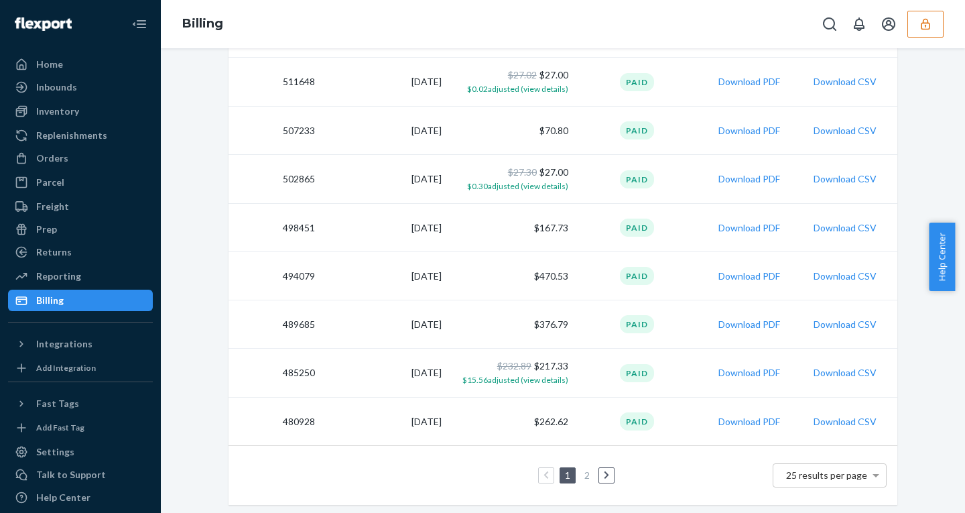
click at [604, 476] on icon at bounding box center [607, 474] width 6 height 9
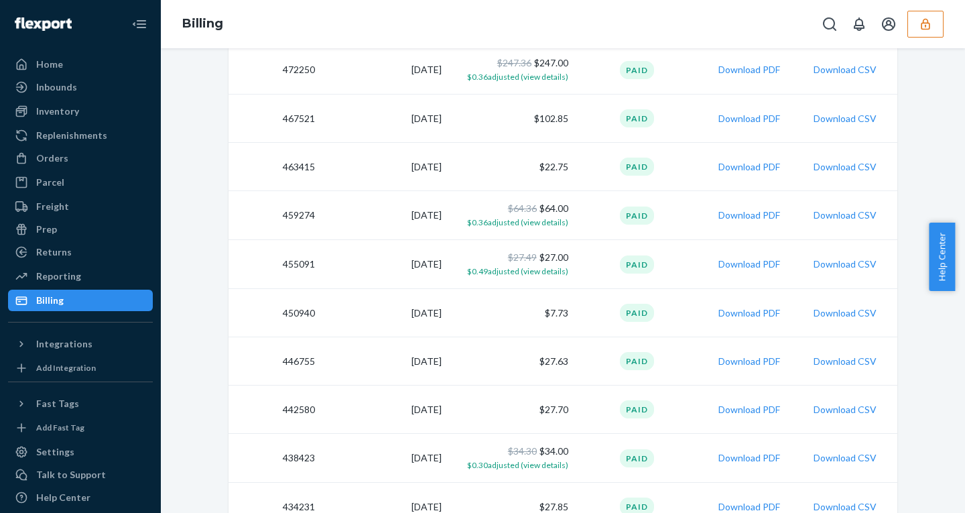
scroll to position [539, 0]
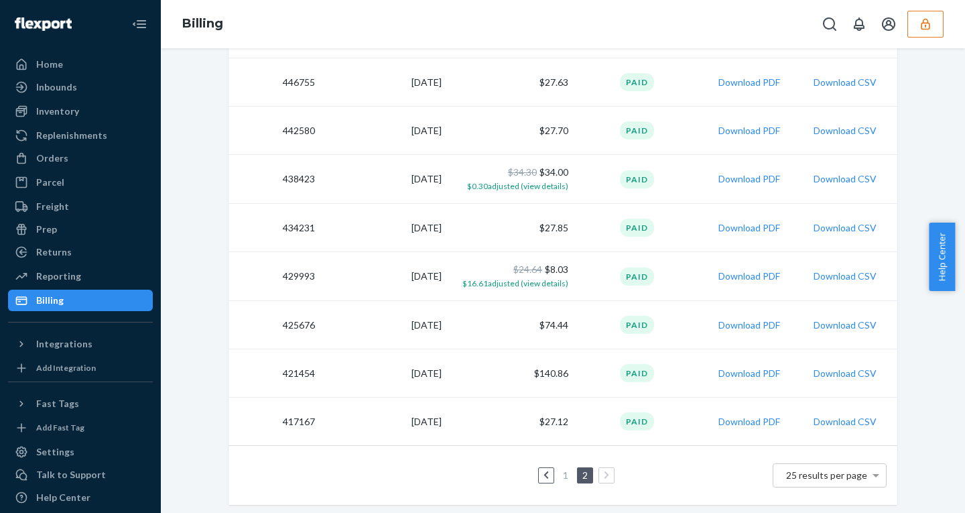
click at [539, 474] on link at bounding box center [546, 475] width 15 height 16
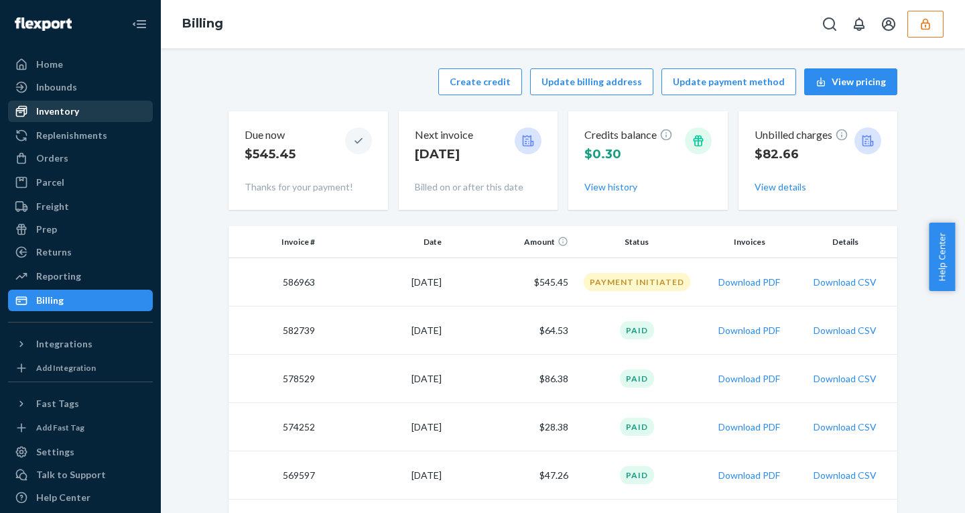
click at [53, 115] on div "Inventory" at bounding box center [57, 111] width 43 height 13
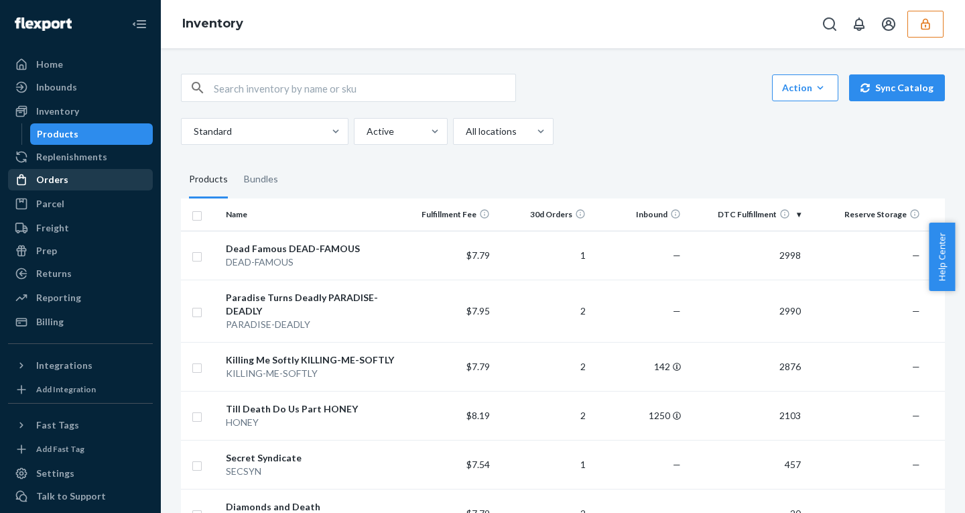
click at [77, 178] on div "Orders" at bounding box center [80, 179] width 142 height 19
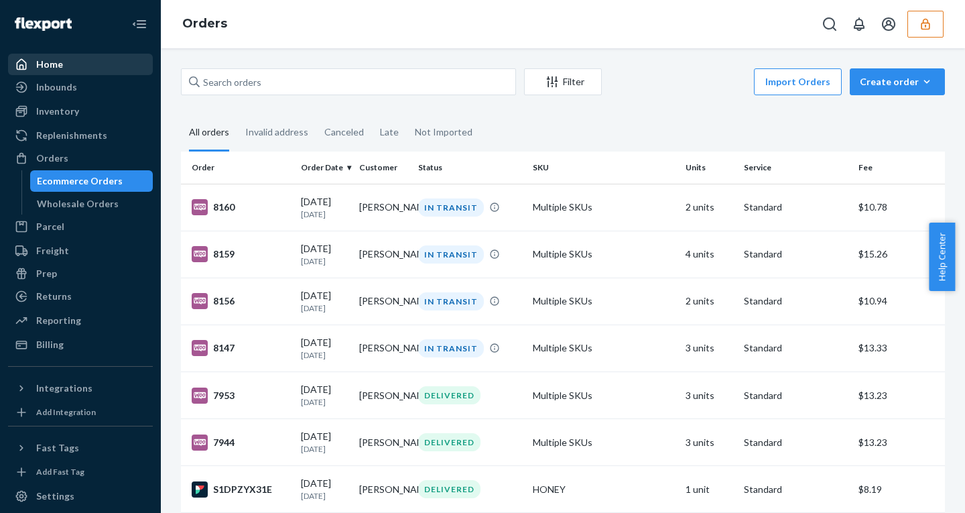
click at [72, 68] on div "Home" at bounding box center [80, 64] width 142 height 19
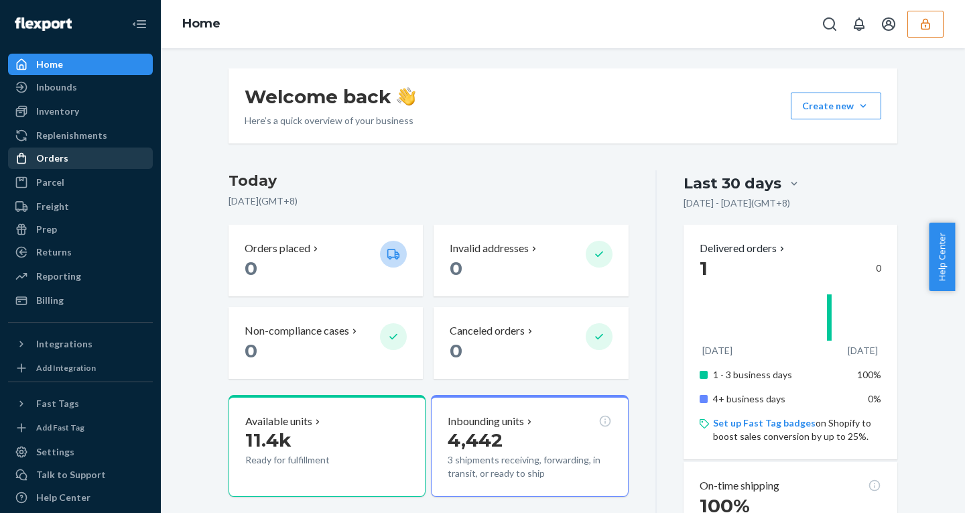
click at [48, 151] on div "Orders" at bounding box center [80, 158] width 142 height 19
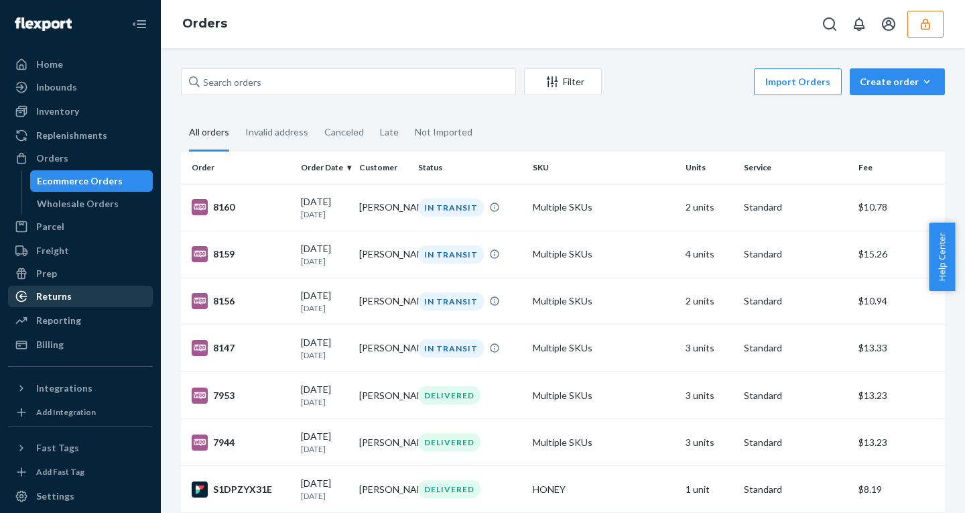
click at [44, 302] on div "Returns" at bounding box center [54, 295] width 36 height 13
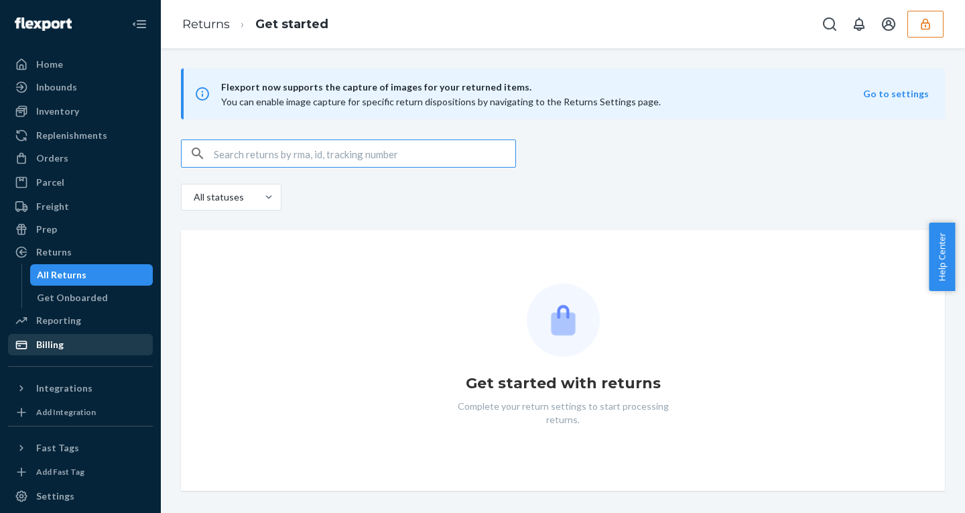
click at [44, 346] on div "Billing" at bounding box center [49, 344] width 27 height 13
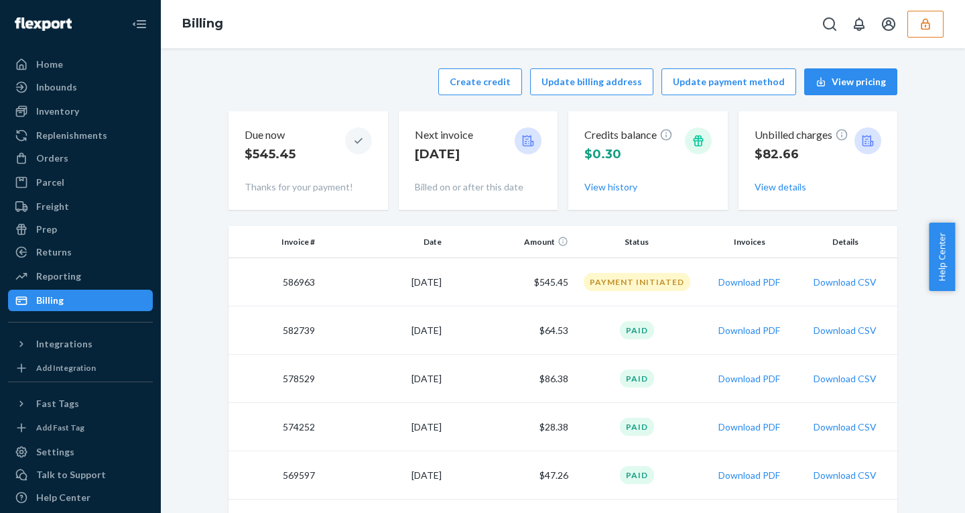
click at [925, 28] on icon "button" at bounding box center [925, 23] width 13 height 13
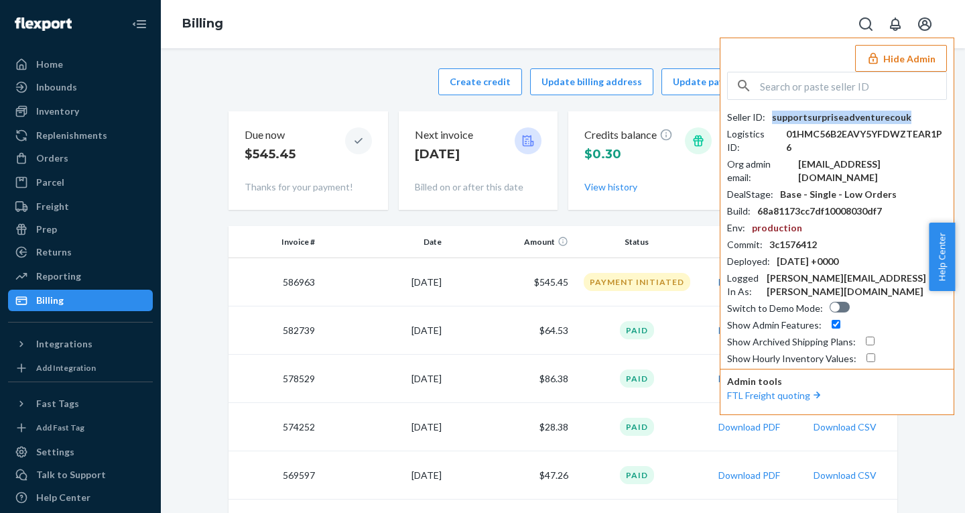
click at [850, 117] on div "supportsurpriseadventurecouk" at bounding box center [841, 117] width 139 height 13
copy div "supportsurpriseadventurecouk"
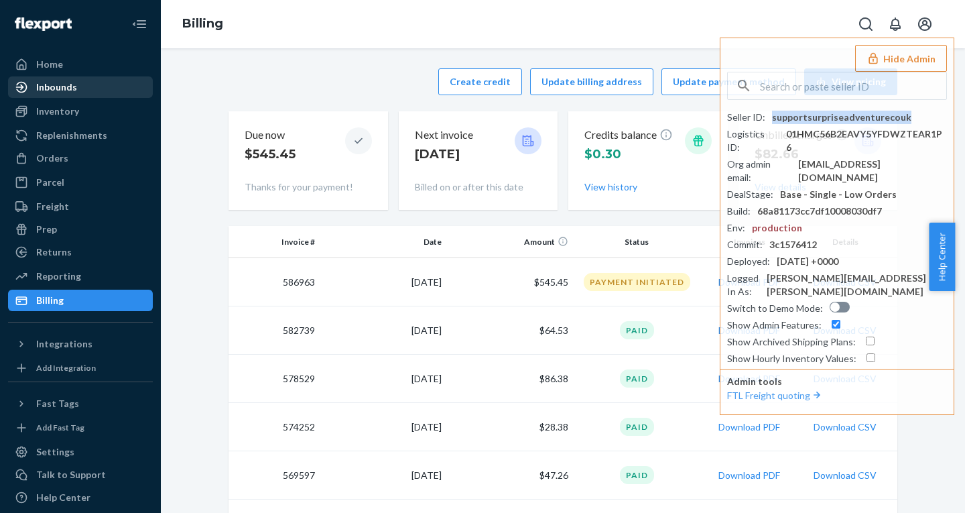
click at [69, 83] on div "Inbounds" at bounding box center [56, 86] width 41 height 13
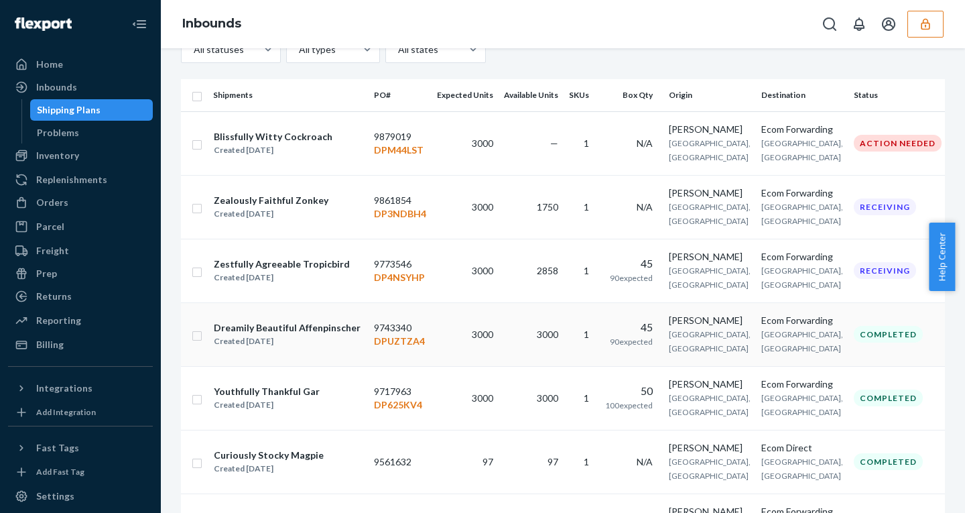
scroll to position [80, 0]
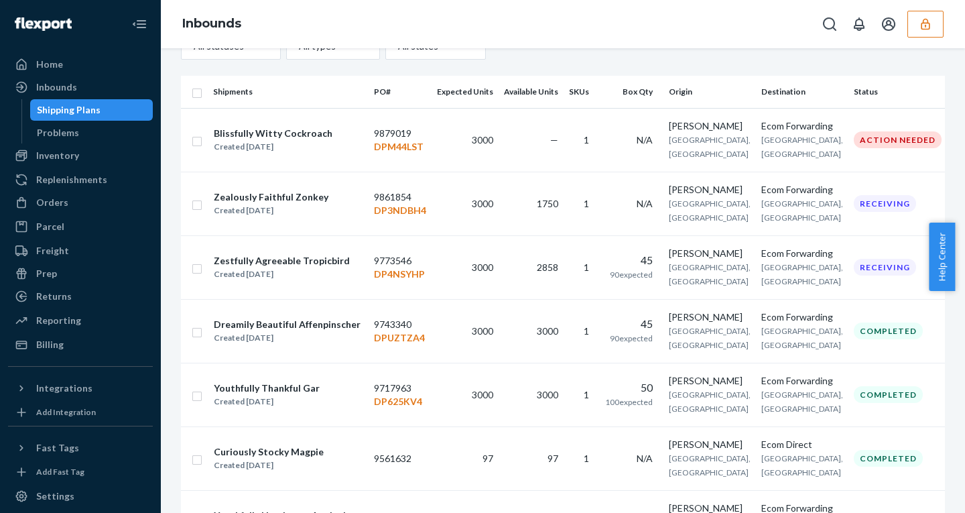
click at [917, 20] on button "button" at bounding box center [925, 24] width 36 height 27
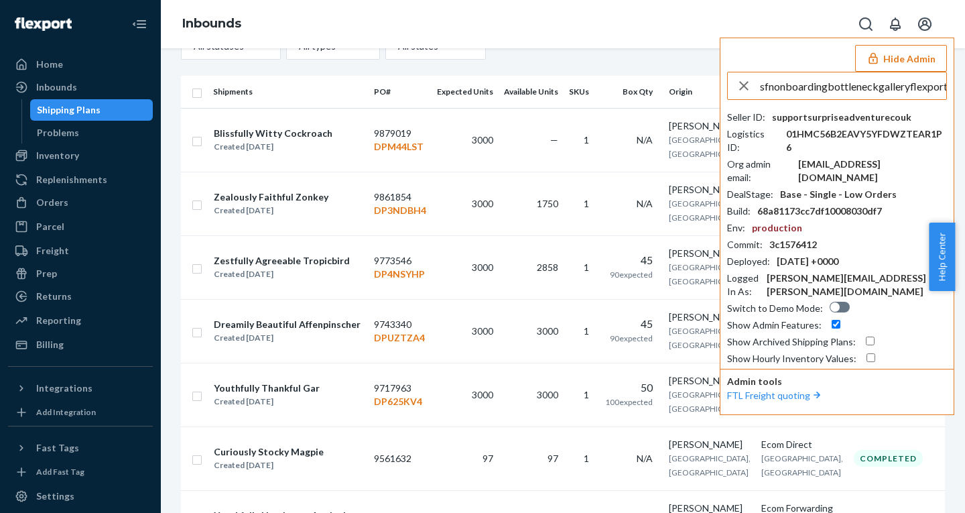
scroll to position [0, 21]
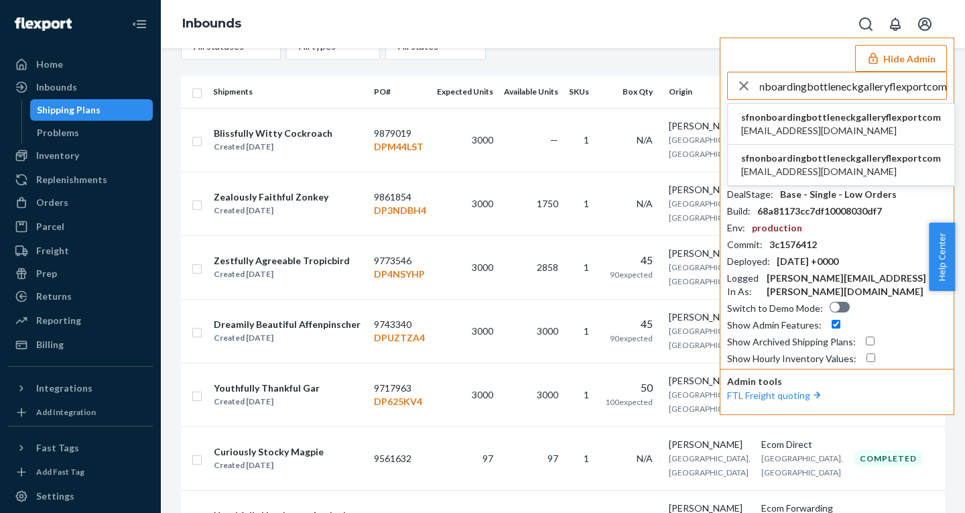
type input "sfnonboardingbottleneckgalleryflexportcom"
click at [829, 117] on span "sfnonboardingbottleneckgalleryflexportcom" at bounding box center [841, 117] width 200 height 13
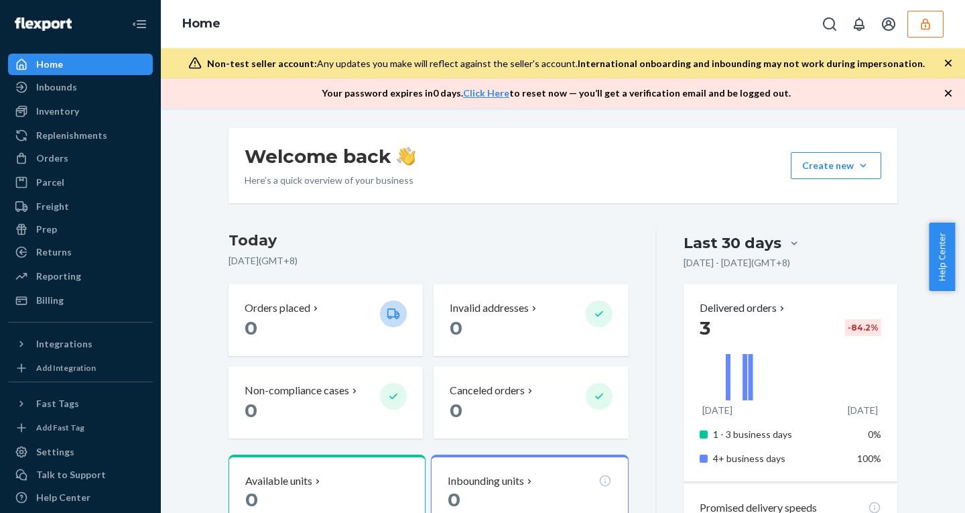
click at [944, 56] on icon "button" at bounding box center [947, 62] width 13 height 13
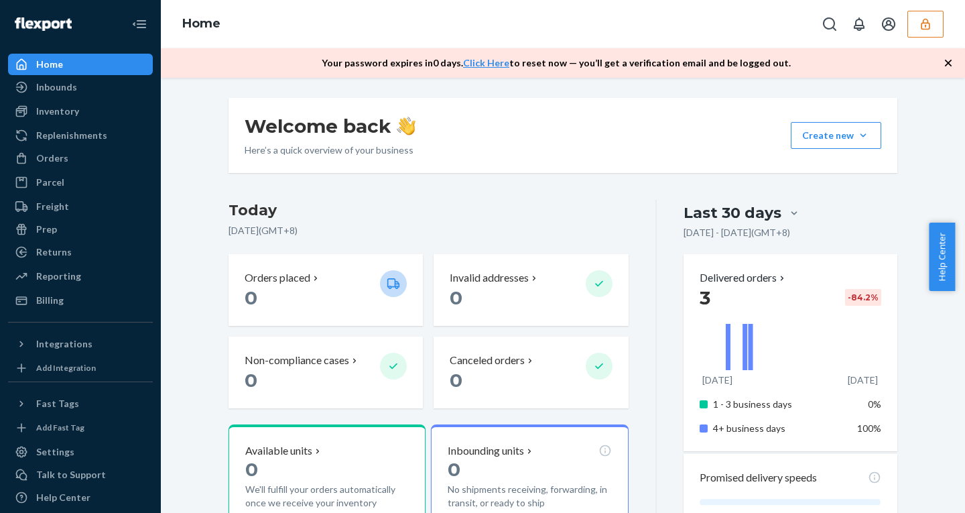
click at [944, 56] on icon "button" at bounding box center [947, 62] width 13 height 13
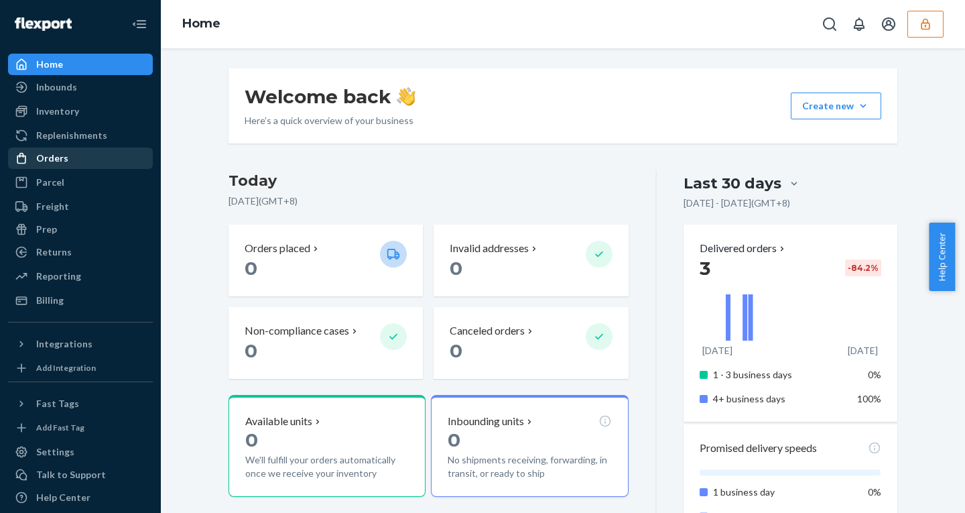
click at [87, 161] on div "Orders" at bounding box center [80, 158] width 142 height 19
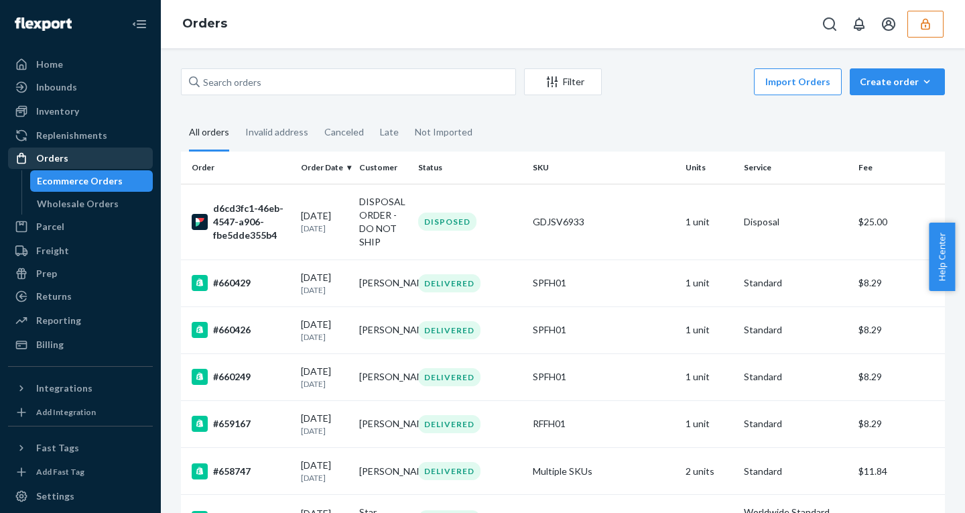
click at [83, 163] on div "Orders" at bounding box center [80, 158] width 142 height 19
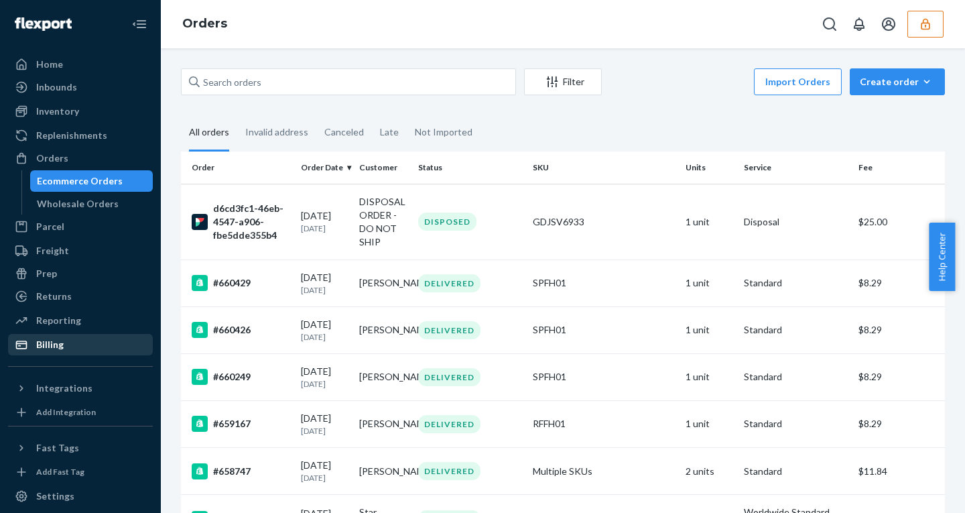
click at [47, 344] on div "Billing" at bounding box center [49, 344] width 27 height 13
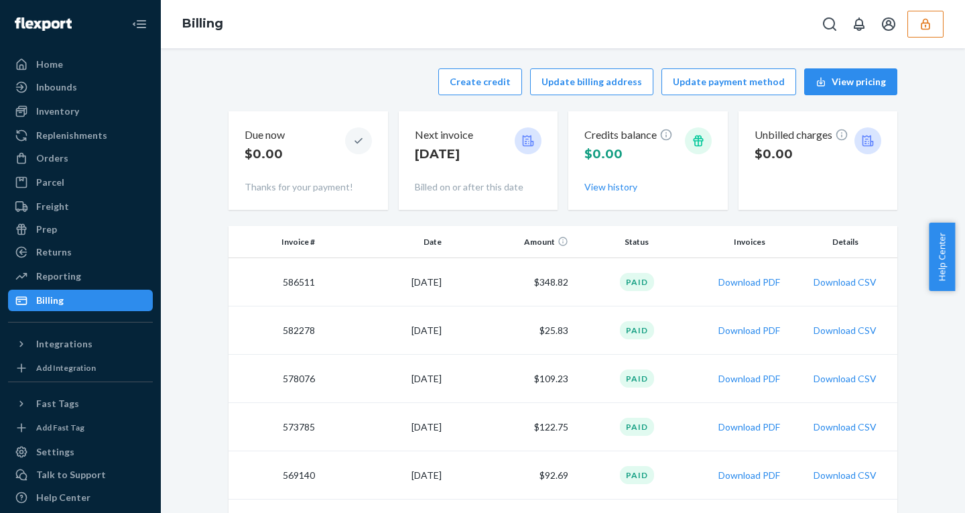
click at [927, 37] on button "button" at bounding box center [925, 24] width 36 height 27
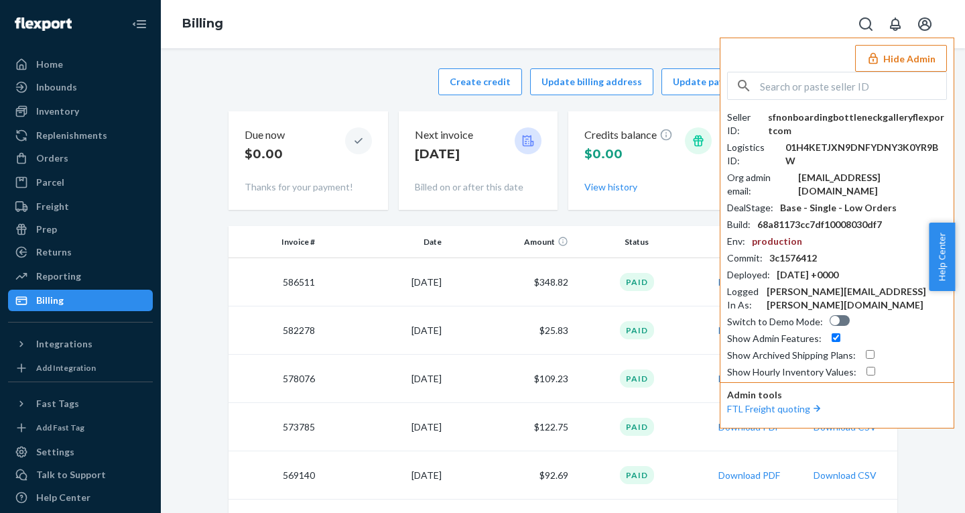
click at [829, 115] on div "sfnonboardingbottleneckgalleryflexportcom" at bounding box center [857, 124] width 179 height 27
click at [862, 83] on input "text" at bounding box center [853, 85] width 186 height 27
paste input "shmulikbngmailcom"
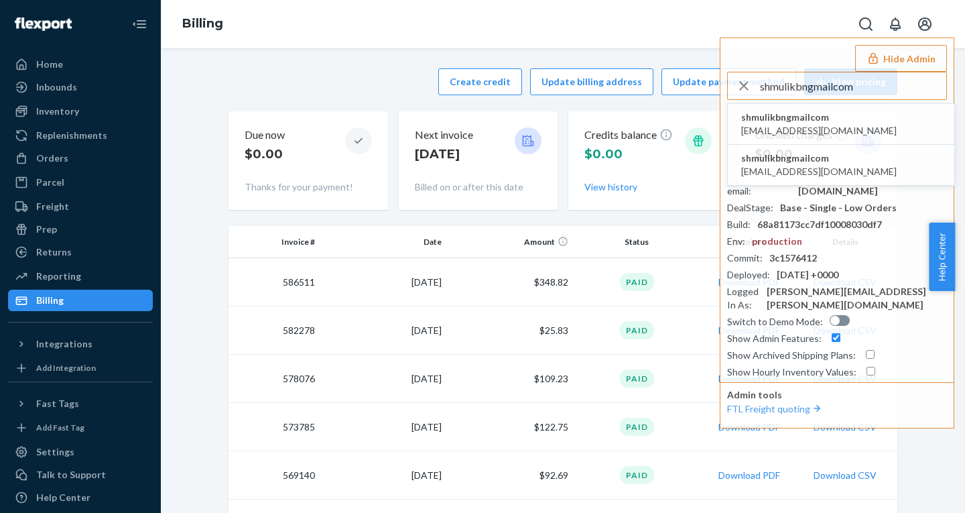
type input "shmulikbngmailcom"
click at [791, 119] on span "shmulikbngmailcom" at bounding box center [818, 117] width 155 height 13
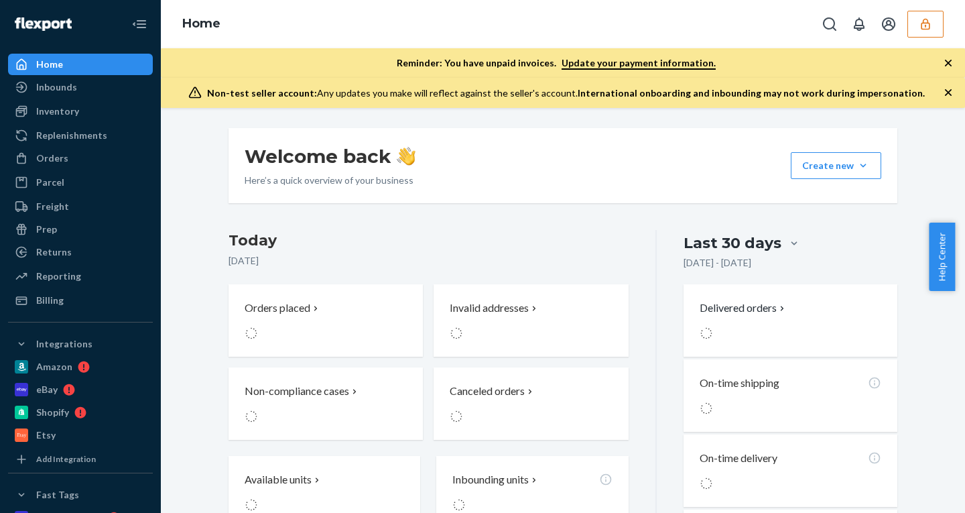
click at [917, 21] on button "button" at bounding box center [925, 24] width 36 height 27
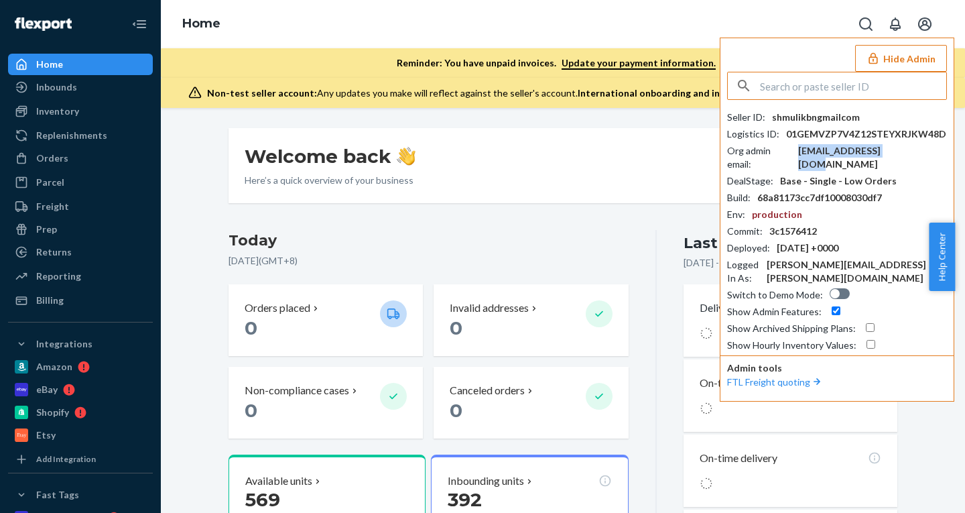
click at [841, 145] on div "[EMAIL_ADDRESS][DOMAIN_NAME]" at bounding box center [872, 157] width 149 height 27
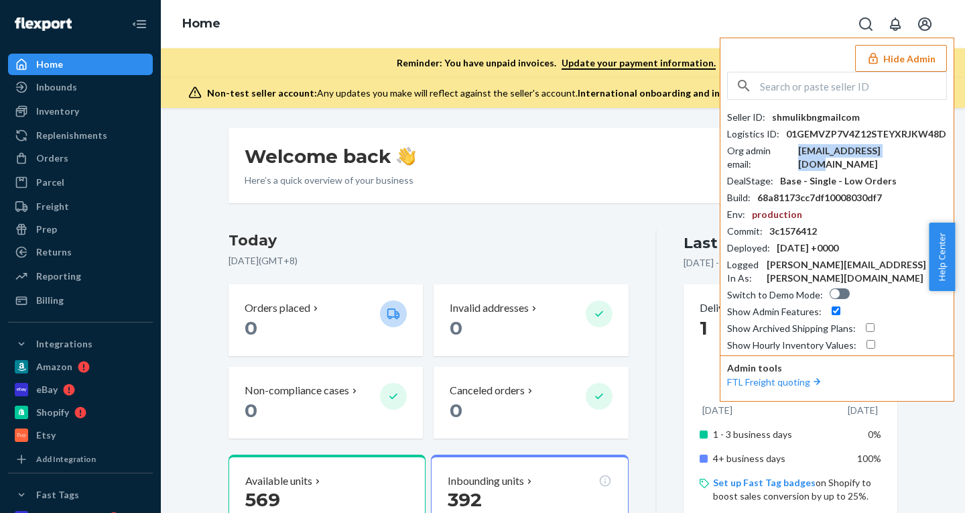
copy div "[EMAIL_ADDRESS][DOMAIN_NAME]"
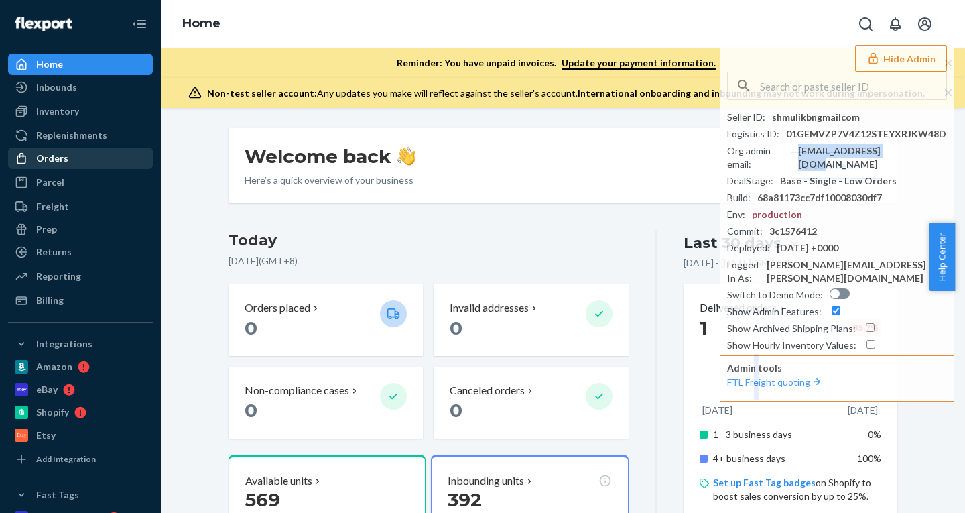
click at [50, 151] on div "Orders" at bounding box center [52, 157] width 32 height 13
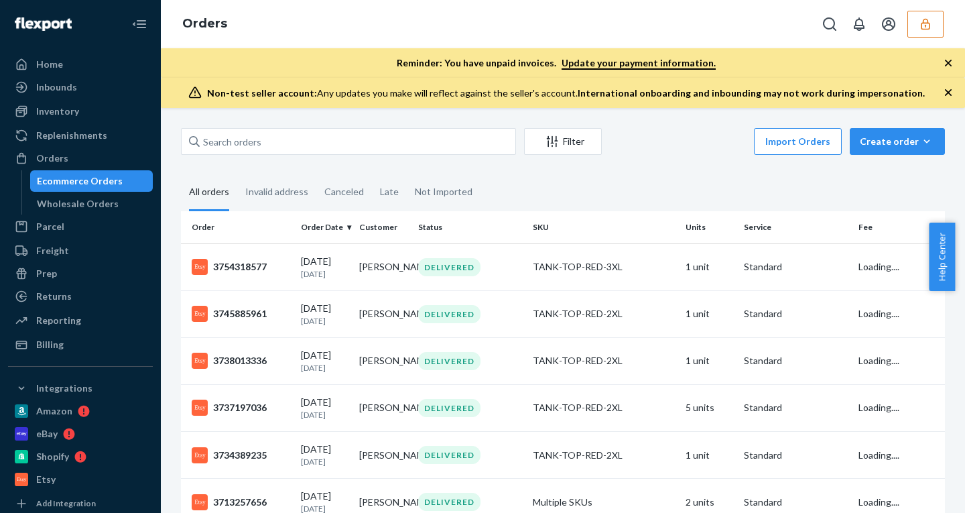
click at [951, 88] on icon "button" at bounding box center [947, 92] width 13 height 13
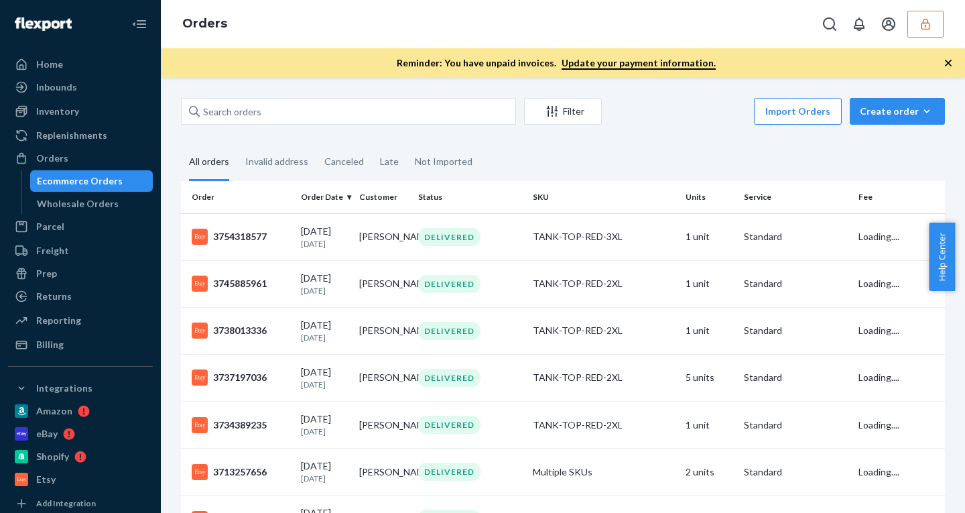
click at [951, 59] on icon "button" at bounding box center [947, 62] width 13 height 13
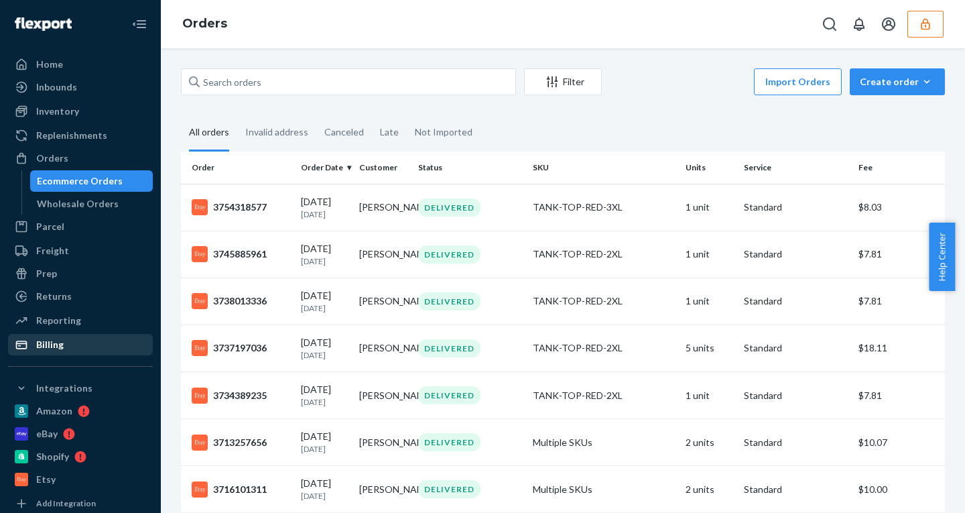
click at [41, 340] on div "Billing" at bounding box center [49, 344] width 27 height 13
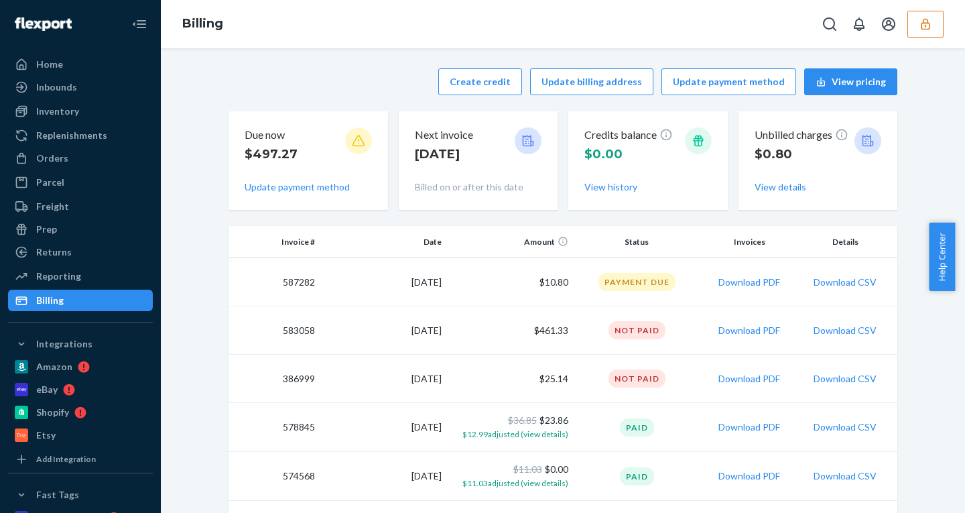
click at [921, 23] on icon "button" at bounding box center [925, 23] width 13 height 13
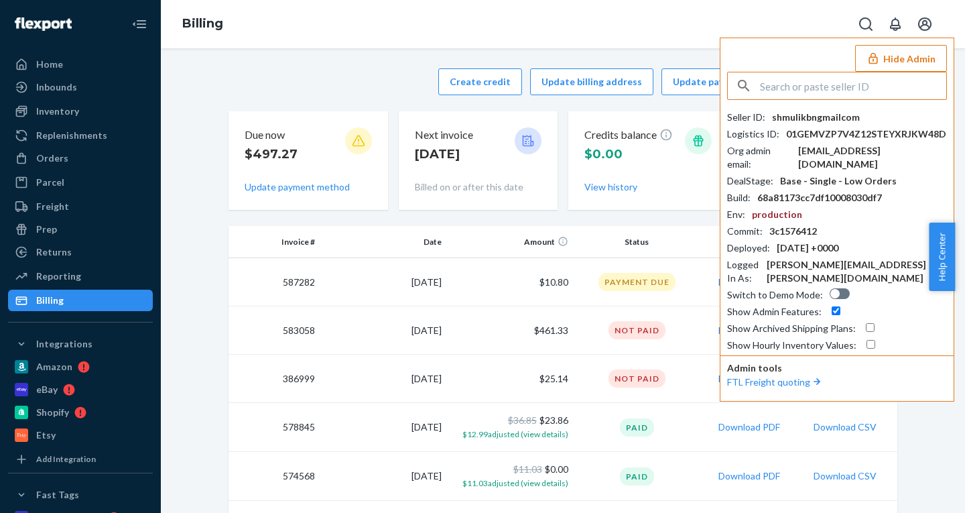
click at [860, 150] on div "shmulikbn@gmail.com" at bounding box center [872, 157] width 149 height 27
copy div "shmulikbn@gmail.com"
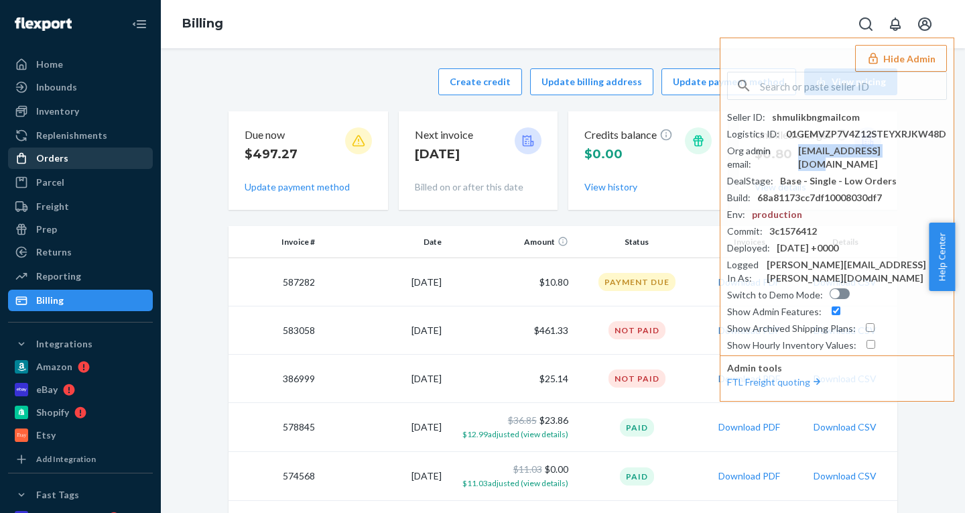
click at [72, 155] on div "Orders" at bounding box center [80, 158] width 142 height 19
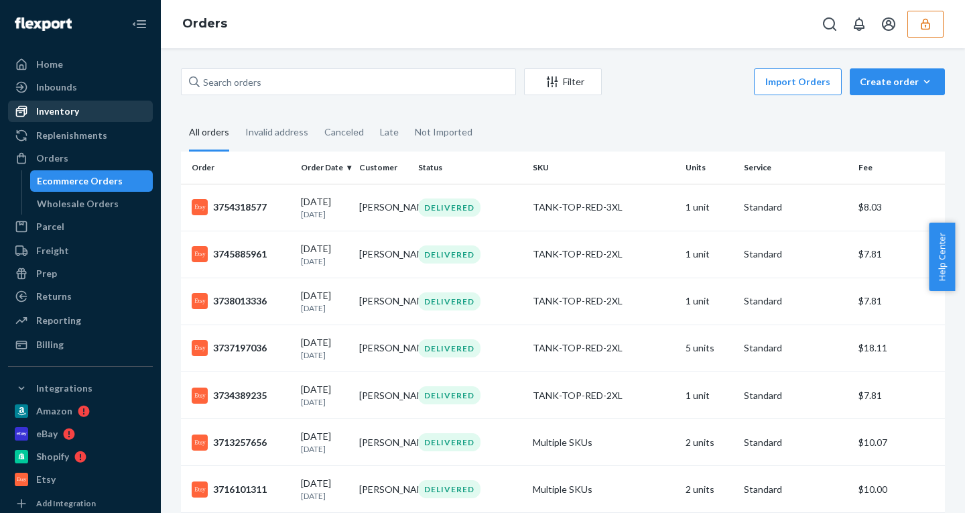
click at [76, 109] on div "Inventory" at bounding box center [57, 111] width 43 height 13
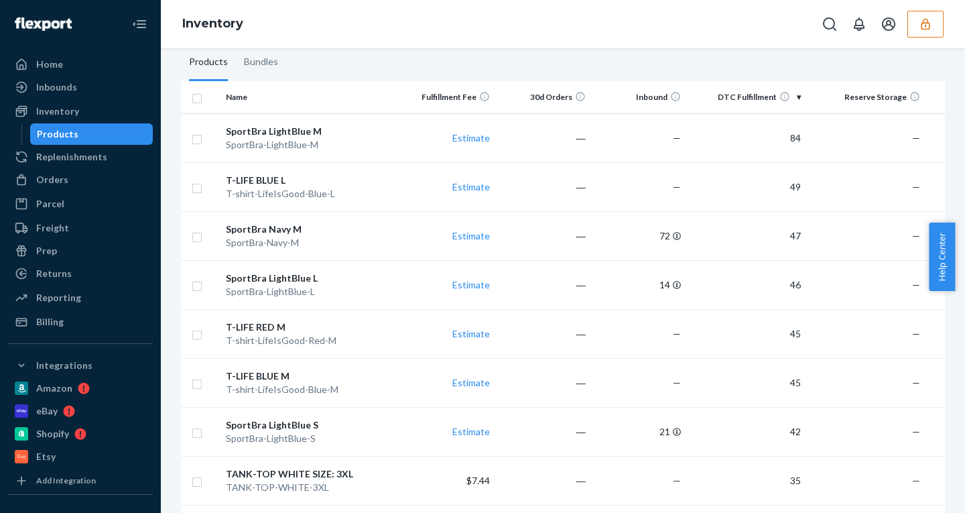
scroll to position [121, 0]
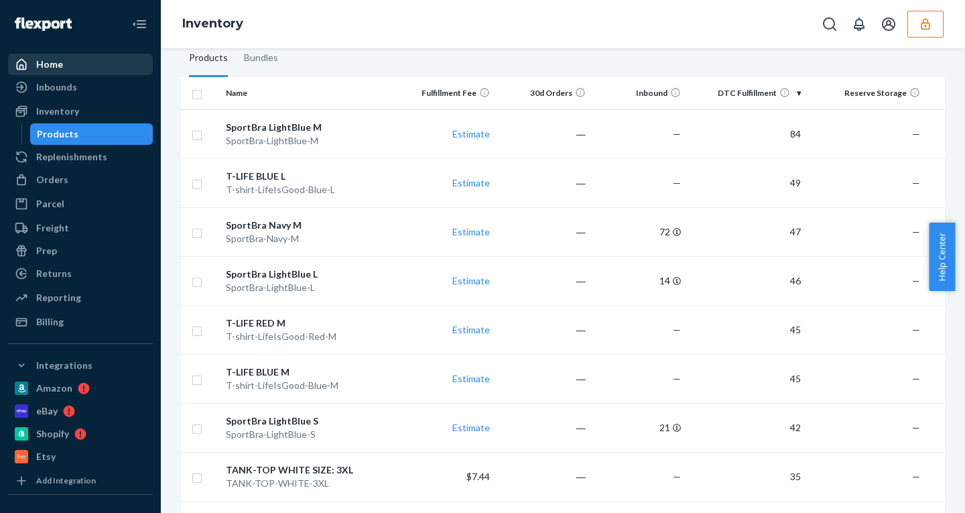
click at [46, 64] on div "Home" at bounding box center [49, 64] width 27 height 13
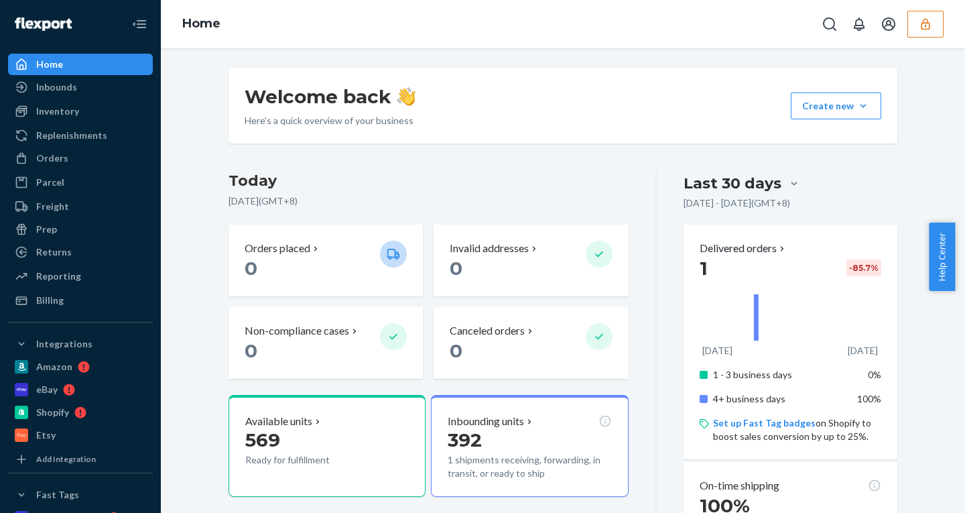
click at [934, 28] on button "button" at bounding box center [925, 24] width 36 height 27
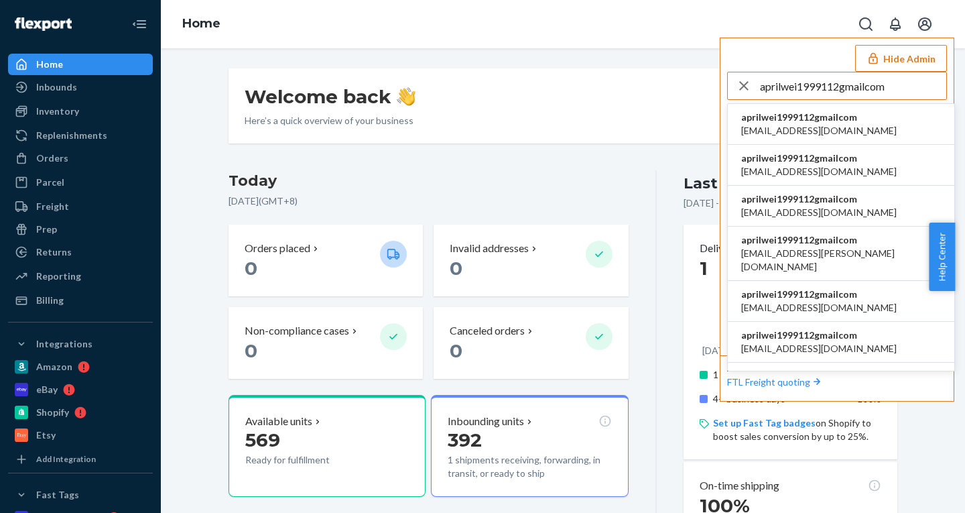
type input "aprilwei1999112gmailcom"
click at [799, 120] on span "aprilwei1999112gmailcom" at bounding box center [818, 117] width 155 height 13
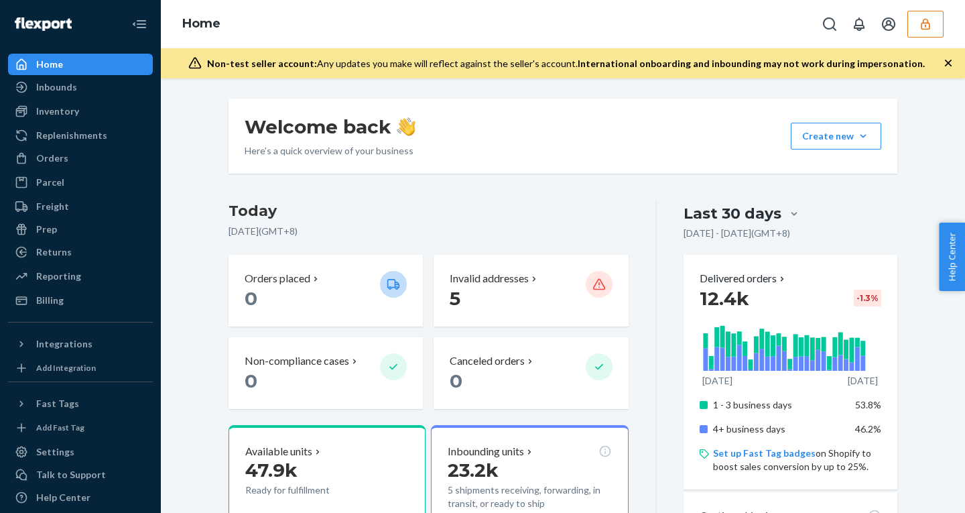
click at [924, 34] on button "button" at bounding box center [925, 24] width 36 height 27
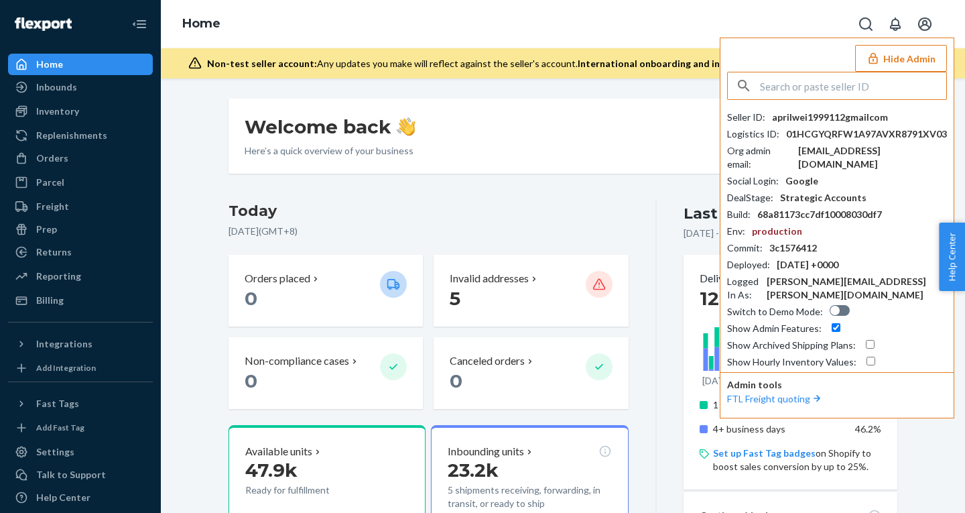
click at [901, 52] on button "Hide Admin" at bounding box center [901, 58] width 92 height 27
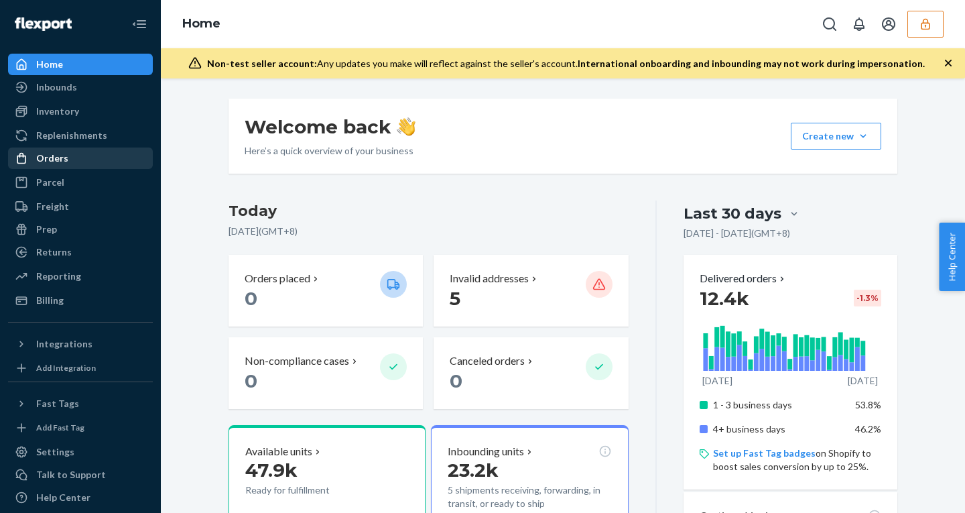
click at [31, 155] on div at bounding box center [25, 157] width 21 height 13
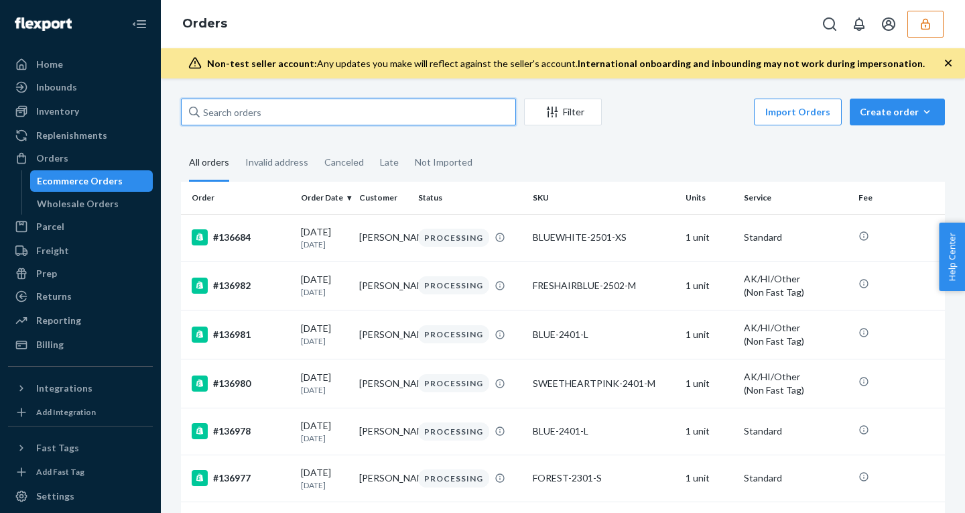
click at [226, 112] on input "text" at bounding box center [348, 111] width 335 height 27
paste input "133824360"
type input "133824360"
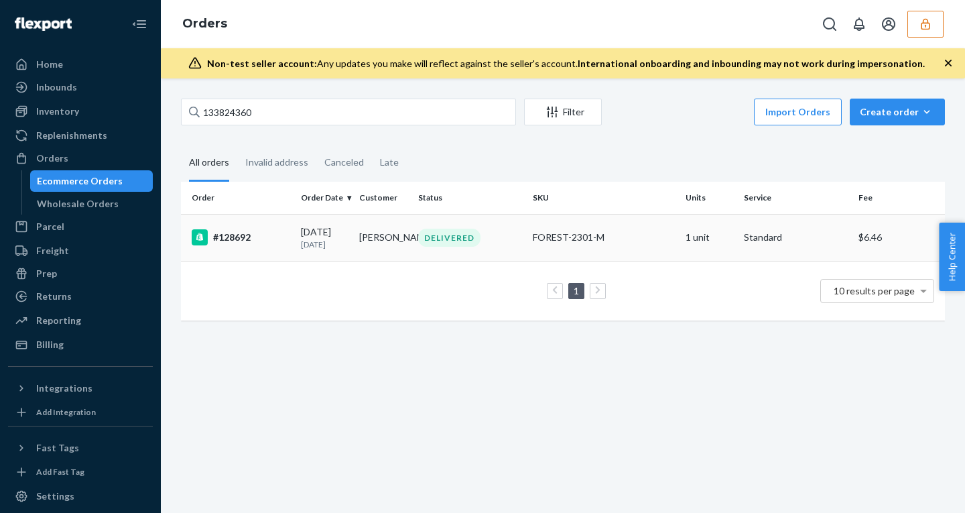
click at [322, 255] on td "[DATE] [DATE]" at bounding box center [324, 237] width 58 height 47
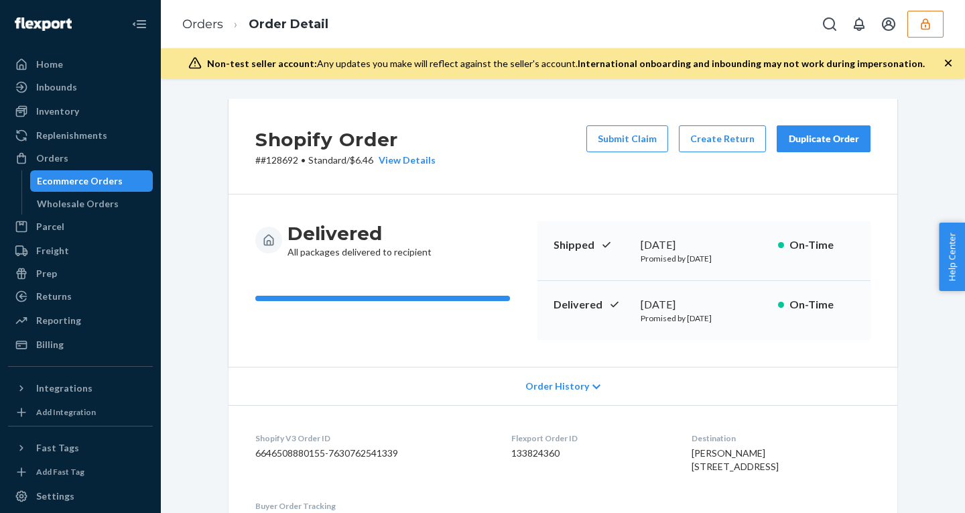
click at [557, 373] on div "Order History" at bounding box center [562, 385] width 669 height 38
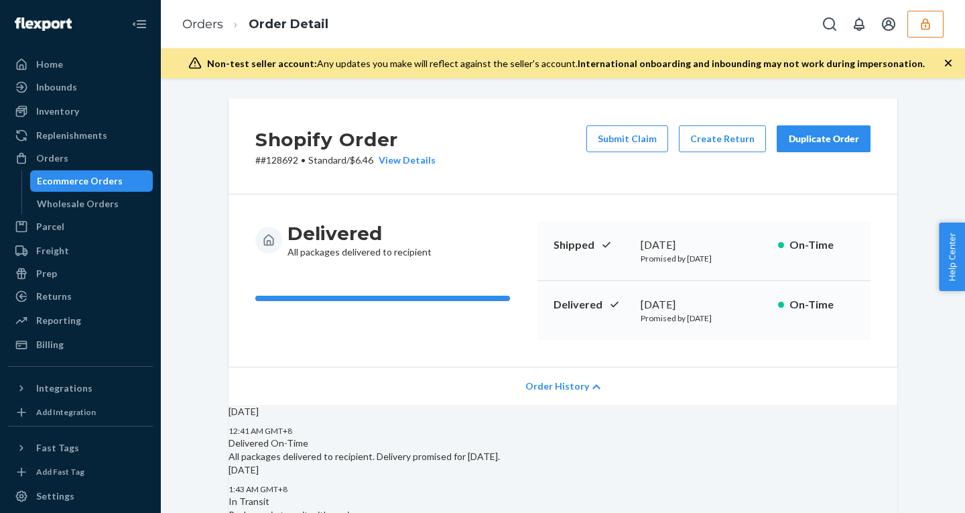
click at [555, 384] on span "Order History" at bounding box center [557, 385] width 64 height 13
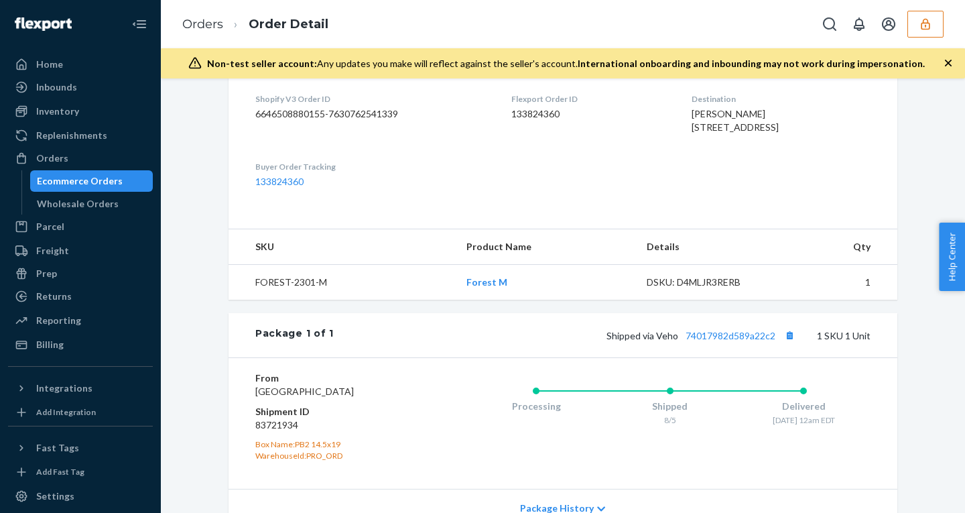
scroll to position [478, 0]
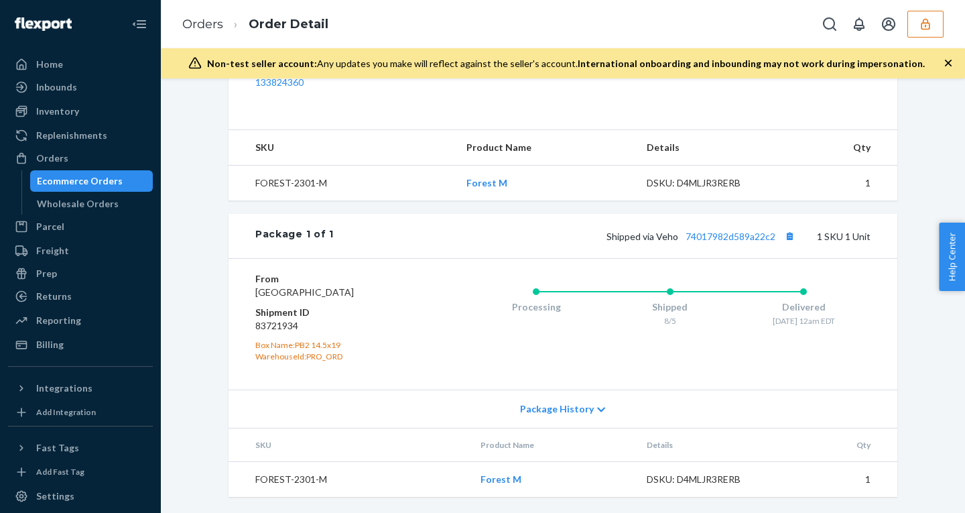
click at [581, 405] on span "Package History" at bounding box center [557, 408] width 74 height 13
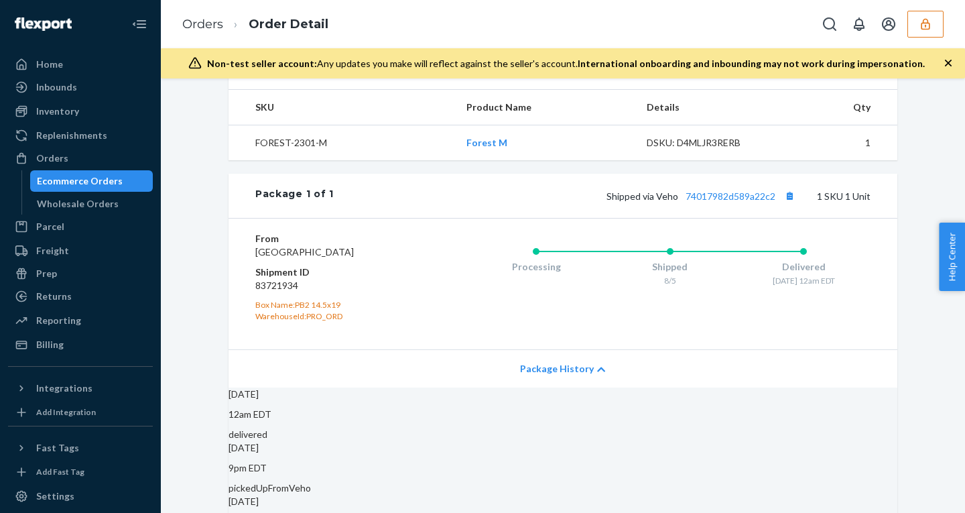
click at [581, 375] on span "Package History" at bounding box center [557, 368] width 74 height 13
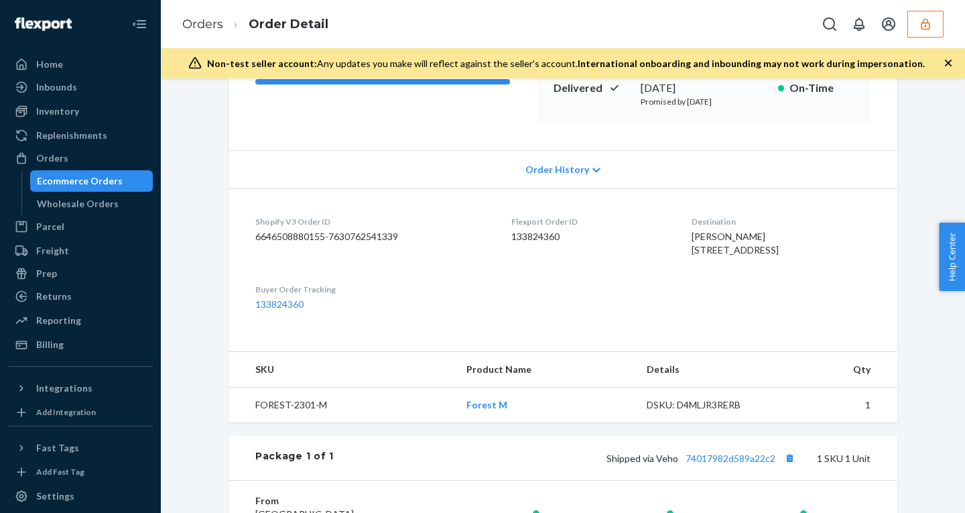
scroll to position [0, 0]
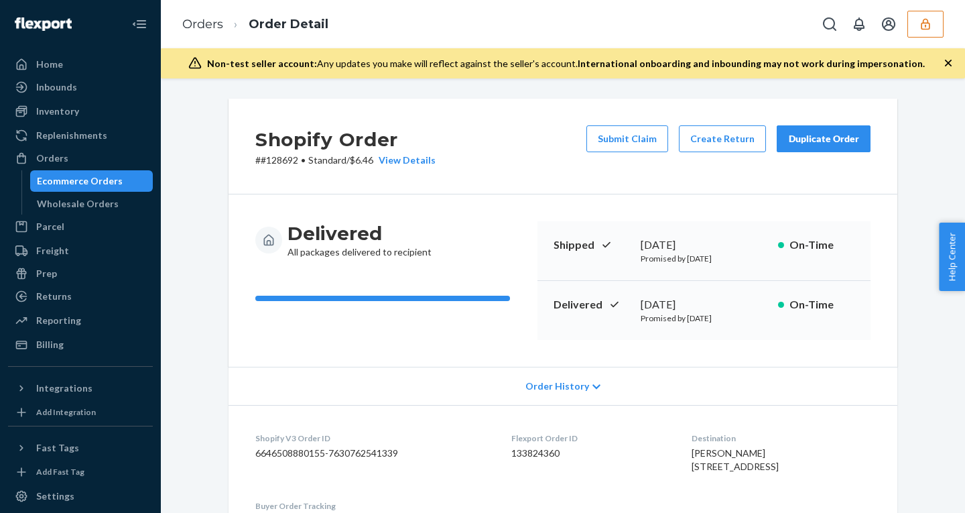
click at [542, 379] on span "Order History" at bounding box center [557, 385] width 64 height 13
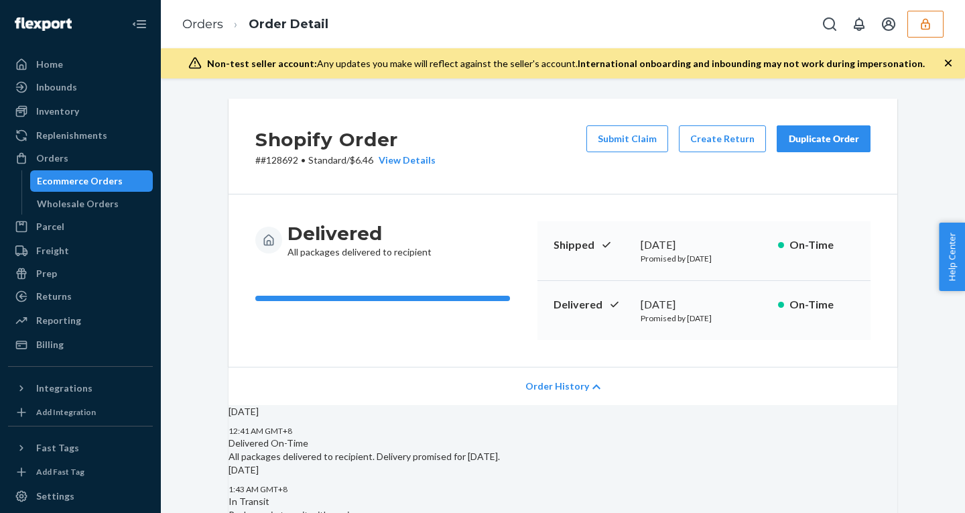
click at [542, 379] on span "Order History" at bounding box center [557, 385] width 64 height 13
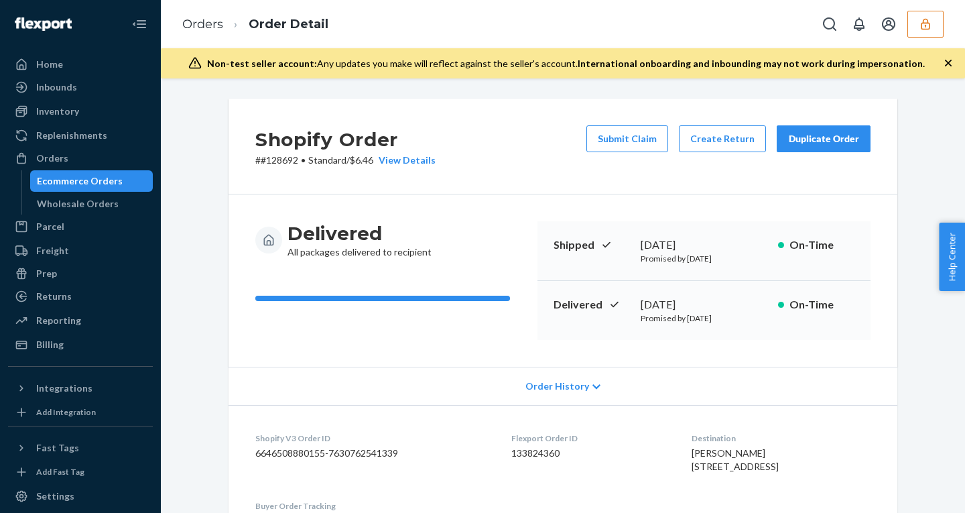
click at [355, 163] on p "# #128692 • Standard / $6.46 View Details" at bounding box center [345, 159] width 180 height 13
copy p "6.46"
click at [46, 344] on div "Billing" at bounding box center [49, 344] width 27 height 13
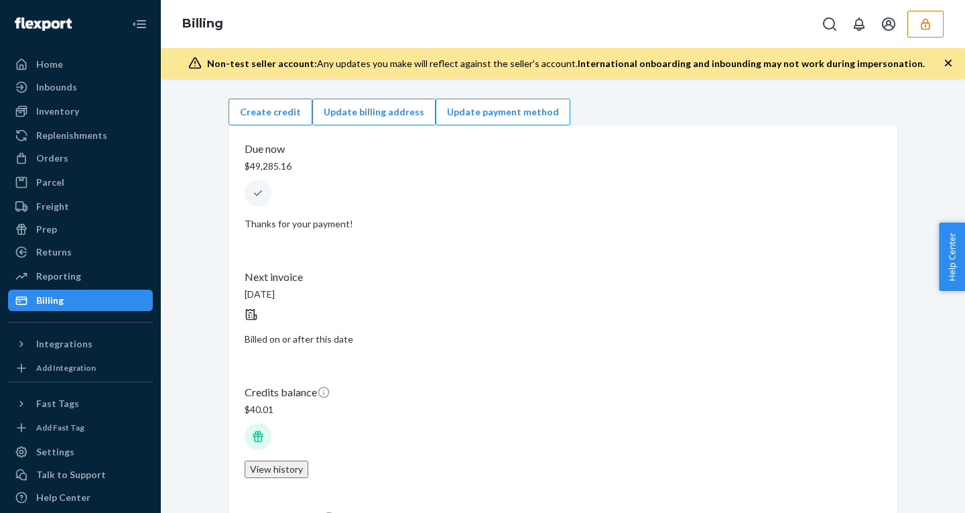
click at [926, 26] on icon "button" at bounding box center [925, 23] width 13 height 13
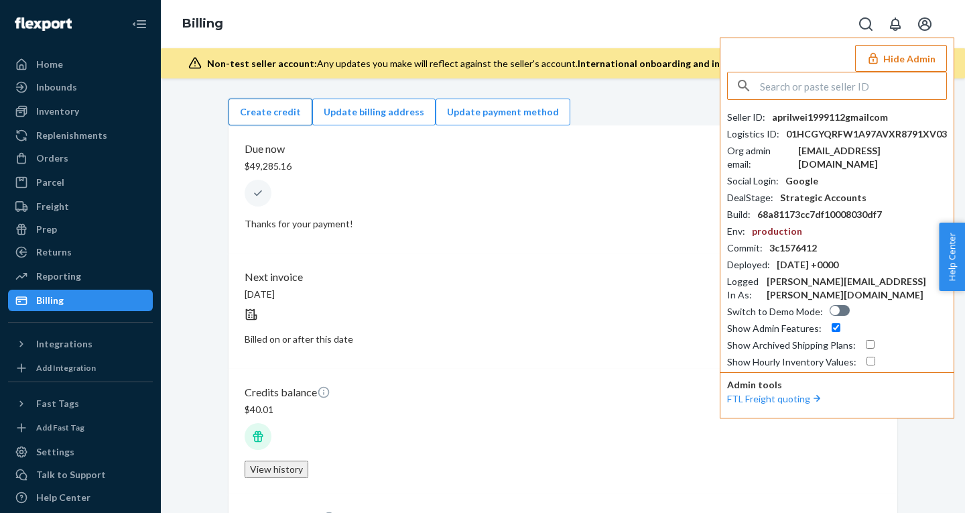
click at [312, 107] on button "Create credit" at bounding box center [270, 111] width 84 height 27
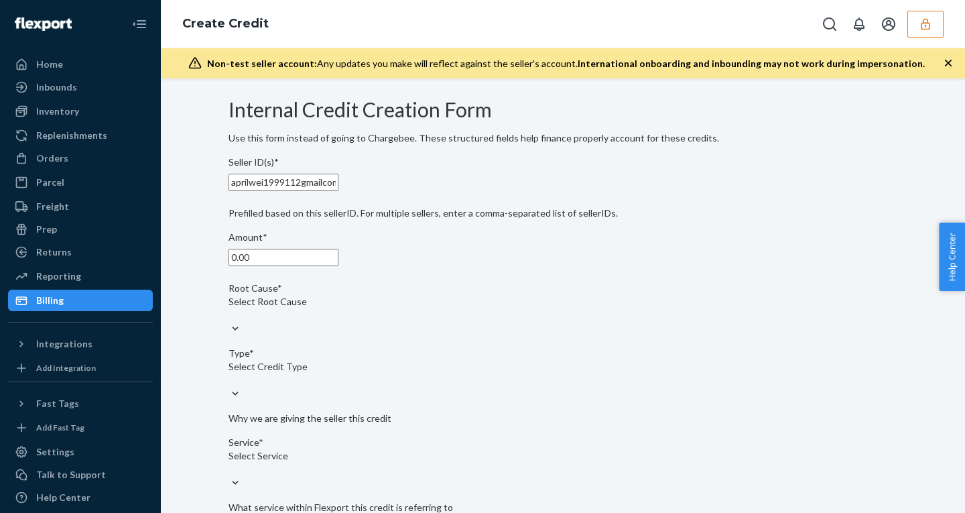
drag, startPoint x: 273, startPoint y: 285, endPoint x: 154, endPoint y: 280, distance: 118.7
click at [155, 280] on div "Home Inbounds Shipping Plans Problems Inventory Products Replenishments Orders …" at bounding box center [482, 256] width 965 height 513
type input "11.6"
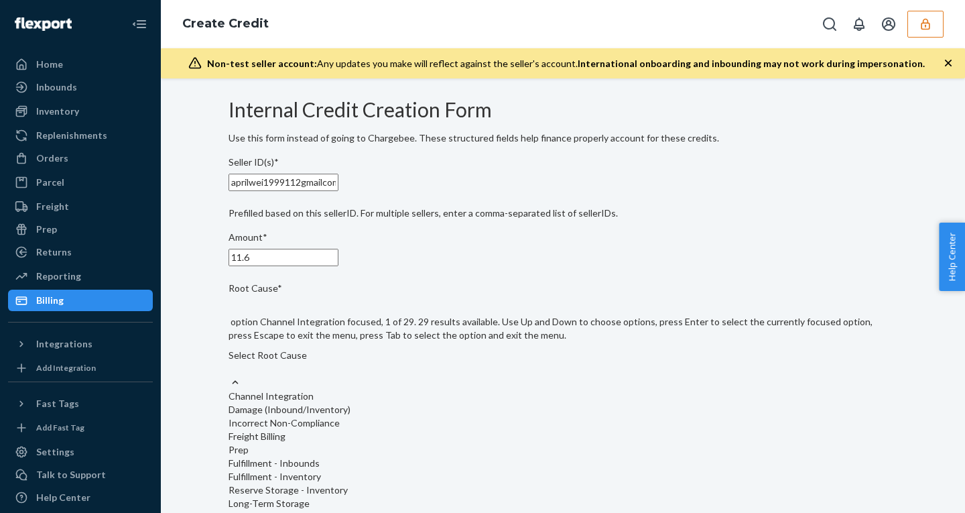
click at [289, 348] on div "Select Root Cause" at bounding box center [562, 354] width 669 height 13
click at [230, 362] on input "Root Cause* option Channel Integration focused, 1 of 29. 29 results available. …" at bounding box center [228, 368] width 1 height 13
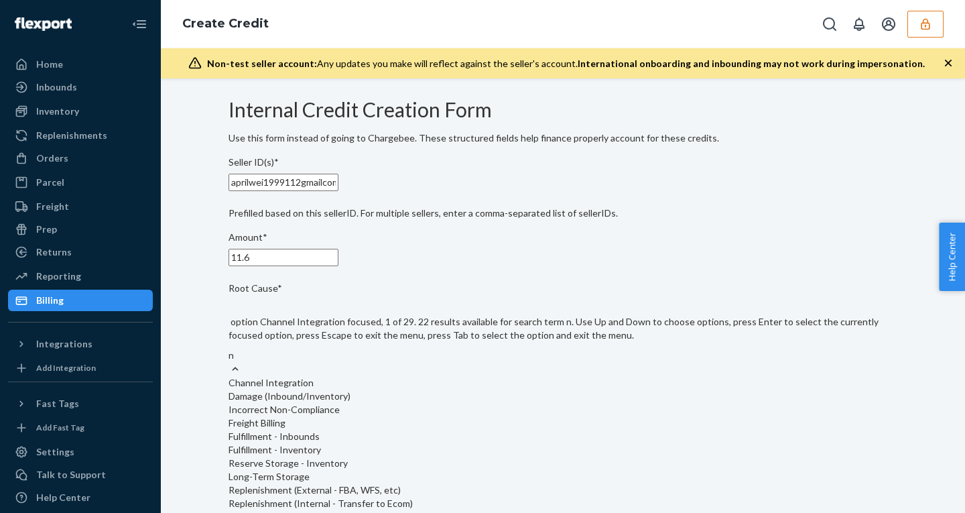
type input "no"
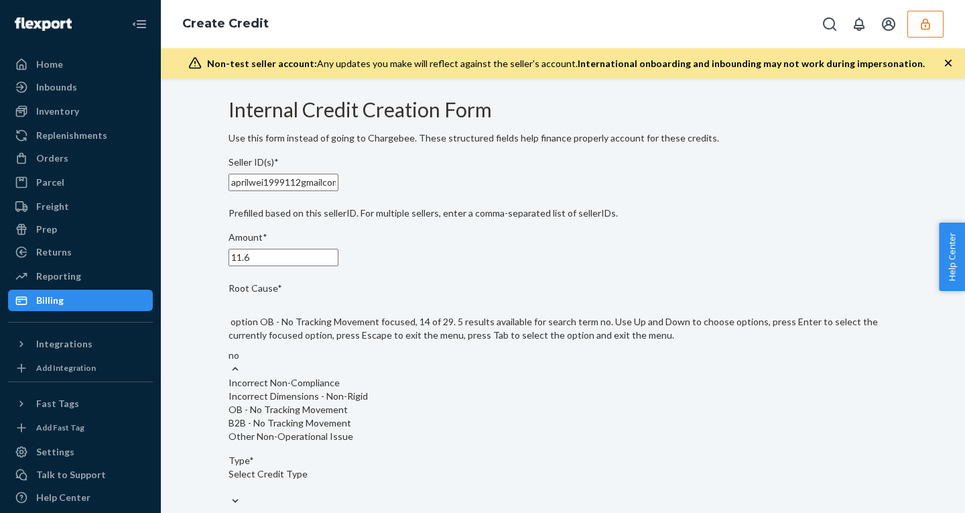
click at [331, 416] on div "OB - No Tracking Movement" at bounding box center [562, 409] width 669 height 13
click at [241, 362] on input "no" at bounding box center [234, 354] width 12 height 13
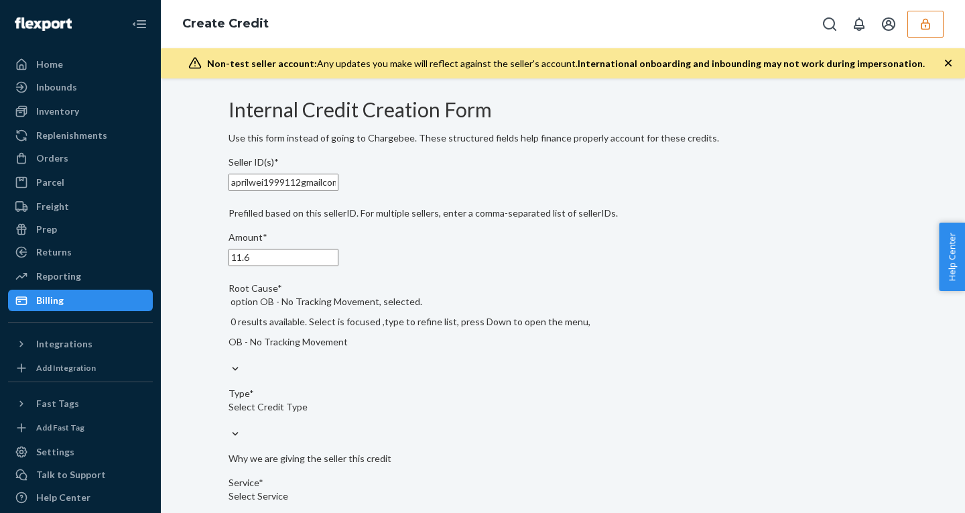
click at [339, 412] on div "Select Credit Type" at bounding box center [562, 413] width 669 height 27
click at [230, 413] on input "Type* Select Credit Type" at bounding box center [228, 419] width 1 height 13
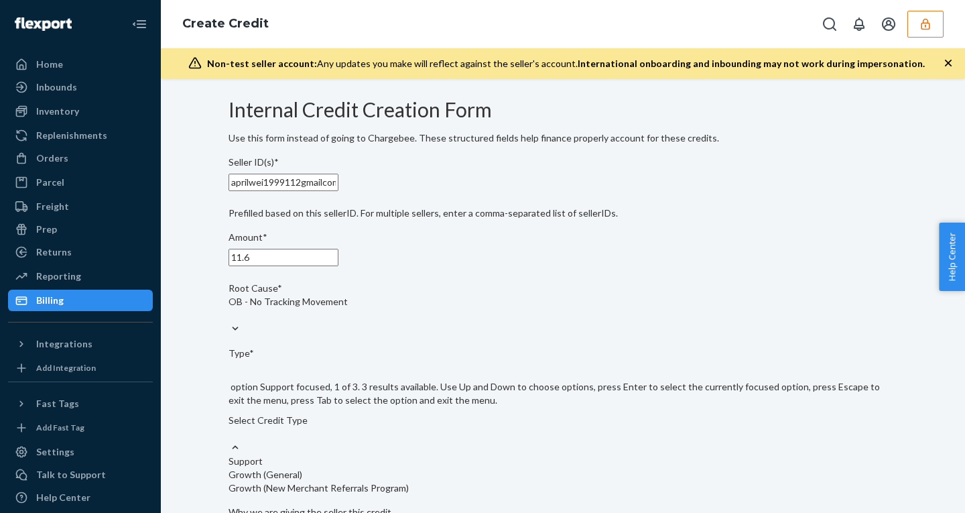
click at [320, 454] on div "Support" at bounding box center [562, 460] width 669 height 13
click at [230, 439] on input "Type* option Support focused, 1 of 3. 3 results available. Use Up and Down to c…" at bounding box center [228, 433] width 1 height 13
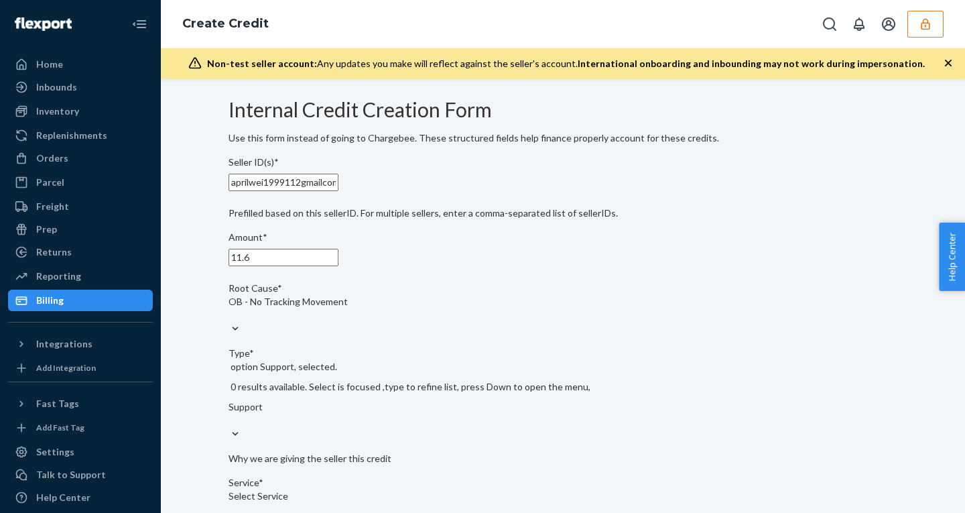
click at [338, 489] on div "Select Service" at bounding box center [562, 502] width 669 height 27
click at [230, 502] on input "Service* Select Service" at bounding box center [228, 508] width 1 height 13
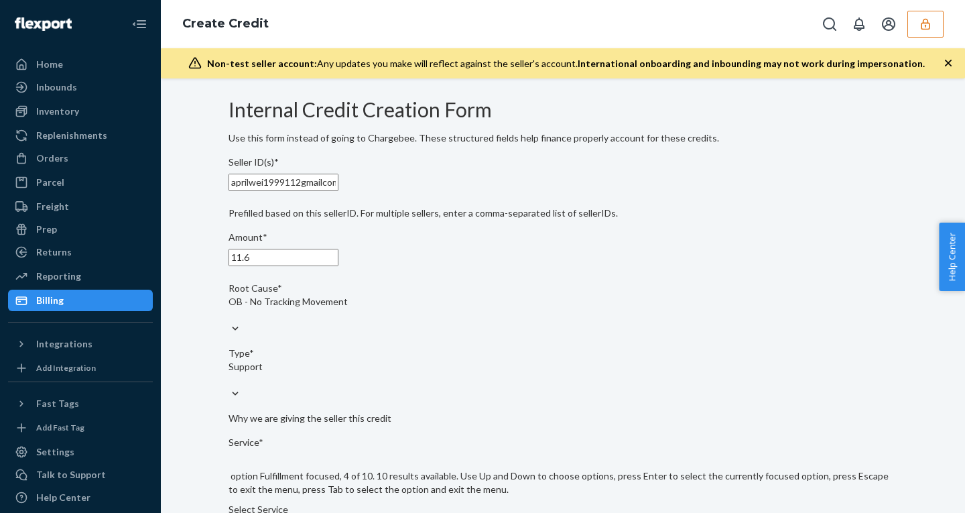
click at [230, 512] on input "Service* option Fulfillment focused, 4 of 10. 10 results available. Use Up and …" at bounding box center [228, 522] width 1 height 13
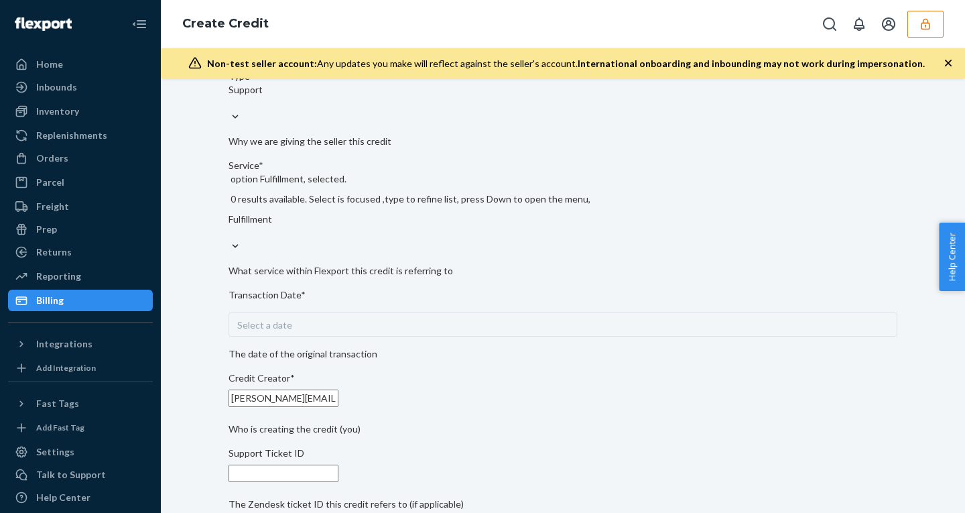
scroll to position [283, 0]
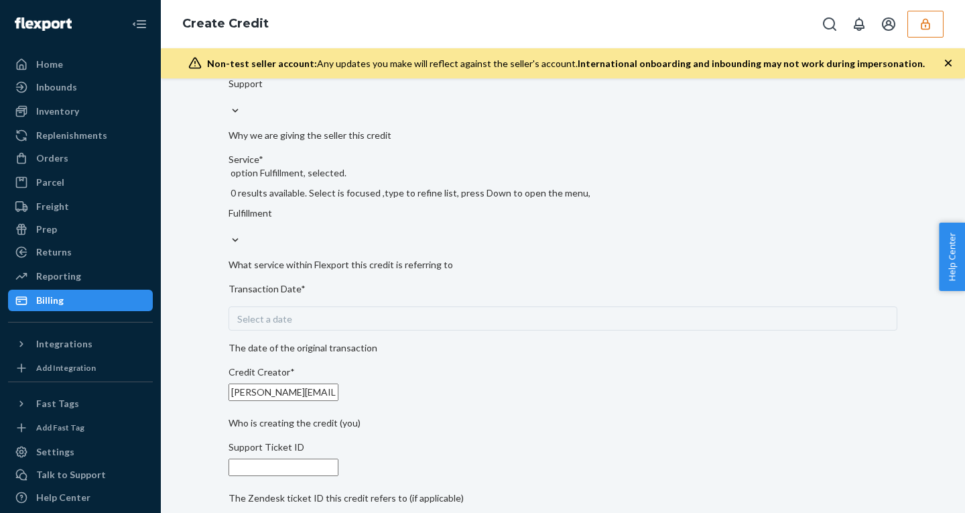
click at [340, 306] on div "Select a date" at bounding box center [562, 318] width 669 height 24
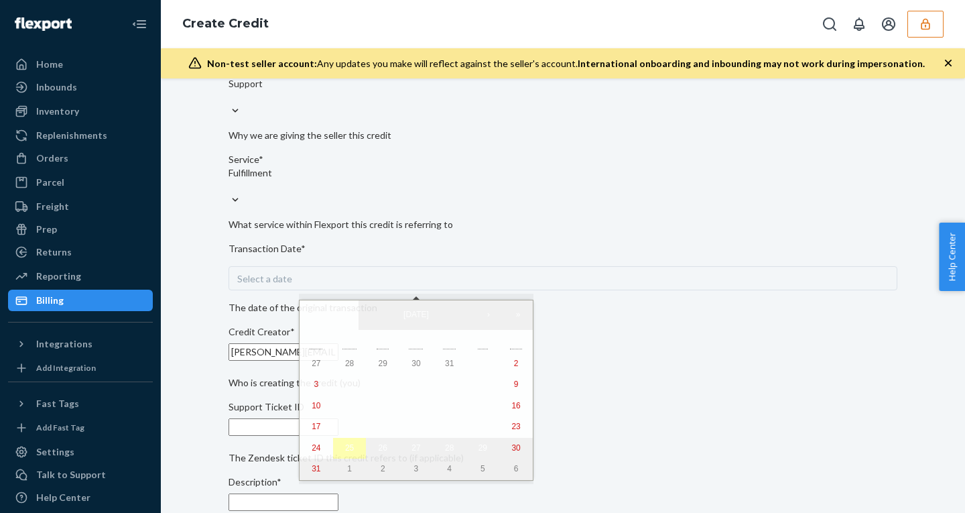
click at [345, 452] on abbr "25" at bounding box center [349, 447] width 9 height 9
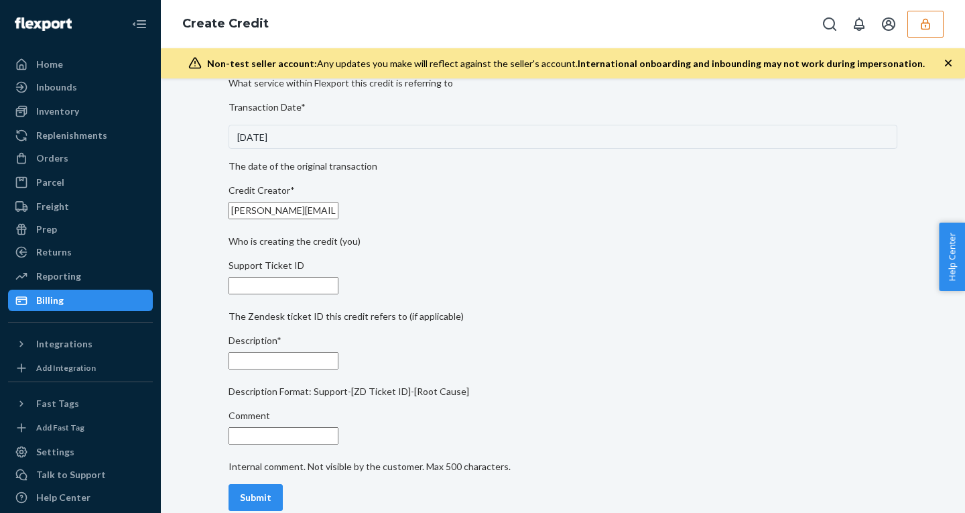
scroll to position [428, 0]
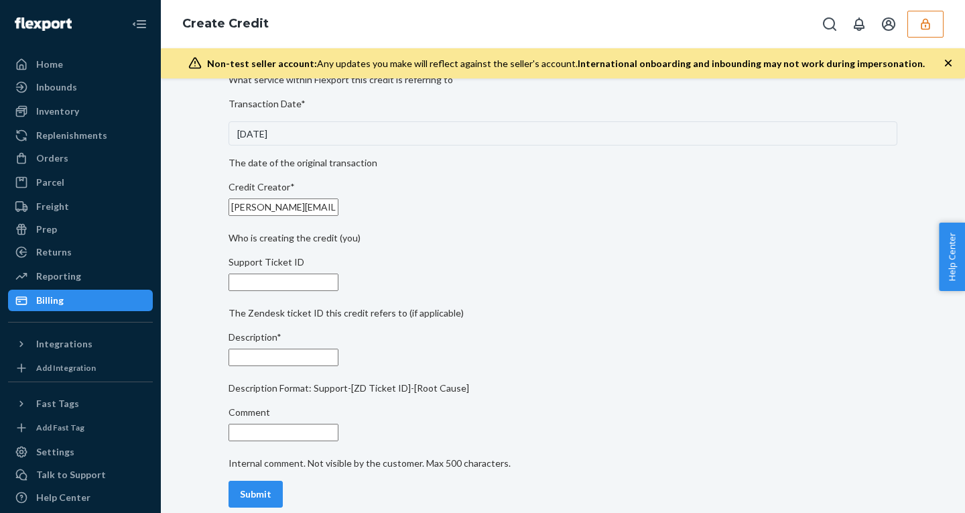
click at [324, 299] on div "Seller ID(s)* aprilwei1999112gmailcom Prefilled based on this sellerID. For mul…" at bounding box center [562, 118] width 669 height 790
click at [323, 282] on input "Support Ticket ID" at bounding box center [283, 281] width 110 height 17
paste input "805185"
type input "805185"
click at [300, 362] on input "Description*" at bounding box center [283, 356] width 110 height 17
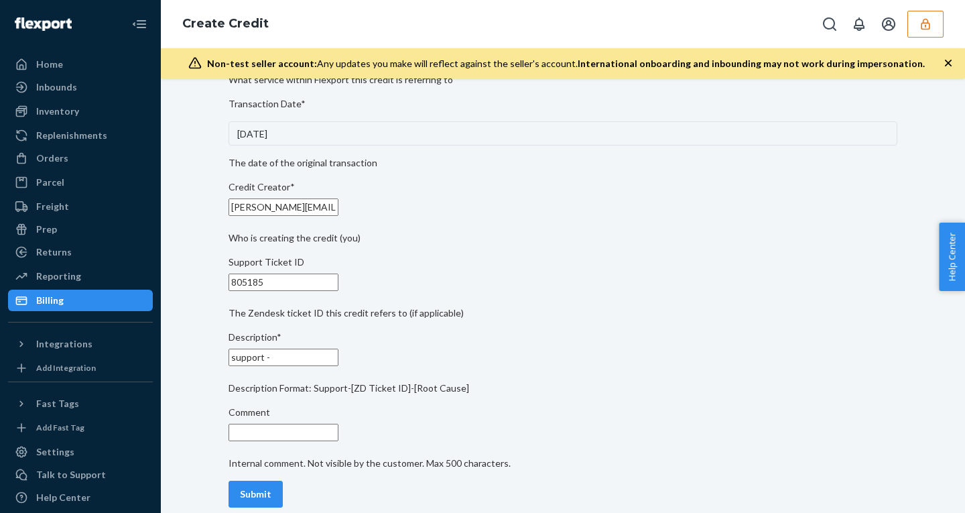
paste input "805185"
click at [618, 297] on div "Internal Credit Creation Form Use this form instead of going to Chargebee. Thes…" at bounding box center [562, 89] width 669 height 847
click at [338, 363] on input "support - 805185-" at bounding box center [283, 356] width 110 height 17
paste input "- OB - No Tracking Movement"
type input "support - 805185 - OB - No Tracking Movement"
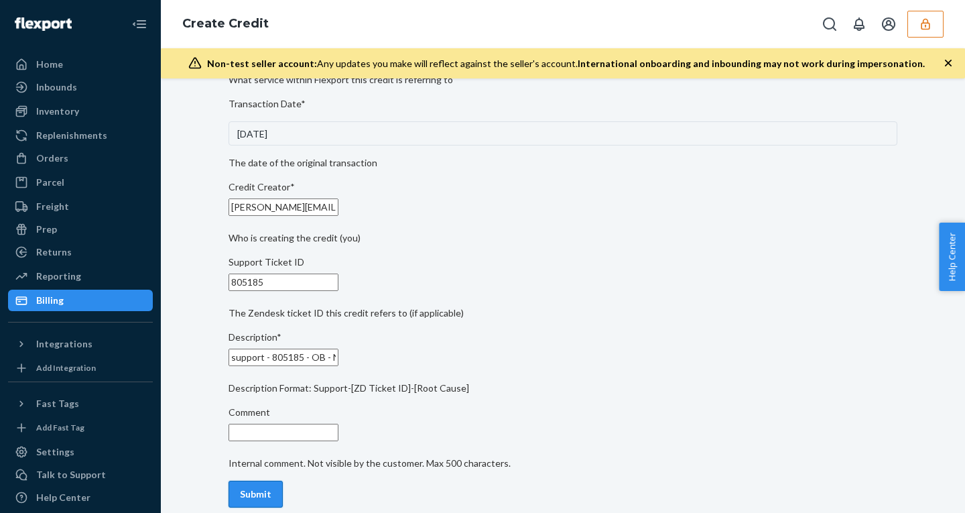
click at [271, 487] on div "Submit" at bounding box center [255, 493] width 31 height 13
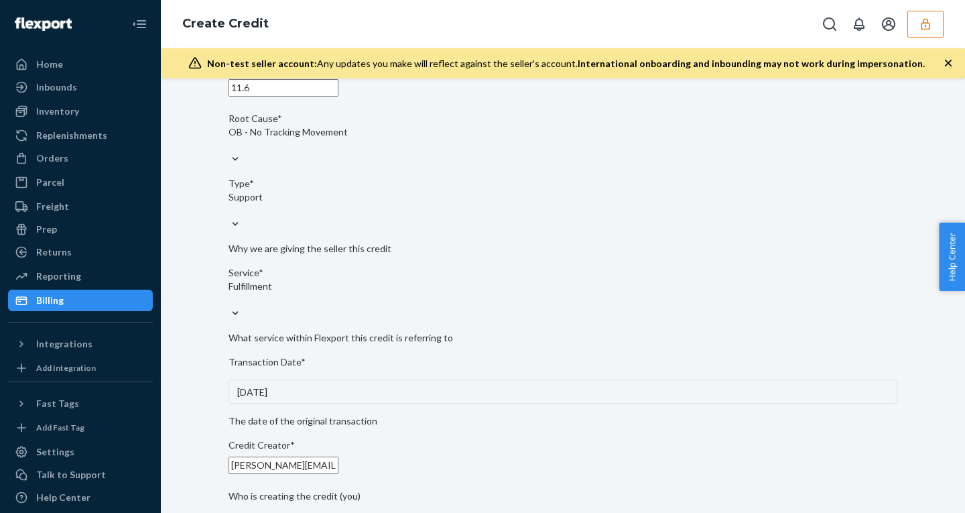
scroll to position [0, 0]
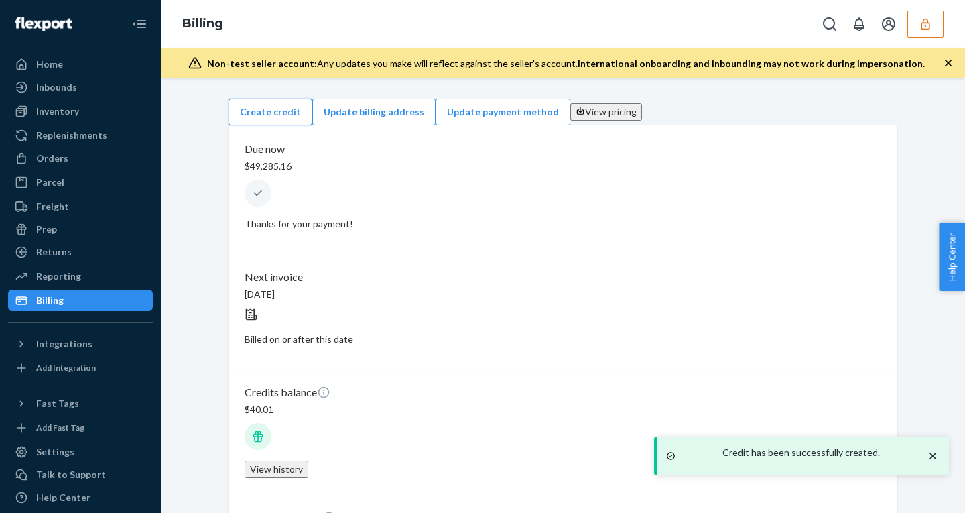
click at [312, 109] on button "Create credit" at bounding box center [270, 111] width 84 height 27
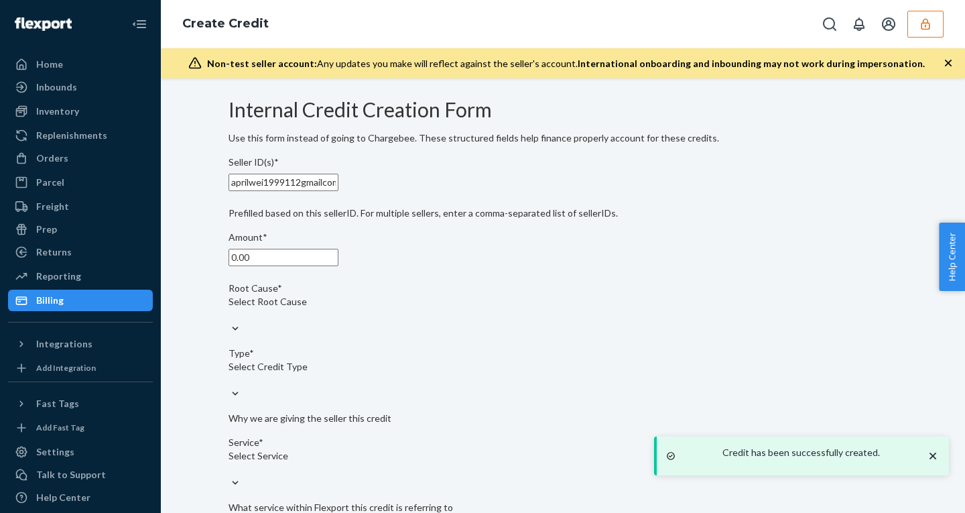
drag, startPoint x: 298, startPoint y: 287, endPoint x: 151, endPoint y: 287, distance: 146.7
click at [159, 287] on div "Home Inbounds Shipping Plans Problems Inventory Products Replenishments Orders …" at bounding box center [482, 256] width 965 height 513
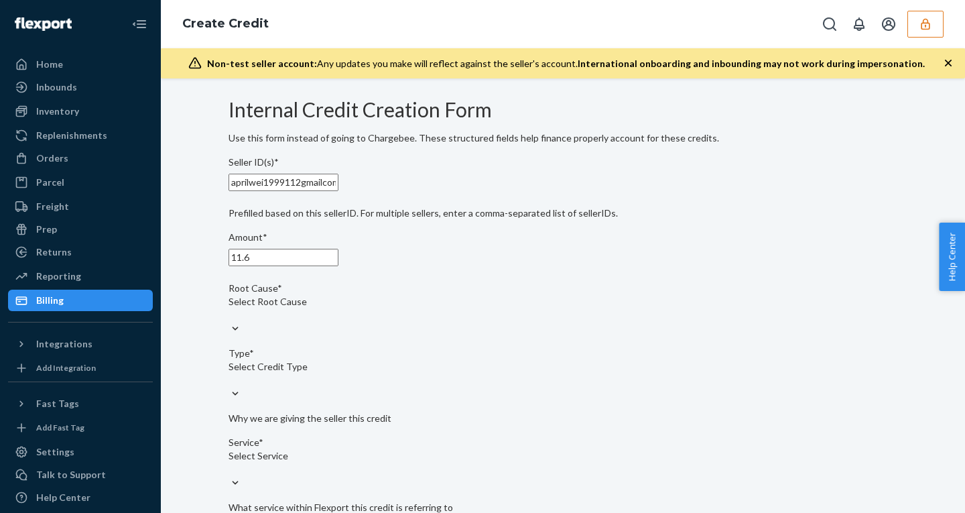
type input "11.6"
click at [674, 283] on div "Internal Credit Creation Form Use this form instead of going to Chargebee. Thes…" at bounding box center [562, 516] width 669 height 847
click at [328, 308] on div "Select Root Cause" at bounding box center [562, 301] width 669 height 13
click at [230, 322] on input "Root Cause* Select Root Cause" at bounding box center [228, 314] width 1 height 13
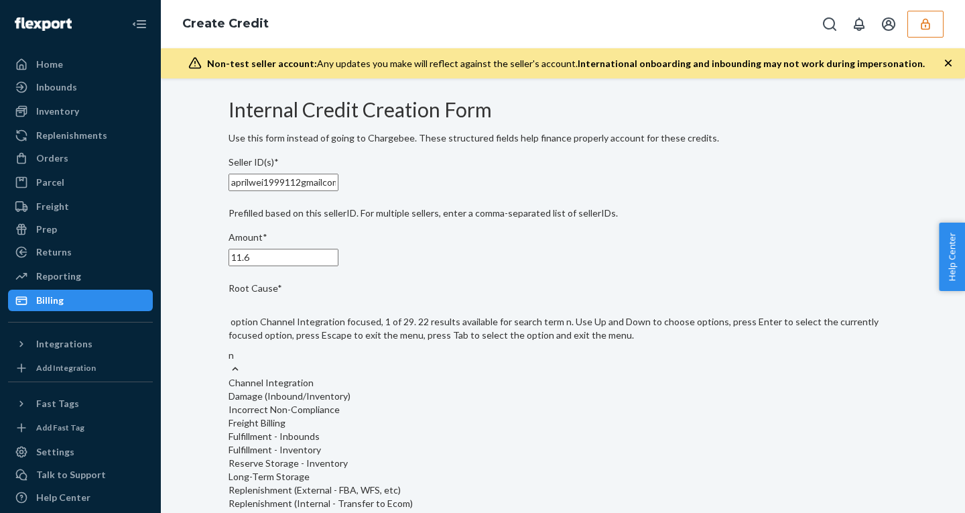
type input "no"
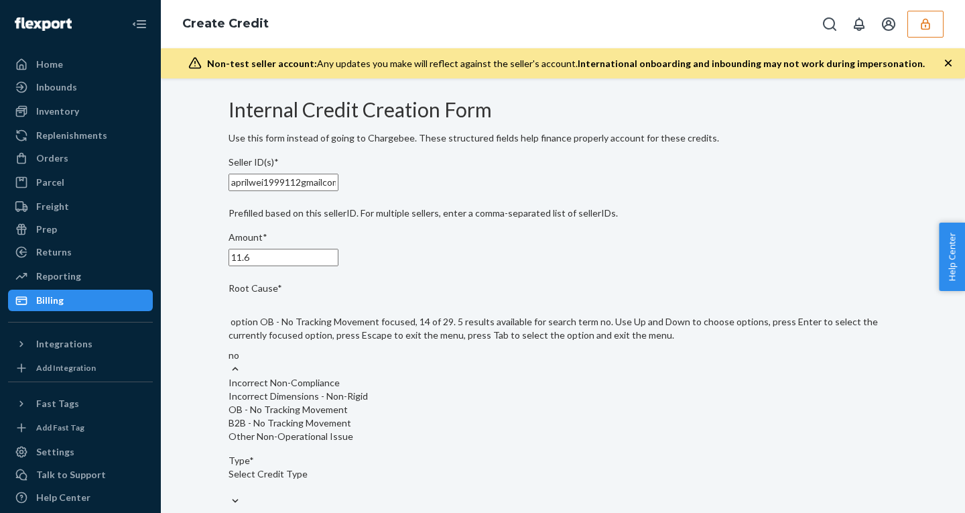
click at [324, 416] on div "OB - No Tracking Movement" at bounding box center [562, 409] width 669 height 13
click at [241, 362] on input "no" at bounding box center [234, 354] width 12 height 13
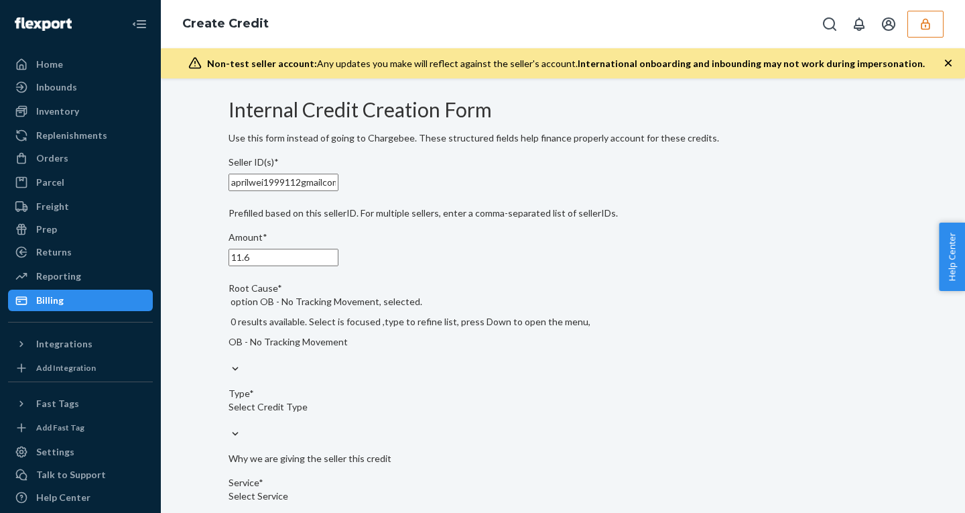
click at [318, 400] on div "Select Credit Type" at bounding box center [562, 413] width 669 height 27
click at [230, 413] on input "Type* Select Credit Type" at bounding box center [228, 419] width 1 height 13
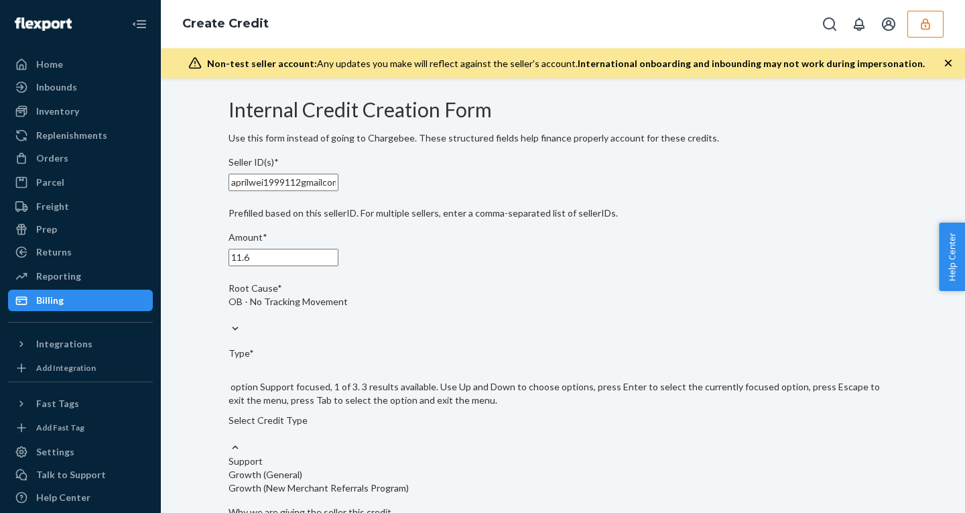
click at [296, 454] on div "Support" at bounding box center [562, 460] width 669 height 13
click at [230, 436] on input "Type* option Support focused, 1 of 3. 3 results available. Use Up and Down to c…" at bounding box center [228, 433] width 1 height 13
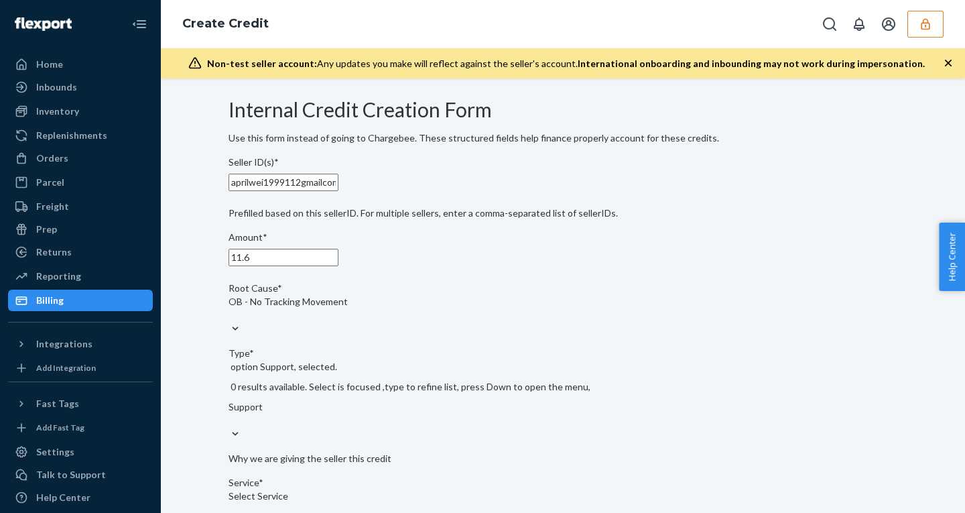
click at [345, 489] on div "Select Service" at bounding box center [562, 502] width 669 height 27
click at [230, 502] on input "Service* Select Service" at bounding box center [228, 508] width 1 height 13
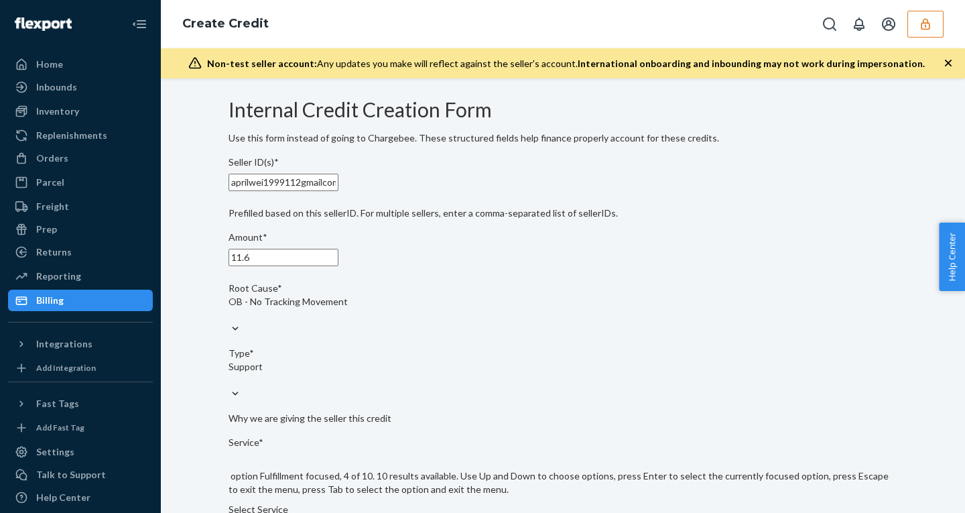
click at [230, 512] on input "Service* option Fulfillment focused, 4 of 10. 10 results available. Use Up and …" at bounding box center [228, 522] width 1 height 13
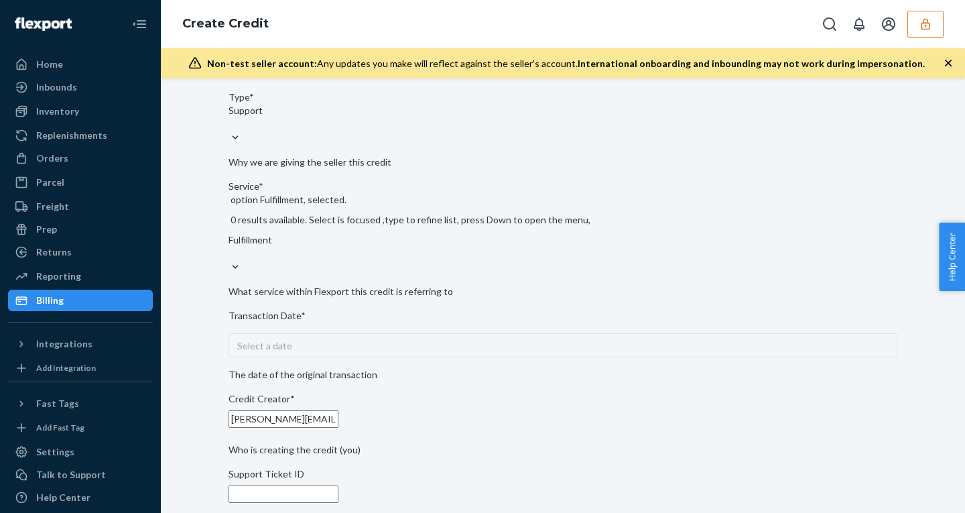
scroll to position [297, 0]
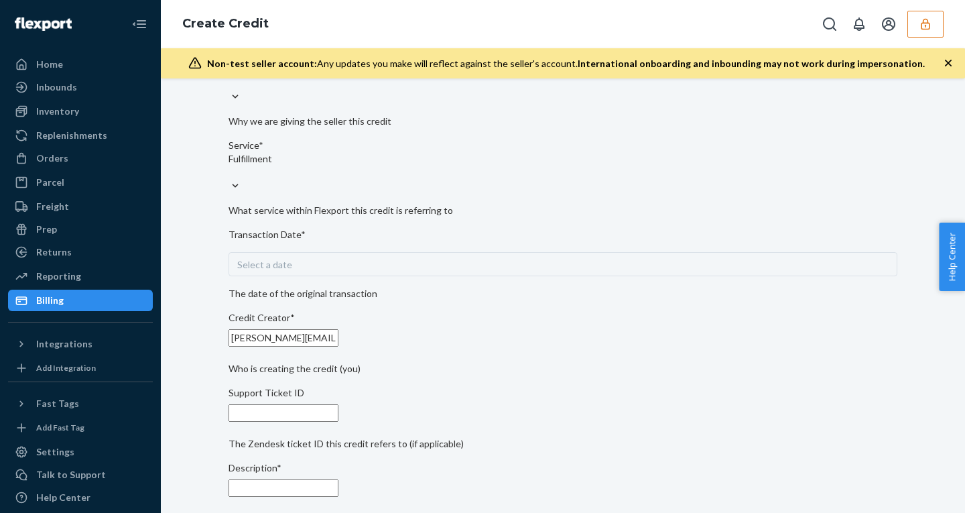
click at [333, 256] on div "Select a date" at bounding box center [562, 264] width 669 height 24
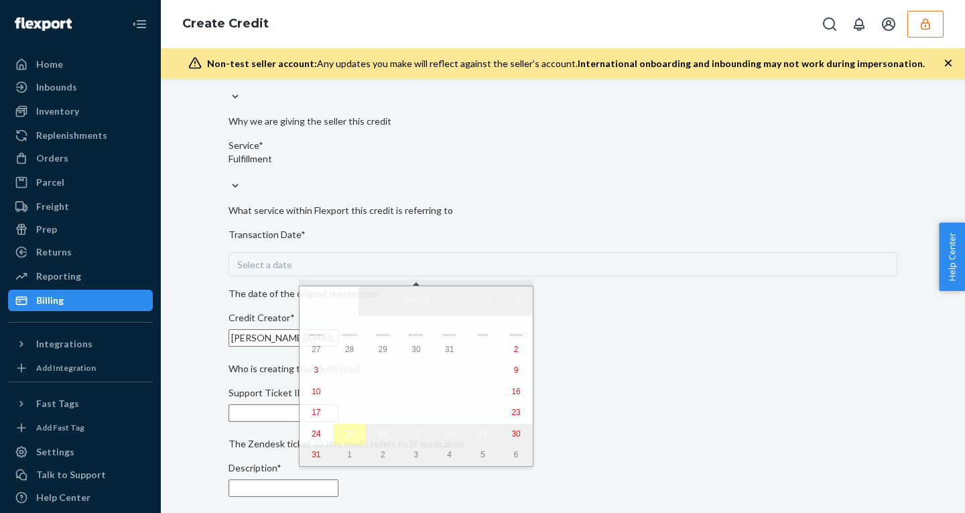
click at [334, 441] on button "25" at bounding box center [349, 433] width 33 height 21
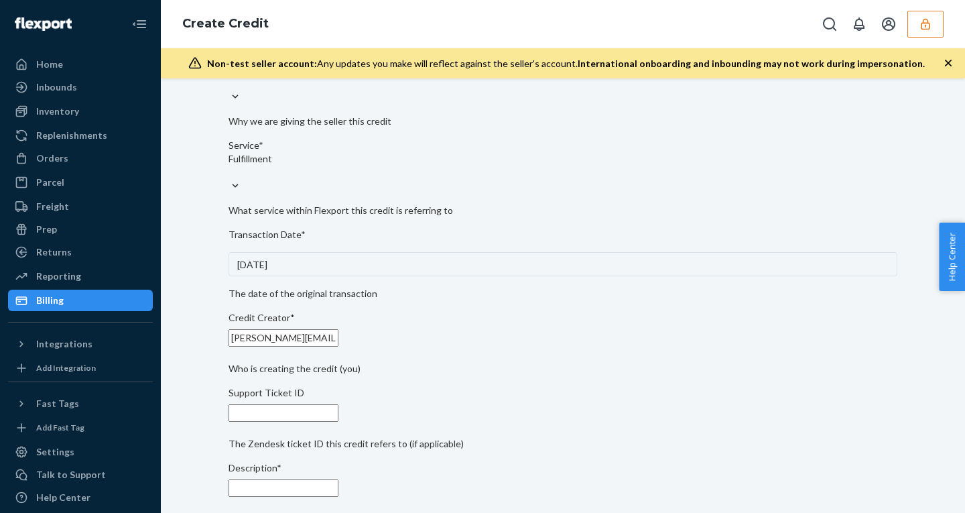
click at [287, 417] on input "Support Ticket ID" at bounding box center [283, 412] width 110 height 17
paste input "805174"
type input "805174"
click at [312, 493] on input "Description*" at bounding box center [283, 487] width 110 height 17
paste input "805174"
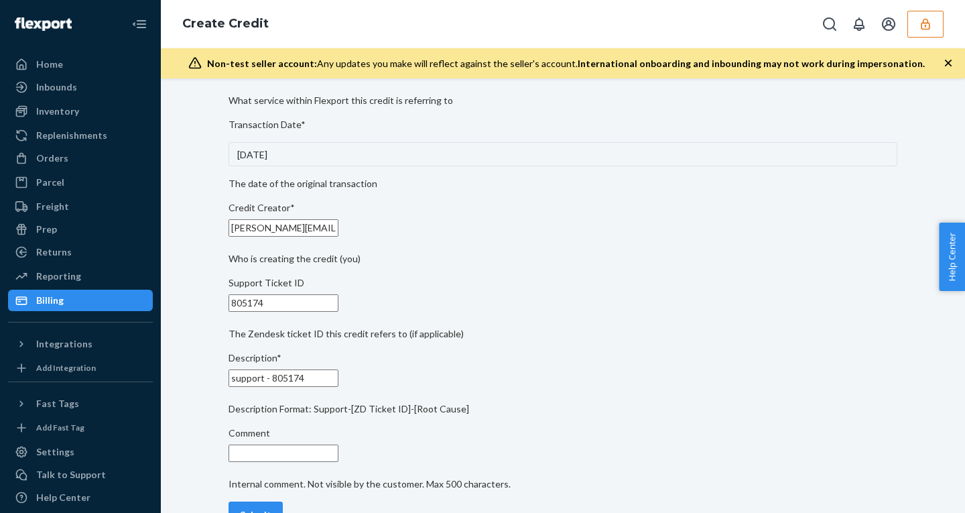
scroll to position [433, 0]
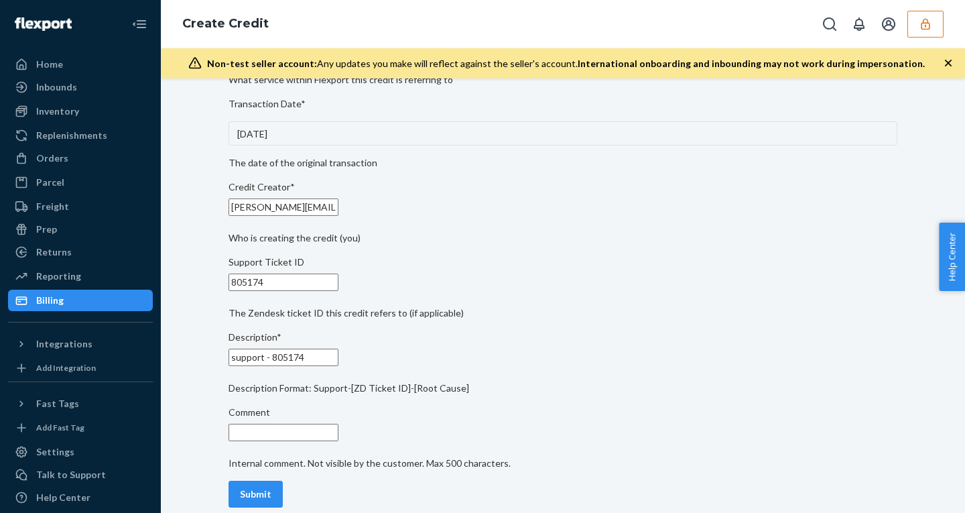
click at [661, 288] on div "Internal Credit Creation Form Use this form instead of going to Chargebee. Thes…" at bounding box center [562, 89] width 669 height 847
click at [338, 348] on input "support - 805174" at bounding box center [283, 356] width 110 height 17
paste input "- OB - No Tracking Movement"
type input "support - 805174 - OB - No Tracking Movement"
click at [273, 480] on button "Submit" at bounding box center [255, 493] width 54 height 27
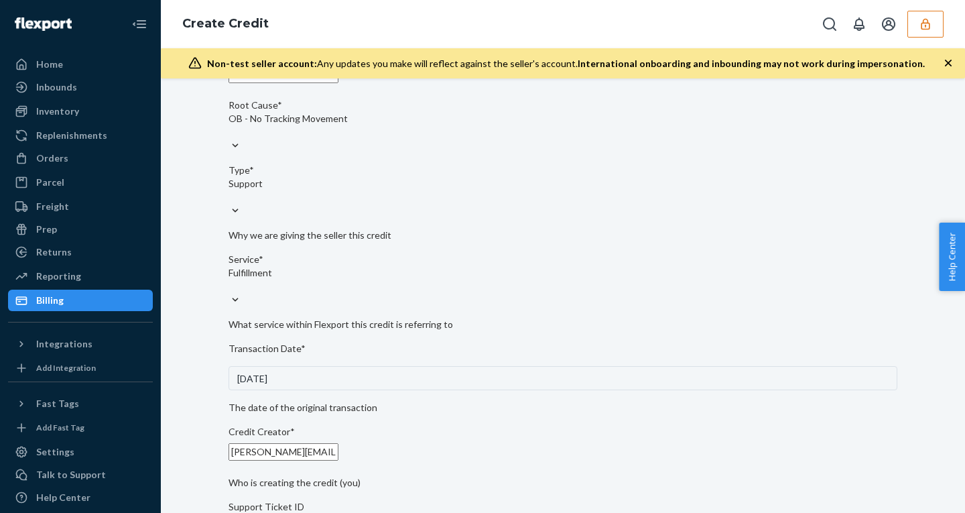
scroll to position [0, 0]
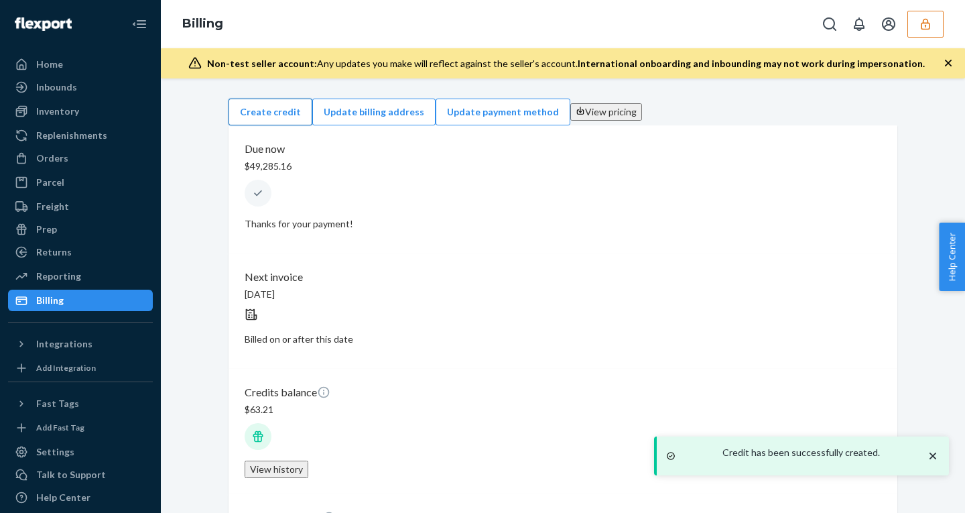
click at [312, 117] on button "Create credit" at bounding box center [270, 111] width 84 height 27
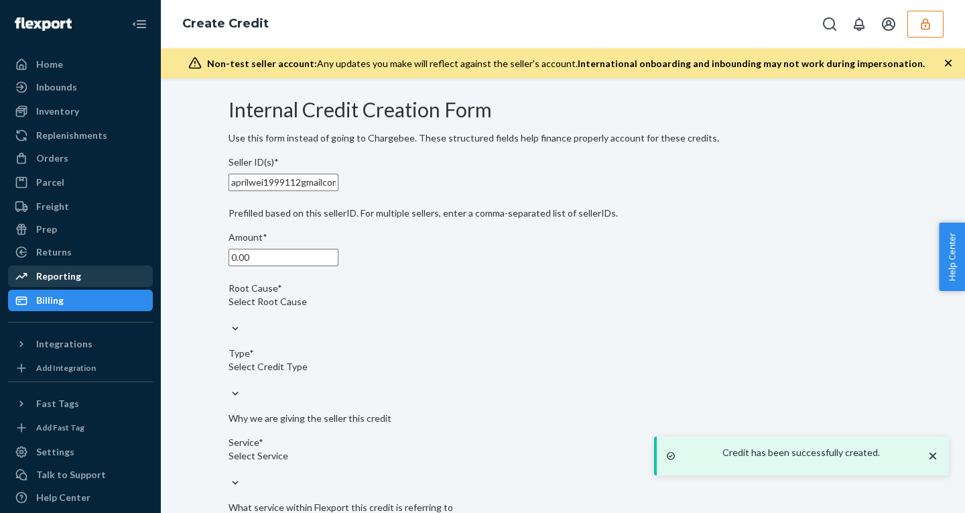
drag, startPoint x: 288, startPoint y: 291, endPoint x: 116, endPoint y: 269, distance: 173.7
click at [122, 269] on div "Home Inbounds Shipping Plans Problems Inventory Products Replenishments Orders …" at bounding box center [482, 256] width 965 height 513
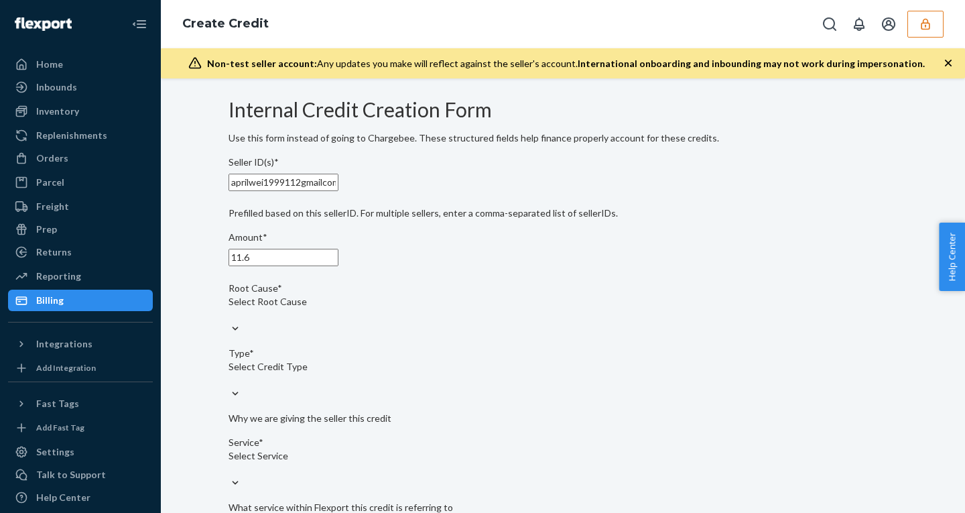
type input "11.6"
click at [319, 308] on div "Select Root Cause" at bounding box center [562, 301] width 669 height 13
click at [230, 322] on input "Root Cause* Select Root Cause" at bounding box center [228, 314] width 1 height 13
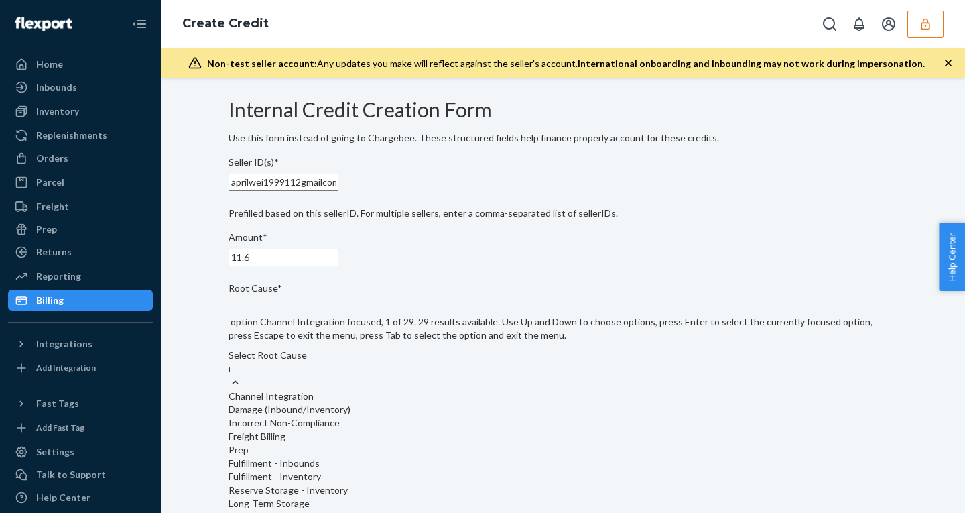
type input "no"
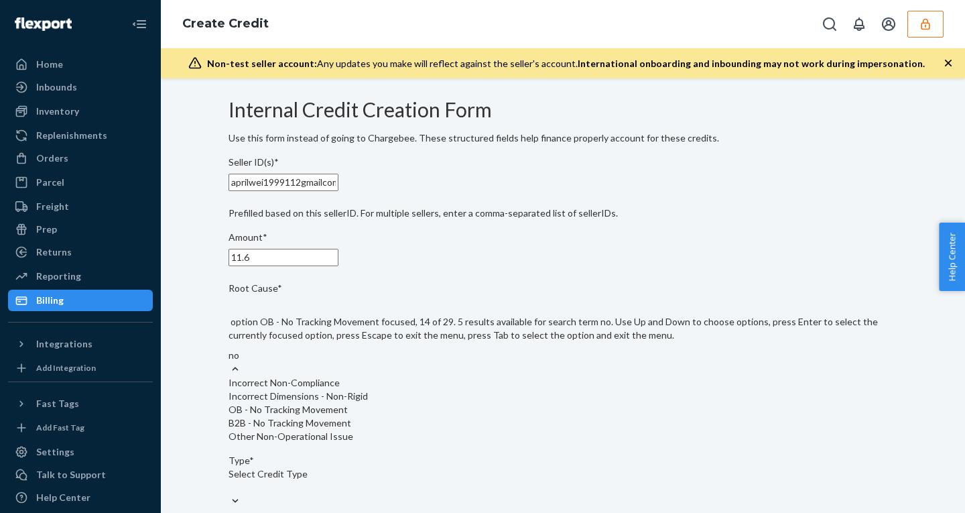
click at [307, 416] on div "OB - No Tracking Movement" at bounding box center [562, 409] width 669 height 13
click at [241, 362] on input "no" at bounding box center [234, 354] width 12 height 13
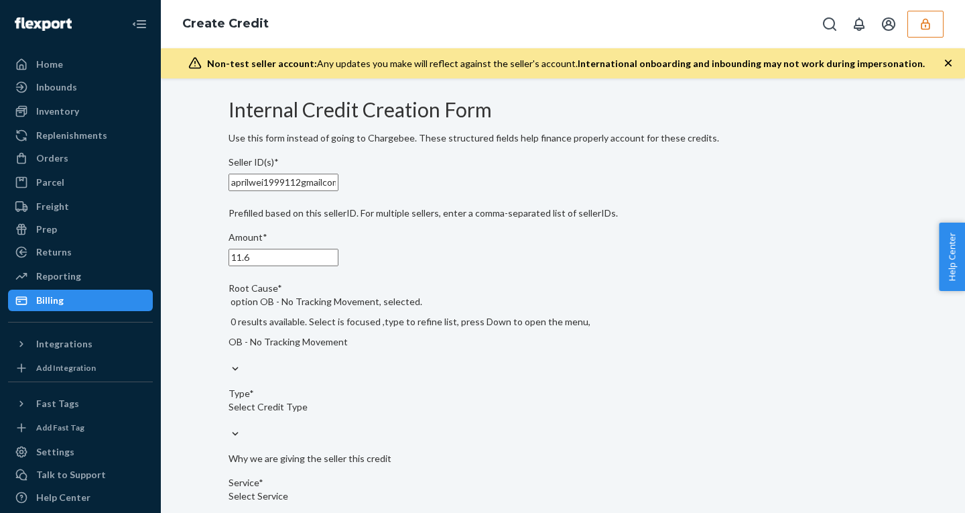
click at [301, 400] on div "Select Credit Type" at bounding box center [562, 406] width 669 height 13
click at [230, 413] on input "Type* Select Credit Type" at bounding box center [228, 419] width 1 height 13
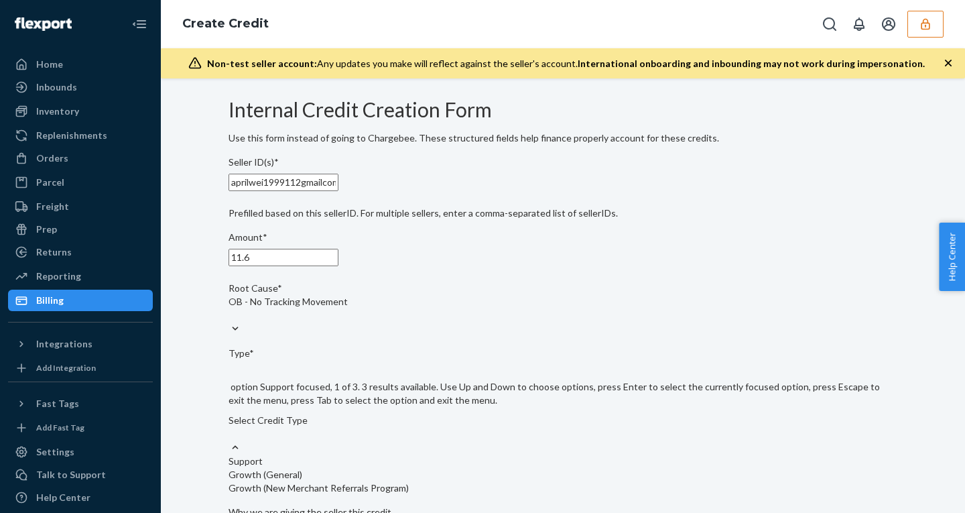
click at [292, 454] on div "Support" at bounding box center [562, 460] width 669 height 13
click at [230, 429] on input "Type* option Support focused, 1 of 3. 3 results available. Use Up and Down to c…" at bounding box center [228, 433] width 1 height 13
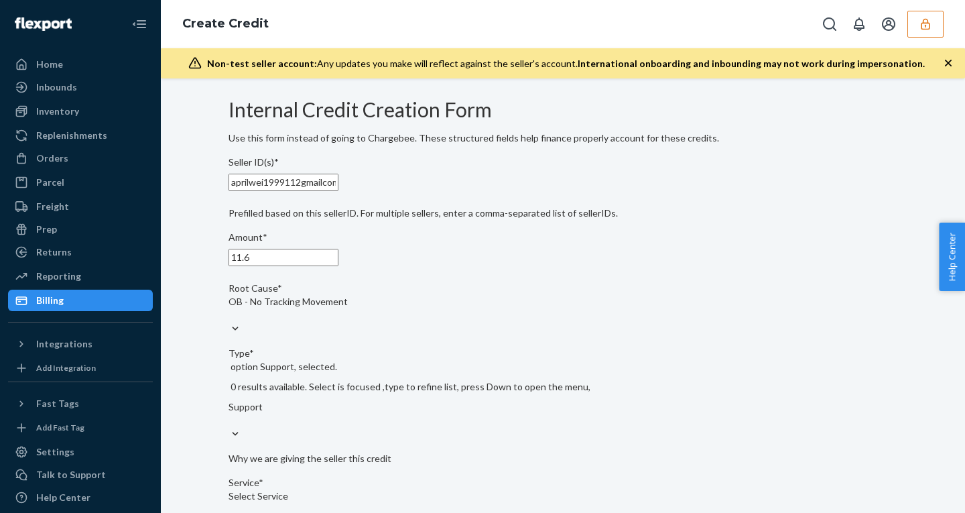
click at [329, 489] on div "Select Service" at bounding box center [562, 502] width 669 height 27
click at [230, 502] on input "Service* Select Service" at bounding box center [228, 508] width 1 height 13
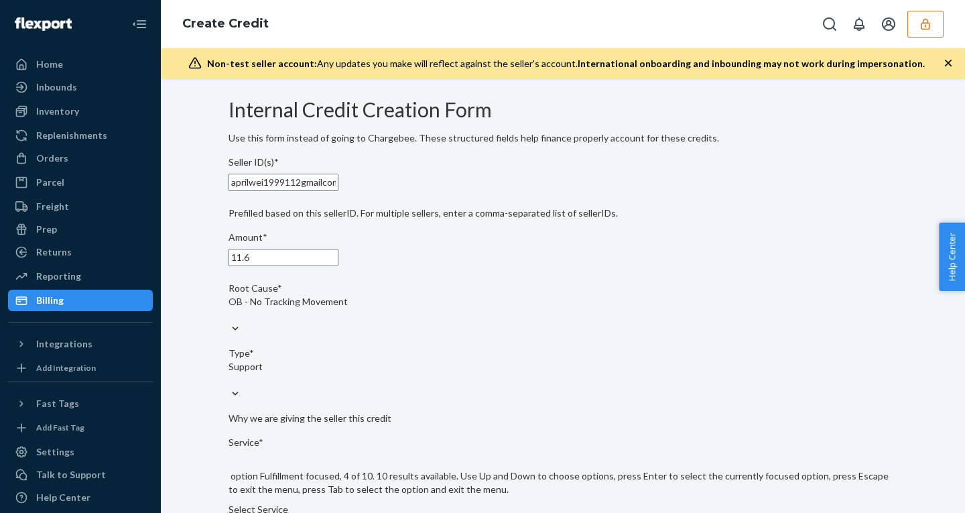
click at [230, 512] on input "Service* option Fulfillment focused, 4 of 10. 10 results available. Use Up and …" at bounding box center [228, 522] width 1 height 13
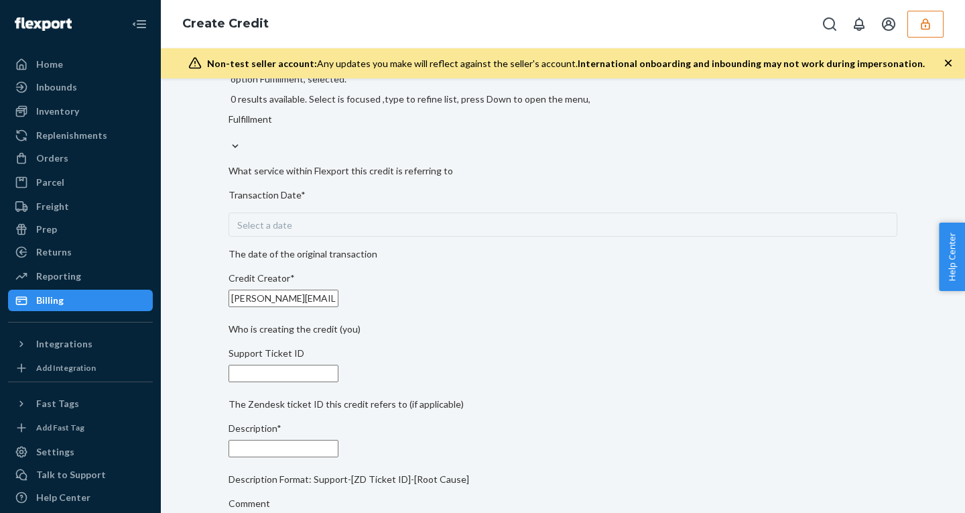
scroll to position [380, 0]
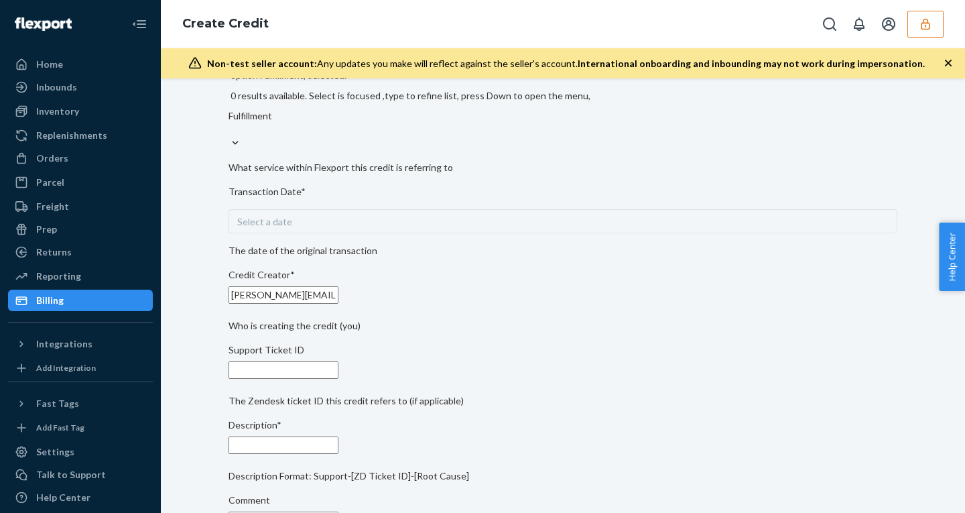
click at [335, 209] on div "Select a date" at bounding box center [562, 221] width 669 height 24
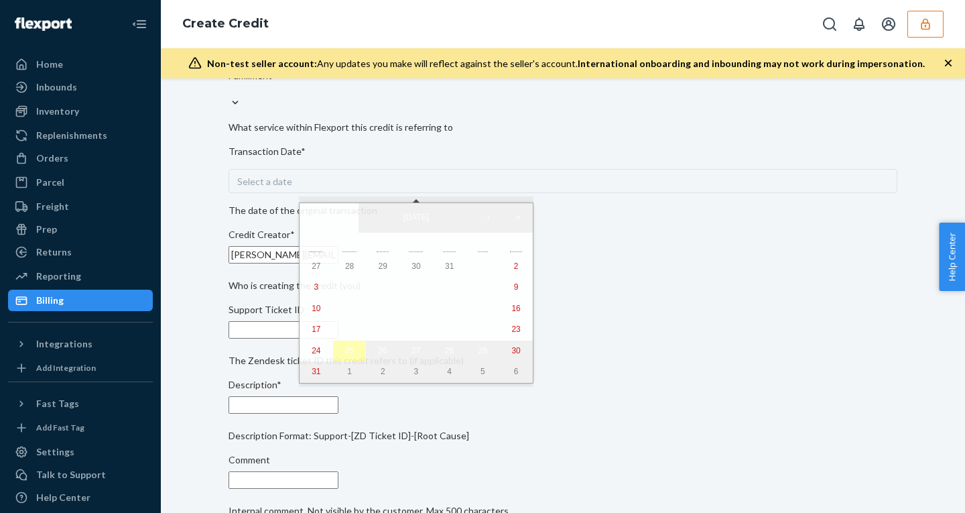
click at [345, 355] on abbr "25" at bounding box center [349, 350] width 9 height 9
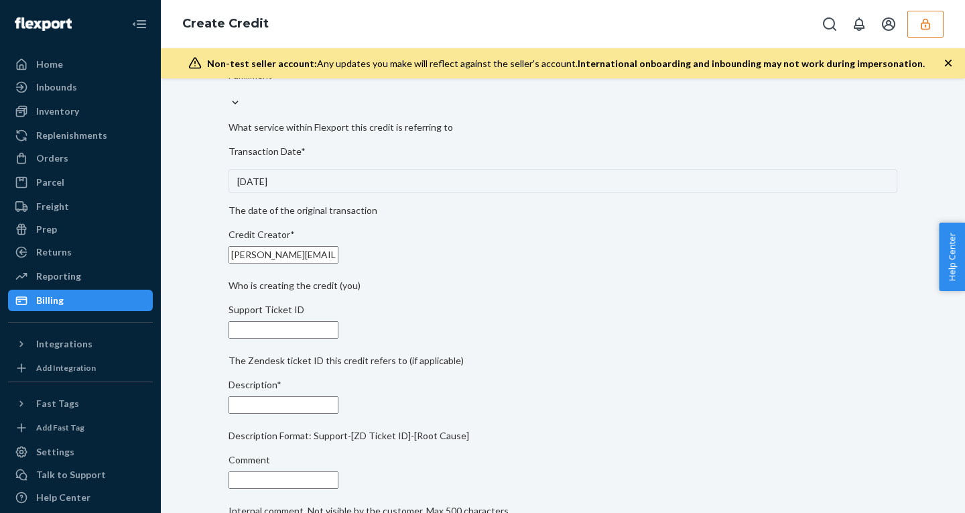
click at [287, 329] on input "Support Ticket ID" at bounding box center [283, 329] width 110 height 17
paste input "805169"
type input "805169"
click at [316, 405] on input "Description*" at bounding box center [283, 404] width 110 height 17
paste input "805169"
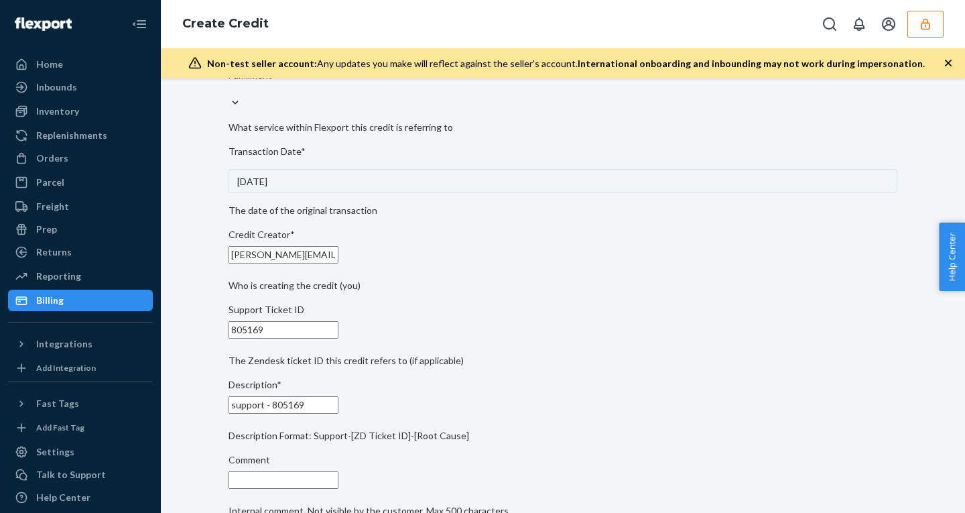
click at [338, 413] on input "support - 805169" at bounding box center [283, 404] width 110 height 17
paste input "- OB - No Tracking Movement"
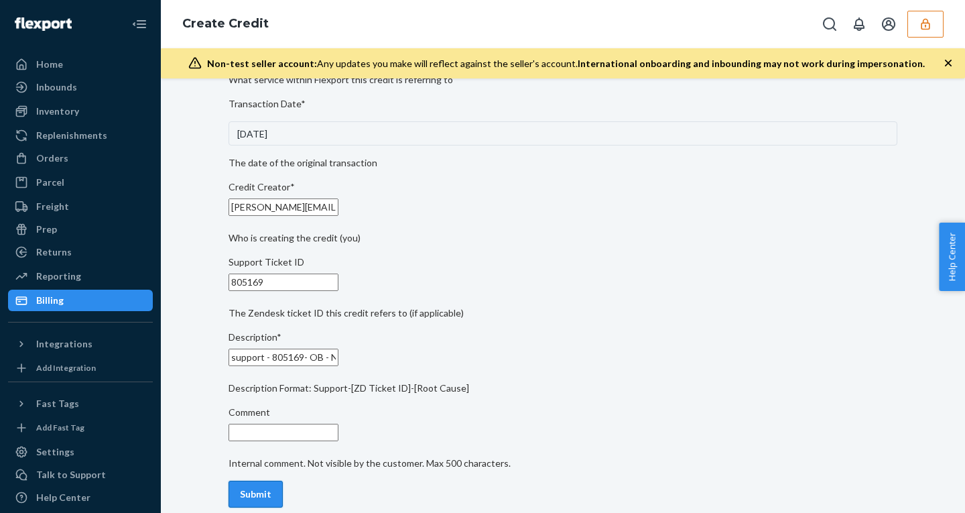
type input "support - 805169- OB - No Tracking Movement"
click at [283, 480] on button "Submit" at bounding box center [255, 493] width 54 height 27
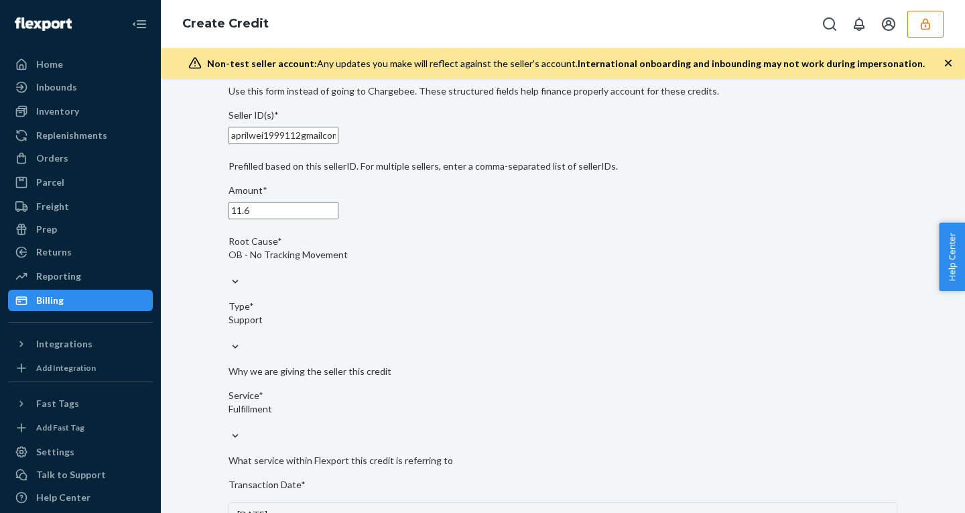
scroll to position [0, 0]
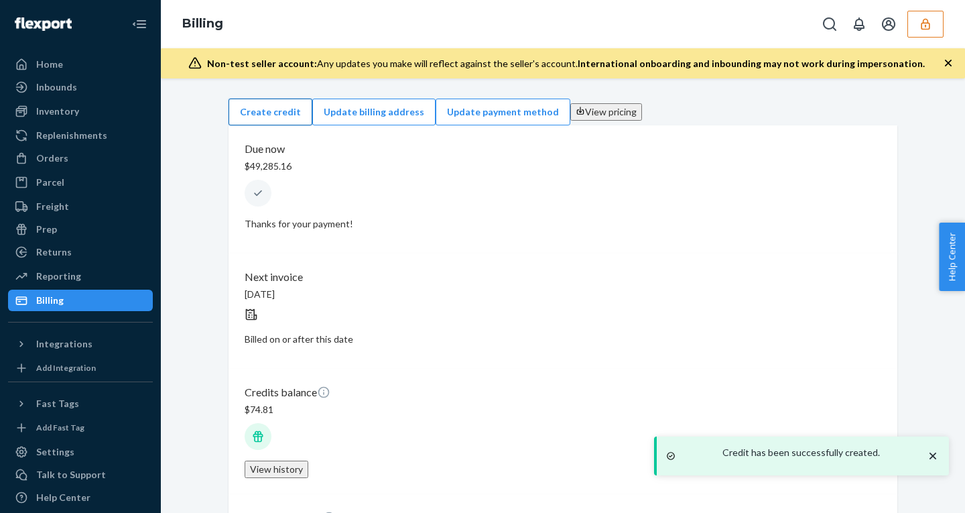
click at [312, 109] on button "Create credit" at bounding box center [270, 111] width 84 height 27
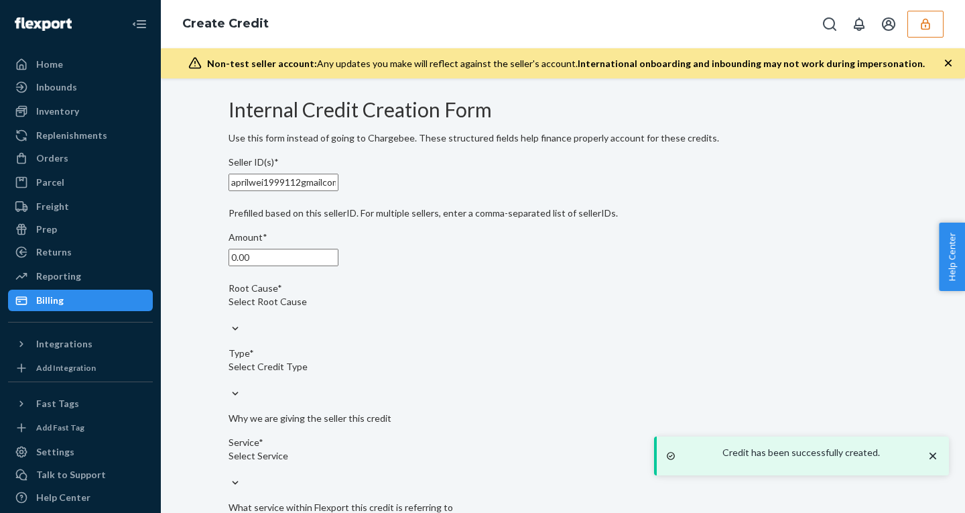
drag, startPoint x: 293, startPoint y: 289, endPoint x: 202, endPoint y: 282, distance: 90.7
click at [204, 282] on div "Internal Credit Creation Form Use this form instead of going to Chargebee. Thes…" at bounding box center [563, 516] width 784 height 847
paste input "6.46"
type input "6.46"
click at [330, 322] on div "Select Root Cause" at bounding box center [562, 308] width 669 height 27
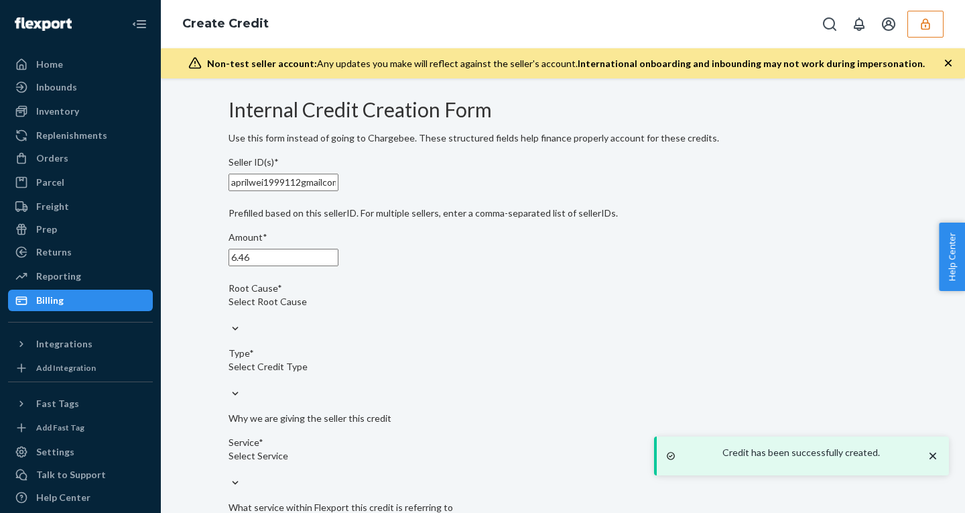
click at [230, 322] on input "Root Cause* Select Root Cause" at bounding box center [228, 314] width 1 height 13
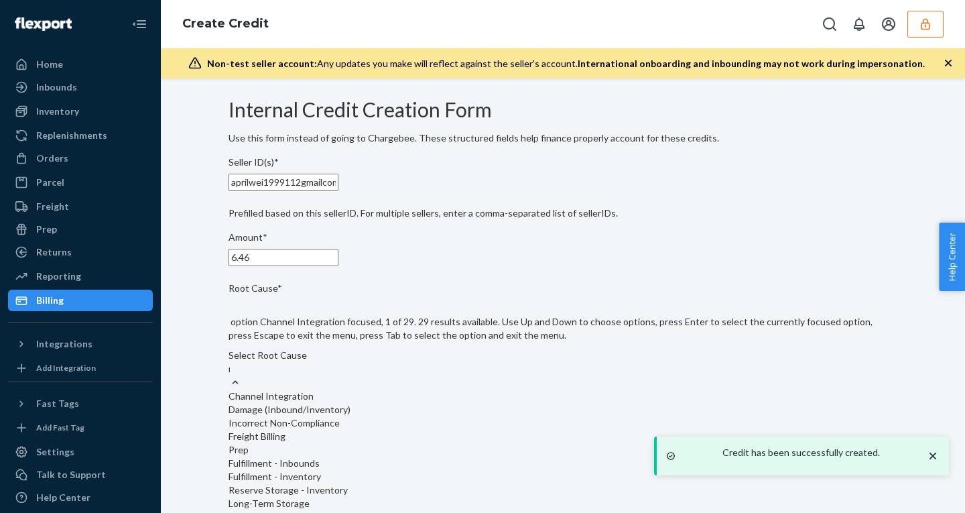
type input "no"
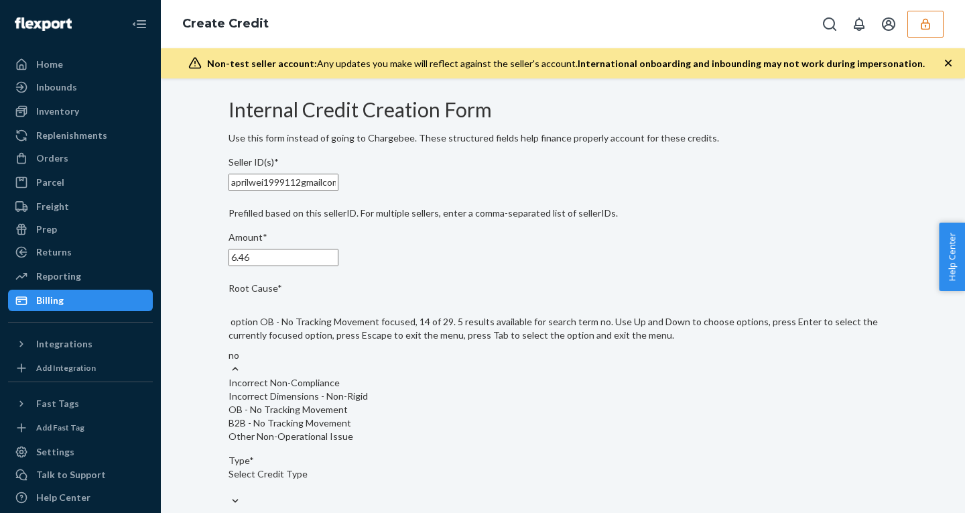
click at [331, 416] on div "OB - No Tracking Movement" at bounding box center [562, 409] width 669 height 13
click at [241, 362] on input "no" at bounding box center [234, 354] width 12 height 13
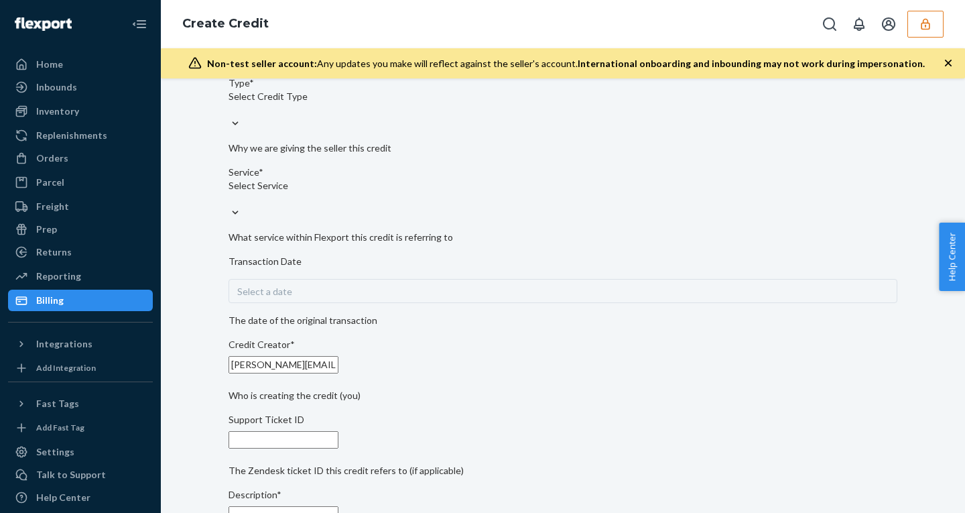
scroll to position [319, 0]
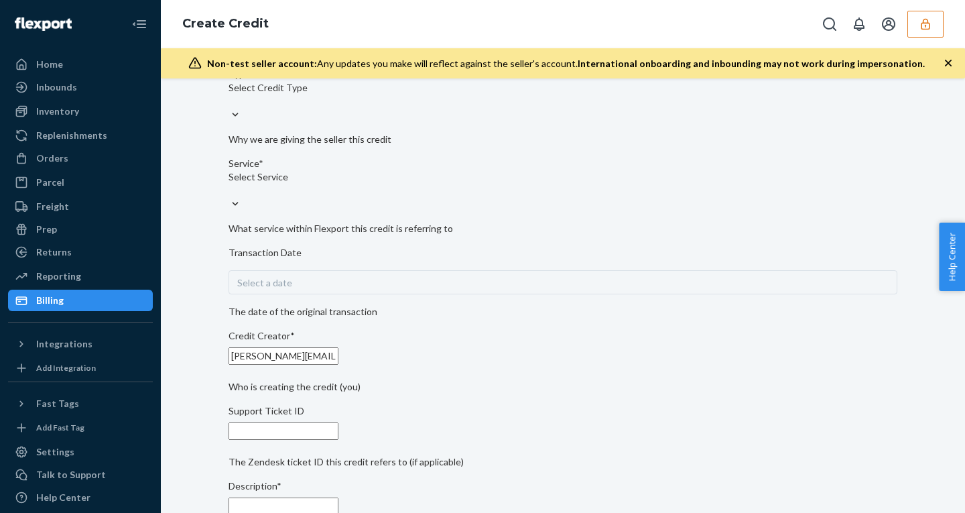
click at [340, 170] on div "Select Service" at bounding box center [562, 183] width 669 height 27
click at [230, 184] on input "Service* Select Service" at bounding box center [228, 190] width 1 height 13
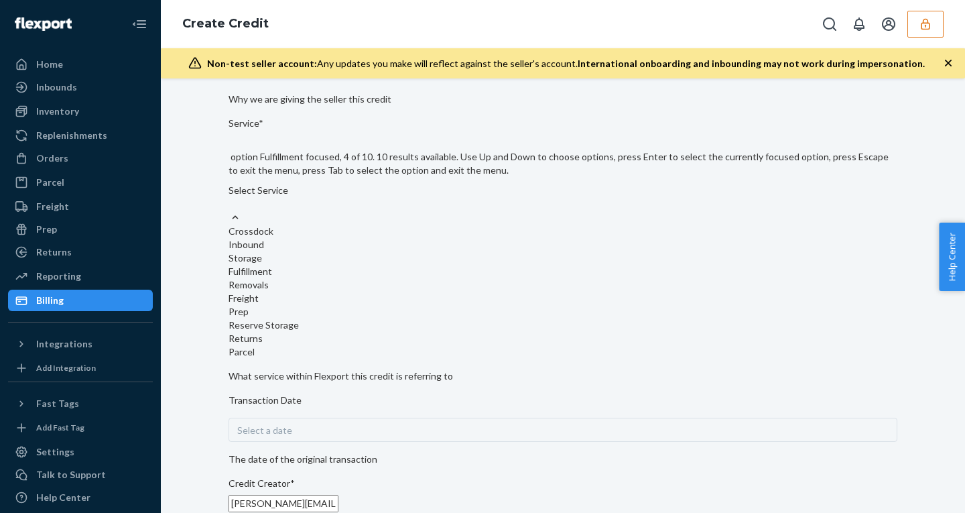
click at [312, 277] on div "Fulfillment" at bounding box center [562, 271] width 669 height 13
click at [230, 210] on input "Service* option Fulfillment focused, 4 of 10. 10 results available. Use Up and …" at bounding box center [228, 203] width 1 height 13
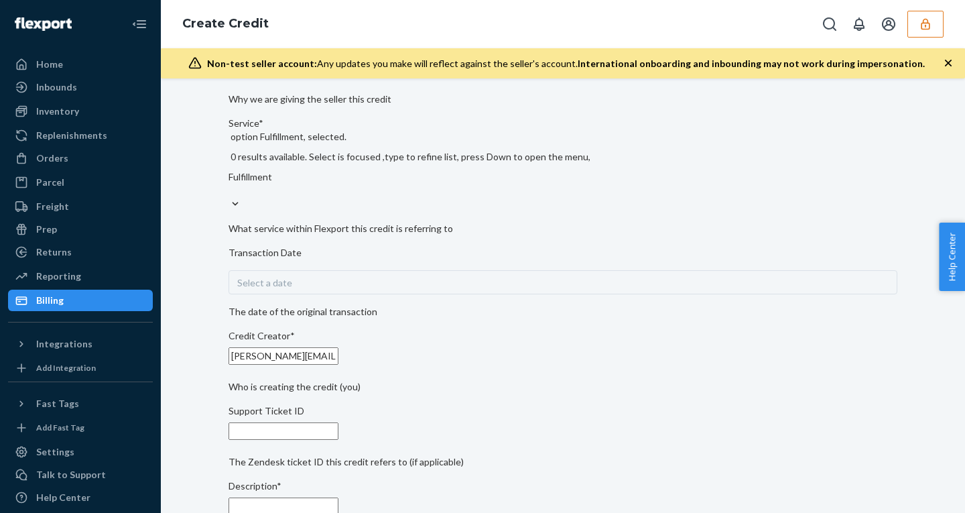
click at [314, 270] on div "Select a date" at bounding box center [562, 282] width 669 height 24
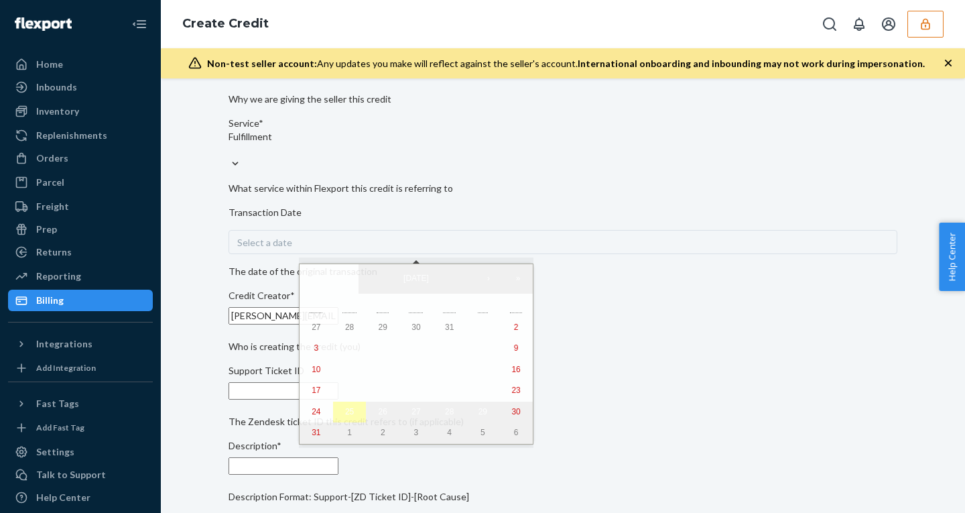
click at [345, 413] on abbr "25" at bounding box center [349, 411] width 9 height 9
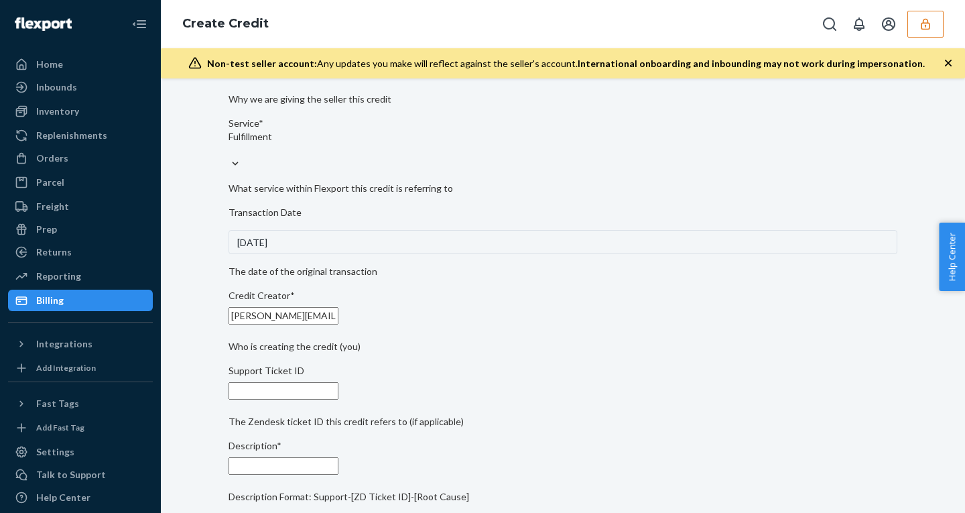
click at [326, 382] on input "Support Ticket ID" at bounding box center [283, 390] width 110 height 17
paste input "789333"
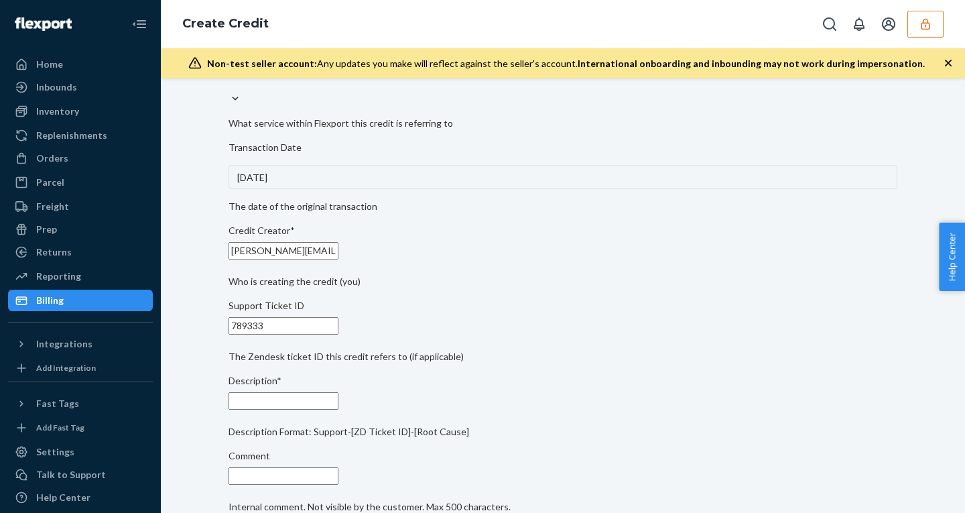
scroll to position [390, 0]
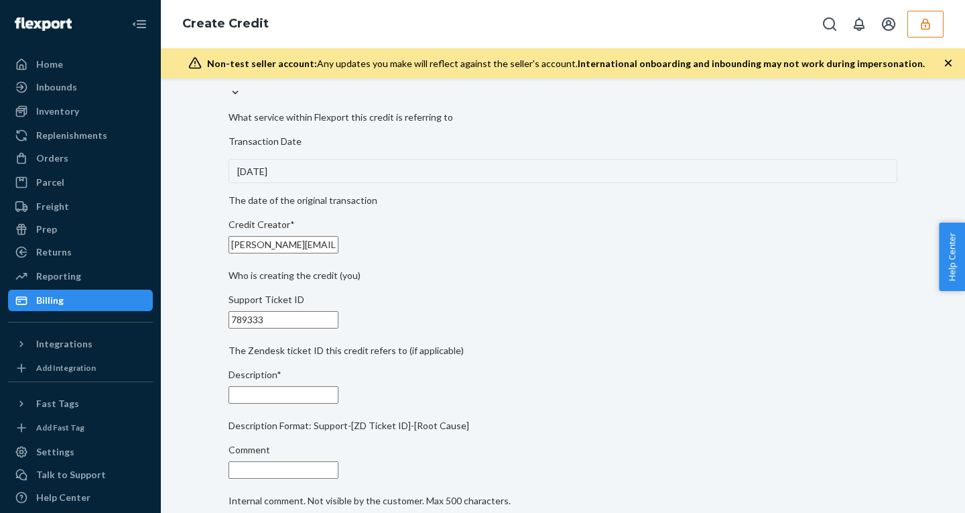
type input "789333"
click at [318, 399] on input "Description*" at bounding box center [283, 394] width 110 height 17
paste input "789333"
click at [338, 398] on input "support - 789333" at bounding box center [283, 394] width 110 height 17
paste input "- OB - No Tracking Movement"
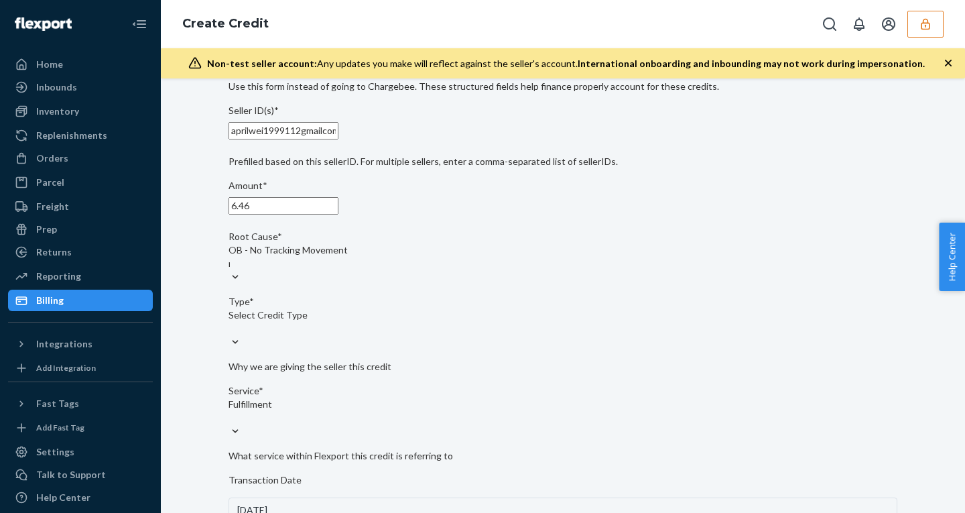
scroll to position [0, 0]
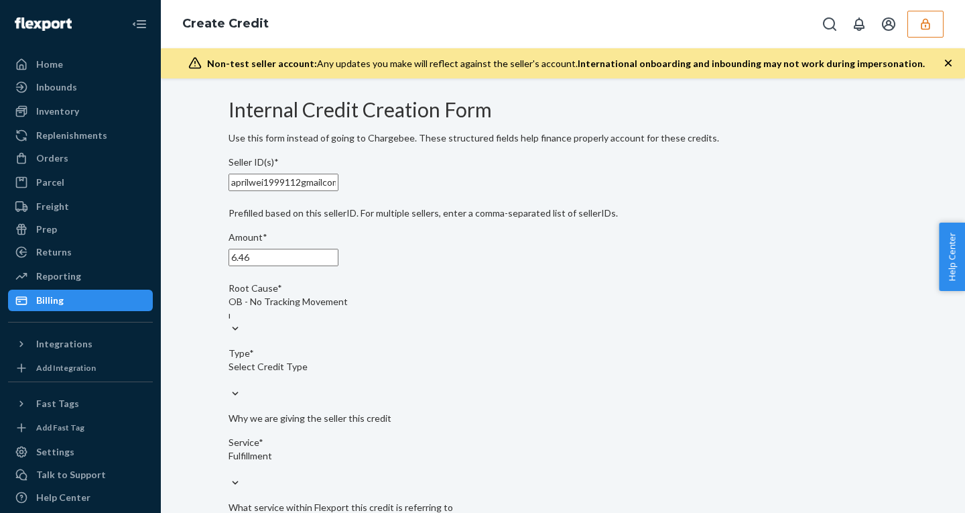
type input "support - 789333 - OB - No Tracking Movement"
click at [344, 387] on div "Select Credit Type" at bounding box center [562, 373] width 669 height 27
click at [230, 387] on input "Type* Select Credit Type" at bounding box center [228, 379] width 1 height 13
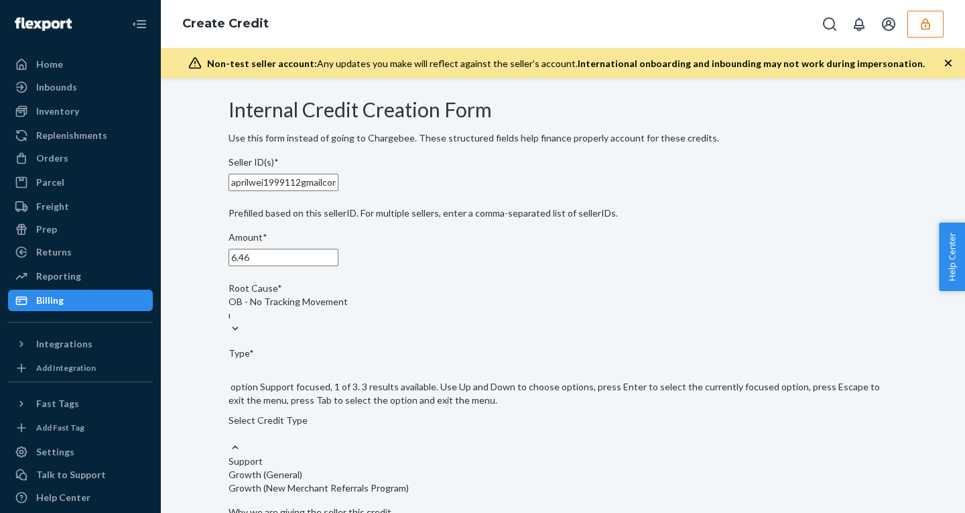
click at [298, 454] on div "Support" at bounding box center [562, 460] width 669 height 13
click at [230, 433] on input "Type* option Support focused, 1 of 3. 3 results available. Use Up and Down to c…" at bounding box center [228, 433] width 1 height 13
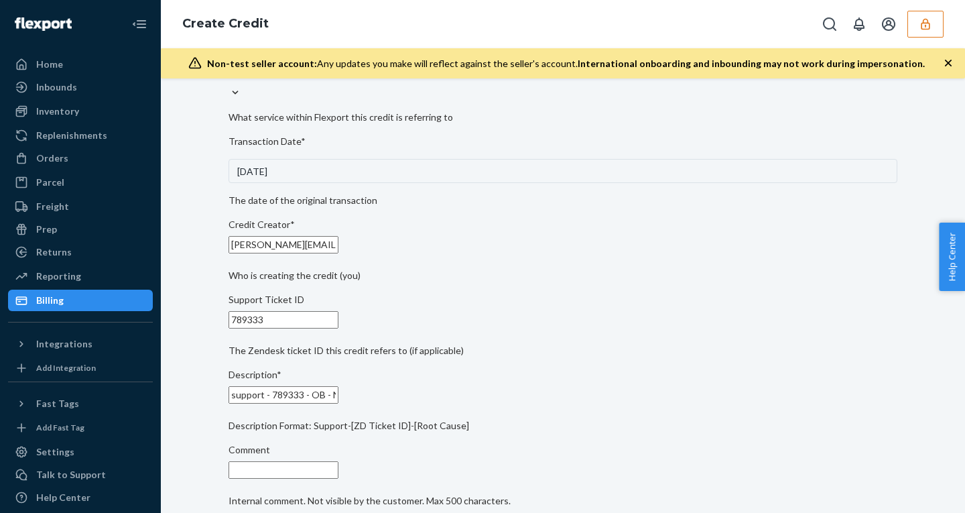
scroll to position [442, 0]
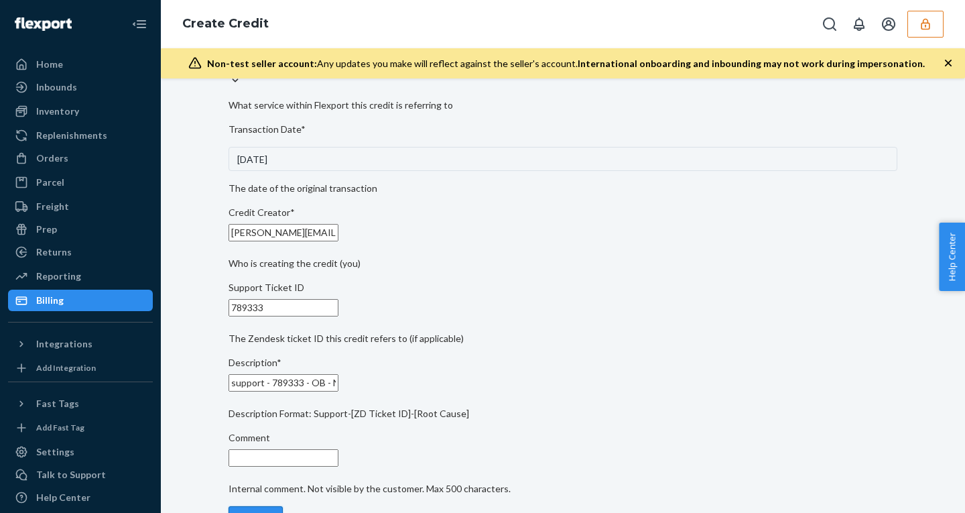
click at [260, 506] on button "Submit" at bounding box center [255, 519] width 54 height 27
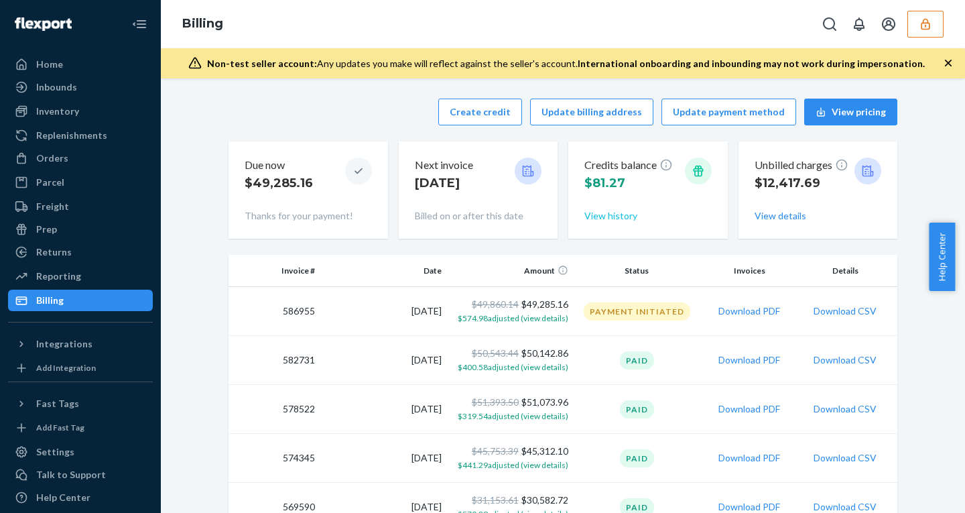
click at [623, 216] on button "View history" at bounding box center [610, 215] width 53 height 13
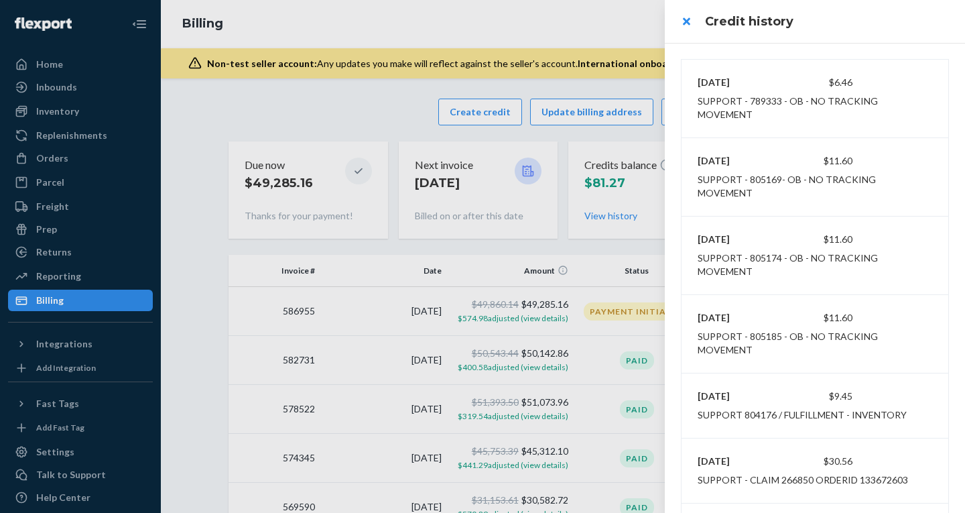
click at [852, 18] on h3 "Credit history" at bounding box center [827, 21] width 244 height 17
click at [891, 40] on header "Credit history" at bounding box center [815, 21] width 300 height 43
click at [888, 37] on header "Credit history" at bounding box center [815, 21] width 300 height 43
click at [691, 23] on button "close" at bounding box center [686, 21] width 27 height 27
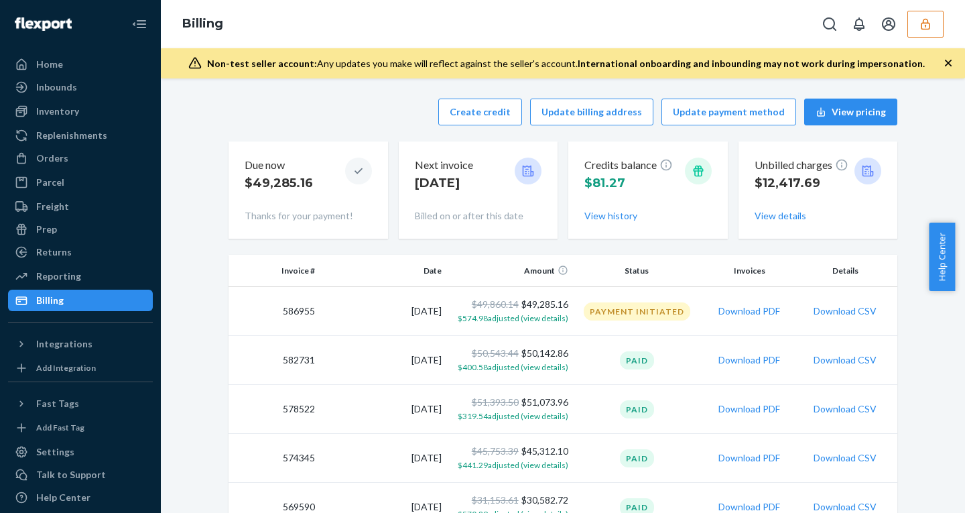
click at [927, 19] on icon "button" at bounding box center [925, 23] width 13 height 13
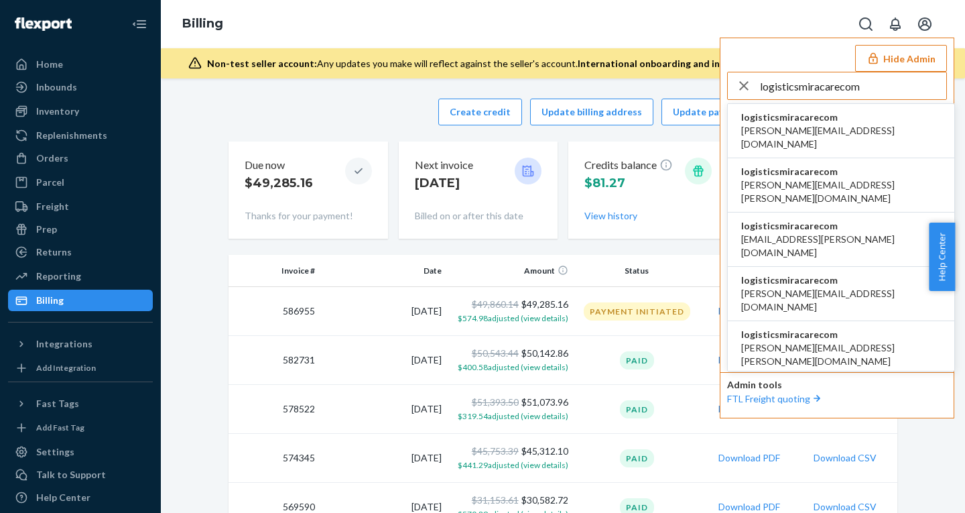
type input "logisticsmiracarecom"
click at [820, 118] on span "logisticsmiracarecom" at bounding box center [841, 117] width 200 height 13
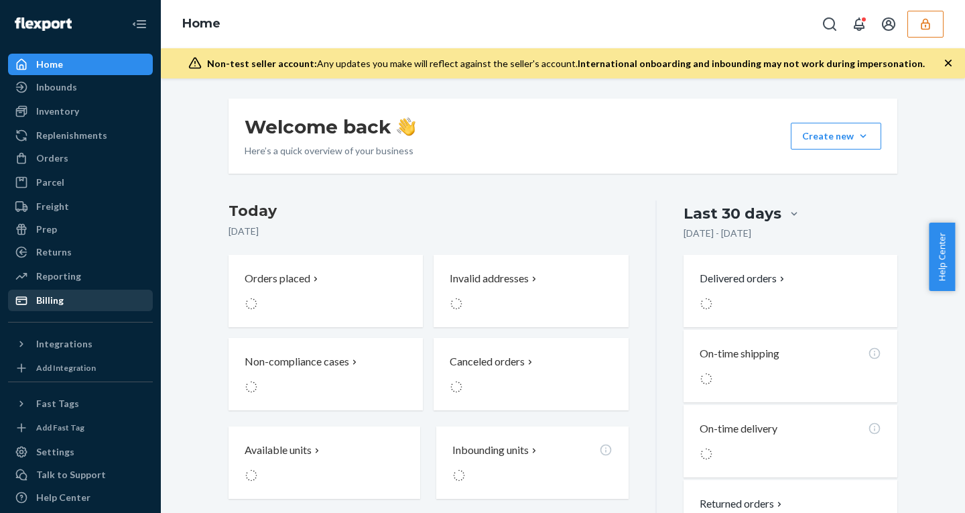
click at [60, 301] on div "Billing" at bounding box center [49, 299] width 27 height 13
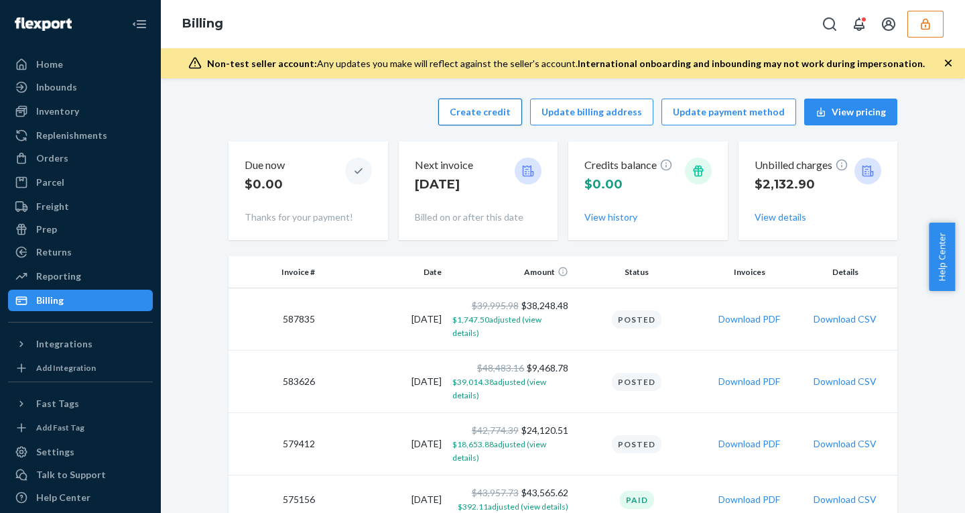
click at [462, 110] on button "Create credit" at bounding box center [480, 111] width 84 height 27
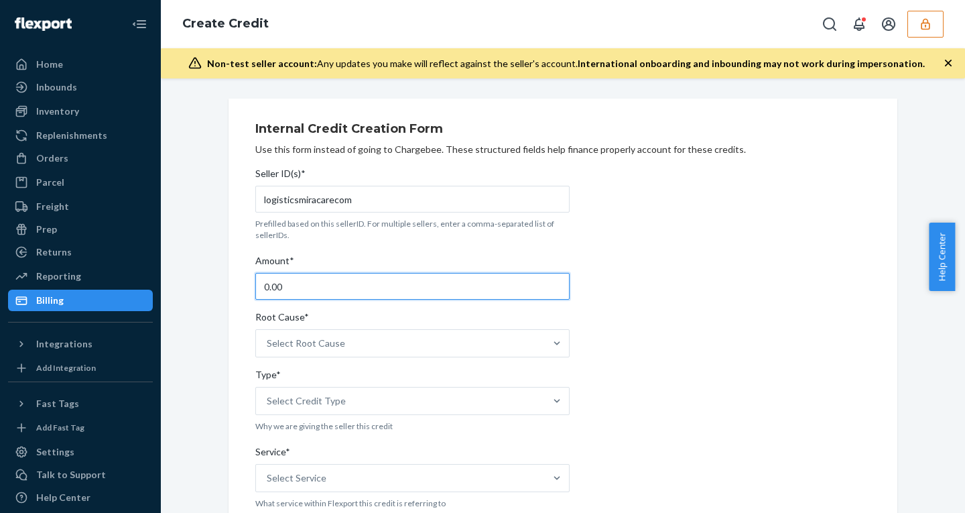
drag, startPoint x: 292, startPoint y: 287, endPoint x: 171, endPoint y: 287, distance: 121.3
type input "26"
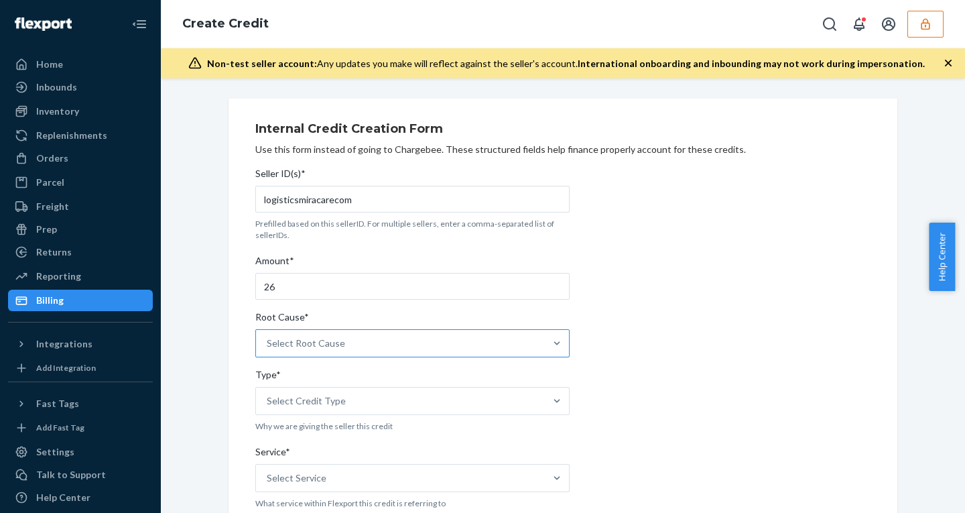
click at [332, 343] on div "Select Root Cause" at bounding box center [306, 342] width 78 height 13
click at [268, 343] on input "Root Cause* Select Root Cause" at bounding box center [267, 342] width 1 height 13
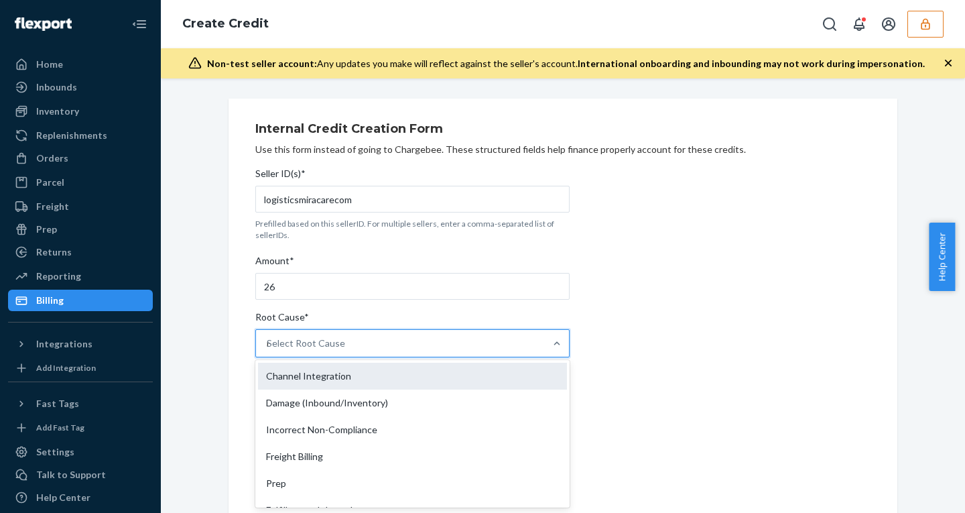
type input "no"
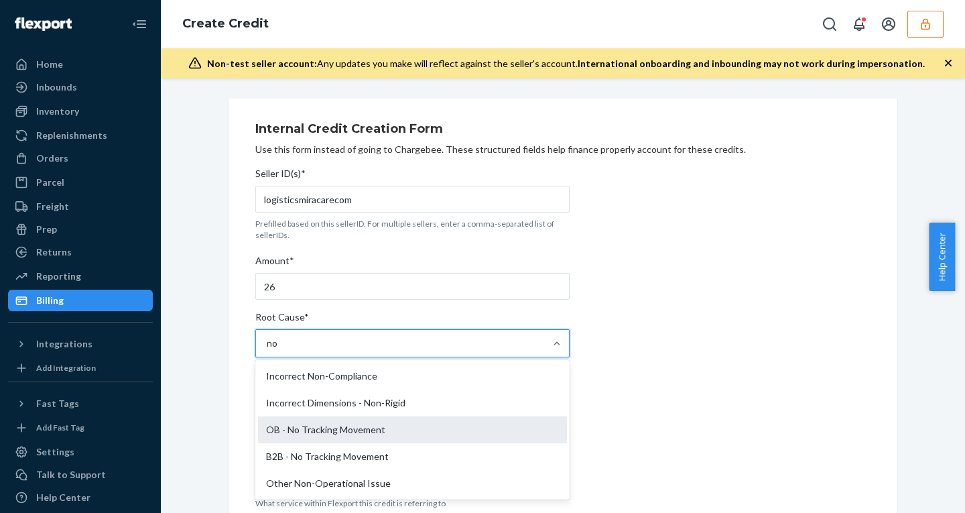
click at [301, 437] on div "OB - No Tracking Movement" at bounding box center [412, 429] width 309 height 27
click at [279, 350] on input "no" at bounding box center [273, 342] width 12 height 13
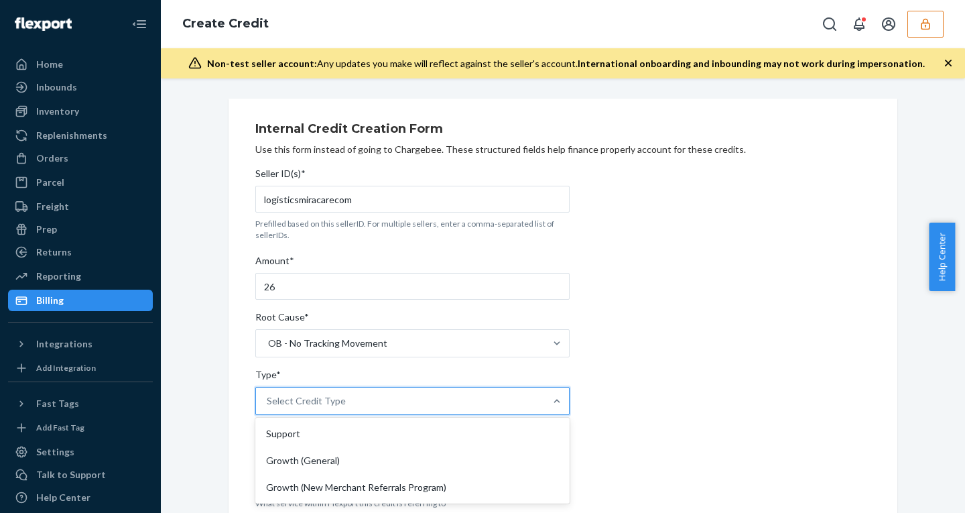
click at [297, 415] on div "Select Credit Type" at bounding box center [412, 401] width 314 height 28
click at [268, 407] on input "Type* option Support focused, 1 of 3. 3 results available. Use Up and Down to c…" at bounding box center [267, 400] width 1 height 13
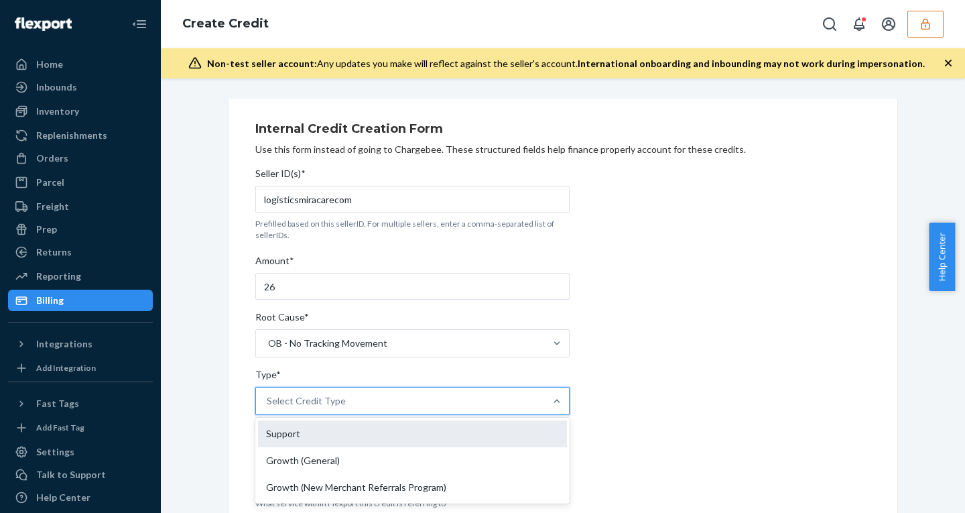
click at [288, 440] on div "Support" at bounding box center [412, 433] width 309 height 27
click at [268, 407] on input "Type* option Support focused, 1 of 3. 3 results available. Use Up and Down to c…" at bounding box center [267, 400] width 1 height 13
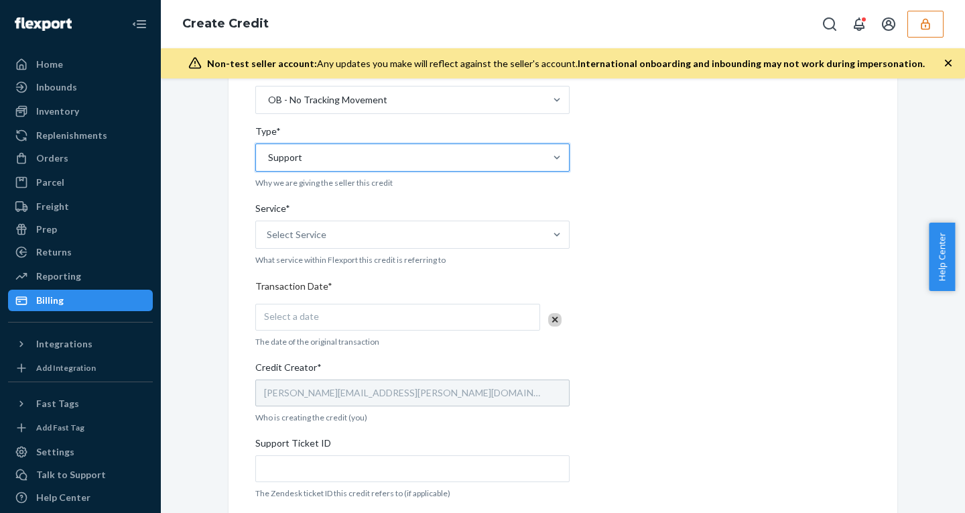
scroll to position [250, 0]
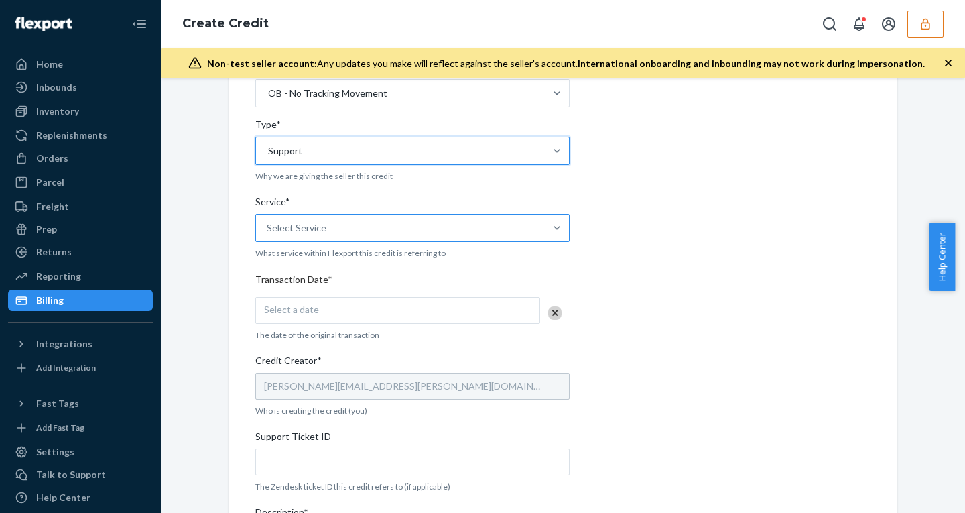
click at [344, 238] on div "Select Service" at bounding box center [400, 227] width 289 height 27
click at [268, 234] on input "Service* Select Service" at bounding box center [267, 227] width 1 height 13
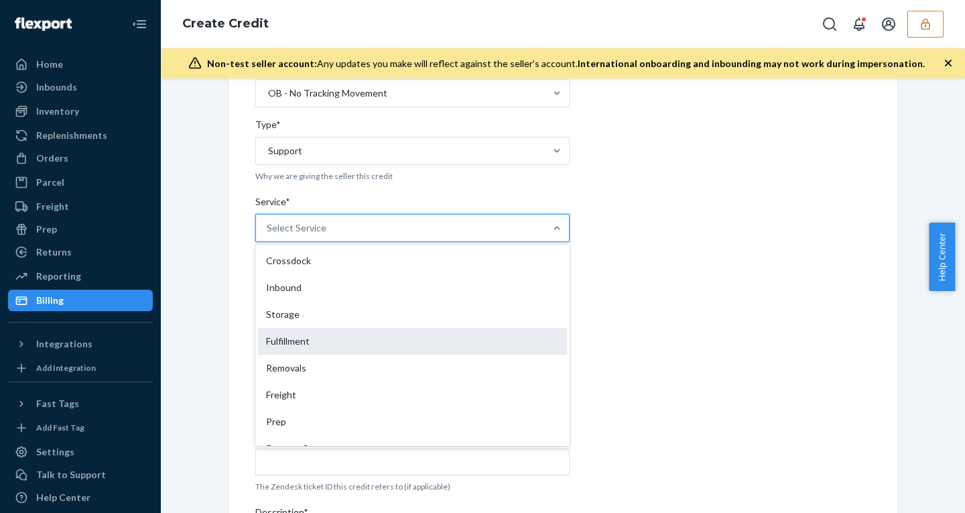
click at [287, 347] on div "Fulfillment" at bounding box center [412, 341] width 309 height 27
click at [268, 234] on input "Service* option Fulfillment focused, 4 of 10. 10 results available. Use Up and …" at bounding box center [267, 227] width 1 height 13
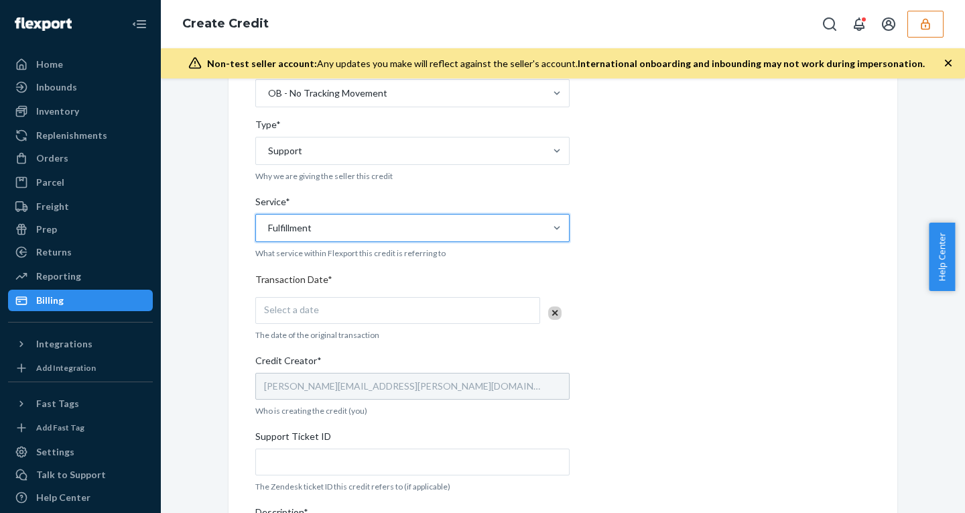
click at [299, 307] on span "Select a date" at bounding box center [291, 308] width 55 height 11
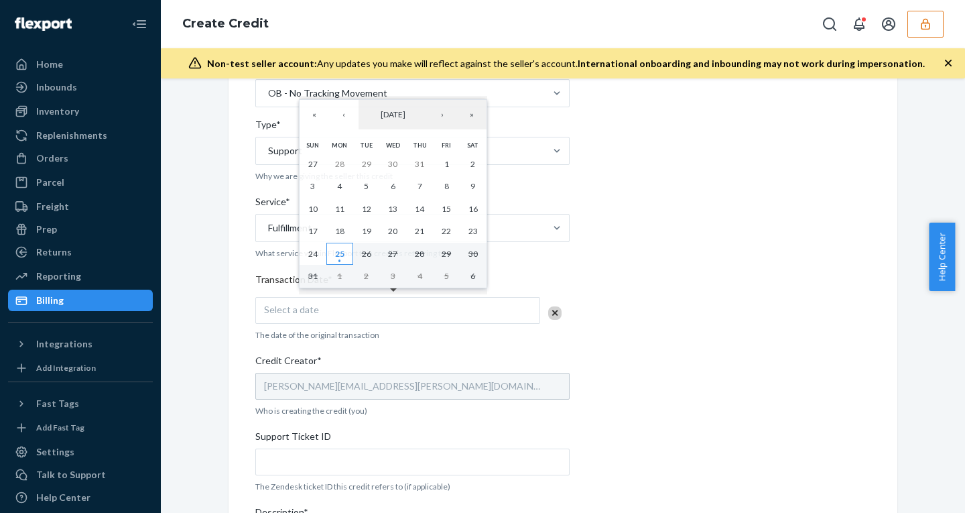
click at [342, 255] on abbr "25" at bounding box center [339, 254] width 9 height 10
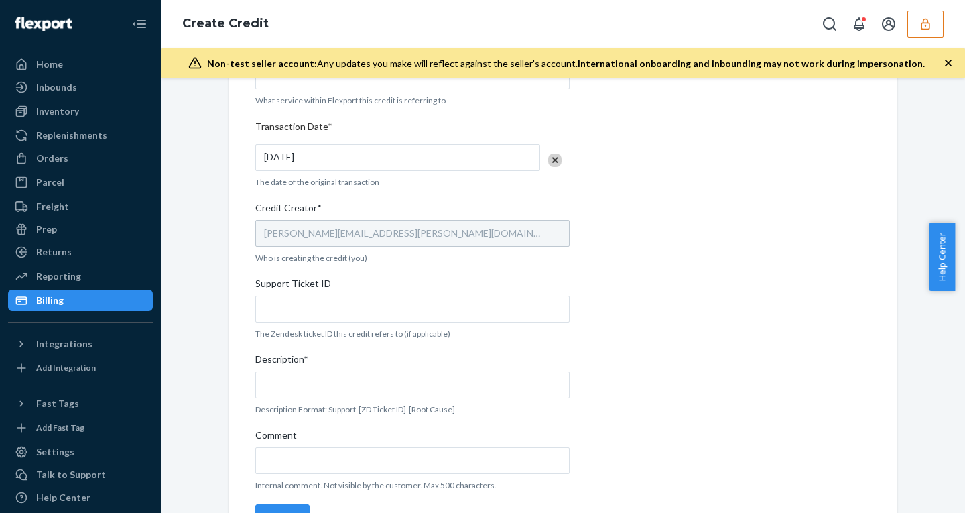
scroll to position [431, 0]
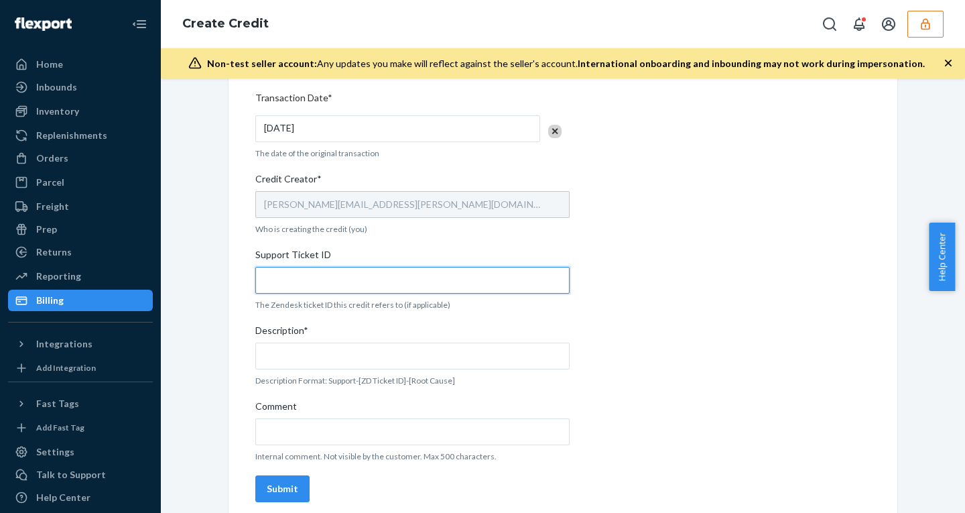
click at [285, 278] on input "Support Ticket ID" at bounding box center [412, 280] width 314 height 27
paste input "493626"
type input "493626"
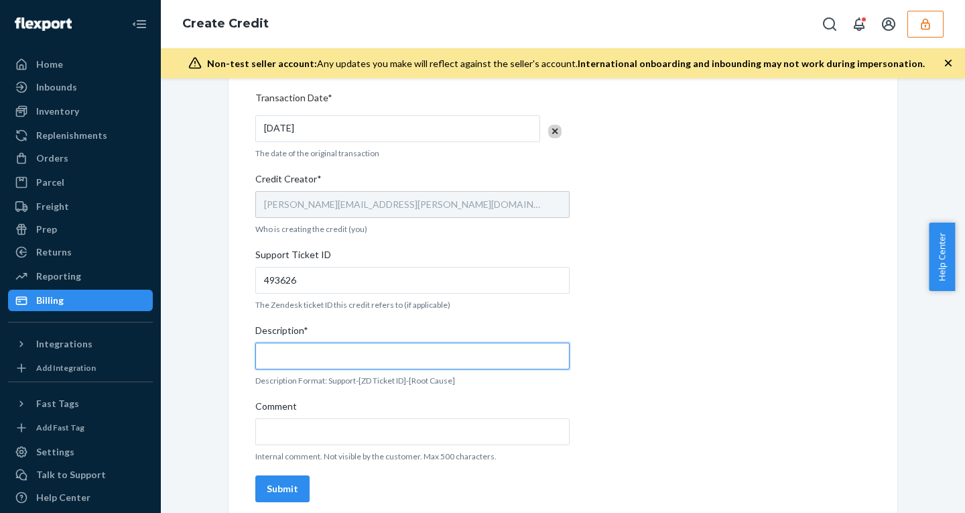
click at [310, 358] on input "Description*" at bounding box center [412, 355] width 314 height 27
paste input "493626"
click at [460, 355] on input "support - 493626" at bounding box center [412, 355] width 314 height 27
paste input "- OB - No Tracking Movement"
type input "support - 493626 - OB - No Tracking Movement"
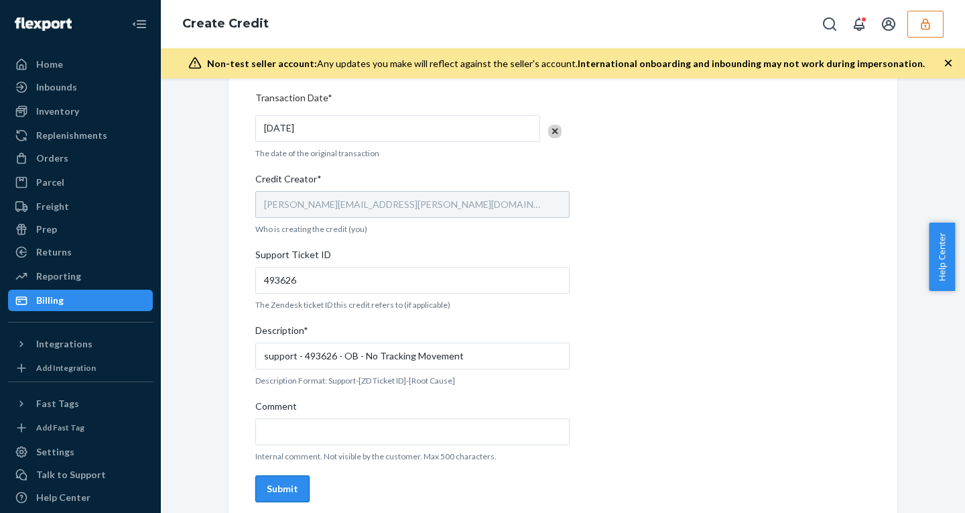
click at [276, 480] on button "Submit" at bounding box center [282, 488] width 54 height 27
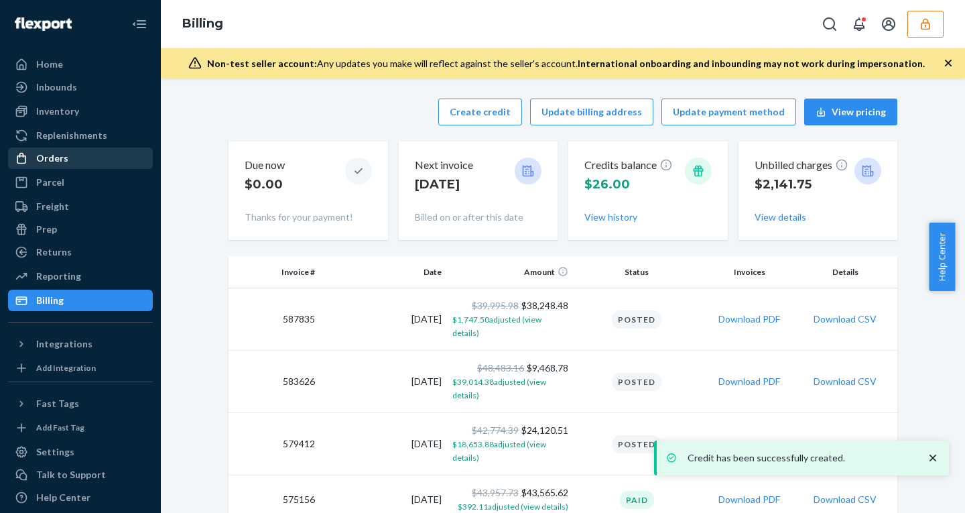
click at [65, 156] on div "Orders" at bounding box center [52, 157] width 32 height 13
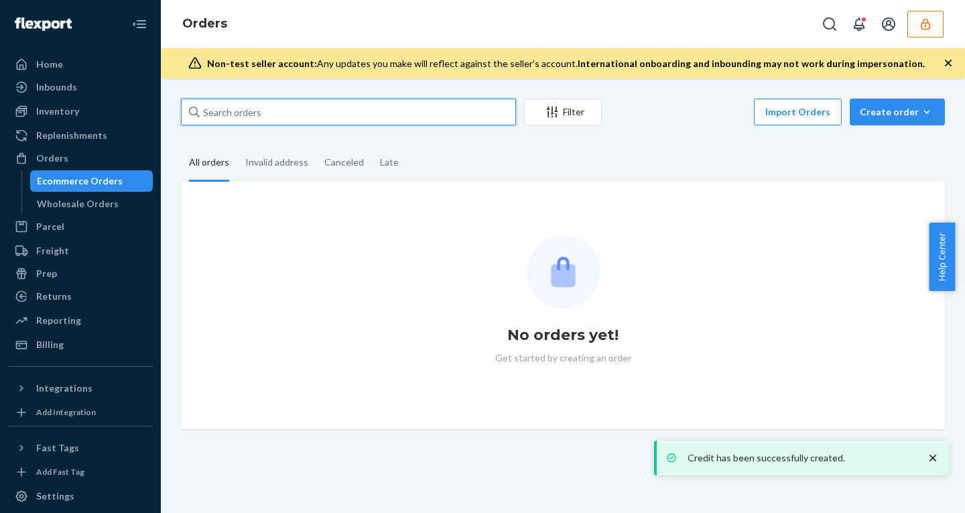
click at [253, 119] on input "text" at bounding box center [348, 111] width 335 height 27
paste input "491769MIRA"
type input "491769MIRA"
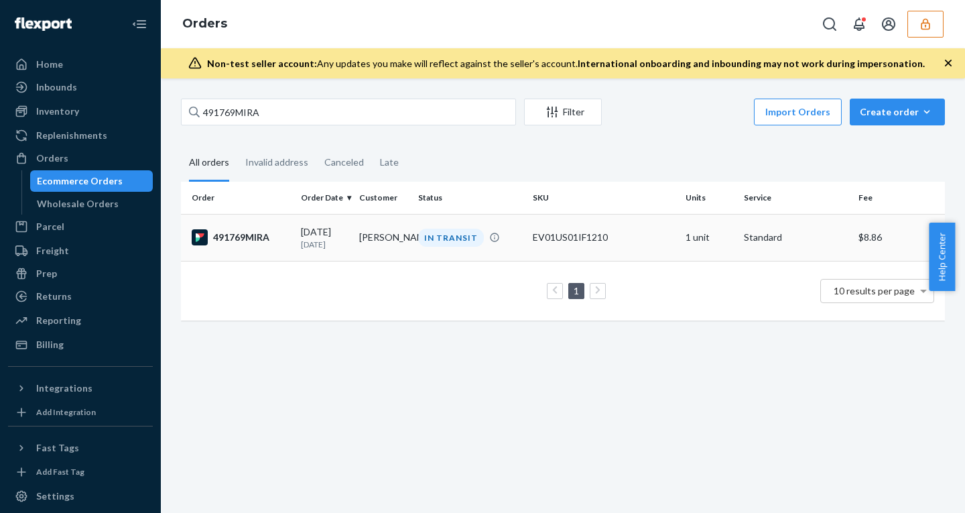
click at [348, 244] on td "08/15/2025 10 days ago" at bounding box center [324, 237] width 58 height 47
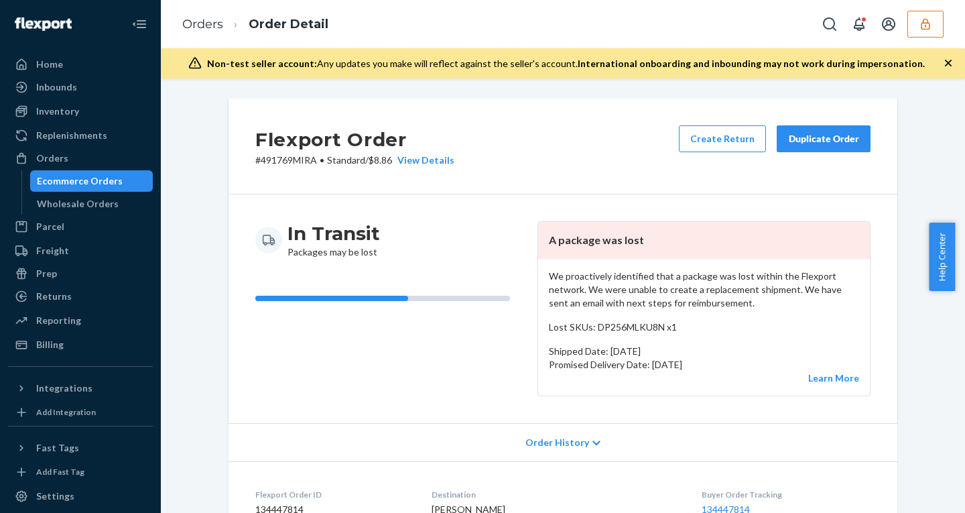
click at [590, 263] on div "We proactively identified that a package was lost within the Flexport network. …" at bounding box center [704, 327] width 332 height 137
click at [573, 127] on div "Flexport Order # 491769MIRA • Standard / $8.86 View Details Create Return Dupli…" at bounding box center [562, 146] width 669 height 96
click at [72, 340] on div "Billing" at bounding box center [80, 344] width 142 height 19
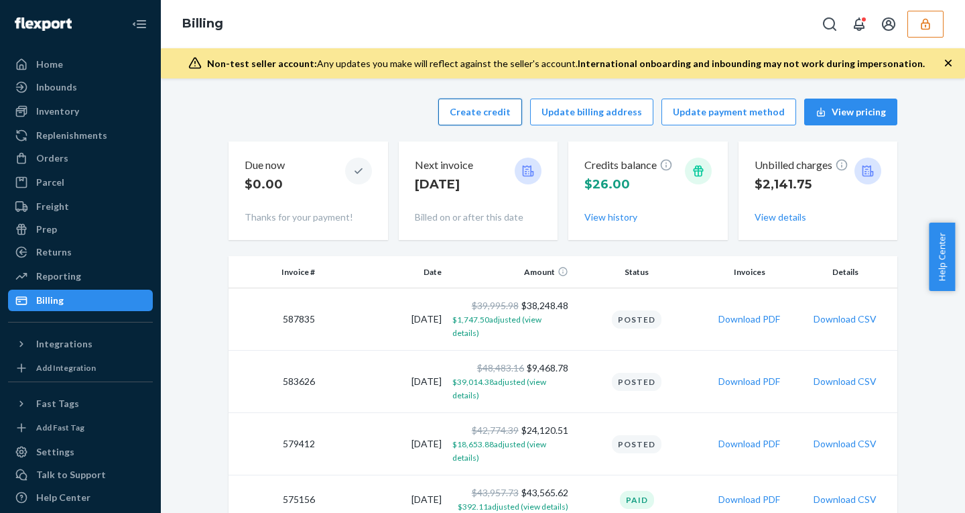
click at [497, 111] on button "Create credit" at bounding box center [480, 111] width 84 height 27
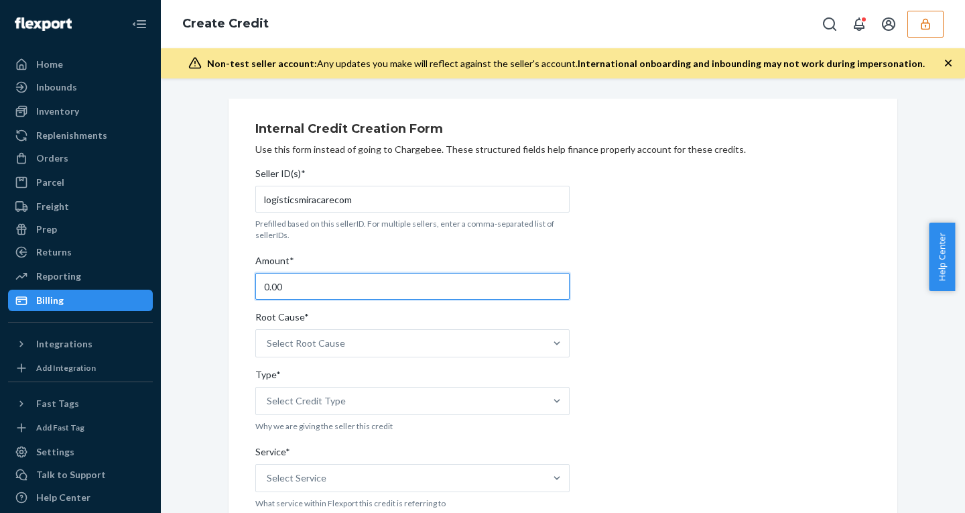
drag, startPoint x: 273, startPoint y: 281, endPoint x: 209, endPoint y: 273, distance: 64.2
drag, startPoint x: 297, startPoint y: 283, endPoint x: 153, endPoint y: 281, distance: 144.1
click at [156, 281] on div "Home Inbounds Shipping Plans Problems Inventory Products Replenishments Orders …" at bounding box center [482, 256] width 965 height 513
paste input "27.82"
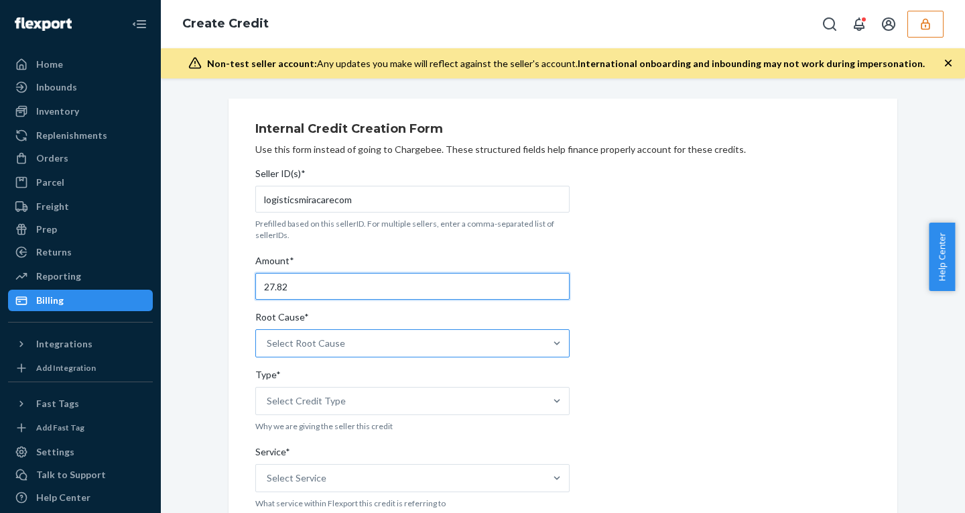
type input "27.82"
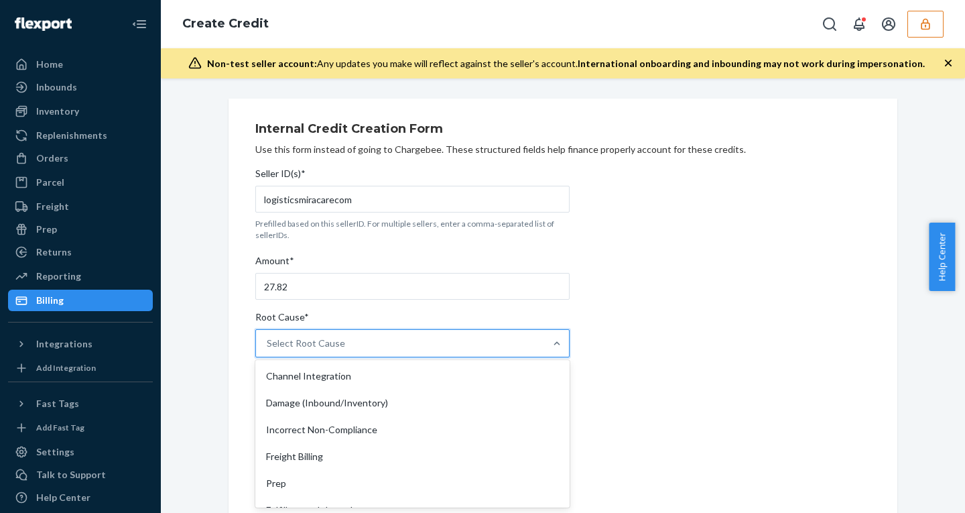
click at [314, 343] on div "Select Root Cause" at bounding box center [306, 342] width 78 height 13
click at [268, 343] on input "Root Cause* option Channel Integration focused, 1 of 29. 29 results available. …" at bounding box center [267, 342] width 1 height 13
type input "no"
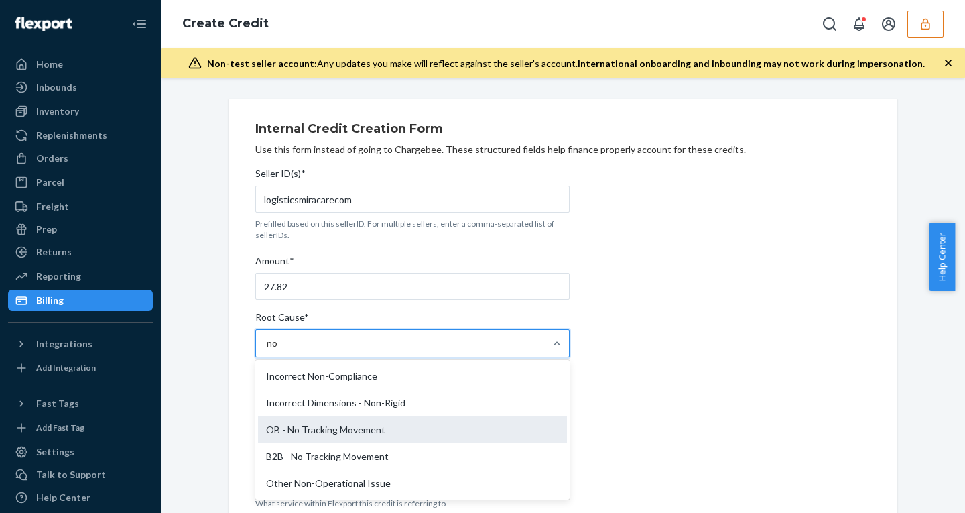
click at [311, 424] on div "OB - No Tracking Movement" at bounding box center [412, 429] width 309 height 27
click at [279, 350] on input "no" at bounding box center [273, 342] width 12 height 13
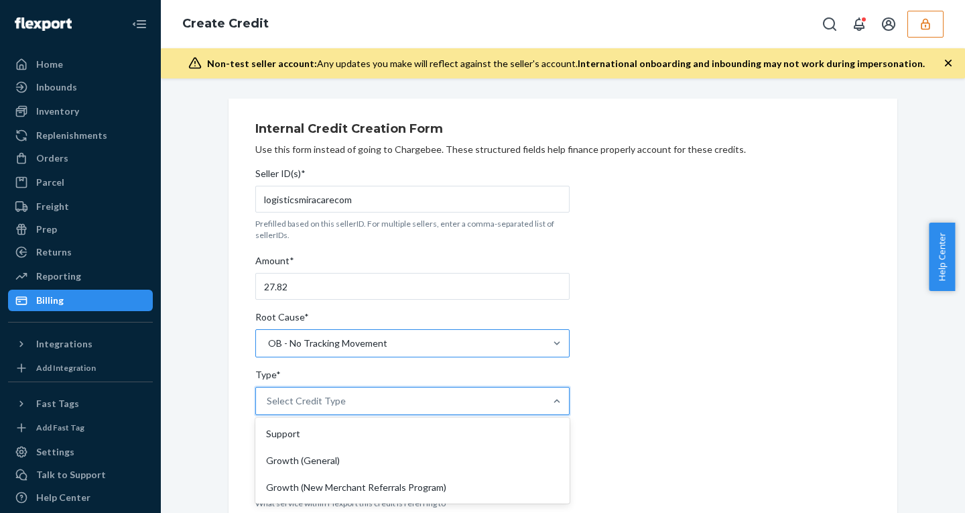
click at [291, 402] on div "Select Credit Type" at bounding box center [306, 400] width 79 height 13
click at [268, 402] on input "Type* option Support focused, 1 of 3. 3 results available. Use Up and Down to c…" at bounding box center [267, 400] width 1 height 13
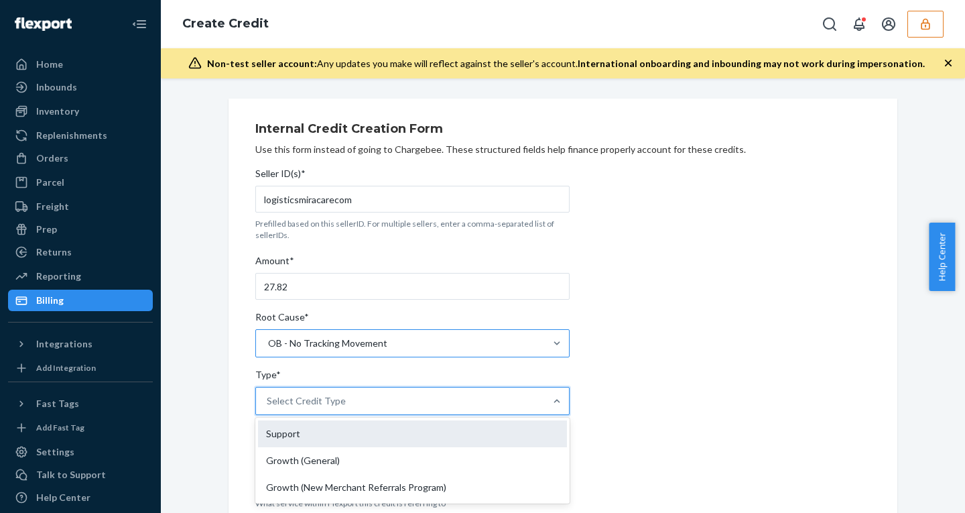
click at [282, 426] on div "Support" at bounding box center [412, 433] width 309 height 27
click at [268, 407] on input "Type* option Support focused, 1 of 3. 3 results available. Use Up and Down to c…" at bounding box center [267, 400] width 1 height 13
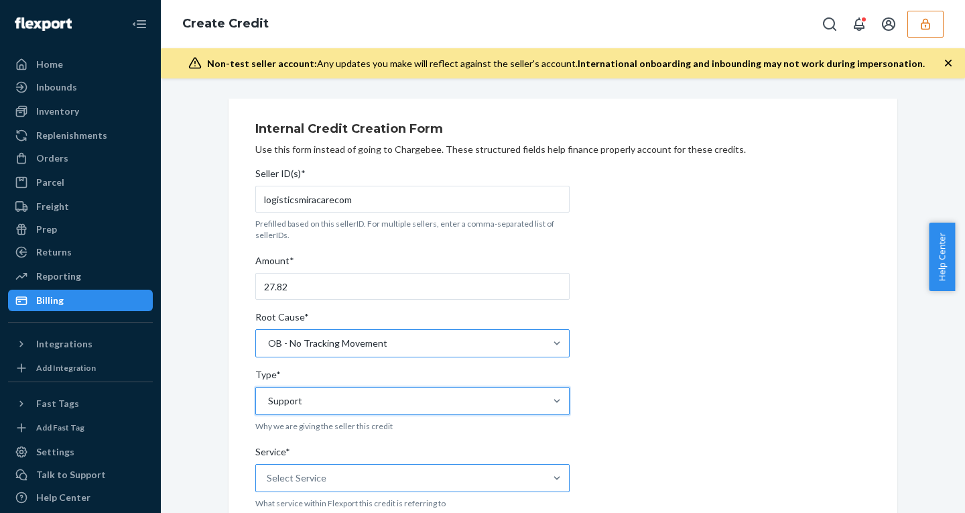
click at [312, 475] on div "Select Service" at bounding box center [297, 477] width 60 height 13
click at [268, 475] on input "Service* Select Service" at bounding box center [267, 477] width 1 height 13
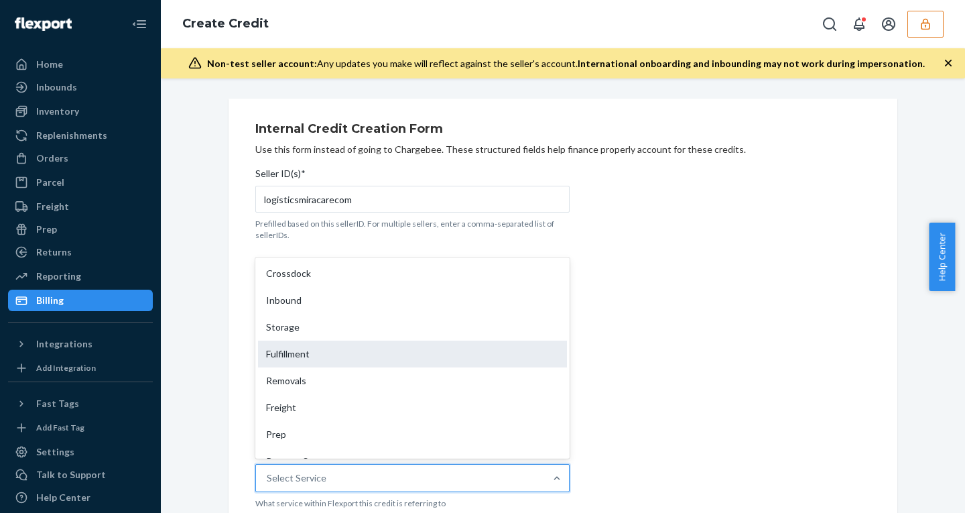
click at [296, 352] on div "Fulfillment" at bounding box center [412, 353] width 309 height 27
click at [268, 471] on input "Service* option Fulfillment focused, 4 of 10. 10 results available. Use Up and …" at bounding box center [267, 477] width 1 height 13
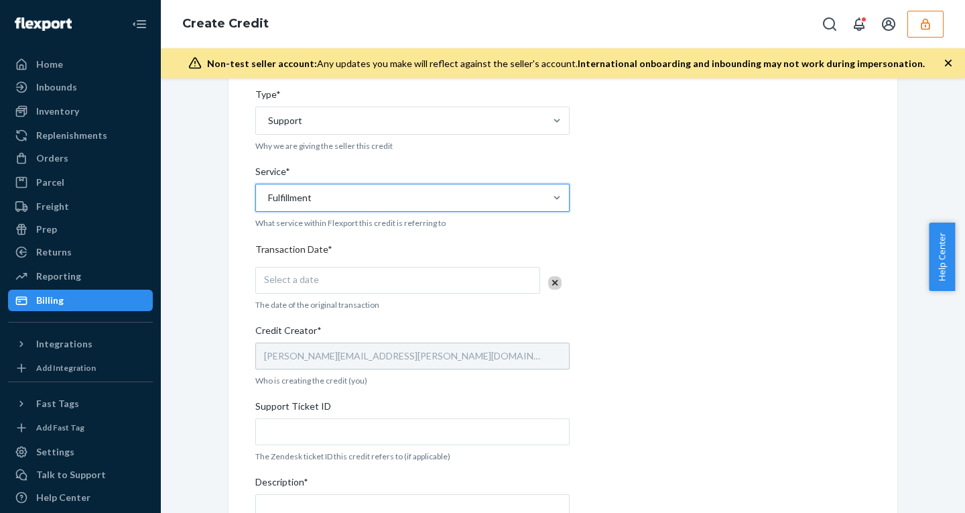
scroll to position [314, 0]
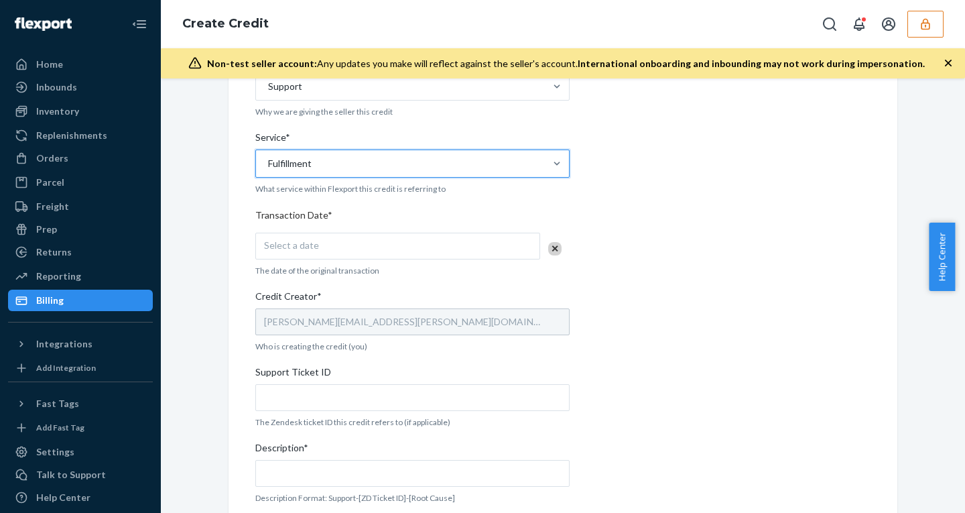
click at [336, 248] on div "Select a date" at bounding box center [397, 245] width 285 height 27
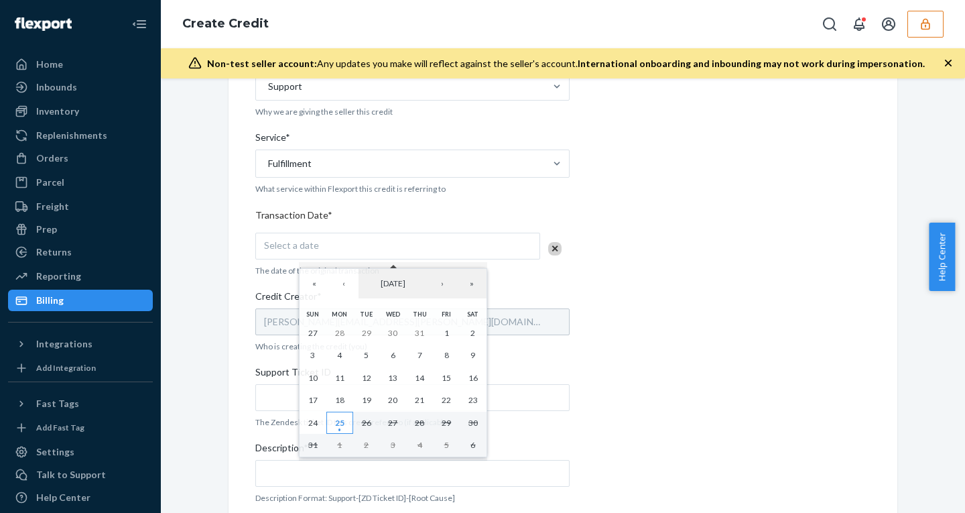
click at [335, 427] on abbr "25" at bounding box center [339, 422] width 9 height 10
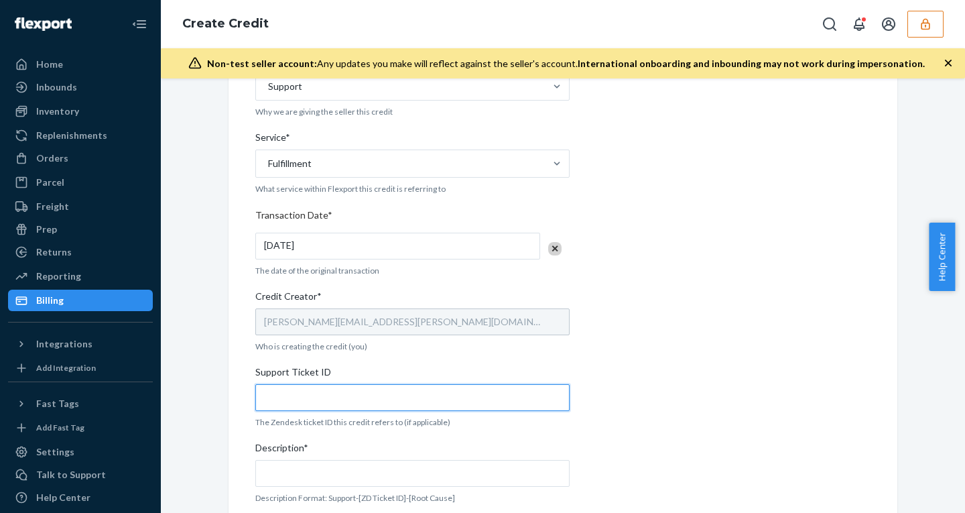
click at [318, 392] on input "Support Ticket ID" at bounding box center [412, 397] width 314 height 27
paste input "804790"
type input "804790"
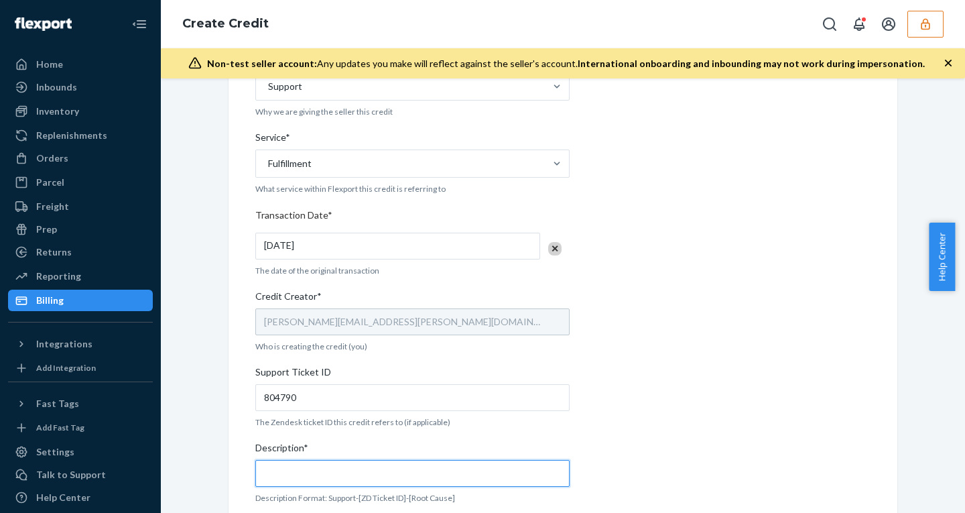
click at [298, 478] on input "Description*" at bounding box center [412, 473] width 314 height 27
paste input "804790"
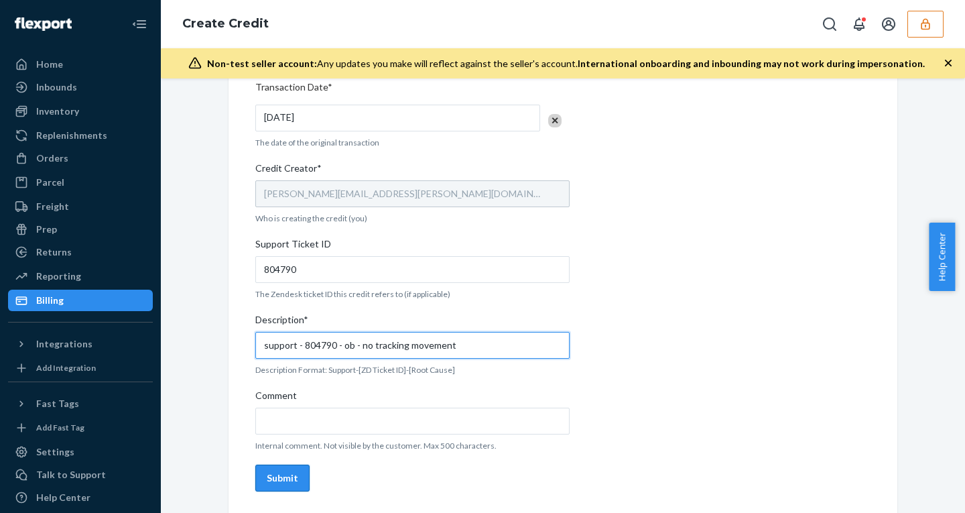
type input "support - 804790 - ob - no tracking movement"
click at [281, 470] on button "Submit" at bounding box center [282, 477] width 54 height 27
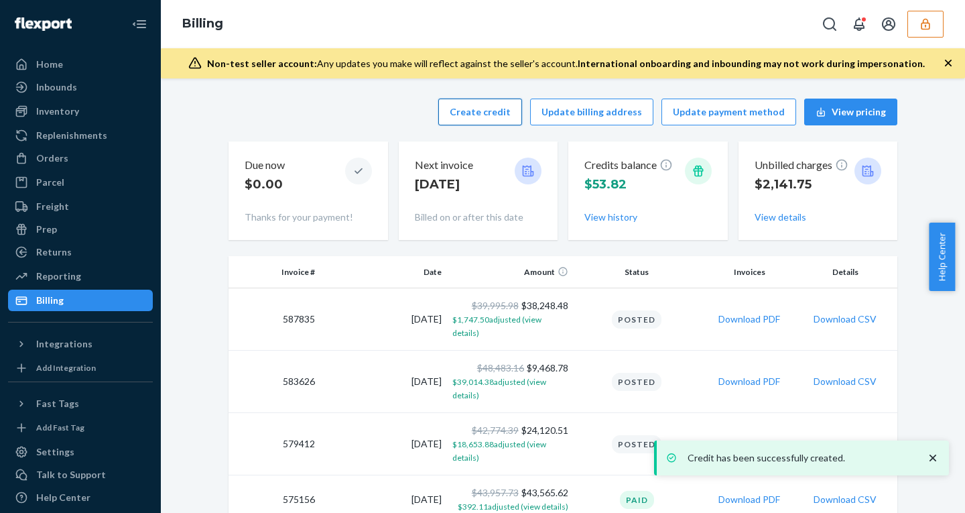
click at [483, 109] on button "Create credit" at bounding box center [480, 111] width 84 height 27
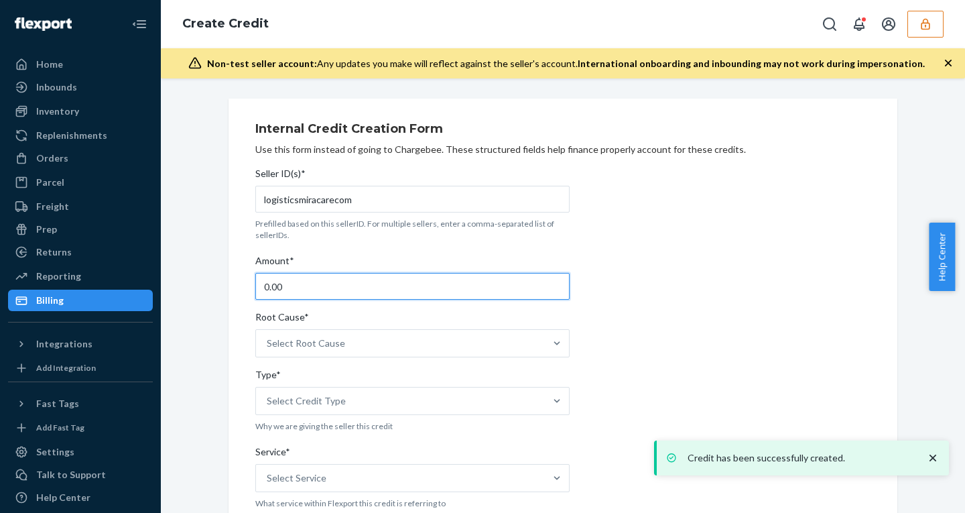
drag, startPoint x: 302, startPoint y: 288, endPoint x: 182, endPoint y: 274, distance: 120.7
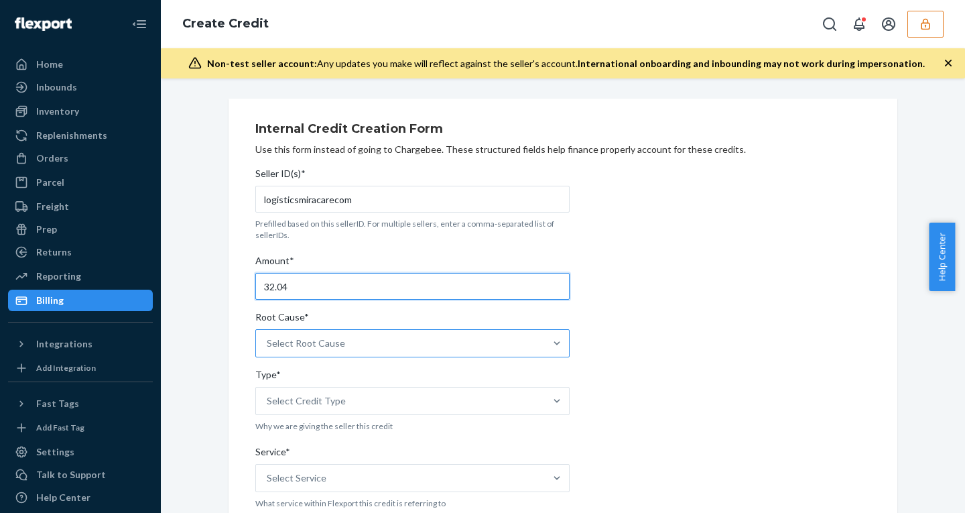
type input "32.04"
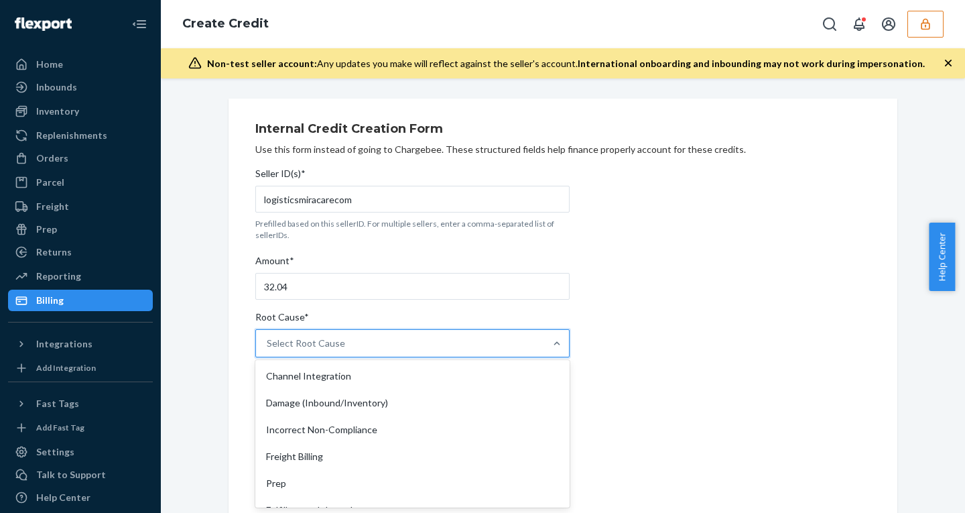
click at [358, 346] on div "Select Root Cause" at bounding box center [400, 343] width 289 height 27
click at [268, 346] on input "Root Cause* option Channel Integration focused, 1 of 29. 29 results available. …" at bounding box center [267, 342] width 1 height 13
type input "no"
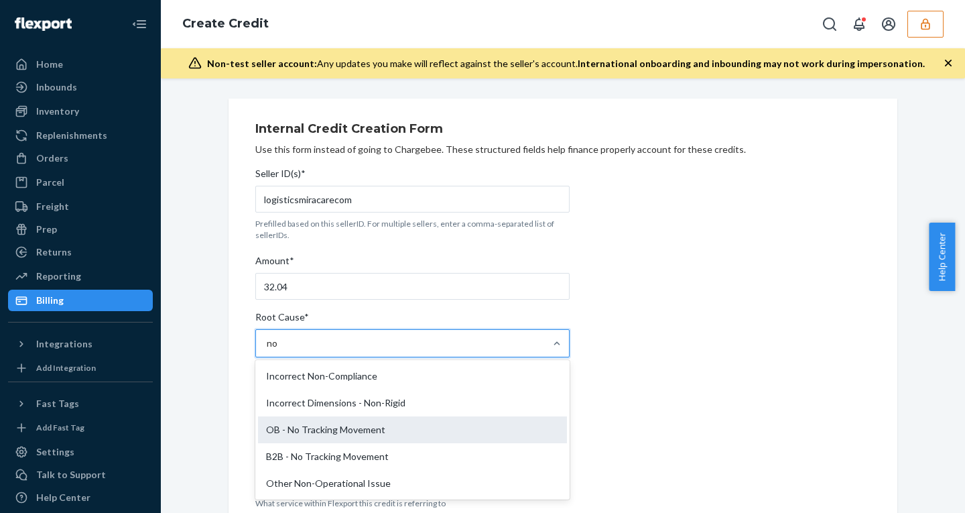
click at [326, 426] on div "OB - No Tracking Movement" at bounding box center [412, 429] width 309 height 27
click at [279, 350] on input "no" at bounding box center [273, 342] width 12 height 13
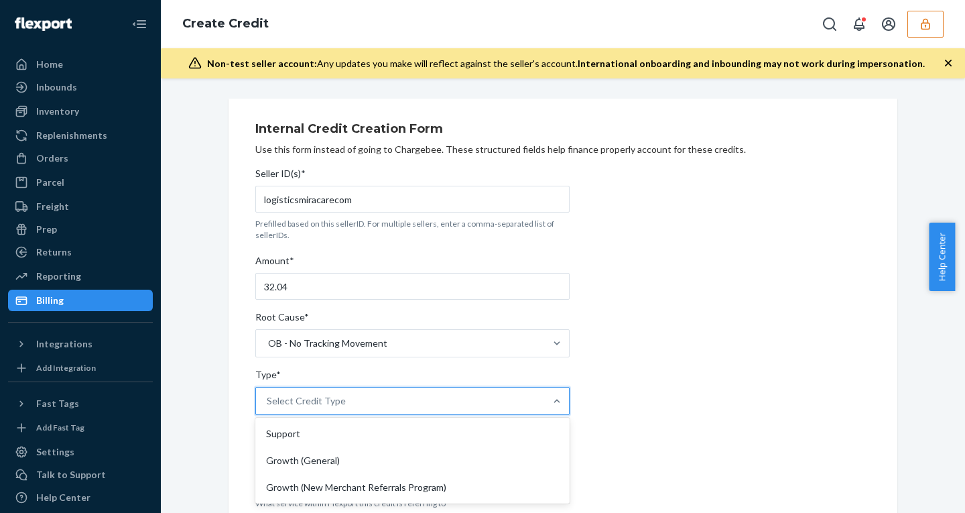
click at [312, 400] on div "Select Credit Type" at bounding box center [306, 400] width 79 height 13
click at [268, 400] on input "Type* option Support focused, 1 of 3. 3 results available. Use Up and Down to c…" at bounding box center [267, 400] width 1 height 13
click at [294, 430] on div "Support" at bounding box center [412, 433] width 309 height 27
click at [268, 407] on input "Type* option Support focused, 1 of 3. 3 results available. Use Up and Down to c…" at bounding box center [267, 400] width 1 height 13
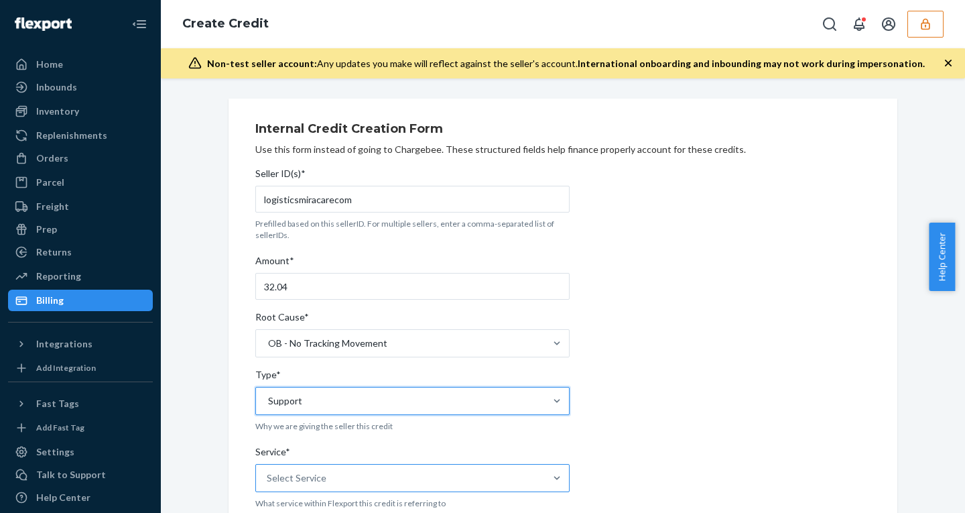
click at [341, 471] on div "Select Service" at bounding box center [400, 477] width 289 height 27
click at [268, 471] on input "Service* Select Service" at bounding box center [267, 477] width 1 height 13
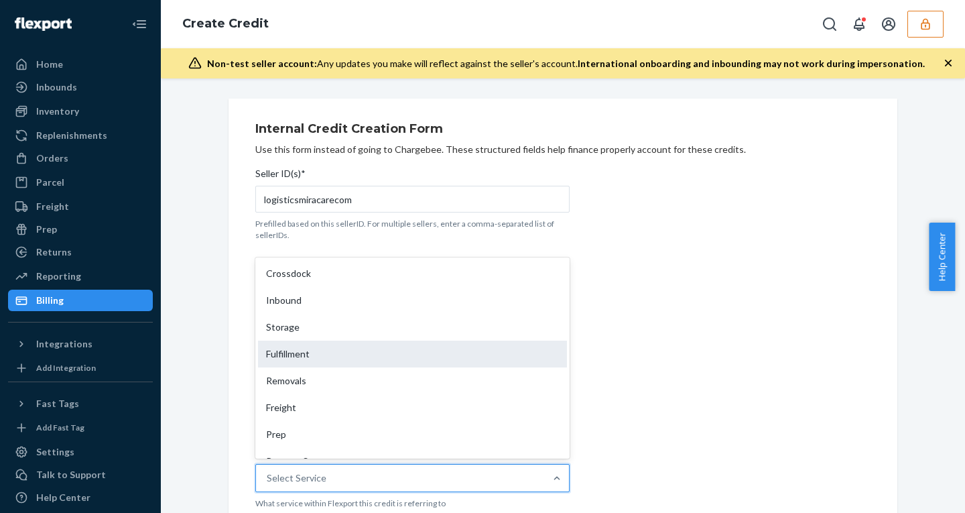
click at [299, 349] on div "Fulfillment" at bounding box center [412, 353] width 309 height 27
click at [268, 471] on input "Service* option Fulfillment focused, 4 of 10. 10 results available. Use Up and …" at bounding box center [267, 477] width 1 height 13
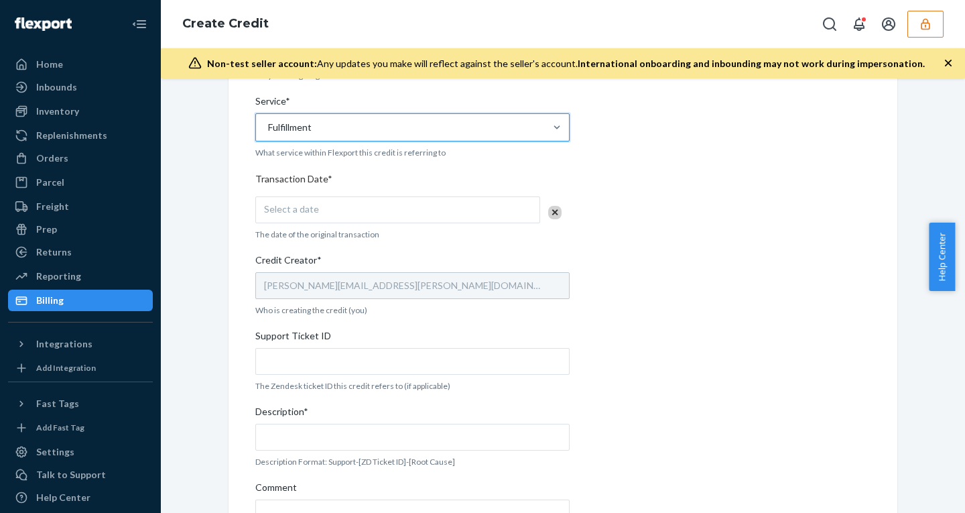
scroll to position [379, 0]
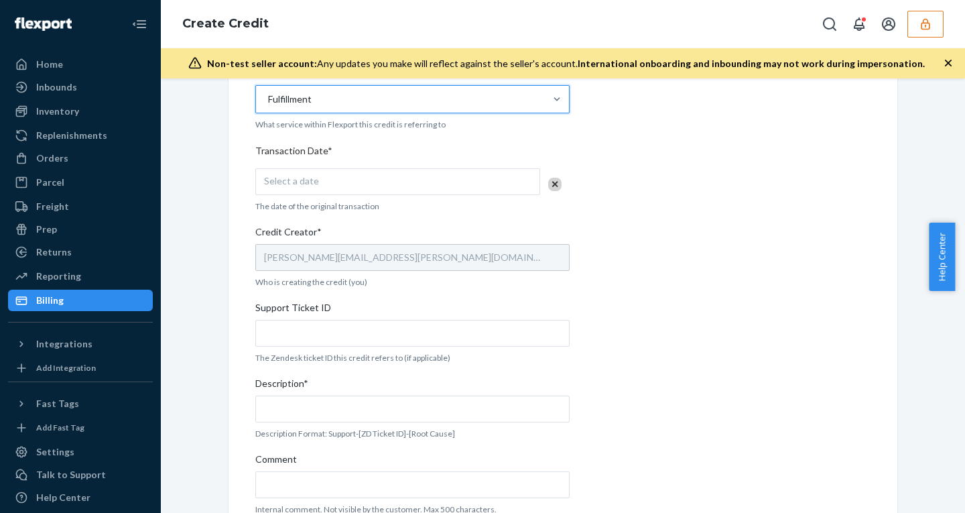
click at [313, 171] on div "Select a date" at bounding box center [397, 181] width 285 height 27
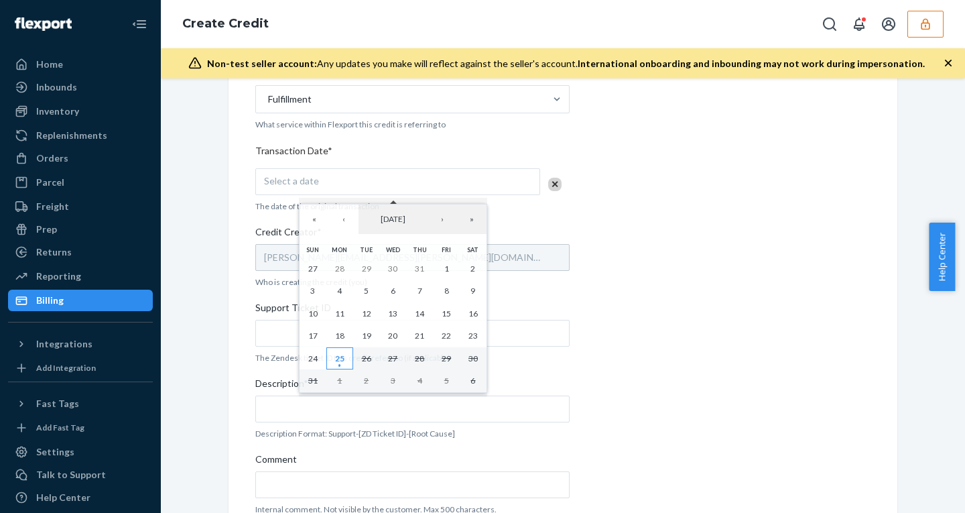
click at [346, 352] on button "25" at bounding box center [339, 358] width 27 height 23
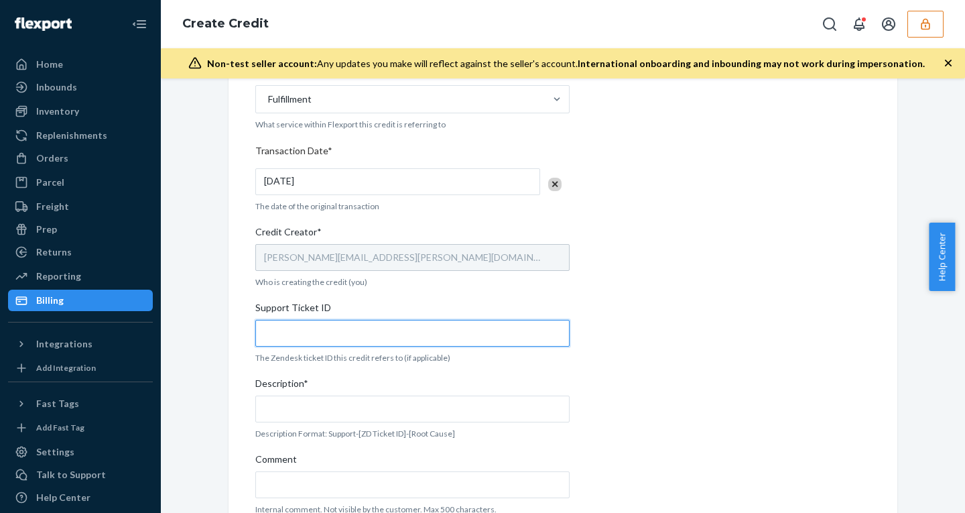
click at [284, 334] on input "Support Ticket ID" at bounding box center [412, 333] width 314 height 27
paste input "804789"
type input "804789"
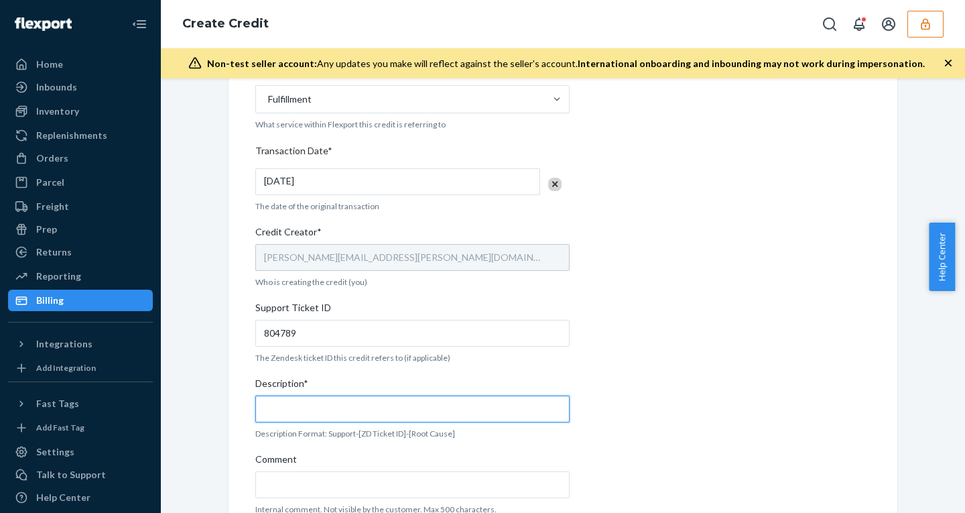
click at [326, 407] on input "Description*" at bounding box center [412, 408] width 314 height 27
paste input "804789"
click at [557, 379] on div "Description*" at bounding box center [412, 386] width 314 height 19
click at [557, 395] on input "support - 804789" at bounding box center [412, 408] width 314 height 27
click at [404, 412] on input "support - 804789" at bounding box center [412, 408] width 314 height 27
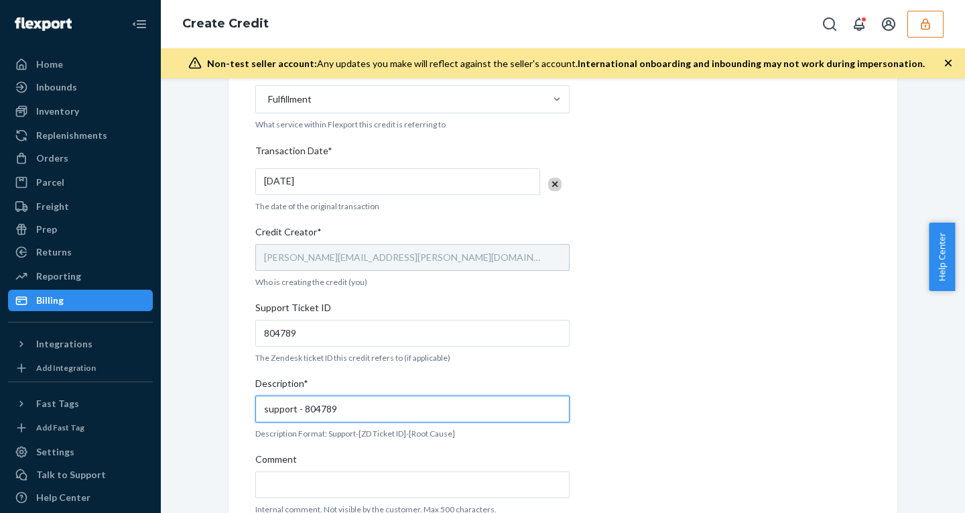
paste input "- OB - No Tracking Movement"
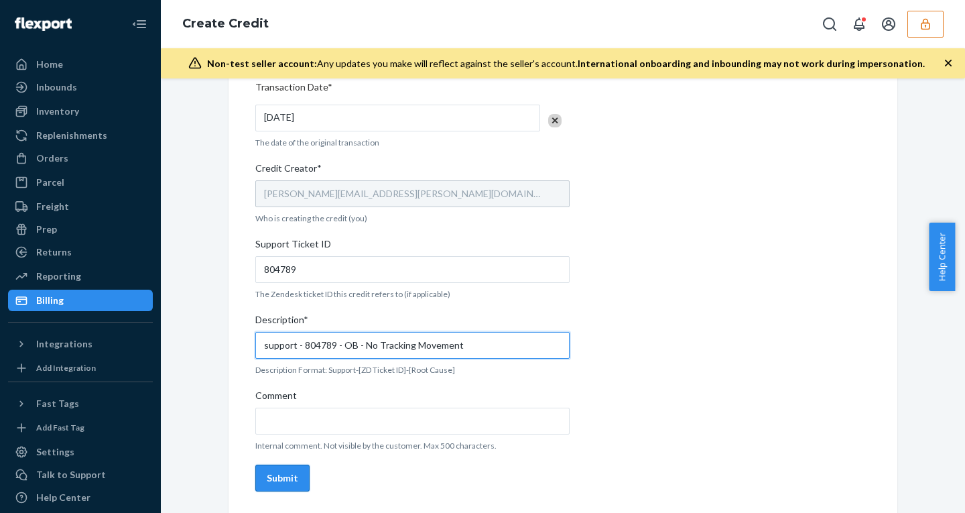
type input "support - 804789 - OB - No Tracking Movement"
click at [268, 478] on div "Submit" at bounding box center [282, 477] width 31 height 13
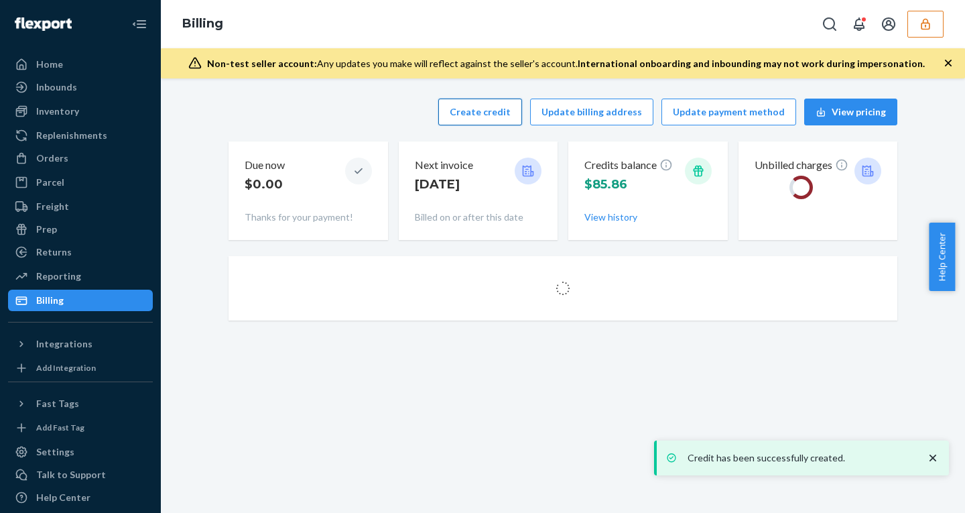
click at [465, 115] on button "Create credit" at bounding box center [480, 111] width 84 height 27
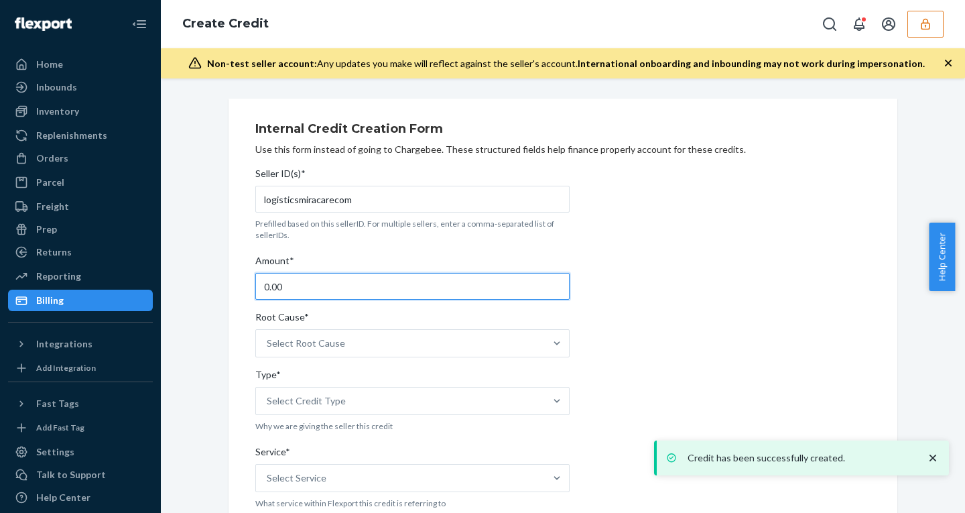
drag, startPoint x: 283, startPoint y: 281, endPoint x: 172, endPoint y: 281, distance: 110.5
type input "28"
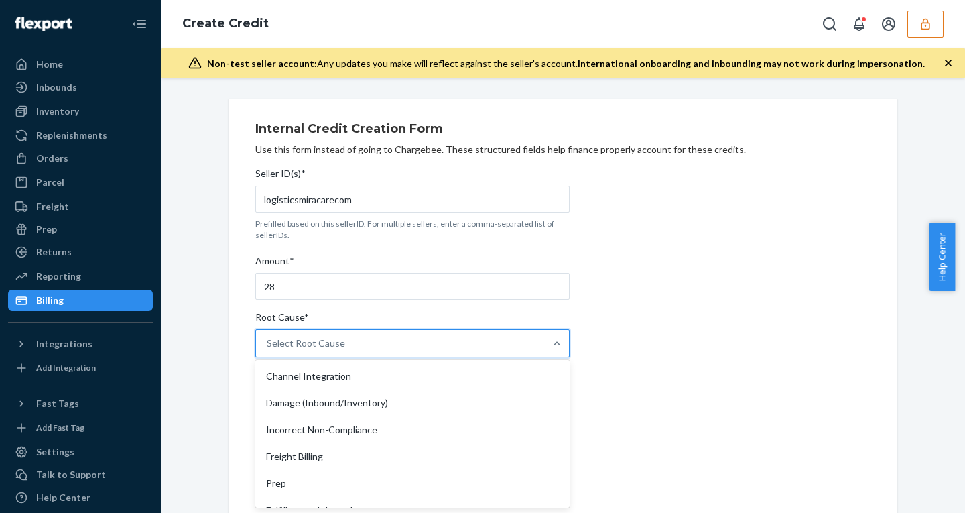
click at [395, 351] on div "Select Root Cause" at bounding box center [400, 343] width 289 height 27
click at [268, 350] on input "Root Cause* option Channel Integration focused, 1 of 29. 29 results available. …" at bounding box center [267, 342] width 1 height 13
type input "no"
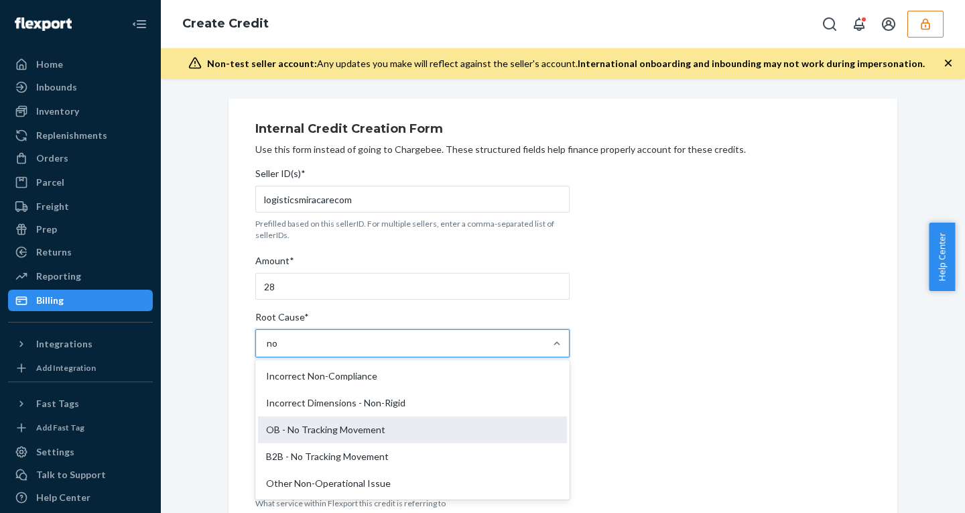
click at [304, 425] on div "OB - No Tracking Movement" at bounding box center [412, 429] width 309 height 27
click at [279, 350] on input "no" at bounding box center [273, 342] width 12 height 13
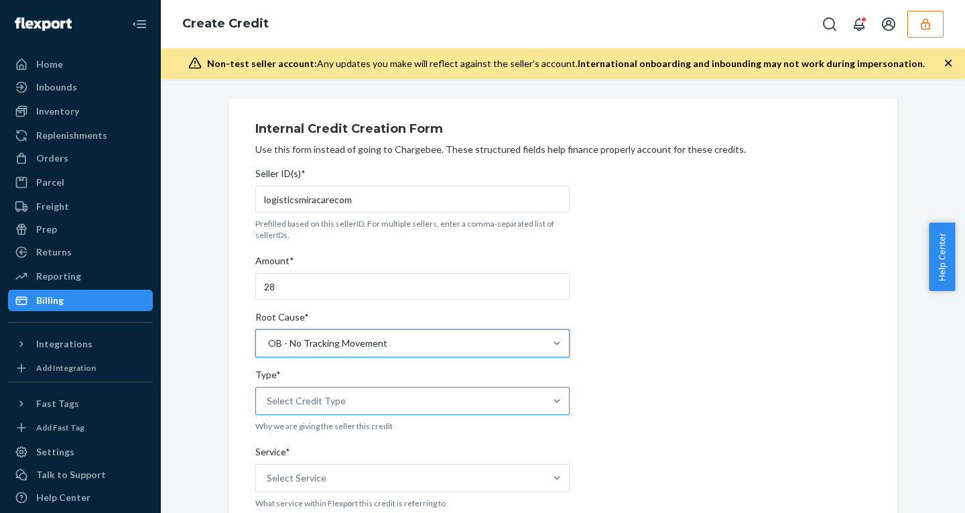
click at [299, 407] on div "Select Credit Type" at bounding box center [306, 400] width 79 height 13
click at [268, 407] on input "Type* Select Credit Type" at bounding box center [267, 400] width 1 height 13
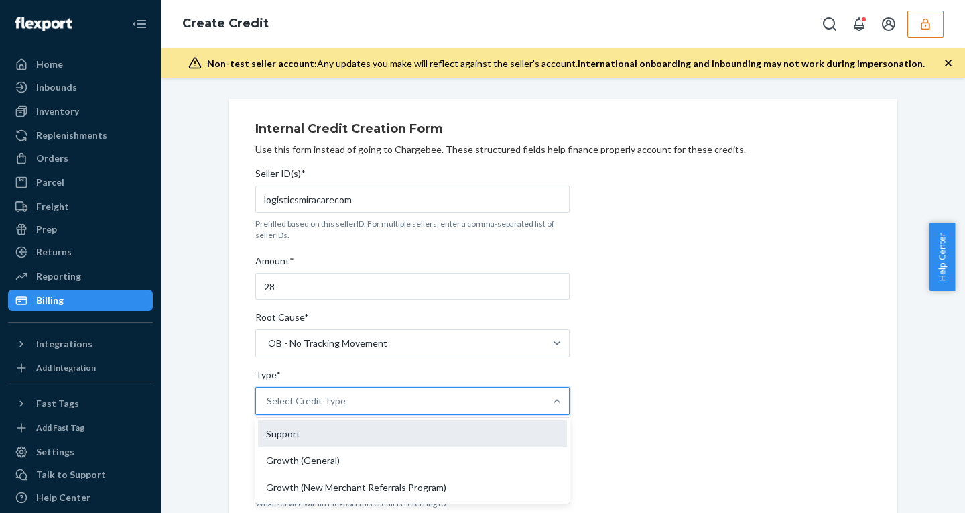
click at [287, 439] on div "Support" at bounding box center [412, 433] width 309 height 27
click at [268, 407] on input "Type* option Support focused, 1 of 3. 3 results available. Use Up and Down to c…" at bounding box center [267, 400] width 1 height 13
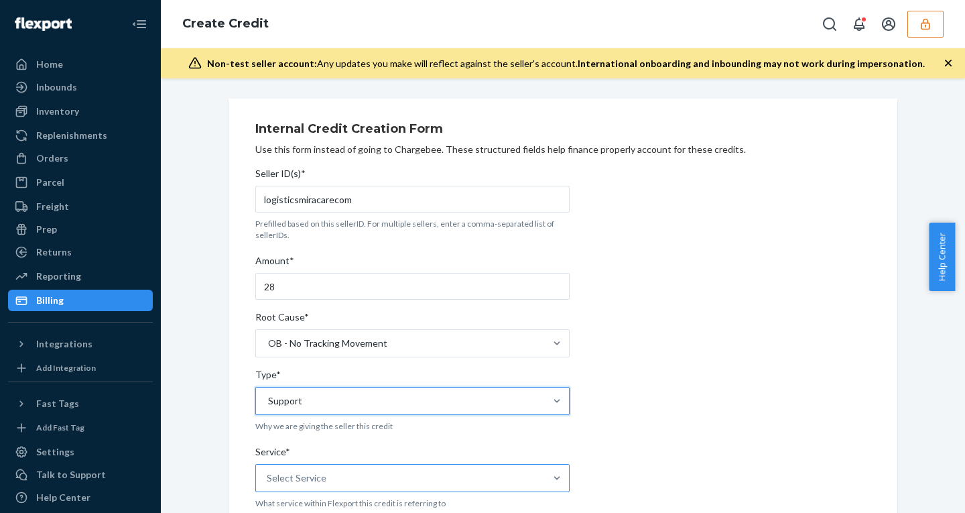
click at [334, 470] on div "Select Service" at bounding box center [400, 477] width 289 height 27
click at [268, 471] on input "Service* Select Service" at bounding box center [267, 477] width 1 height 13
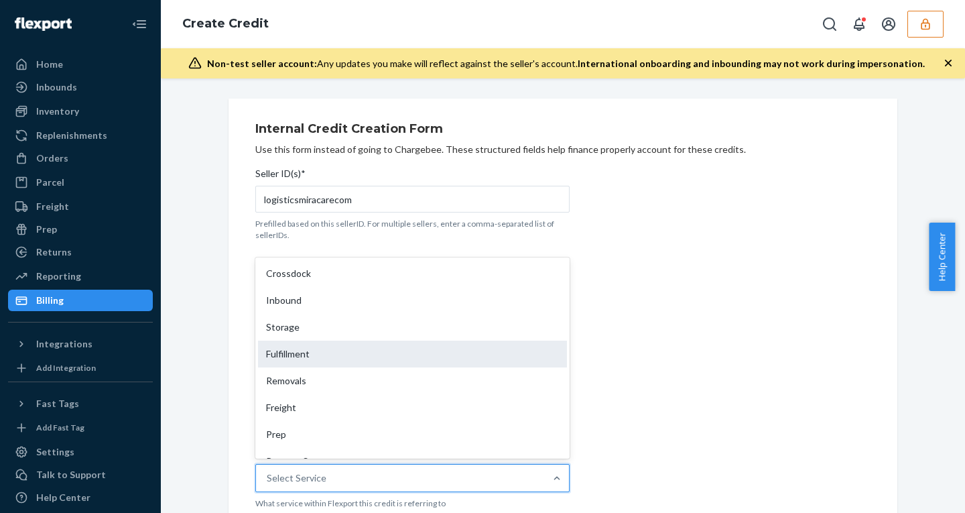
click at [299, 348] on div "Fulfillment" at bounding box center [412, 353] width 309 height 27
click at [268, 471] on input "Service* option Fulfillment focused, 4 of 10. 10 results available. Use Up and …" at bounding box center [267, 477] width 1 height 13
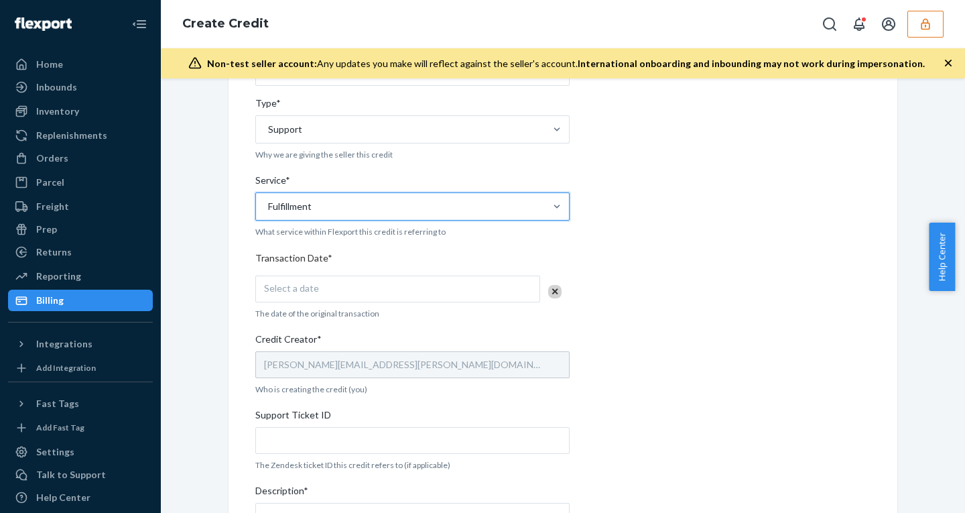
scroll to position [303, 0]
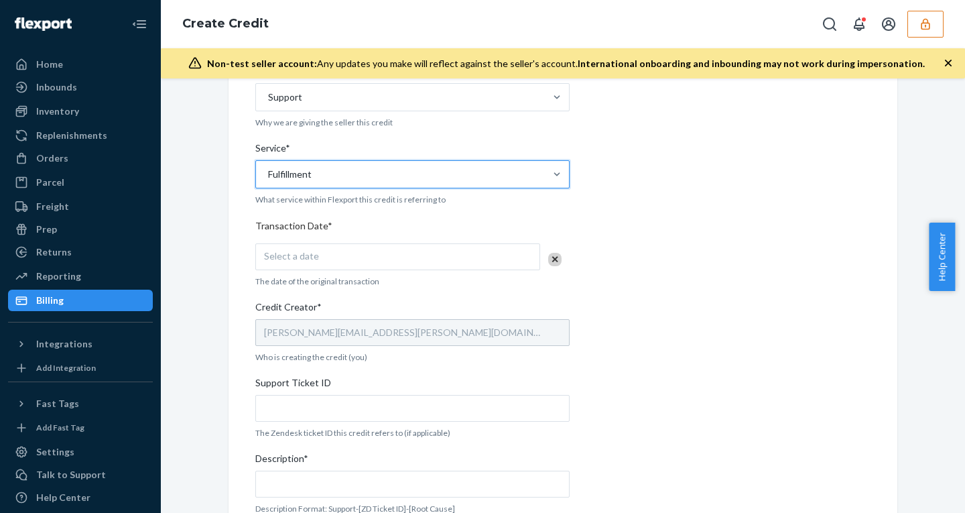
click at [317, 254] on div "Select a date" at bounding box center [397, 256] width 285 height 27
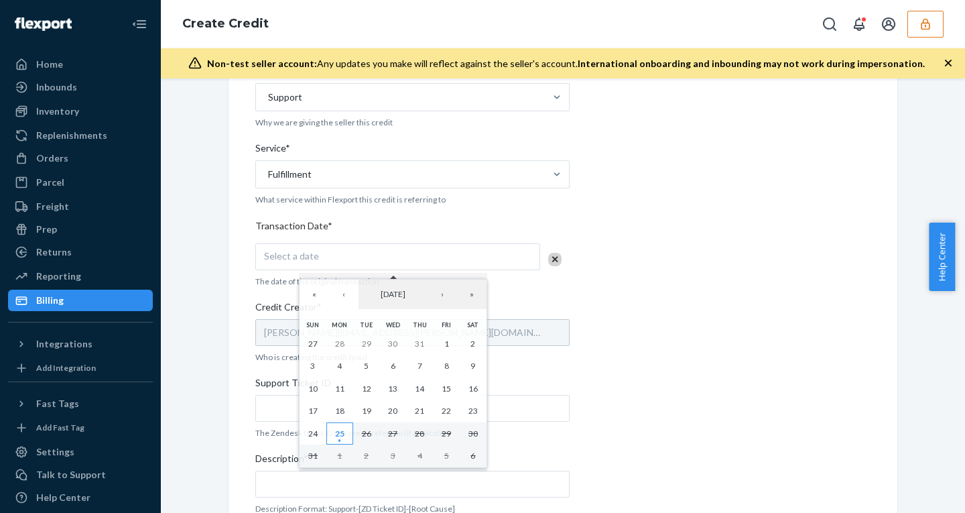
click at [336, 435] on abbr "25" at bounding box center [339, 433] width 9 height 10
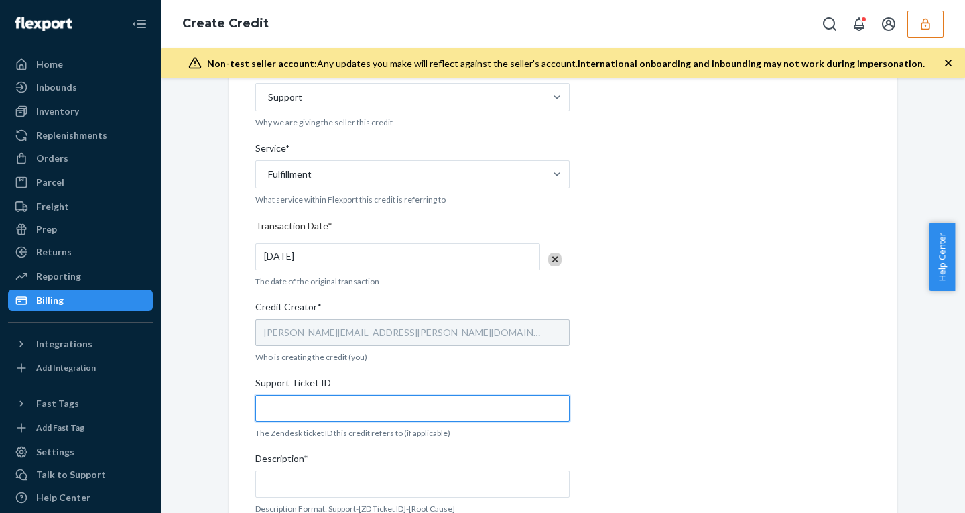
click at [293, 405] on input "Support Ticket ID" at bounding box center [412, 408] width 314 height 27
paste input "804788"
type input "804788"
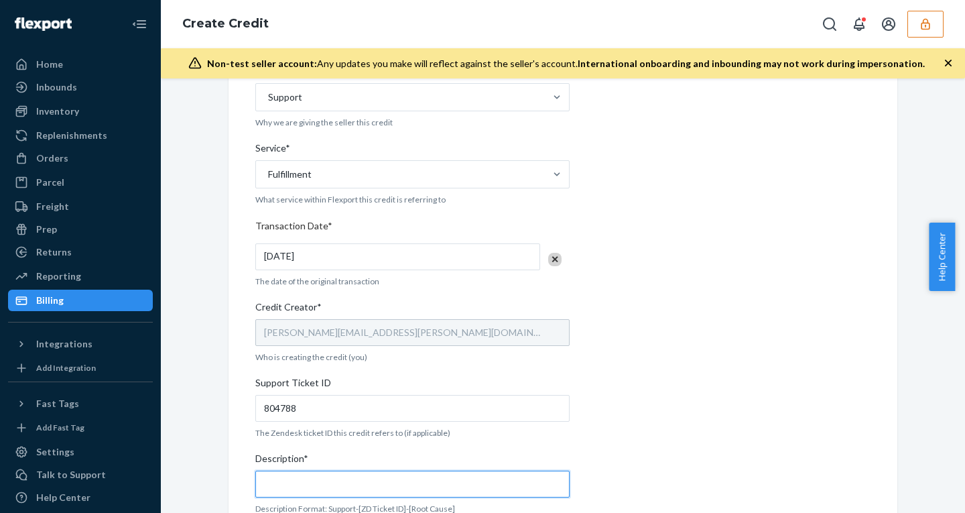
click at [312, 487] on input "Description*" at bounding box center [412, 483] width 314 height 27
paste input "804788"
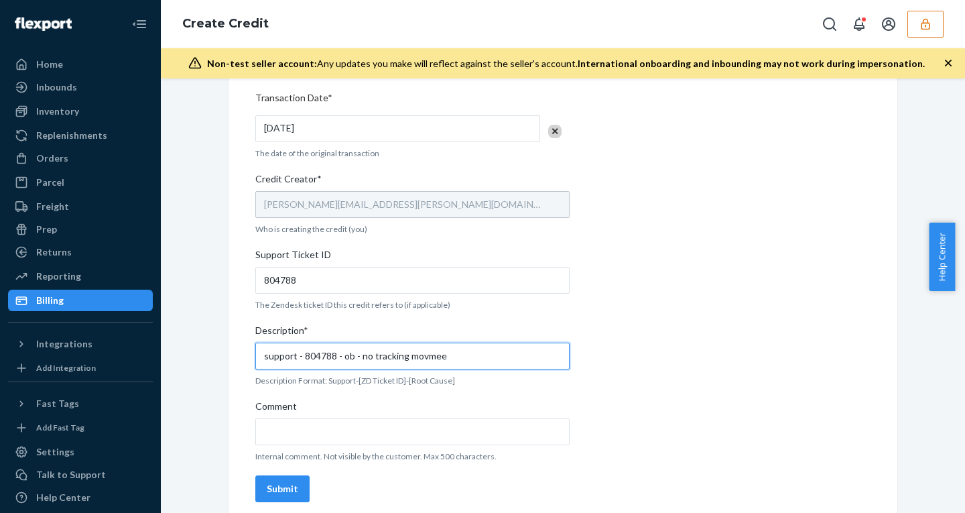
scroll to position [433, 0]
type input "support - 804788 - ob - no tracking movement"
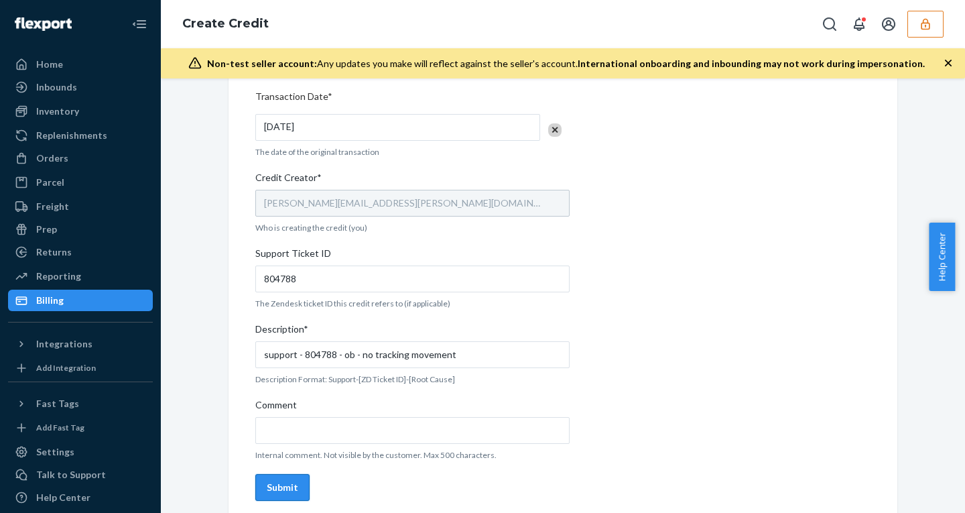
click at [273, 477] on button "Submit" at bounding box center [282, 487] width 54 height 27
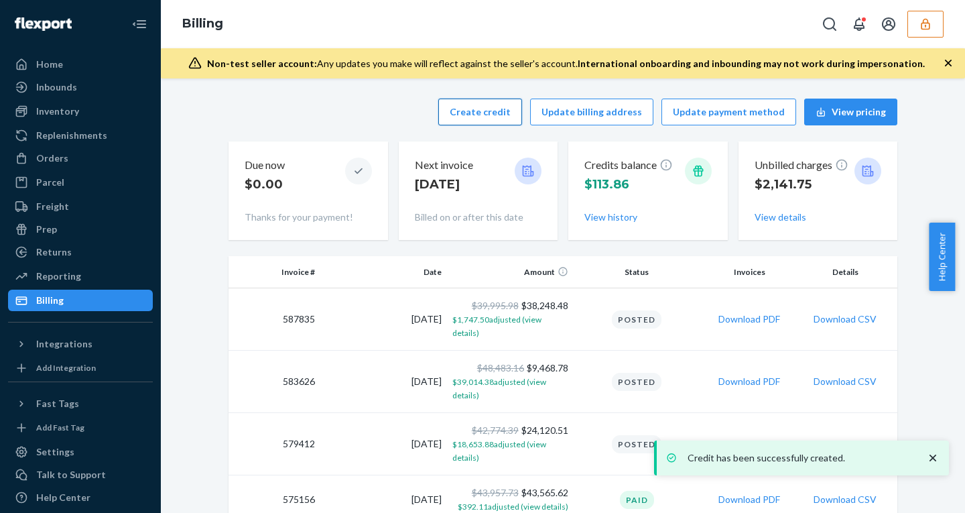
click at [474, 105] on button "Create credit" at bounding box center [480, 111] width 84 height 27
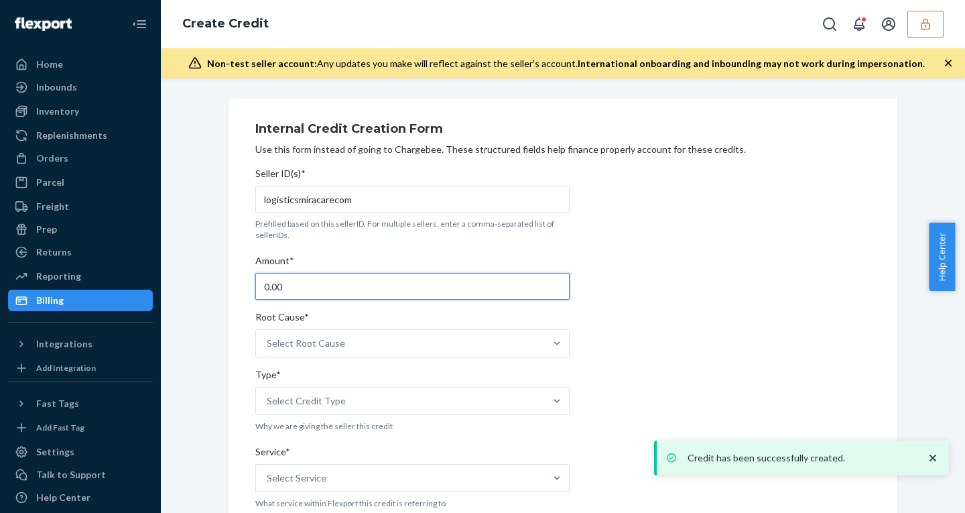
drag, startPoint x: 299, startPoint y: 284, endPoint x: 170, endPoint y: 283, distance: 130.0
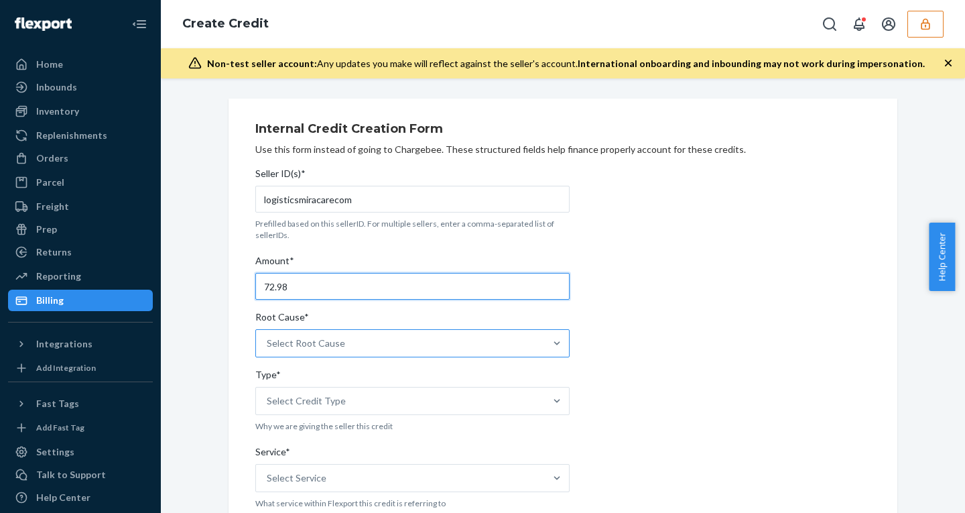
type input "72.98"
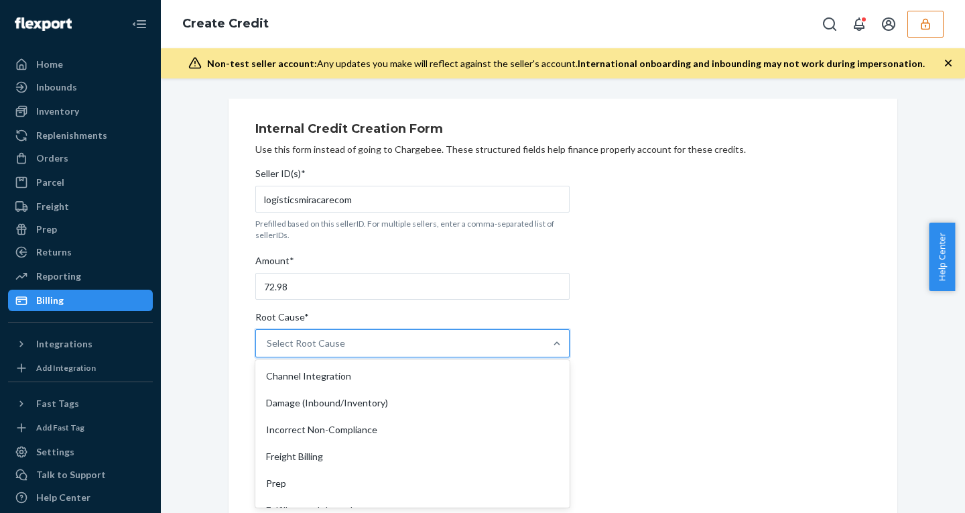
click at [324, 352] on div "Select Root Cause" at bounding box center [400, 343] width 289 height 27
click at [268, 350] on input "Root Cause* option Channel Integration focused, 1 of 29. 29 results available. …" at bounding box center [267, 342] width 1 height 13
type input "no"
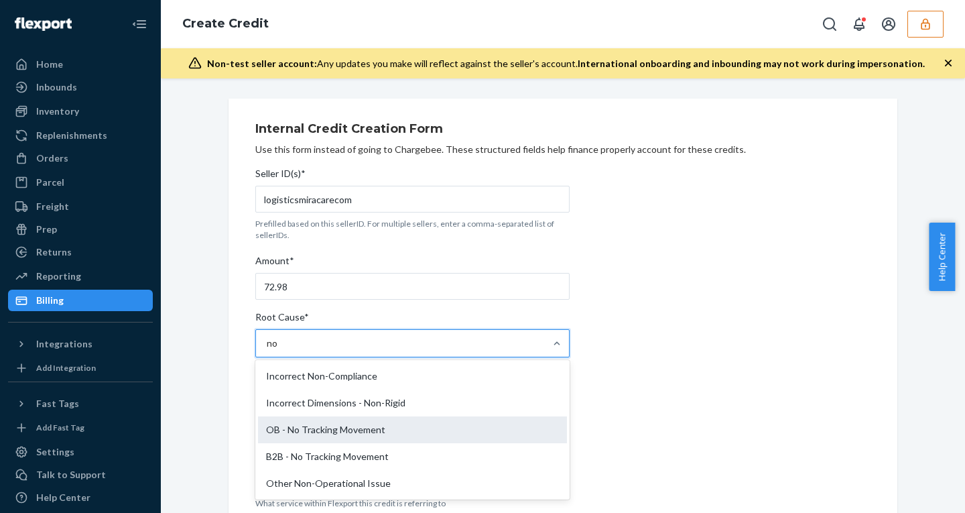
click at [318, 427] on div "OB - No Tracking Movement" at bounding box center [412, 429] width 309 height 27
click at [279, 350] on input "no" at bounding box center [273, 342] width 12 height 13
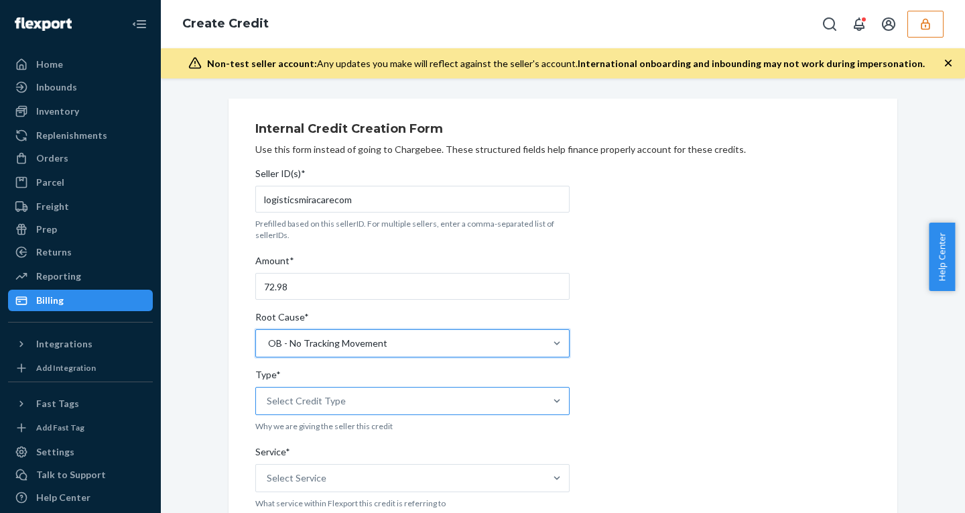
click at [308, 388] on div "Select Credit Type" at bounding box center [400, 400] width 289 height 27
click at [268, 394] on input "Type* Select Credit Type" at bounding box center [267, 400] width 1 height 13
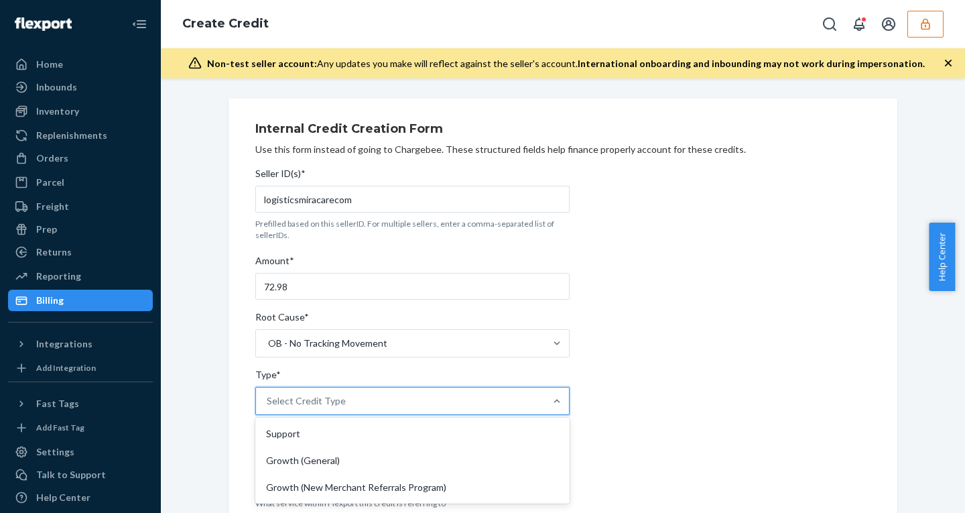
click at [287, 398] on div "Select Credit Type" at bounding box center [306, 400] width 79 height 13
click at [268, 398] on input "Type* option Support focused, 1 of 3. 3 results available. Use Up and Down to c…" at bounding box center [267, 400] width 1 height 13
click at [300, 406] on div "Select Credit Type" at bounding box center [306, 400] width 79 height 13
click at [268, 406] on input "Type* 0 results available. Select is focused ,type to refine list, press Down t…" at bounding box center [267, 400] width 1 height 13
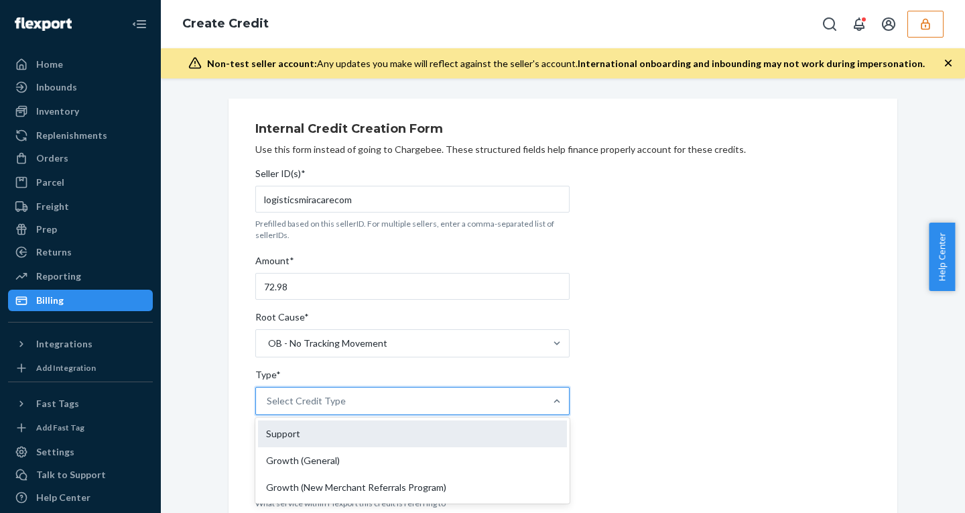
click at [295, 435] on div "Support" at bounding box center [412, 433] width 309 height 27
click at [268, 407] on input "Type* option Support focused, 1 of 3. 3 results available. Use Up and Down to c…" at bounding box center [267, 400] width 1 height 13
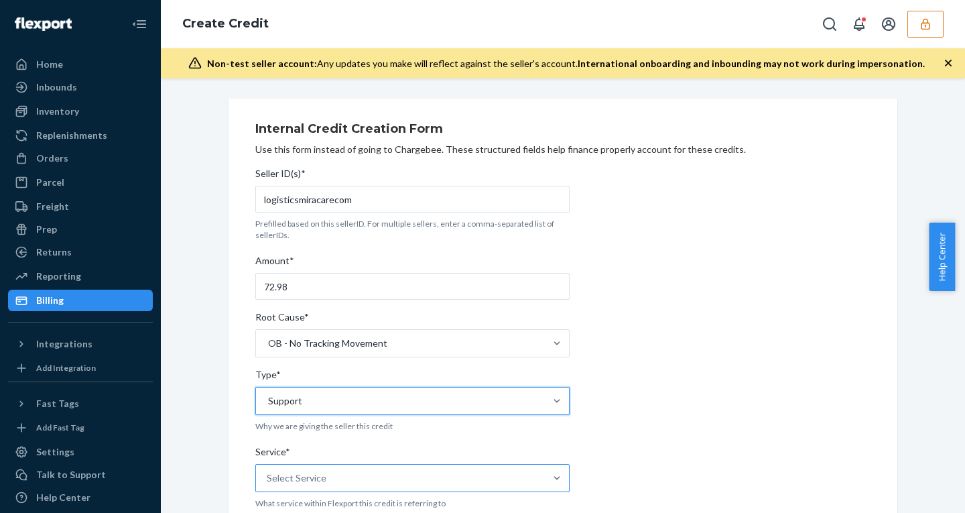
click at [338, 474] on div "Select Service" at bounding box center [400, 477] width 289 height 27
click at [268, 474] on input "Service* Select Service" at bounding box center [267, 477] width 1 height 13
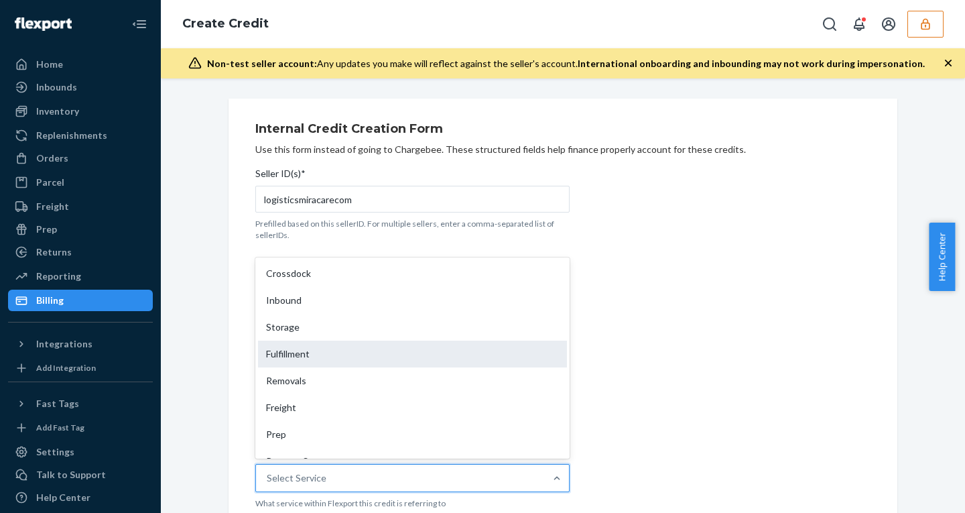
click at [303, 349] on div "Fulfillment" at bounding box center [412, 353] width 309 height 27
click at [268, 471] on input "Service* option Fulfillment focused, 4 of 10. 10 results available. Use Up and …" at bounding box center [267, 477] width 1 height 13
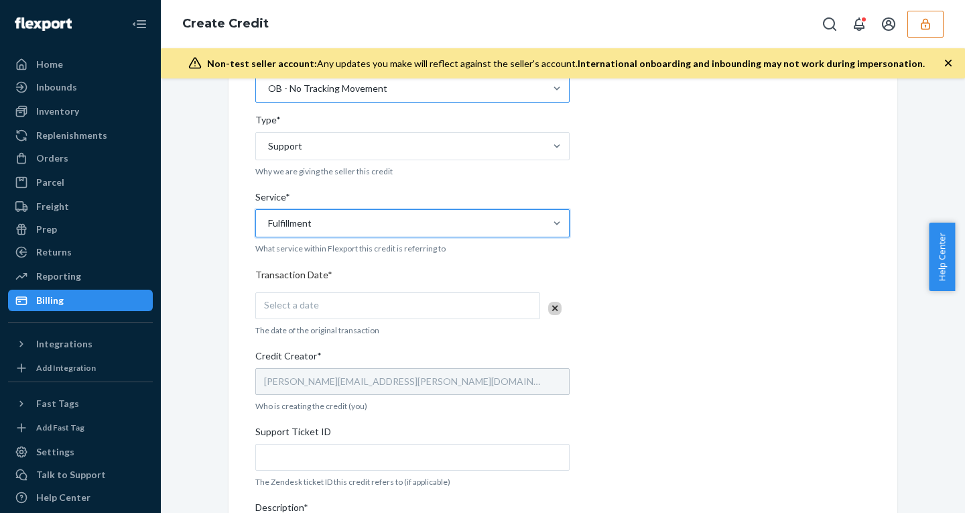
scroll to position [374, 0]
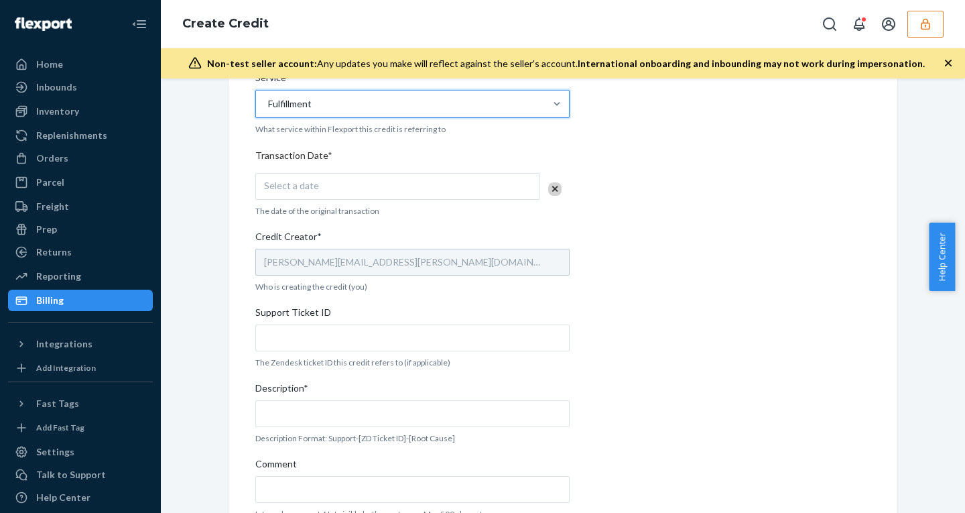
click at [318, 182] on div "Select a date" at bounding box center [397, 186] width 285 height 27
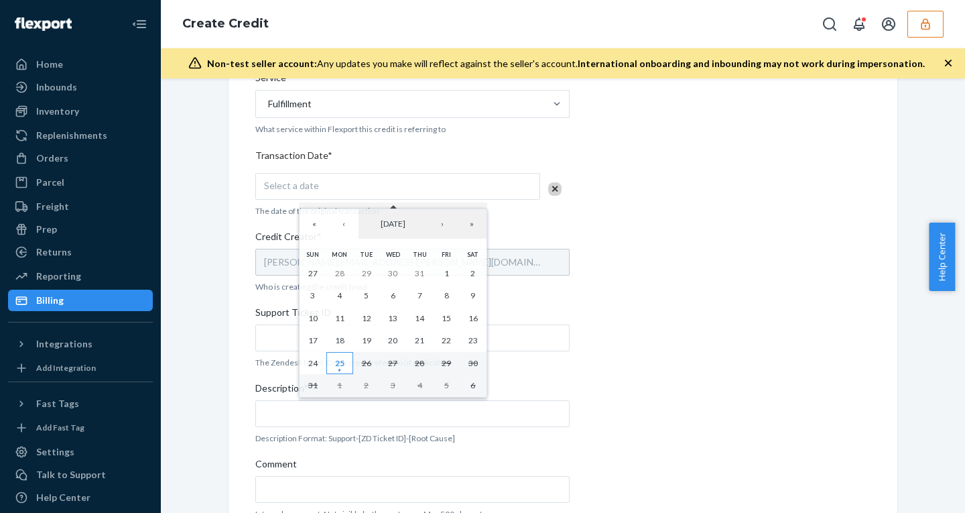
click at [347, 362] on button "25" at bounding box center [339, 363] width 27 height 23
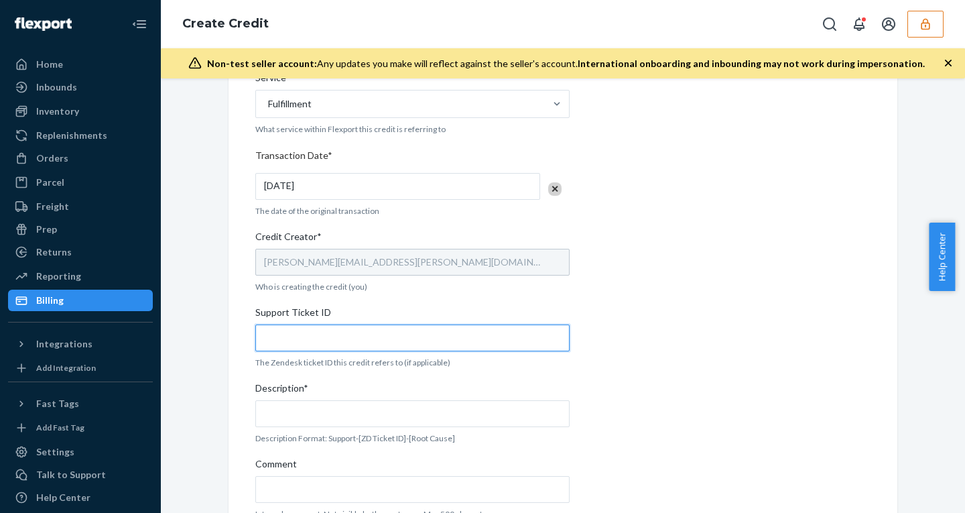
click at [306, 343] on input "Support Ticket ID" at bounding box center [412, 337] width 314 height 27
paste input "804776"
type input "804776"
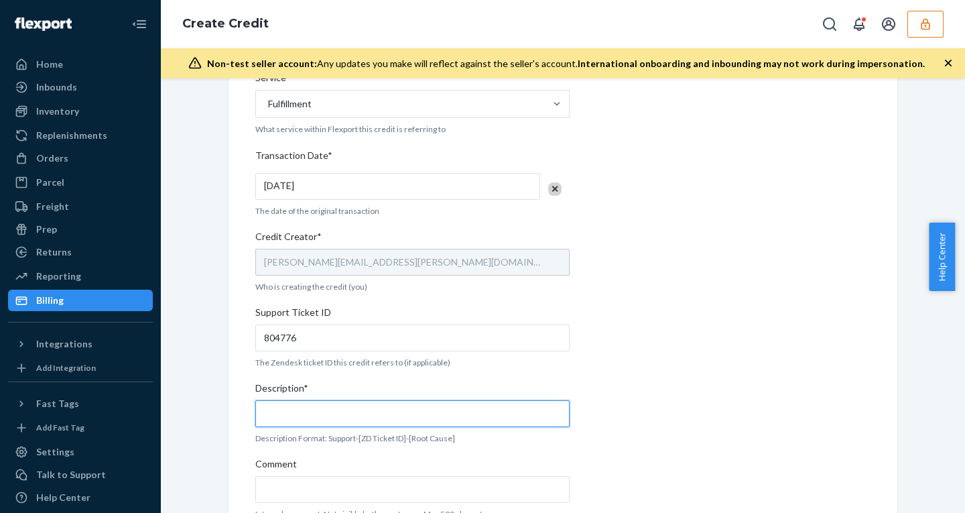
click at [323, 414] on input "Description*" at bounding box center [412, 413] width 314 height 27
paste input "804776"
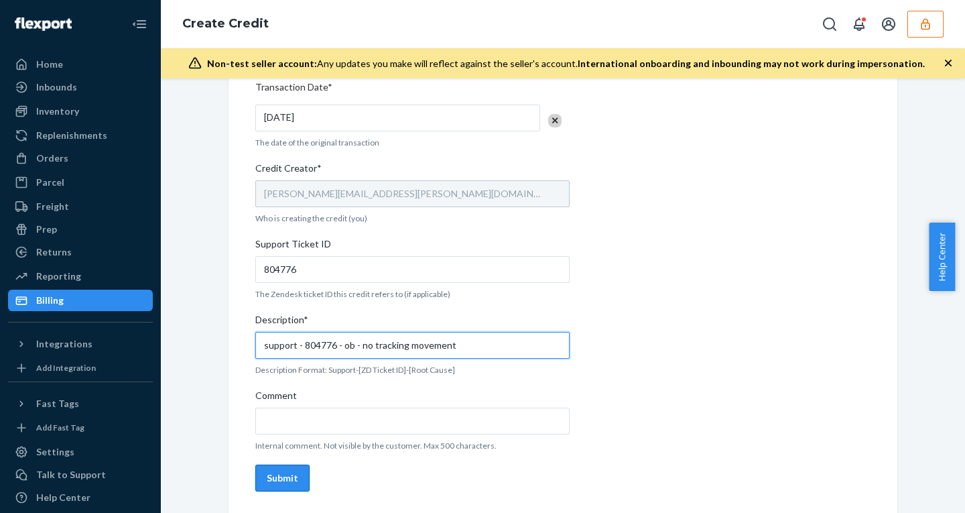
type input "support - 804776 - ob - no tracking movement"
click at [269, 471] on div "Submit" at bounding box center [282, 477] width 31 height 13
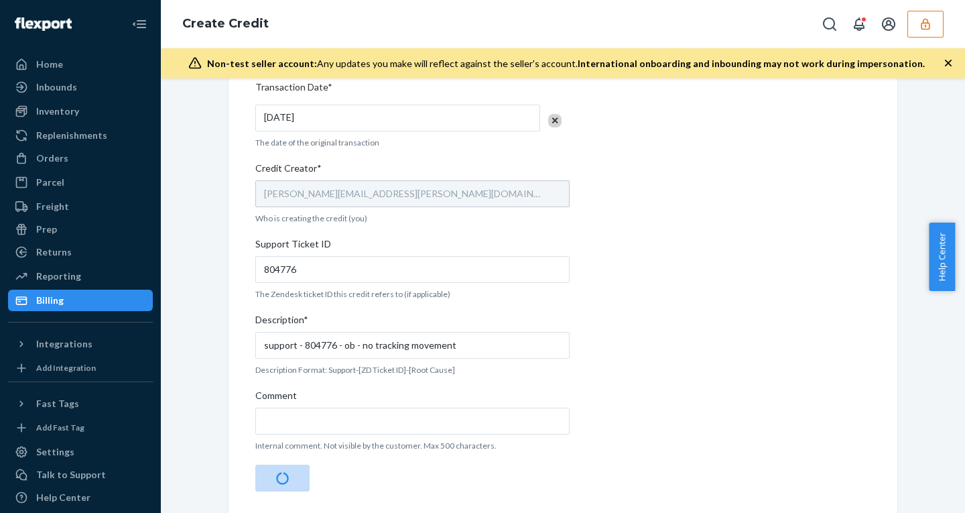
scroll to position [0, 0]
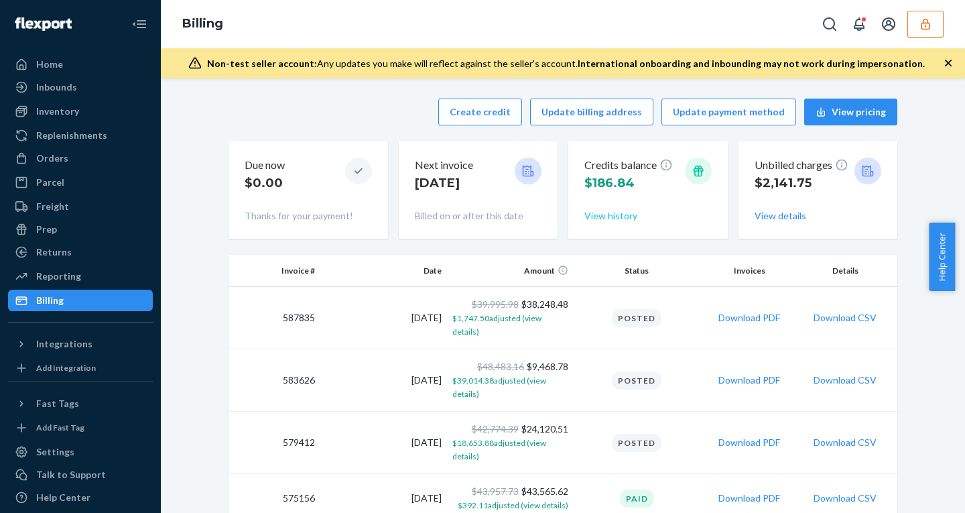
click at [610, 214] on button "View history" at bounding box center [610, 215] width 53 height 13
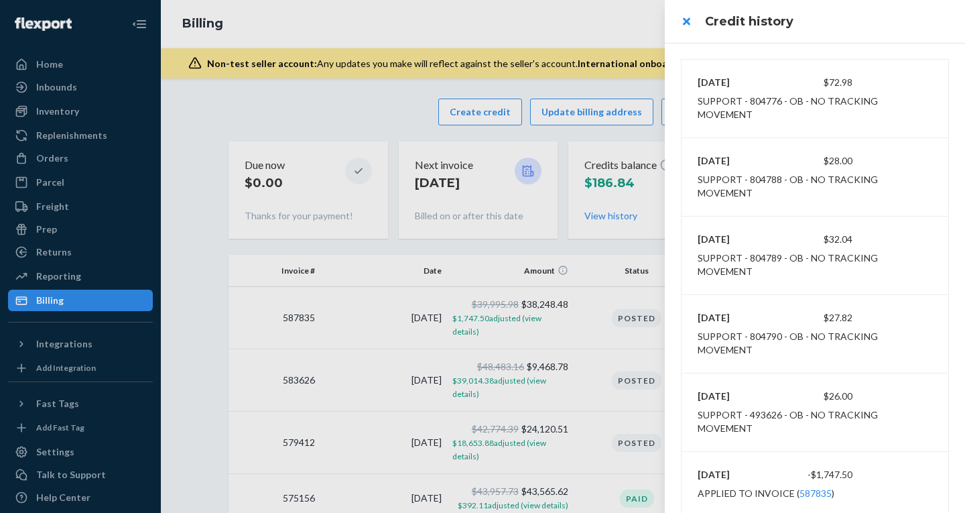
click at [839, 42] on header "Credit history" at bounding box center [815, 21] width 300 height 43
click at [859, 24] on h3 "Credit history" at bounding box center [827, 21] width 244 height 17
click at [876, 28] on h3 "Credit history" at bounding box center [827, 21] width 244 height 17
click at [889, 37] on header "Credit history" at bounding box center [815, 21] width 300 height 43
